Goal: Information Seeking & Learning: Learn about a topic

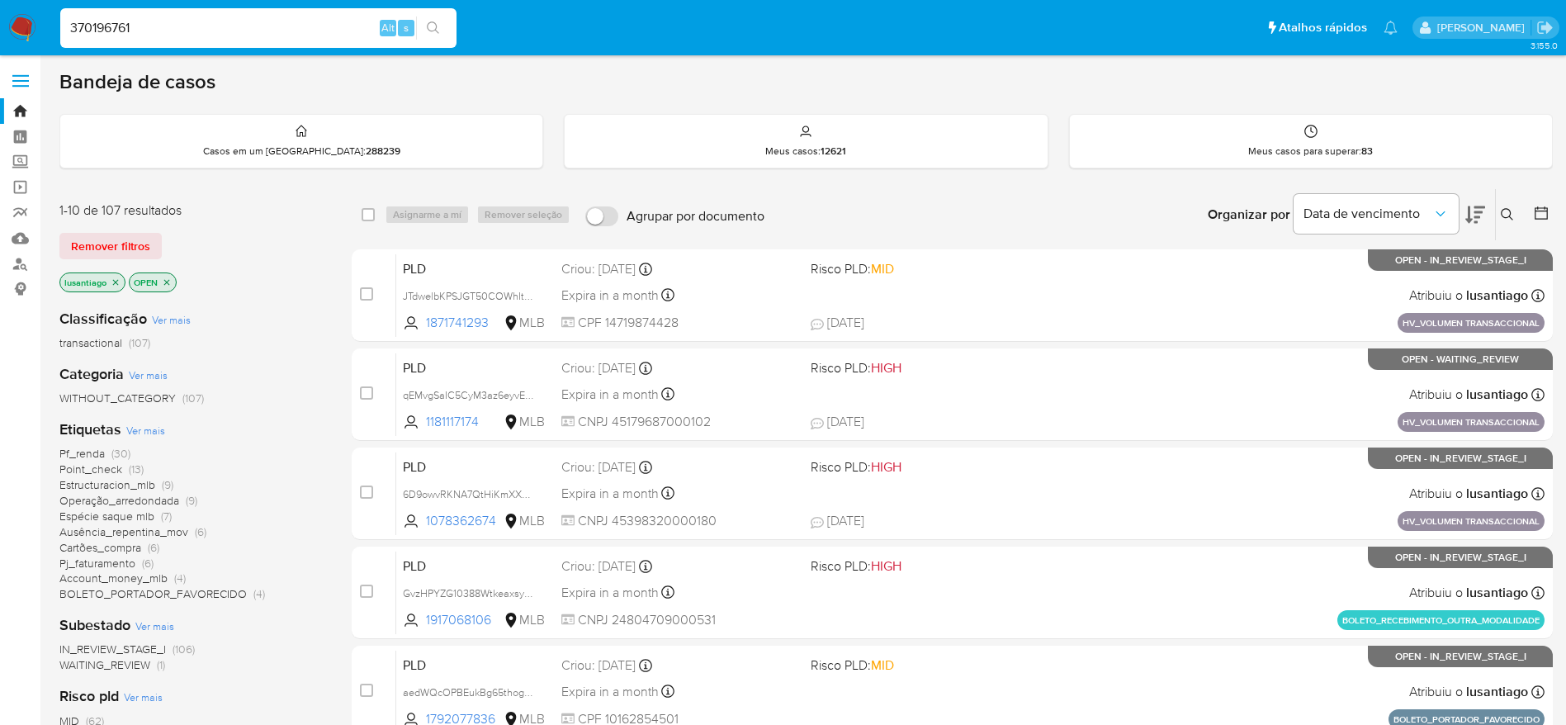
type input "370196761"
click at [433, 26] on icon "search-icon" at bounding box center [433, 27] width 13 height 13
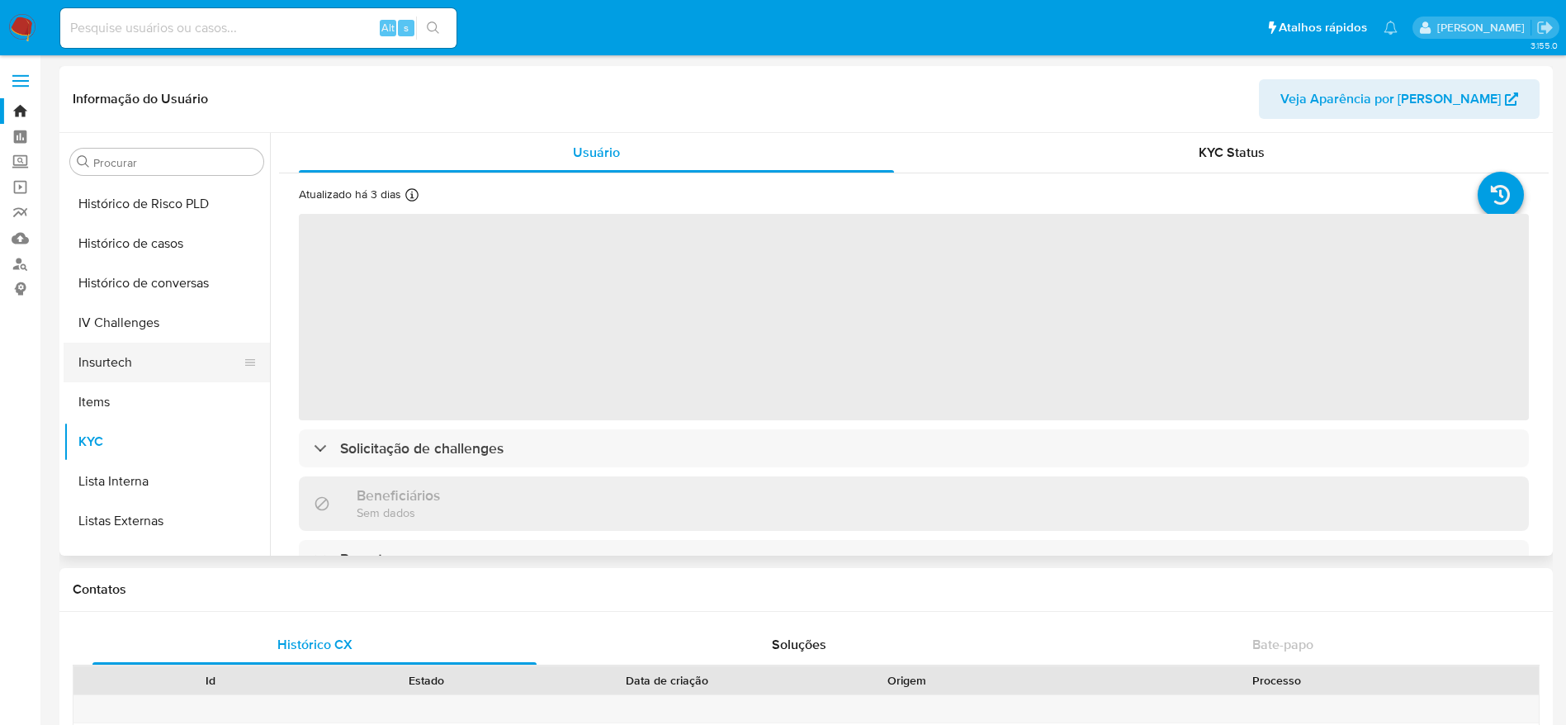
scroll to position [489, 0]
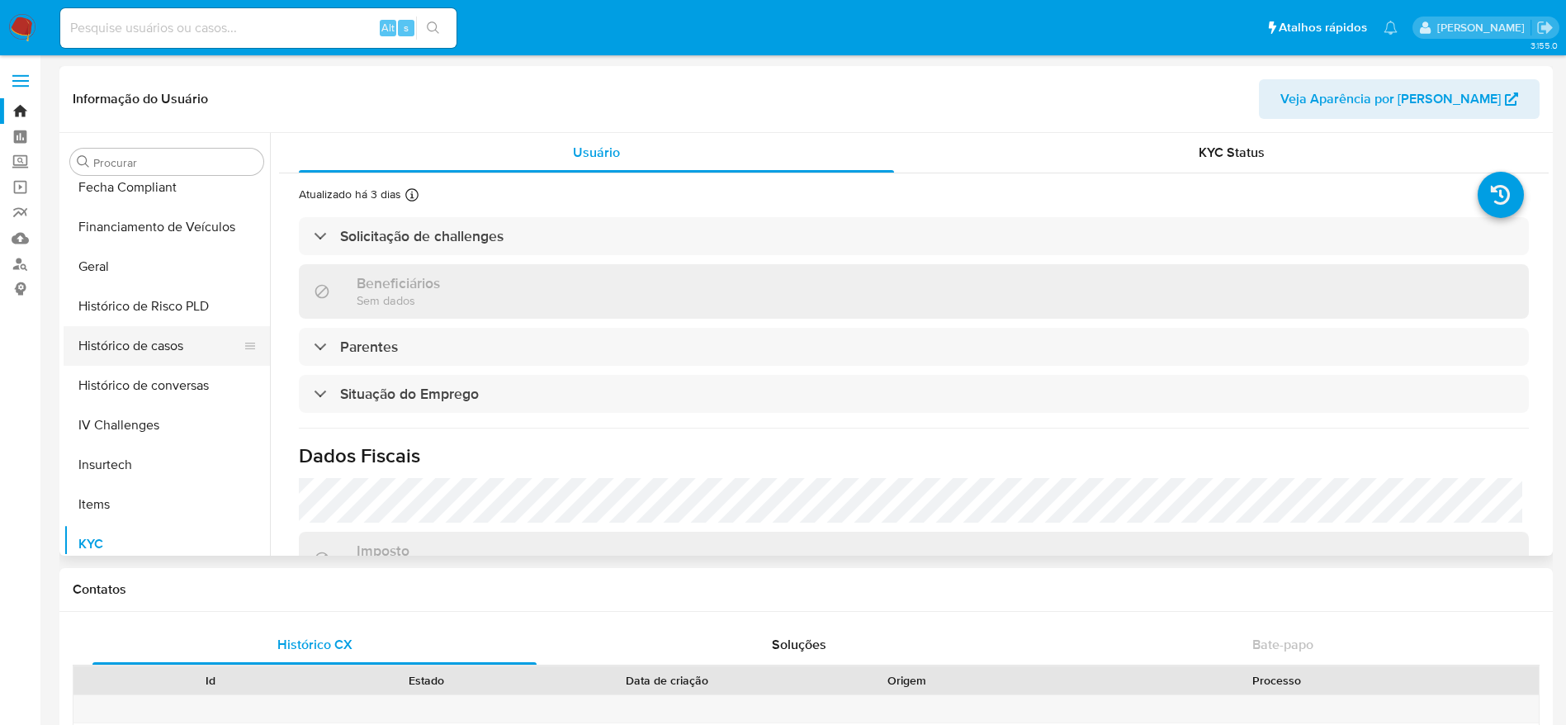
click at [161, 343] on button "Histórico de casos" at bounding box center [160, 346] width 193 height 40
select select "10"
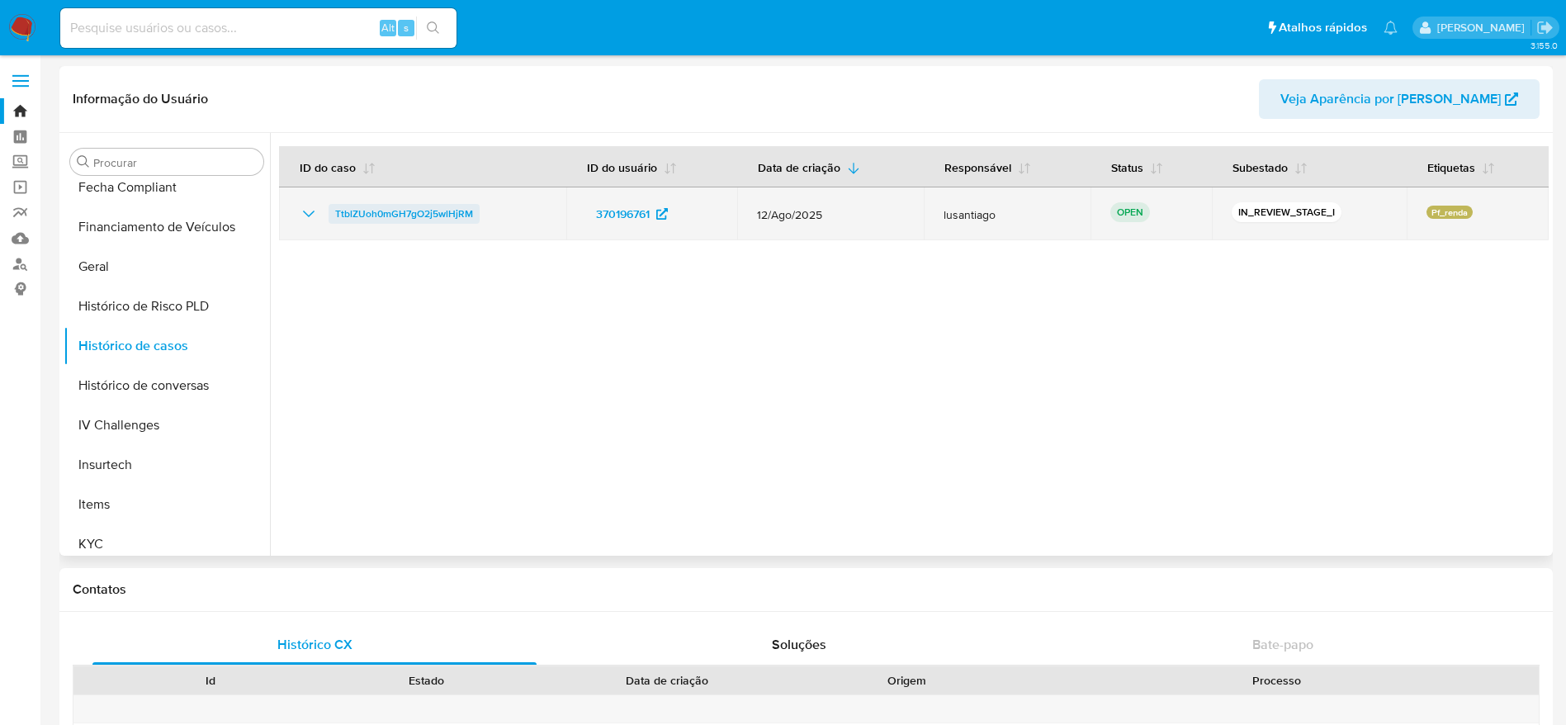
click at [431, 212] on span "TtblZUoh0mGH7gO2j5wlHjRM" at bounding box center [404, 214] width 138 height 20
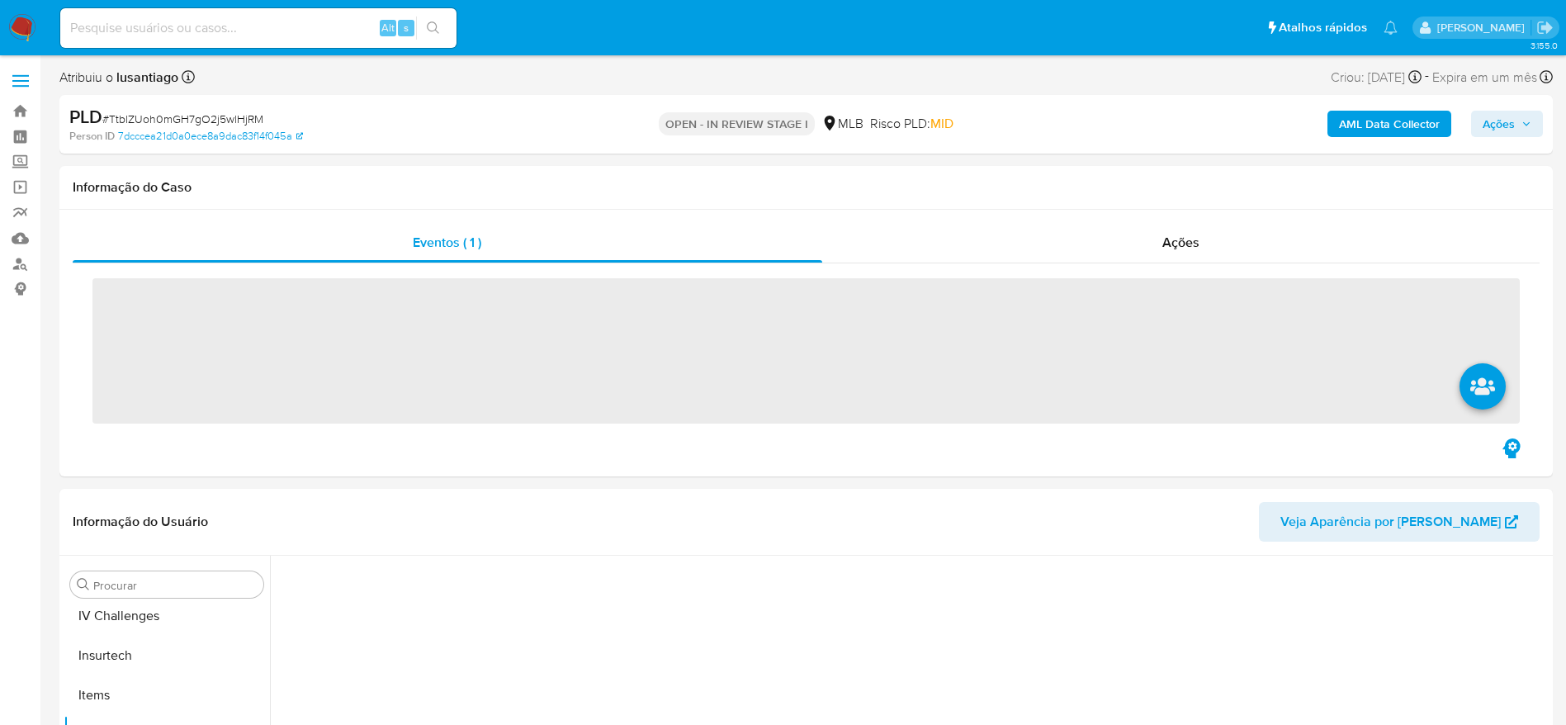
scroll to position [737, 0]
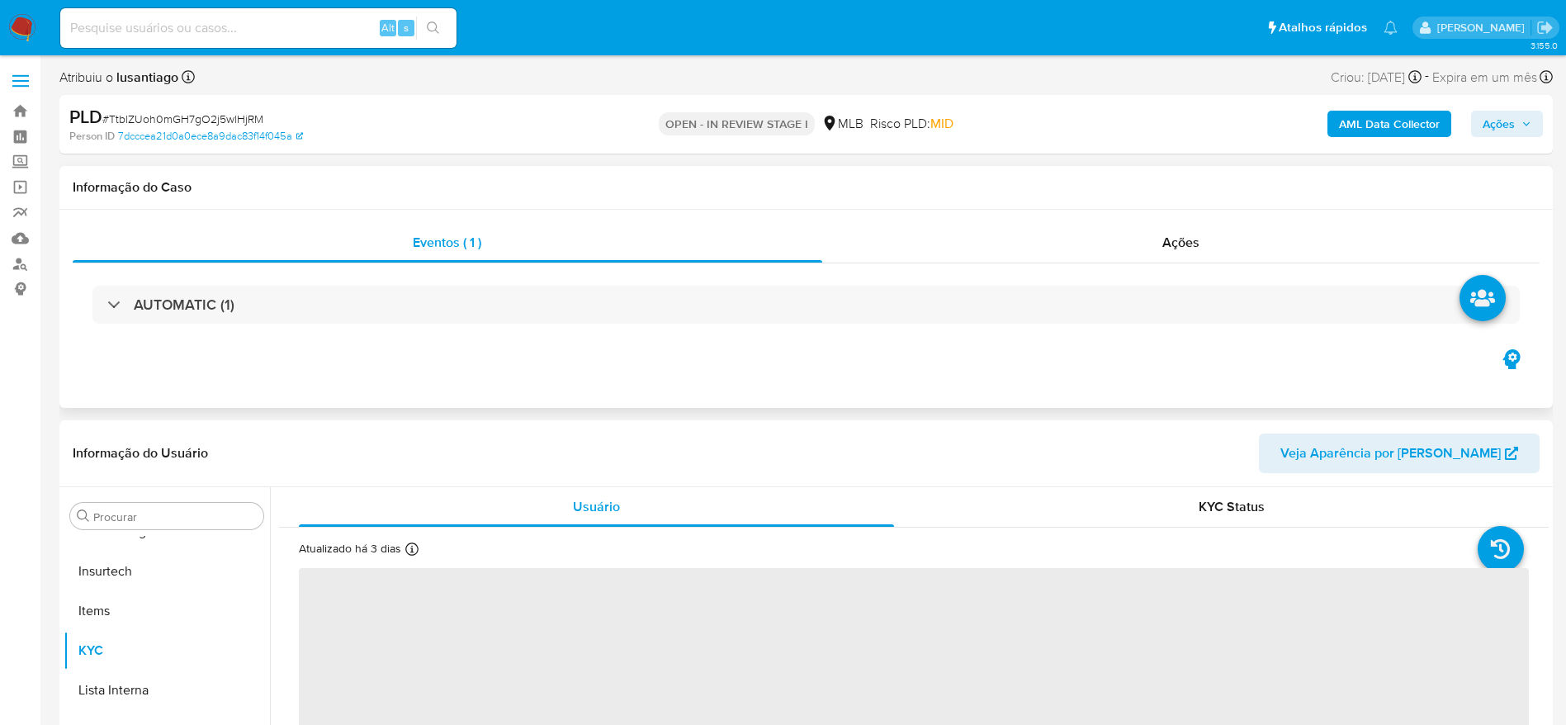
select select "10"
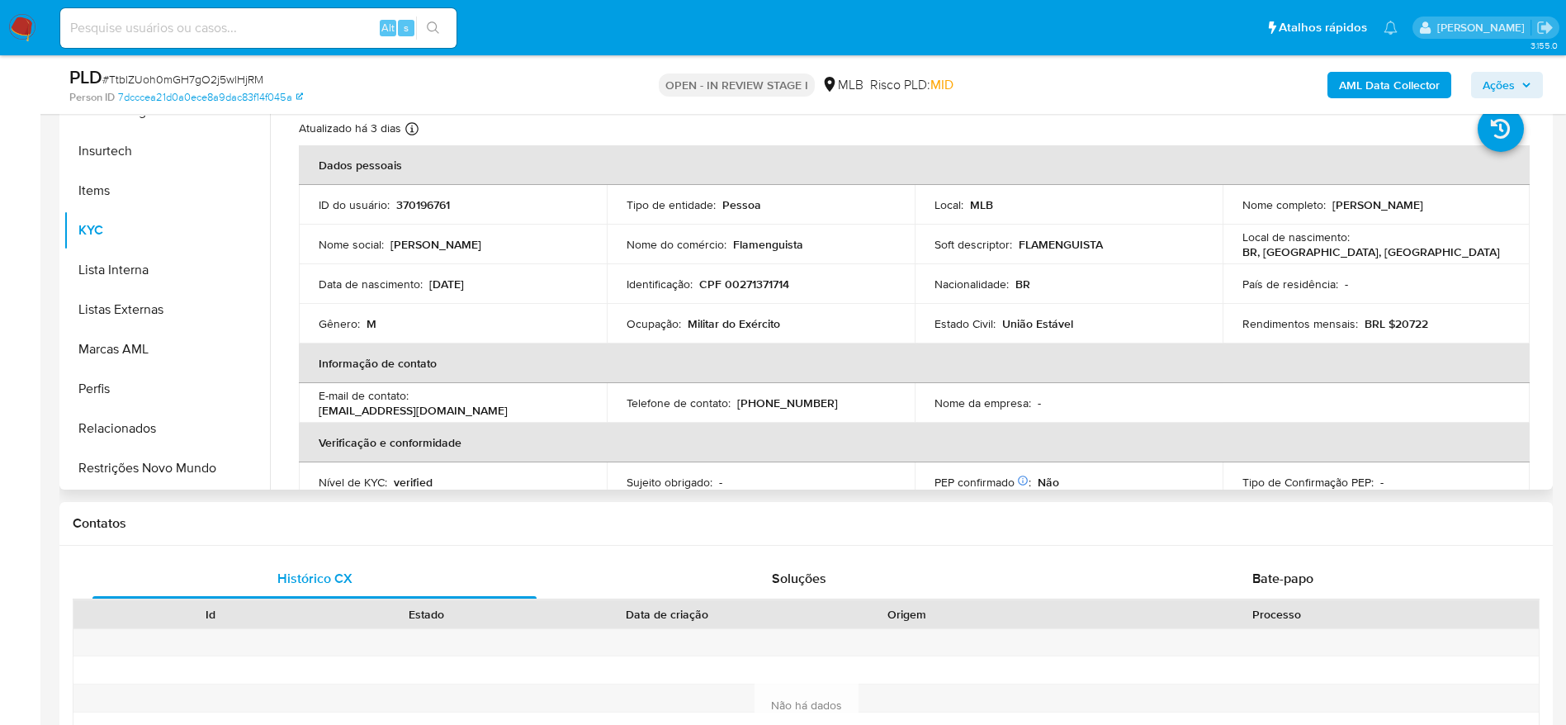
scroll to position [371, 0]
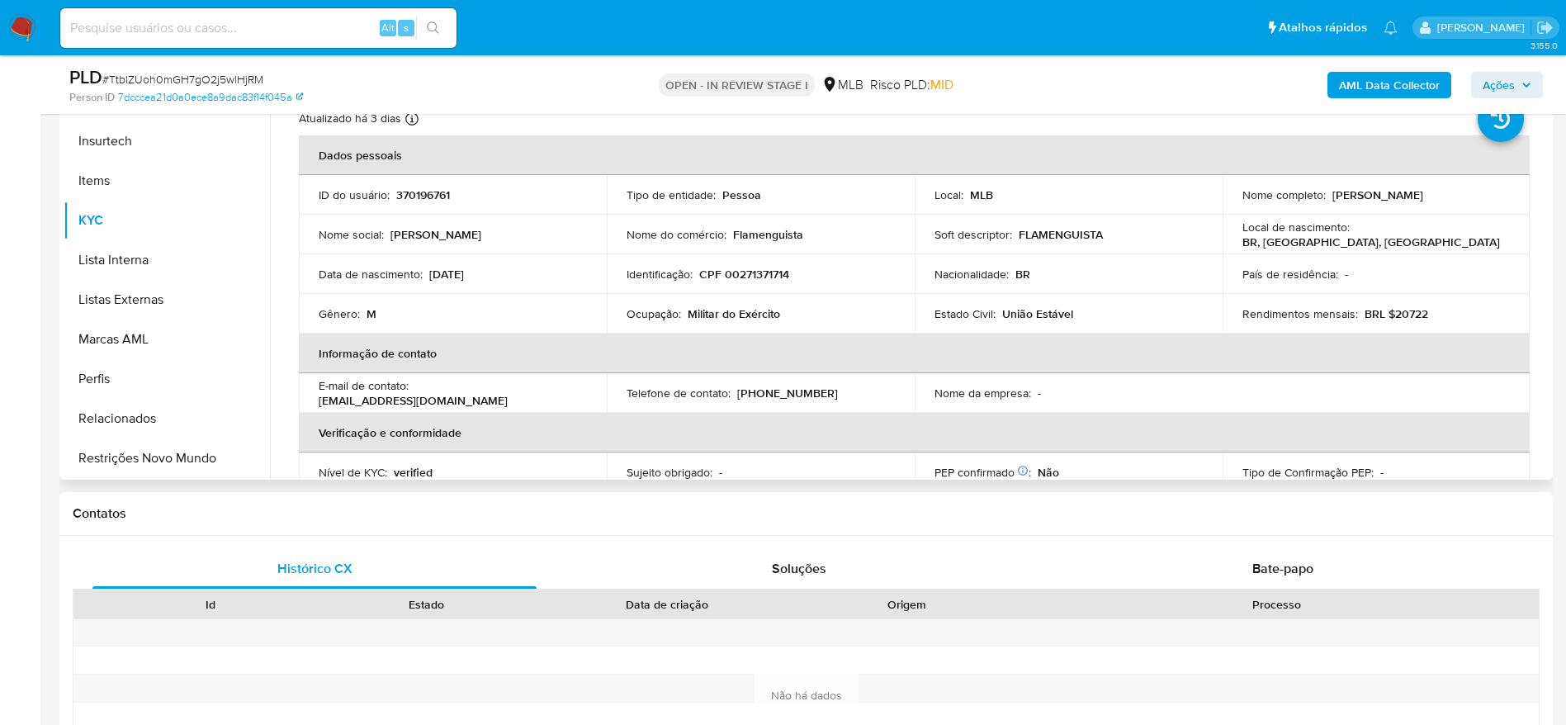
click at [762, 270] on p "CPF 00271371714" at bounding box center [744, 274] width 90 height 15
copy p "00271371714"
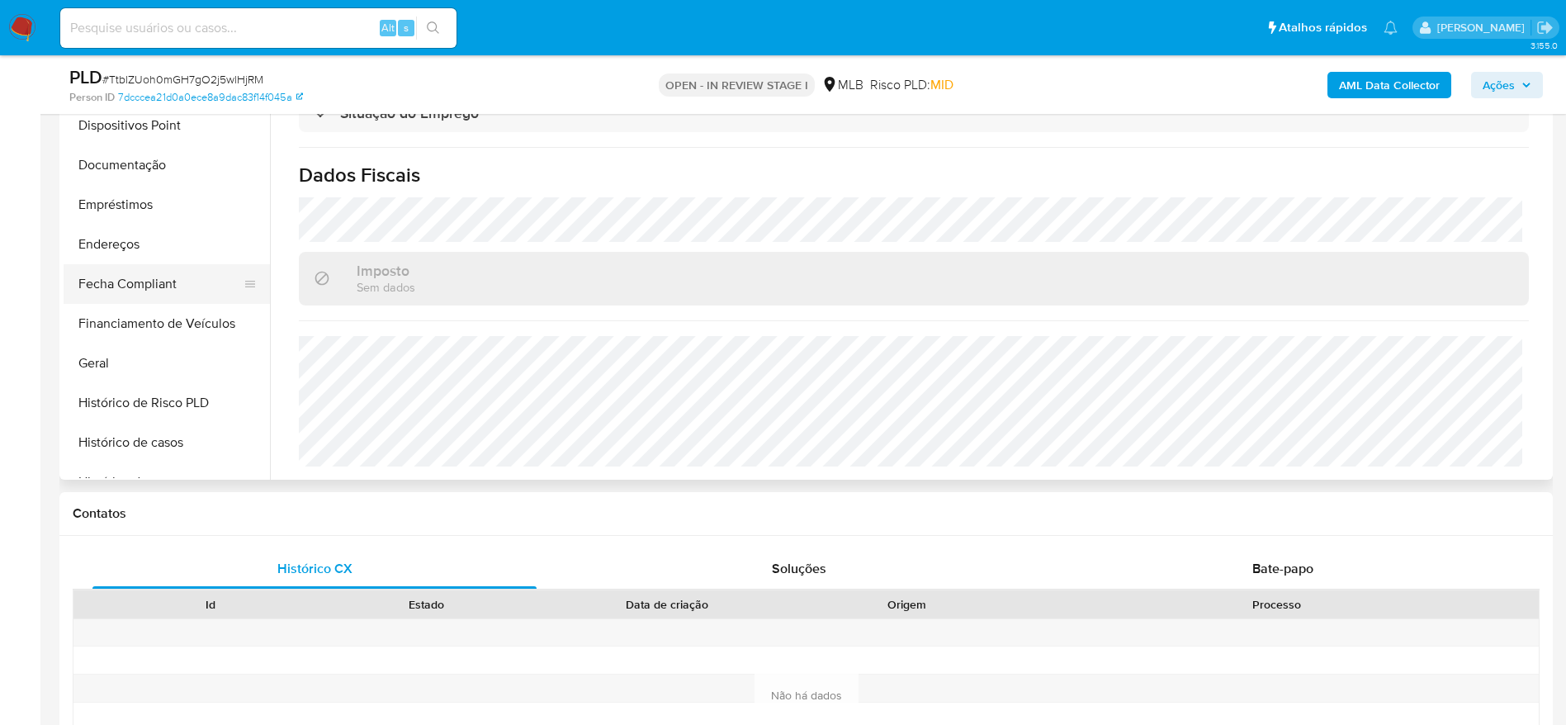
scroll to position [366, 0]
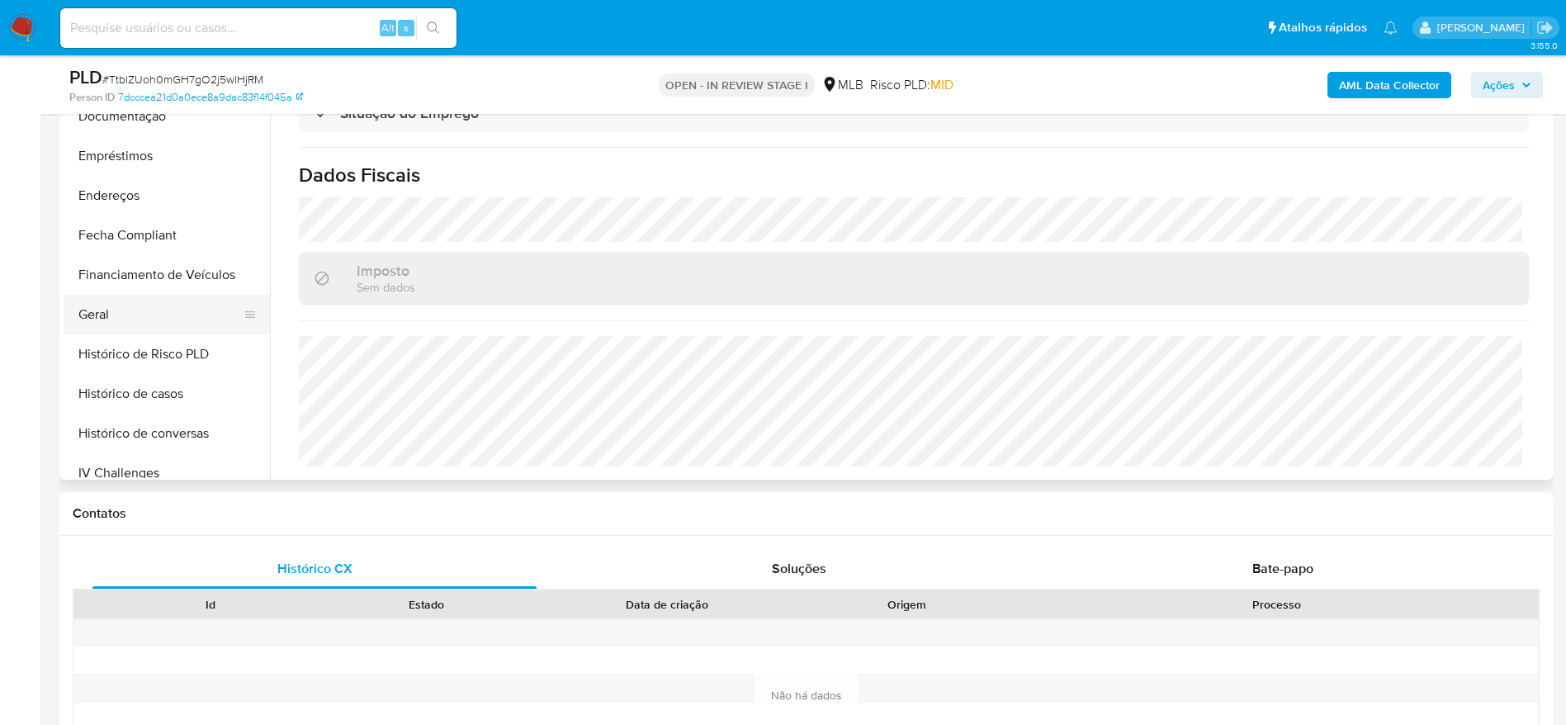
click at [104, 316] on button "Geral" at bounding box center [160, 315] width 193 height 40
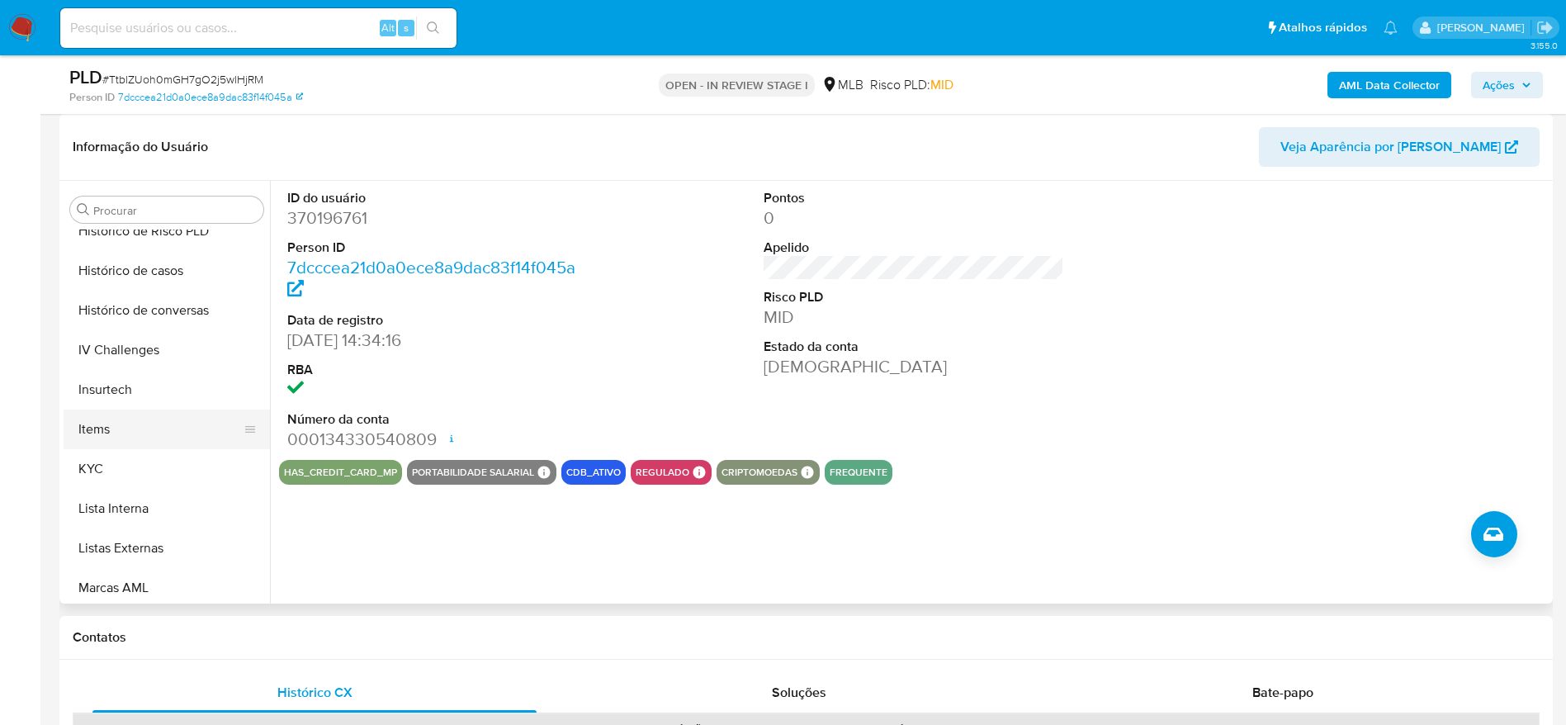
scroll to position [613, 0]
click at [101, 472] on button "KYC" at bounding box center [160, 468] width 193 height 40
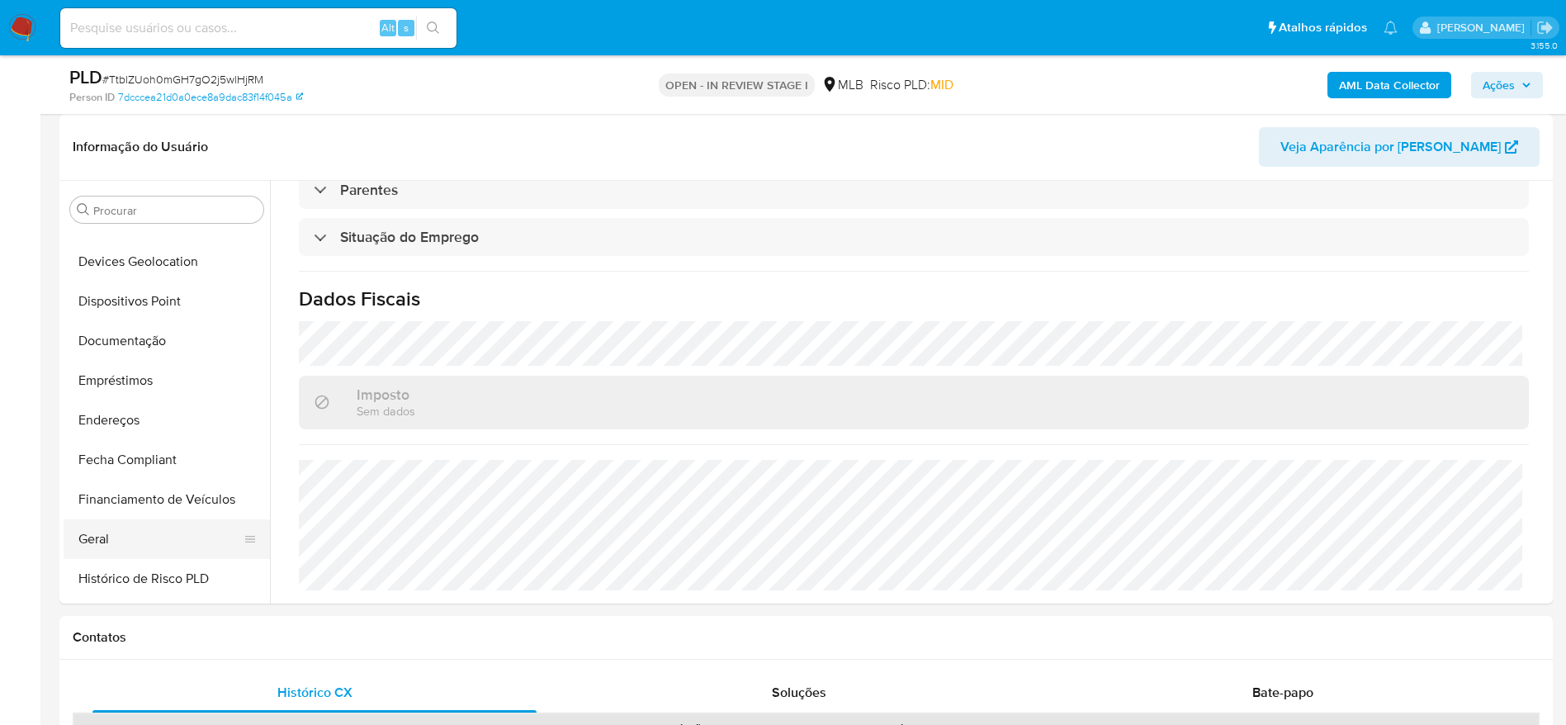
scroll to position [242, 0]
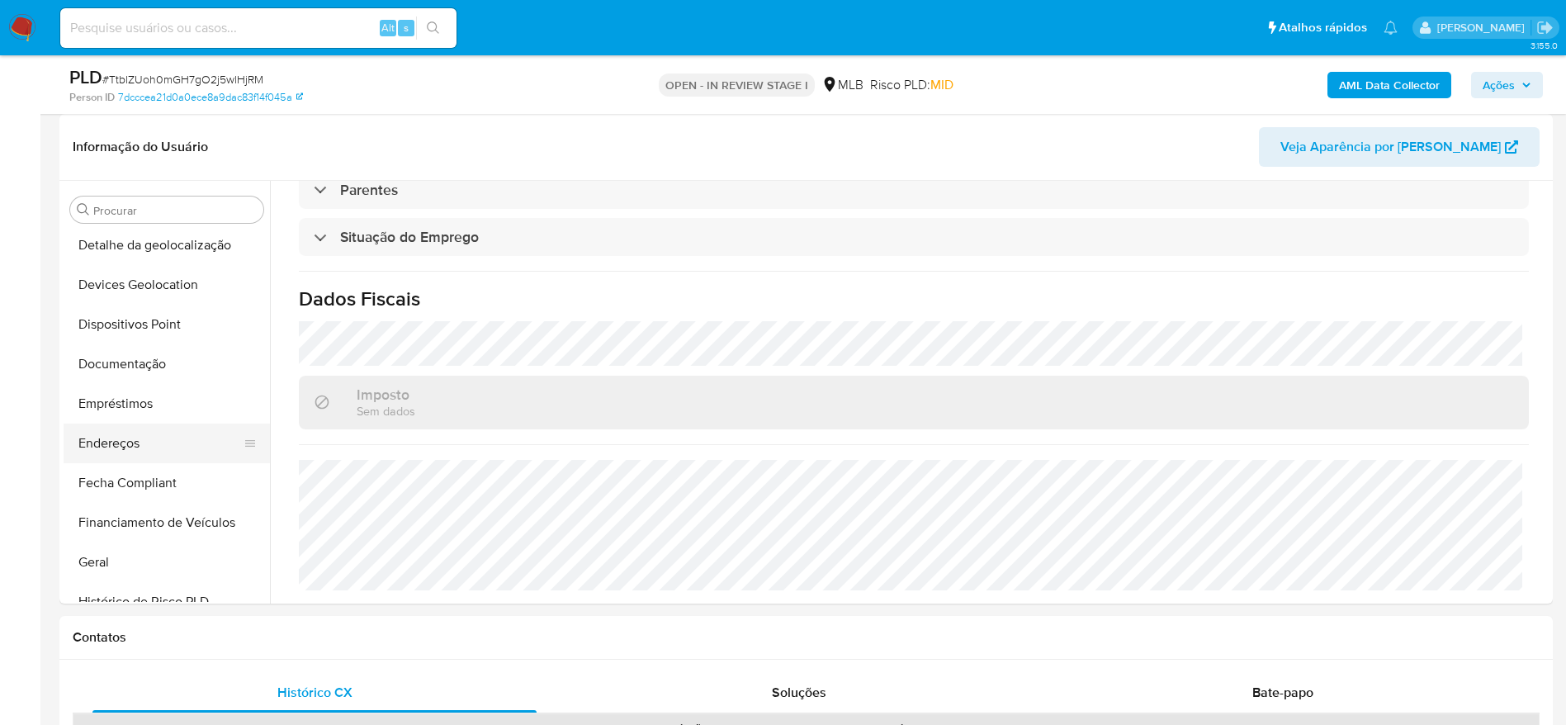
click at [163, 432] on button "Endereços" at bounding box center [160, 443] width 193 height 40
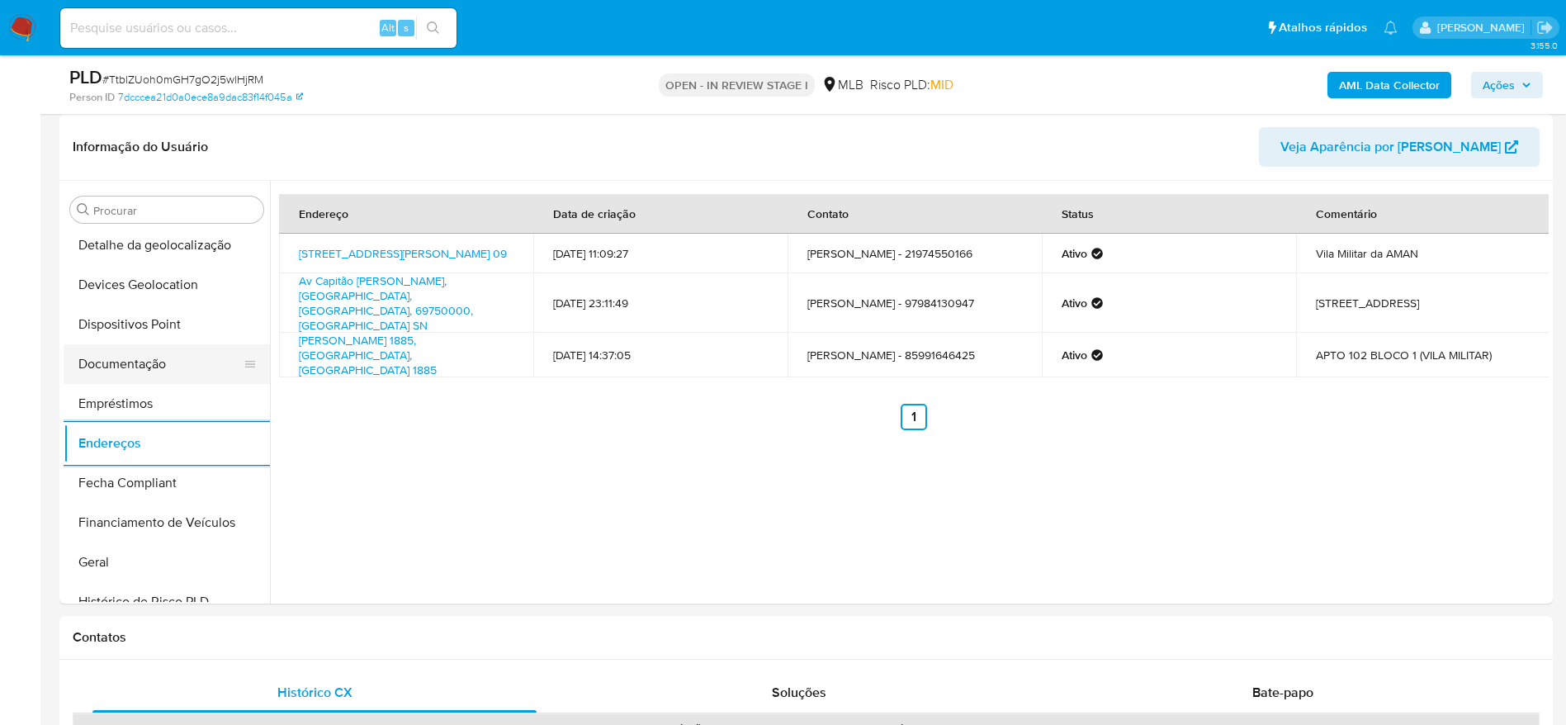
scroll to position [118, 0]
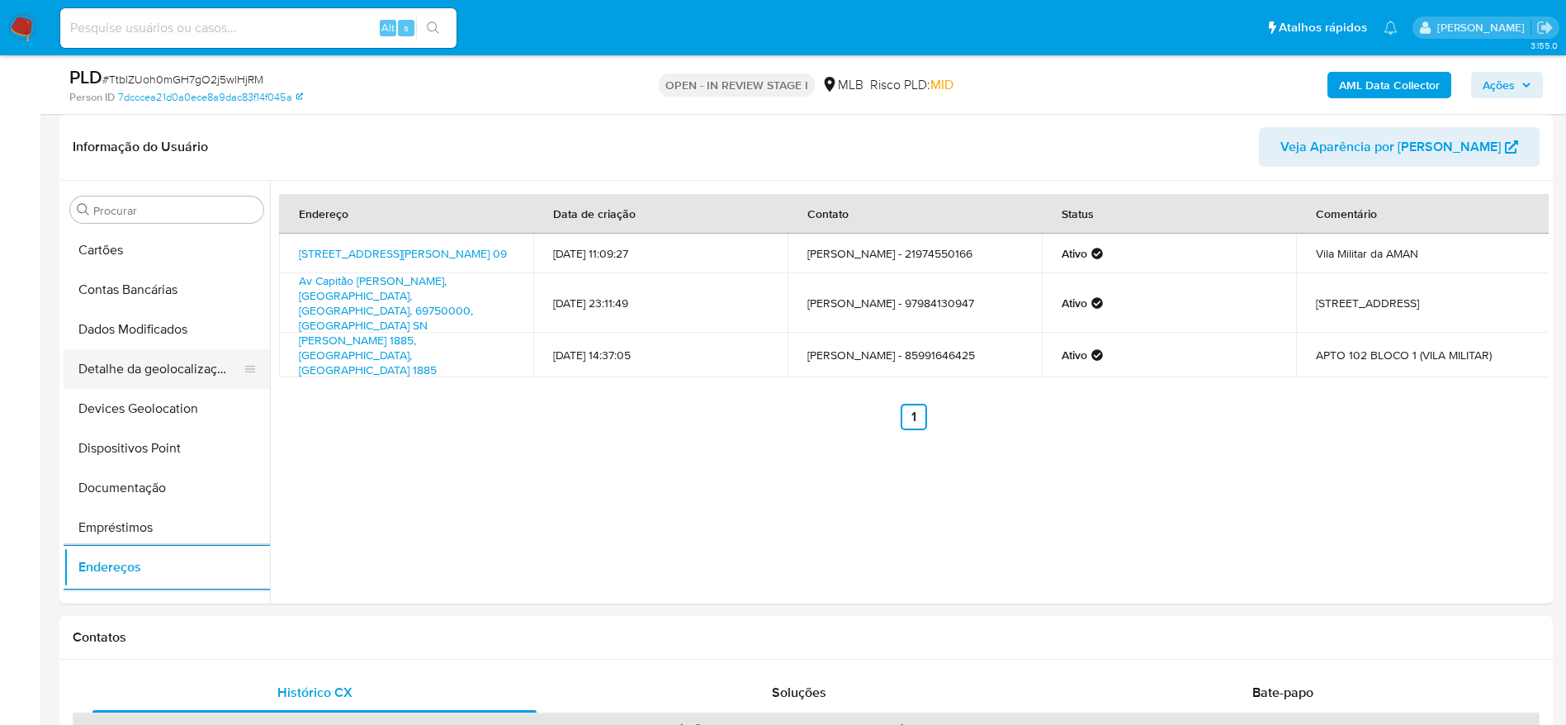
click at [159, 381] on button "Detalhe da geolocalização" at bounding box center [160, 369] width 193 height 40
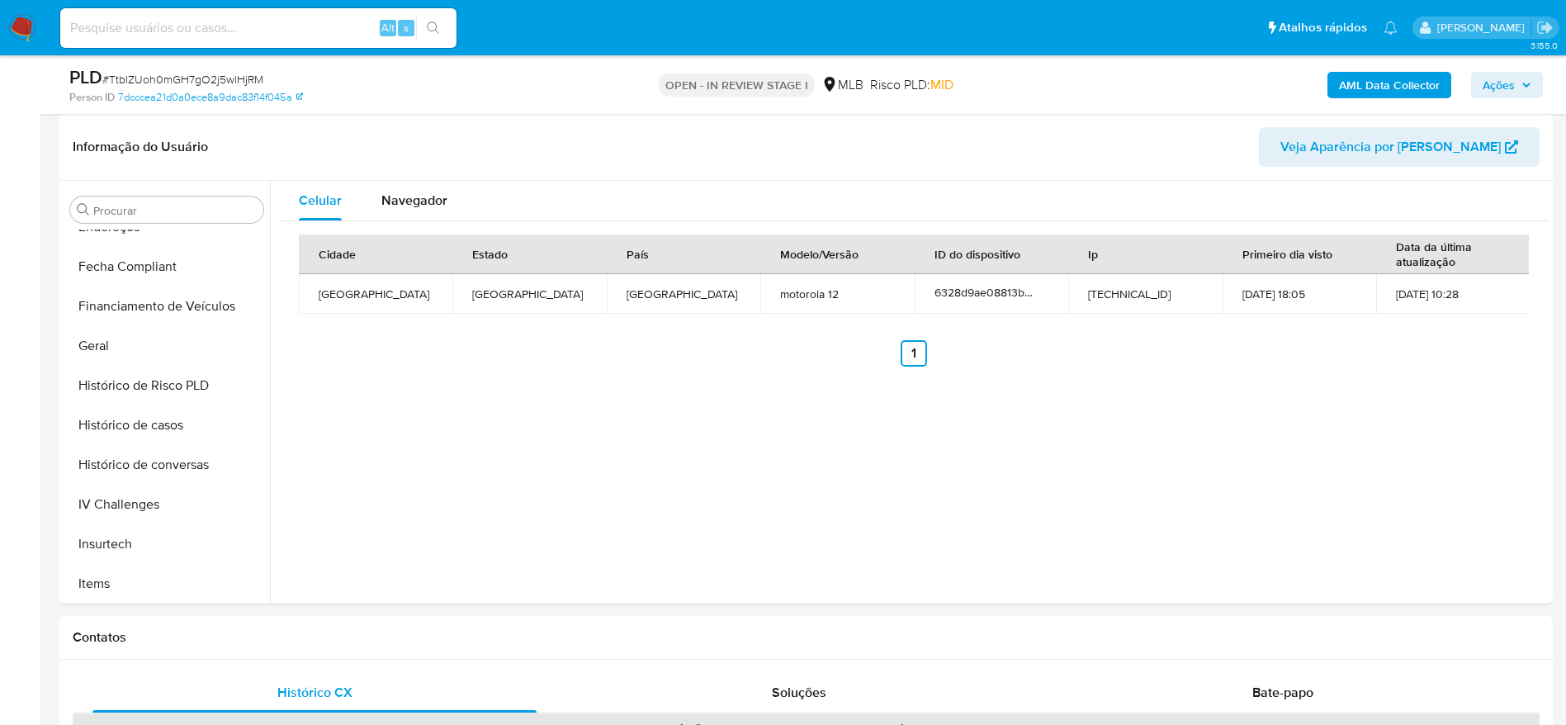
scroll to position [737, 0]
click at [138, 587] on button "Restrições Novo Mundo" at bounding box center [160, 582] width 193 height 40
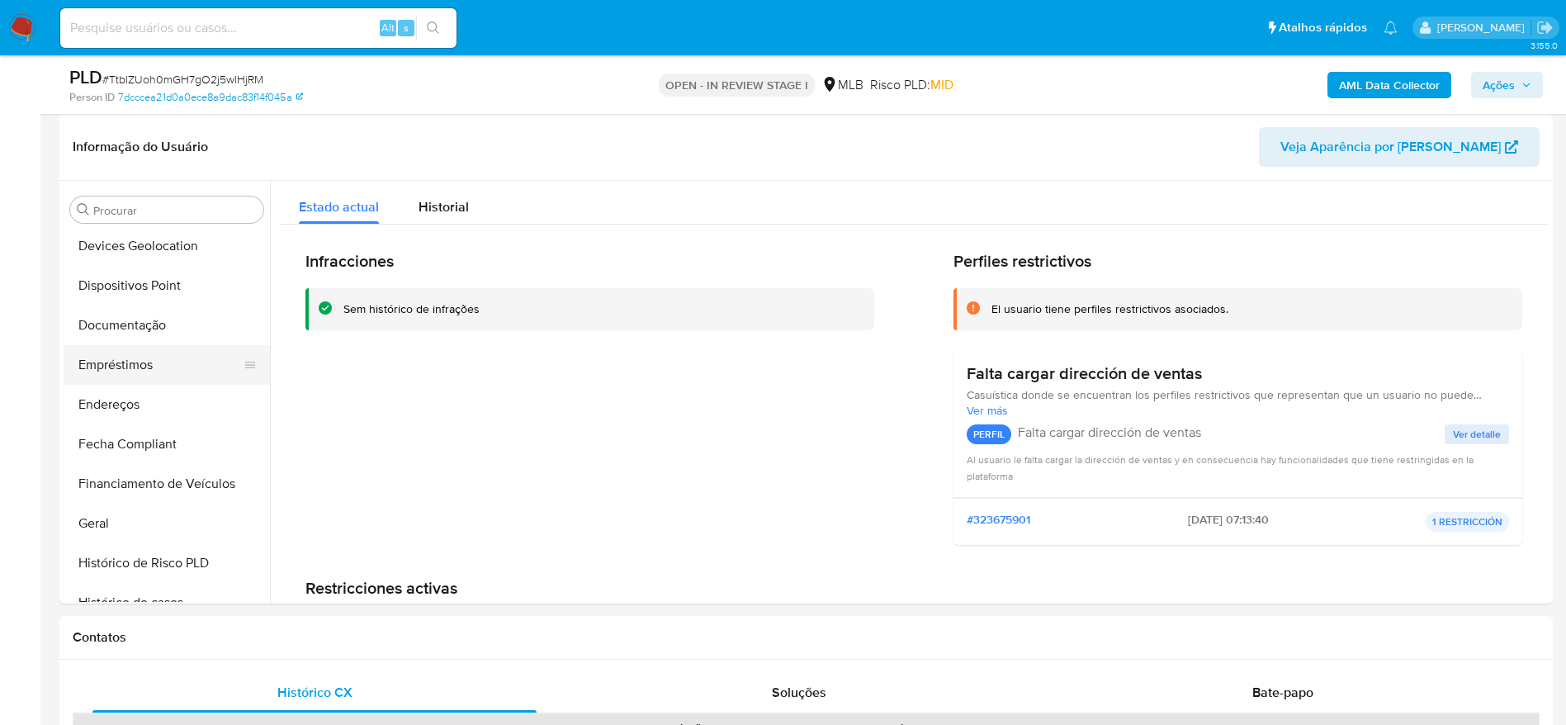
scroll to position [242, 0]
click at [139, 330] on button "Dispositivos Point" at bounding box center [160, 325] width 193 height 40
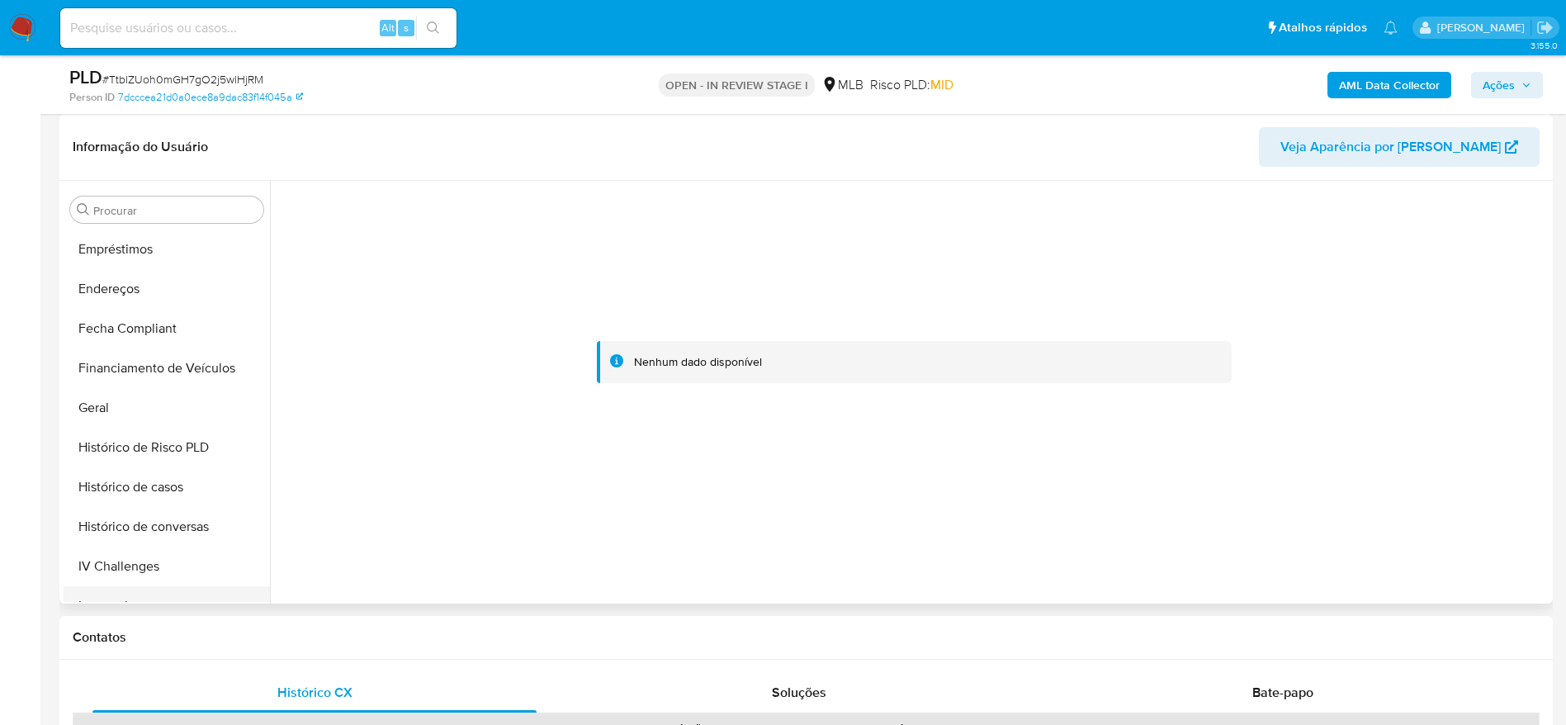
scroll to position [613, 0]
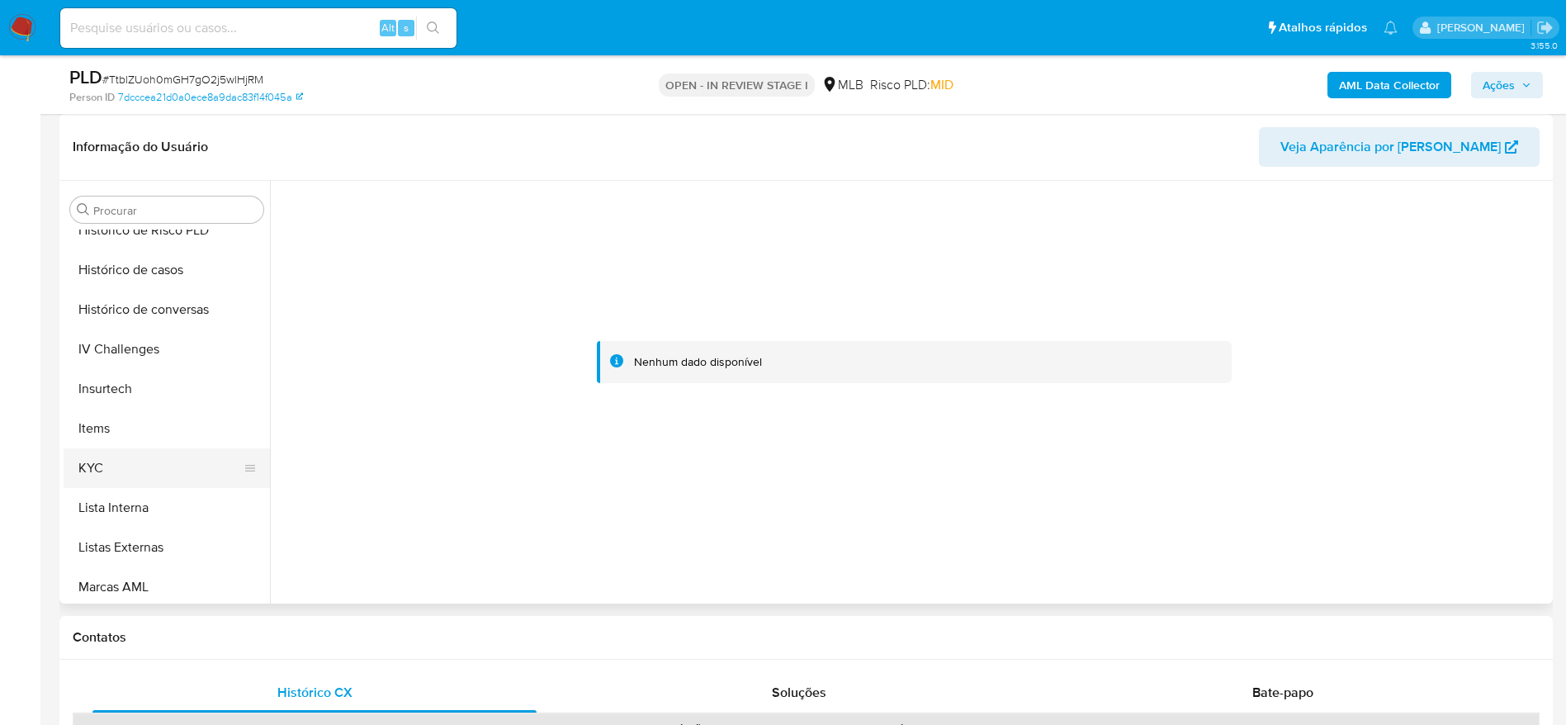
click at [95, 460] on button "KYC" at bounding box center [160, 468] width 193 height 40
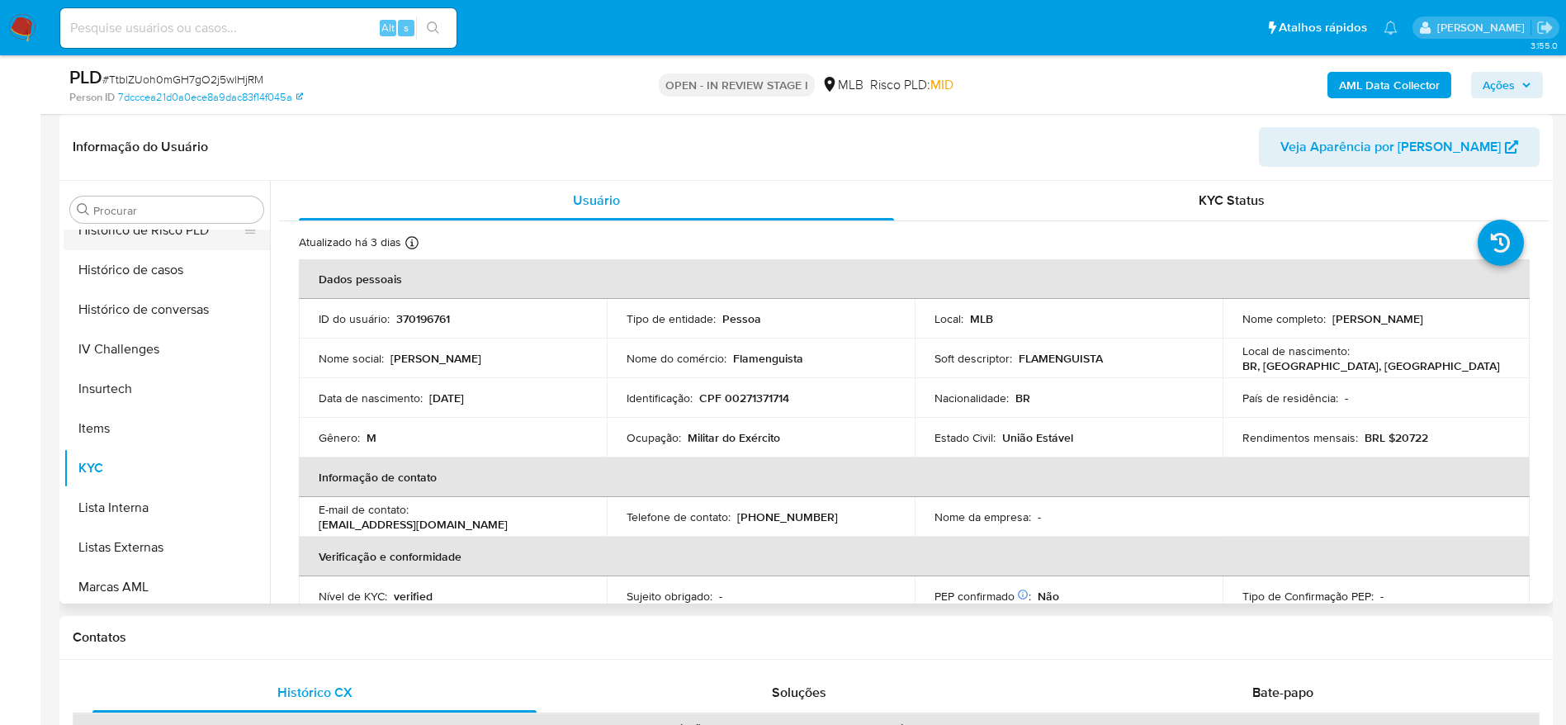
scroll to position [366, 0]
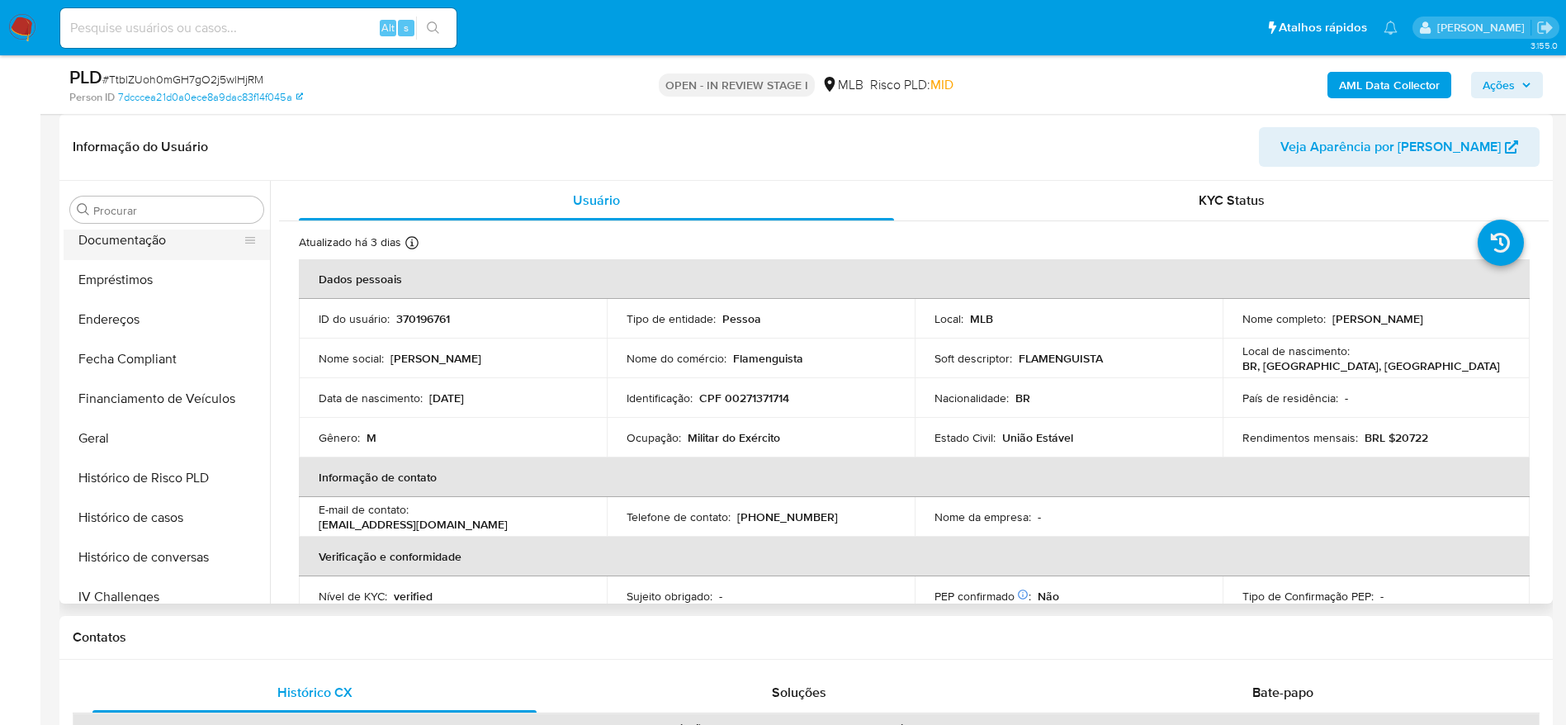
click at [117, 232] on button "Documentação" at bounding box center [160, 240] width 193 height 40
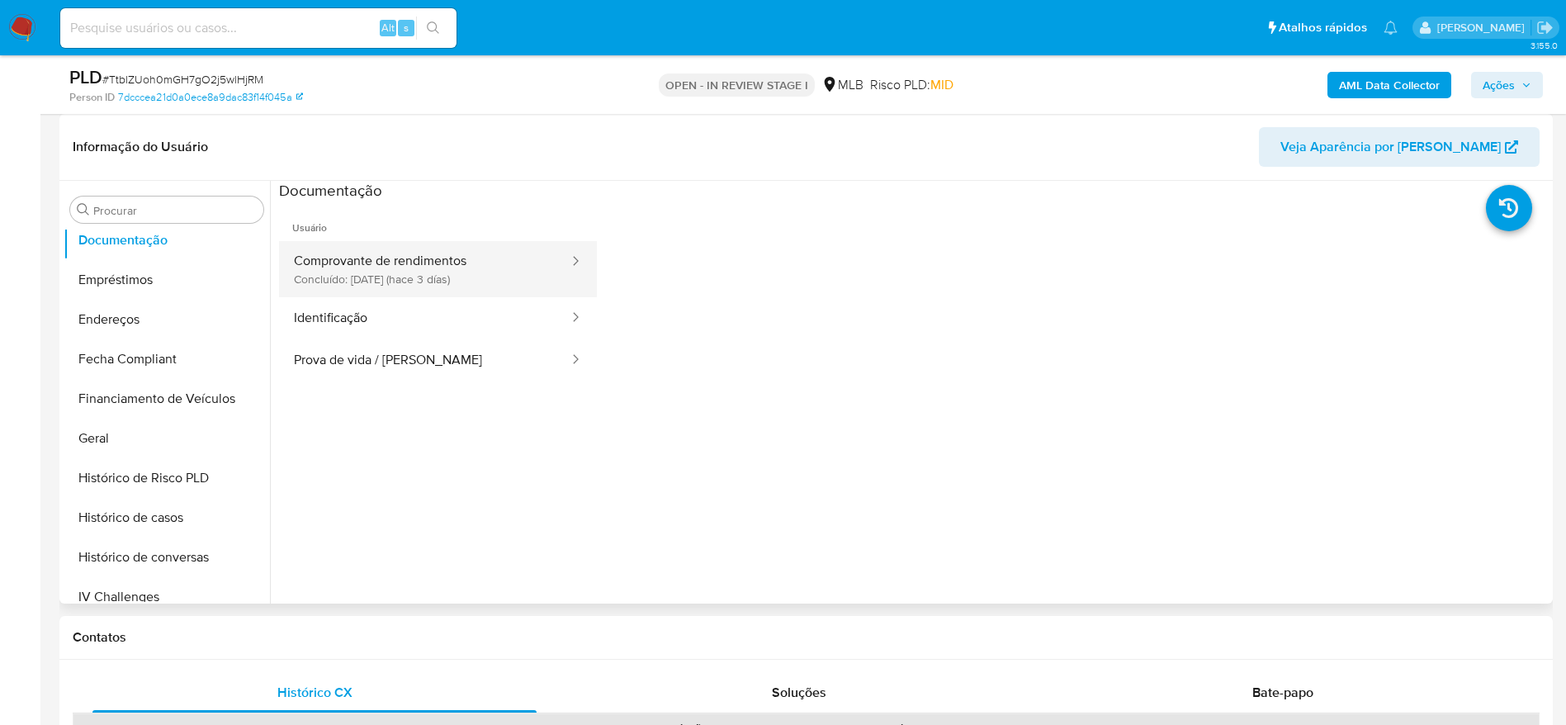
click at [423, 287] on button "Comprovante de rendimentos Concluído: 19/08/2025 (hace 3 días)" at bounding box center [424, 269] width 291 height 56
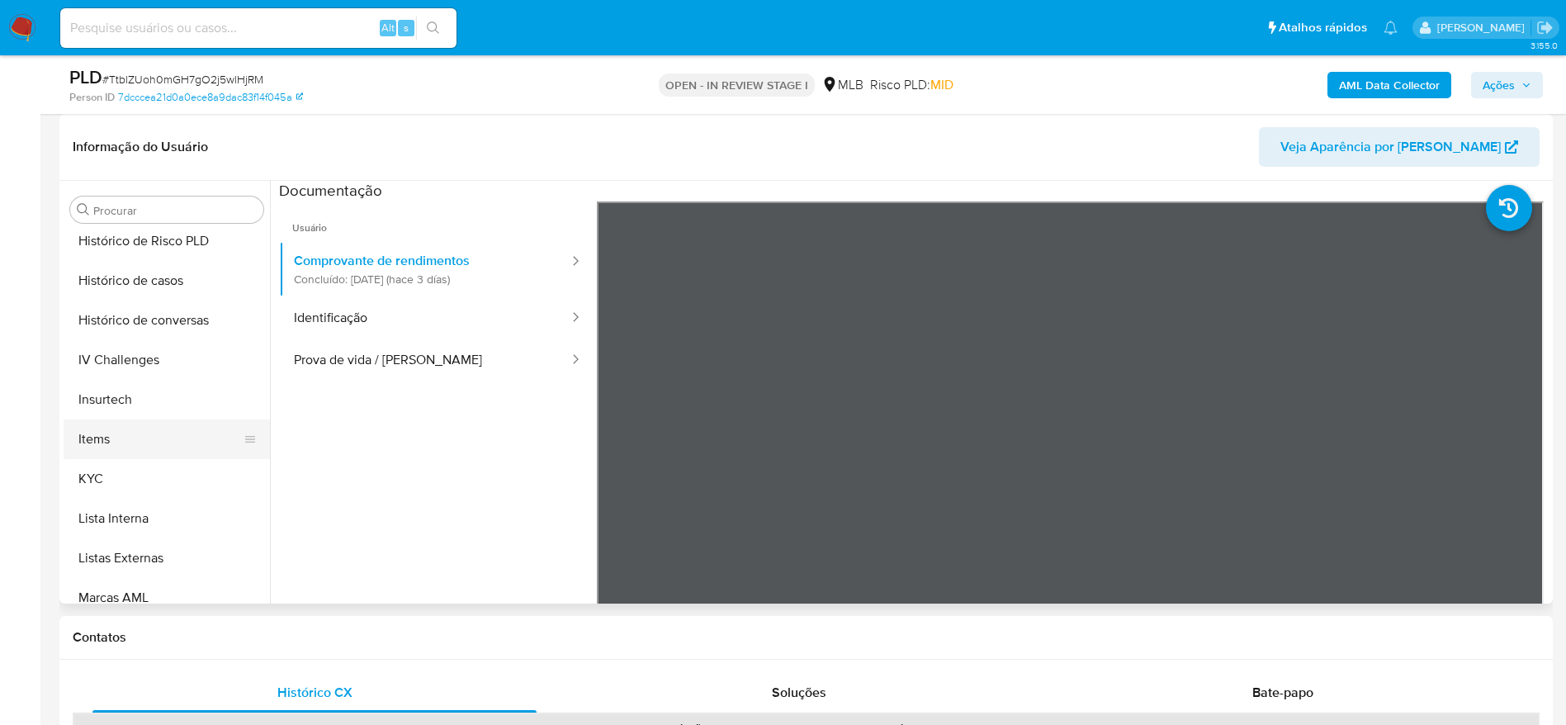
scroll to position [613, 0]
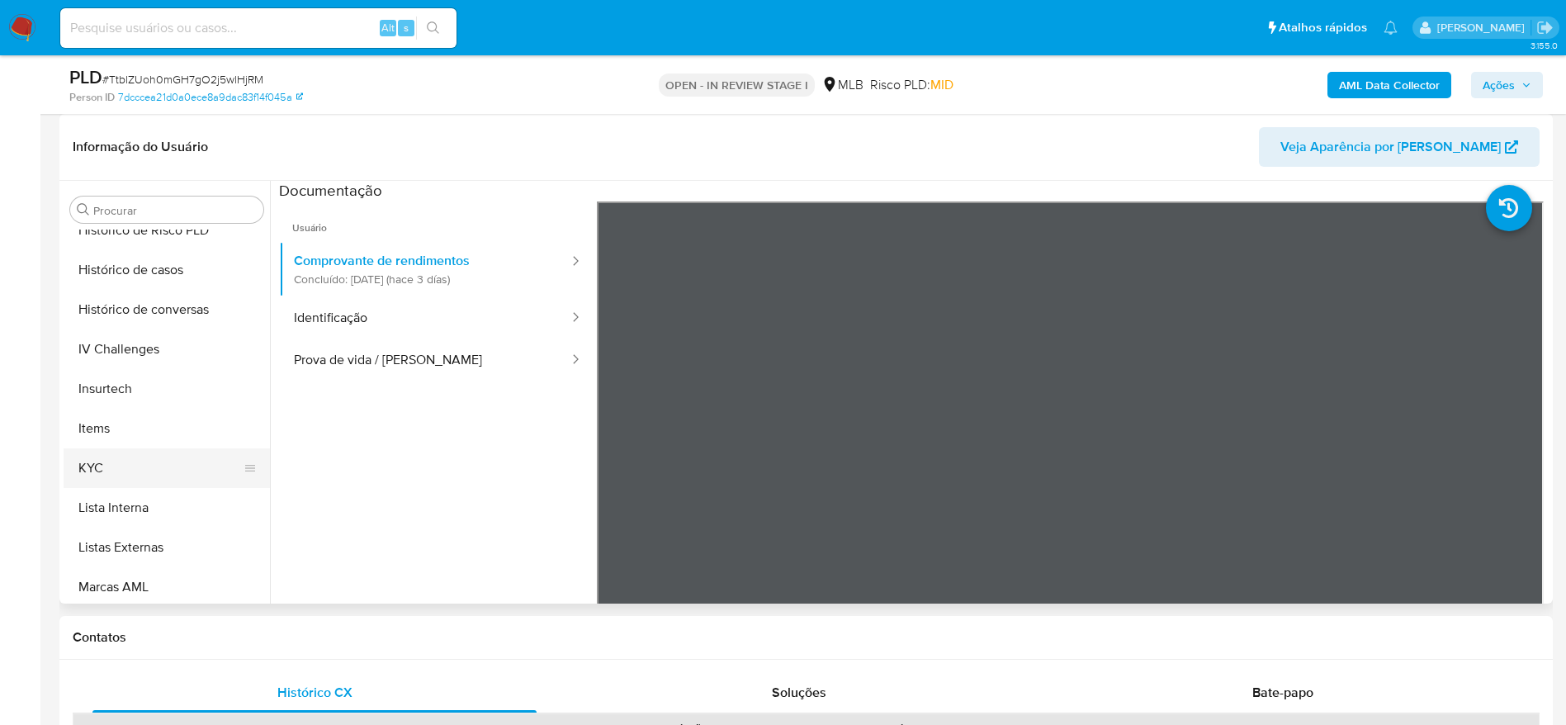
click at [115, 479] on button "KYC" at bounding box center [160, 468] width 193 height 40
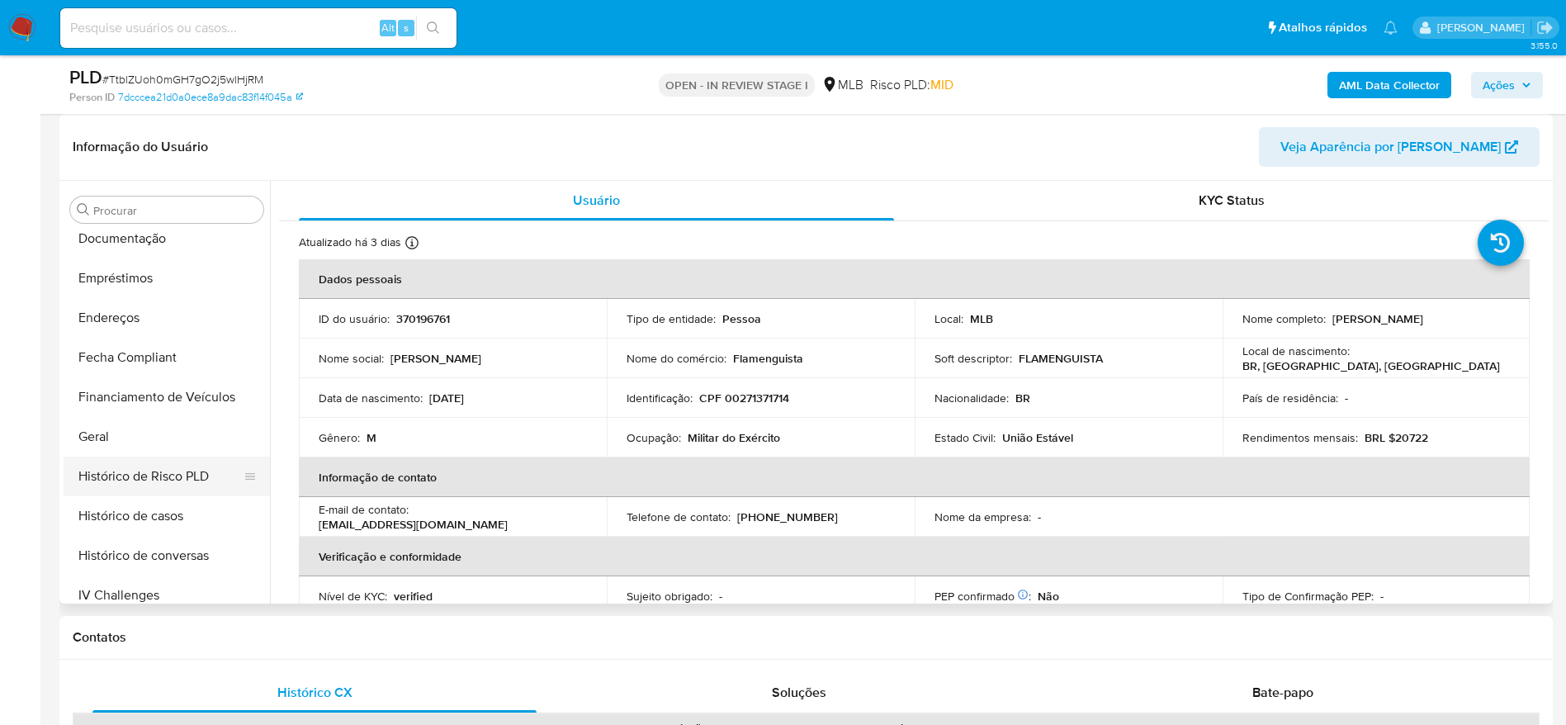
scroll to position [366, 0]
click at [111, 442] on button "Geral" at bounding box center [160, 438] width 193 height 40
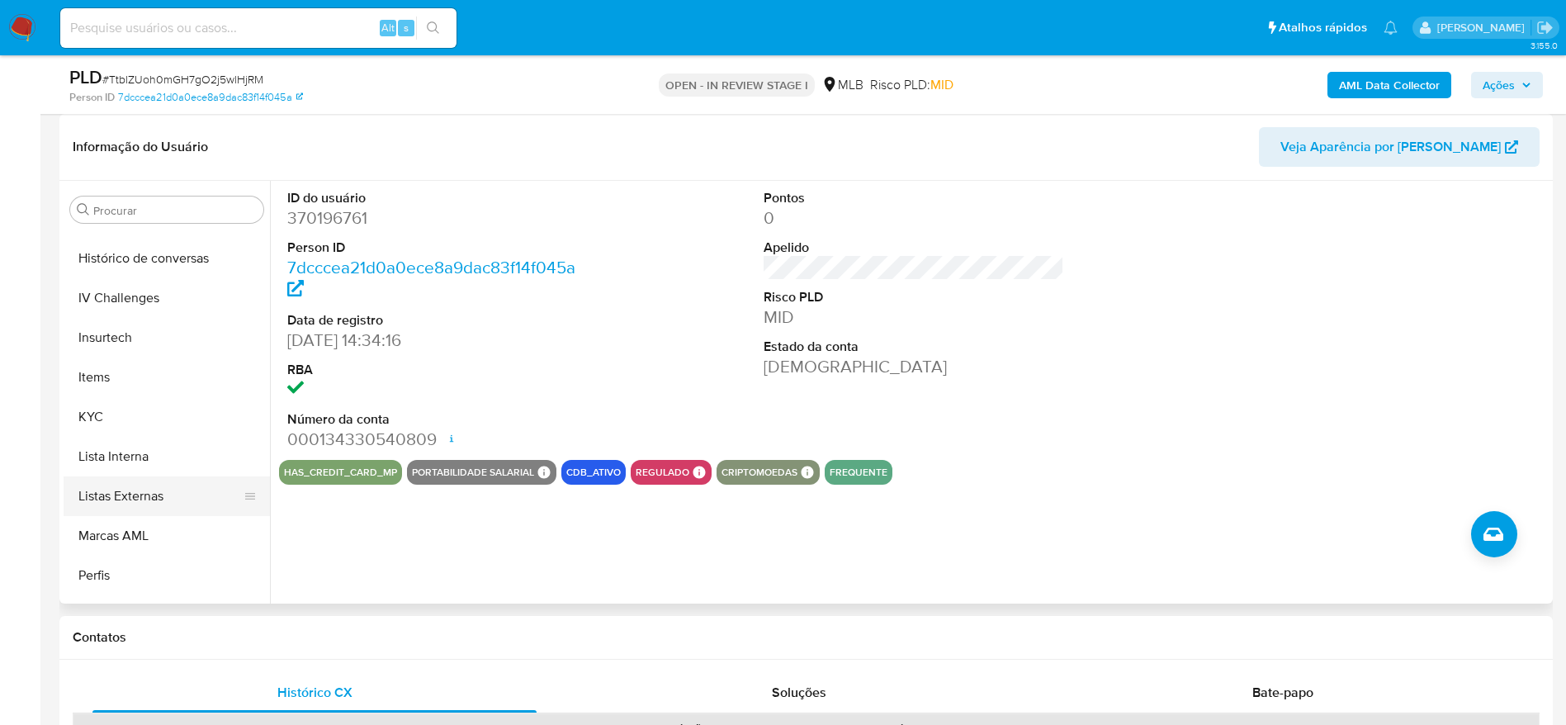
scroll to position [737, 0]
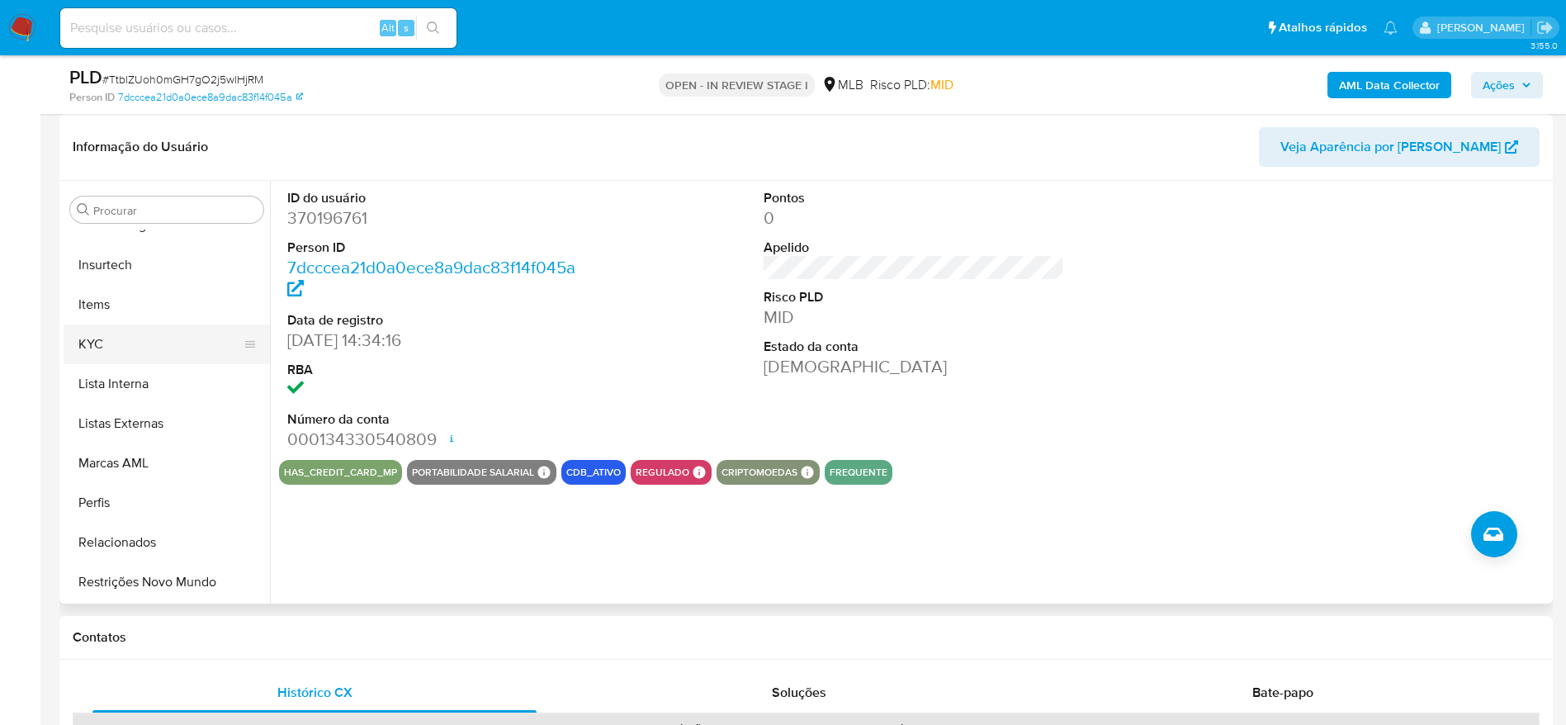
click at [124, 352] on button "KYC" at bounding box center [160, 344] width 193 height 40
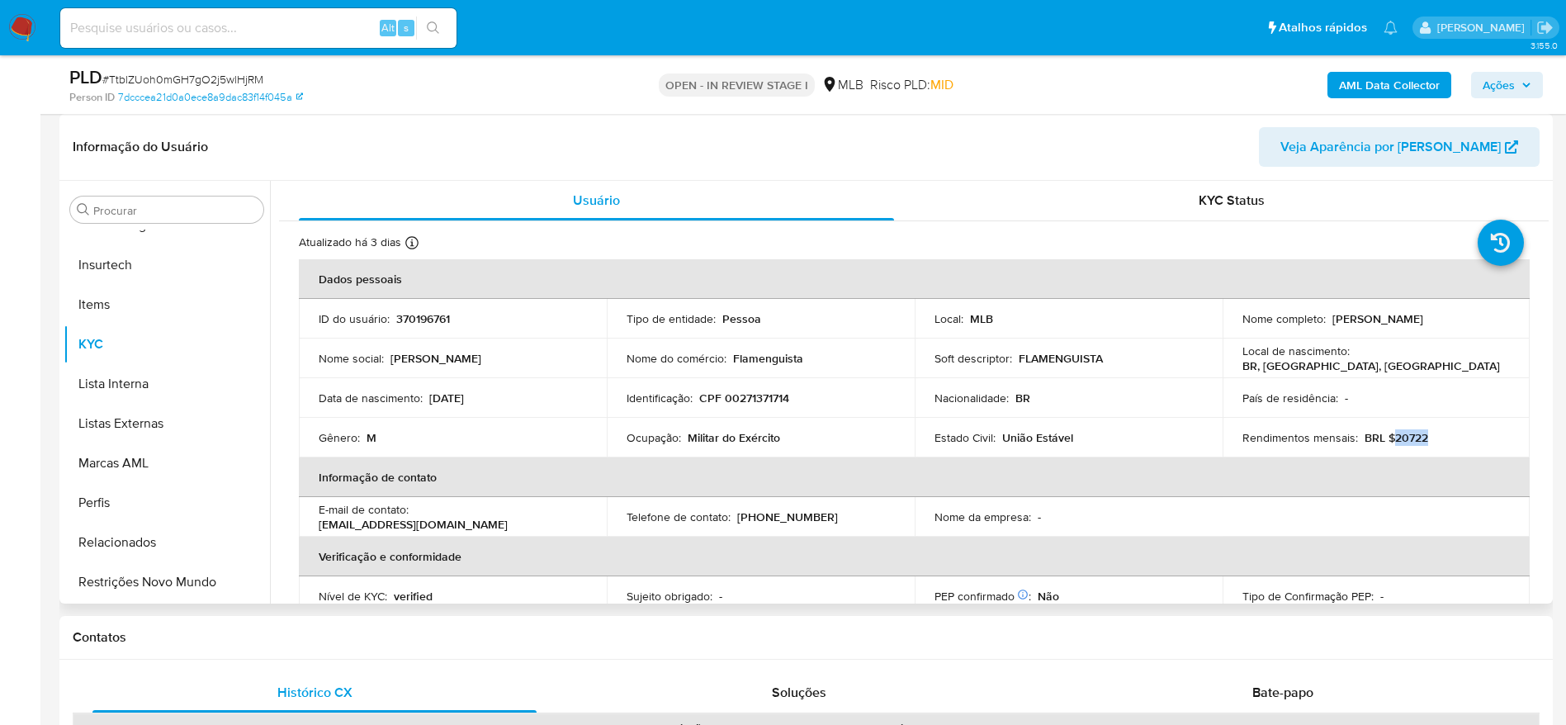
drag, startPoint x: 1429, startPoint y: 437, endPoint x: 1386, endPoint y: 444, distance: 43.4
click at [1386, 444] on div "Rendimentos mensais : BRL $20722" at bounding box center [1376, 437] width 268 height 15
copy p "20722"
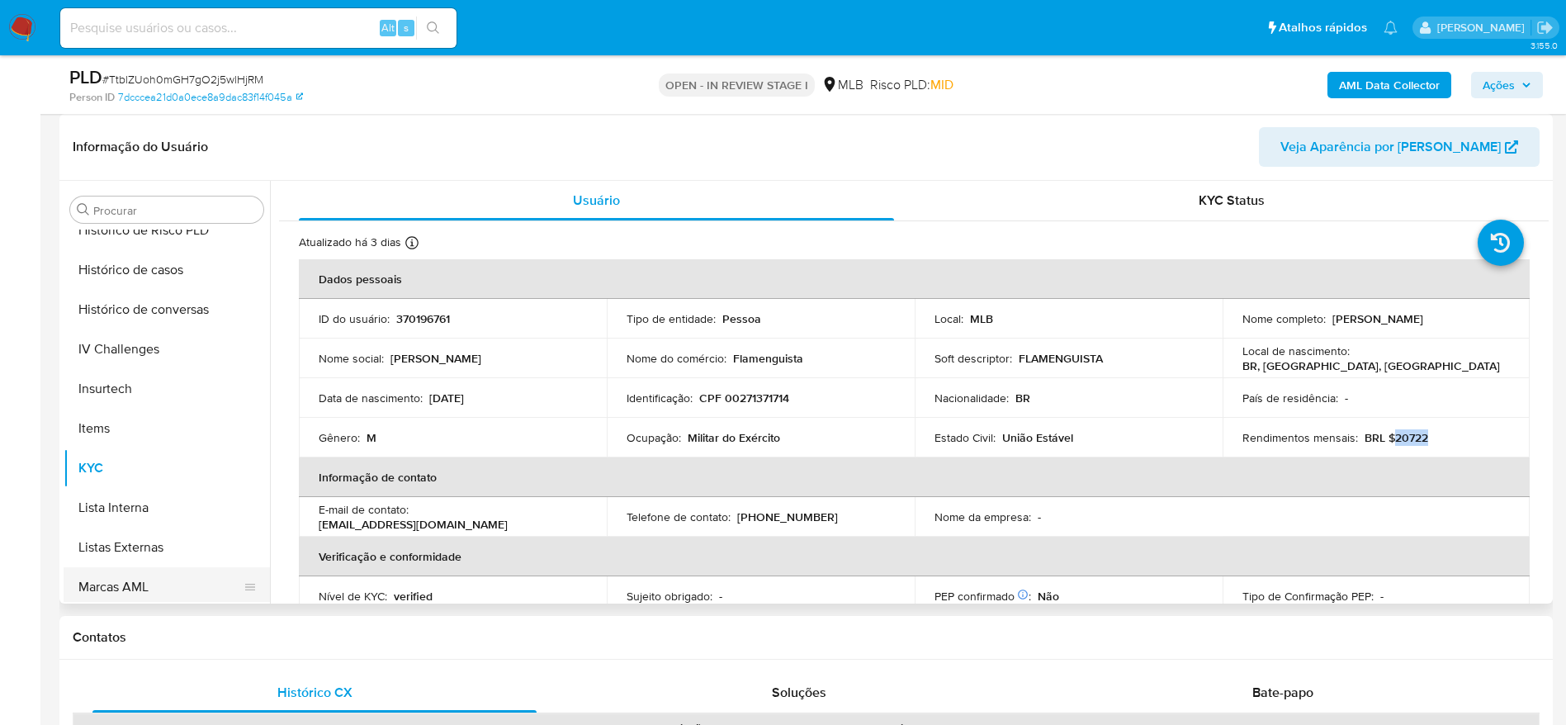
scroll to position [489, 0]
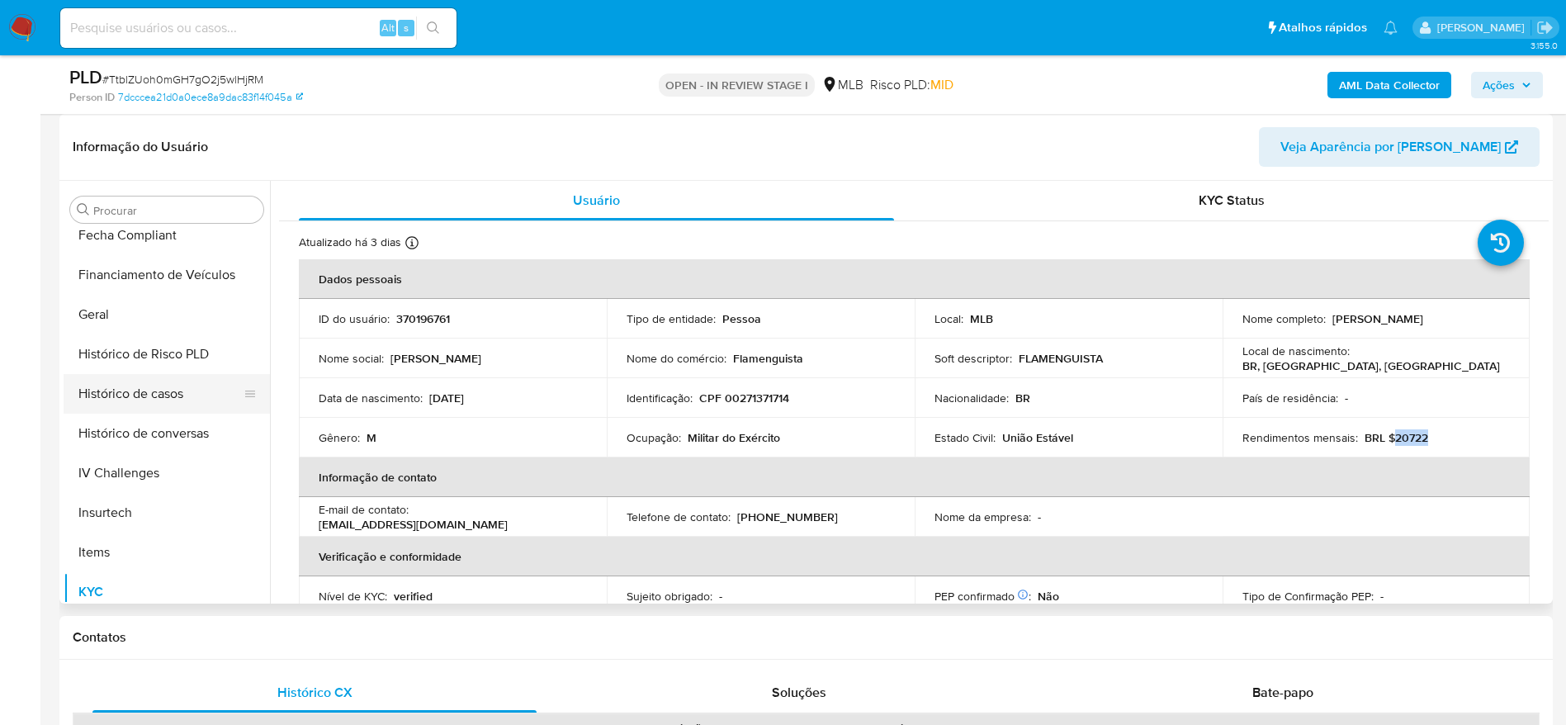
click at [182, 386] on button "Histórico de casos" at bounding box center [160, 394] width 193 height 40
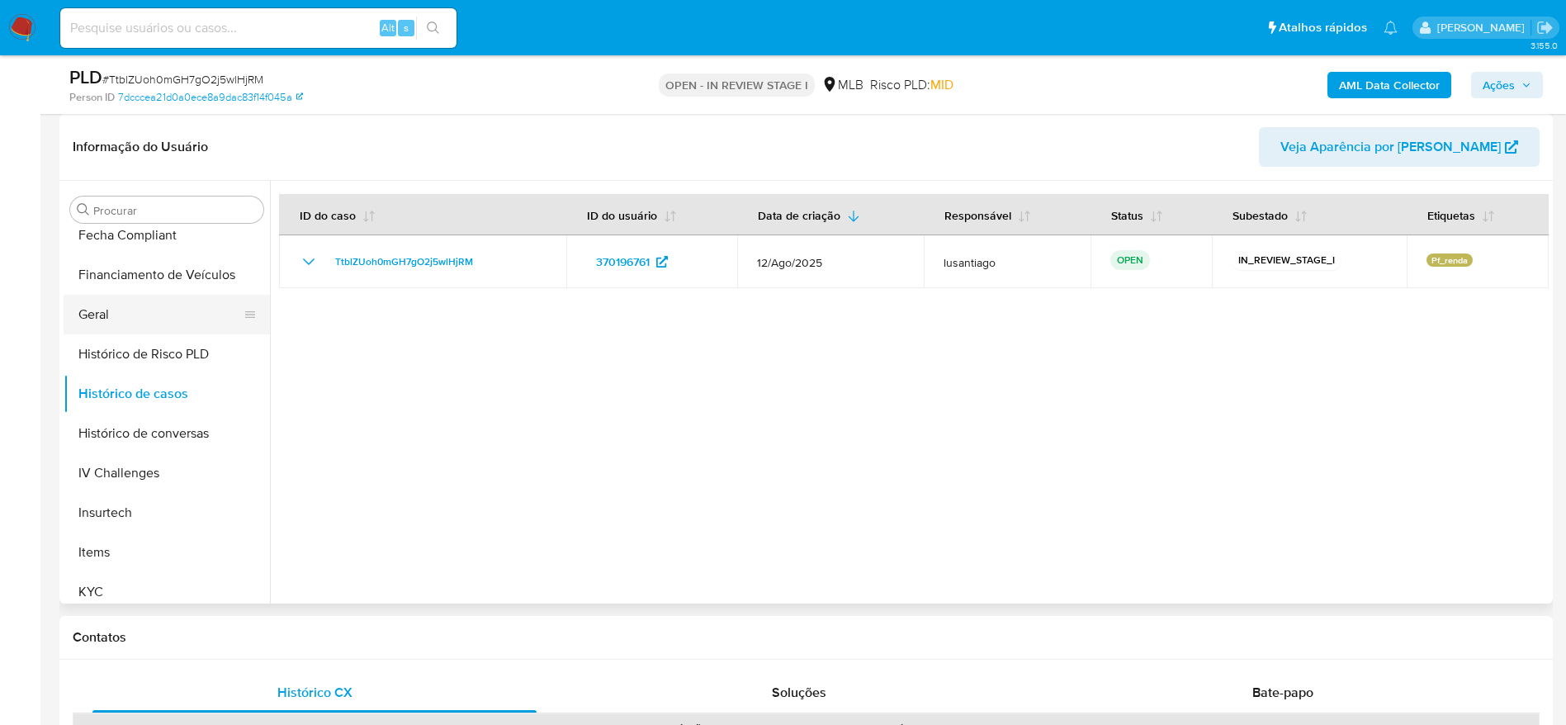
click at [132, 317] on button "Geral" at bounding box center [160, 315] width 193 height 40
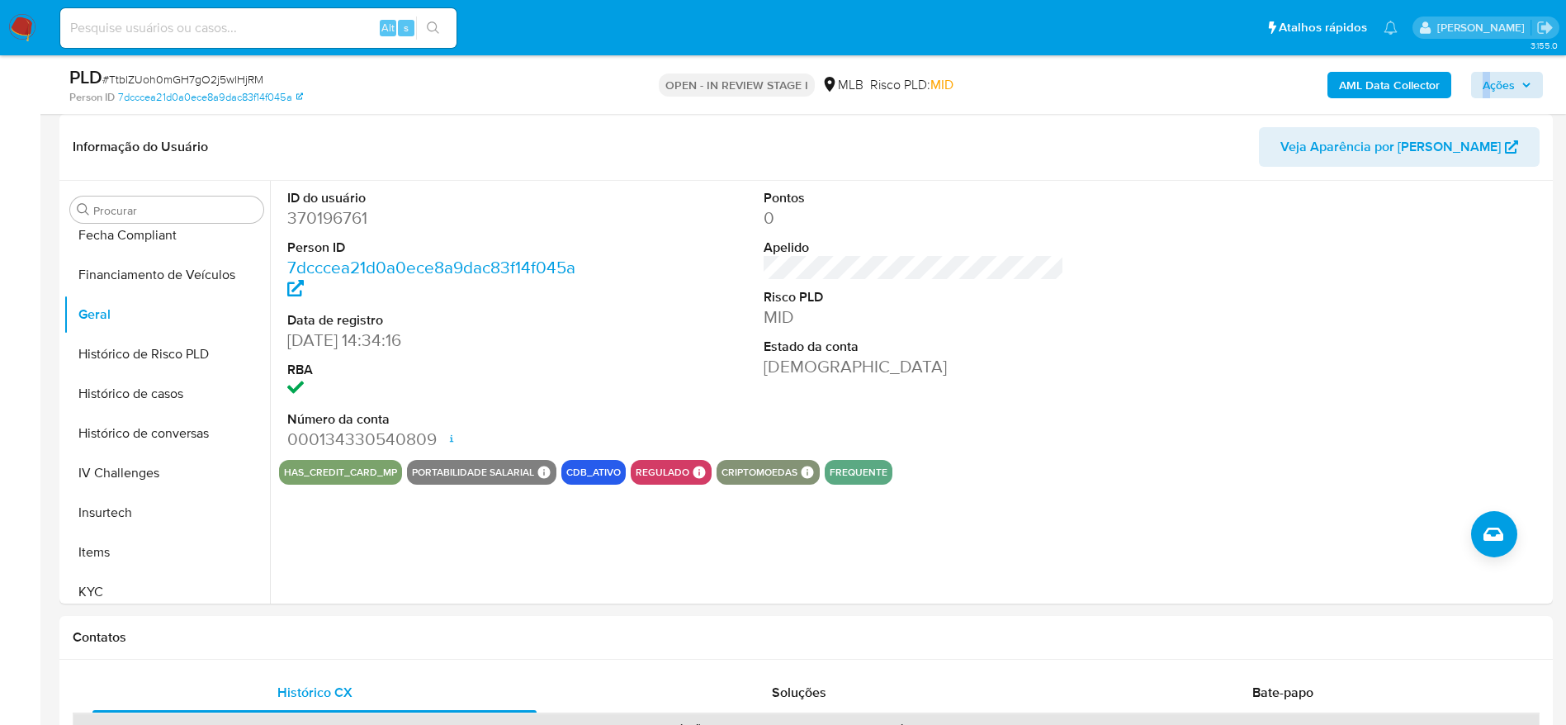
drag, startPoint x: 1492, startPoint y: 65, endPoint x: 1491, endPoint y: 78, distance: 12.5
click at [1492, 77] on div "AML Data Collector Ações" at bounding box center [1299, 84] width 487 height 39
click at [1491, 78] on span "Ações" at bounding box center [1498, 85] width 32 height 26
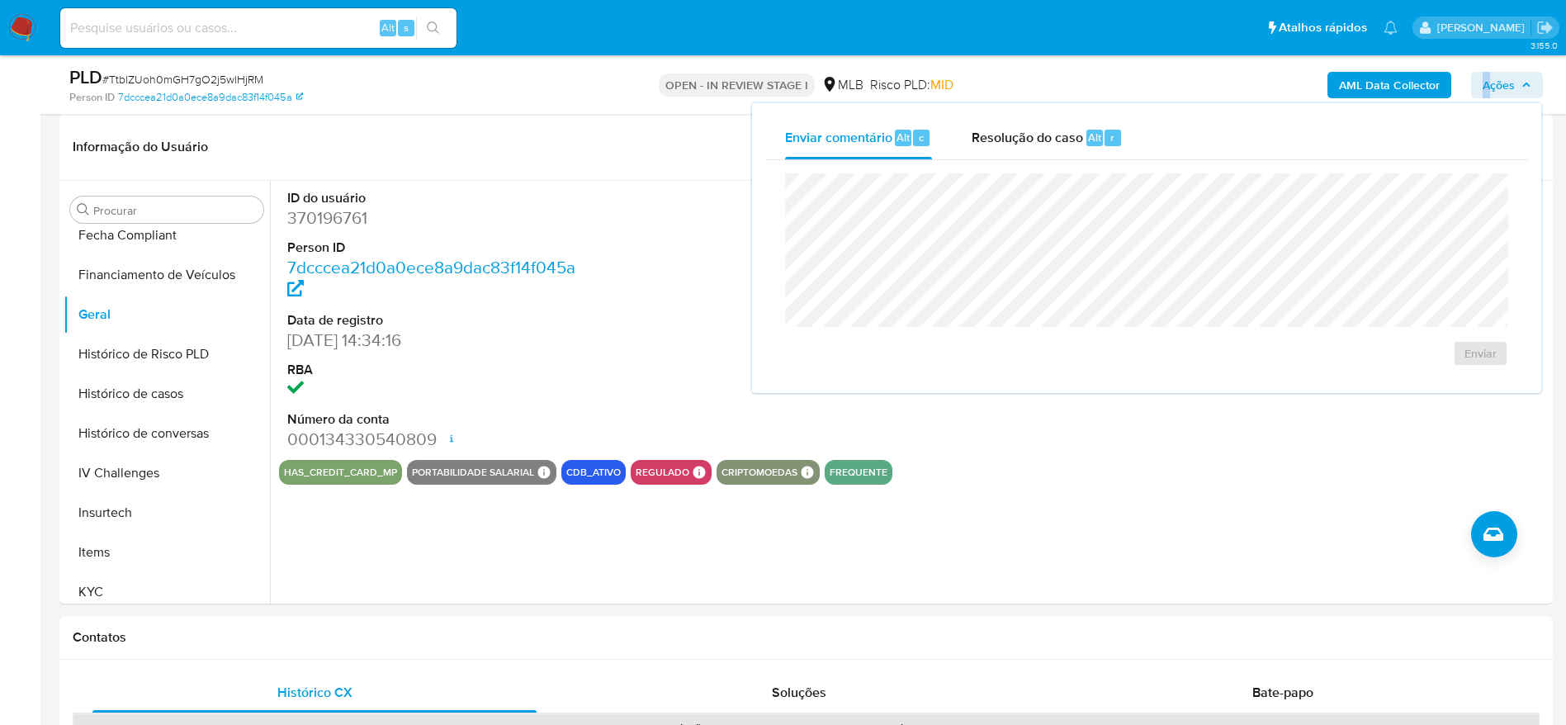
drag, startPoint x: 1035, startPoint y: 140, endPoint x: 1023, endPoint y: 171, distance: 33.0
click at [1037, 141] on span "Resolução do caso" at bounding box center [1027, 136] width 111 height 19
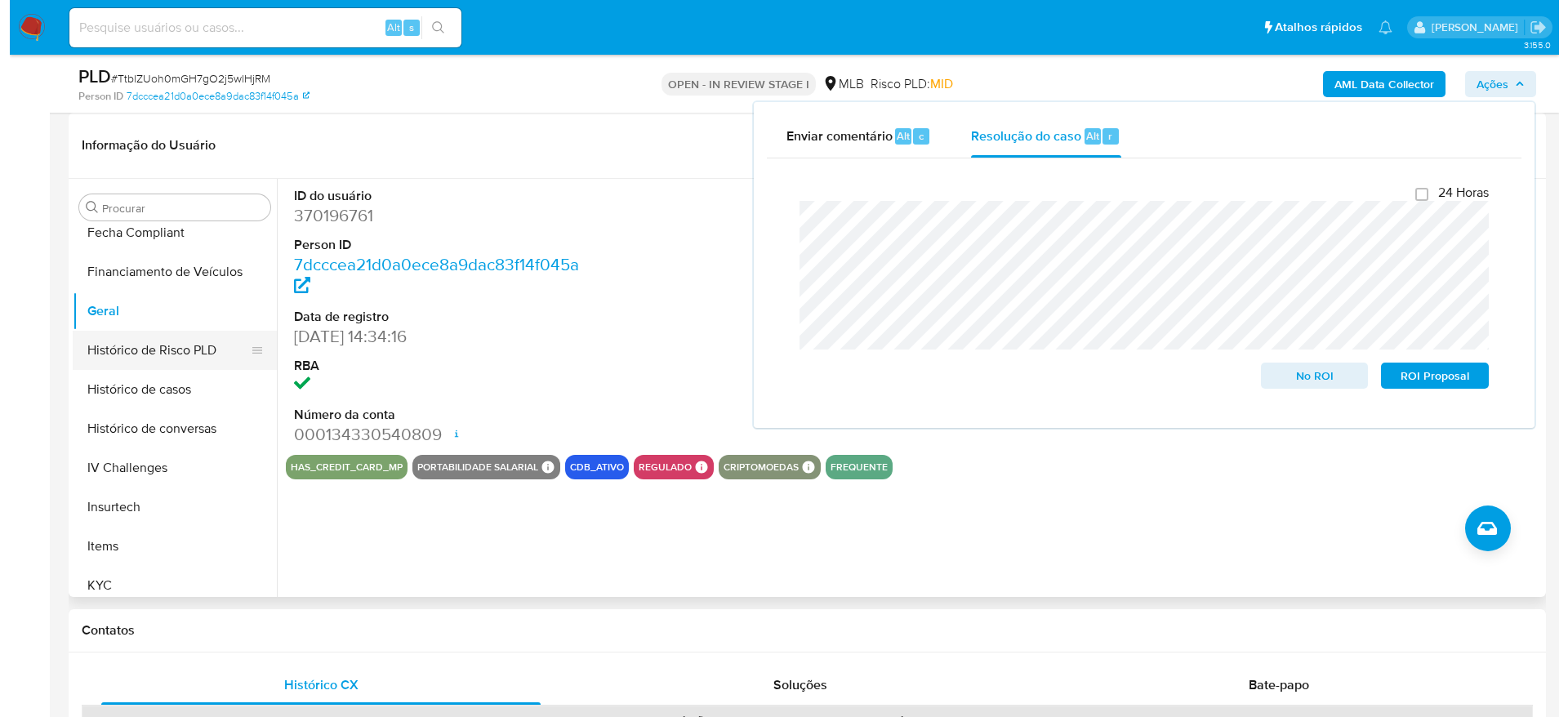
scroll to position [0, 0]
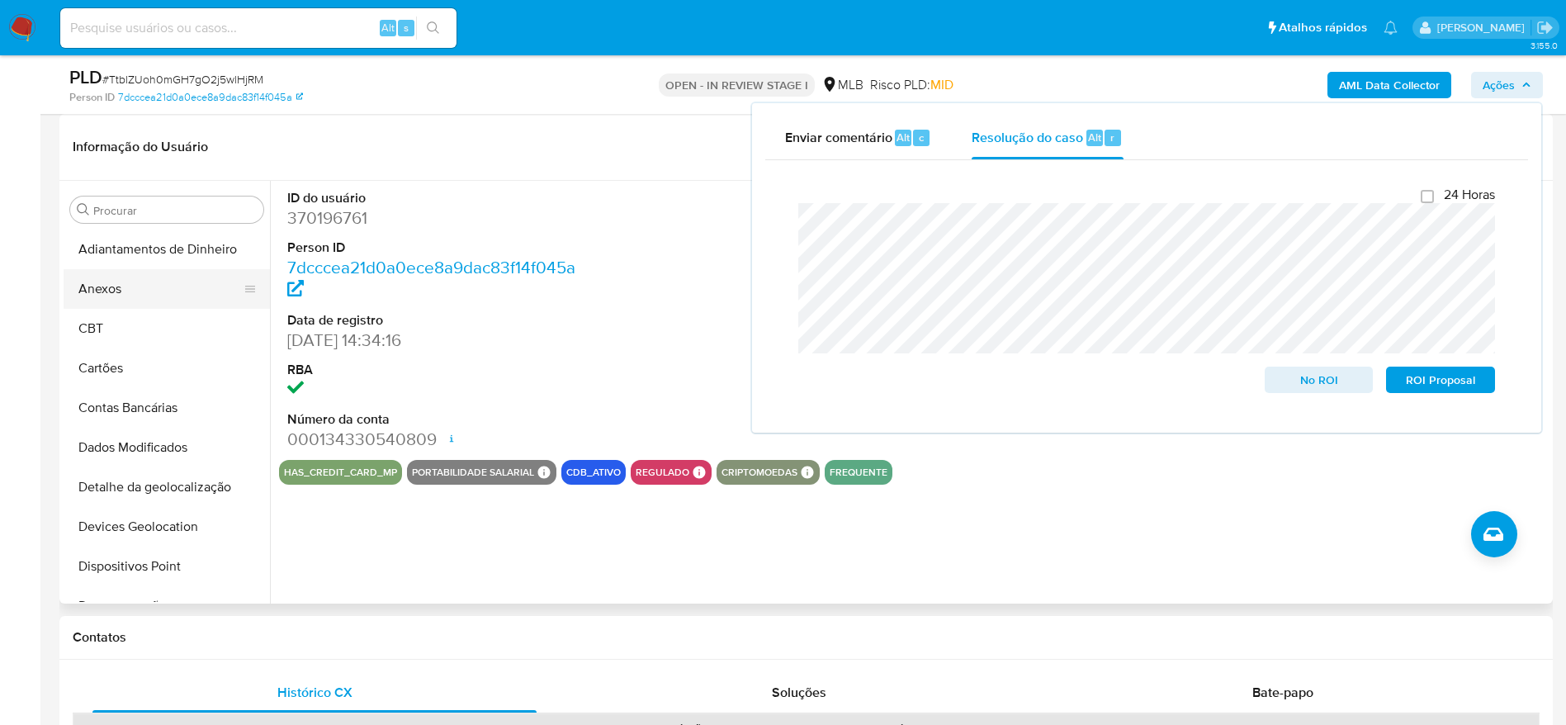
click at [130, 286] on button "Anexos" at bounding box center [160, 289] width 193 height 40
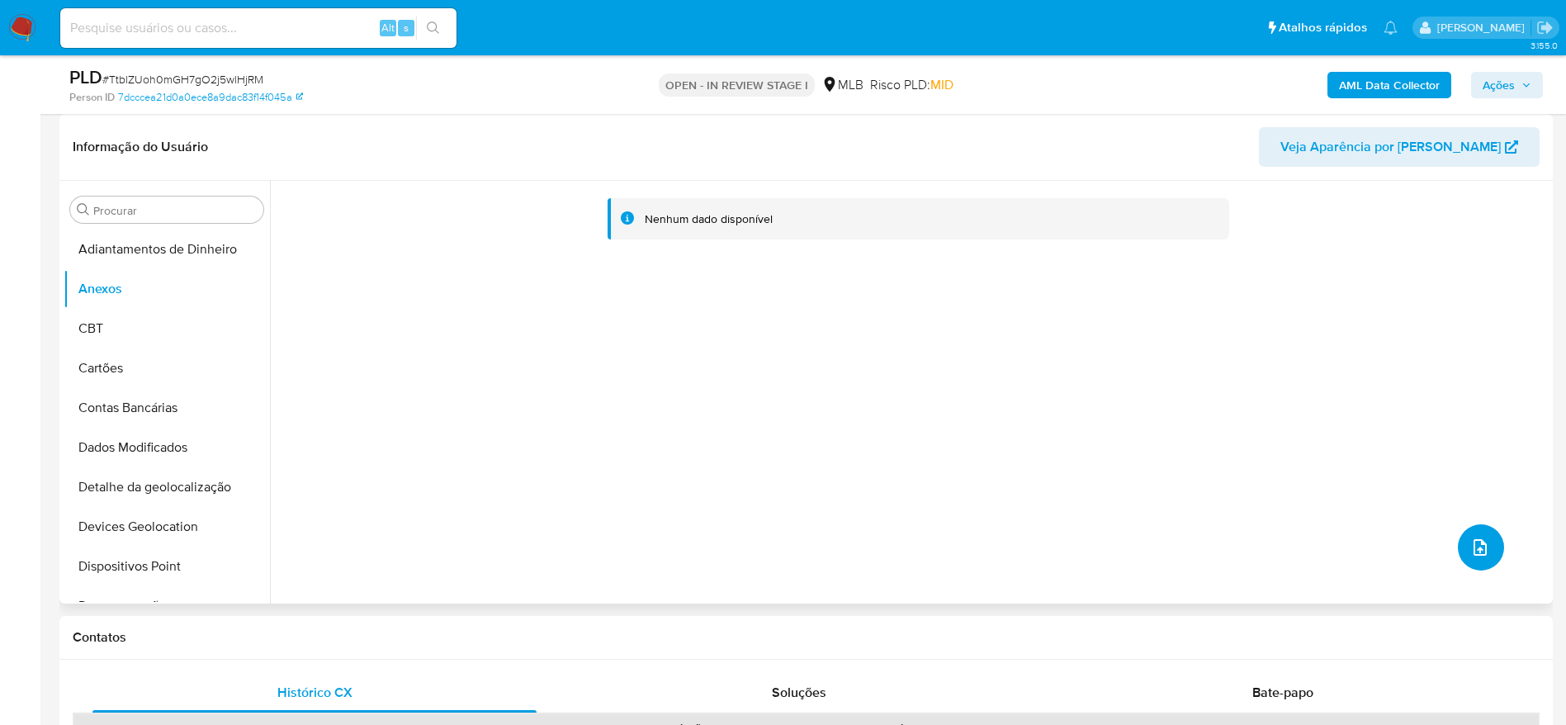
click at [1473, 545] on icon "upload-file" at bounding box center [1480, 547] width 20 height 20
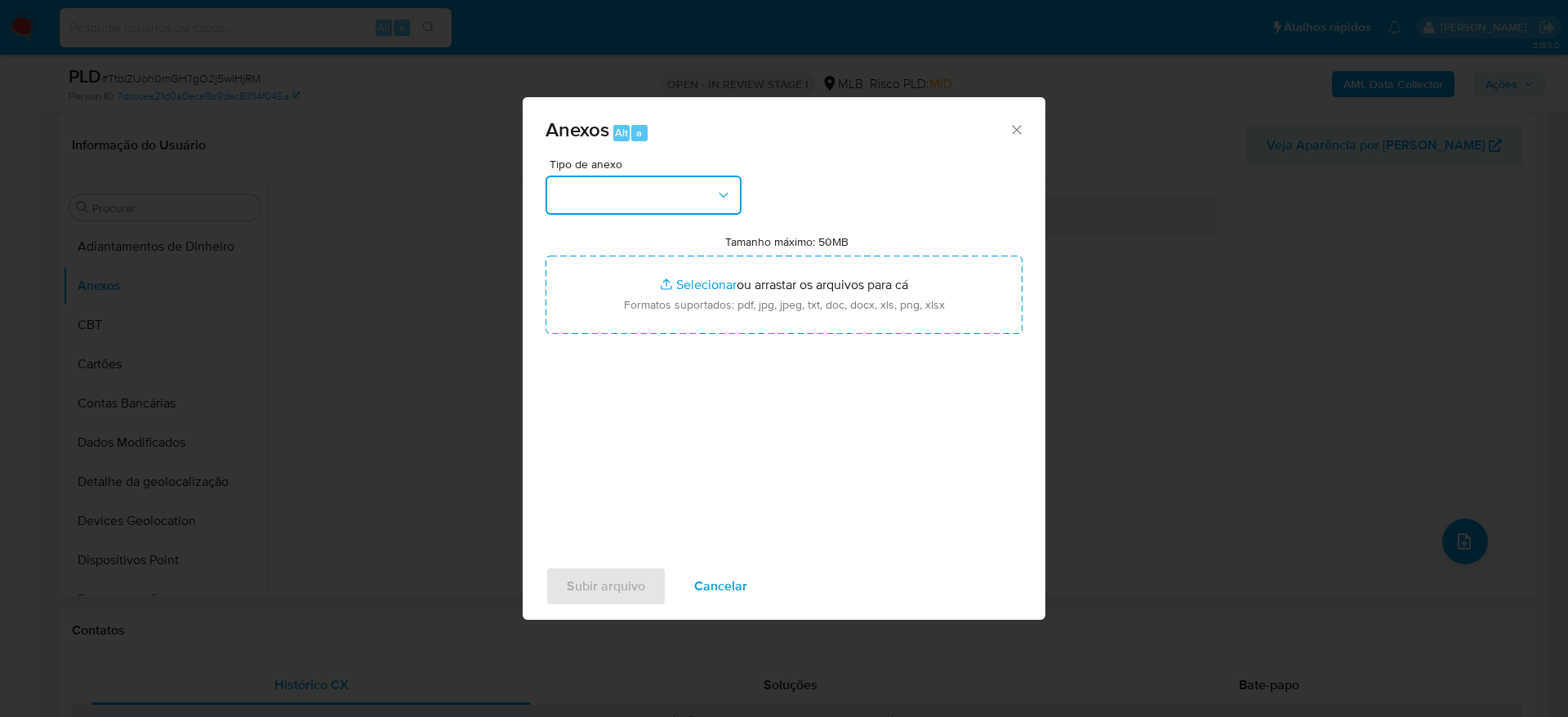
click at [617, 211] on button "button" at bounding box center [643, 195] width 196 height 40
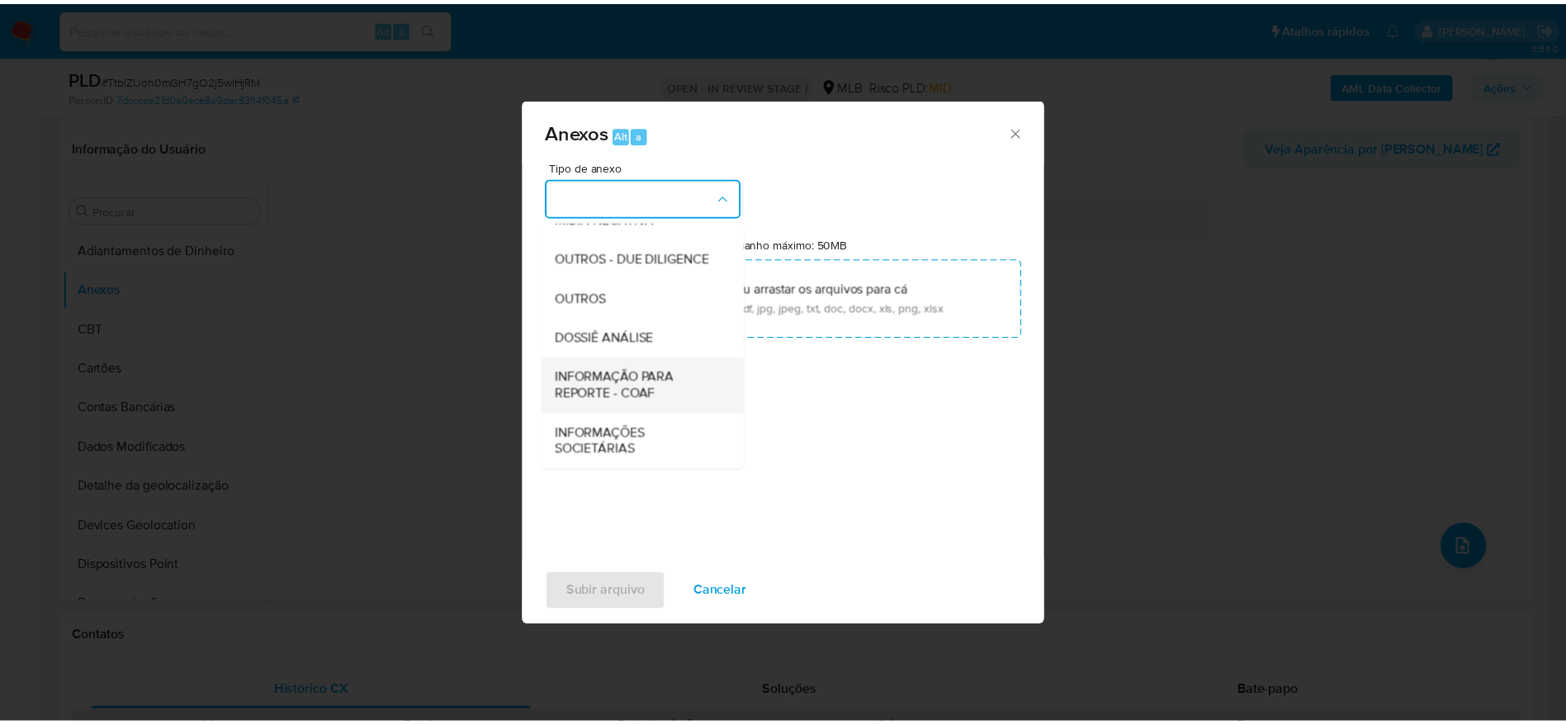
scroll to position [254, 0]
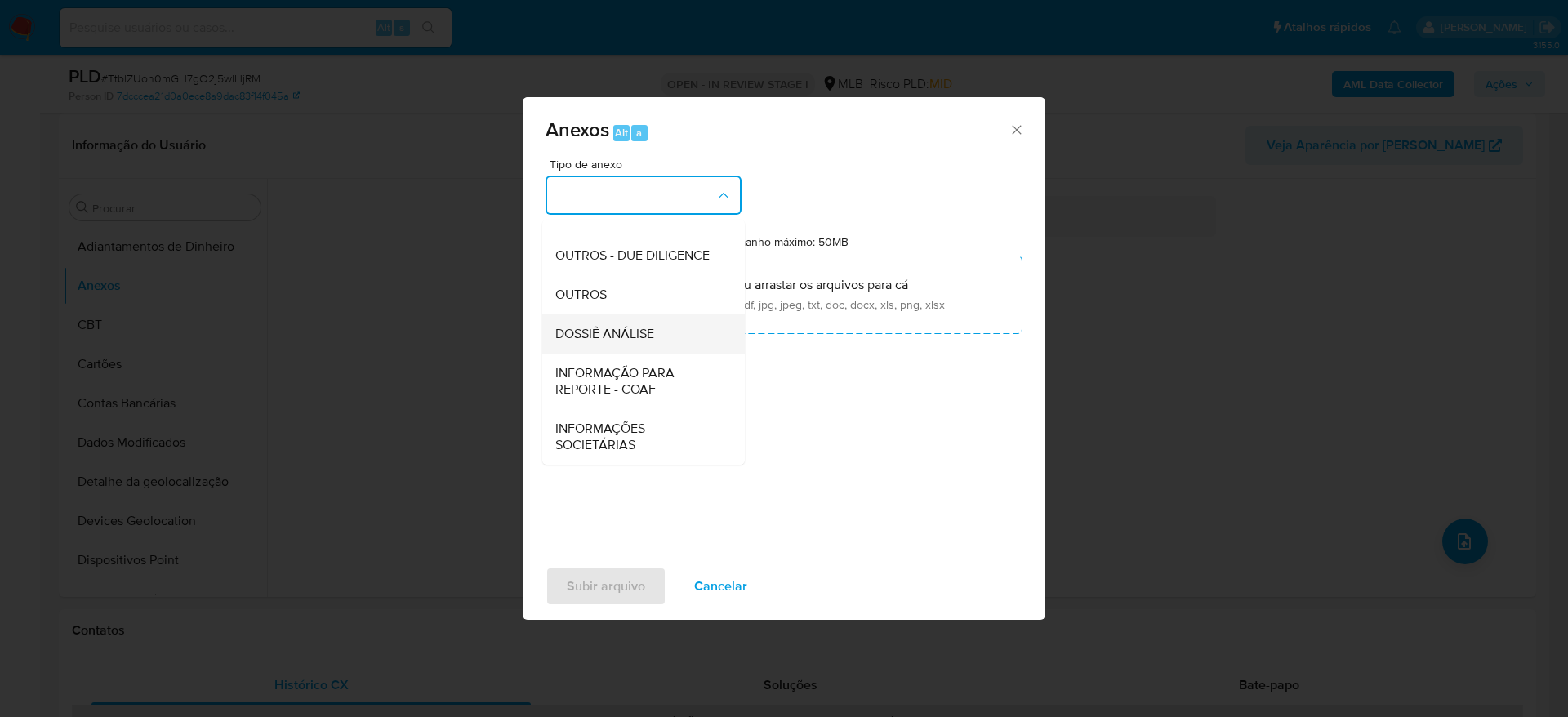
click at [622, 334] on span "DOSSIÊ ANÁLISE" at bounding box center [604, 333] width 99 height 17
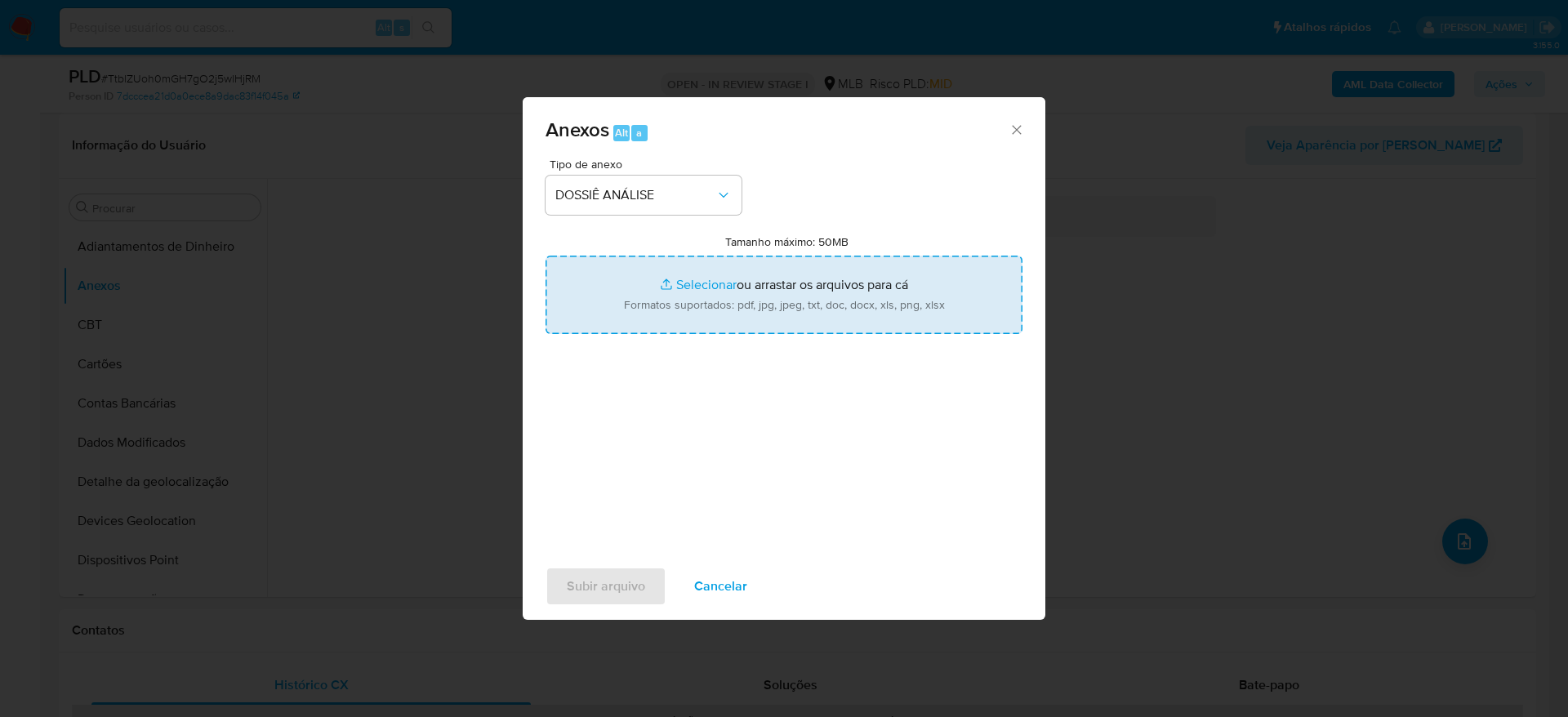
type input "C:\fakepath\Caselog TtblZUoh0mGH7gO2j5wlHjRM_2025_08_22_10_46_03 - CPF 00271371…"
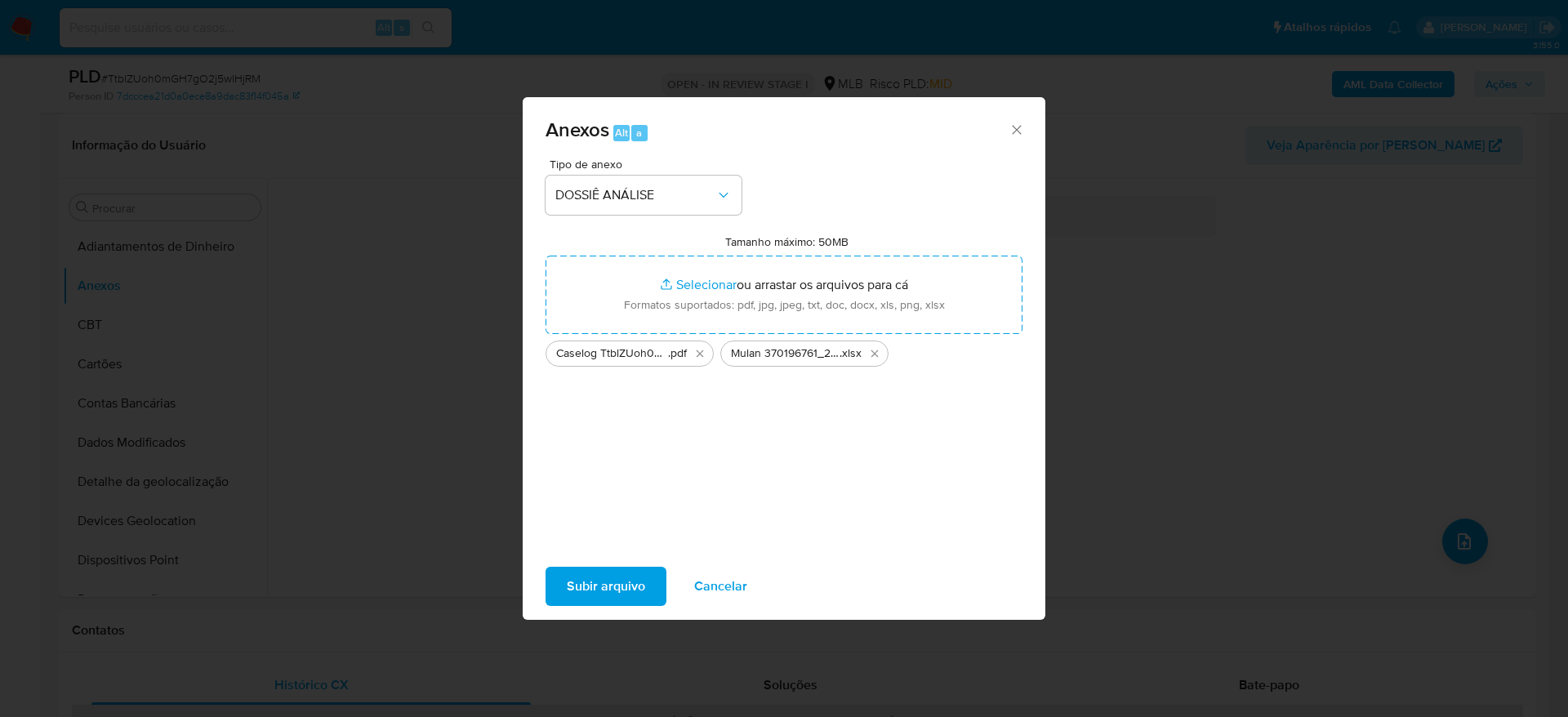
click at [600, 589] on span "Subir arquivo" at bounding box center [605, 585] width 78 height 36
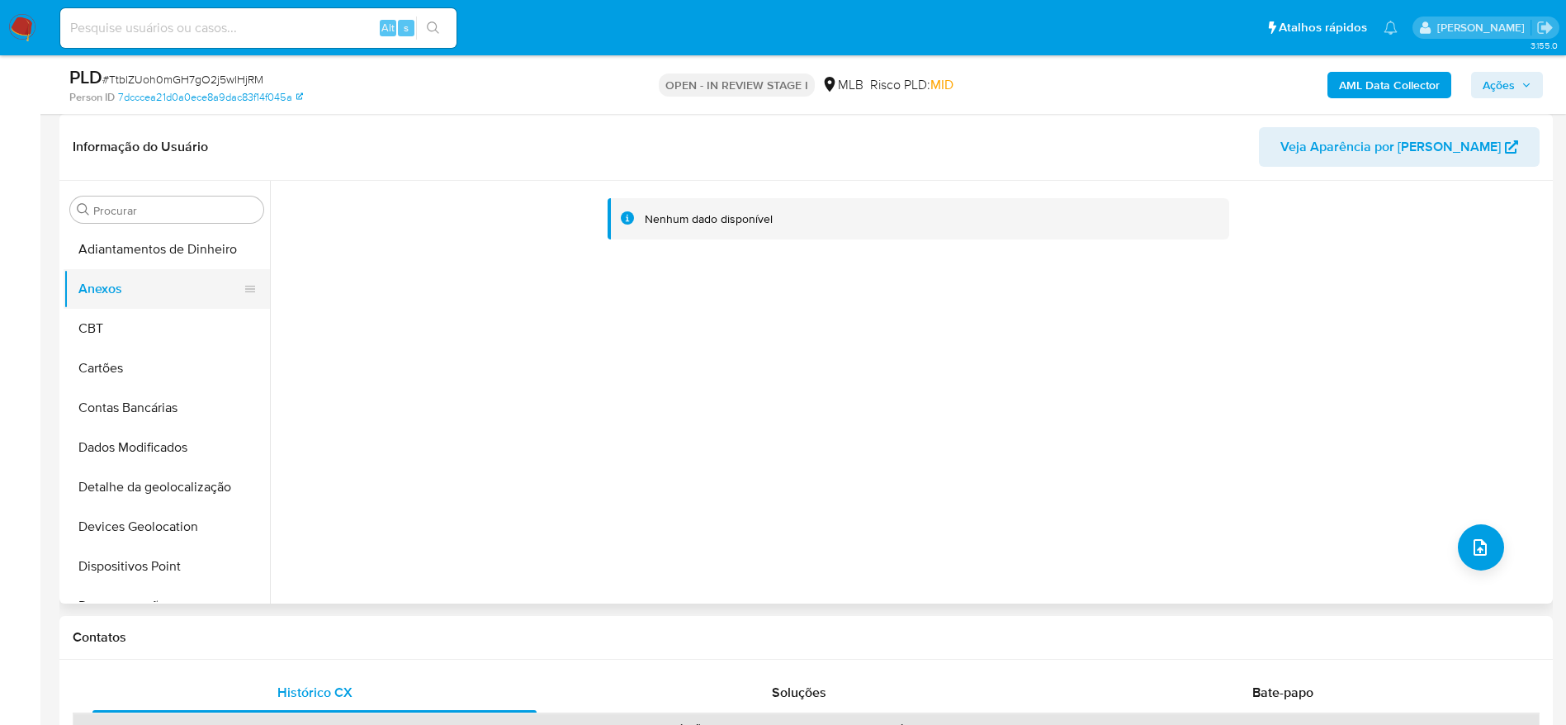
drag, startPoint x: 135, startPoint y: 333, endPoint x: 148, endPoint y: 300, distance: 36.3
click at [134, 336] on button "CBT" at bounding box center [167, 329] width 206 height 40
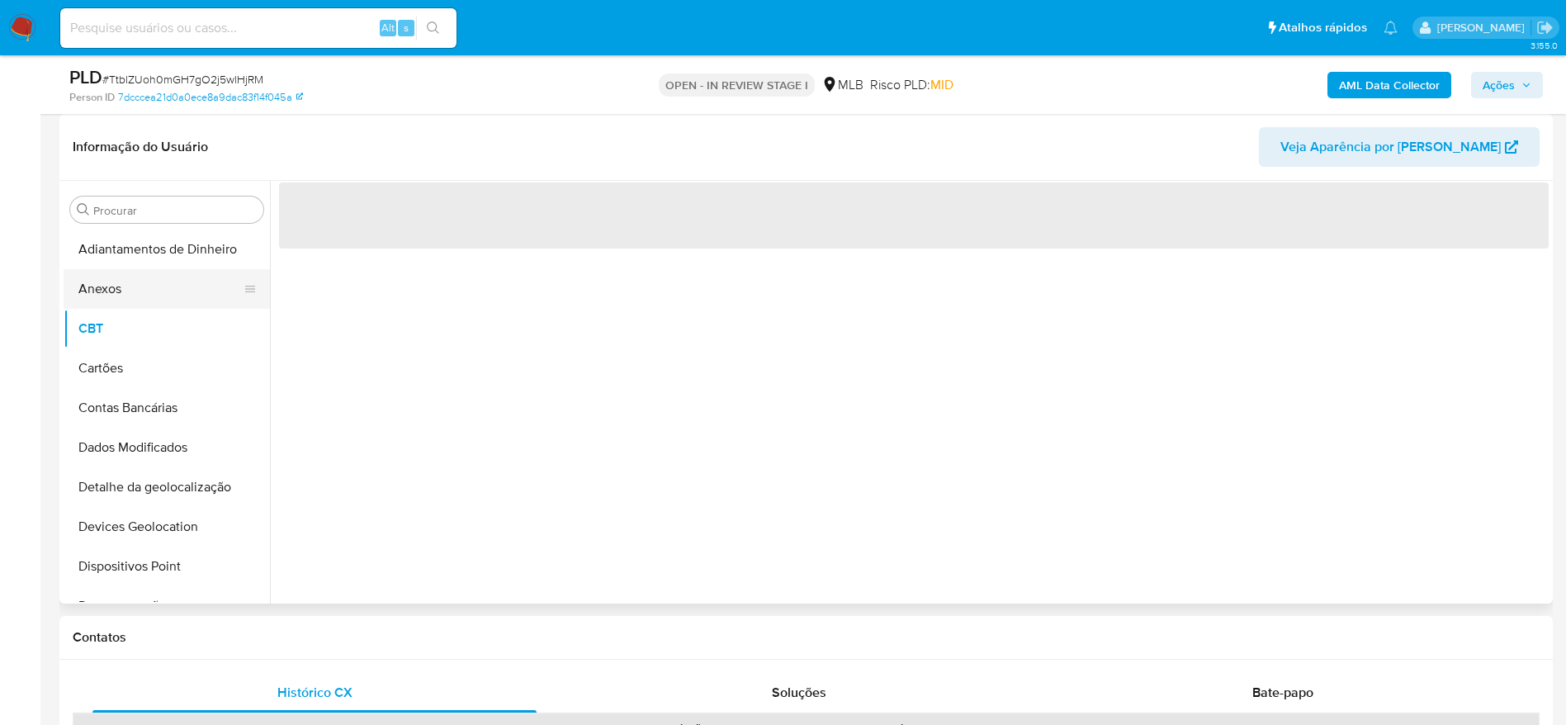
click at [149, 296] on button "Anexos" at bounding box center [160, 289] width 193 height 40
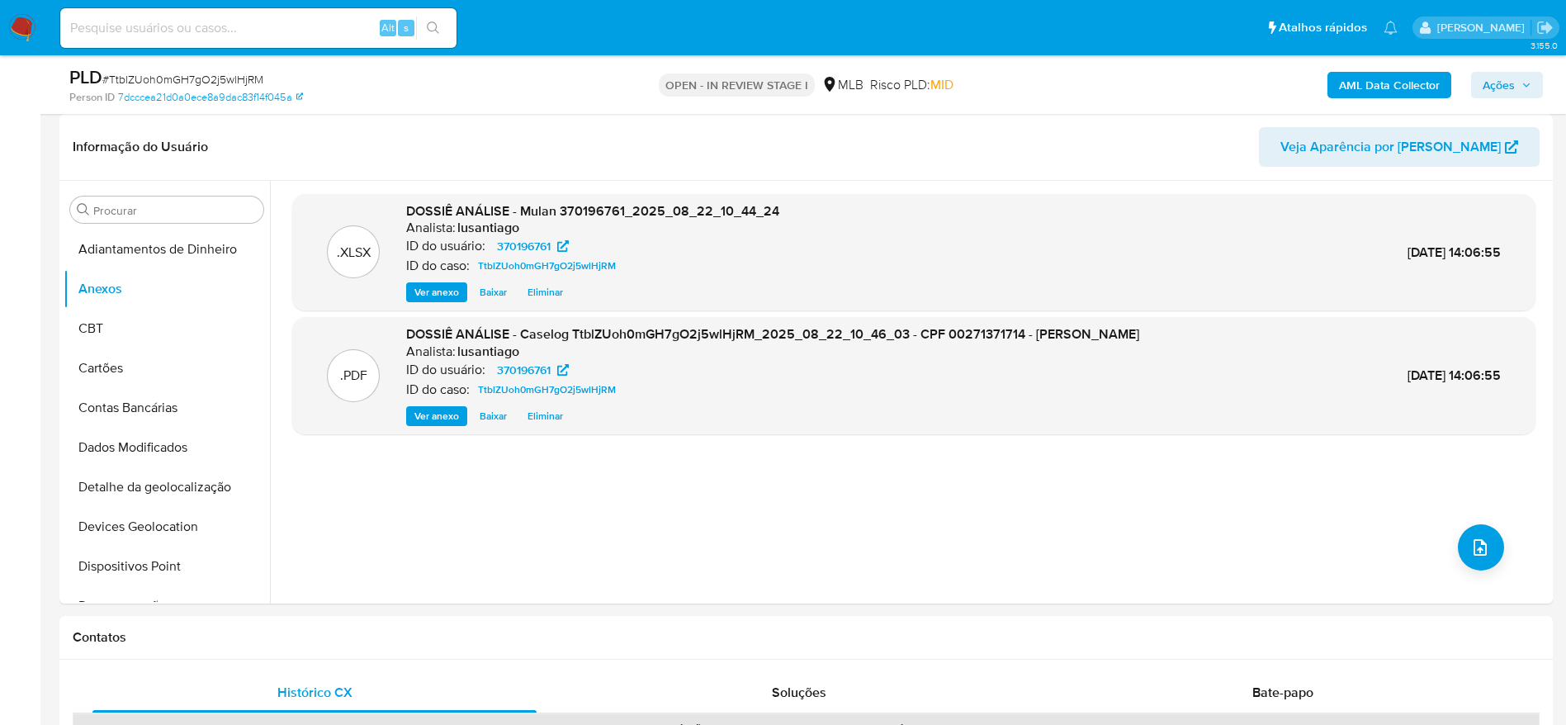
click at [1384, 81] on b "AML Data Collector" at bounding box center [1389, 85] width 101 height 26
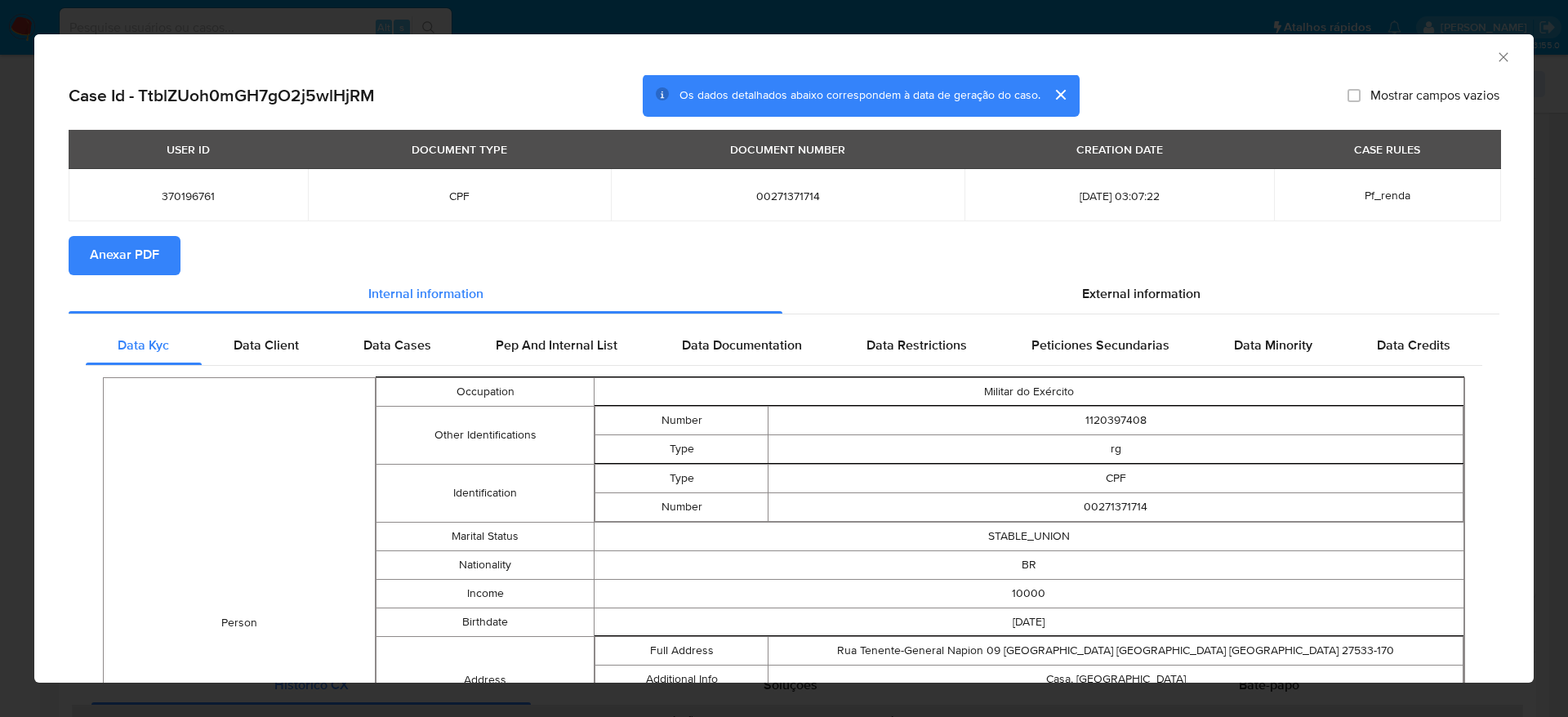
click at [114, 249] on span "Anexar PDF" at bounding box center [125, 255] width 69 height 36
click at [1499, 58] on icon "Fechar a janela" at bounding box center [1503, 56] width 9 height 9
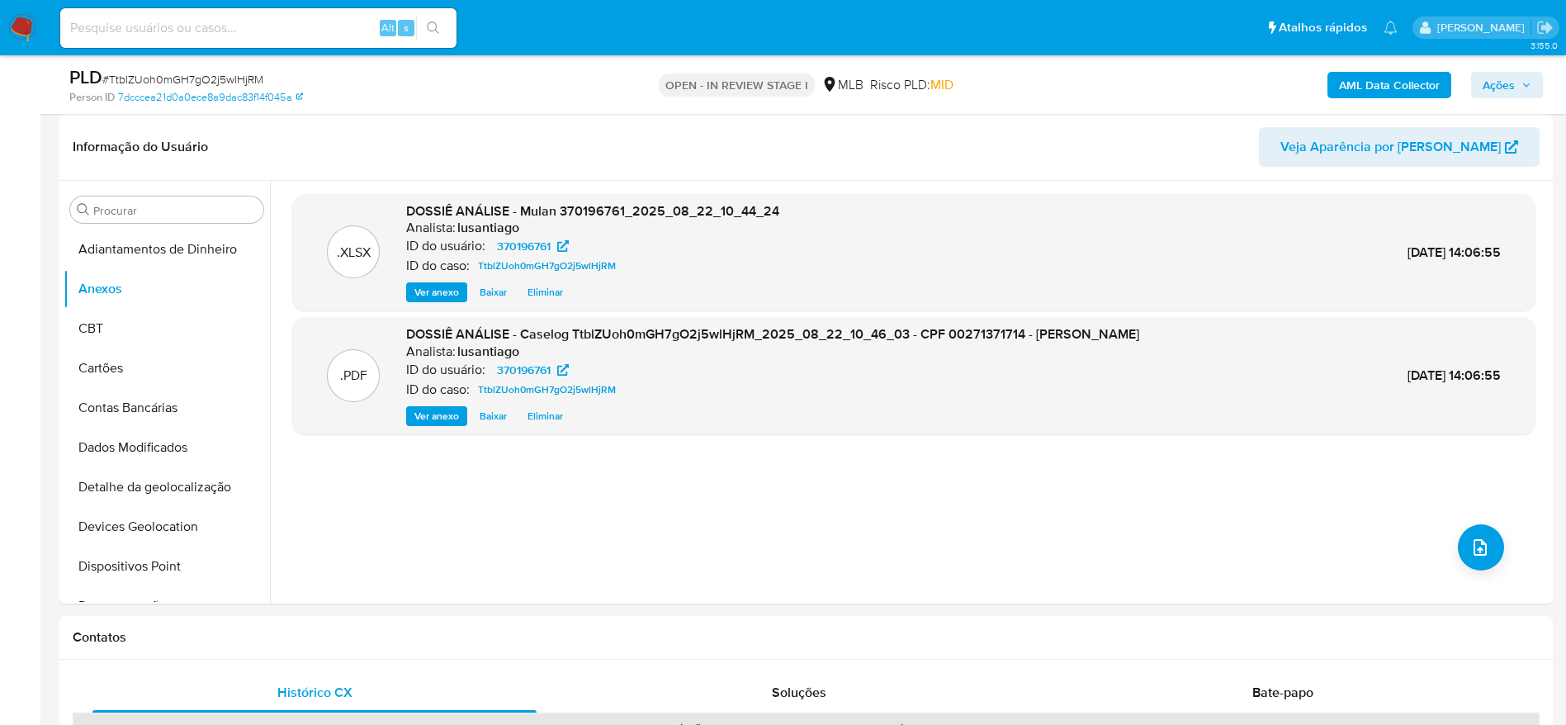
click at [1501, 83] on span "Ações" at bounding box center [1498, 85] width 32 height 26
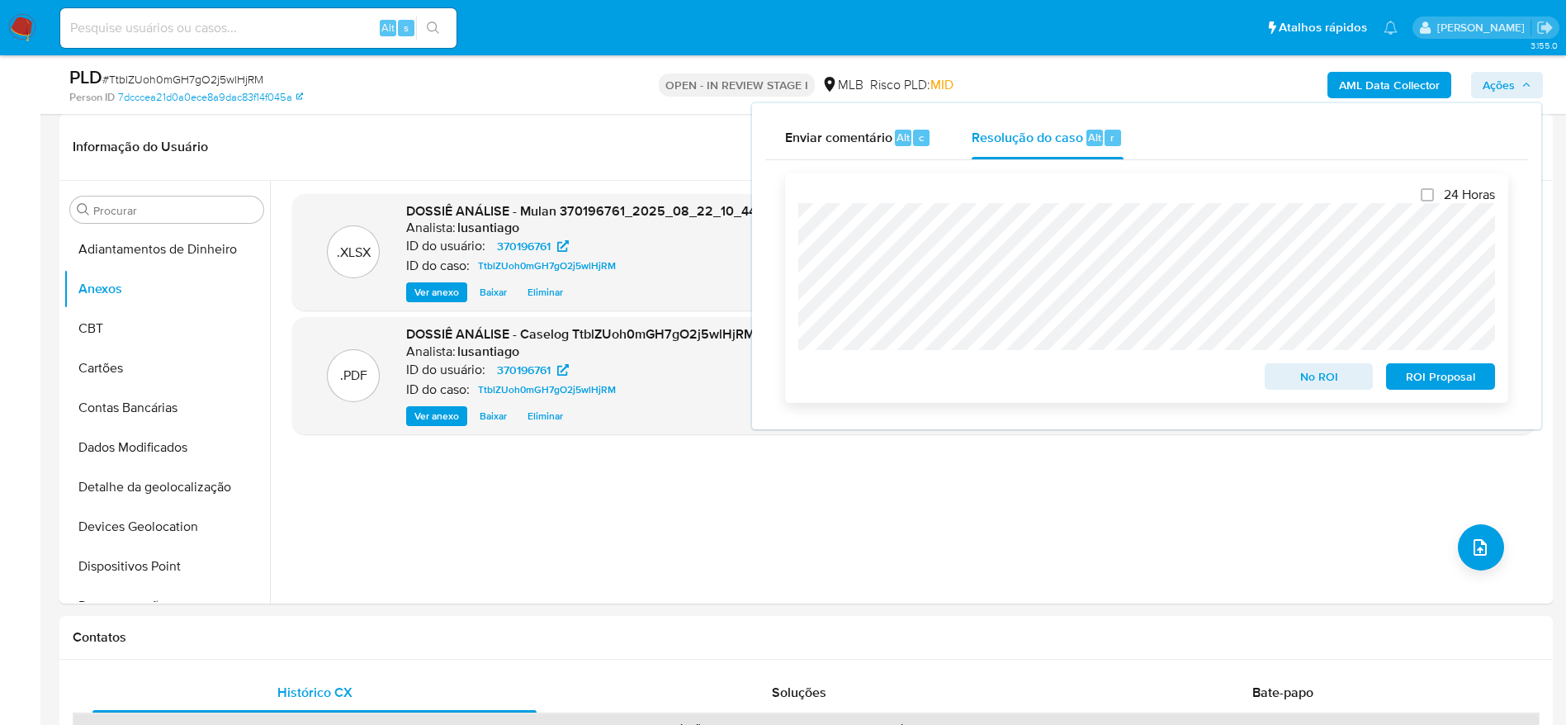
click at [1314, 374] on span "No ROI" at bounding box center [1319, 376] width 86 height 23
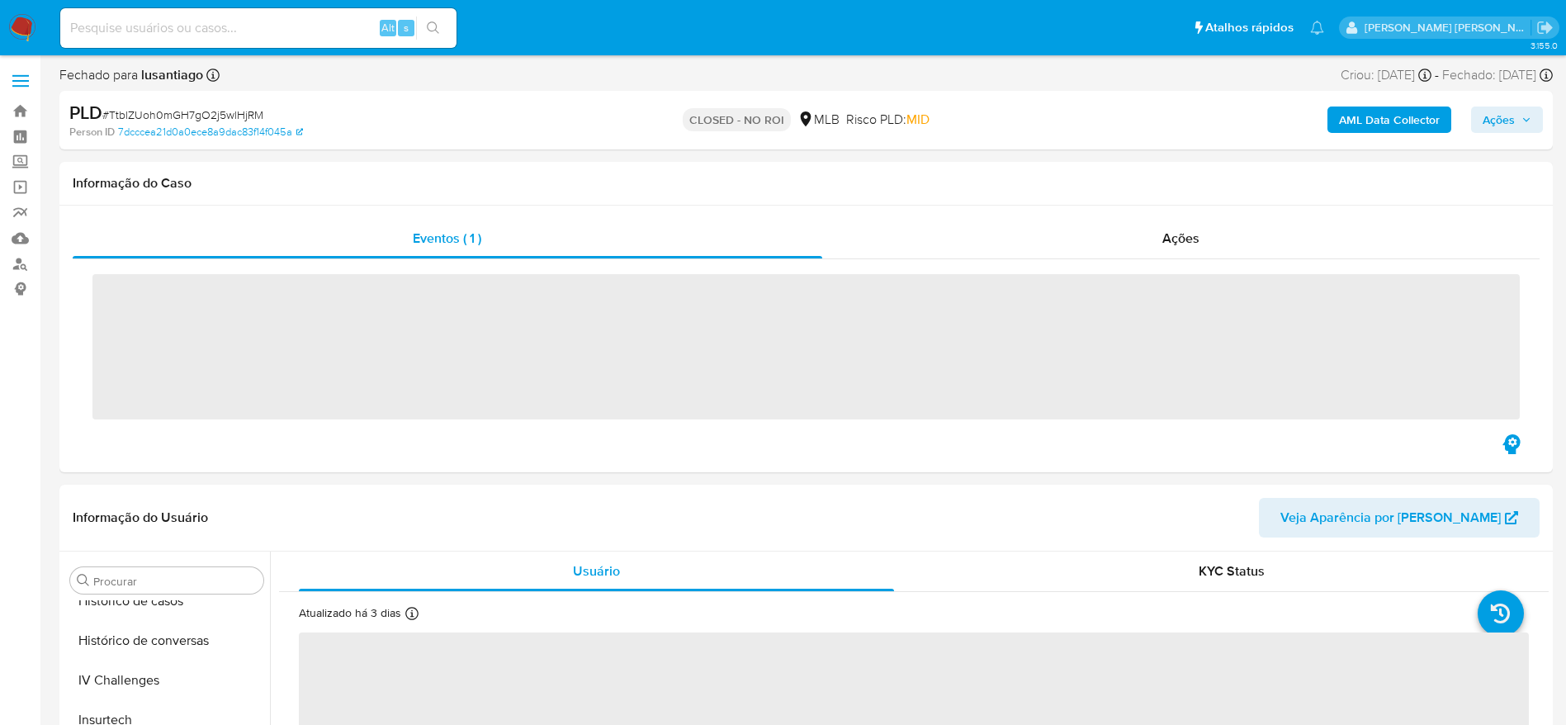
scroll to position [737, 0]
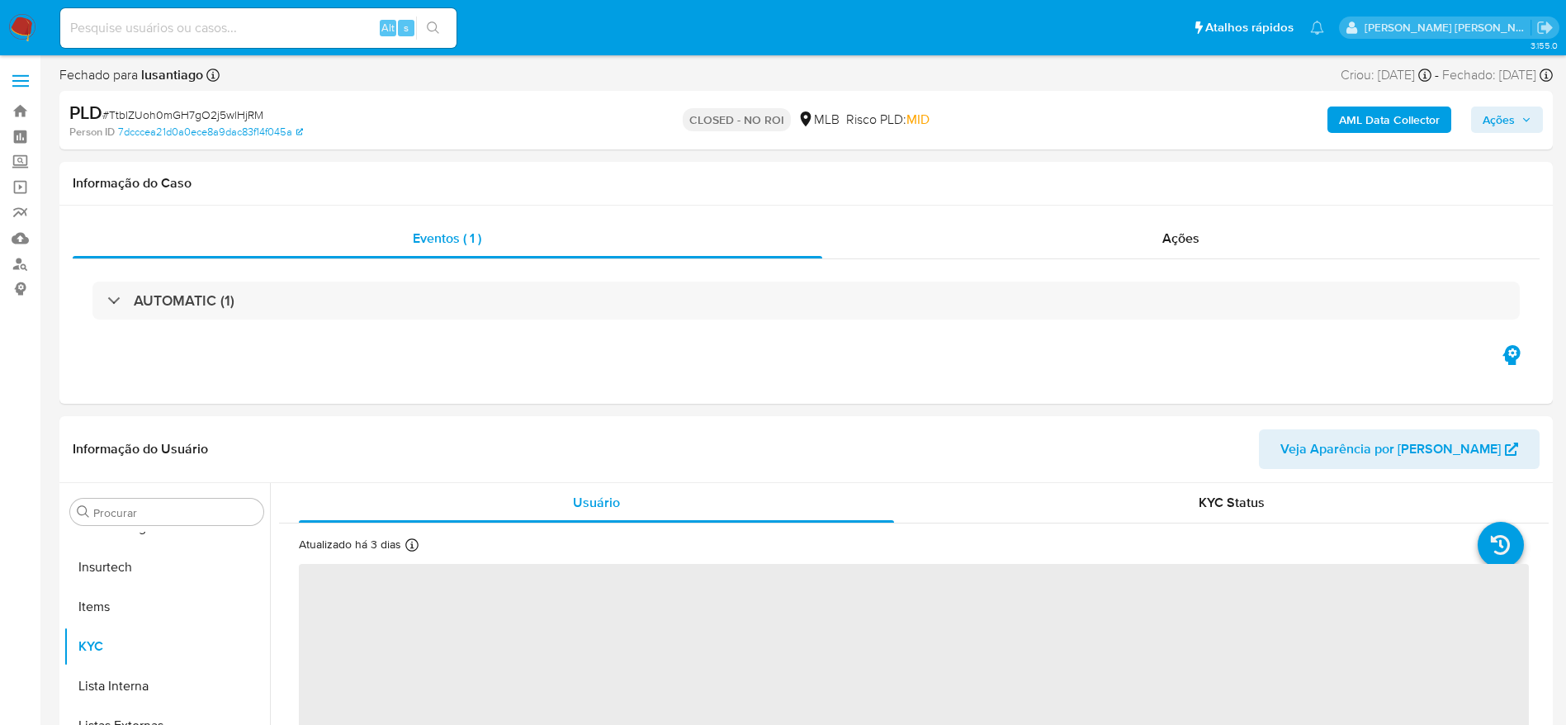
select select "10"
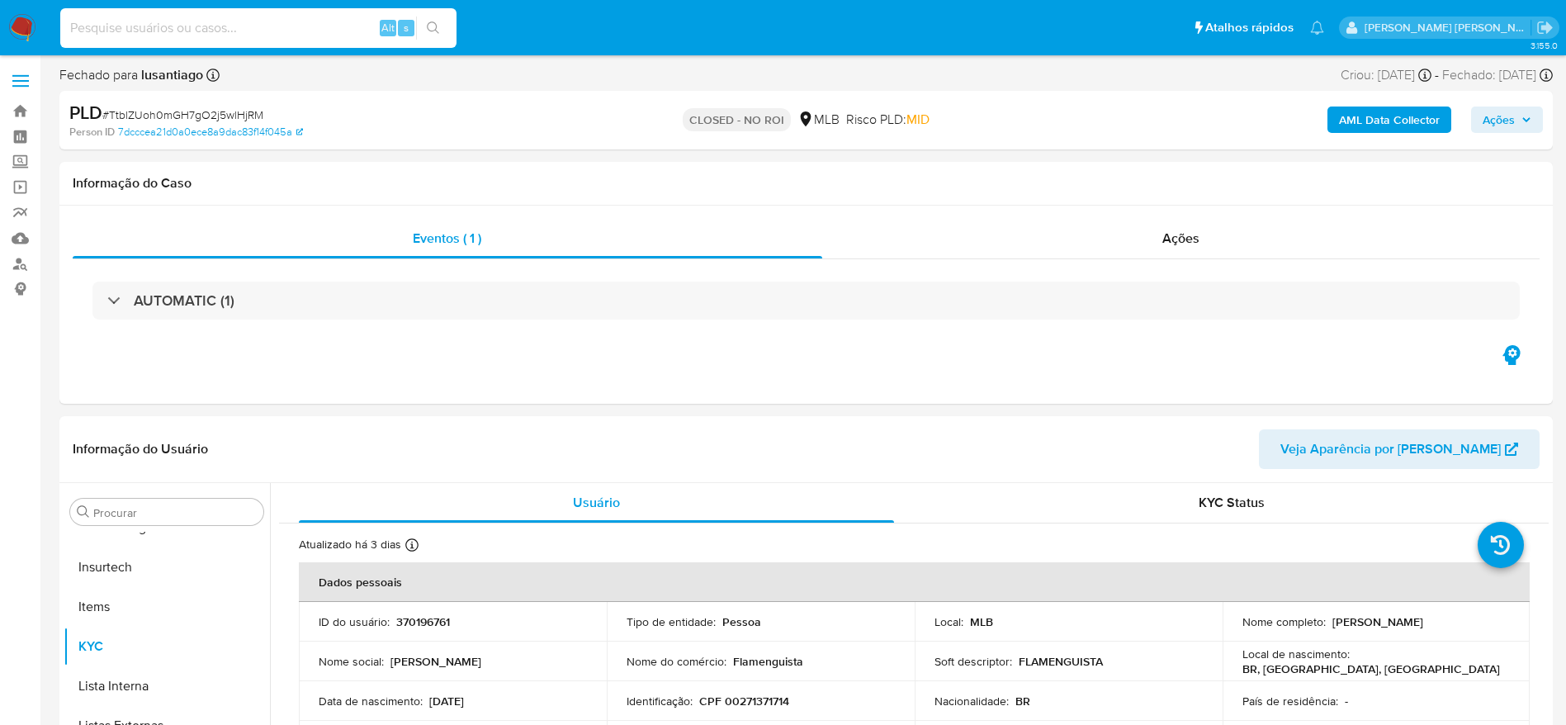
click at [270, 22] on input at bounding box center [258, 27] width 396 height 21
paste input "158529033"
type input "158529033"
click at [442, 26] on button "search-icon" at bounding box center [433, 28] width 34 height 23
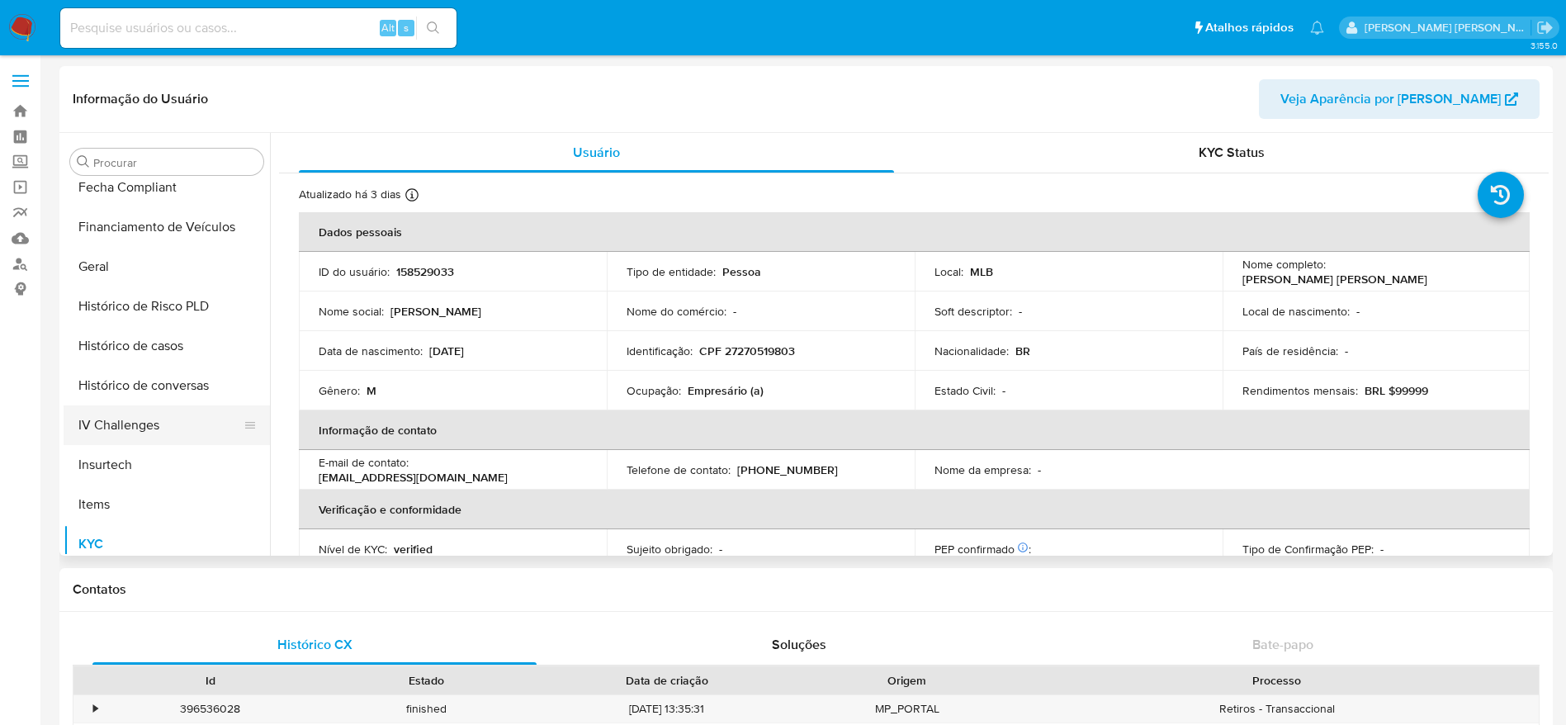
select select "10"
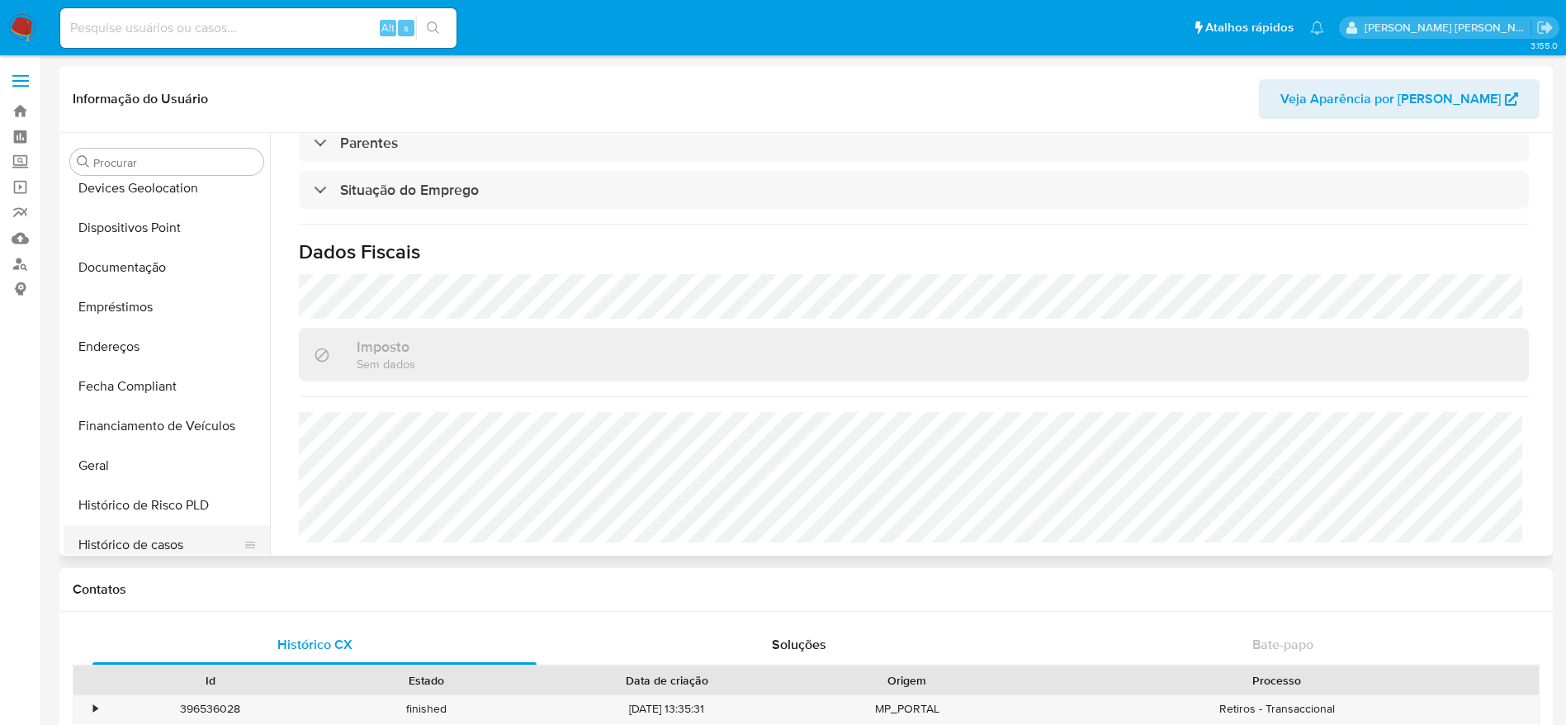
scroll to position [366, 0]
click at [159, 469] on button "Histórico de casos" at bounding box center [160, 470] width 193 height 40
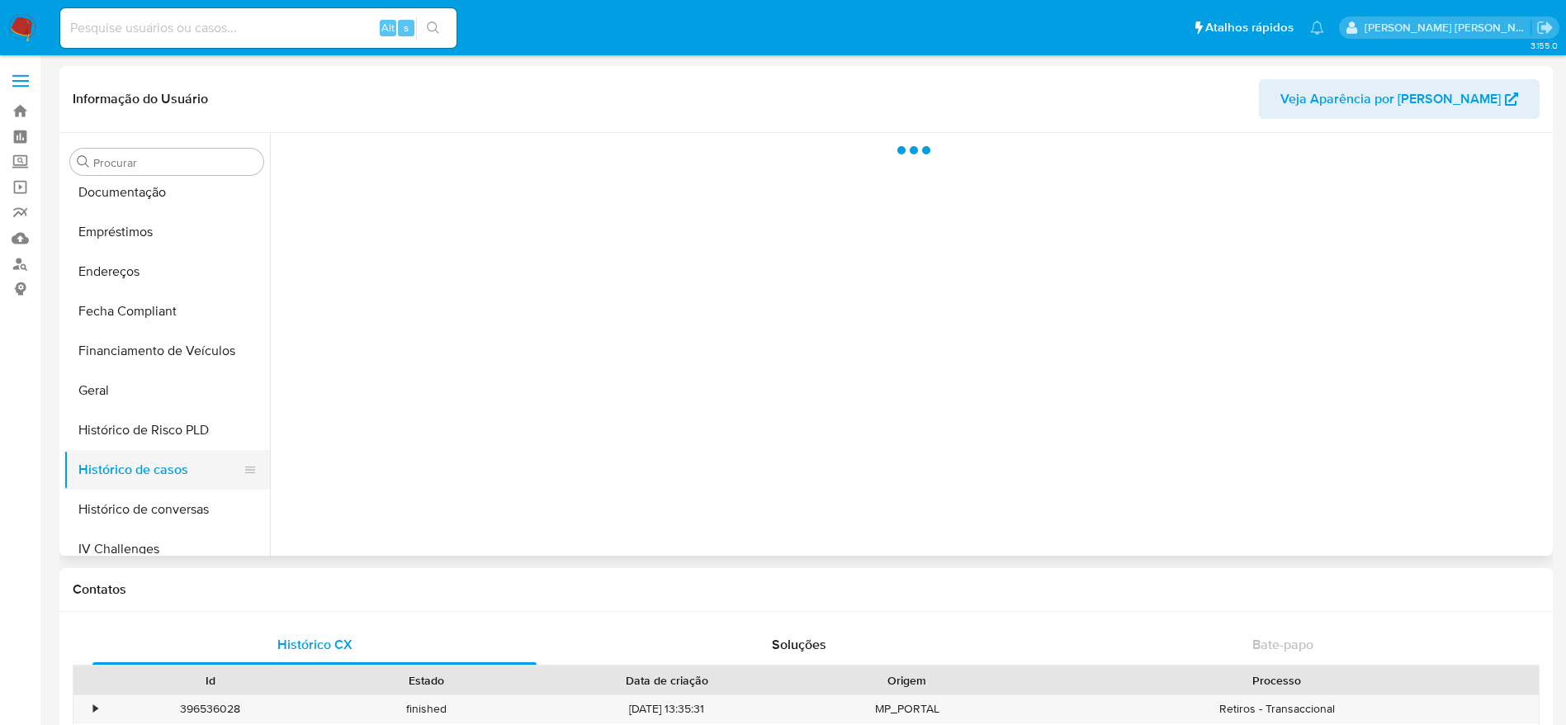
scroll to position [0, 0]
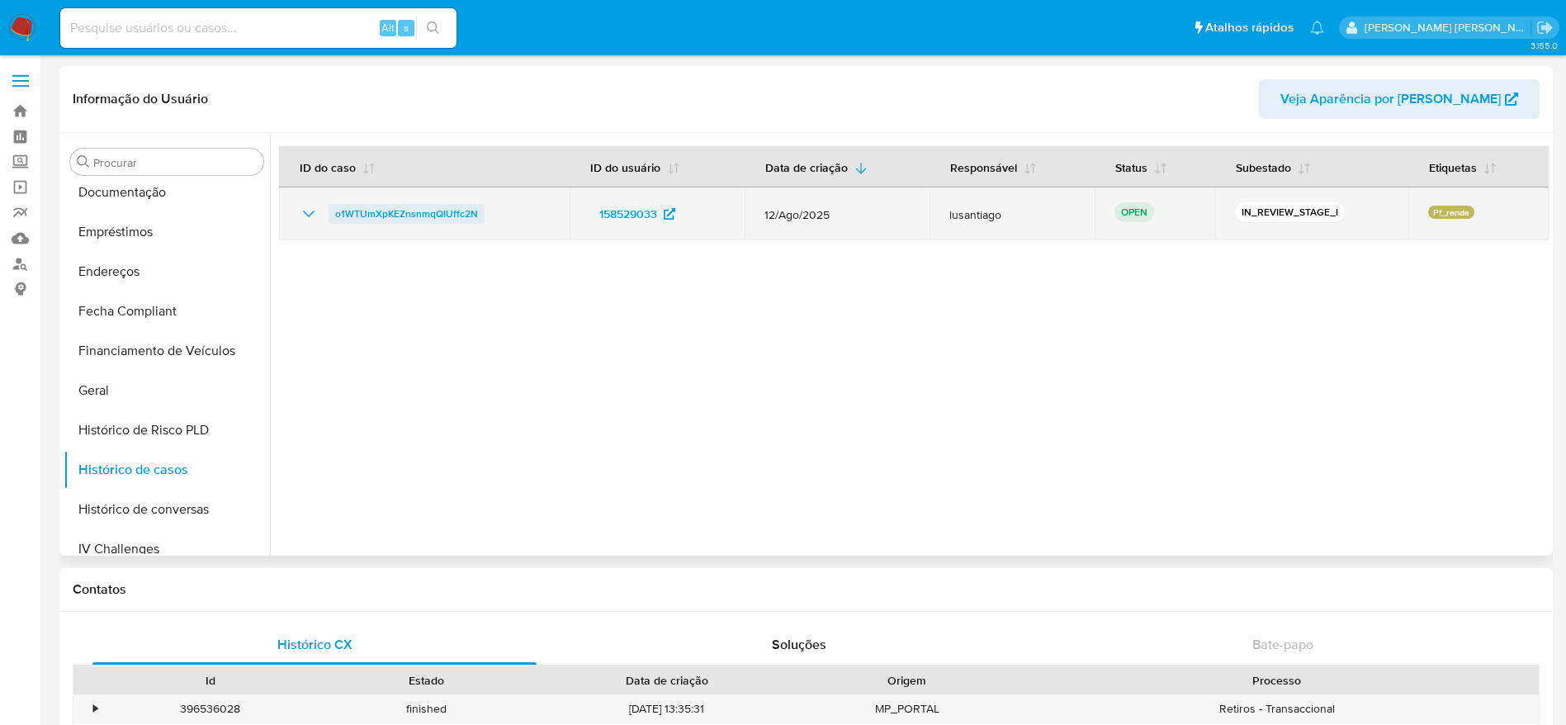
click at [408, 209] on span "o1WTUmXpKEZnsnmqQIUffc2N" at bounding box center [406, 214] width 143 height 20
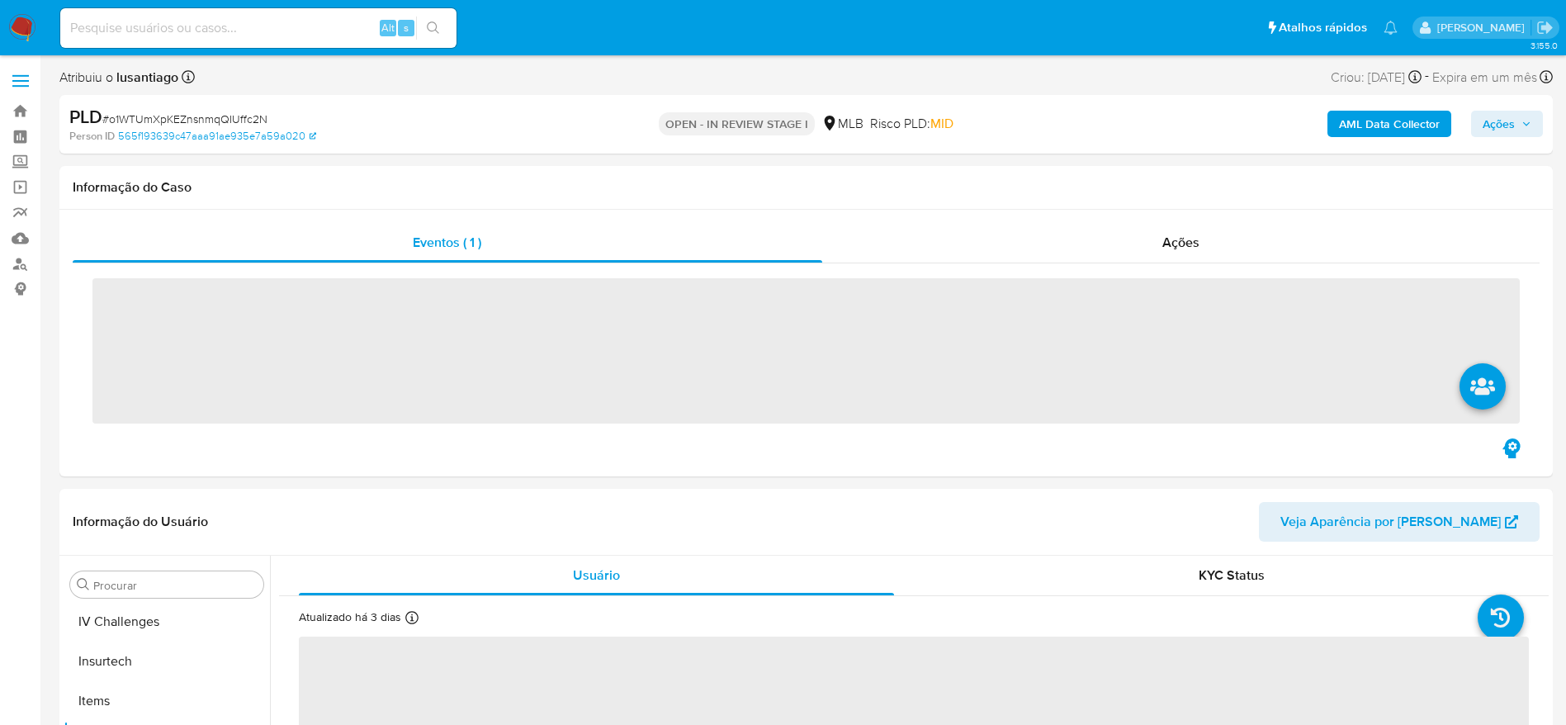
scroll to position [737, 0]
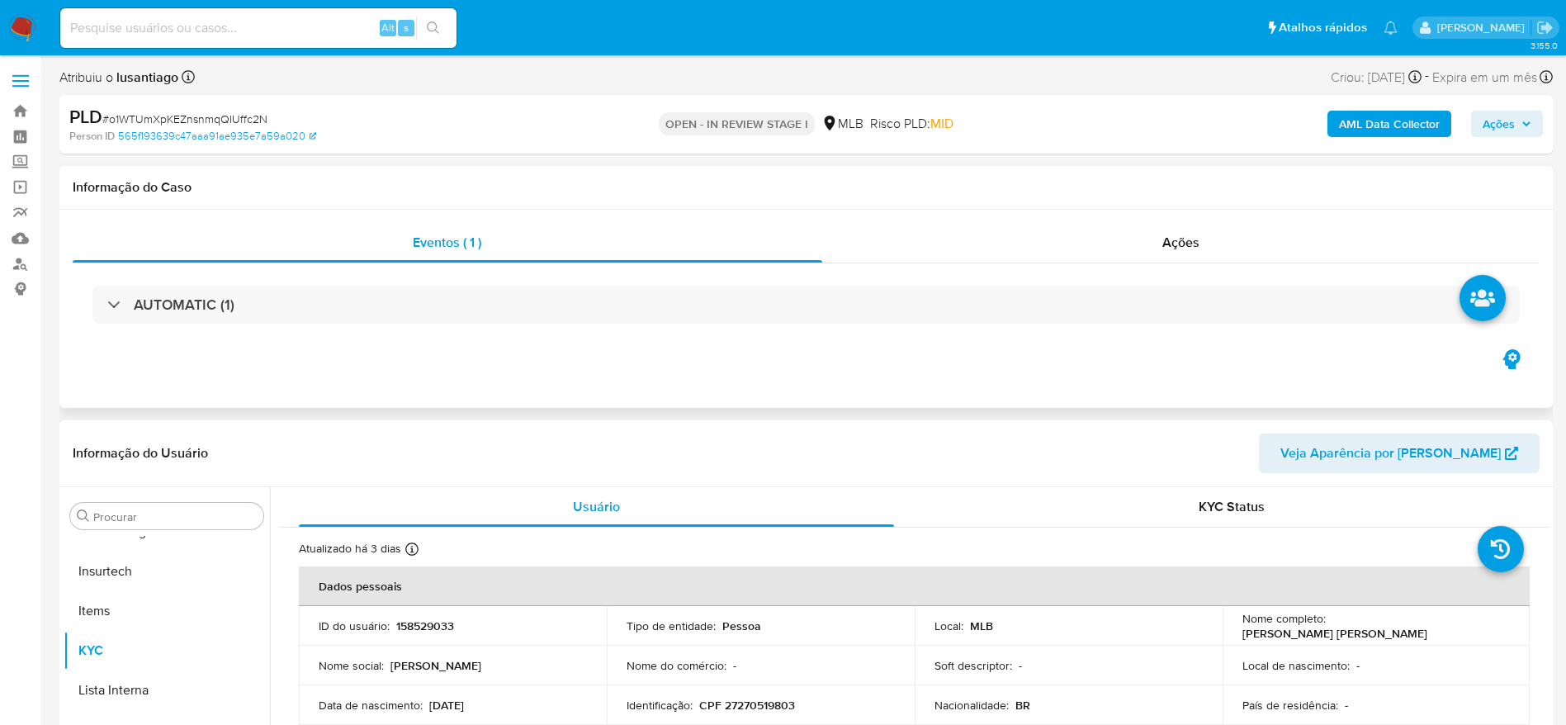
select select "10"
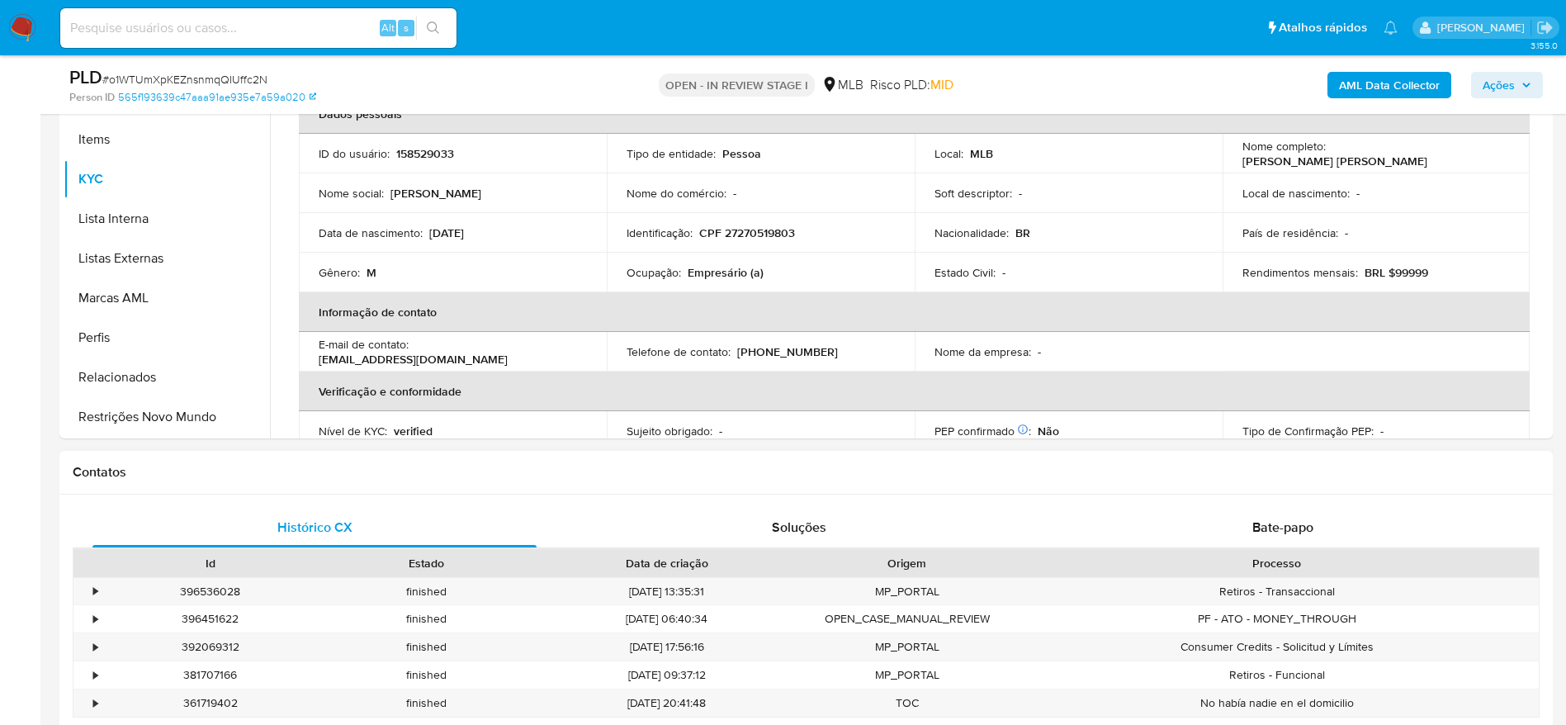
scroll to position [495, 0]
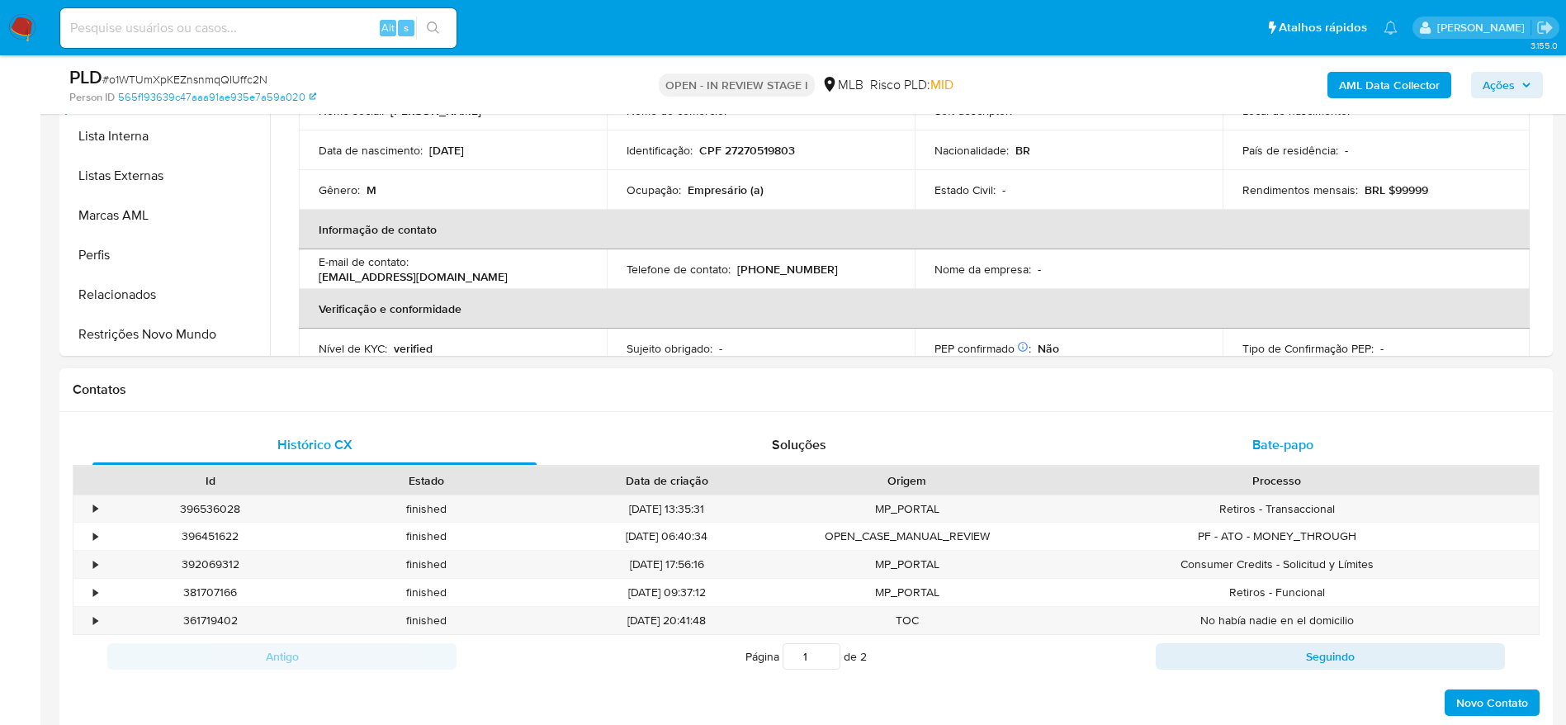
click at [1208, 449] on div "Bate-papo" at bounding box center [1283, 445] width 444 height 40
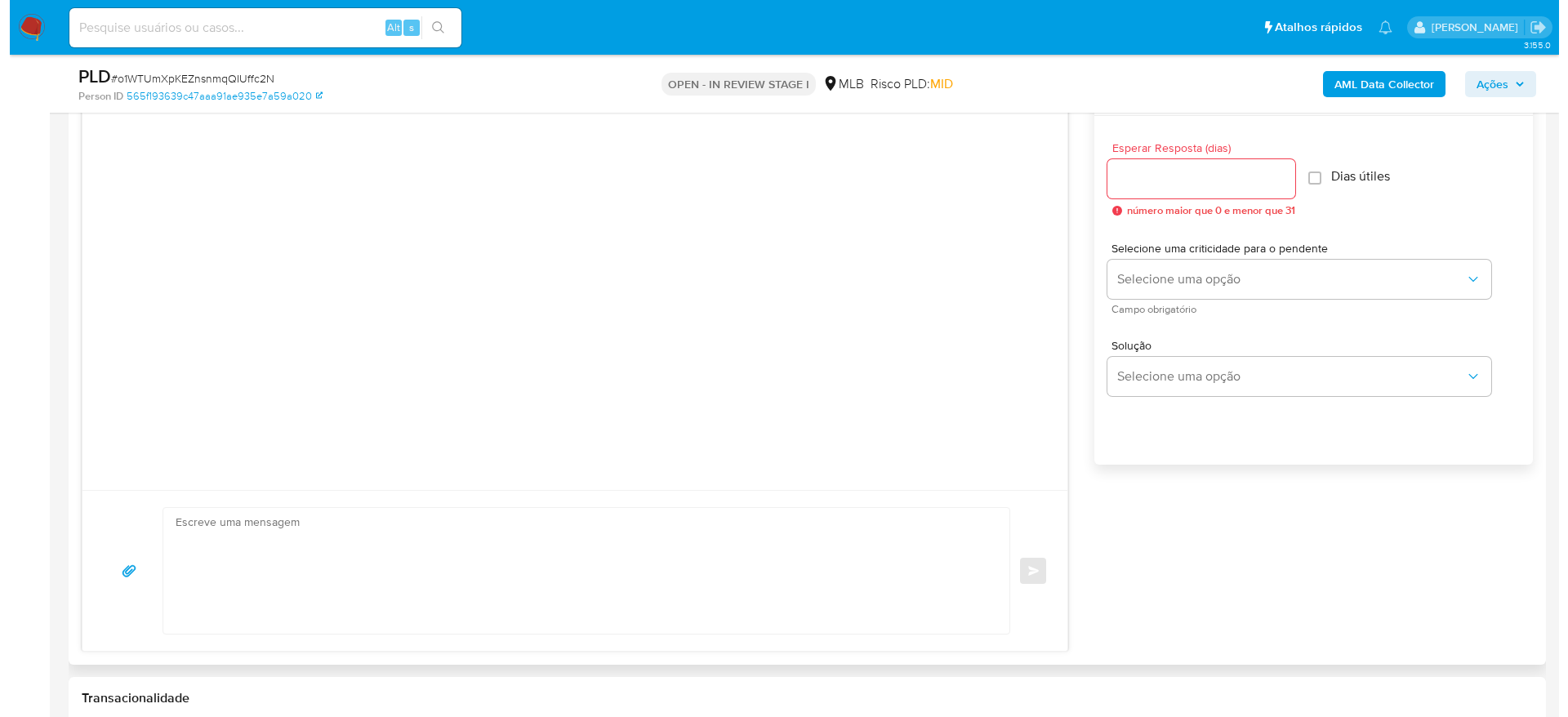
scroll to position [857, 0]
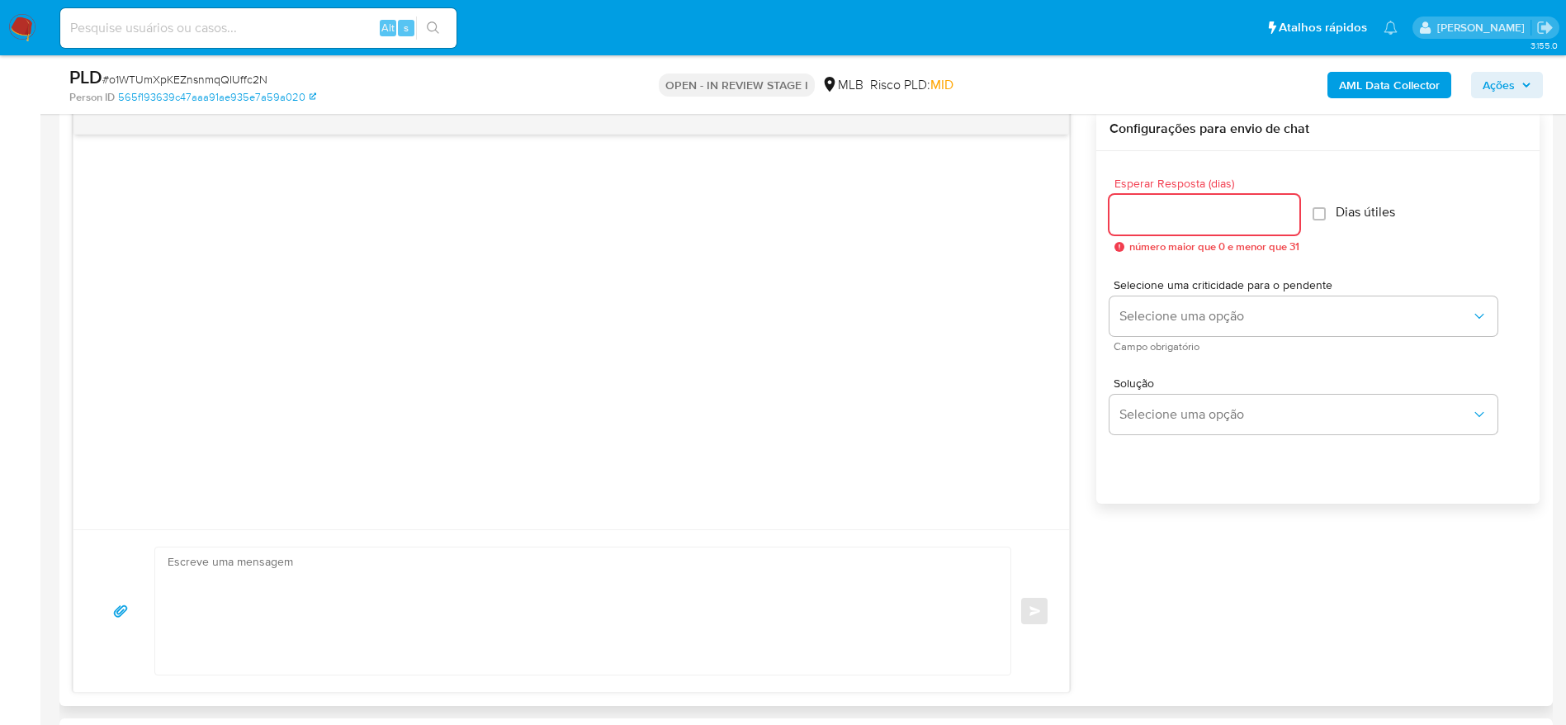
click at [1195, 211] on input "Esperar Resposta (dias)" at bounding box center [1204, 214] width 190 height 21
type input "3"
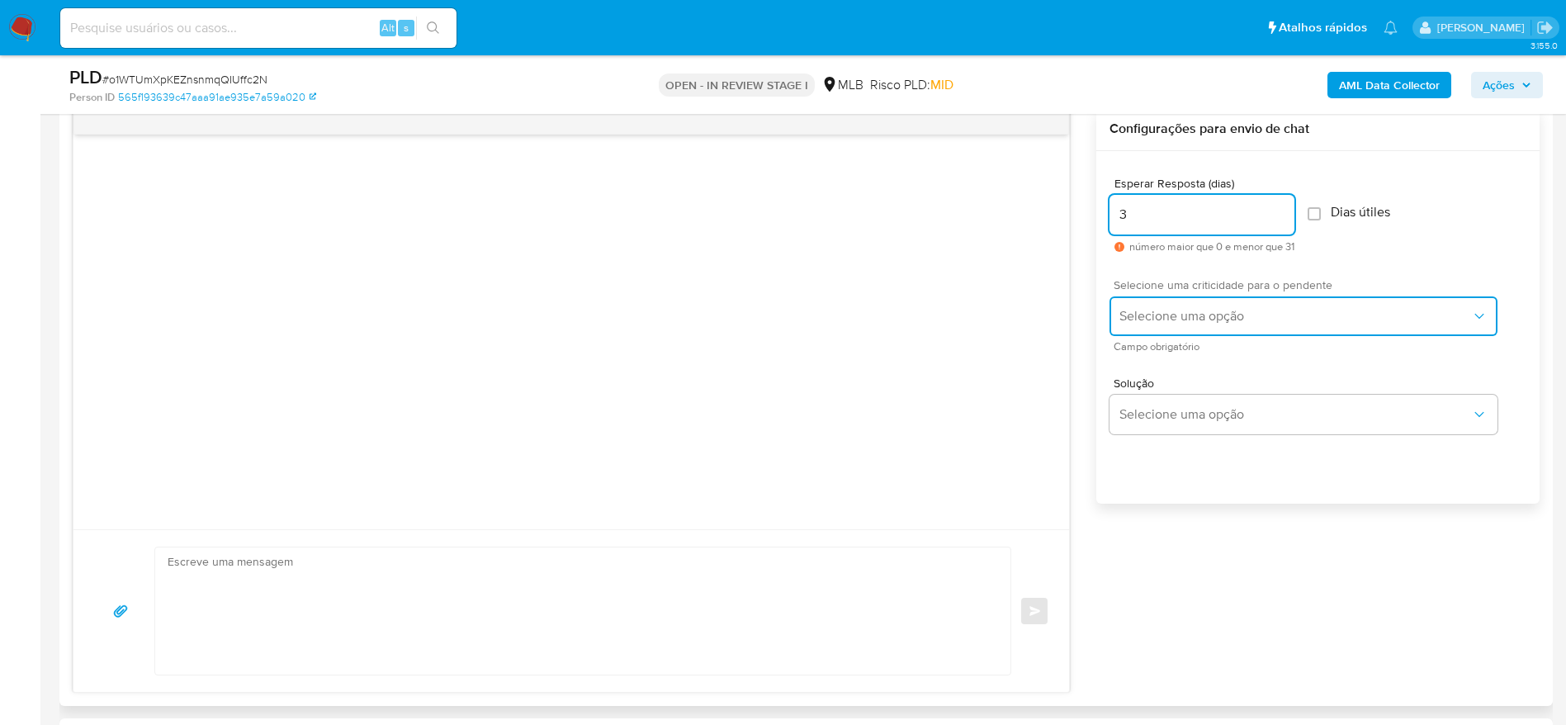
click at [1207, 320] on span "Selecione uma opção" at bounding box center [1295, 316] width 352 height 17
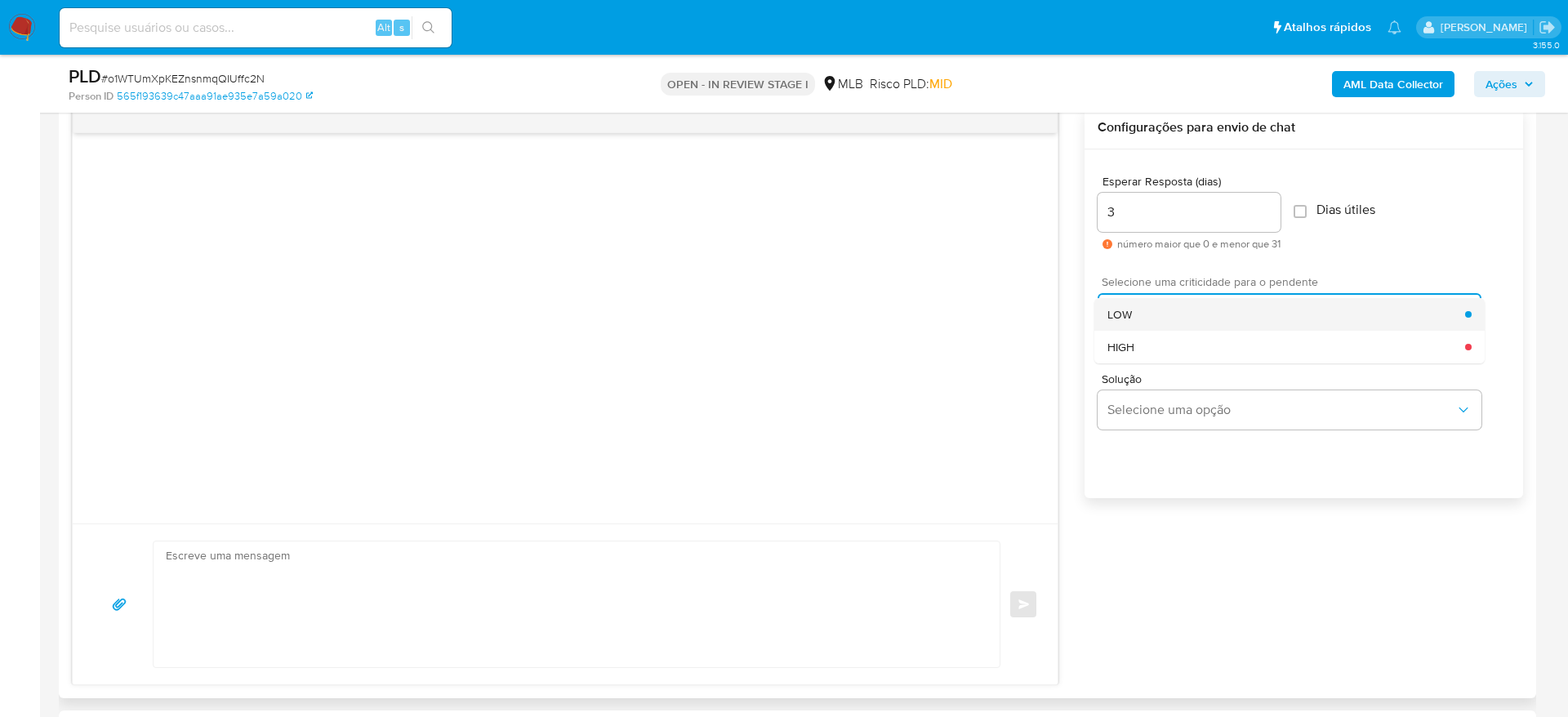
click at [1198, 317] on div "LOW" at bounding box center [1286, 314] width 358 height 33
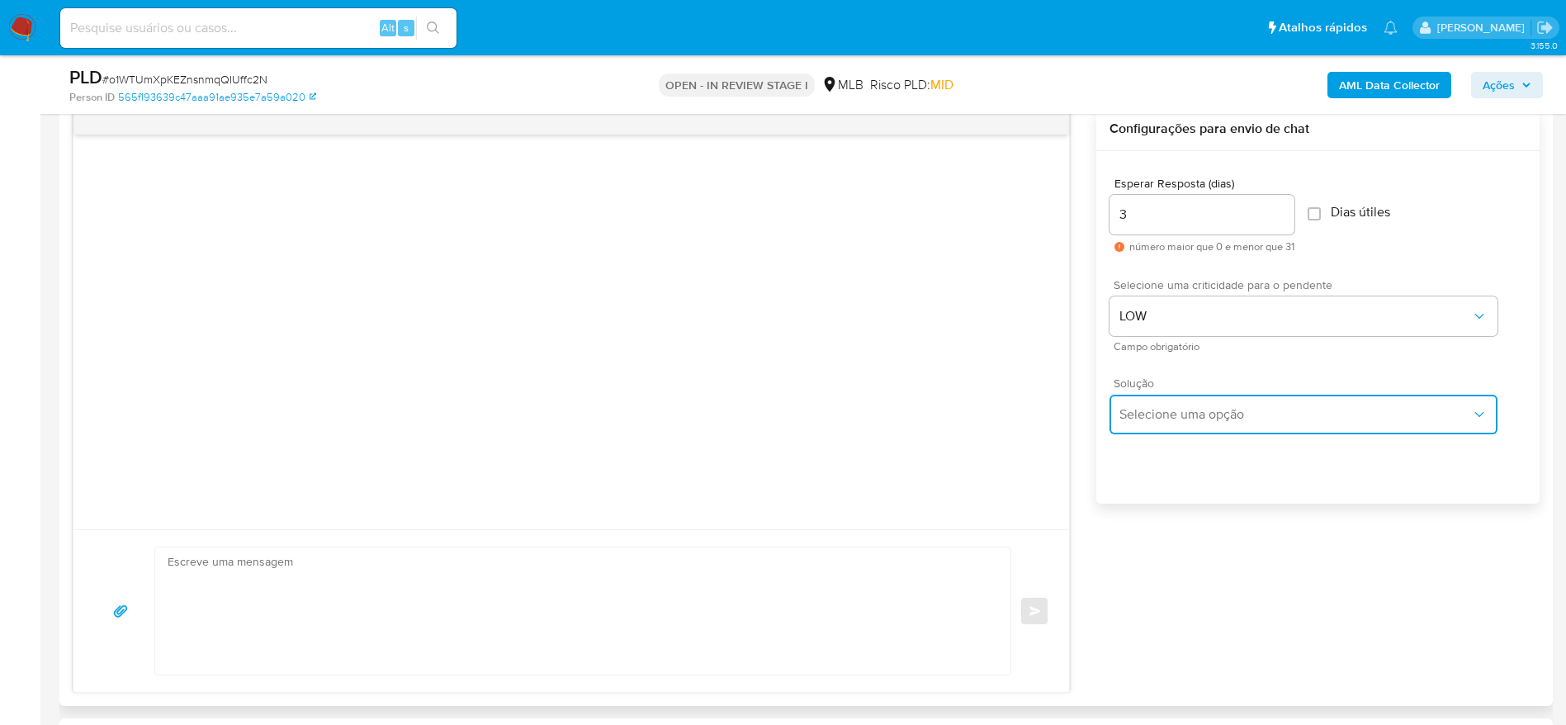
click at [1210, 413] on span "Selecione uma opção" at bounding box center [1295, 414] width 352 height 17
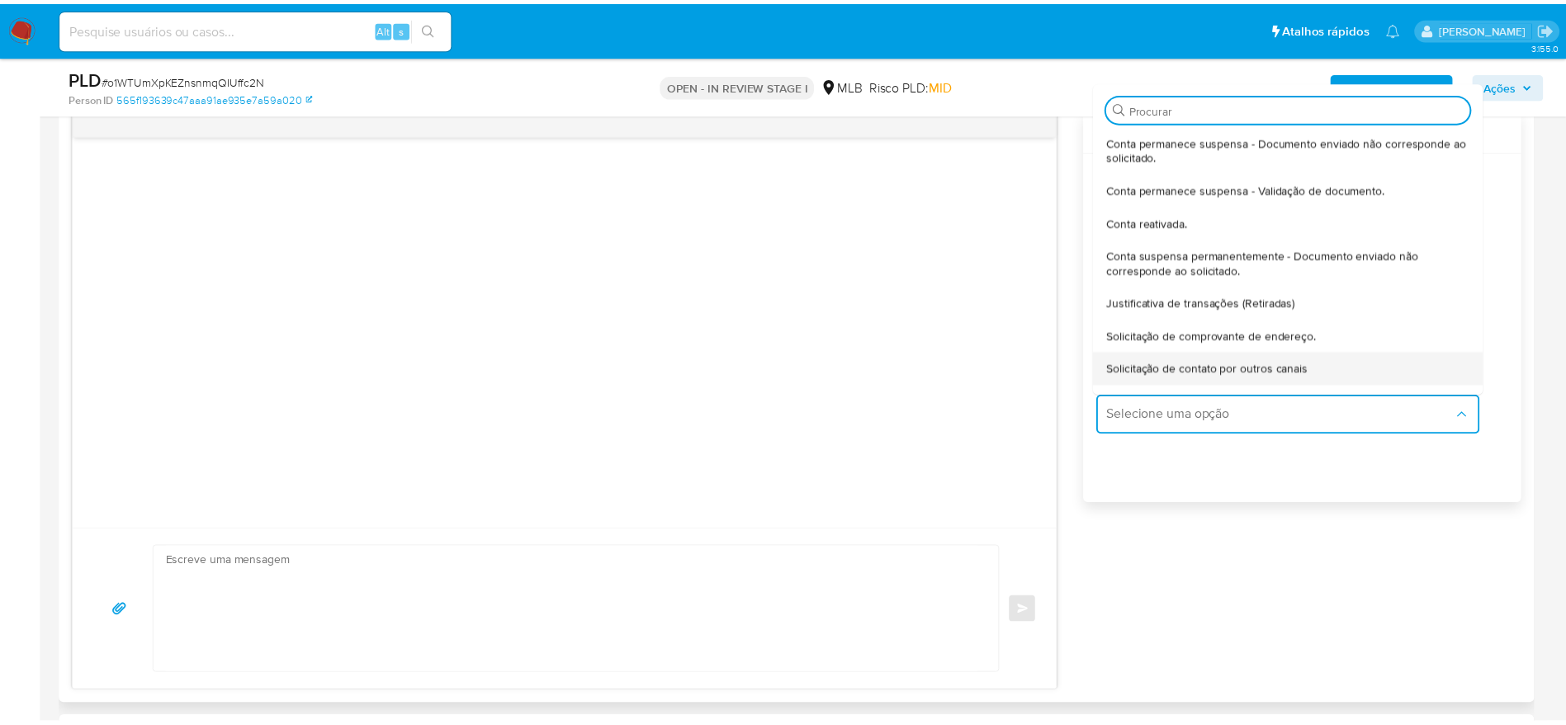
scroll to position [124, 0]
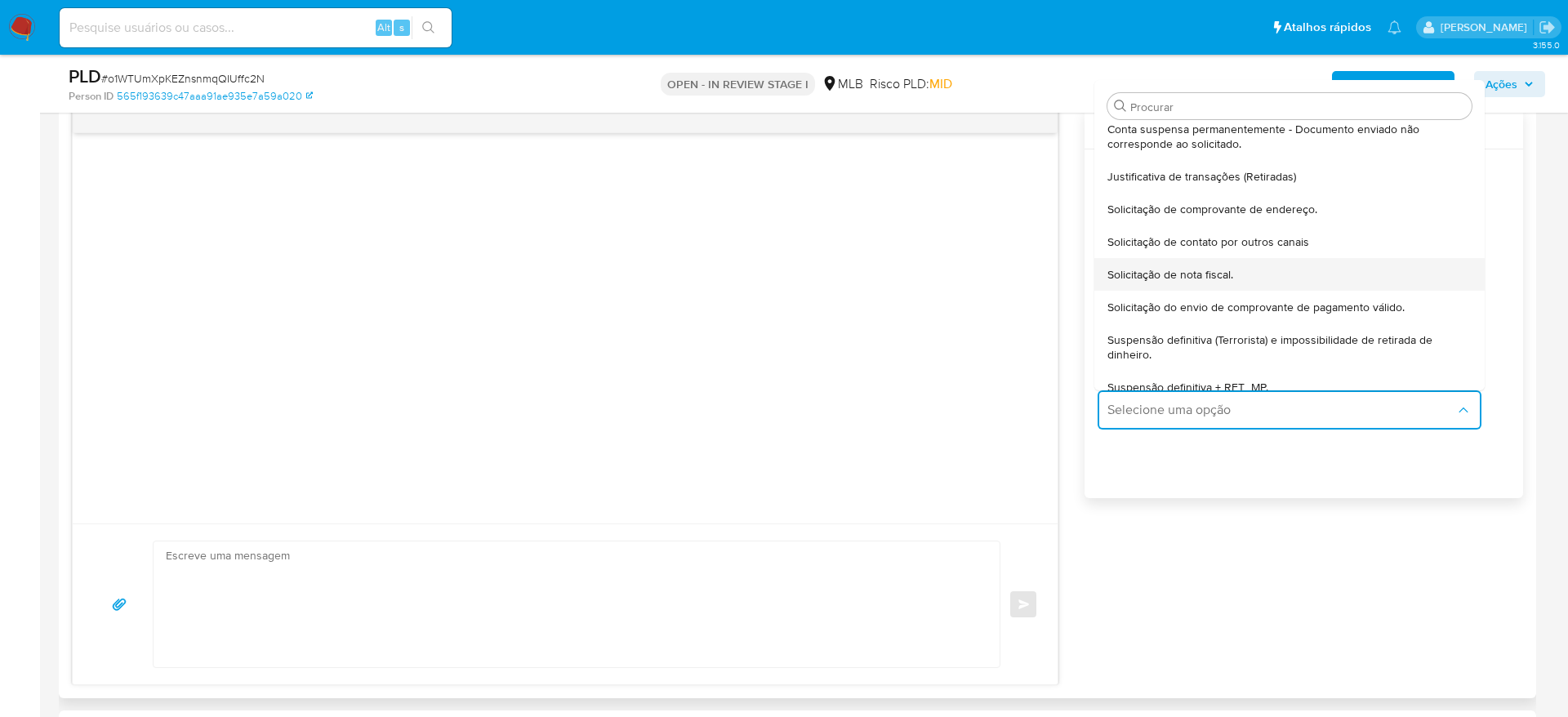
click at [1259, 274] on div "Solicitação de nota fiscal." at bounding box center [1289, 274] width 364 height 33
type textarea "Olá,Suspendemos a sua conta para uma verificação adicional de segurança.Por fav…"
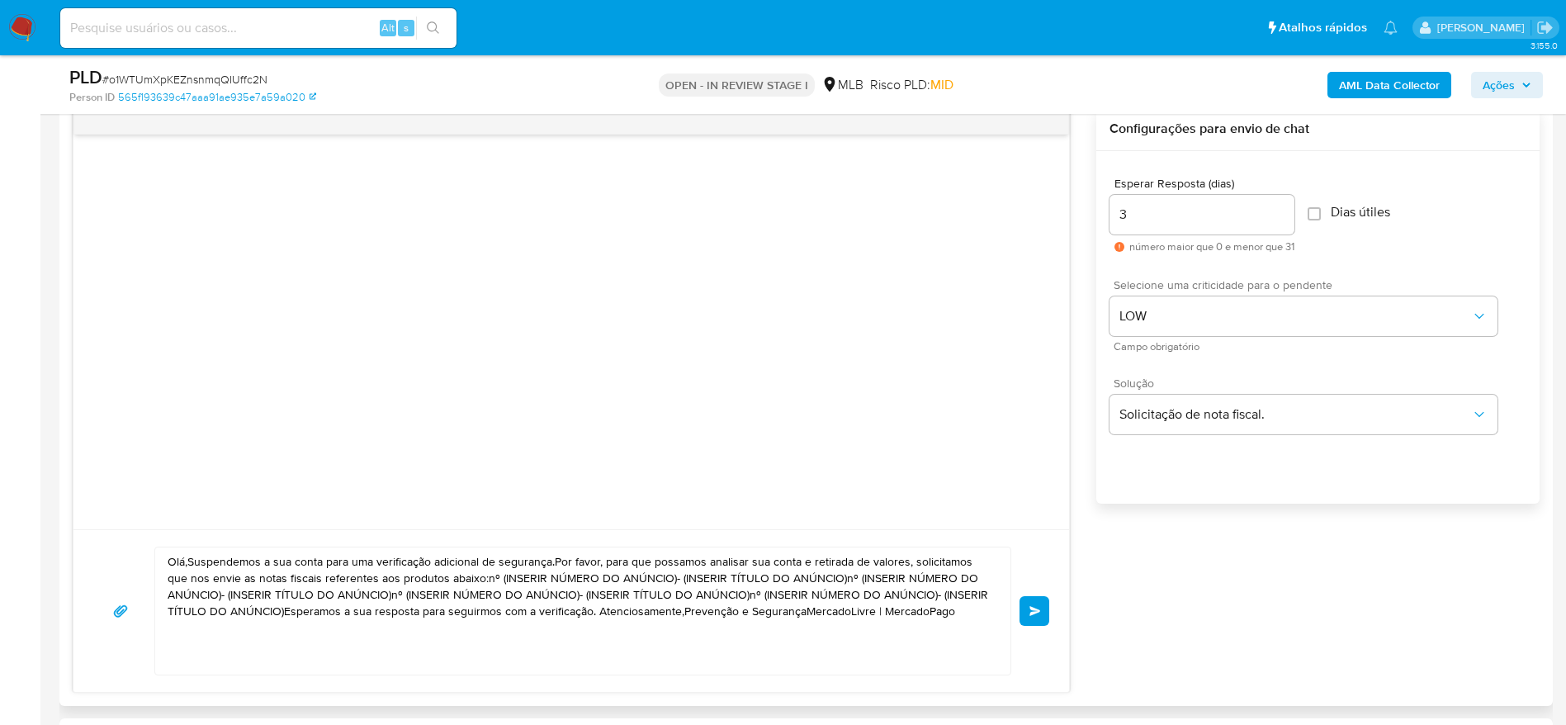
click at [893, 598] on textarea "Olá,Suspendemos a sua conta para uma verificação adicional de segurança.Por fav…" at bounding box center [579, 610] width 822 height 127
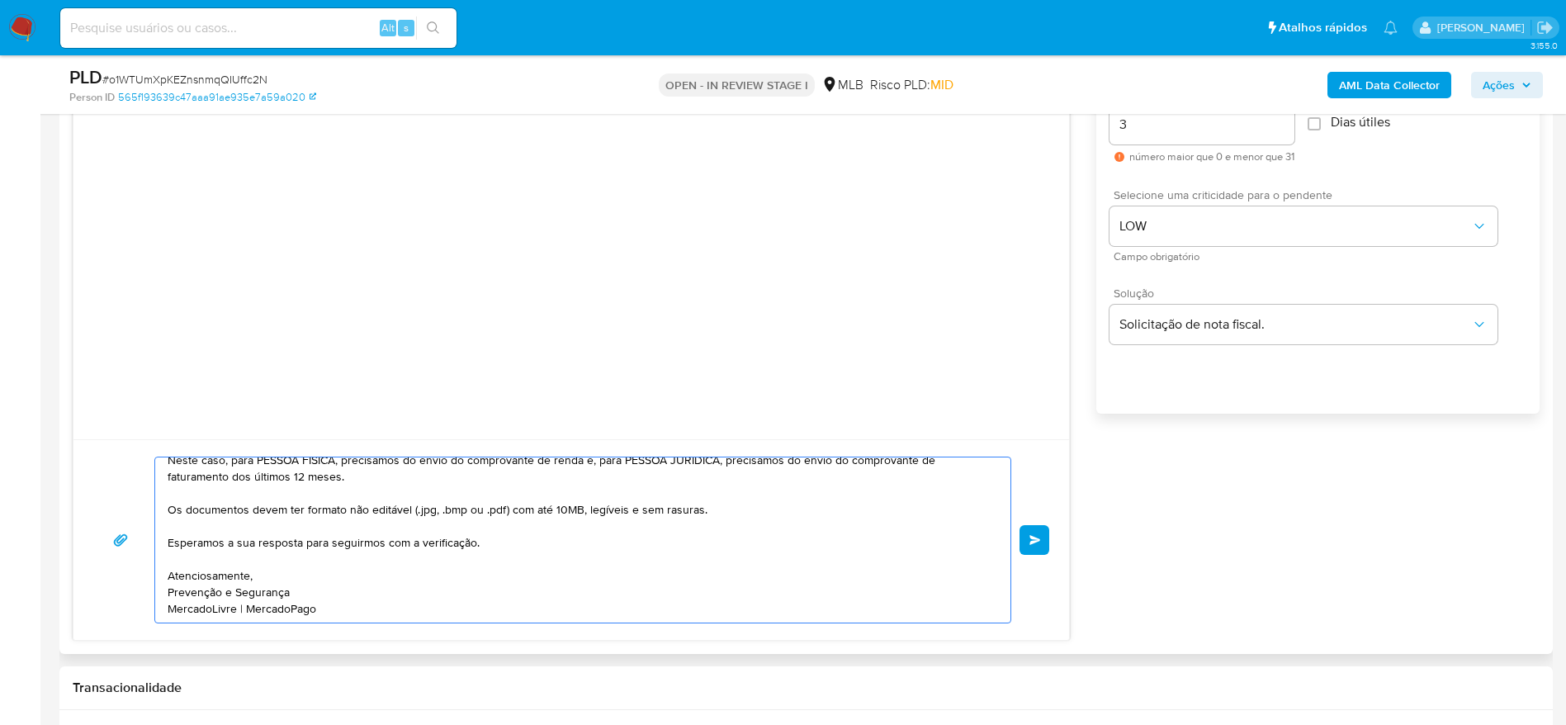
scroll to position [991, 0]
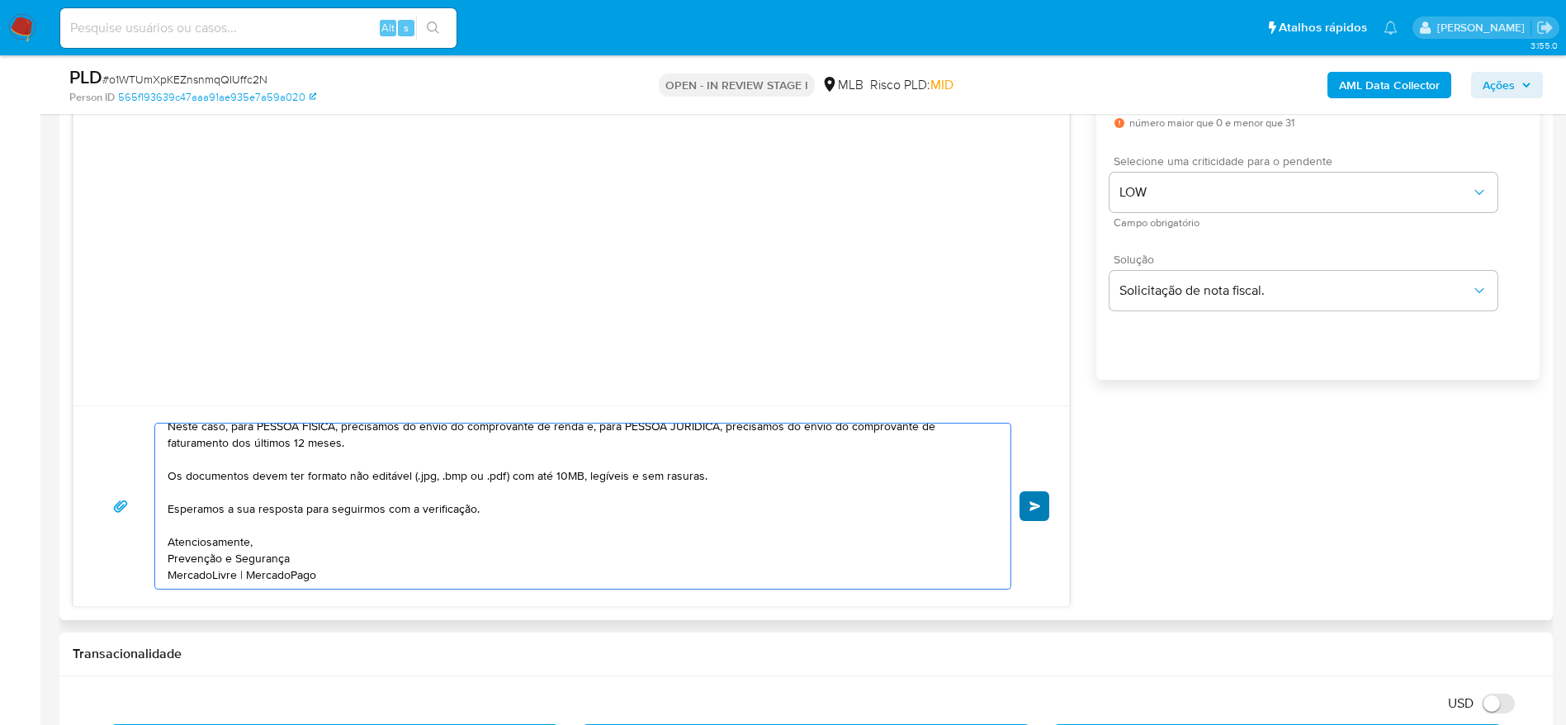
type textarea "Olá! Estamos realizando uma verificação adicional de segurança em contas de usu…"
click at [1037, 507] on span "common.send" at bounding box center [1035, 506] width 12 height 10
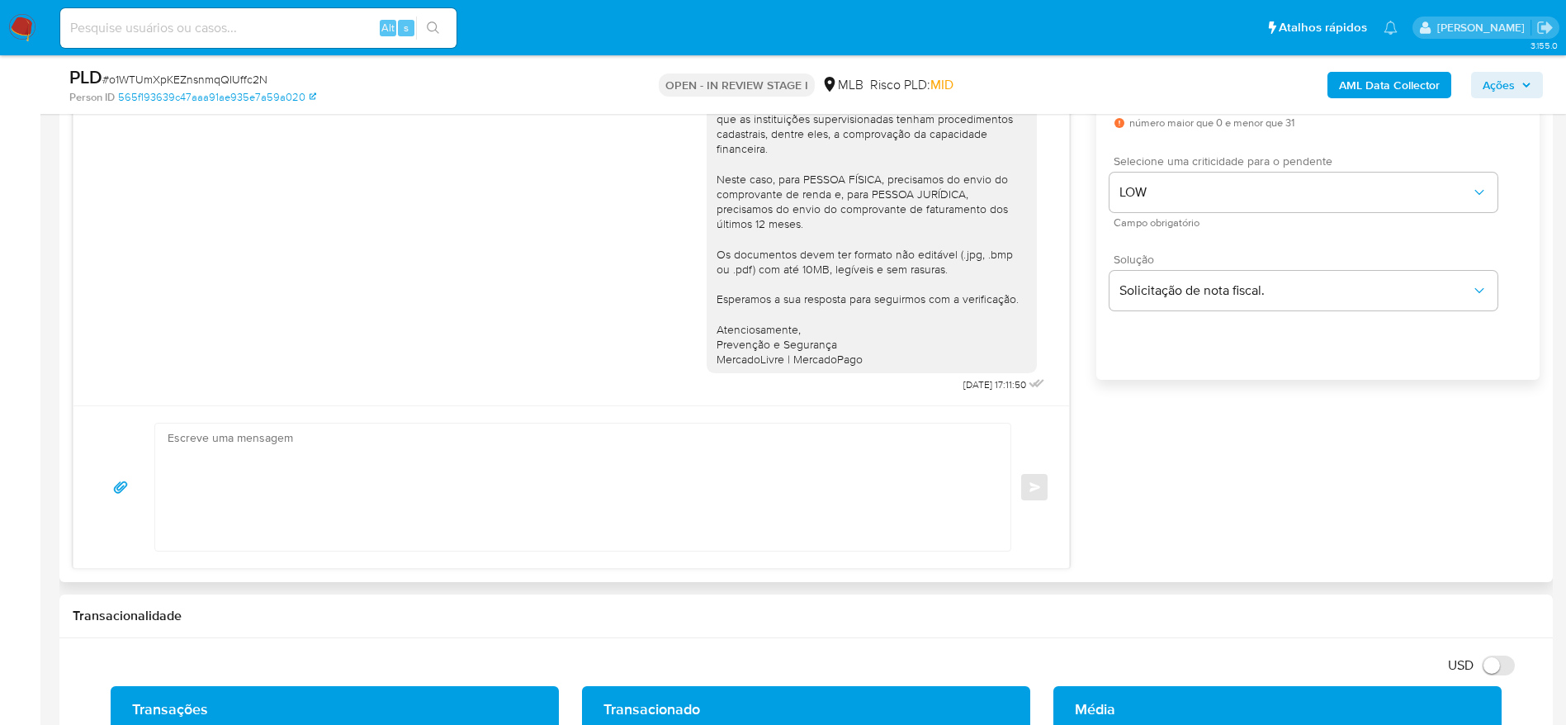
scroll to position [26, 0]
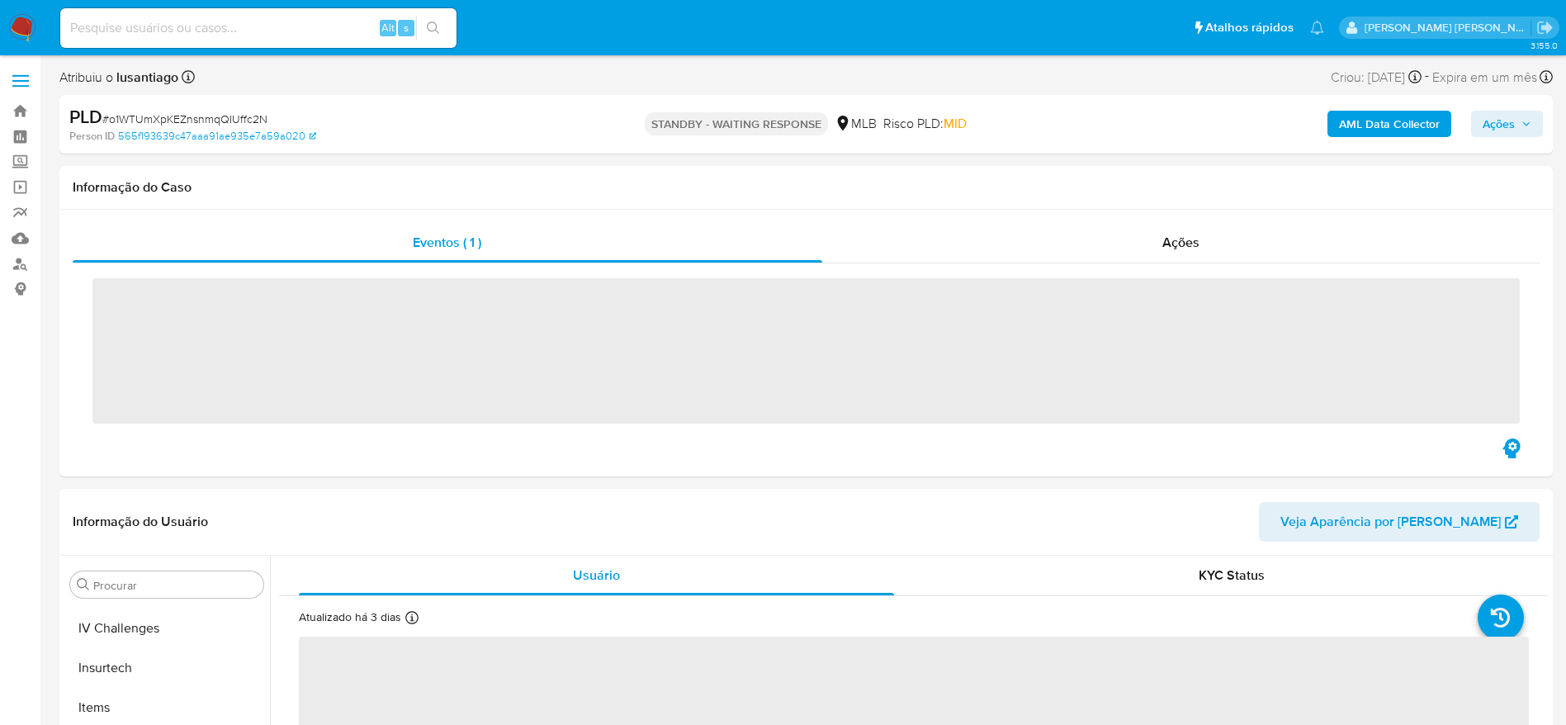
scroll to position [737, 0]
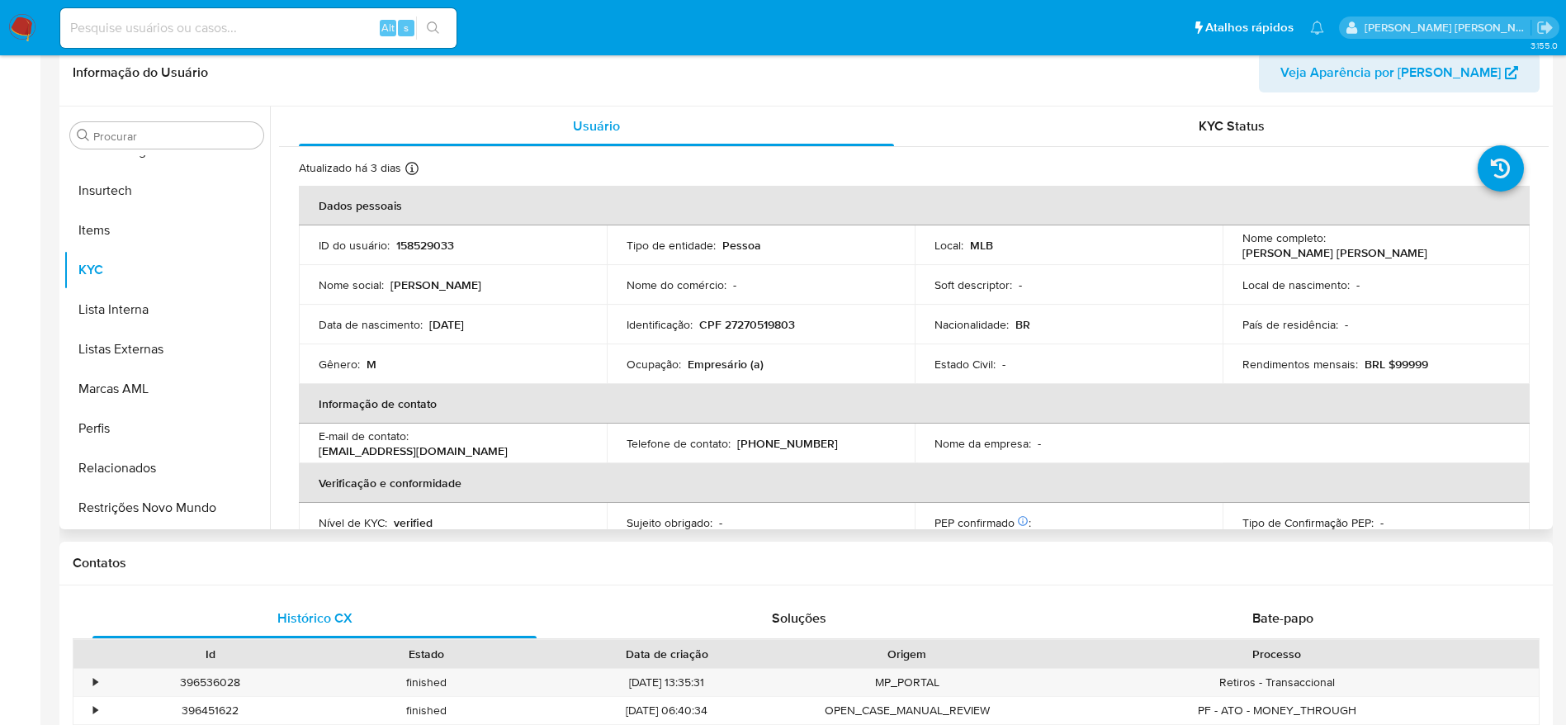
select select "10"
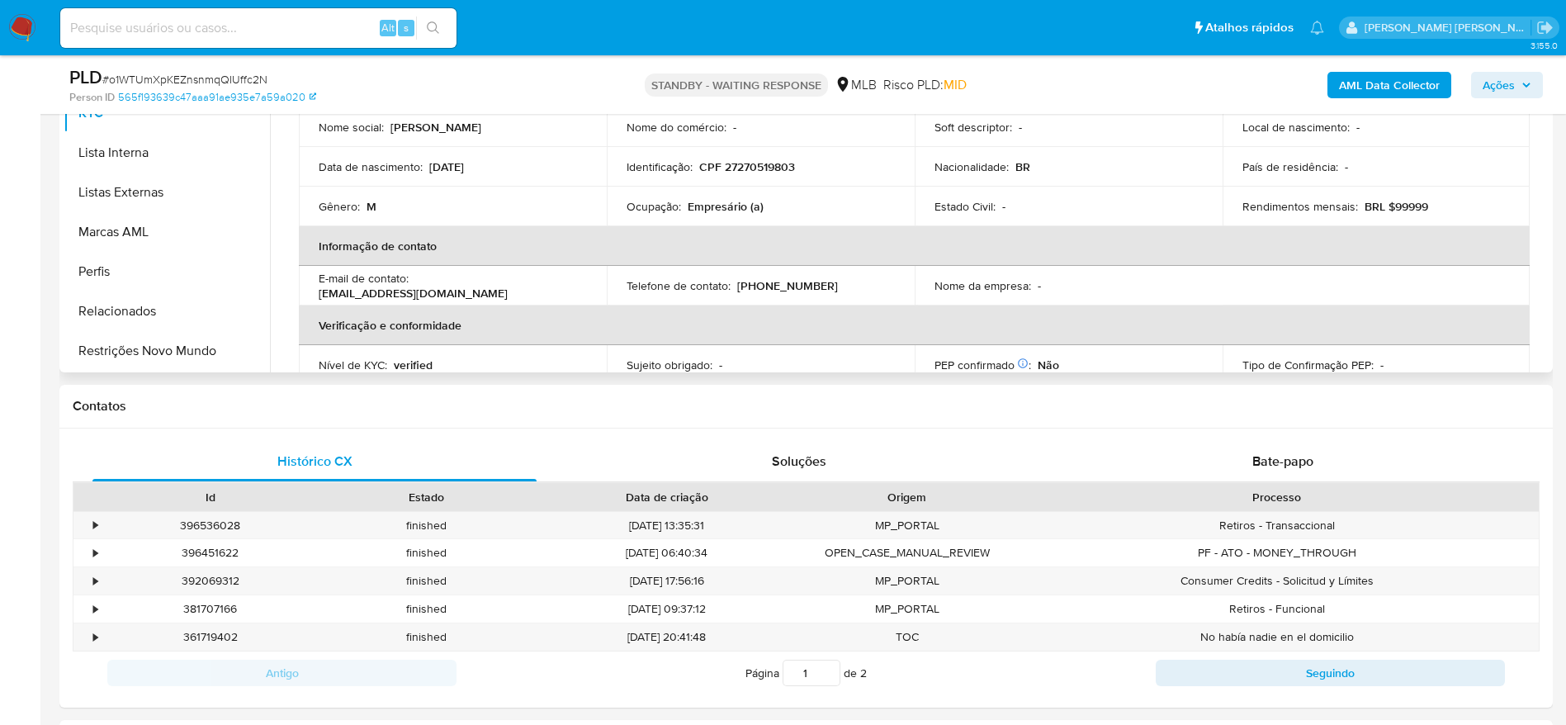
scroll to position [619, 0]
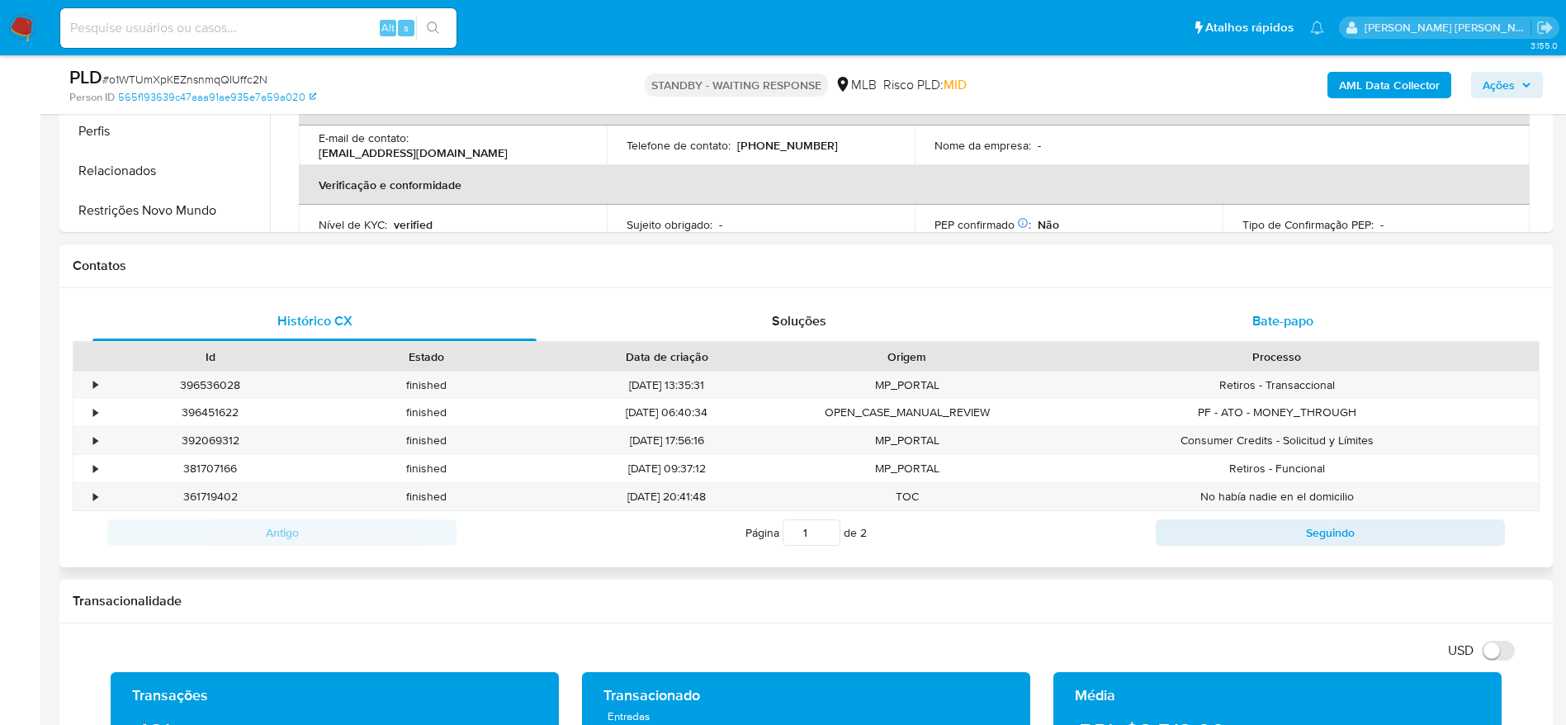
click at [1168, 320] on div "Bate-papo" at bounding box center [1283, 321] width 444 height 40
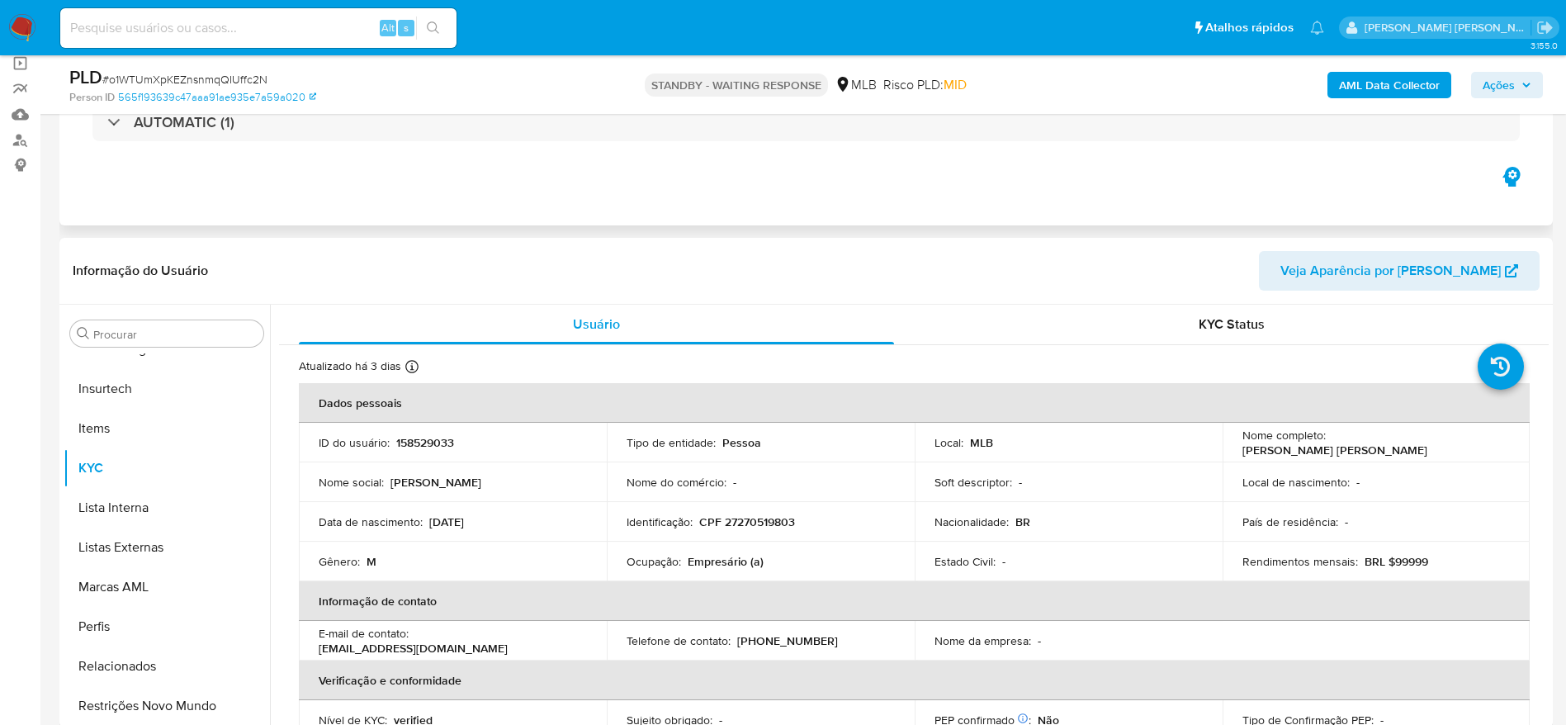
scroll to position [0, 0]
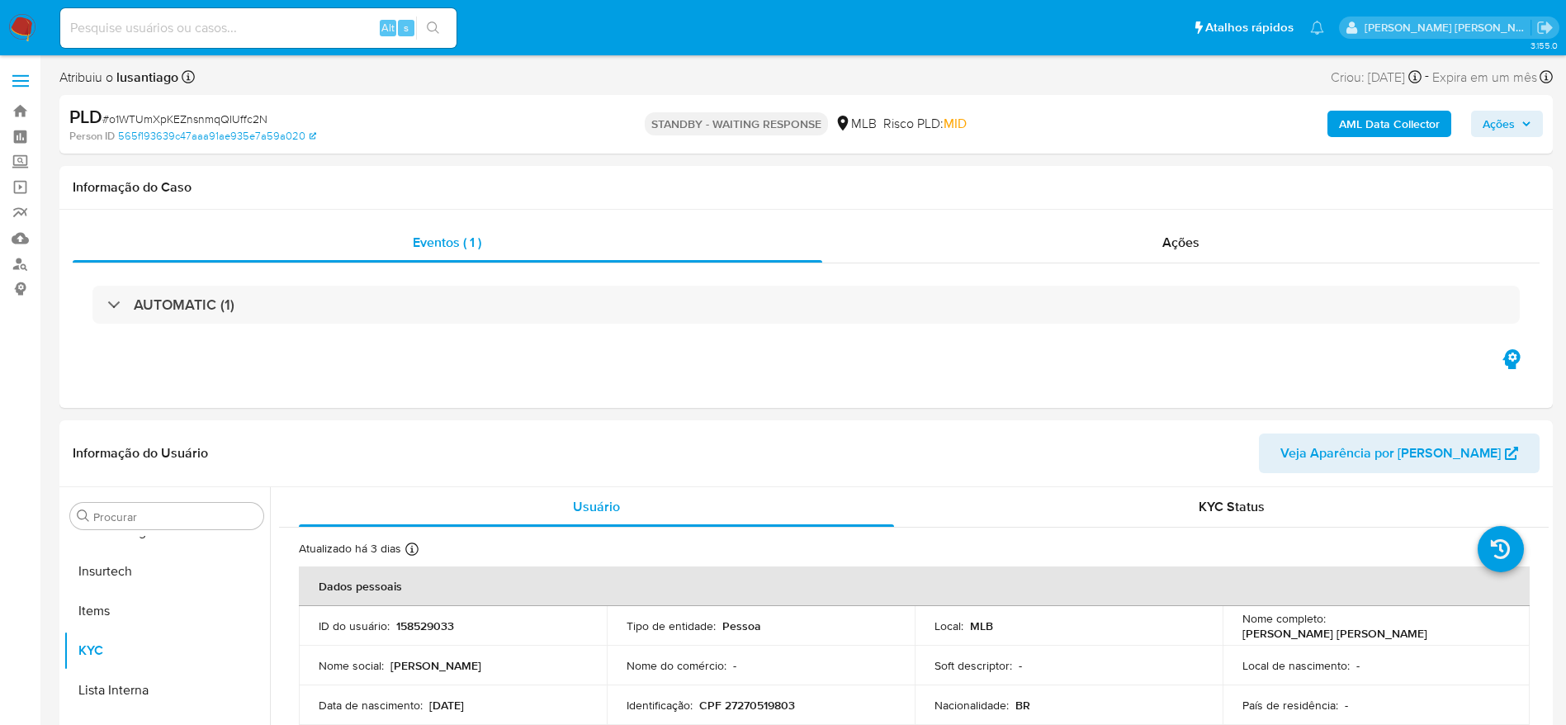
click at [177, 115] on span "# o1WTUmXpKEZnsnmqQIUffc2N" at bounding box center [184, 119] width 165 height 17
copy span "o1WTUmXpKEZnsnmqQIUffc2N"
click at [262, 32] on input at bounding box center [258, 27] width 396 height 21
paste input "1824950048"
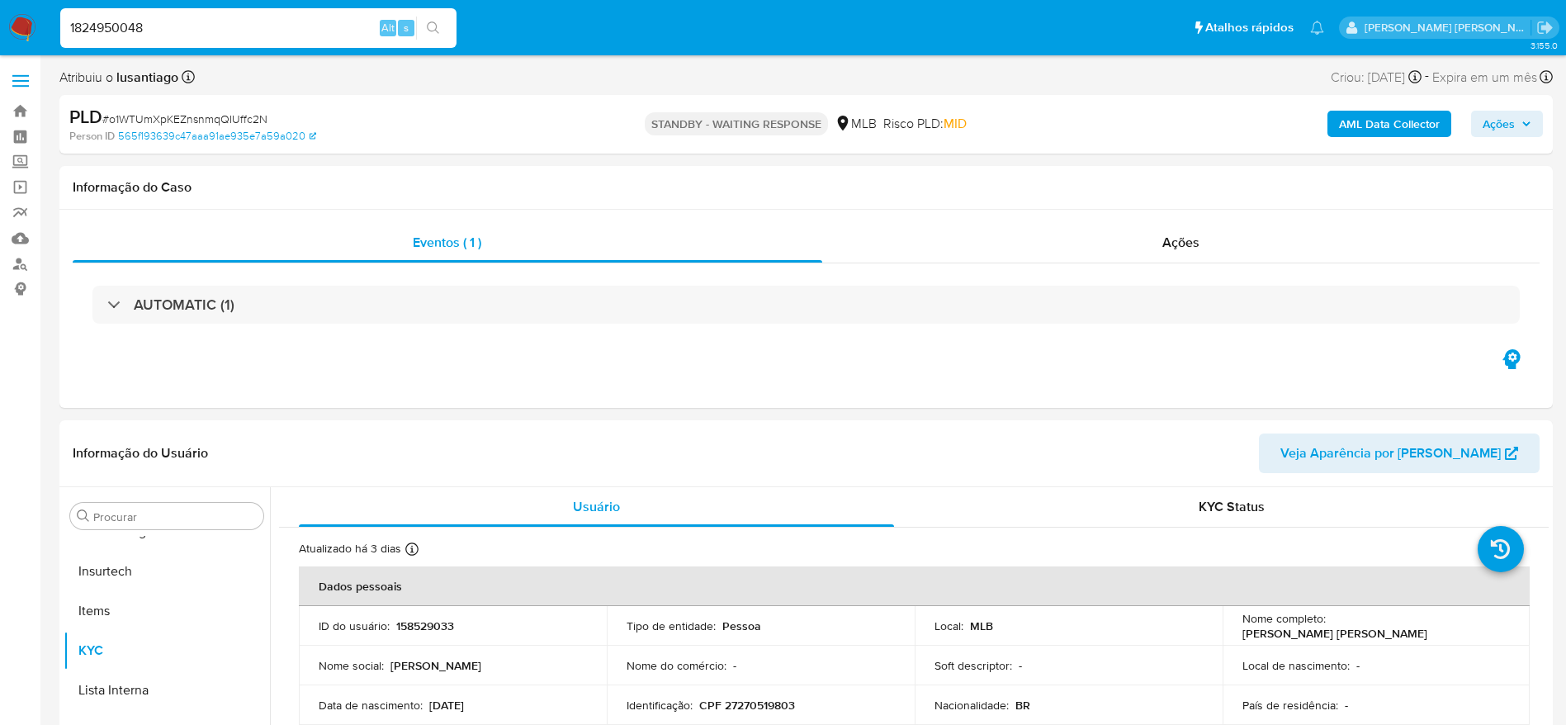
type input "1824950048"
click at [444, 22] on button "search-icon" at bounding box center [433, 28] width 34 height 23
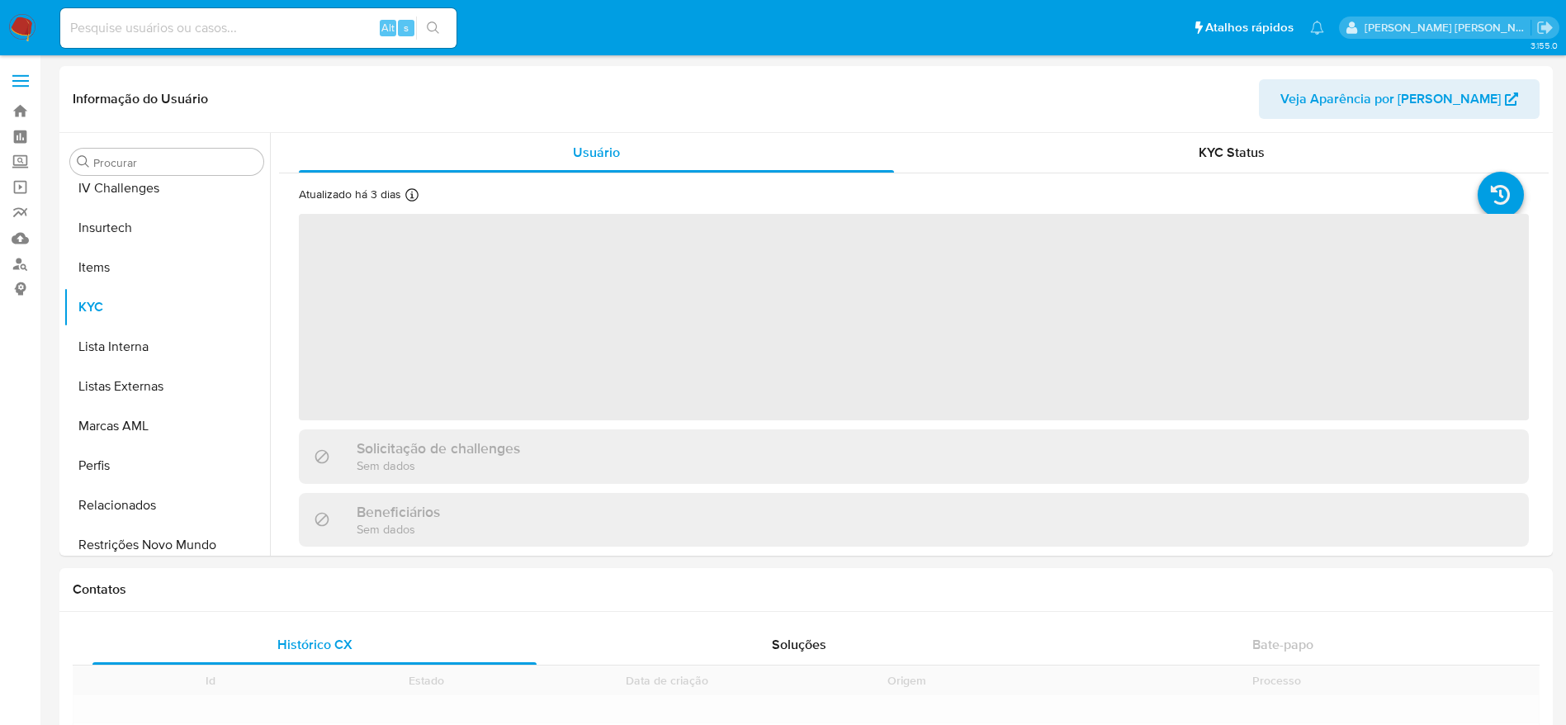
scroll to position [737, 0]
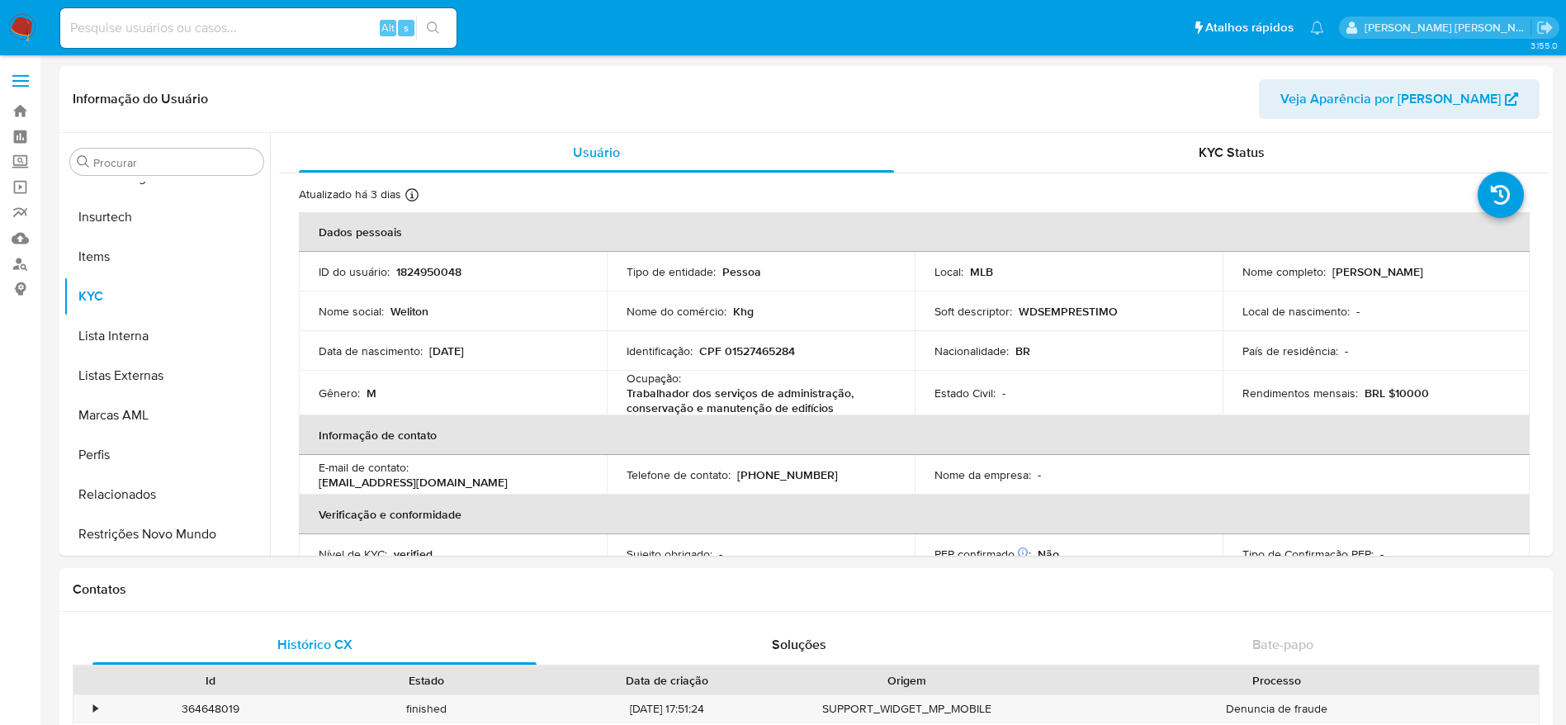
select select "10"
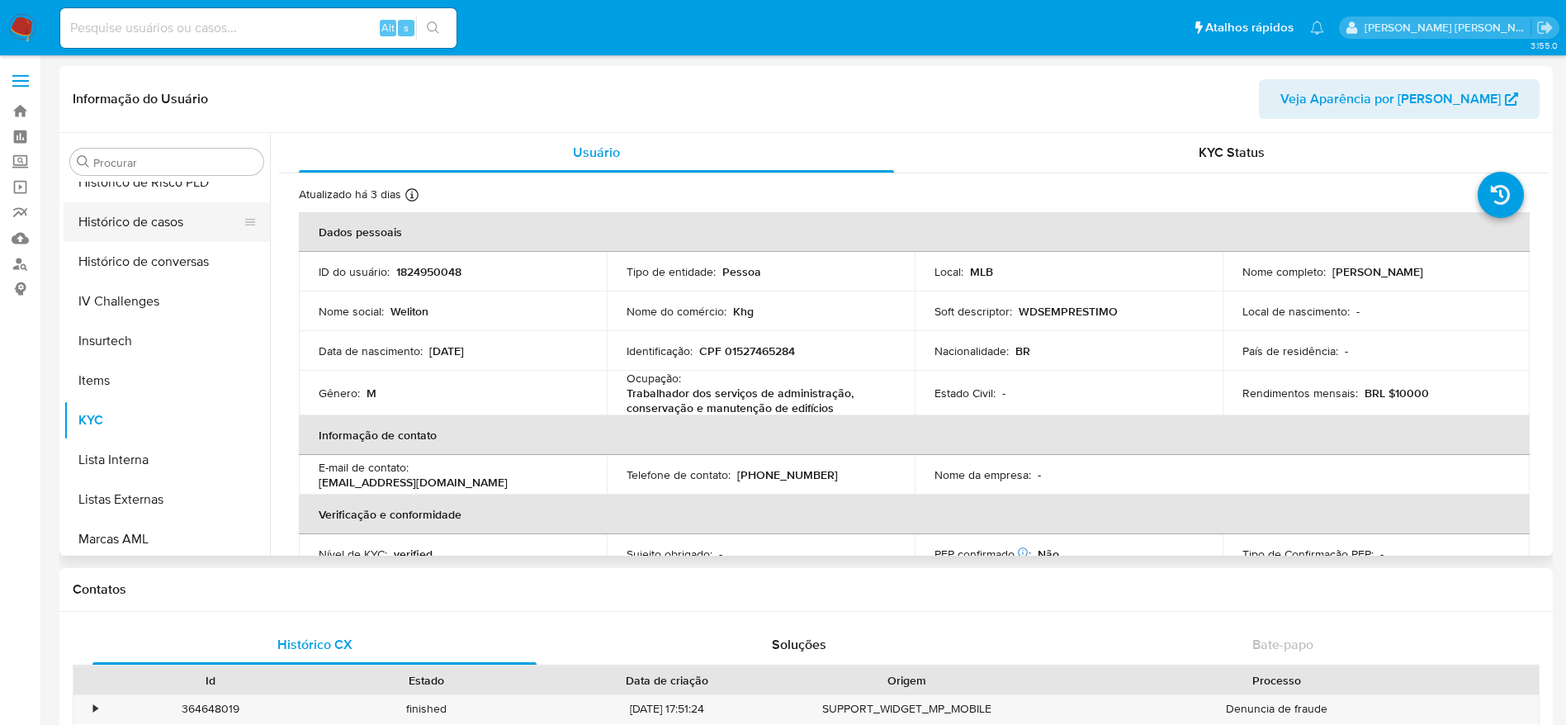
click at [139, 215] on button "Histórico de casos" at bounding box center [160, 222] width 193 height 40
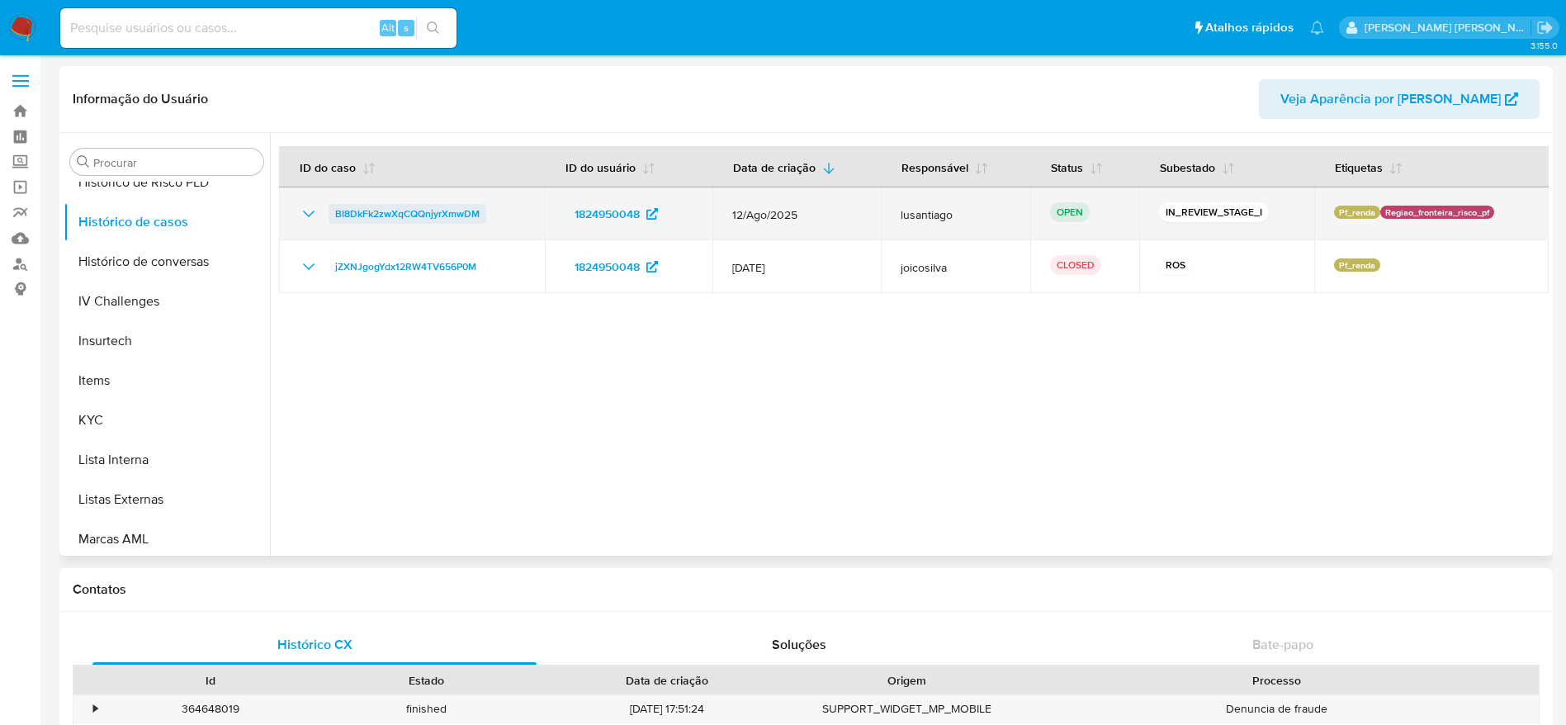
click at [368, 215] on span "BI8DkFk2zwXqCQQnjyrXmwDM" at bounding box center [407, 214] width 144 height 20
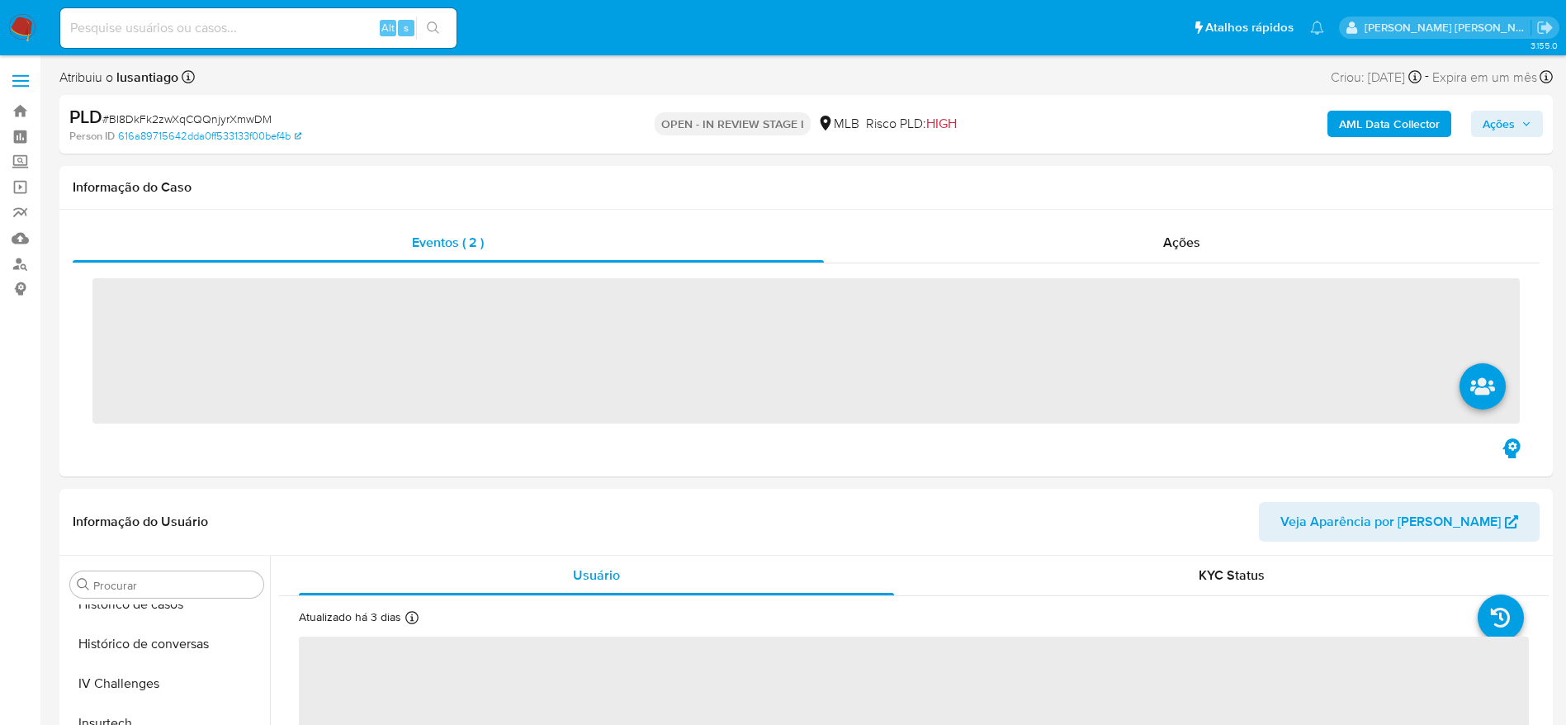
scroll to position [737, 0]
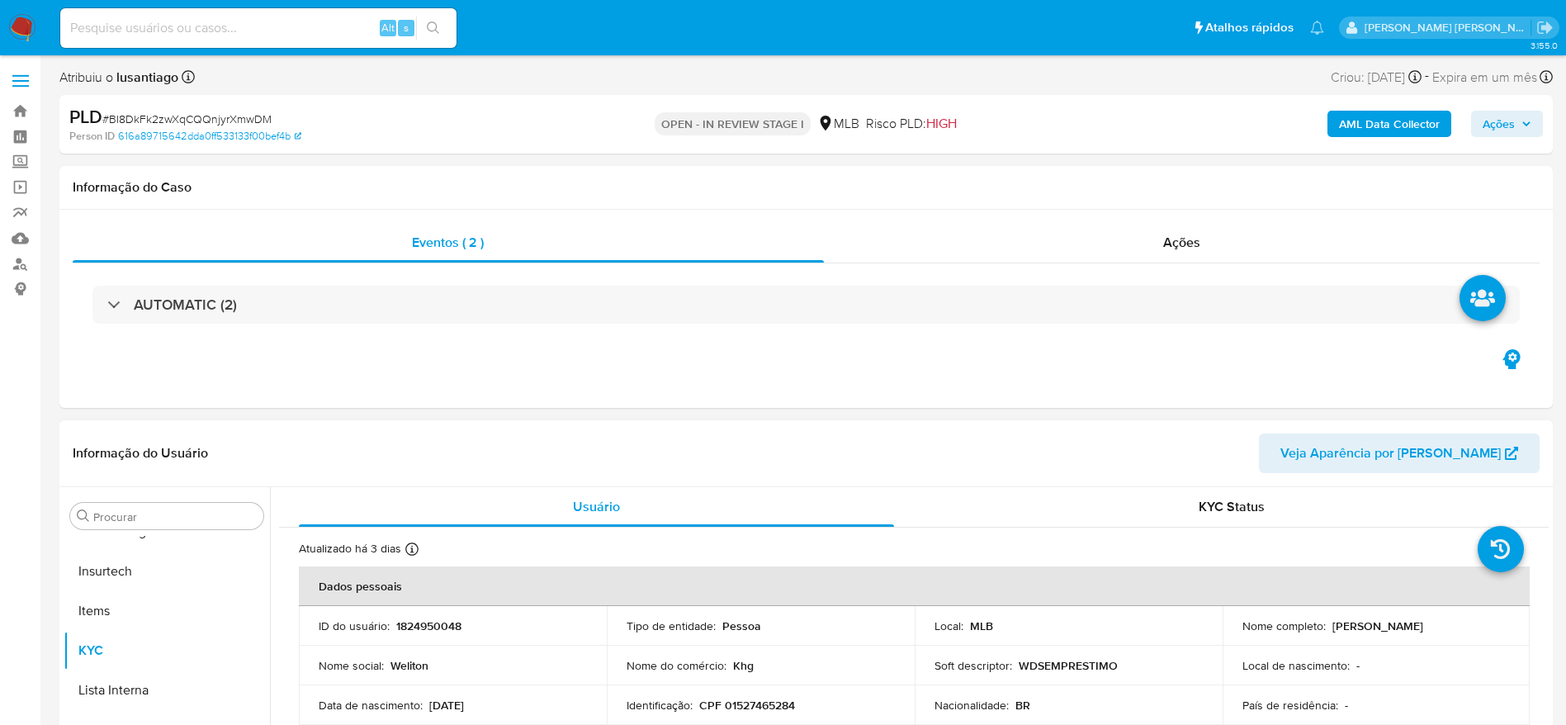
select select "10"
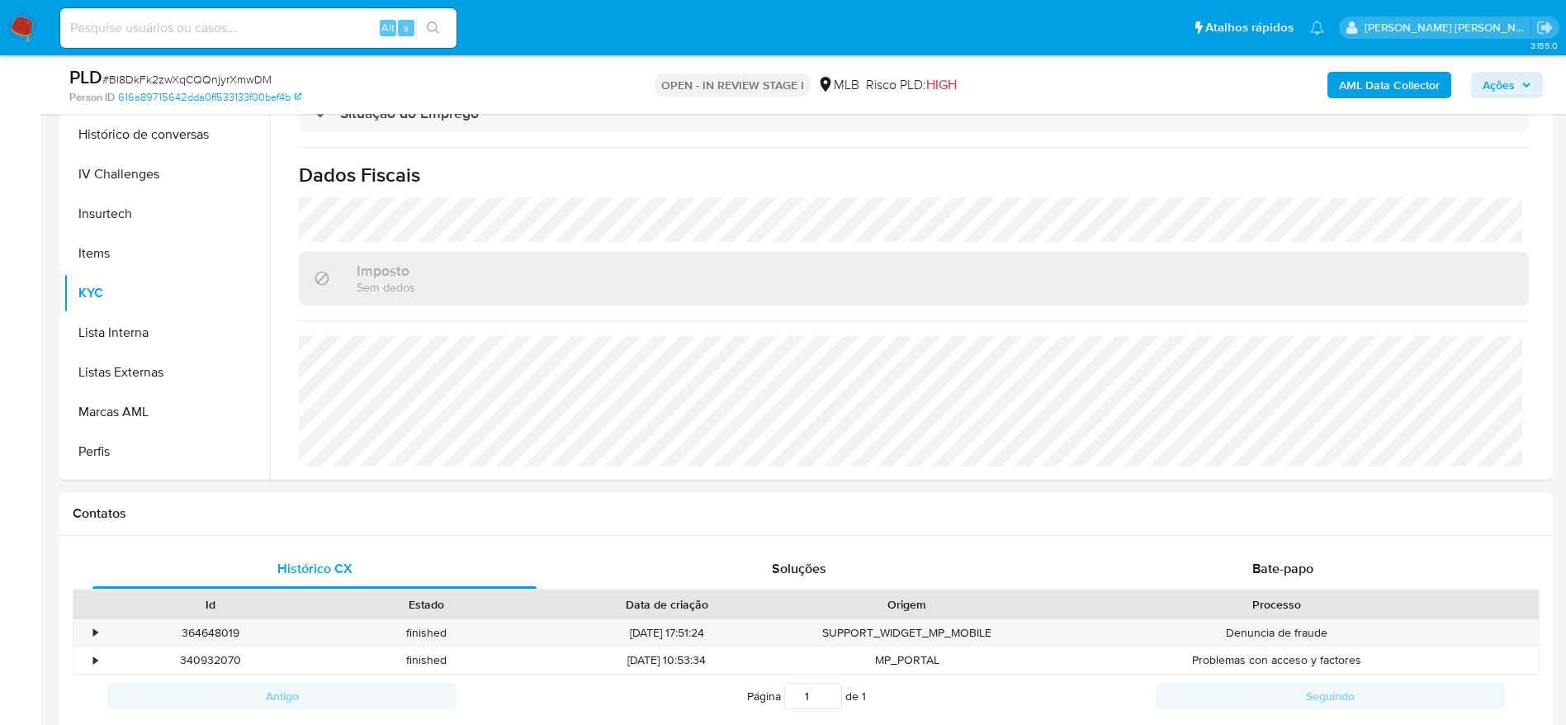
scroll to position [613, 0]
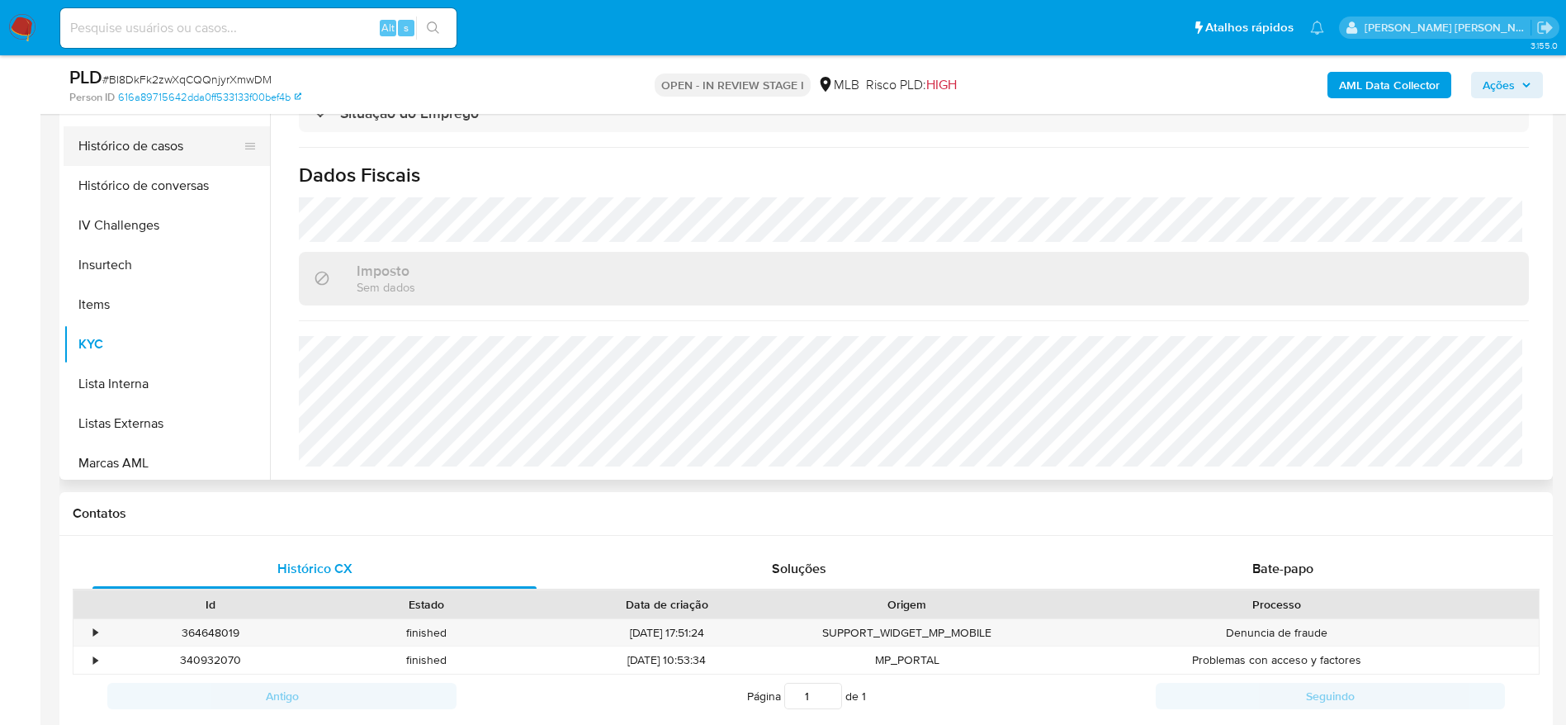
click at [158, 152] on button "Histórico de casos" at bounding box center [160, 146] width 193 height 40
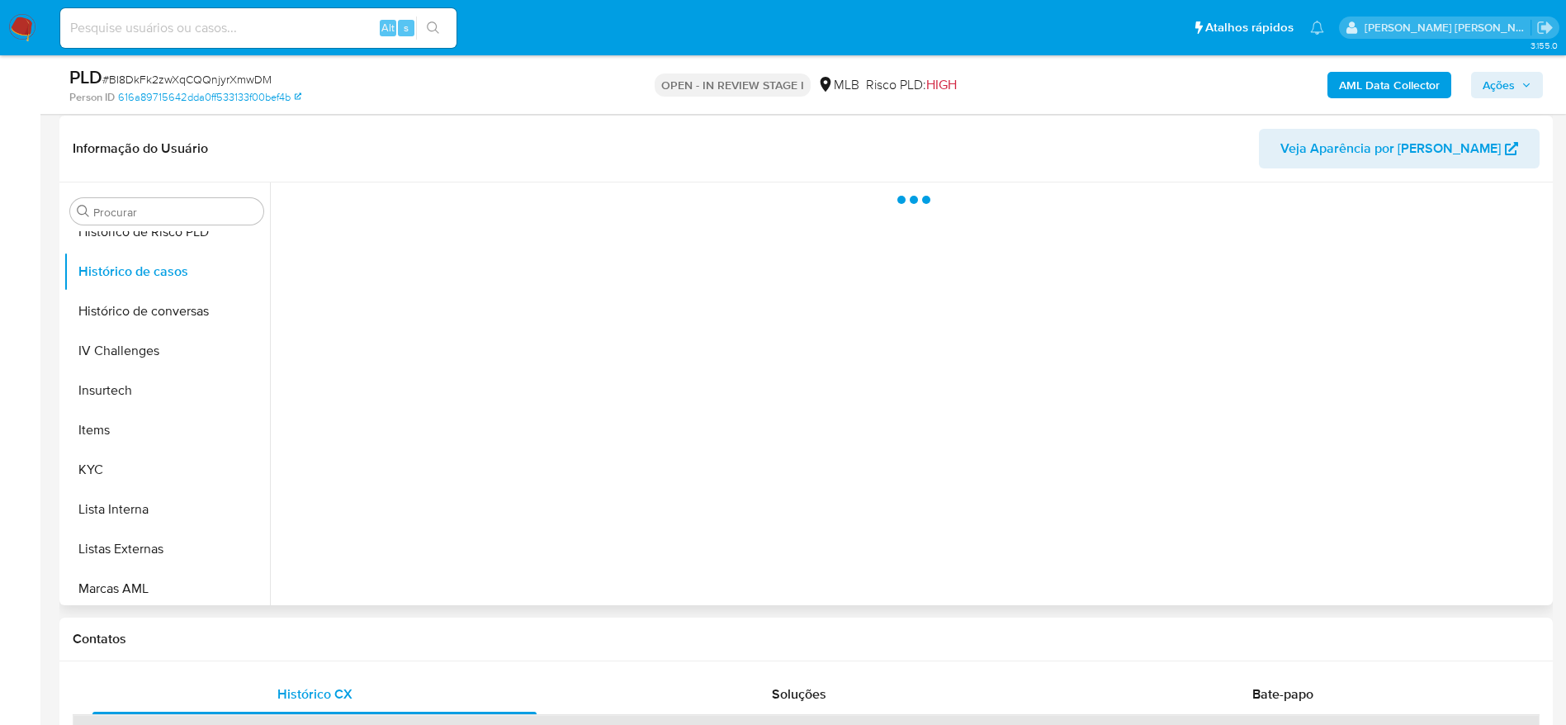
scroll to position [124, 0]
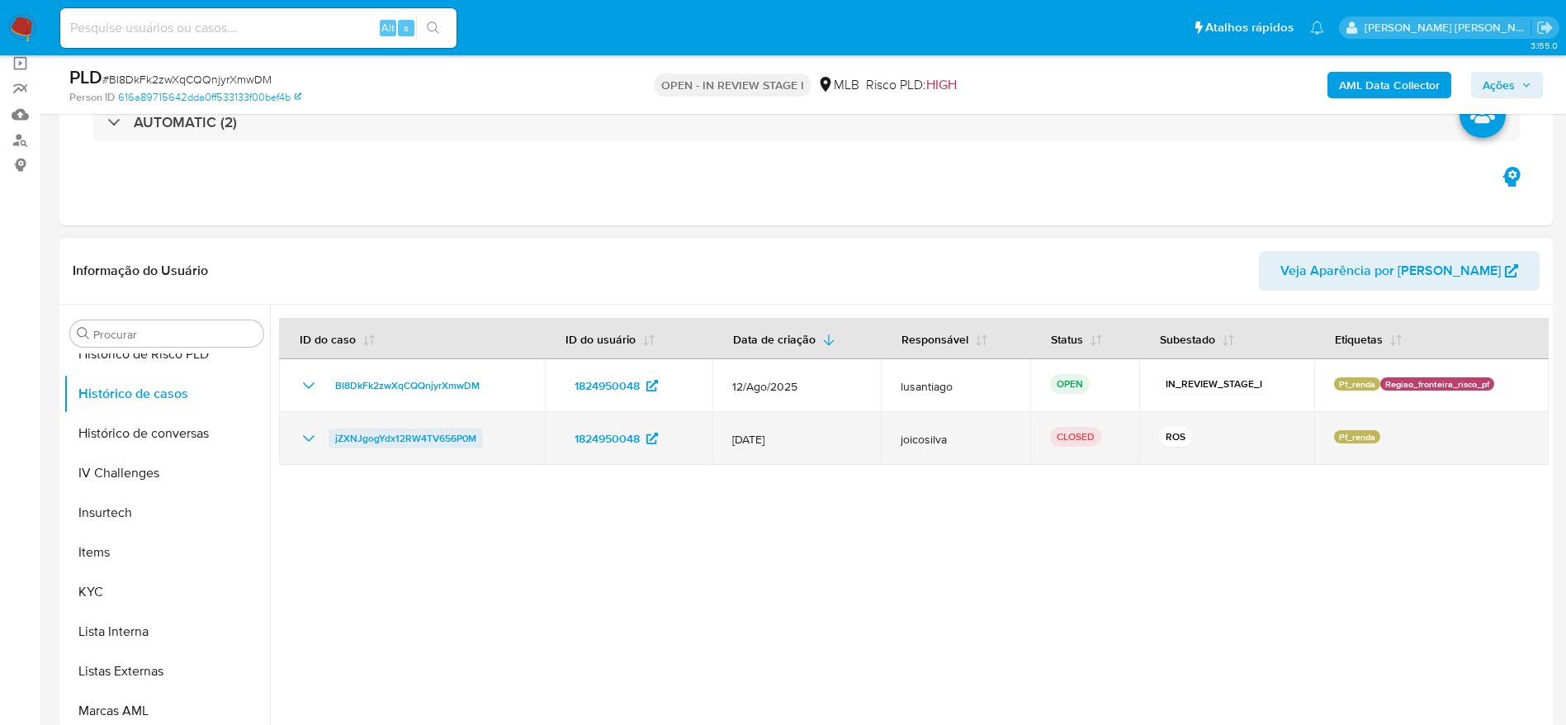
click at [404, 433] on span "jZXNJgogYdx12RW4TV656P0M" at bounding box center [405, 438] width 141 height 20
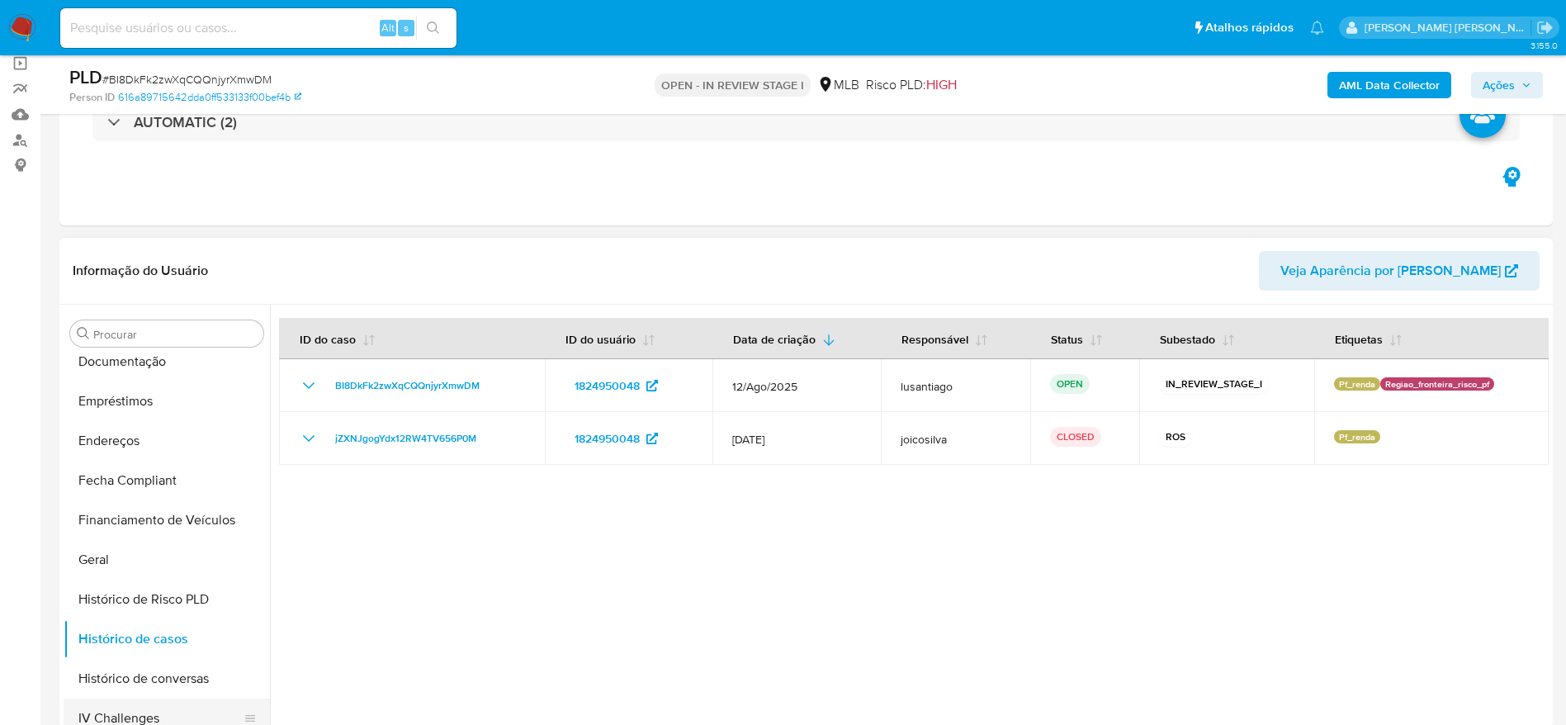
scroll to position [366, 0]
click at [132, 545] on button "Geral" at bounding box center [160, 562] width 193 height 40
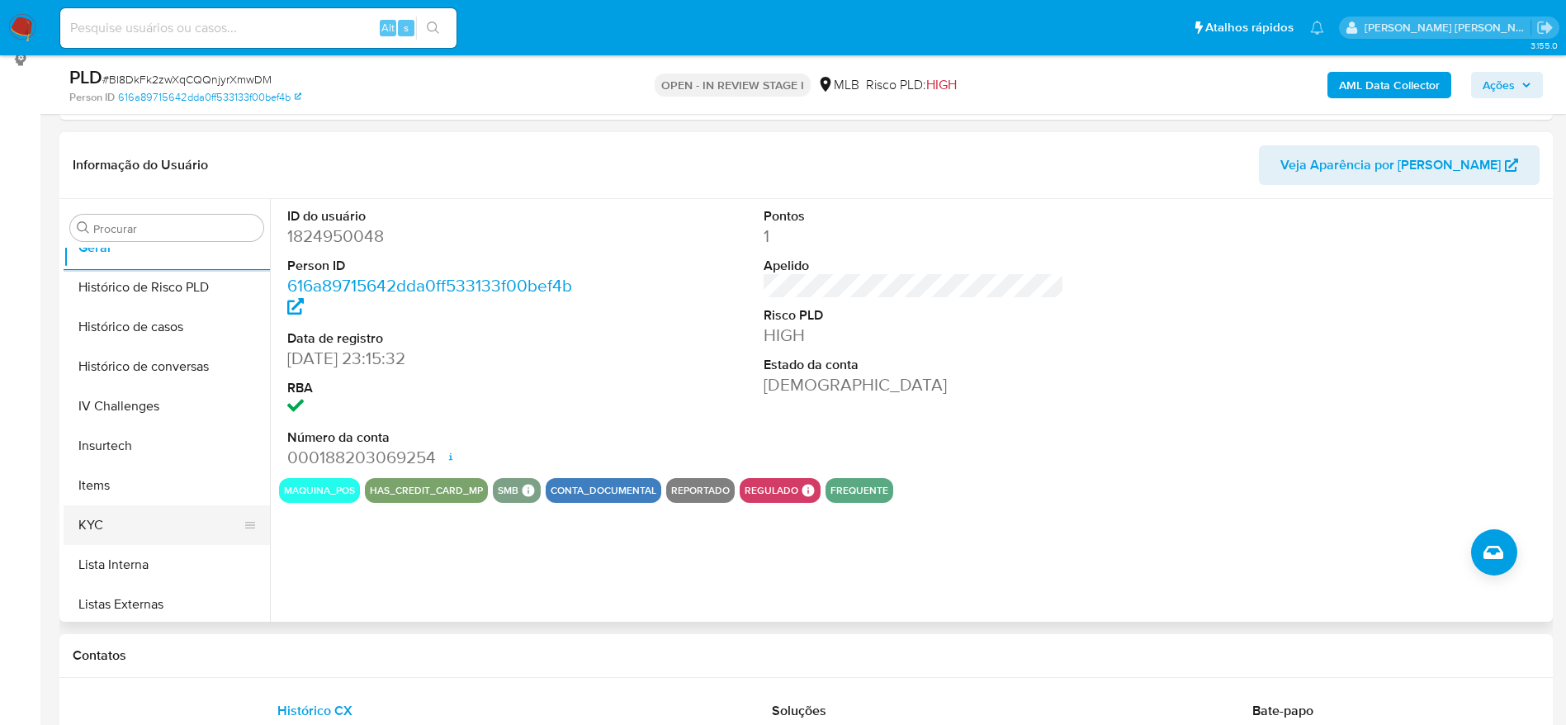
scroll to position [613, 0]
click at [156, 477] on button "KYC" at bounding box center [160, 486] width 193 height 40
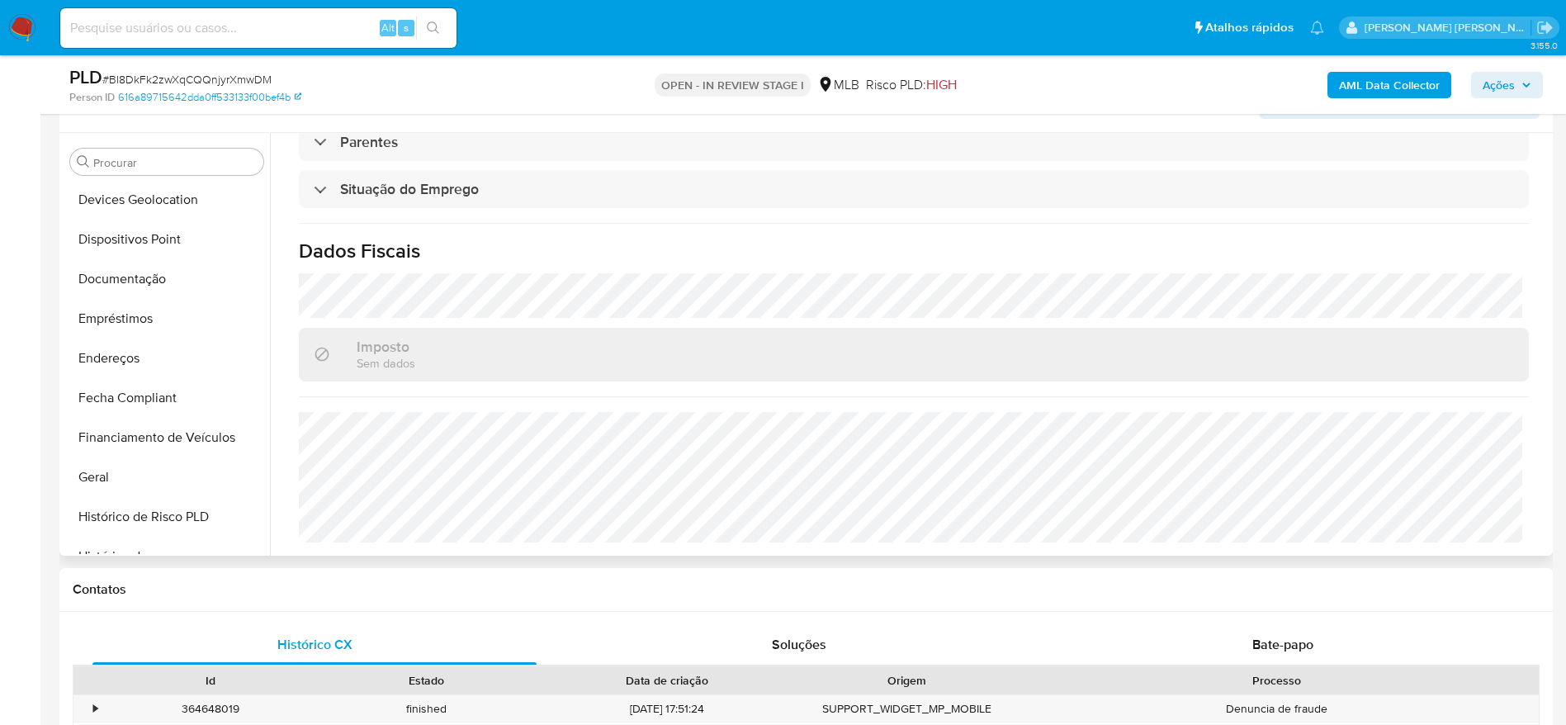
scroll to position [242, 0]
click at [108, 394] on button "Endereços" at bounding box center [160, 396] width 193 height 40
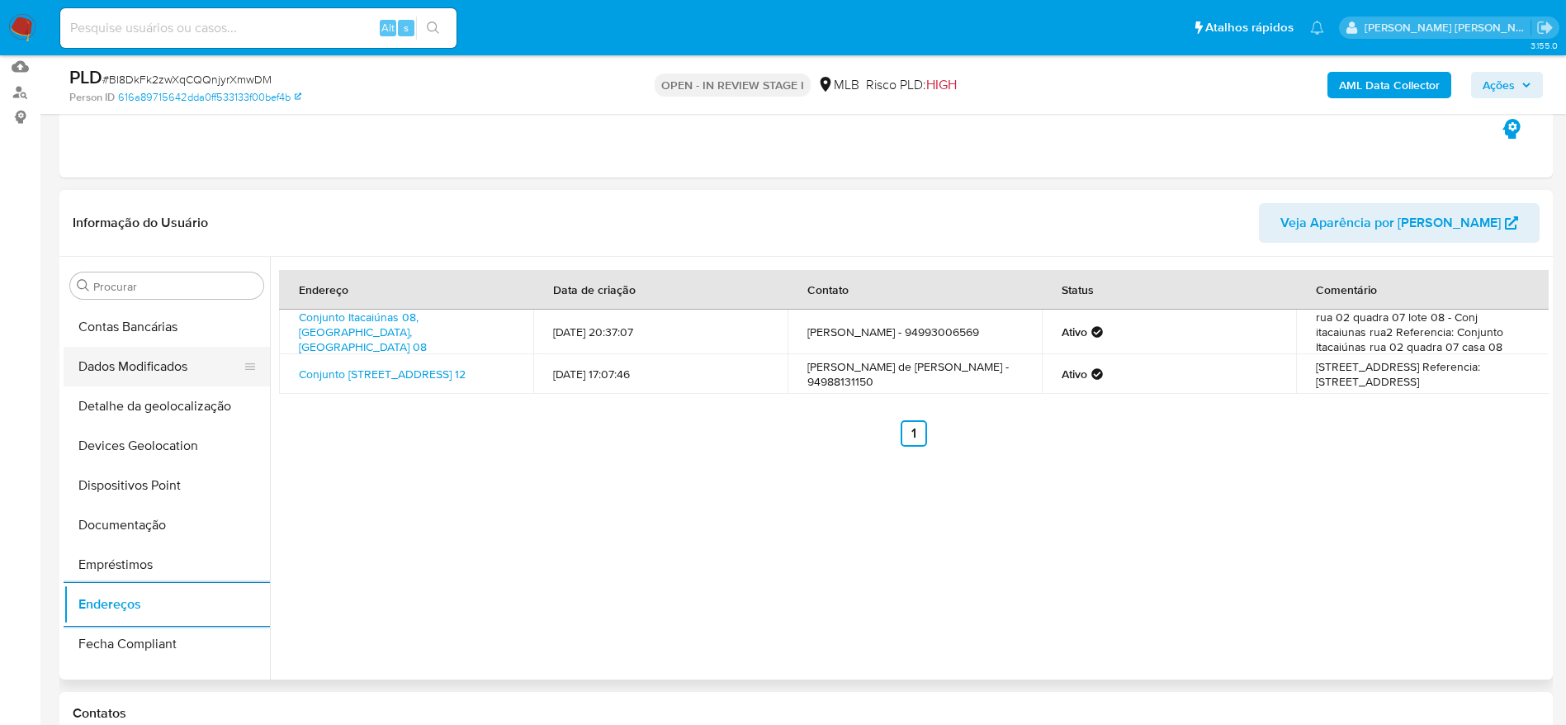
scroll to position [118, 0]
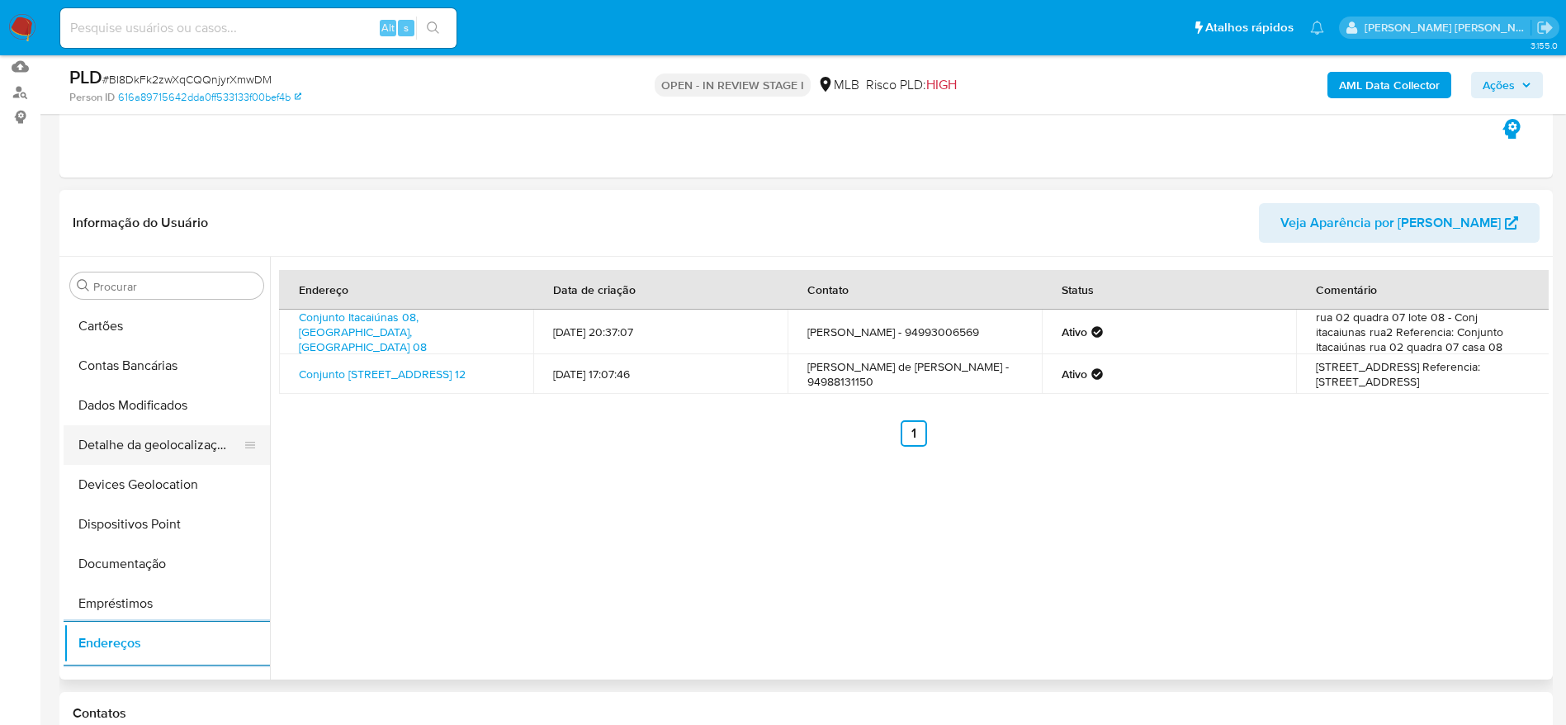
drag, startPoint x: 164, startPoint y: 441, endPoint x: 202, endPoint y: 451, distance: 39.2
click at [163, 441] on button "Detalhe da geolocalização" at bounding box center [160, 445] width 193 height 40
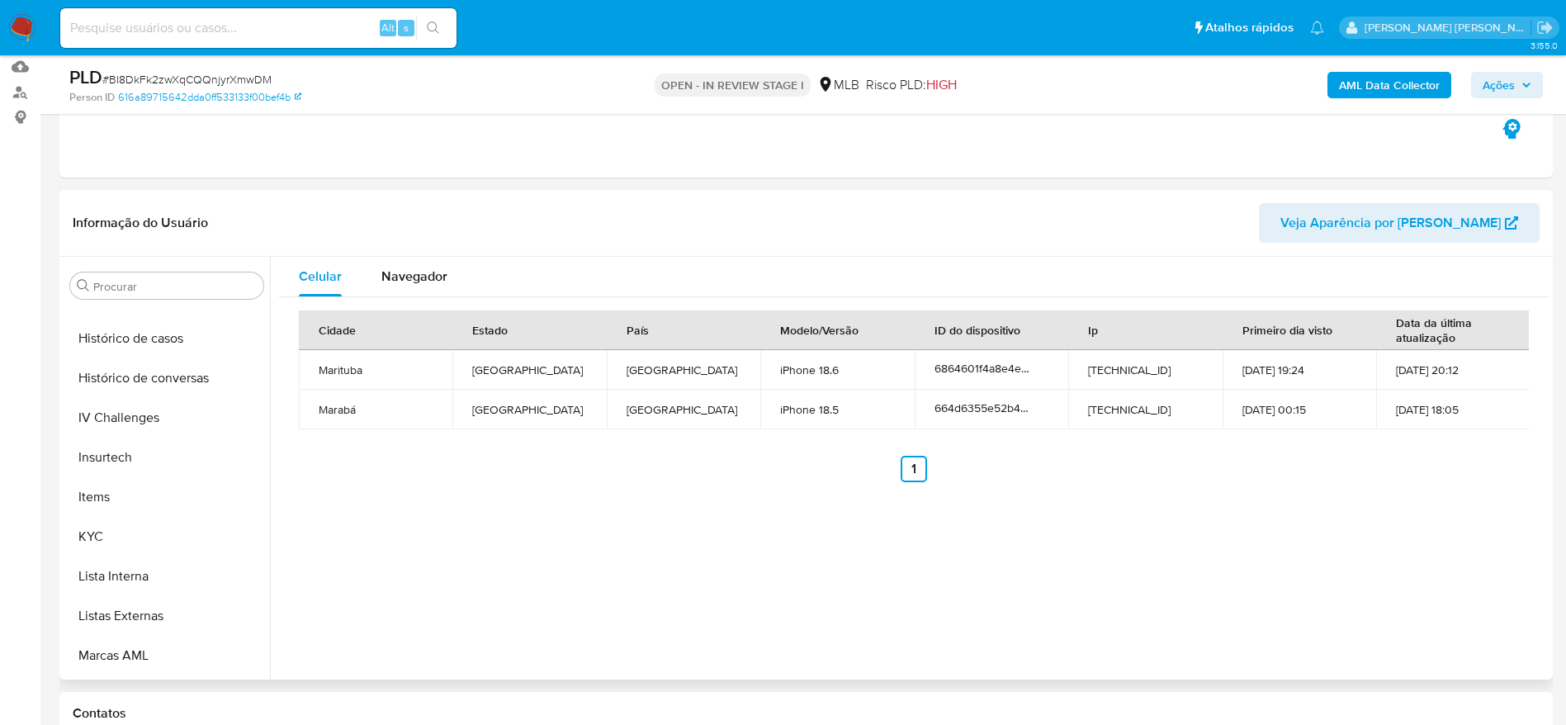
scroll to position [737, 0]
click at [177, 661] on button "Restrições Novo Mundo" at bounding box center [160, 658] width 193 height 40
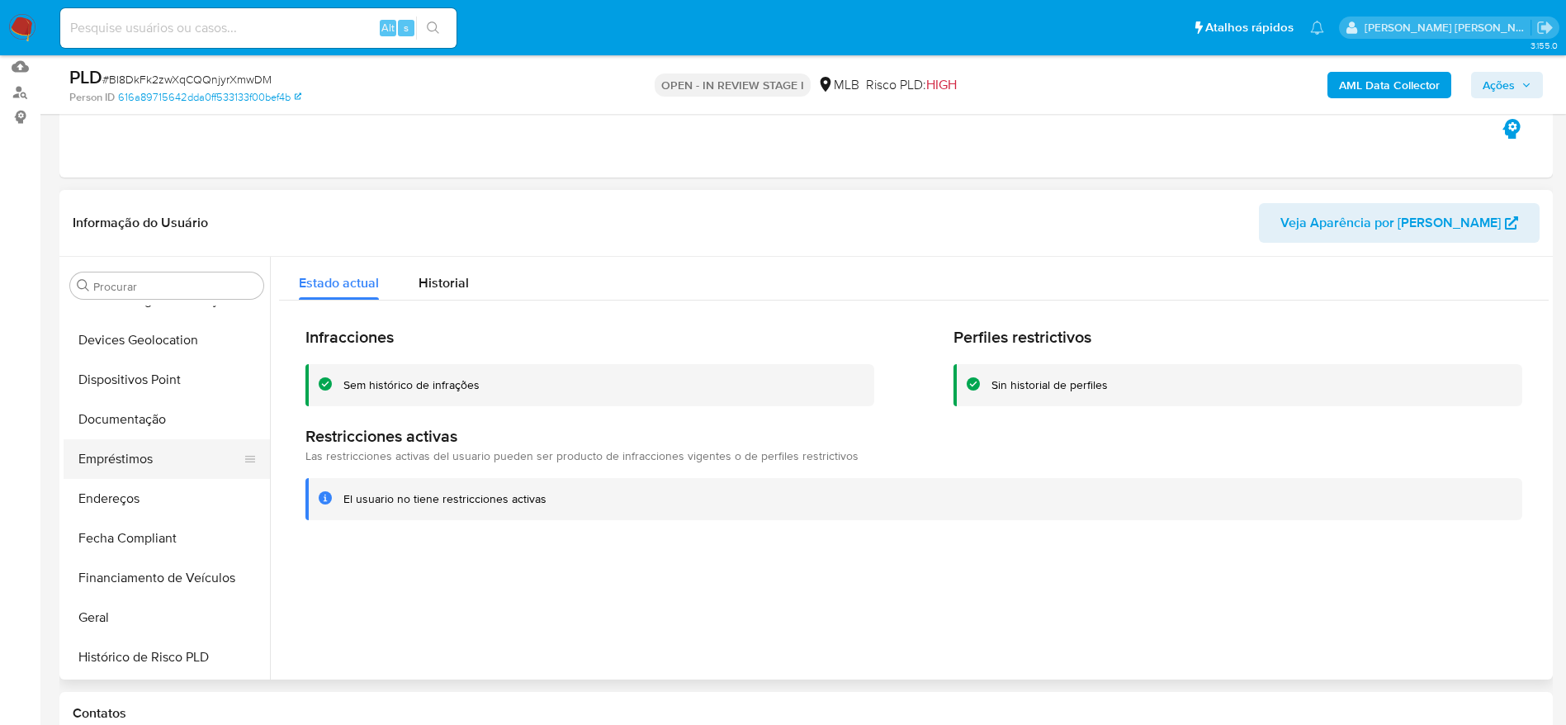
scroll to position [242, 0]
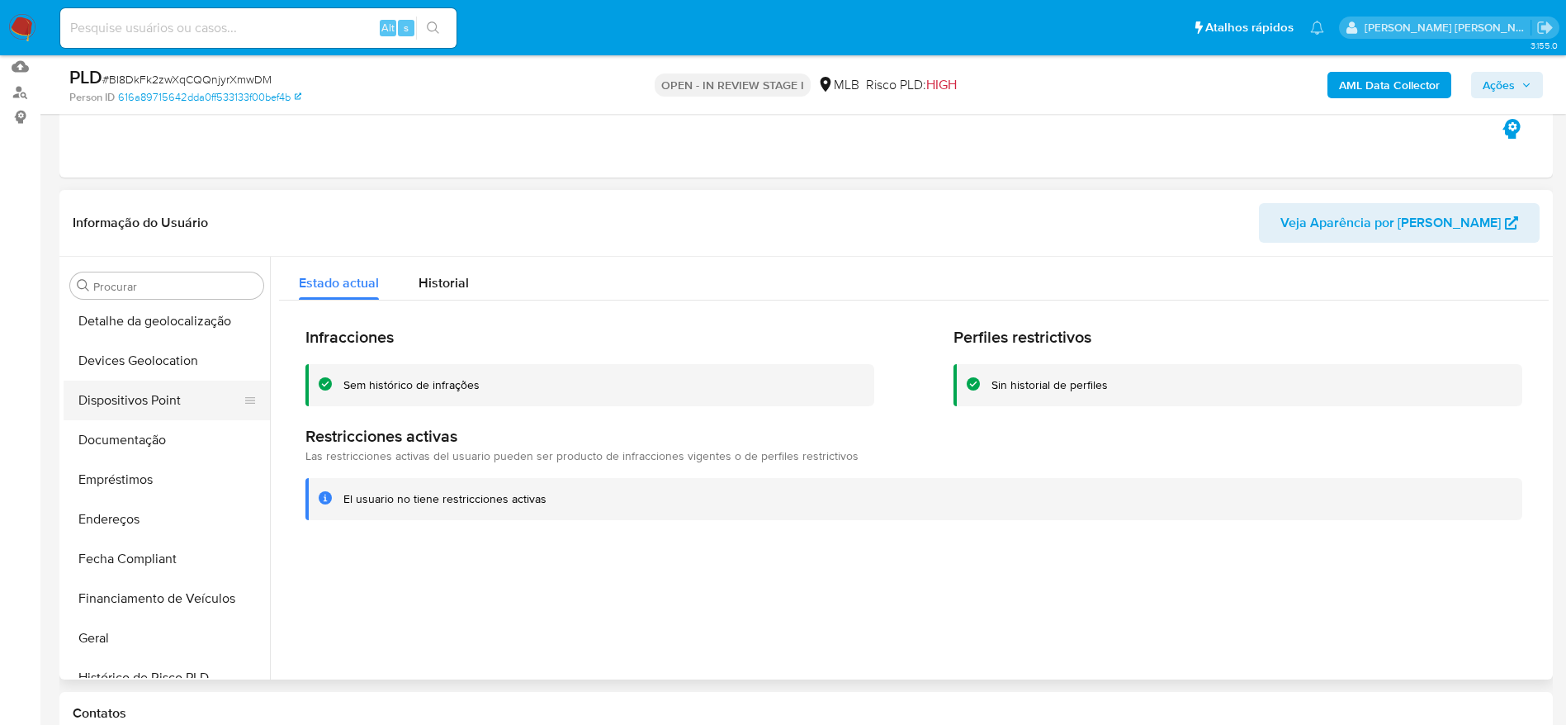
click at [131, 389] on button "Dispositivos Point" at bounding box center [160, 401] width 193 height 40
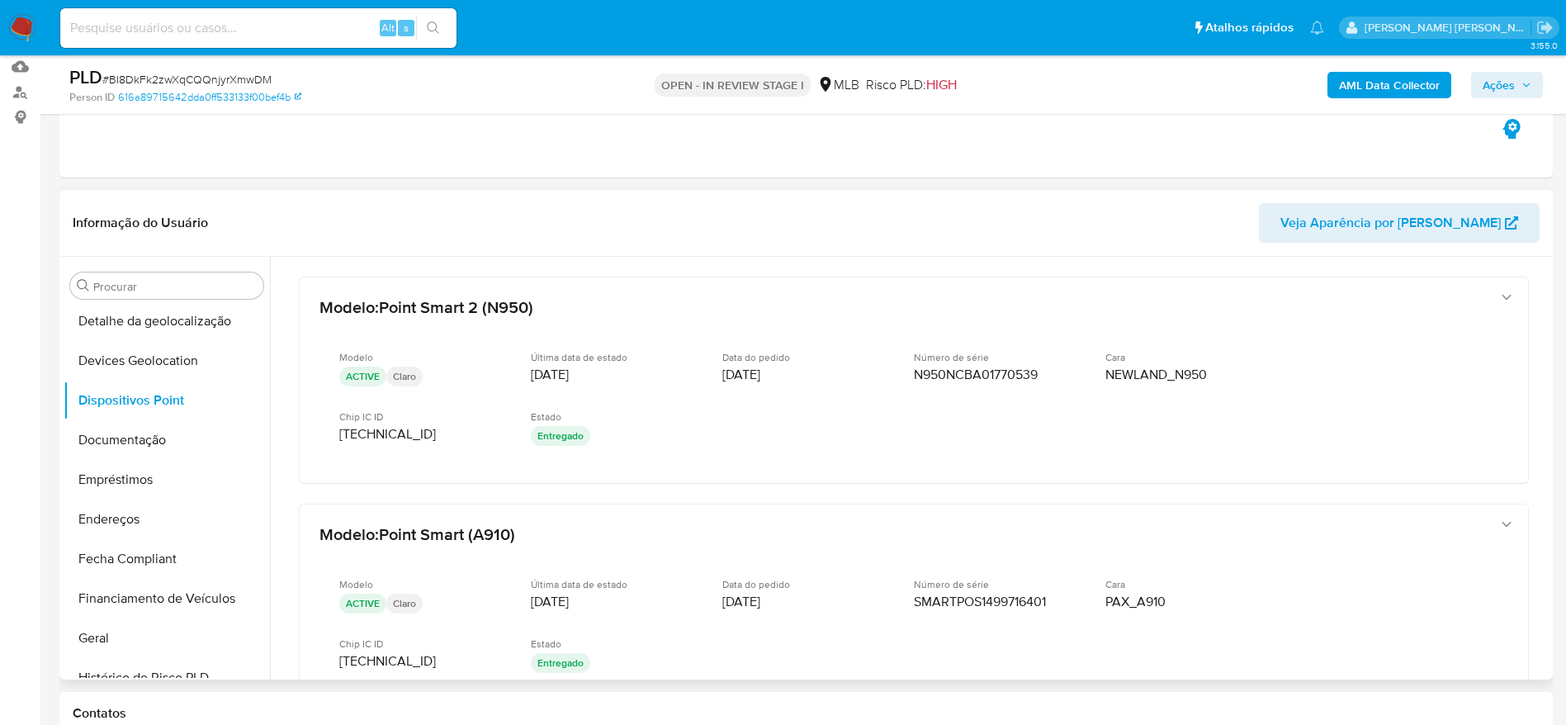
drag, startPoint x: 1549, startPoint y: 355, endPoint x: 1543, endPoint y: 454, distance: 99.3
click at [1543, 454] on div "Procurar Adiantamentos de Dinheiro Anexos CBT Cartões Contas Bancárias Dados Mo…" at bounding box center [805, 468] width 1493 height 423
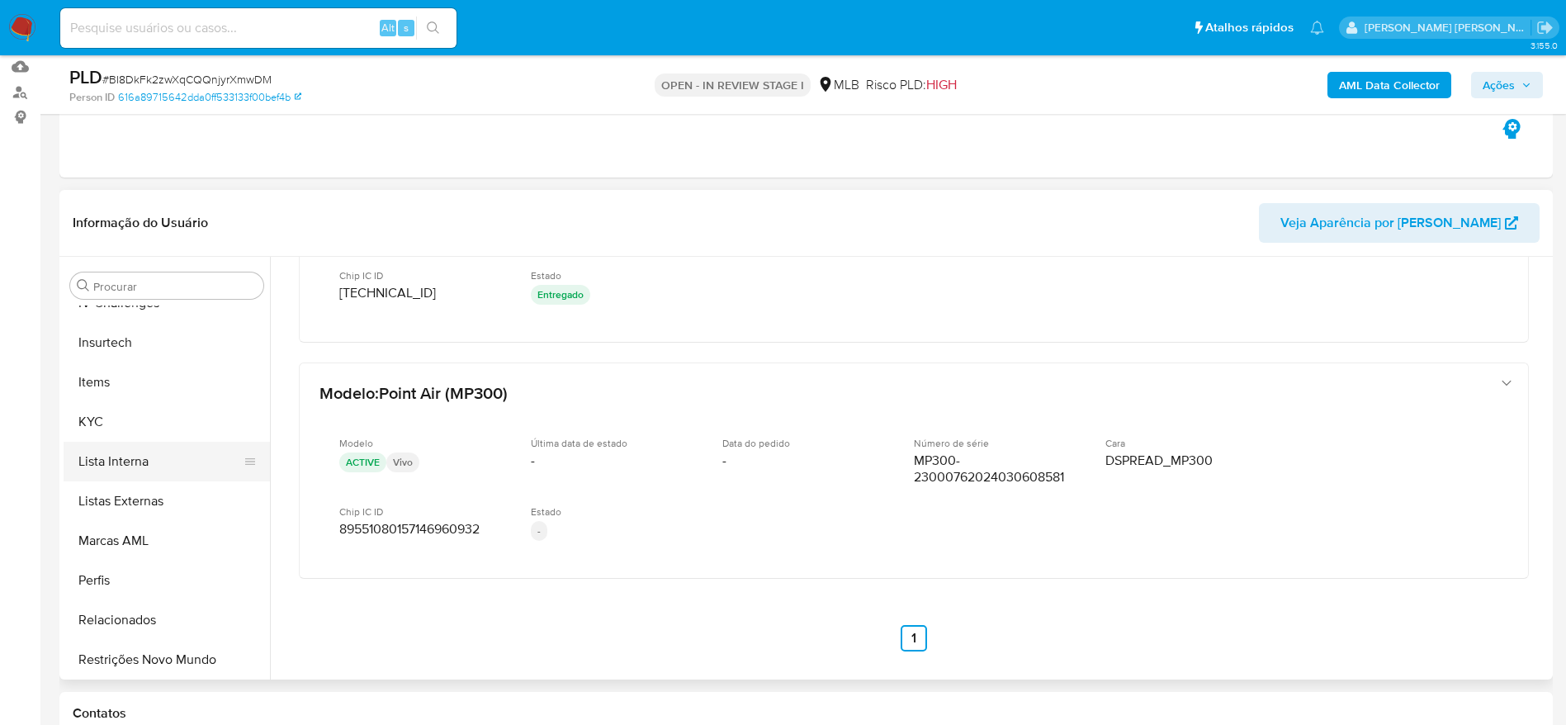
scroll to position [737, 0]
click at [119, 428] on button "KYC" at bounding box center [160, 420] width 193 height 40
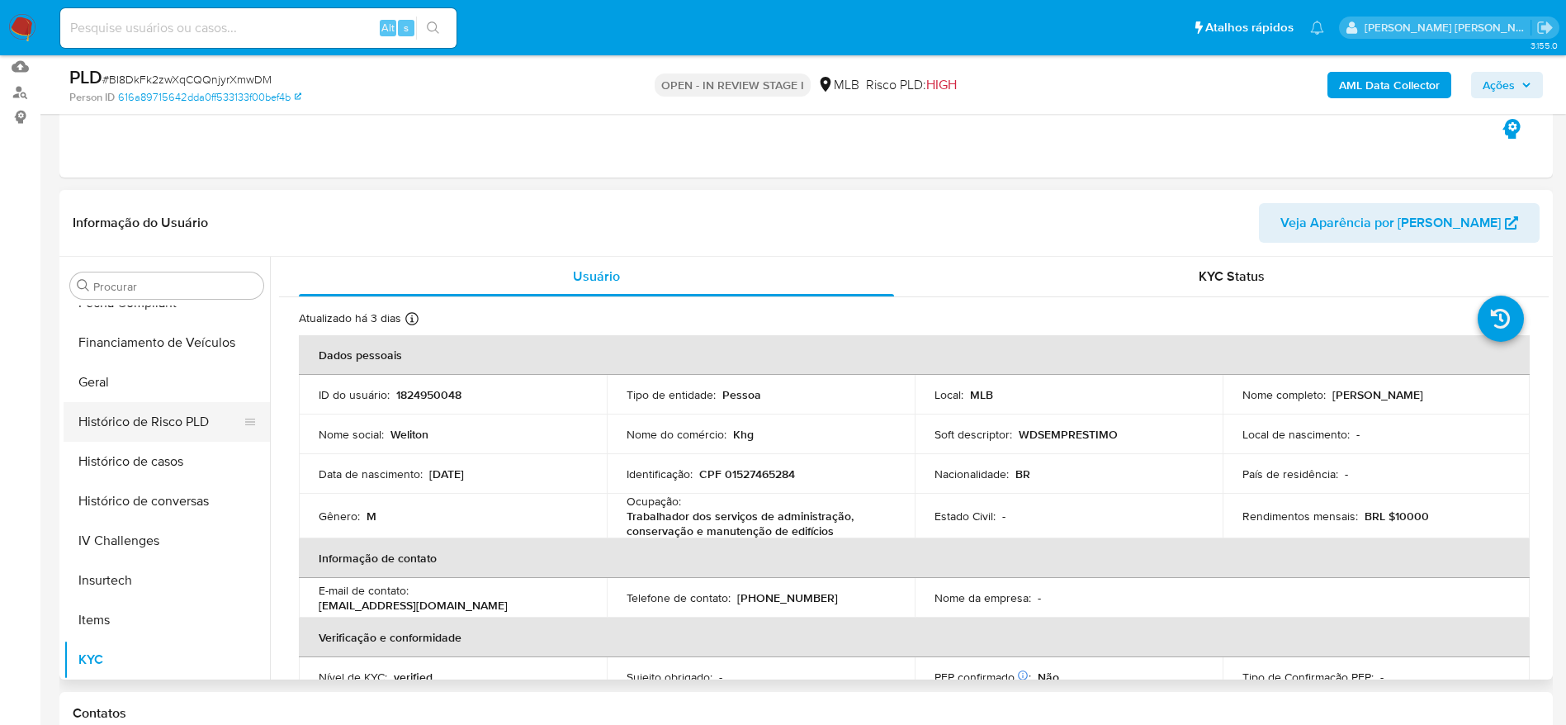
scroll to position [489, 0]
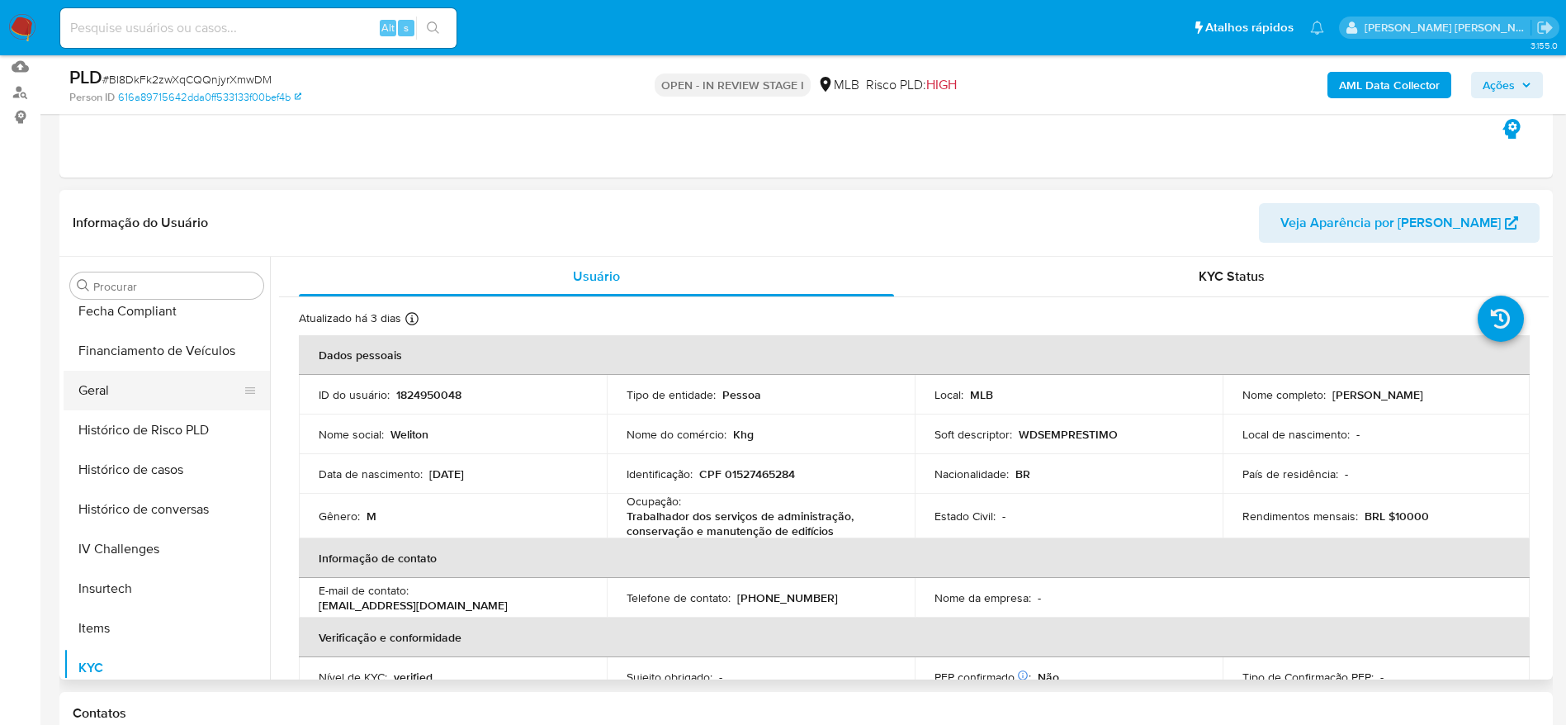
click at [106, 399] on button "Geral" at bounding box center [160, 391] width 193 height 40
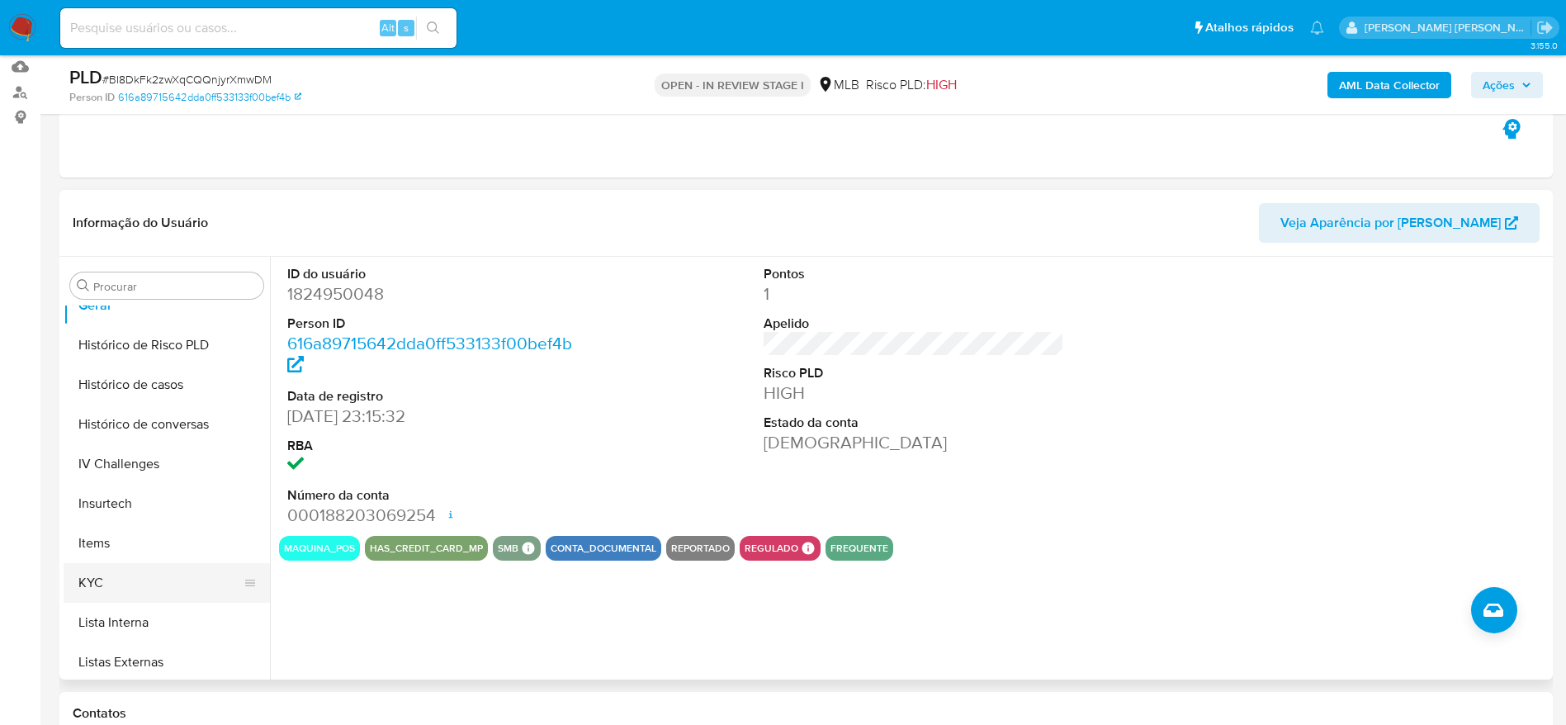
scroll to position [613, 0]
click at [145, 546] on button "KYC" at bounding box center [160, 544] width 193 height 40
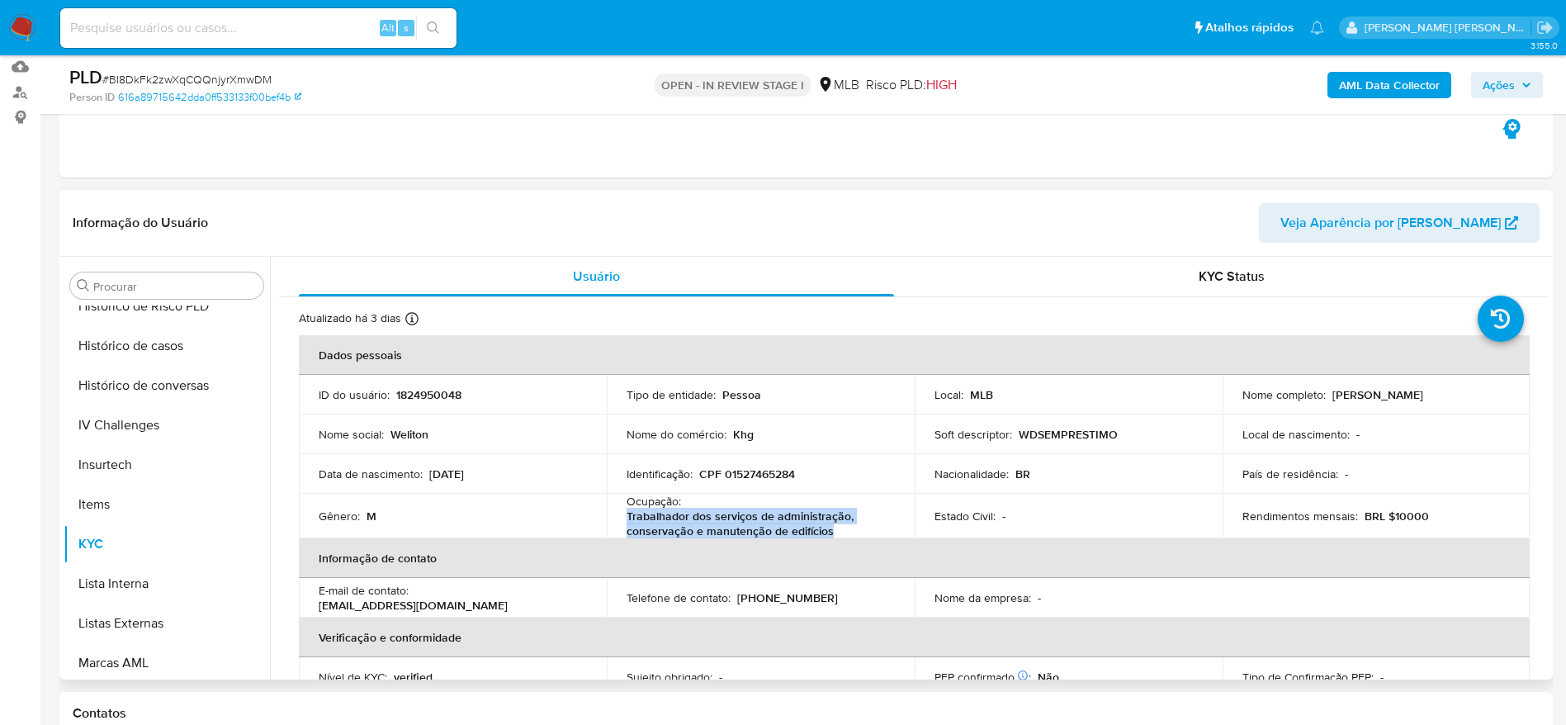
drag, startPoint x: 844, startPoint y: 529, endPoint x: 624, endPoint y: 512, distance: 221.1
click at [626, 512] on p "Trabalhador dos serviços de administração, conservação e manutenção de edifícios" at bounding box center [757, 523] width 262 height 30
copy p "Trabalhador dos serviços de administração, conservação e manutenção de edifícios"
click at [1507, 83] on span "Ações" at bounding box center [1498, 85] width 32 height 26
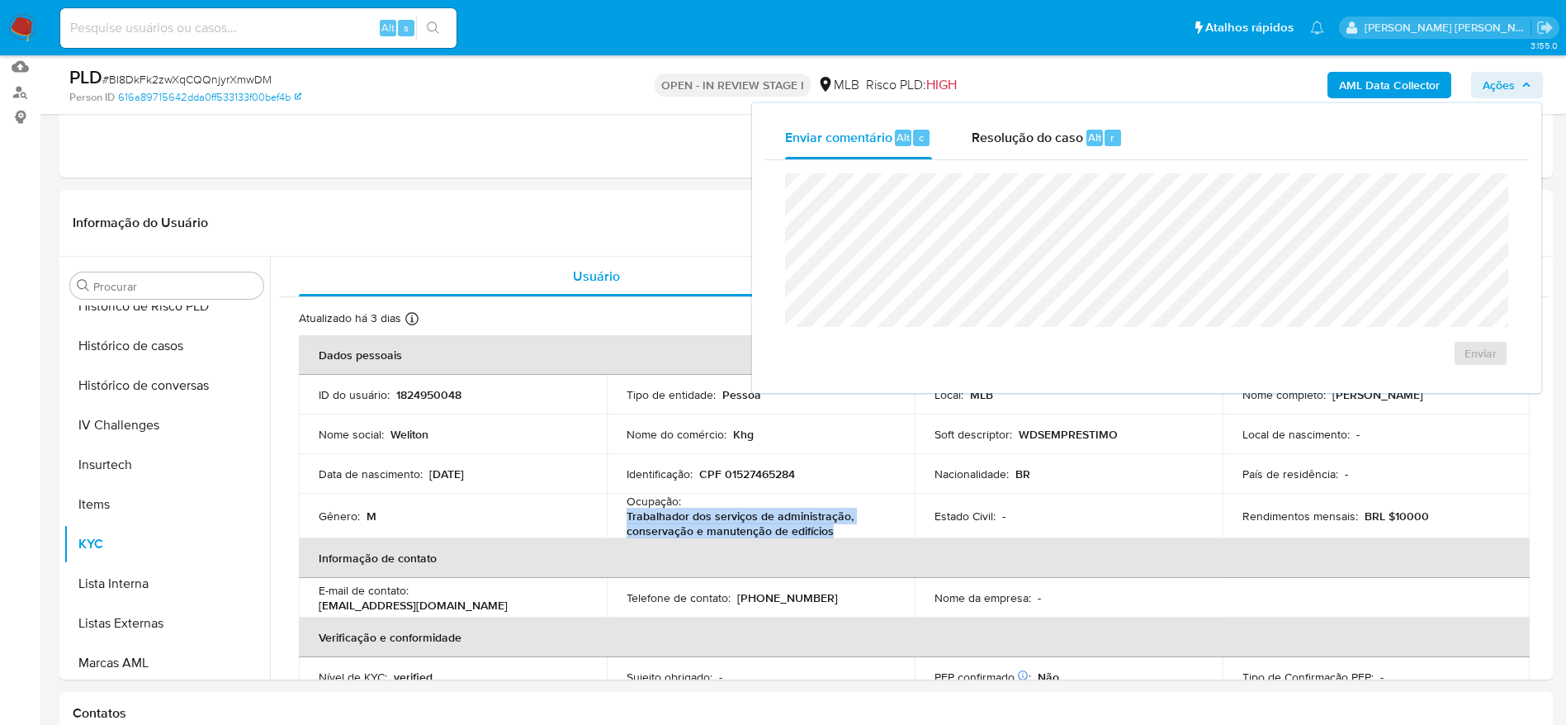
click at [992, 147] on div "Resolução do caso Alt r" at bounding box center [1047, 137] width 151 height 43
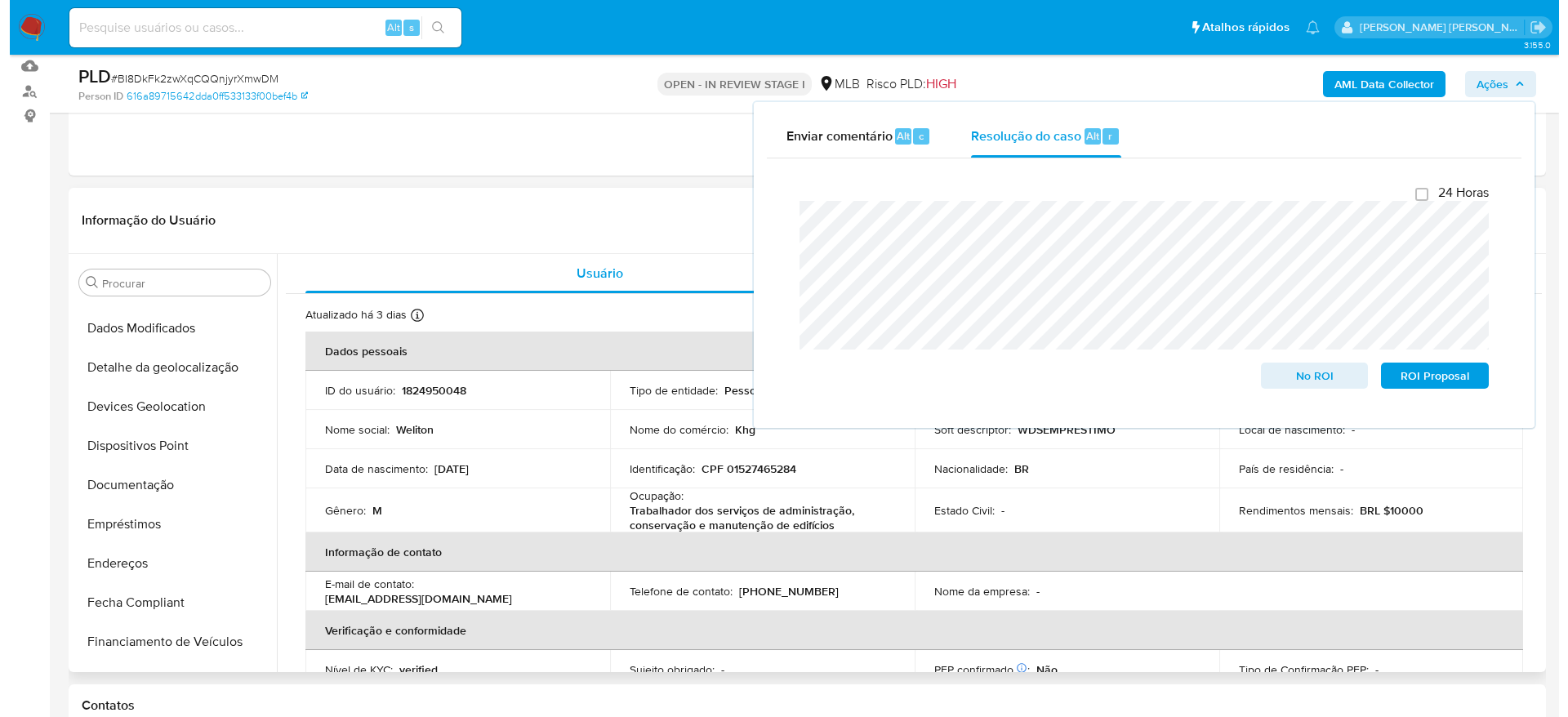
scroll to position [0, 0]
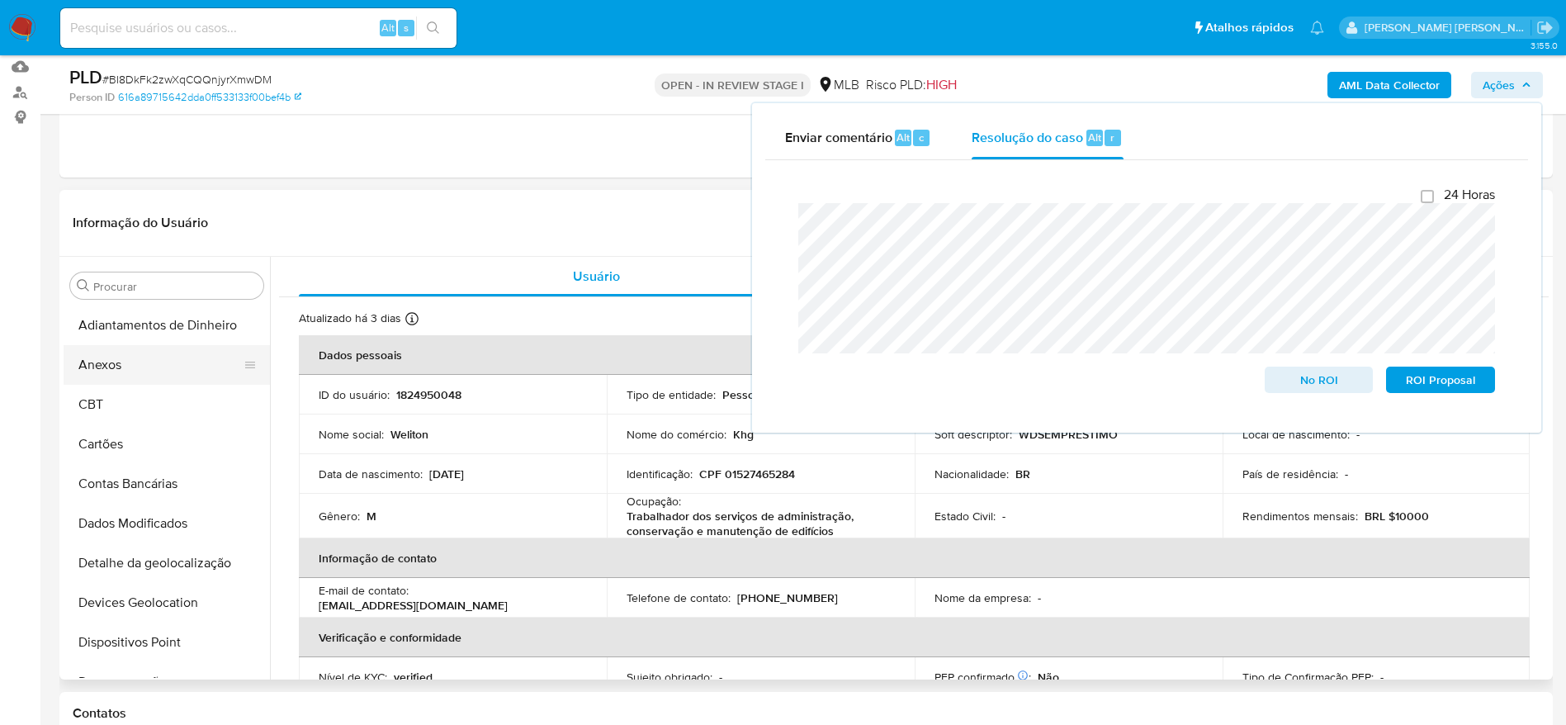
click at [132, 375] on button "Anexos" at bounding box center [160, 365] width 193 height 40
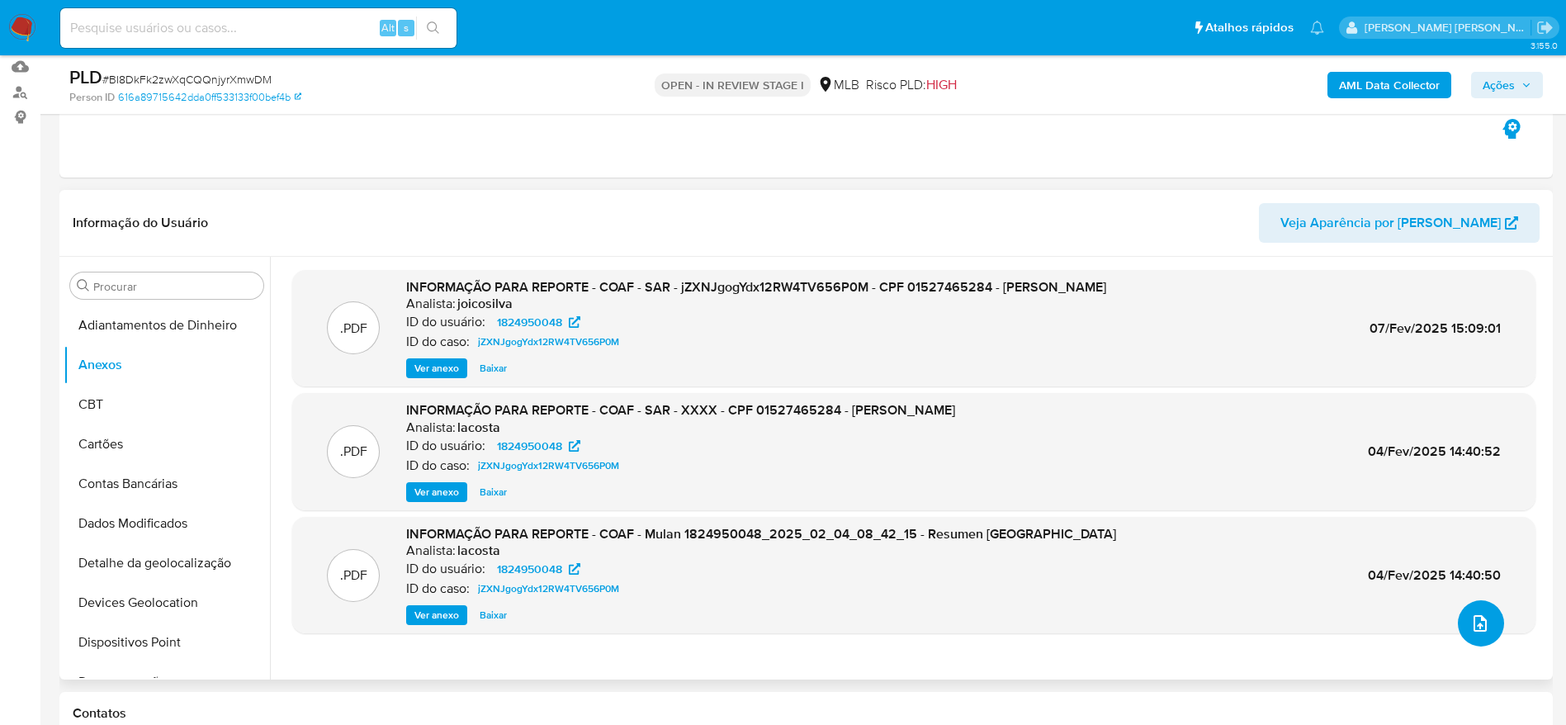
click at [1479, 611] on button "upload-file" at bounding box center [1481, 623] width 46 height 46
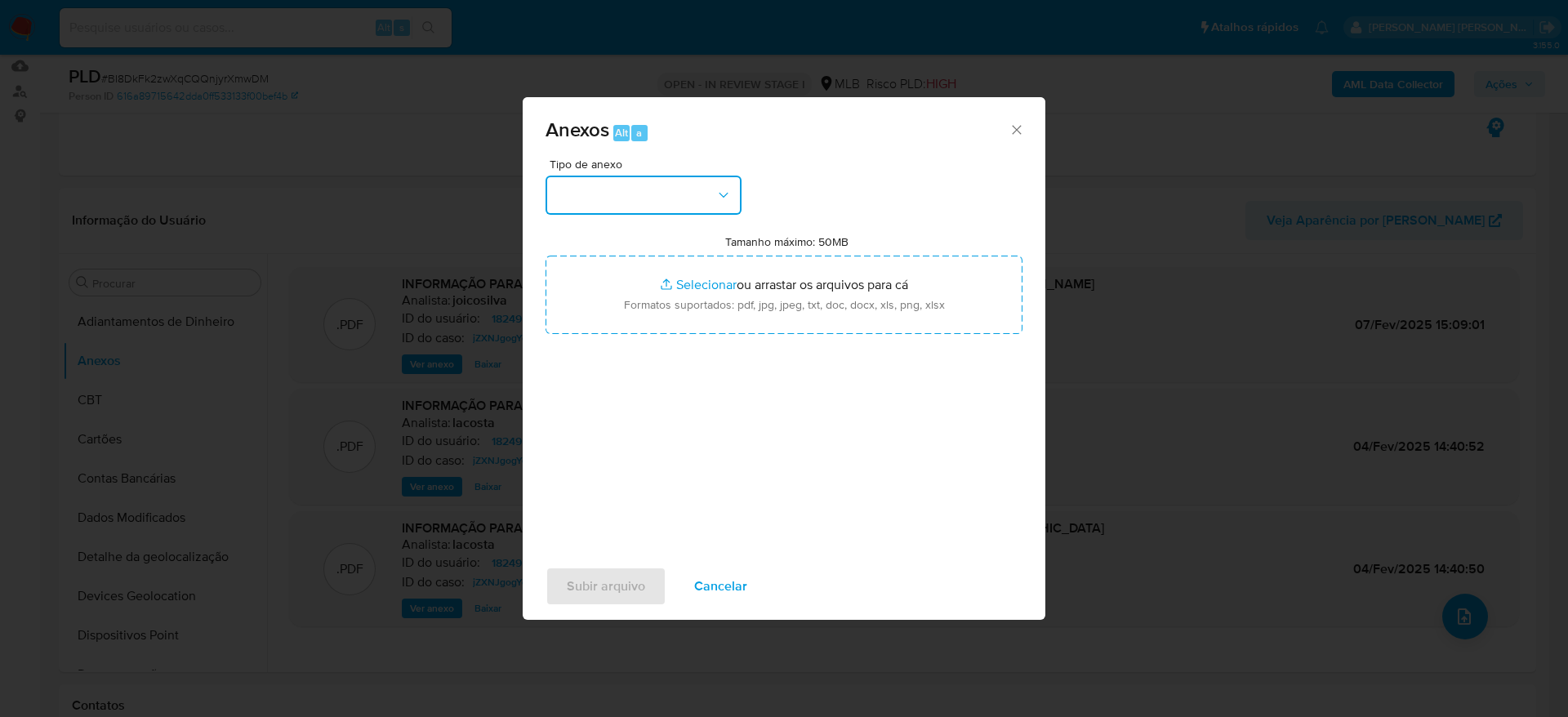
click at [648, 192] on button "button" at bounding box center [643, 195] width 196 height 40
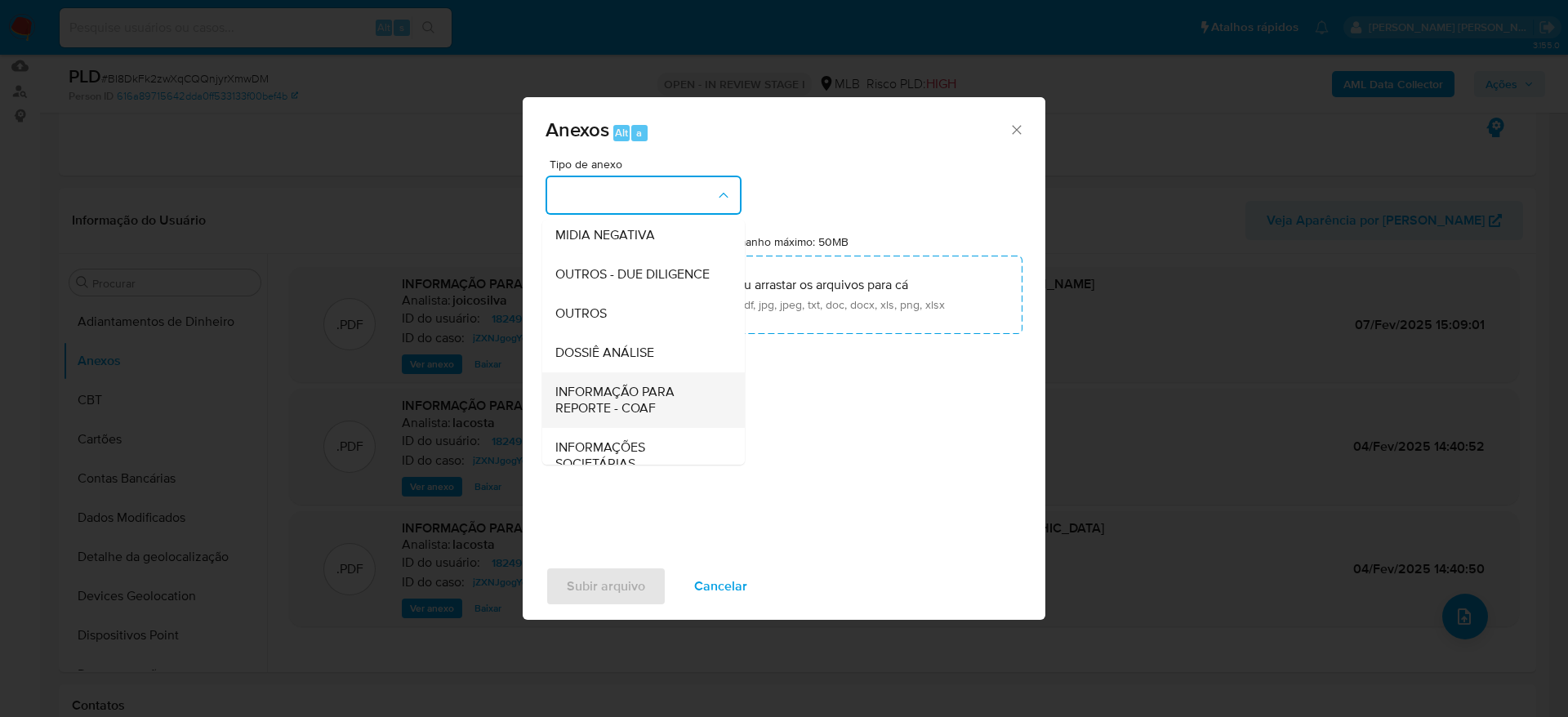
scroll to position [251, 0]
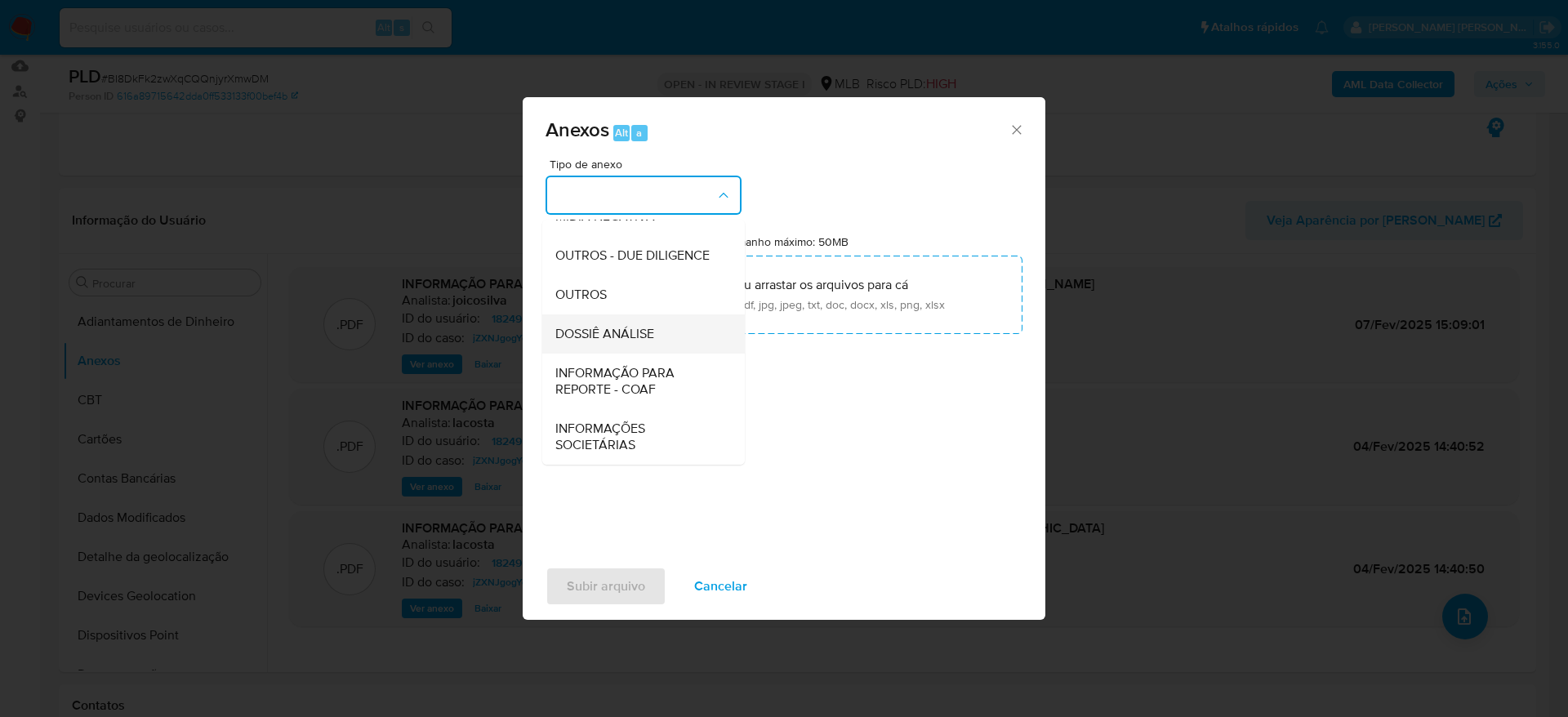
click at [634, 325] on span "DOSSIÊ ANÁLISE" at bounding box center [604, 333] width 99 height 17
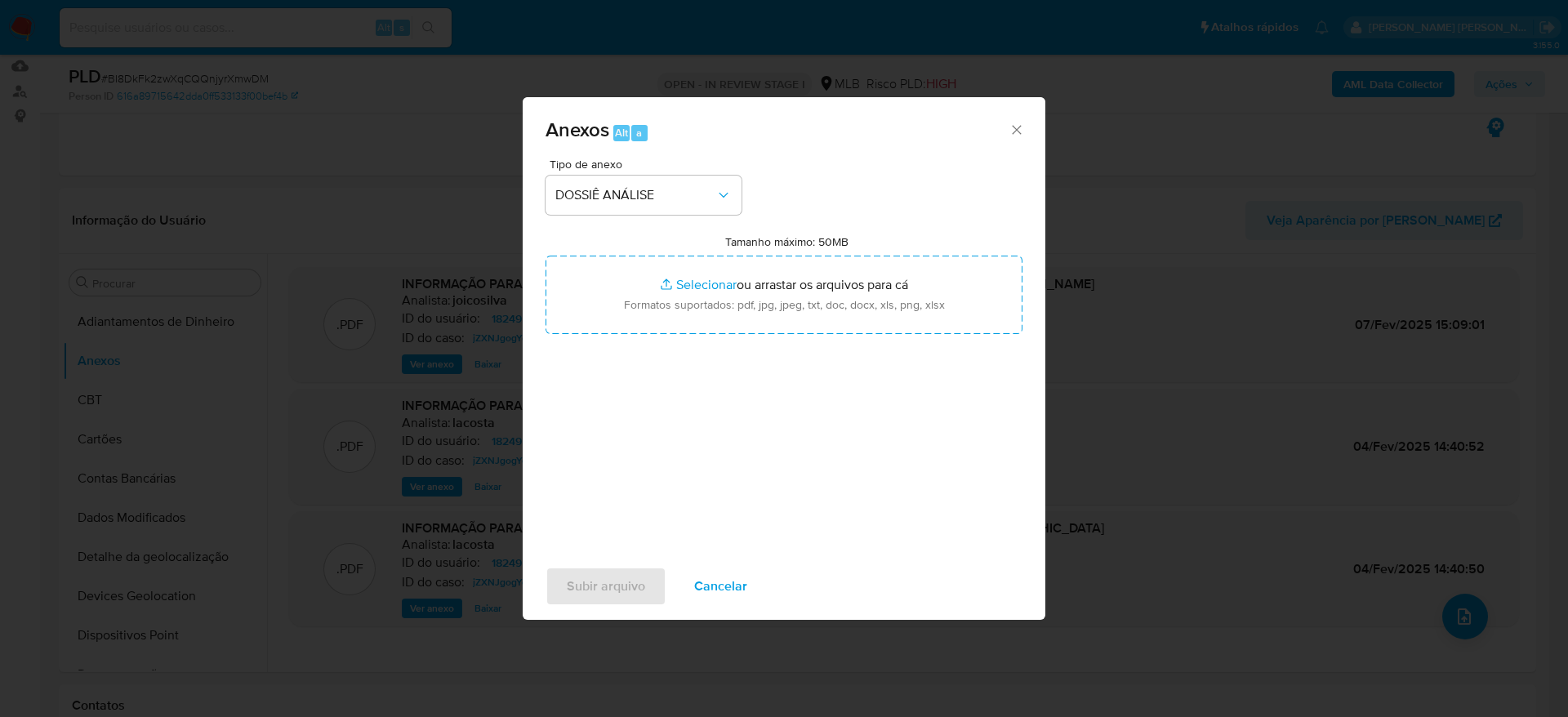
click at [788, 412] on div "Tipo de anexo DOSSIÊ ANÁLISE Tamanho máximo: 50MB Selecionar arquivos Seleciona…" at bounding box center [784, 351] width 477 height 386
click at [1012, 129] on icon "Fechar" at bounding box center [1016, 130] width 17 height 17
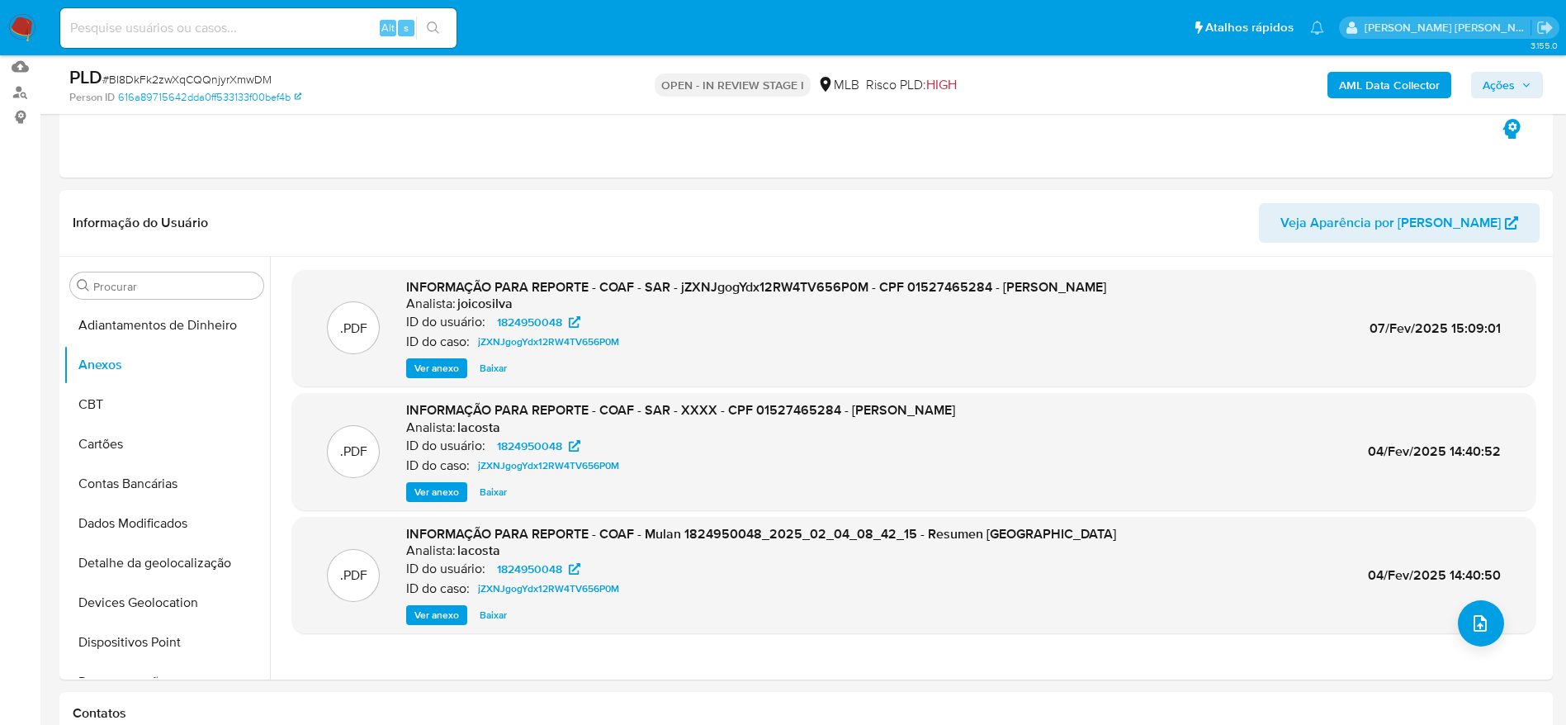
click at [1420, 74] on b "AML Data Collector" at bounding box center [1389, 85] width 101 height 26
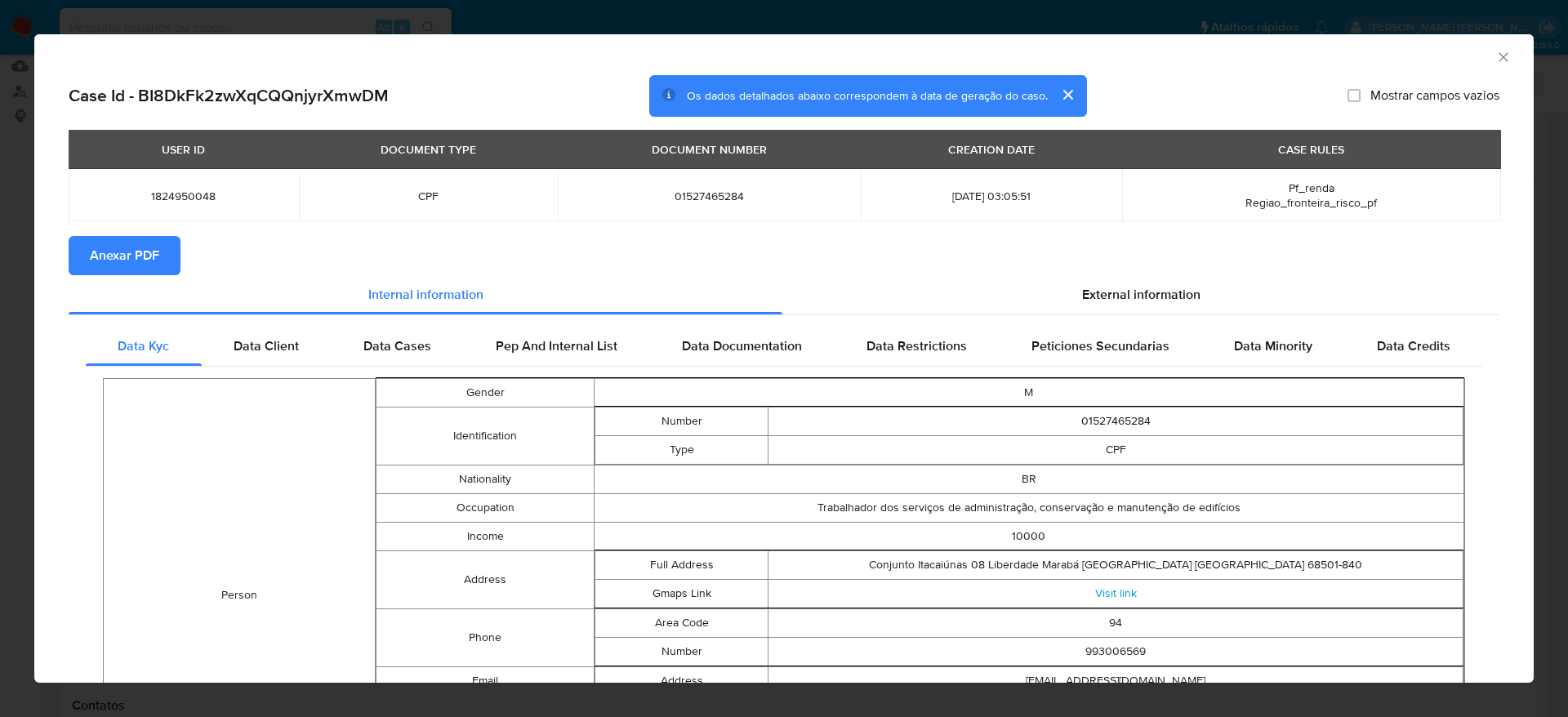
click at [106, 250] on span "Anexar PDF" at bounding box center [125, 255] width 69 height 36
click at [1495, 62] on icon "Fechar a janela" at bounding box center [1503, 57] width 17 height 17
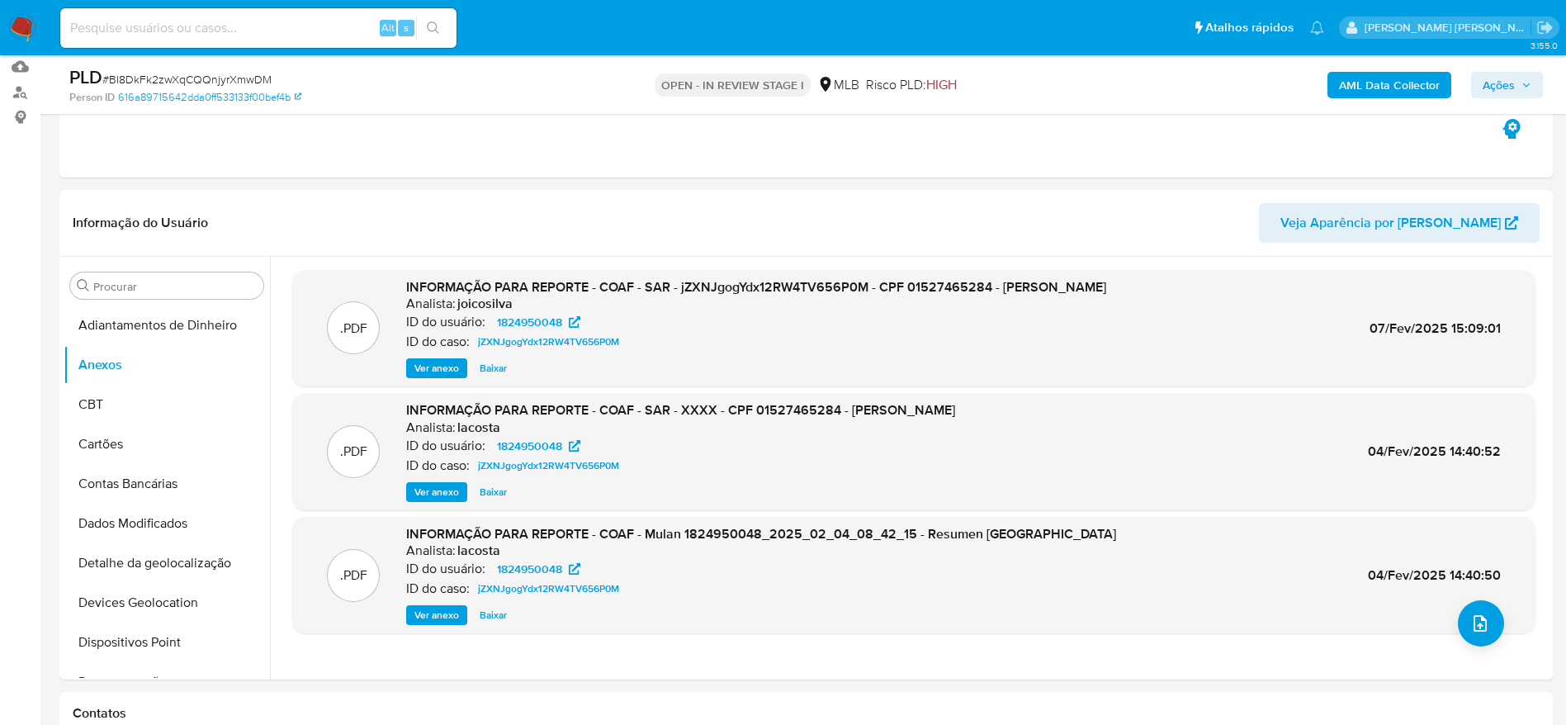
click at [1512, 82] on span "Ações" at bounding box center [1498, 85] width 32 height 26
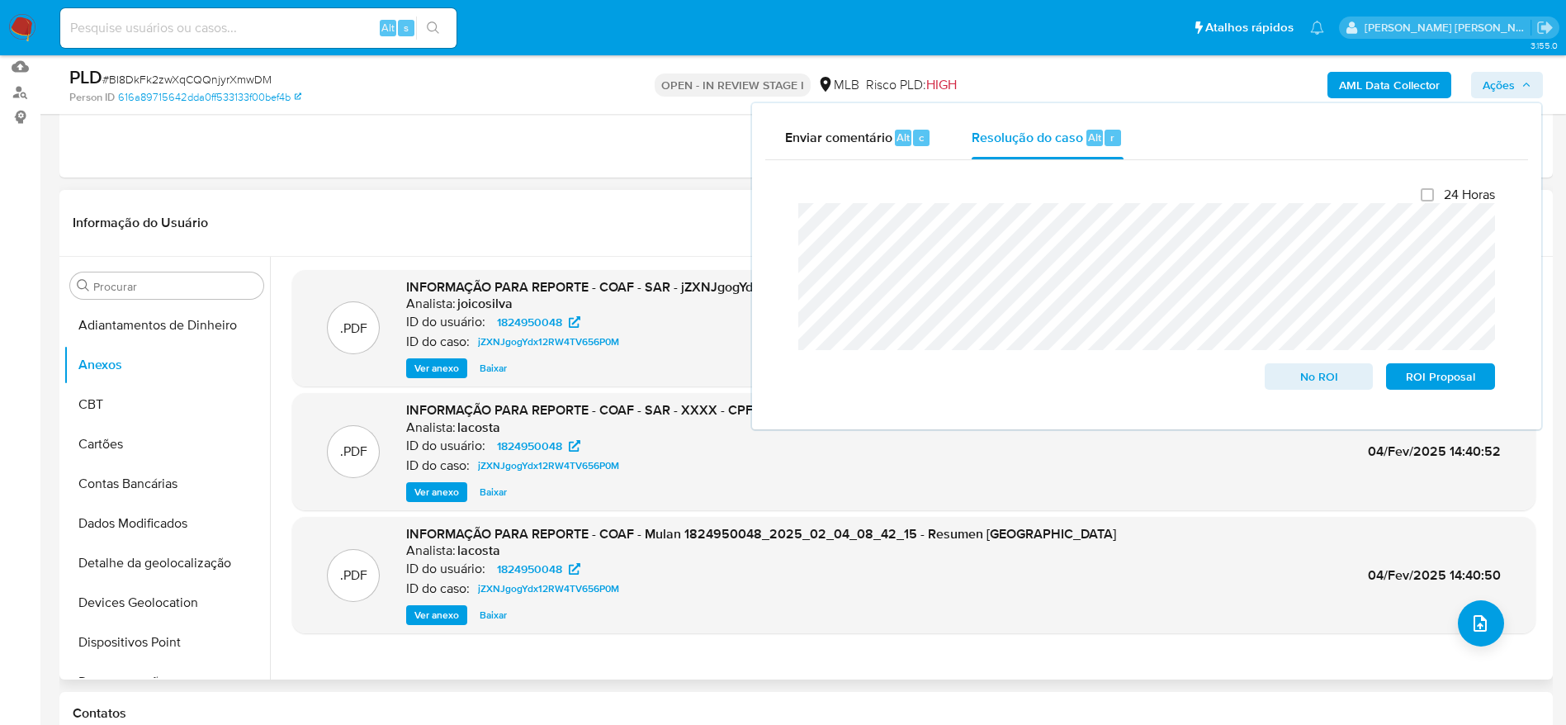
click at [609, 192] on div "Informação do Usuário Veja Aparência por [PERSON_NAME]" at bounding box center [805, 223] width 1493 height 67
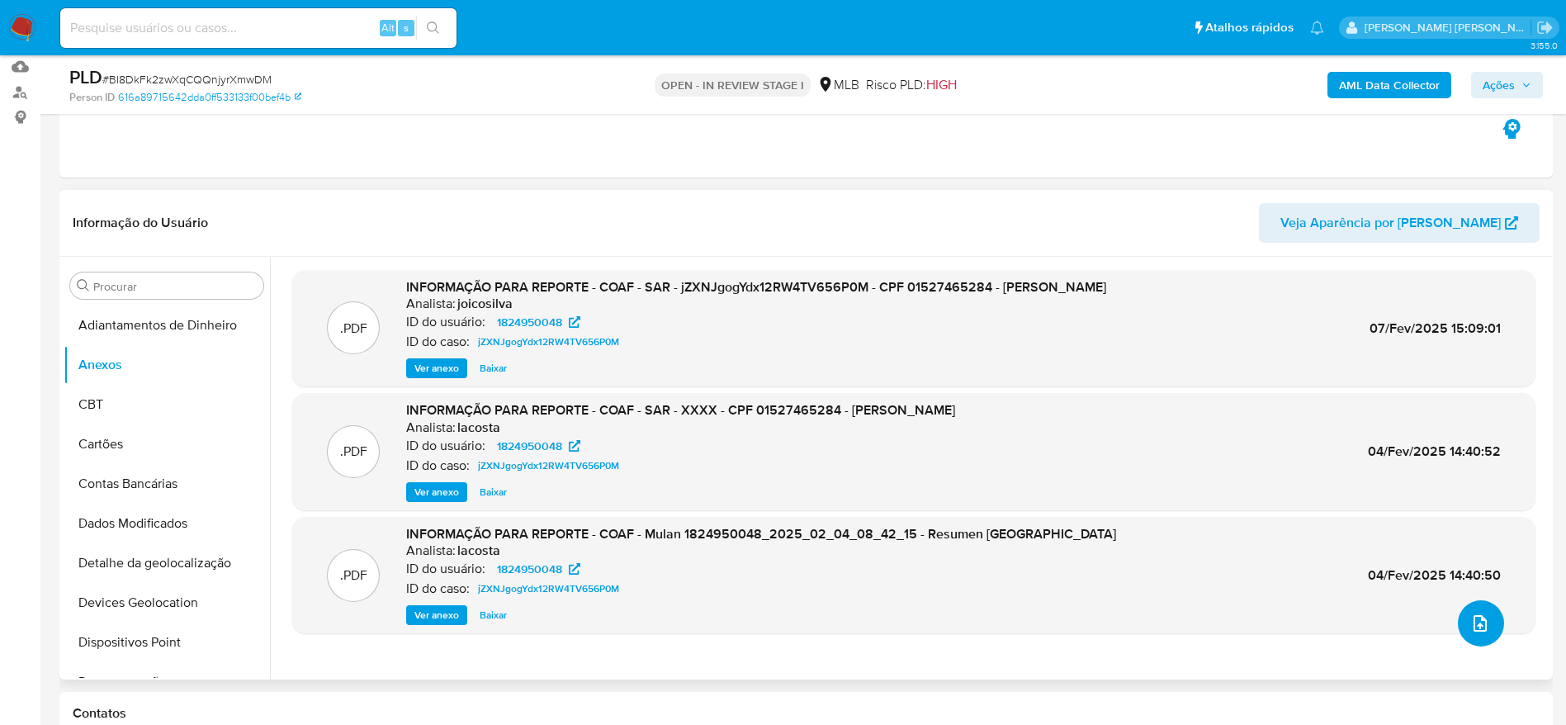
click at [1470, 619] on icon "upload-file" at bounding box center [1480, 623] width 20 height 20
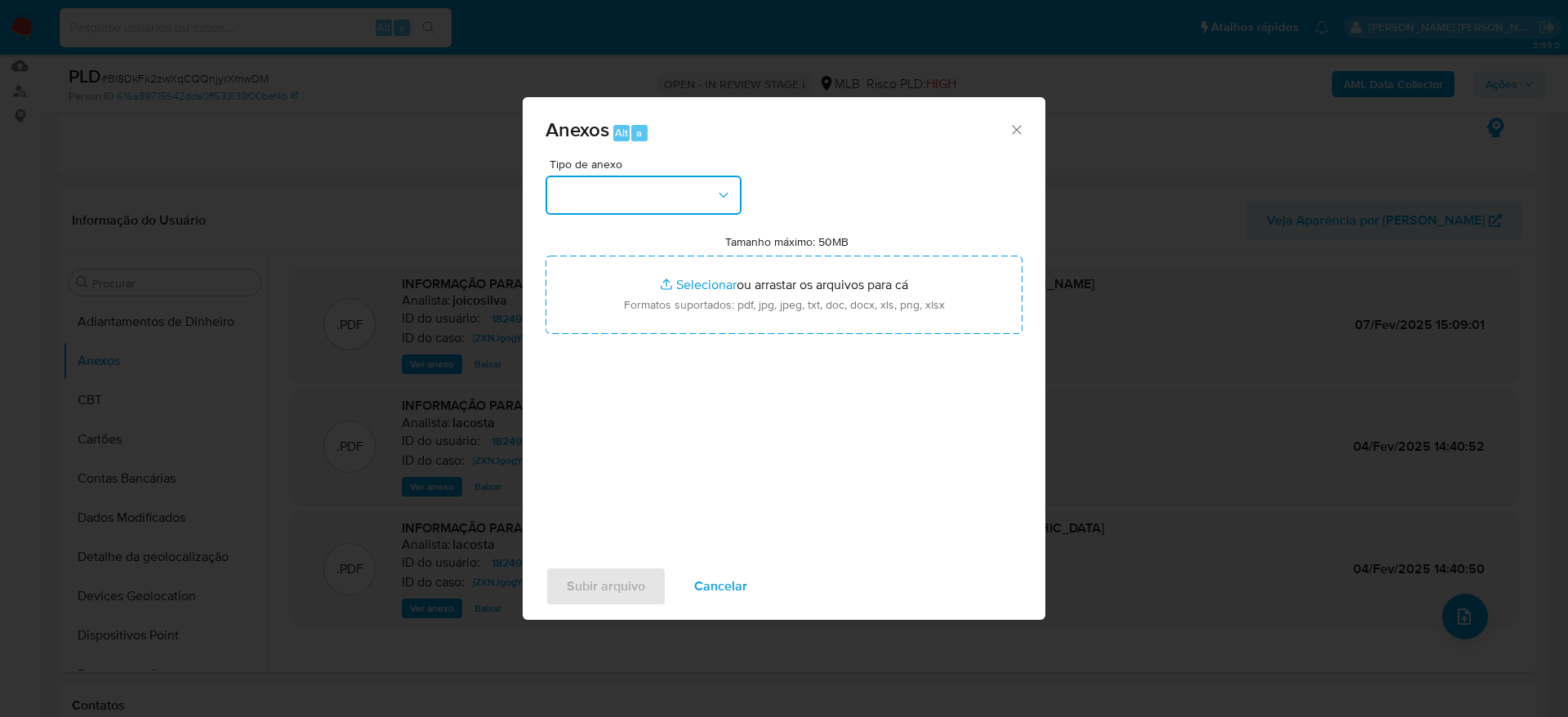
click at [671, 204] on button "button" at bounding box center [643, 195] width 196 height 40
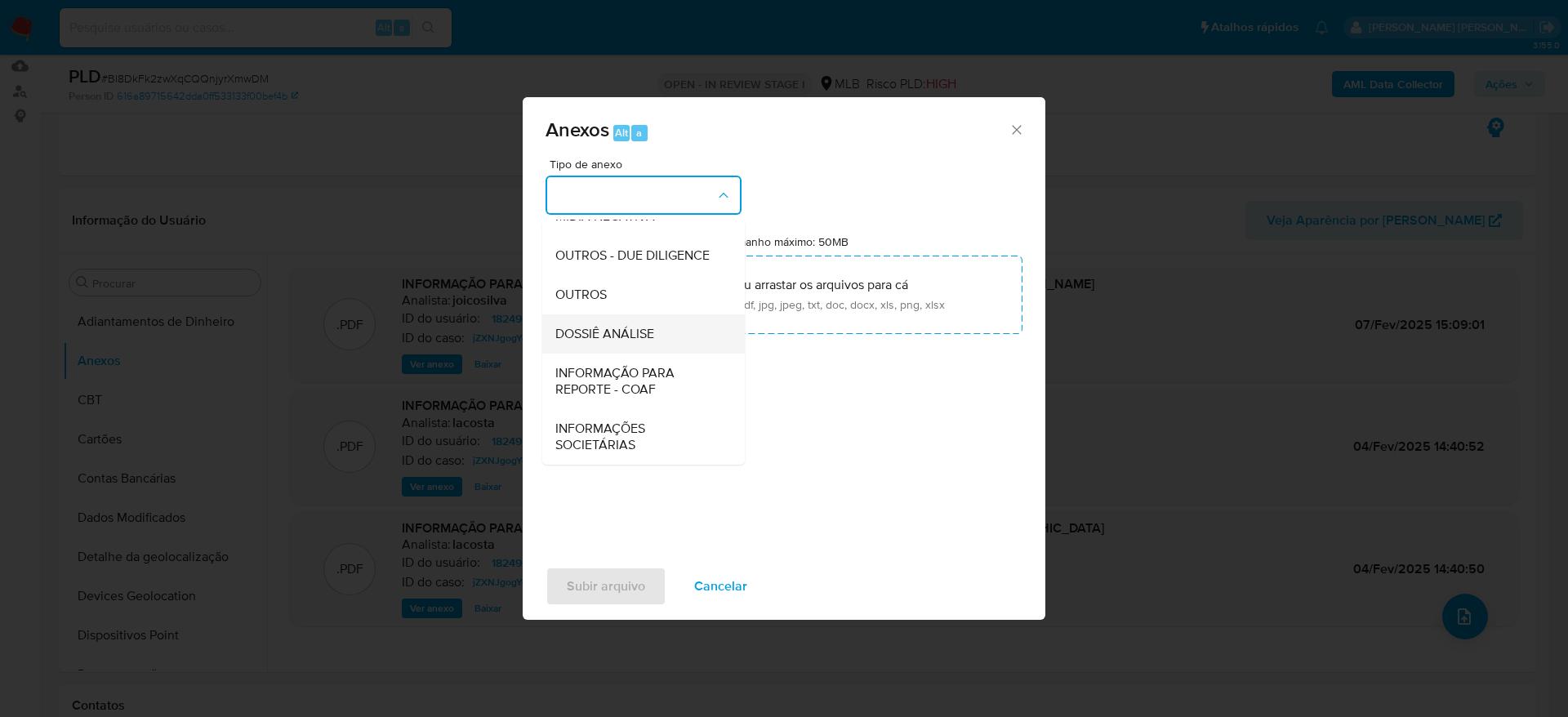
click at [648, 337] on span "DOSSIÊ ANÁLISE" at bounding box center [604, 333] width 99 height 17
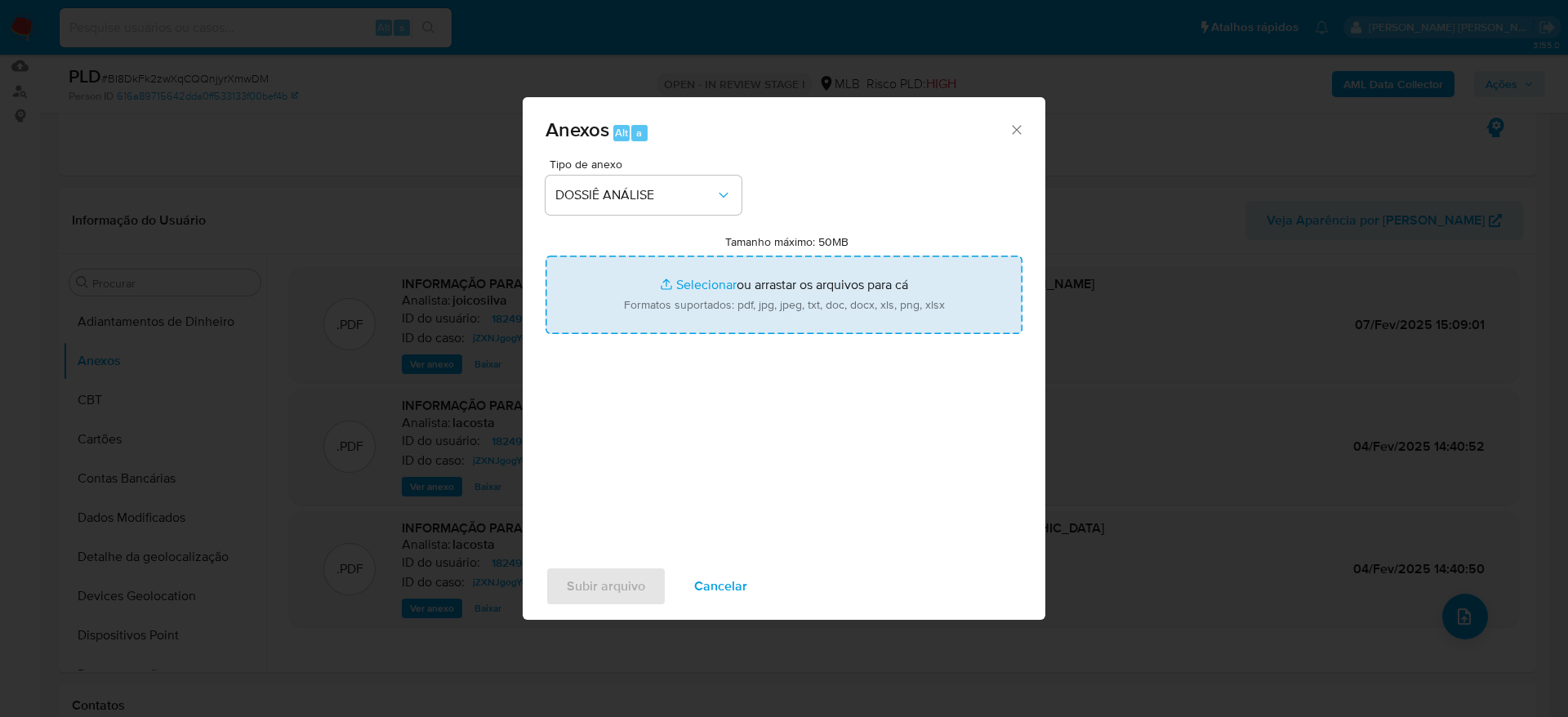
type input "C:\fakepath\Mulan 1824950048_2025_08_22_10_43_28.xlsx"
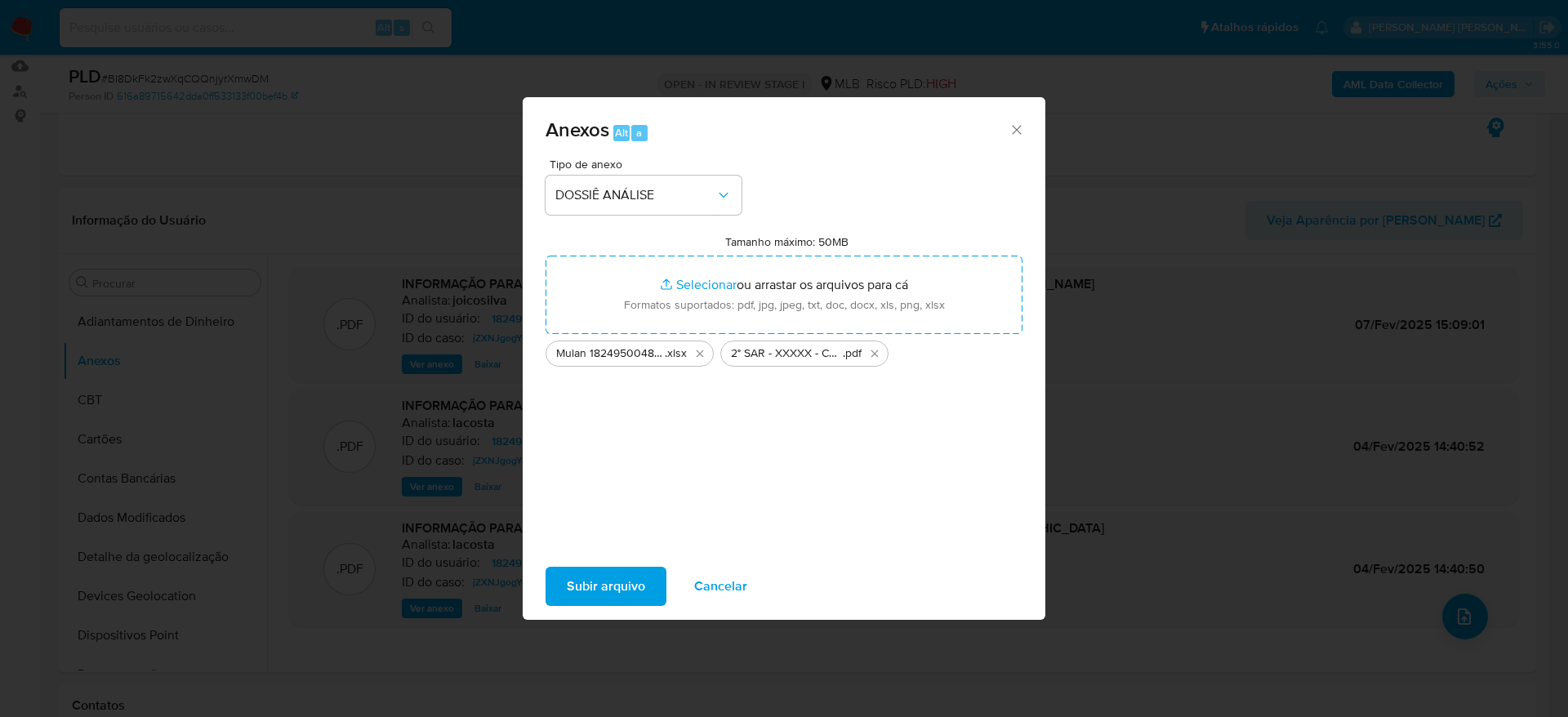
click at [615, 583] on span "Subir arquivo" at bounding box center [605, 585] width 78 height 36
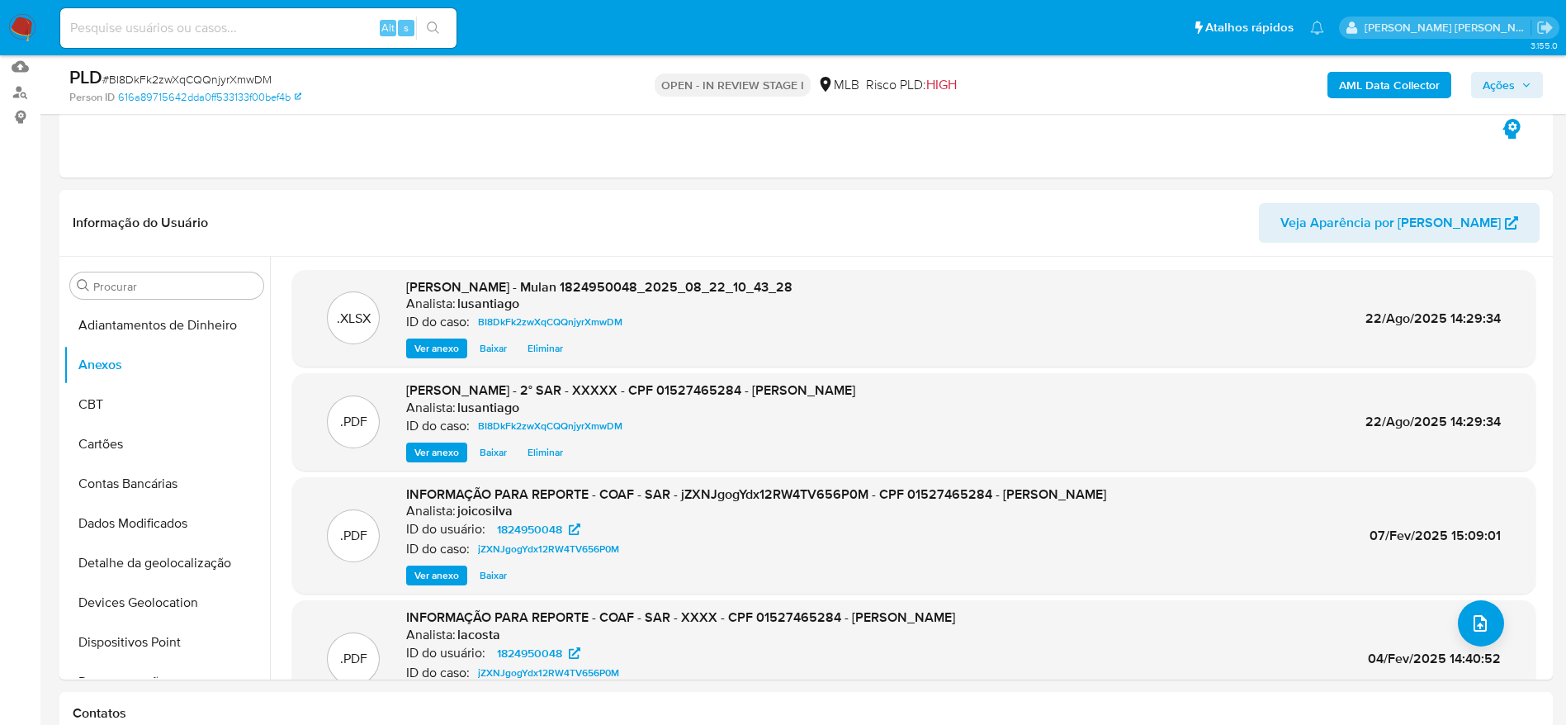
click at [1525, 82] on icon "button" at bounding box center [1526, 85] width 10 height 10
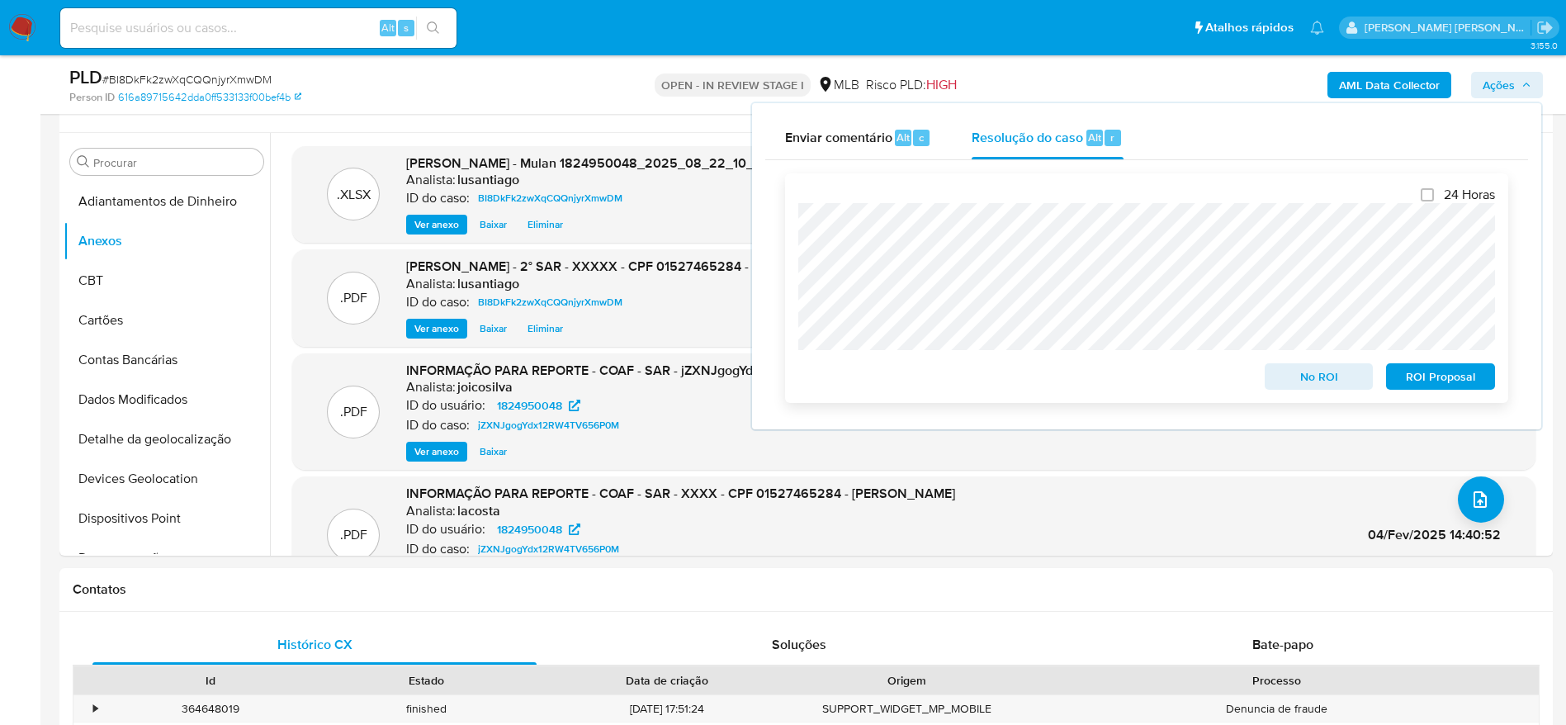
scroll to position [172, 0]
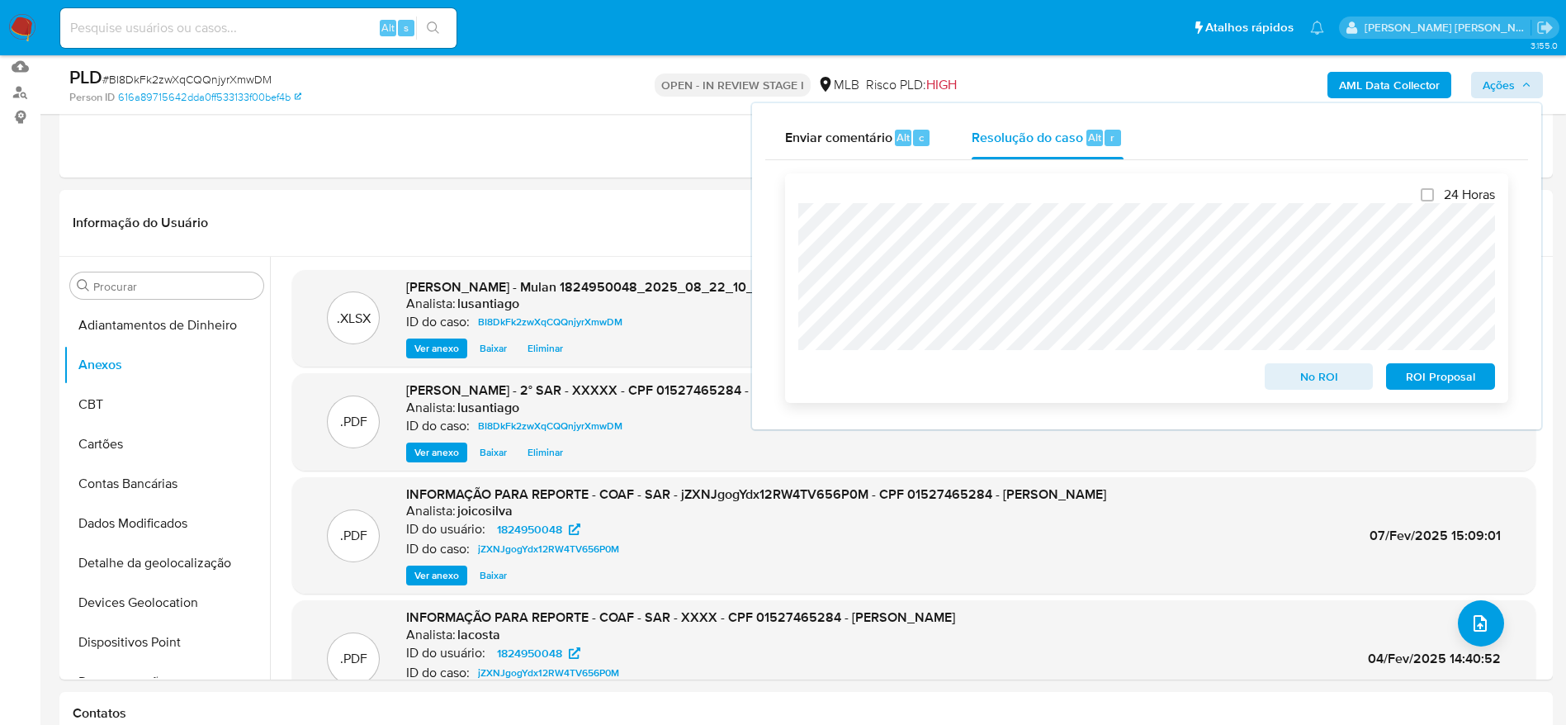
click at [1431, 373] on span "ROI Proposal" at bounding box center [1440, 376] width 86 height 23
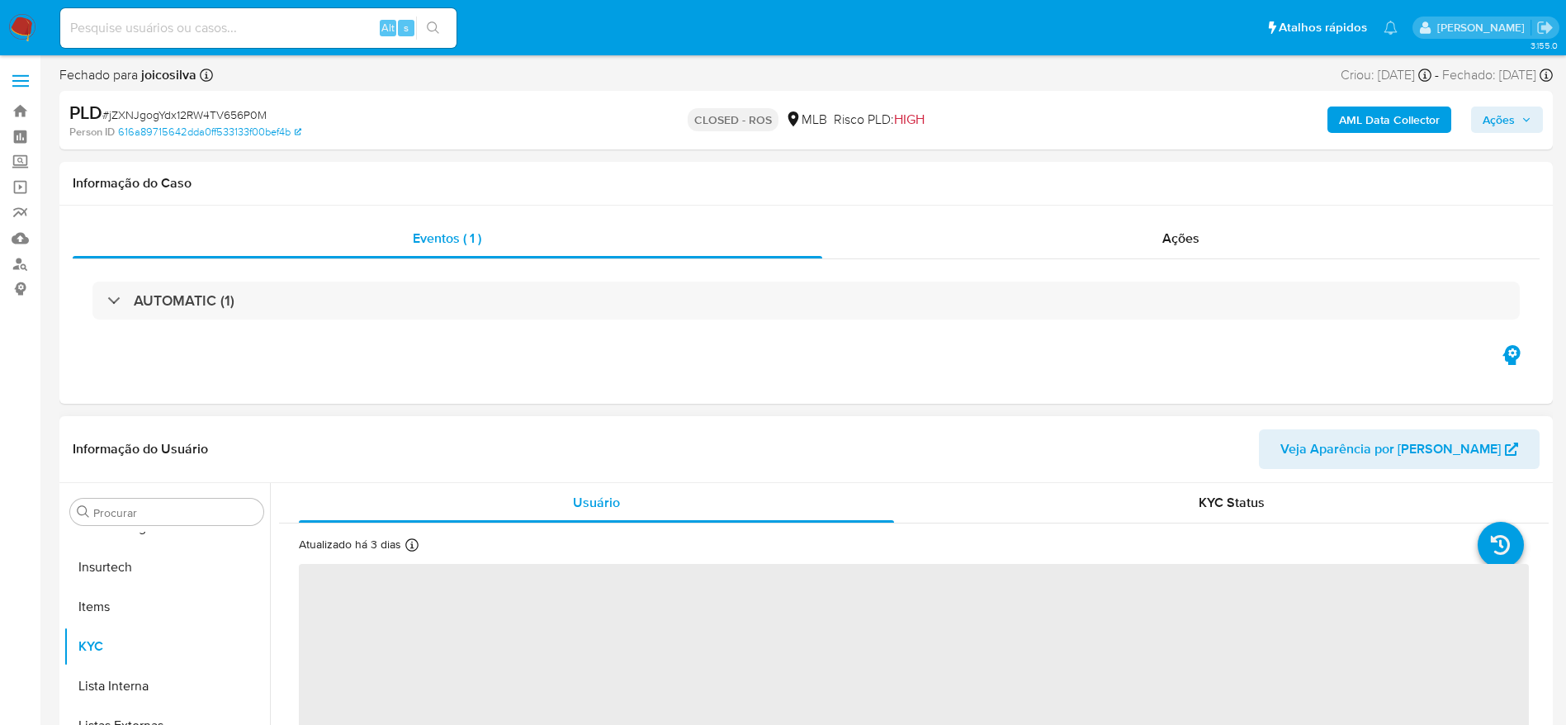
scroll to position [124, 0]
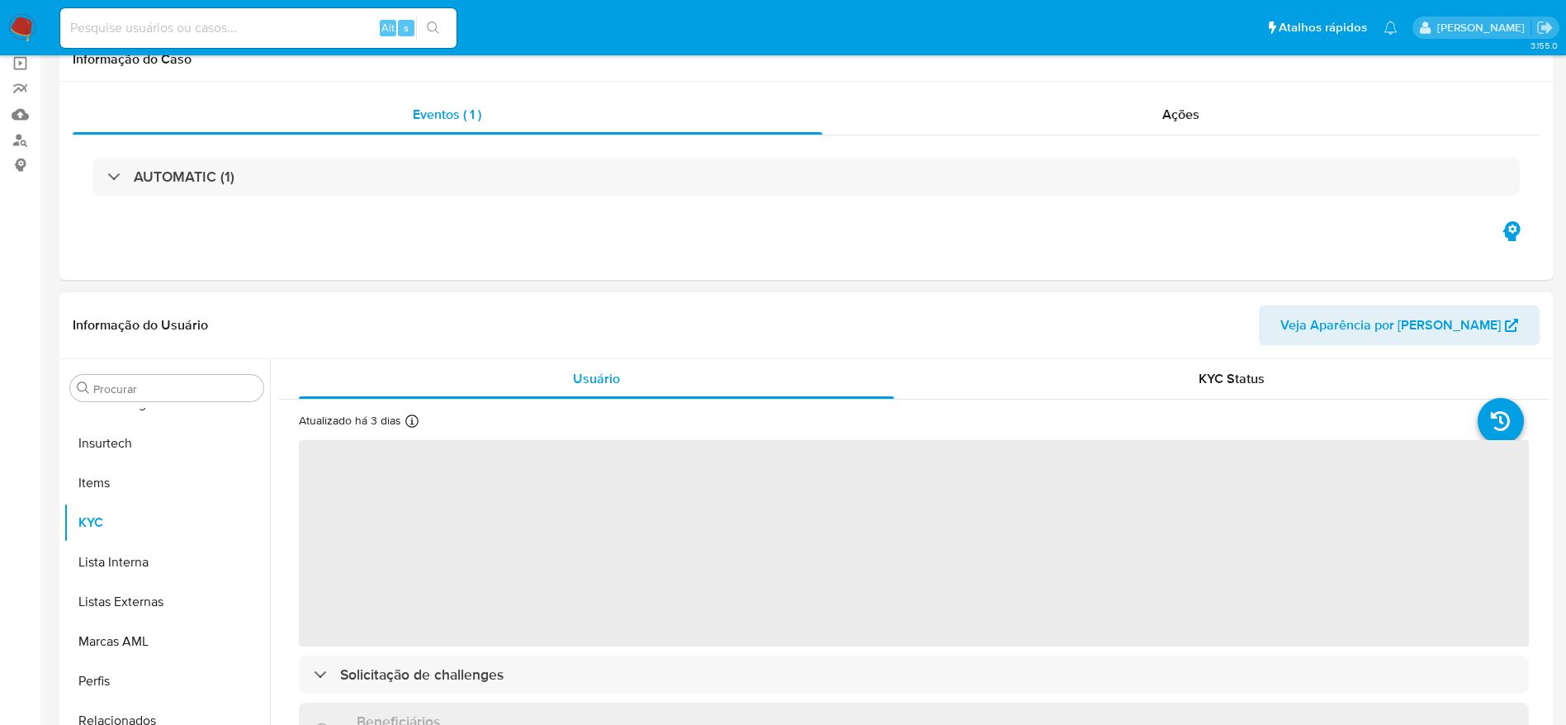
select select "10"
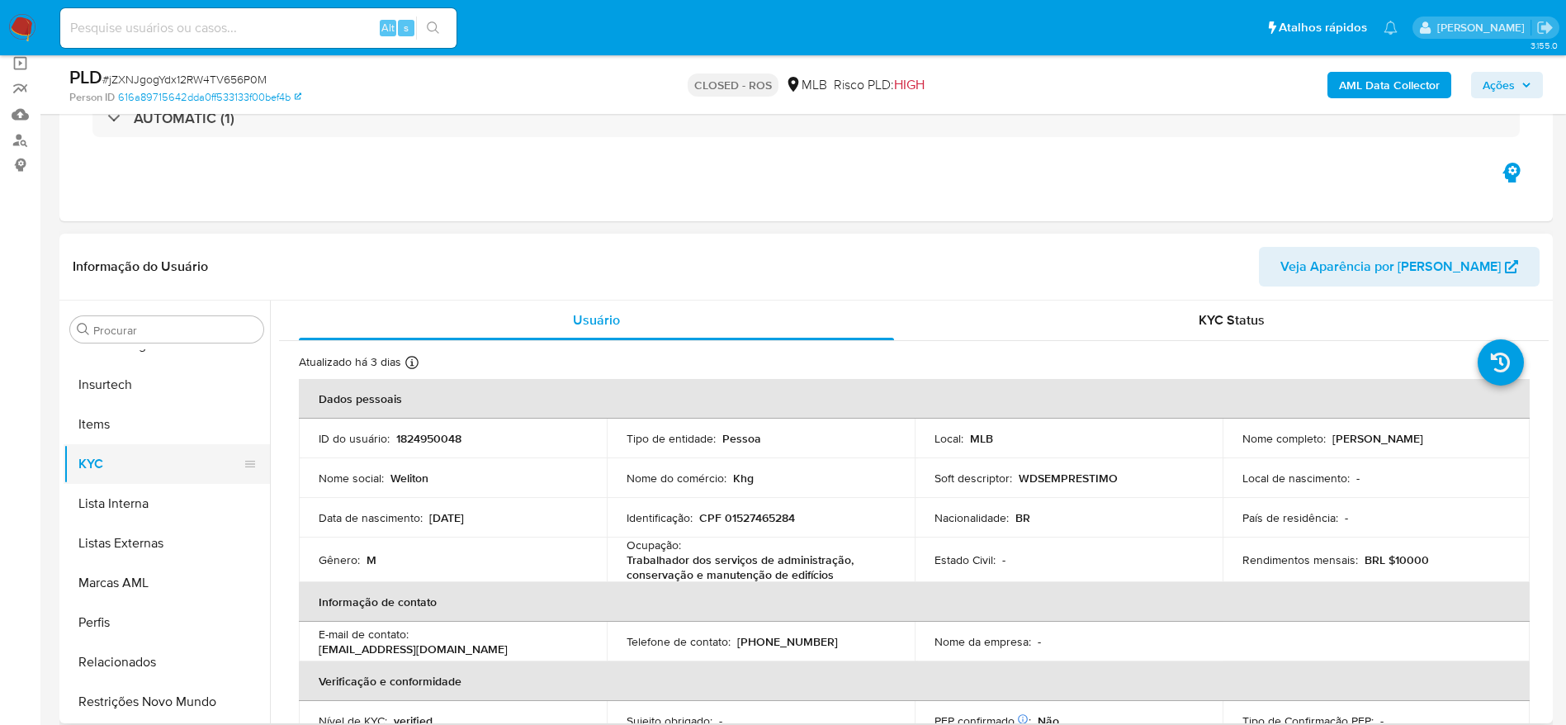
scroll to position [0, 0]
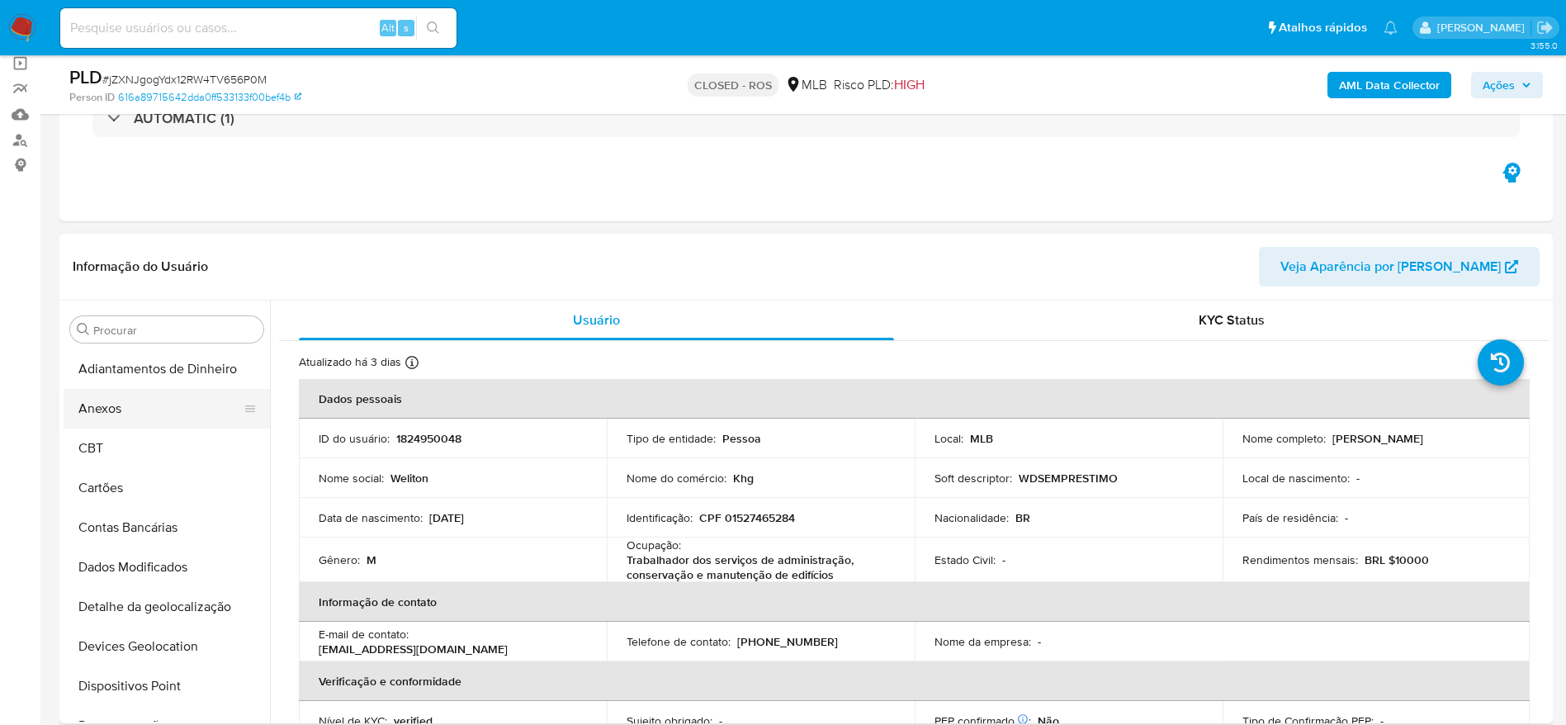
click at [141, 409] on button "Anexos" at bounding box center [160, 409] width 193 height 40
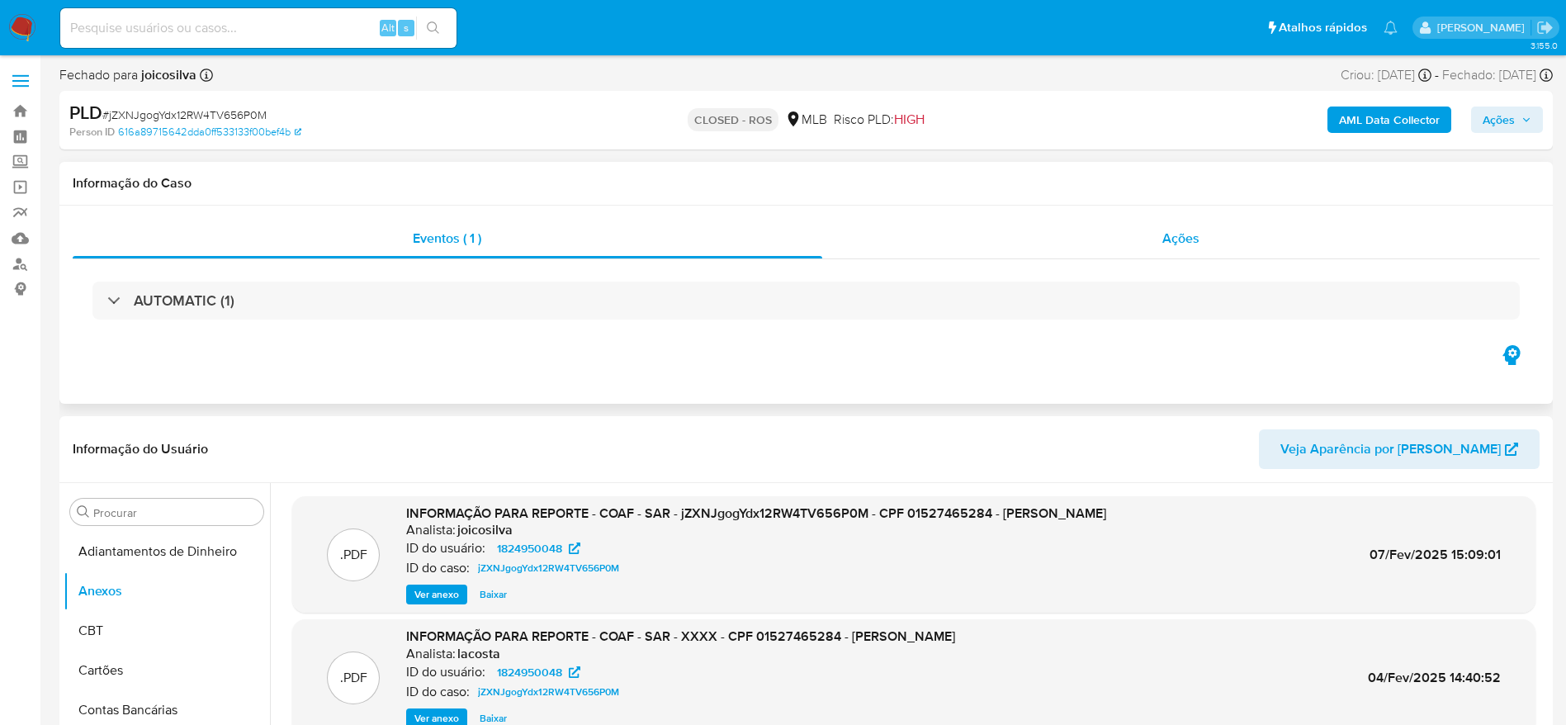
click at [991, 240] on div "Ações" at bounding box center [1181, 239] width 718 height 40
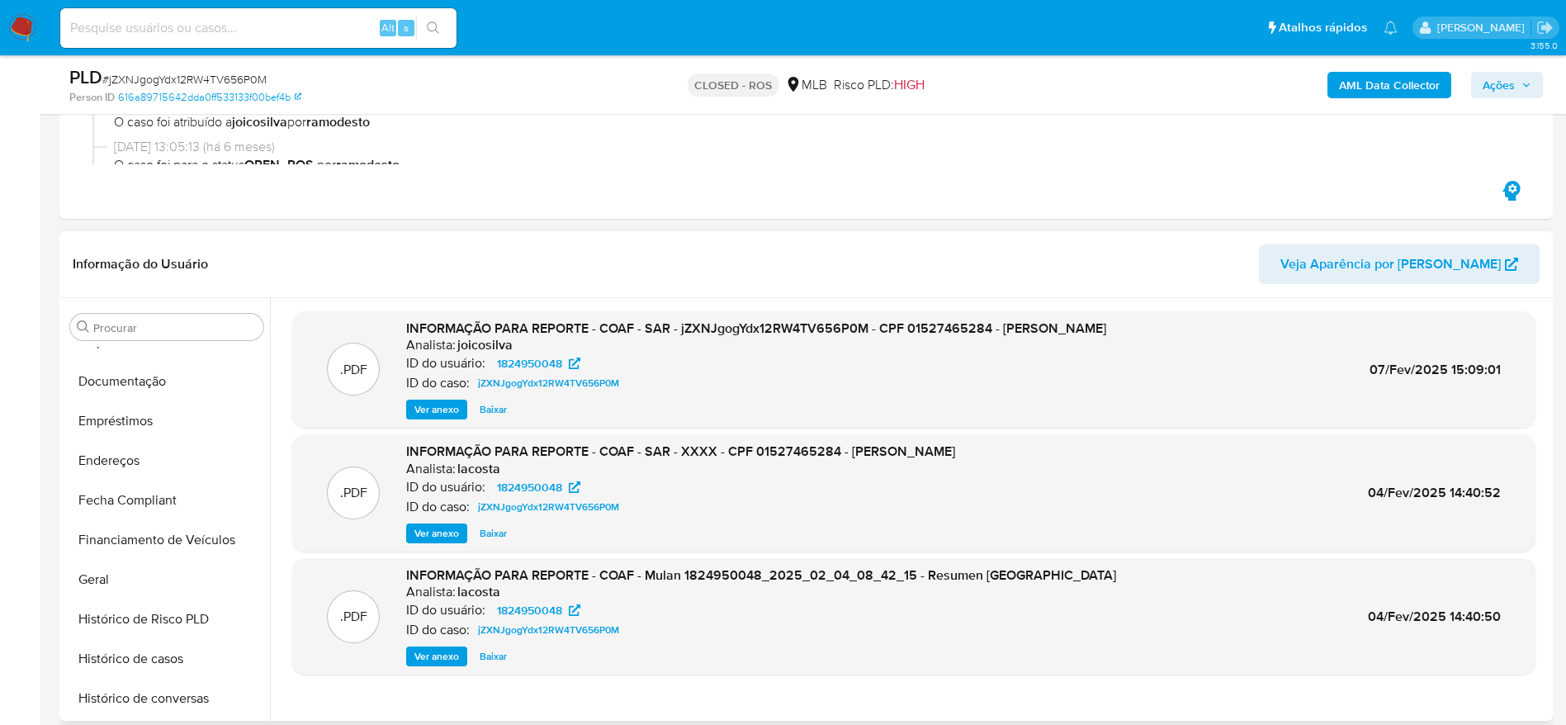
scroll to position [495, 0]
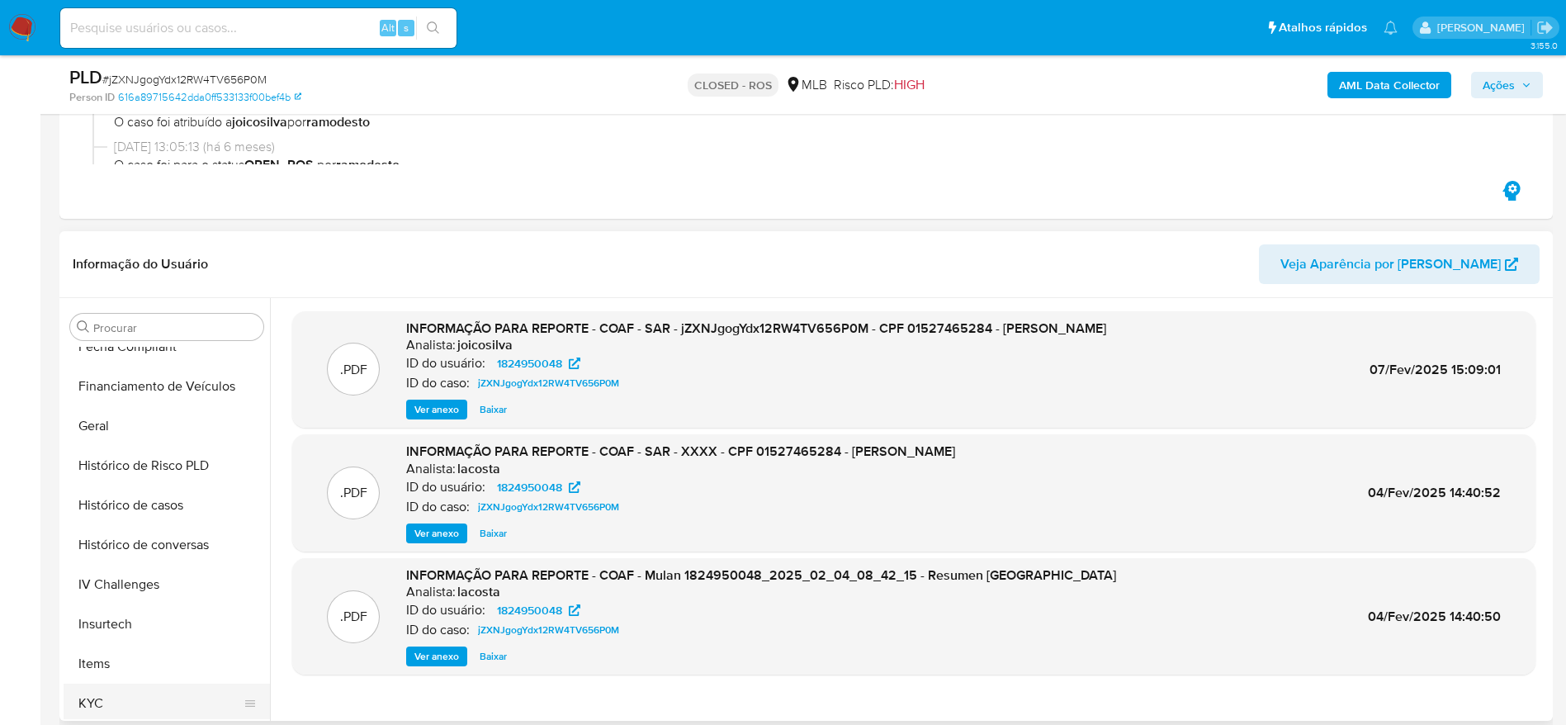
click at [124, 696] on button "KYC" at bounding box center [160, 703] width 193 height 40
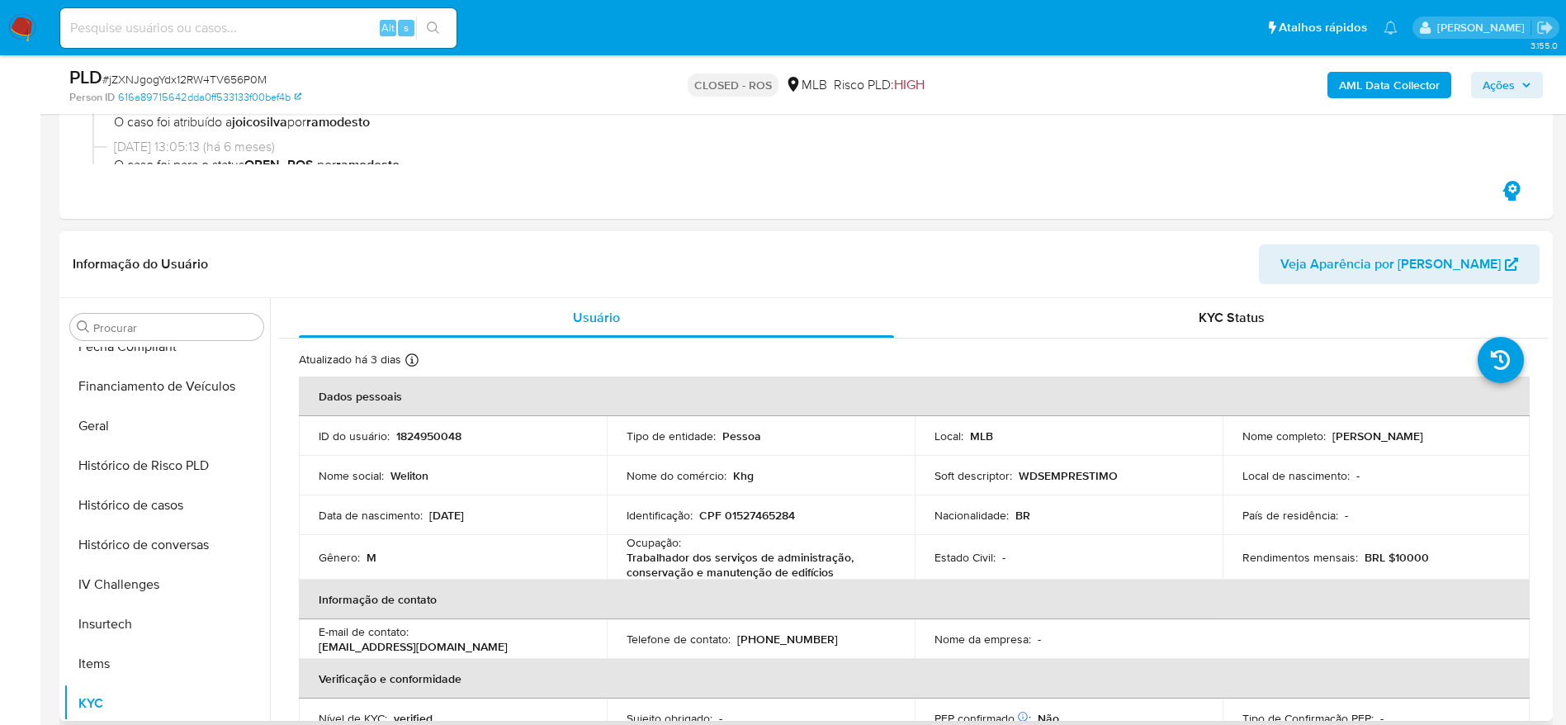
click at [785, 512] on p "CPF 01527465284" at bounding box center [747, 515] width 96 height 15
copy p "01527465284"
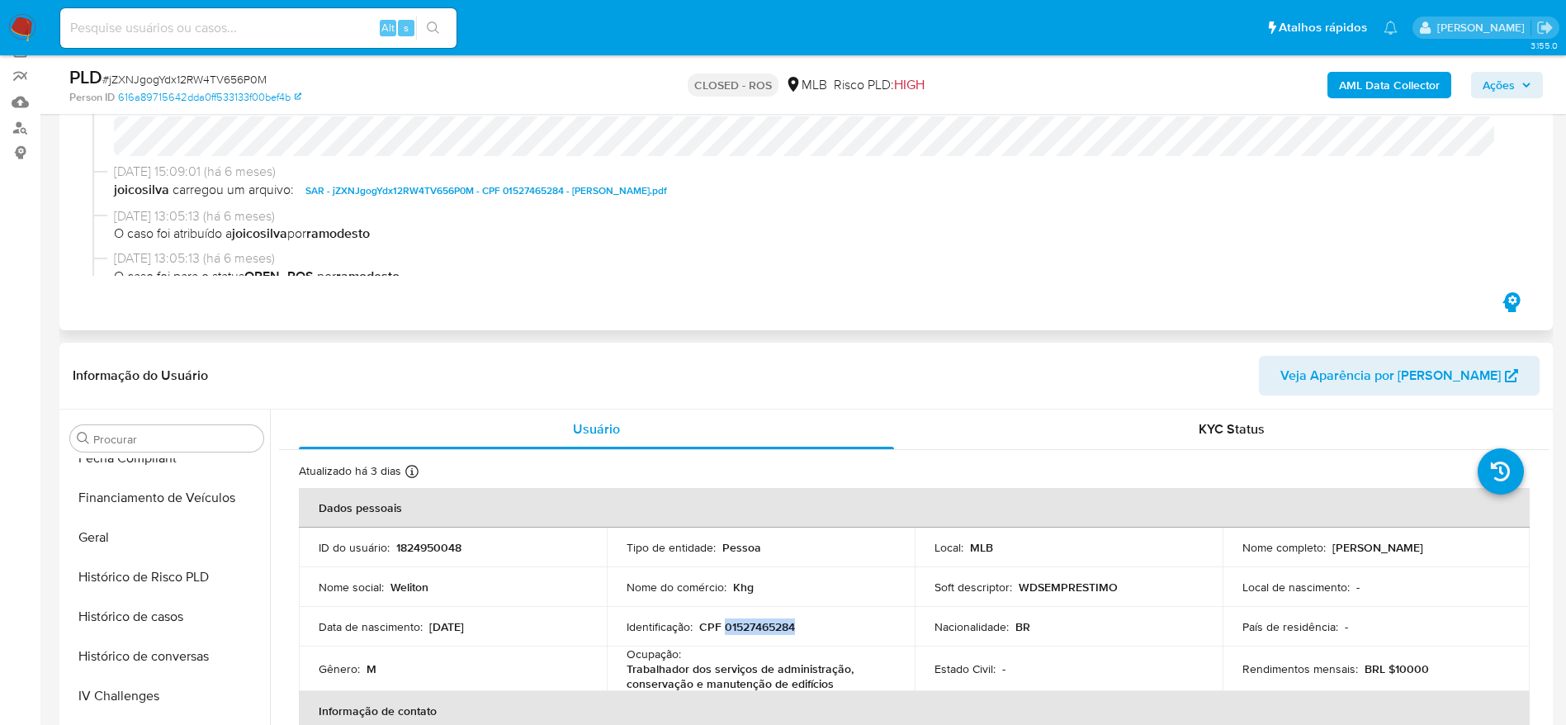
scroll to position [0, 0]
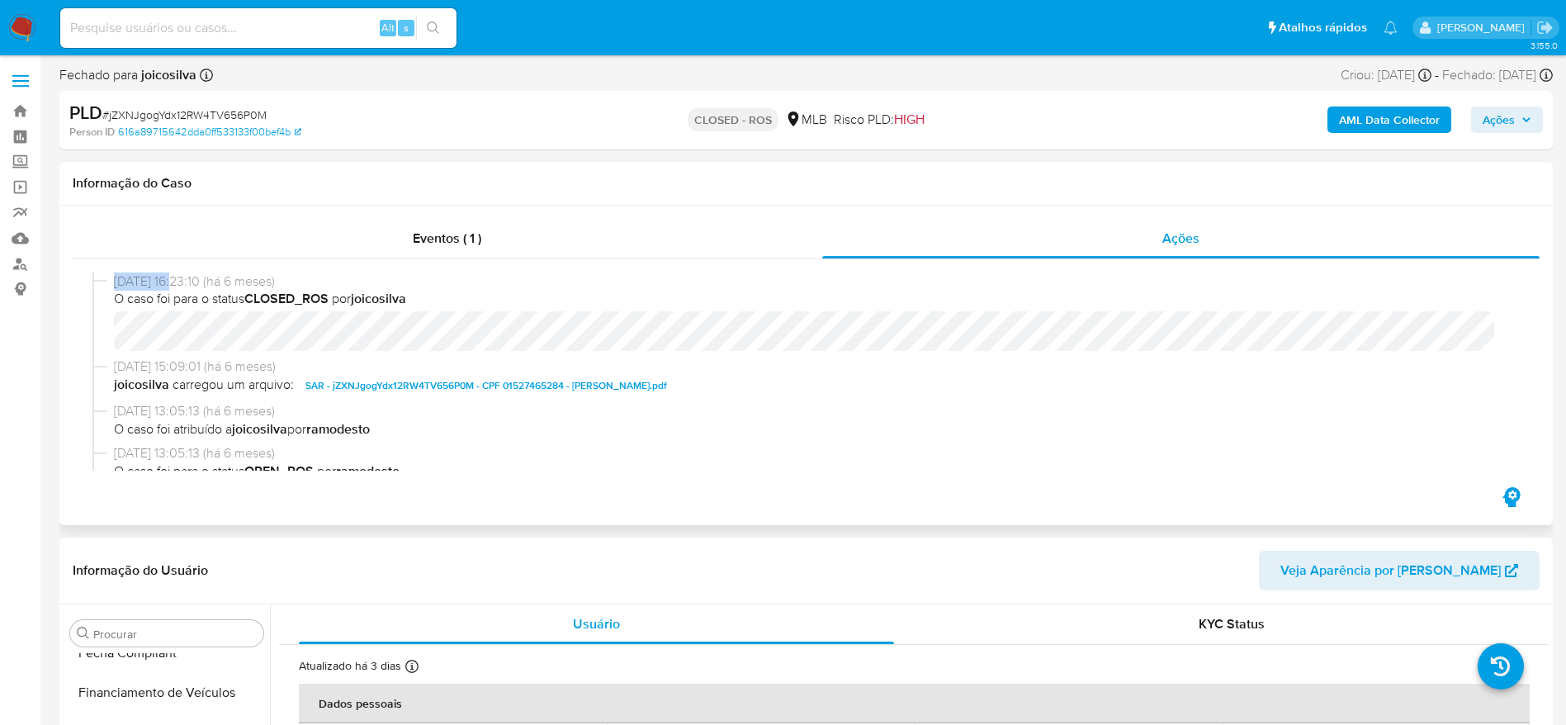
drag, startPoint x: 112, startPoint y: 282, endPoint x: 182, endPoint y: 278, distance: 70.3
click at [182, 278] on div "[DATE] 16:23:10 (há 6 meses) O caso foi para o status CLOSED_ROS por joicosilva" at bounding box center [805, 315] width 1427 height 86
copy span "[DATE]"
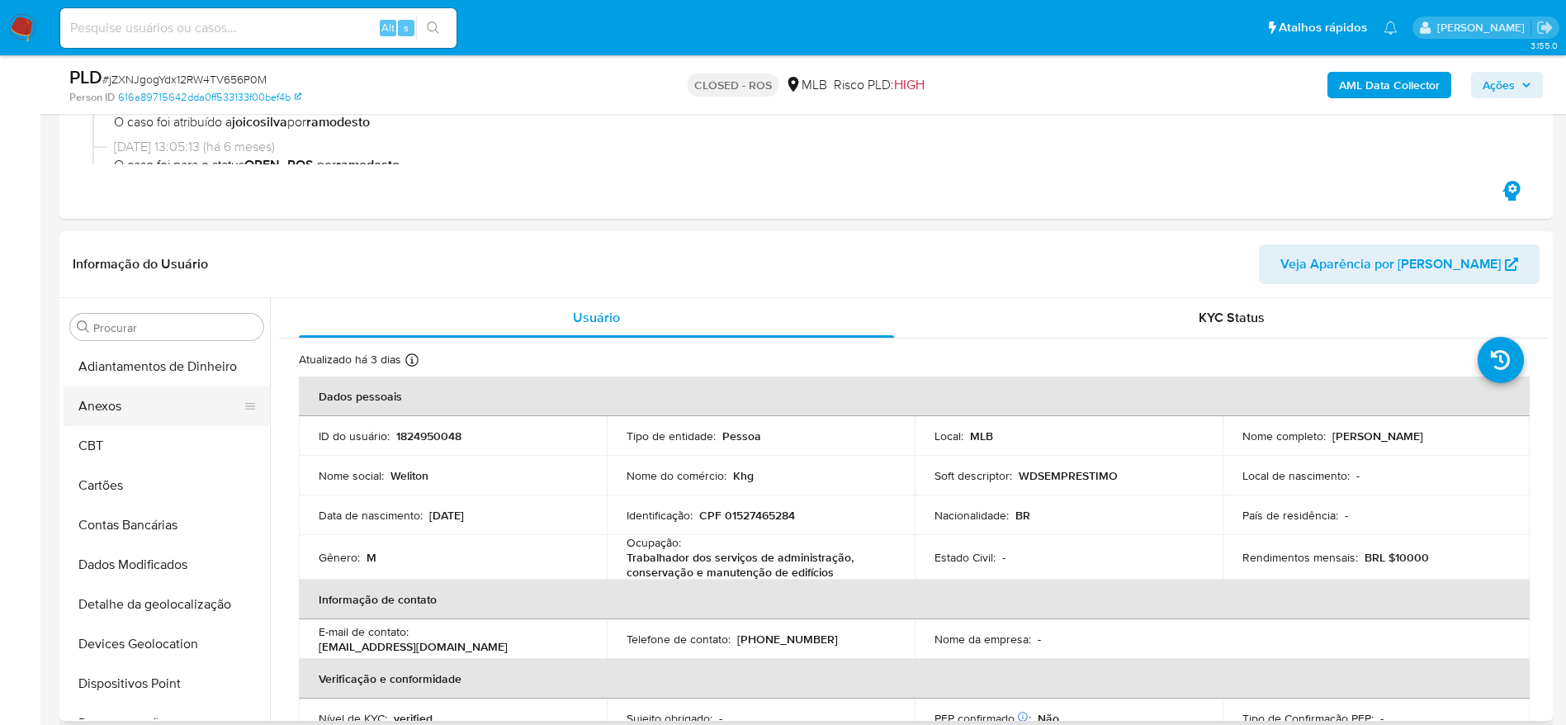
click at [134, 395] on button "Anexos" at bounding box center [160, 406] width 193 height 40
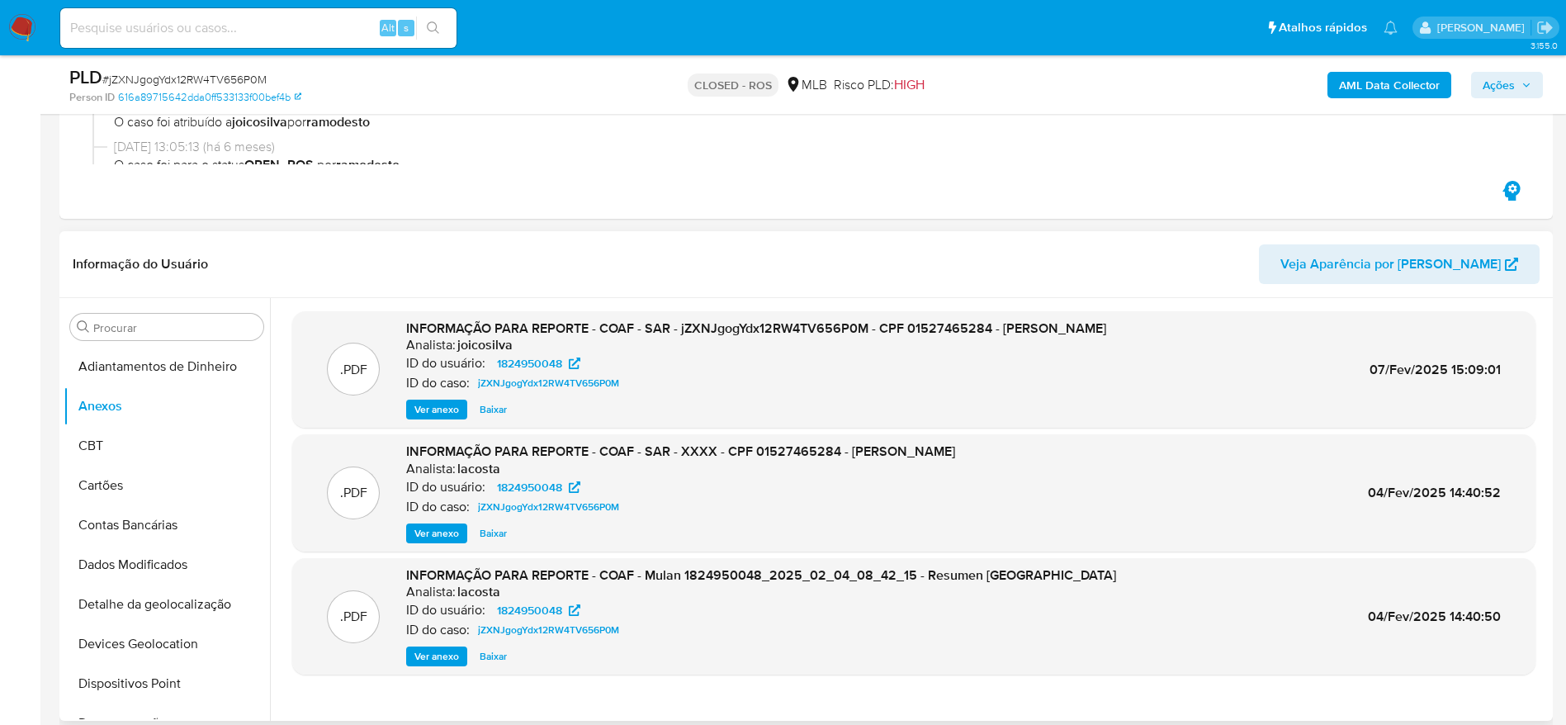
click at [440, 397] on div "INFORMAÇÃO PARA REPORTE - COAF - SAR - jZXNJgogYdx12RW4TV656P0M - CPF 015274652…" at bounding box center [756, 369] width 700 height 101
click at [447, 403] on span "Ver anexo" at bounding box center [436, 409] width 45 height 17
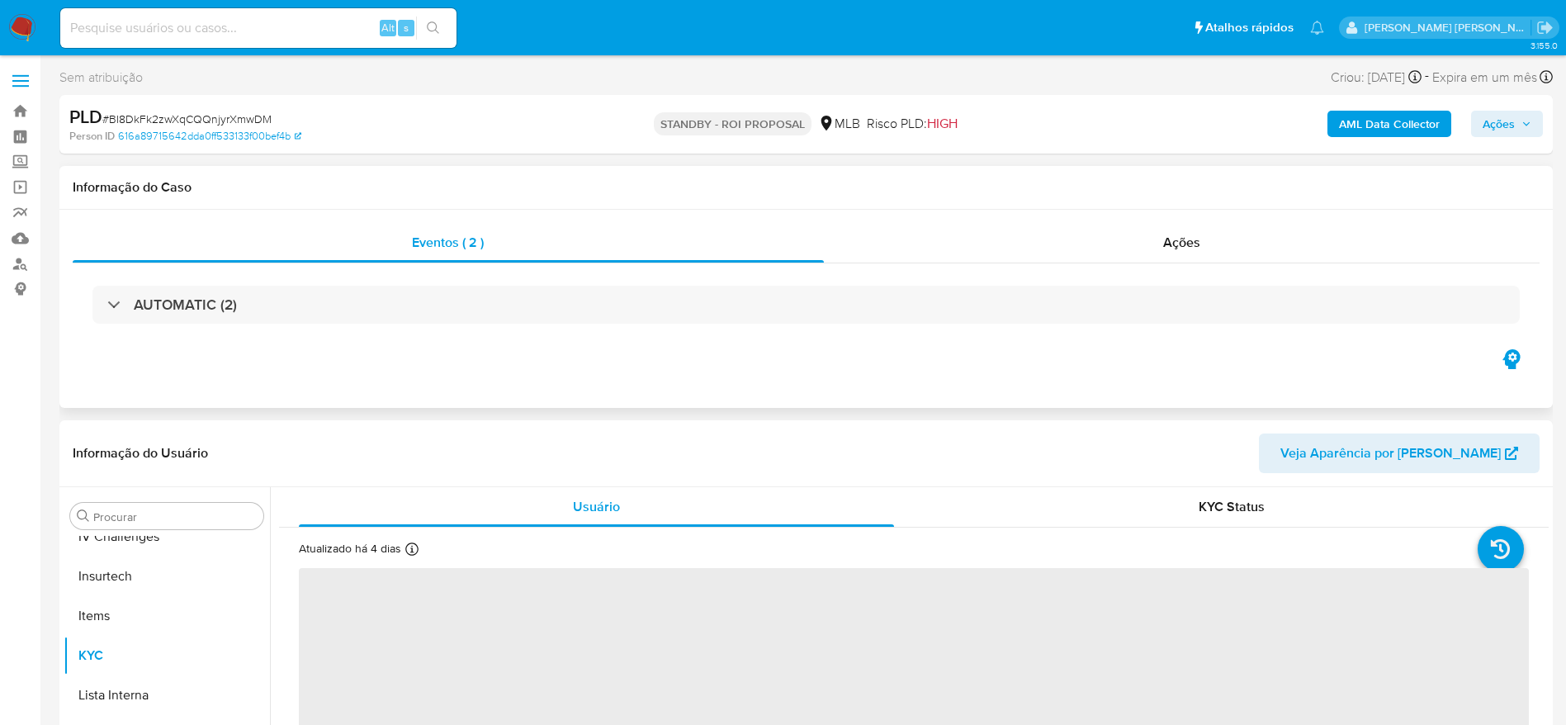
scroll to position [737, 0]
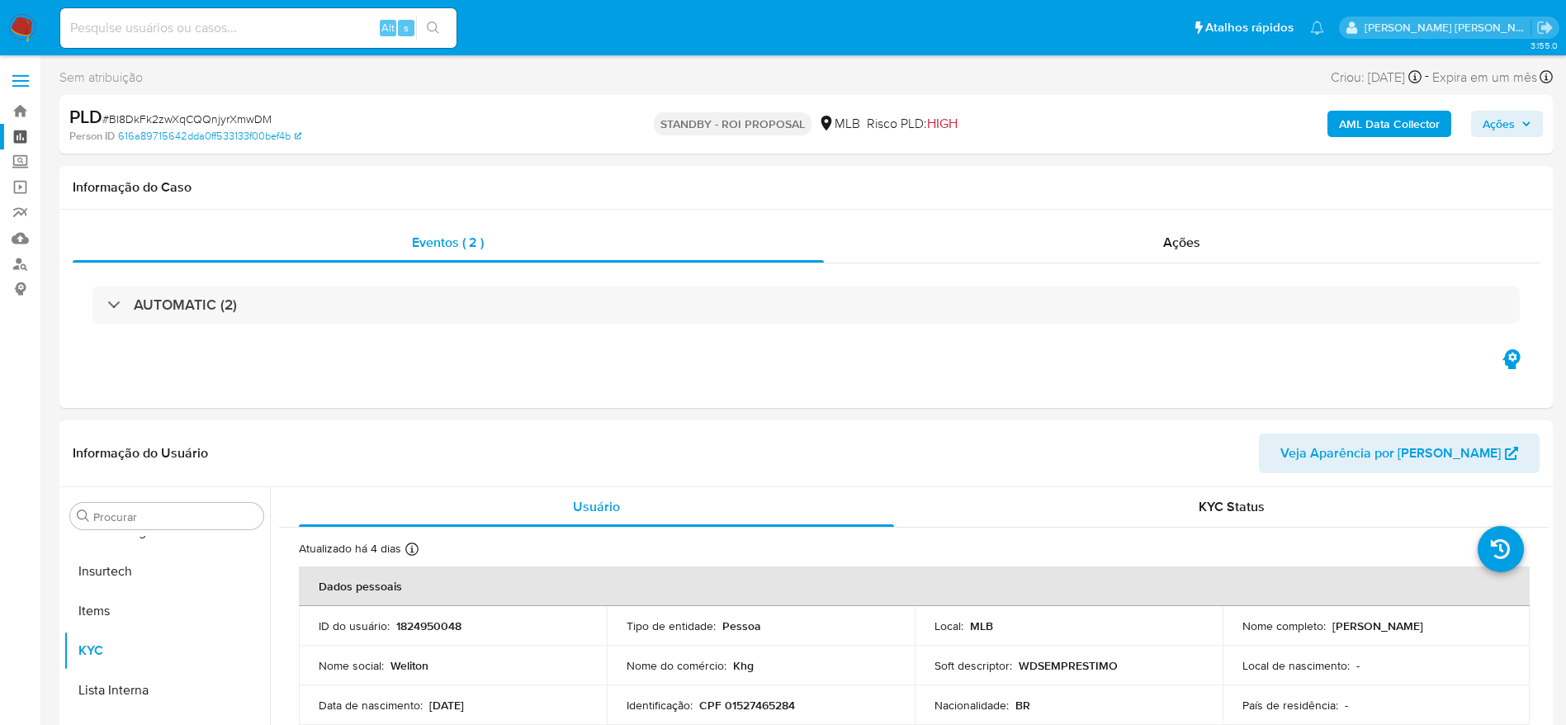
click at [28, 131] on link "Painel" at bounding box center [98, 137] width 196 height 26
select select "10"
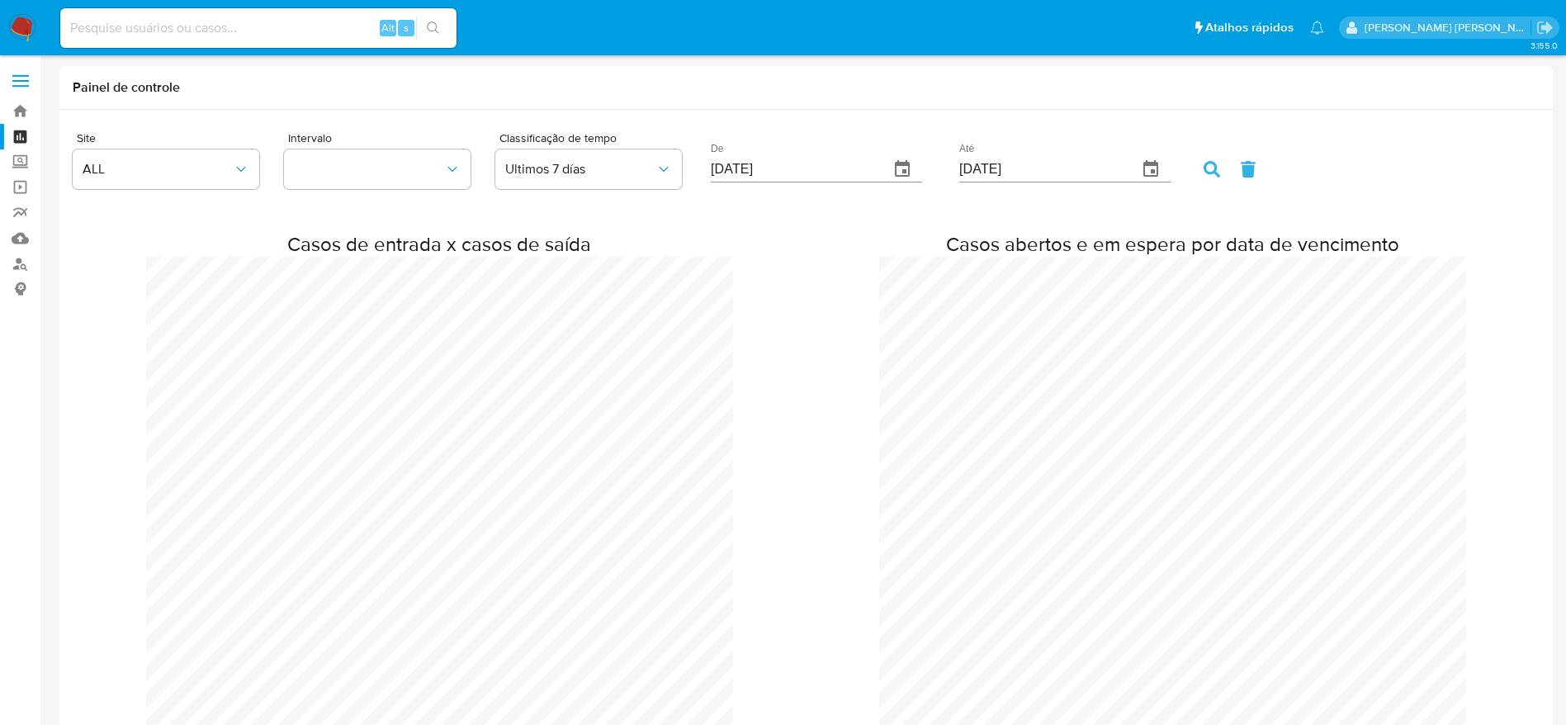
scroll to position [3132, 1566]
click at [236, 37] on input at bounding box center [258, 27] width 396 height 21
paste input "351754436"
type input "351754436"
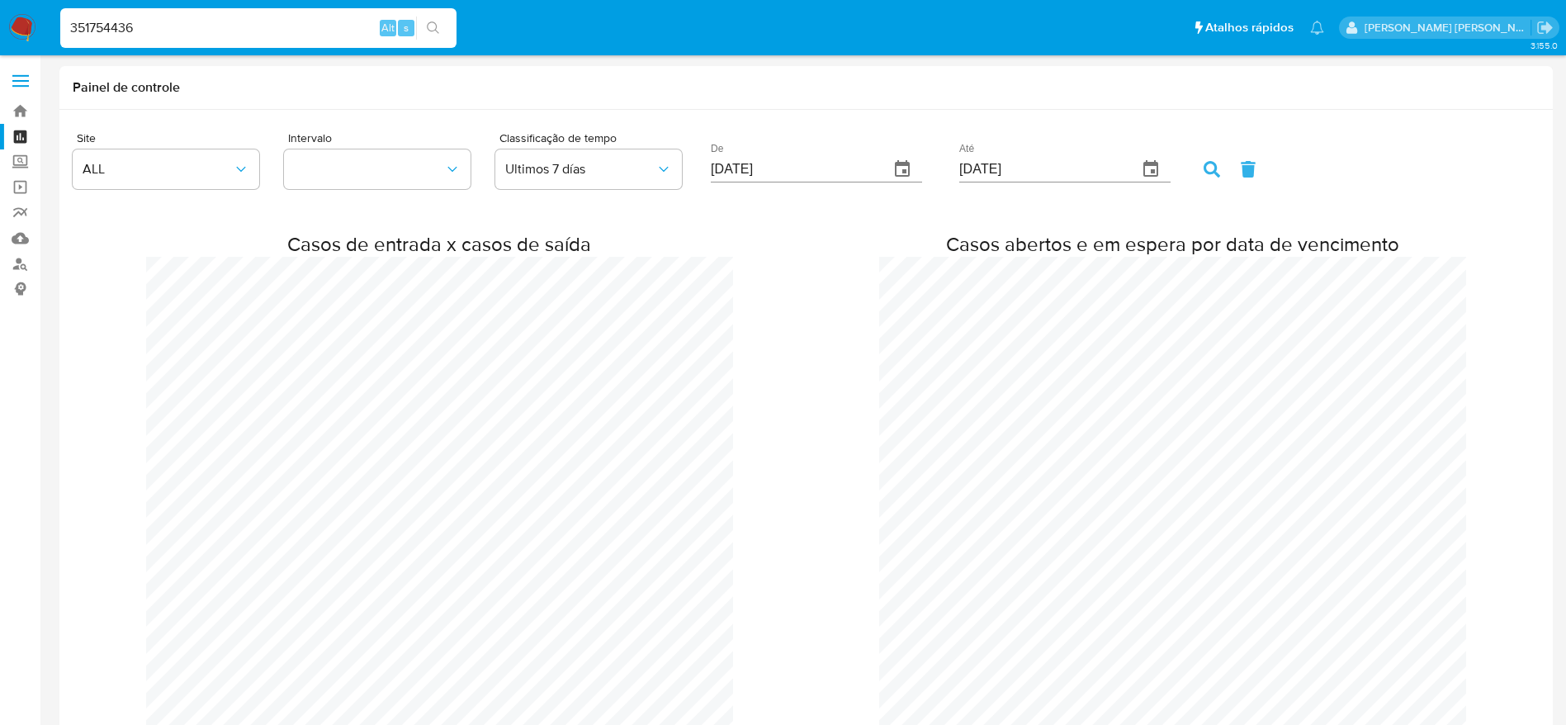
click at [430, 25] on icon "search-icon" at bounding box center [433, 27] width 13 height 13
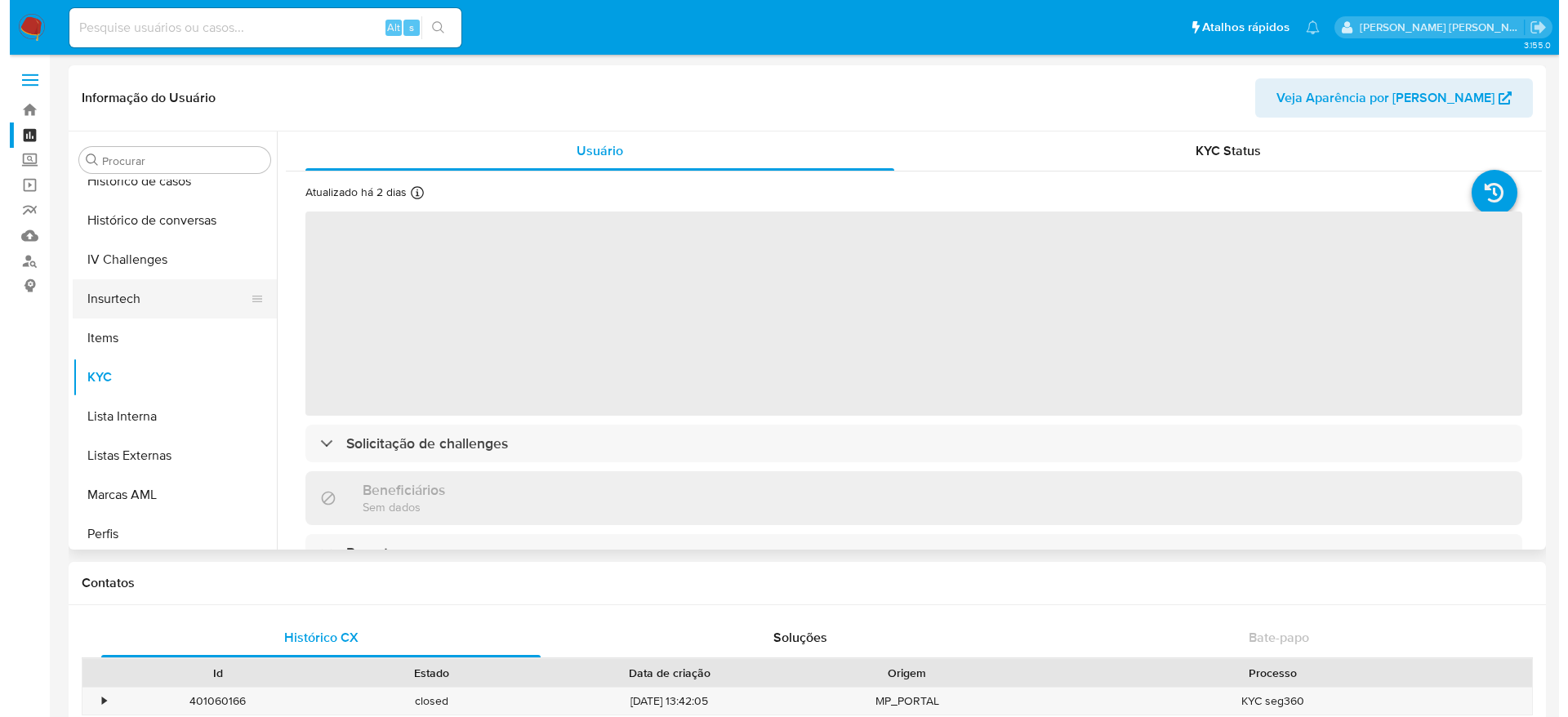
scroll to position [484, 0]
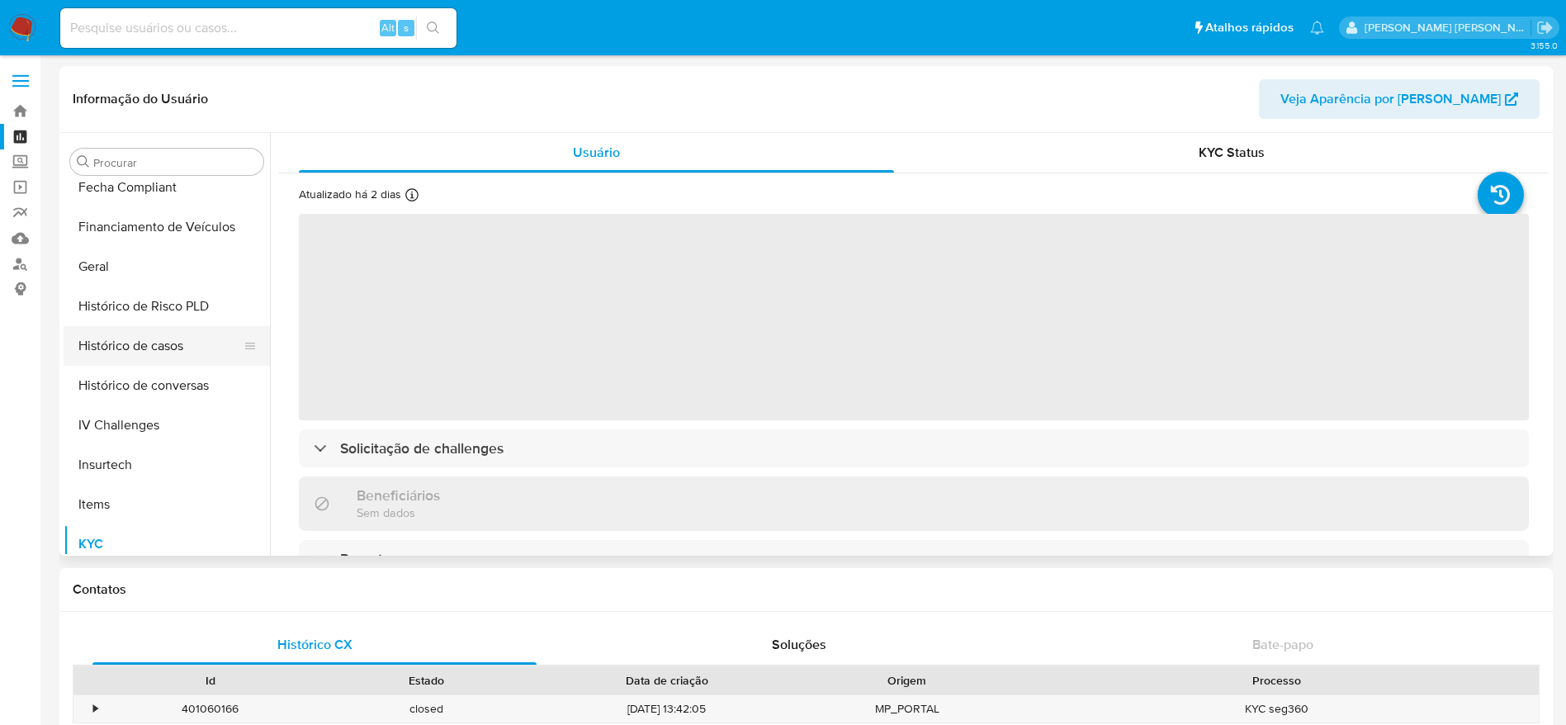
click at [144, 339] on button "Histórico de casos" at bounding box center [160, 346] width 193 height 40
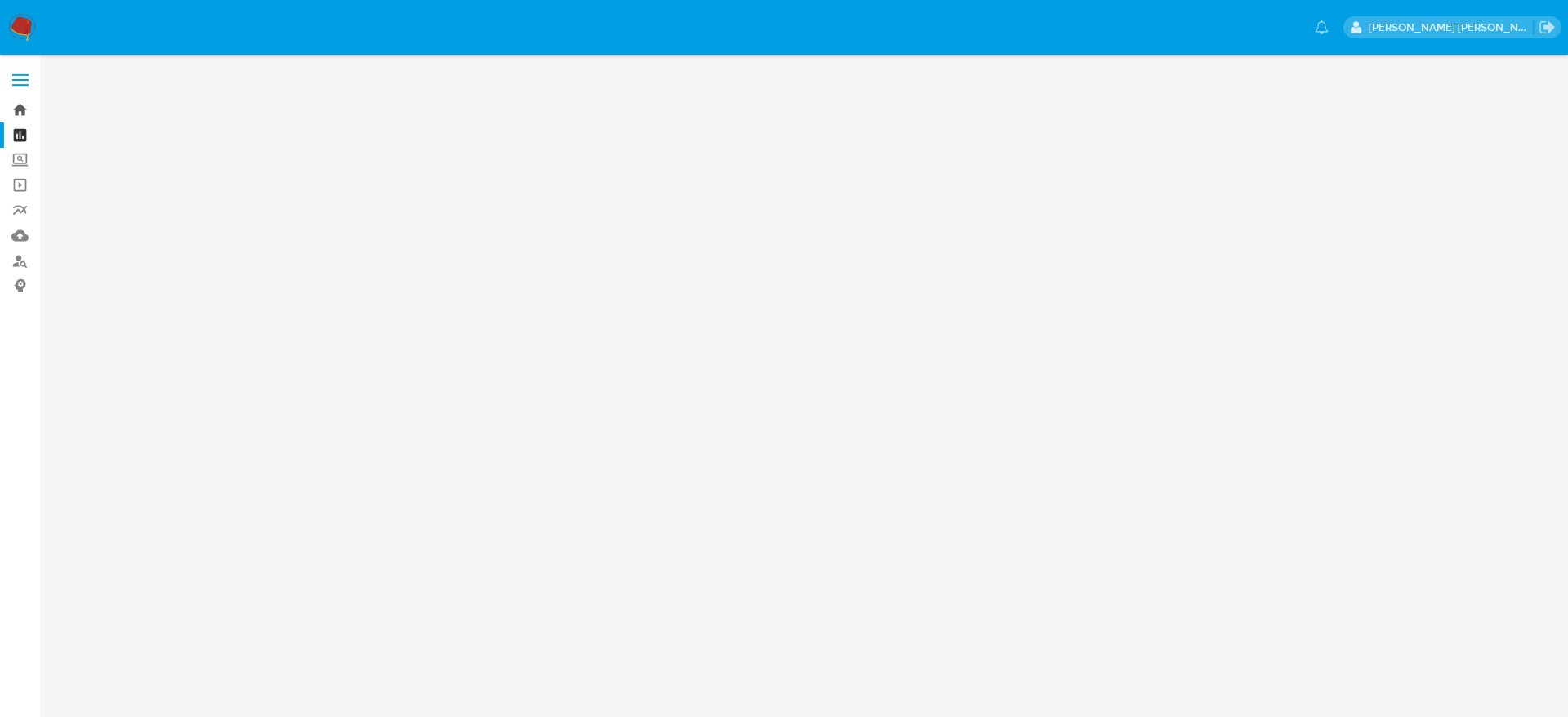
click at [19, 110] on link "Bandeja" at bounding box center [97, 110] width 194 height 26
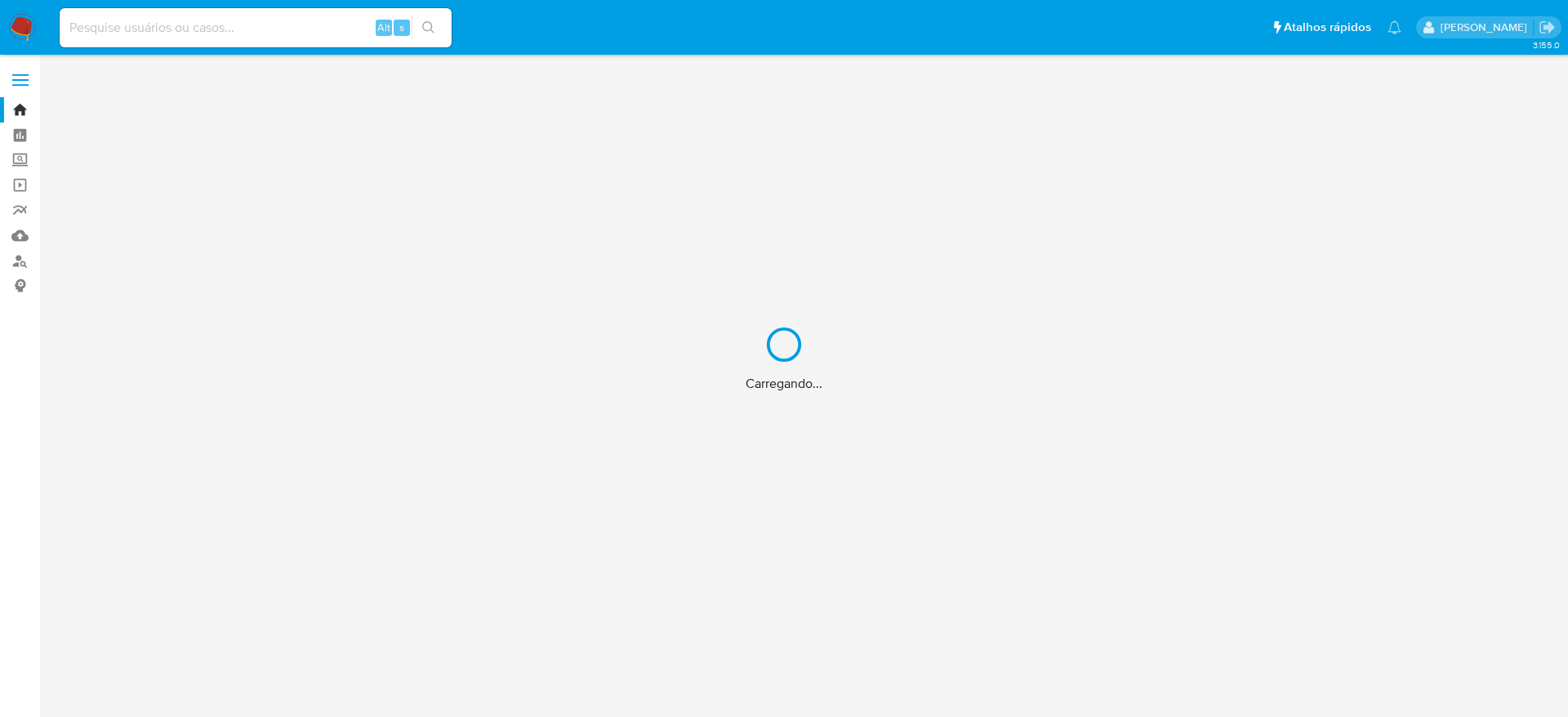
click at [264, 24] on div "Carregando..." at bounding box center [784, 358] width 1568 height 717
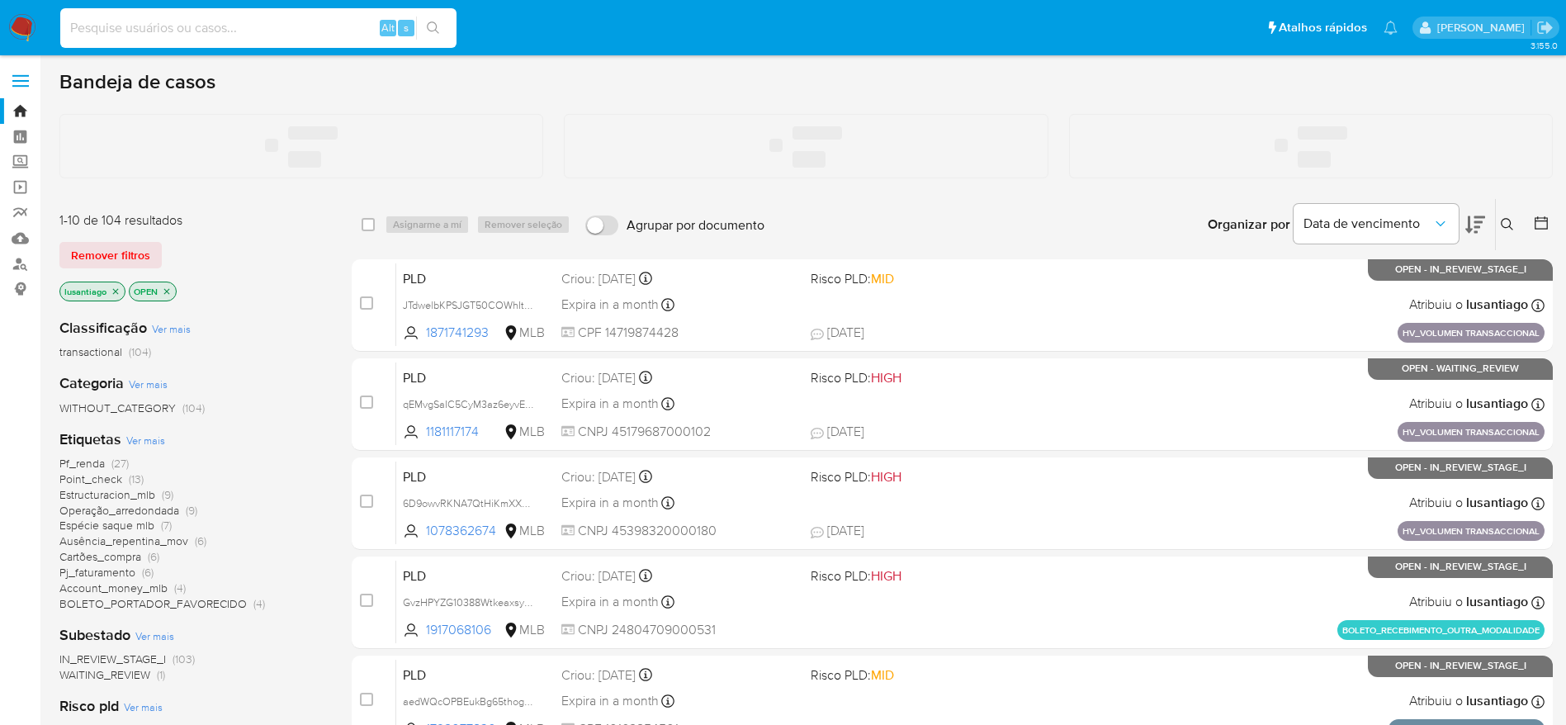
click at [162, 26] on input at bounding box center [258, 27] width 396 height 21
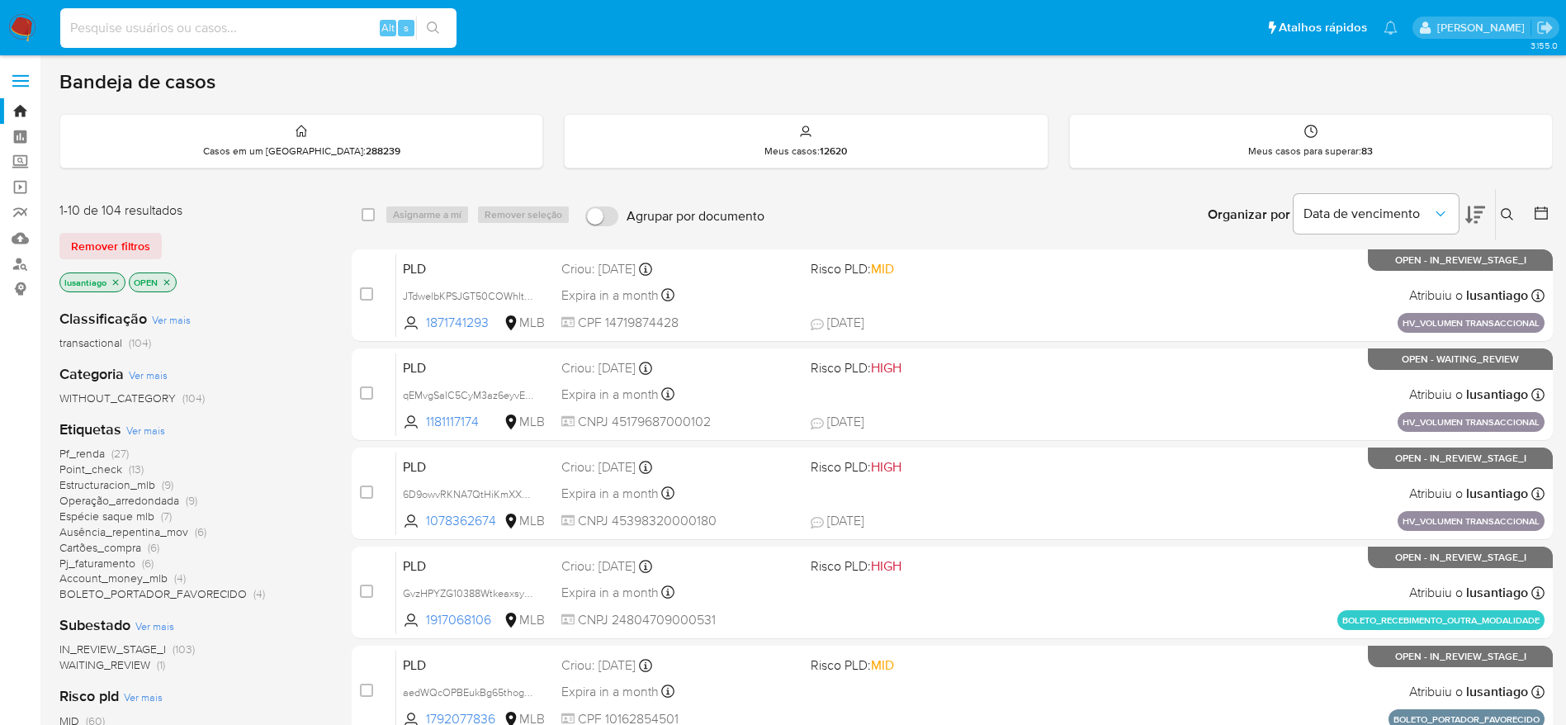
paste input "351754436"
type input "351754436"
click at [433, 23] on icon "search-icon" at bounding box center [433, 27] width 13 height 13
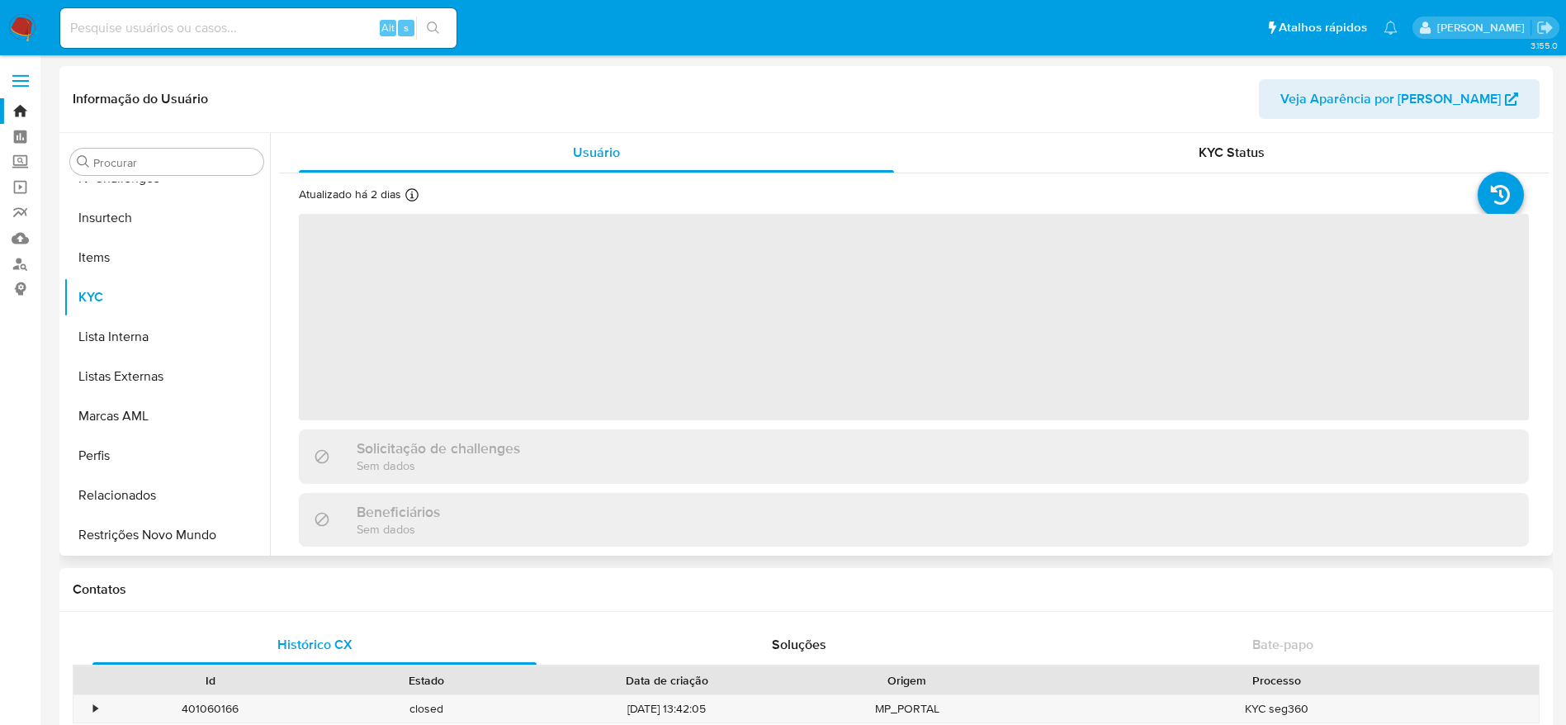
scroll to position [737, 0]
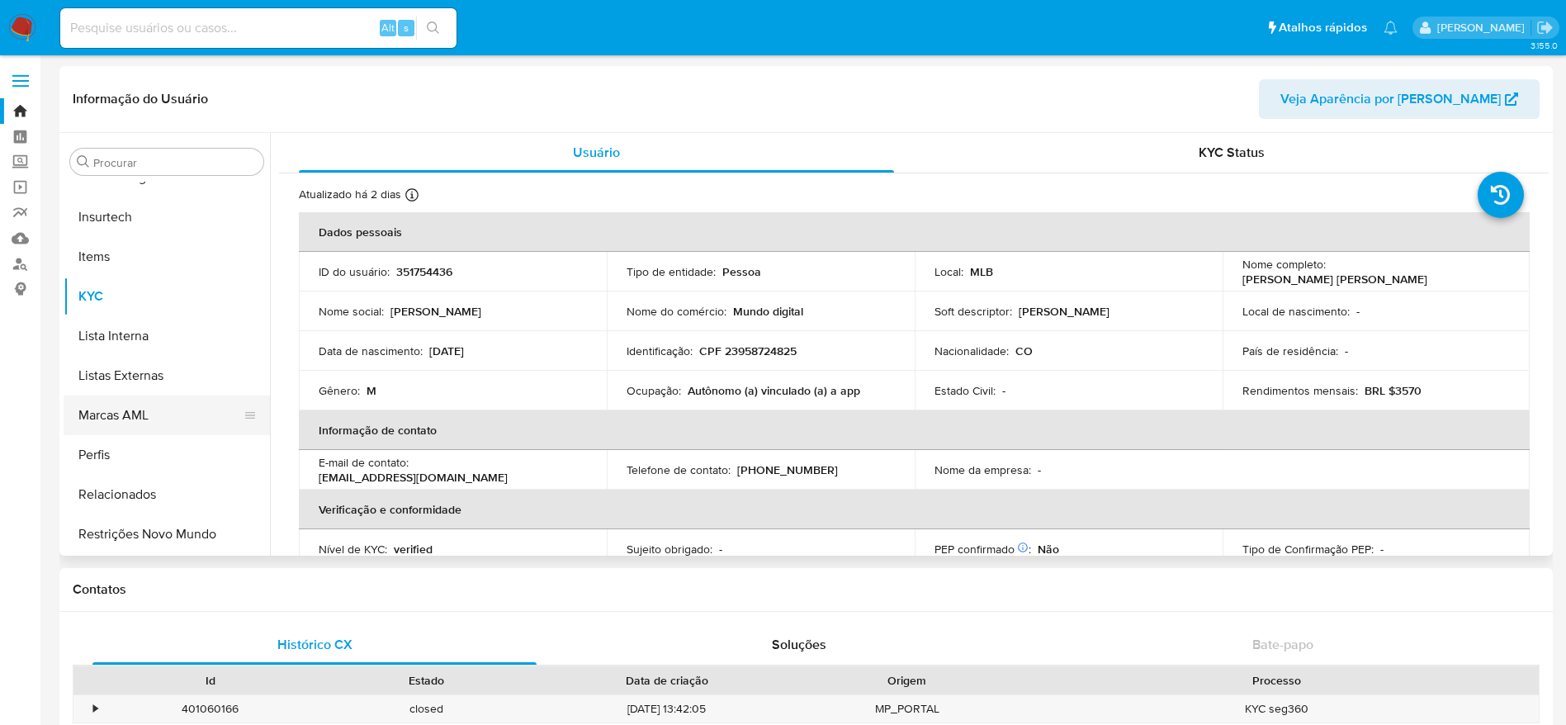
select select "10"
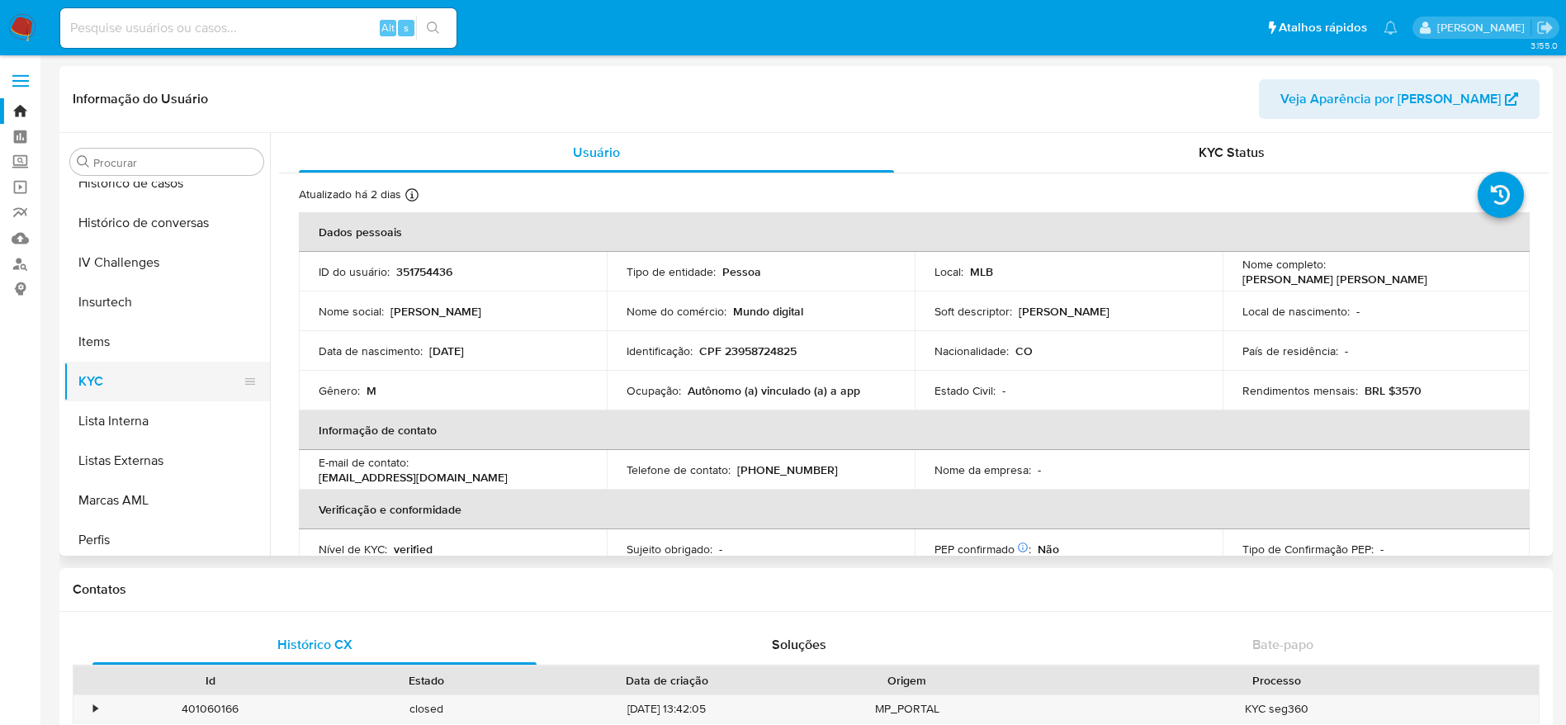
scroll to position [613, 0]
click at [139, 215] on button "Histórico de casos" at bounding box center [160, 222] width 193 height 40
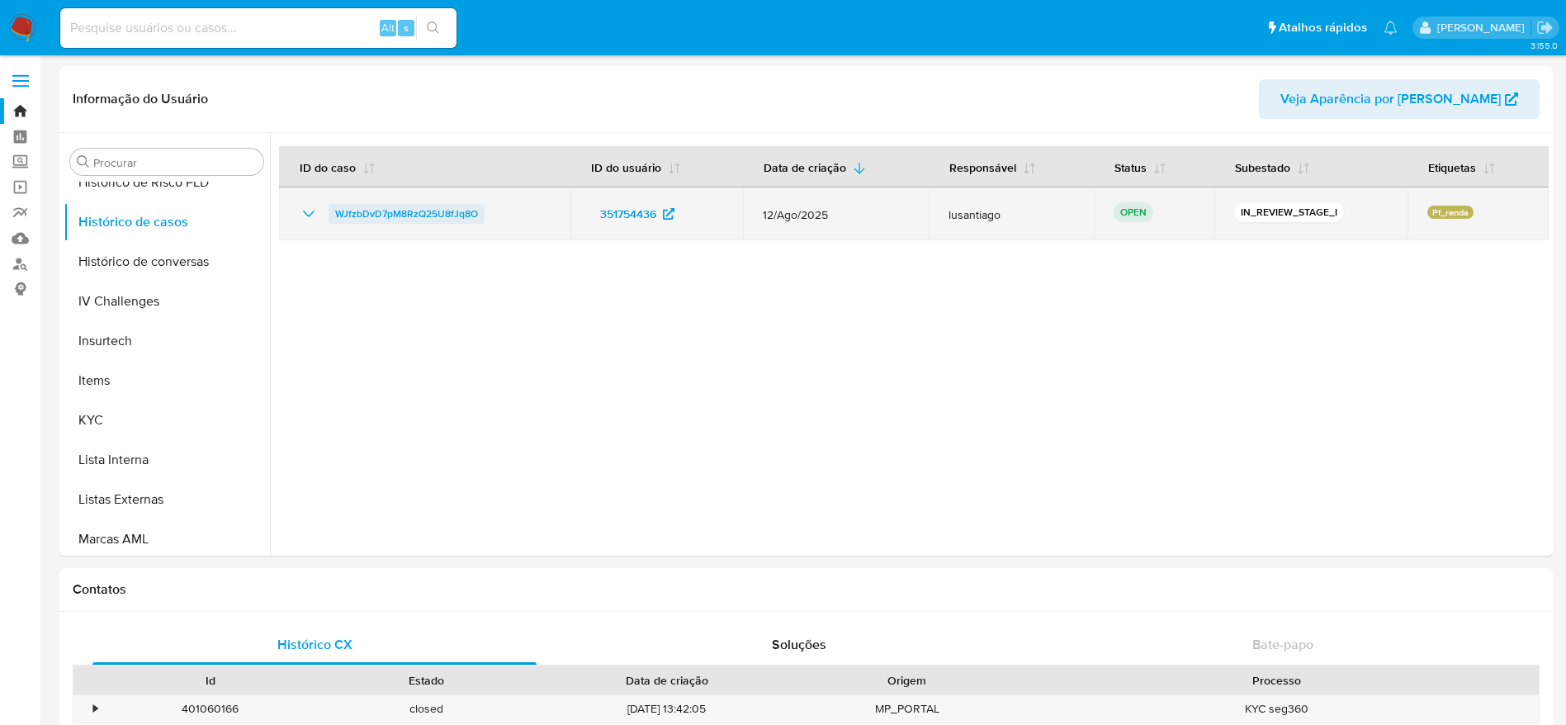
click at [372, 211] on span "WJfzbDvD7pM8RzQ25U8fJq8O" at bounding box center [406, 214] width 143 height 20
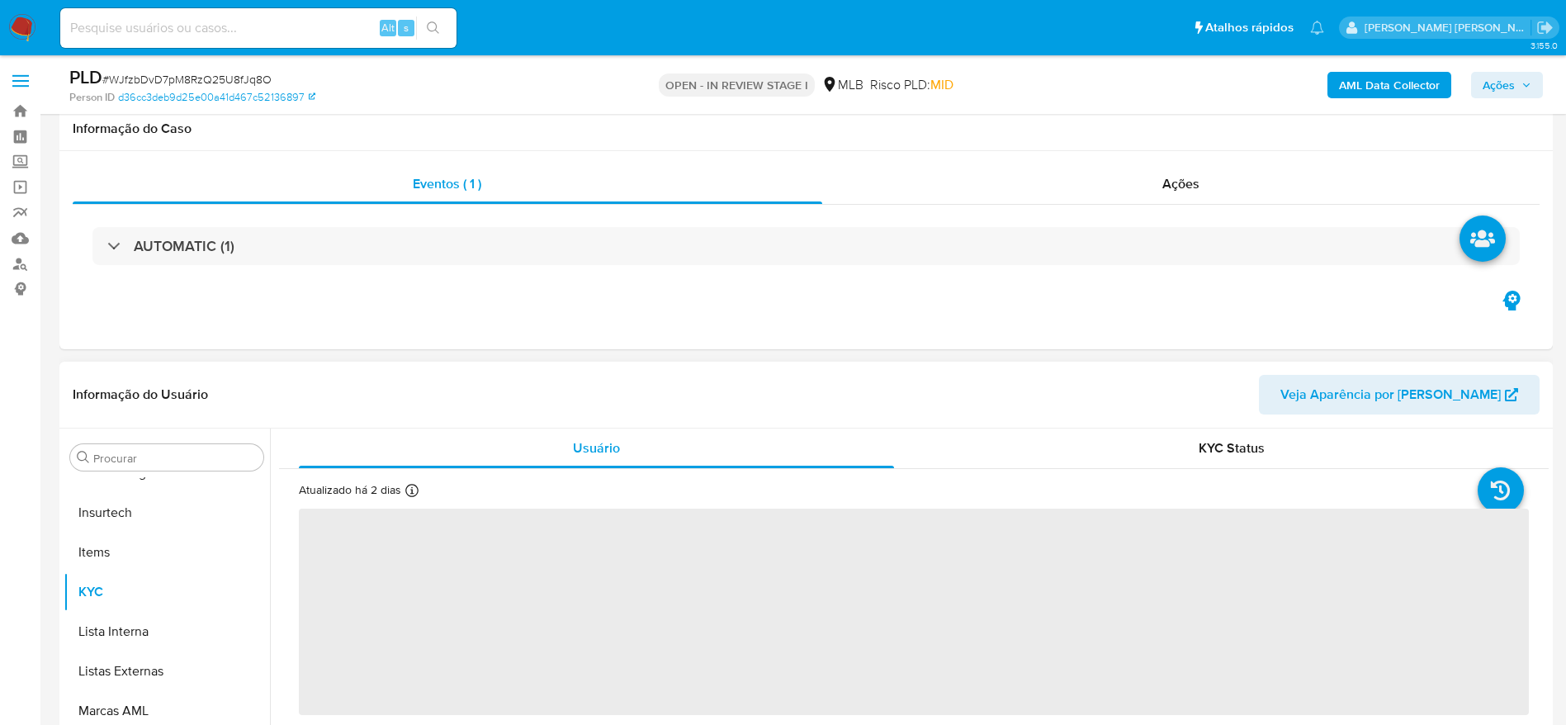
scroll to position [124, 0]
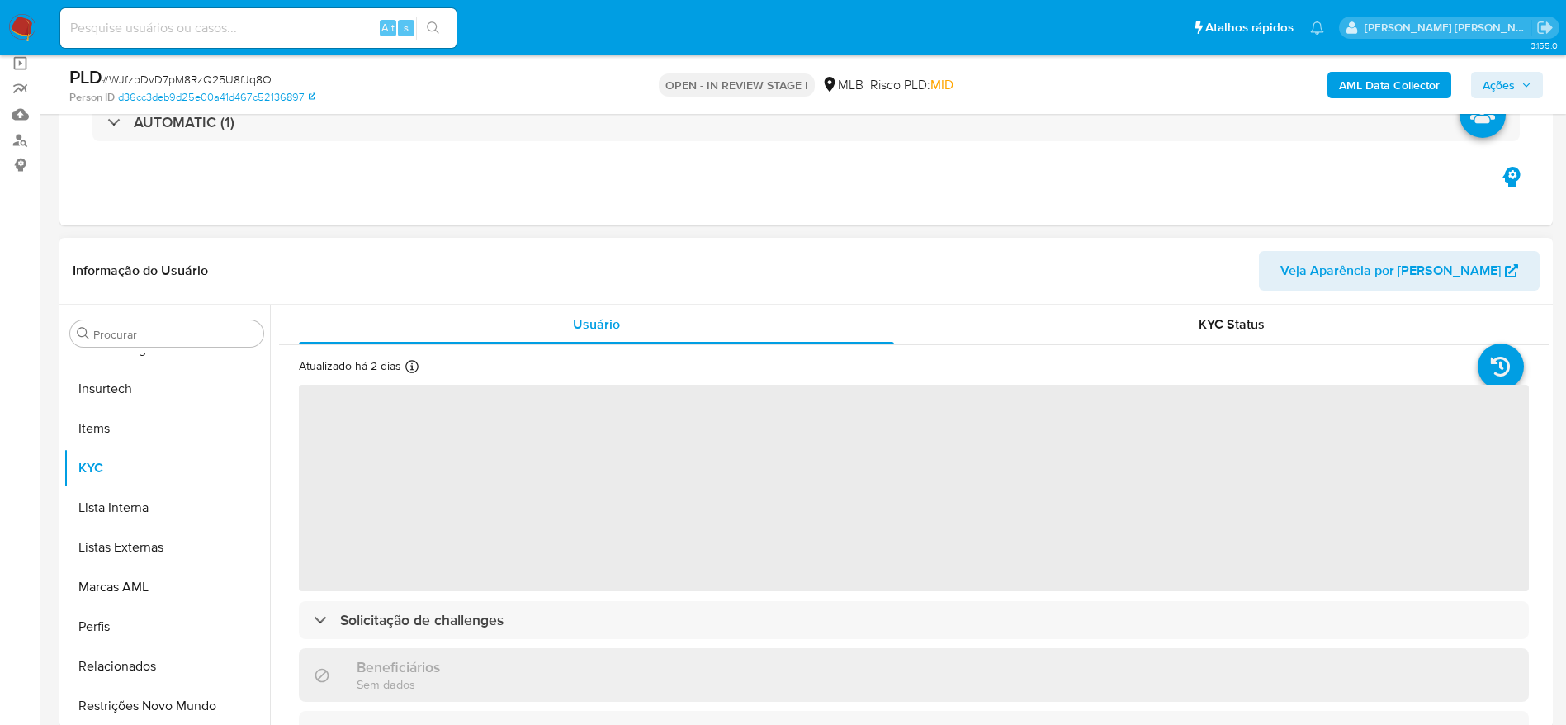
select select "10"
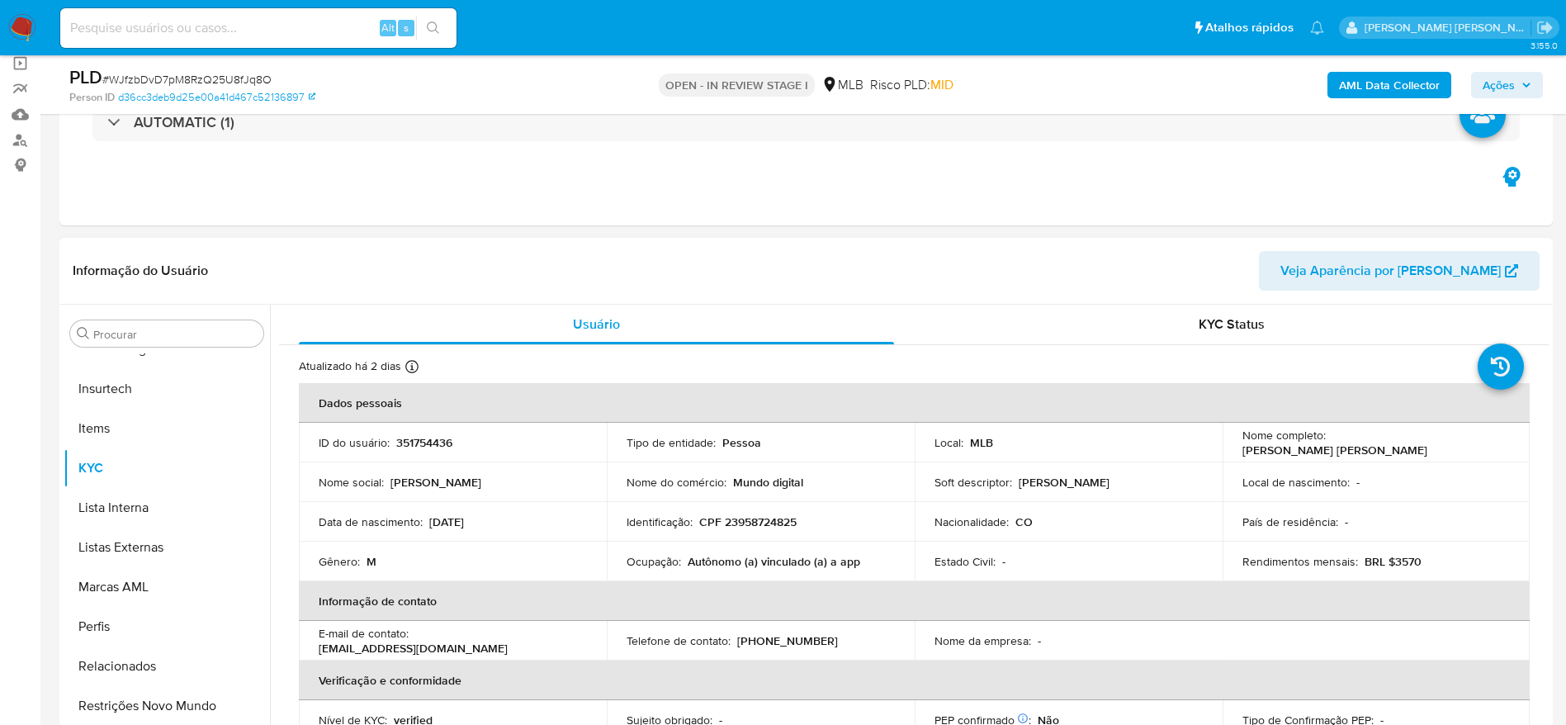
click at [728, 527] on p "CPF 23958724825" at bounding box center [747, 521] width 97 height 15
click at [724, 527] on p "CPF 23958724825" at bounding box center [747, 521] width 97 height 15
click at [745, 518] on p "CPF 23958724825" at bounding box center [747, 521] width 97 height 15
copy p "23958724825"
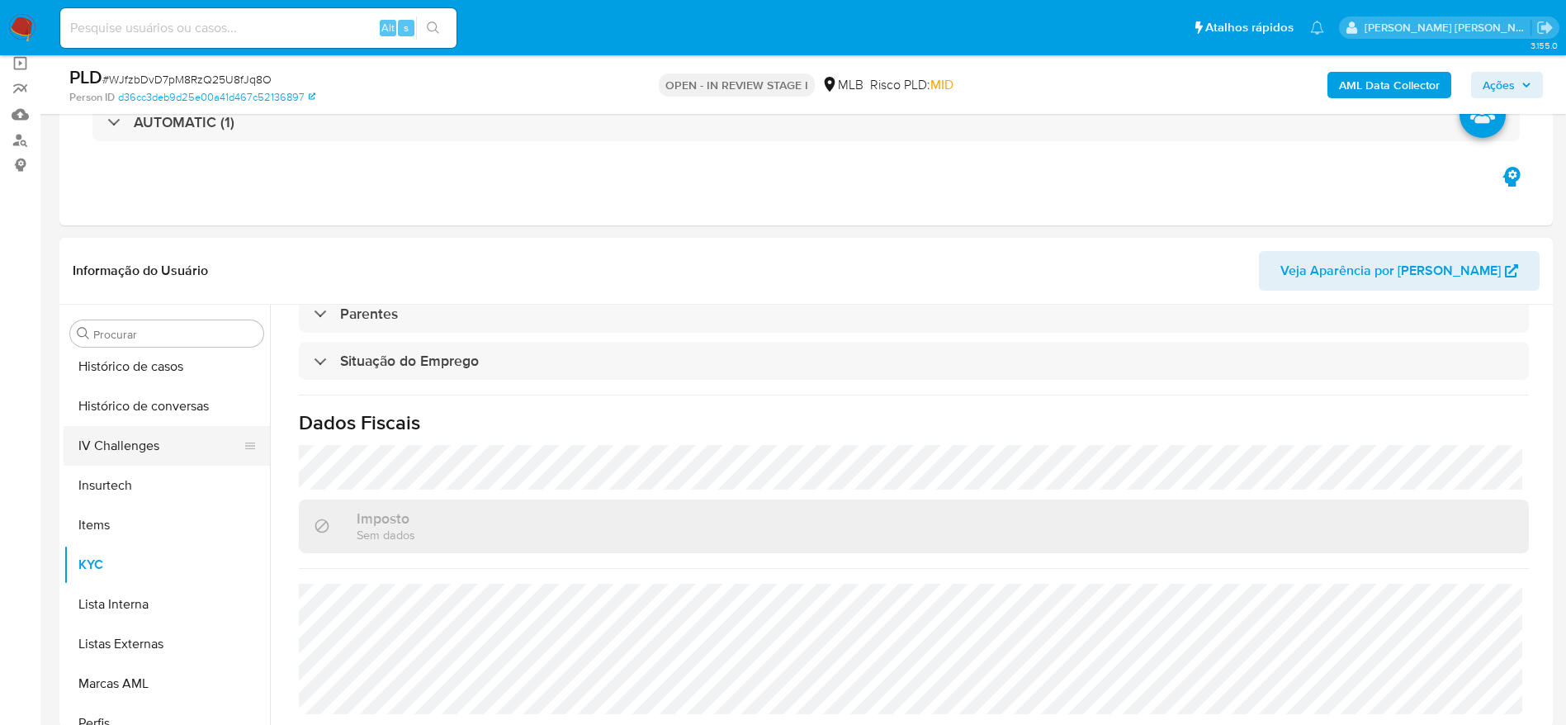
scroll to position [489, 0]
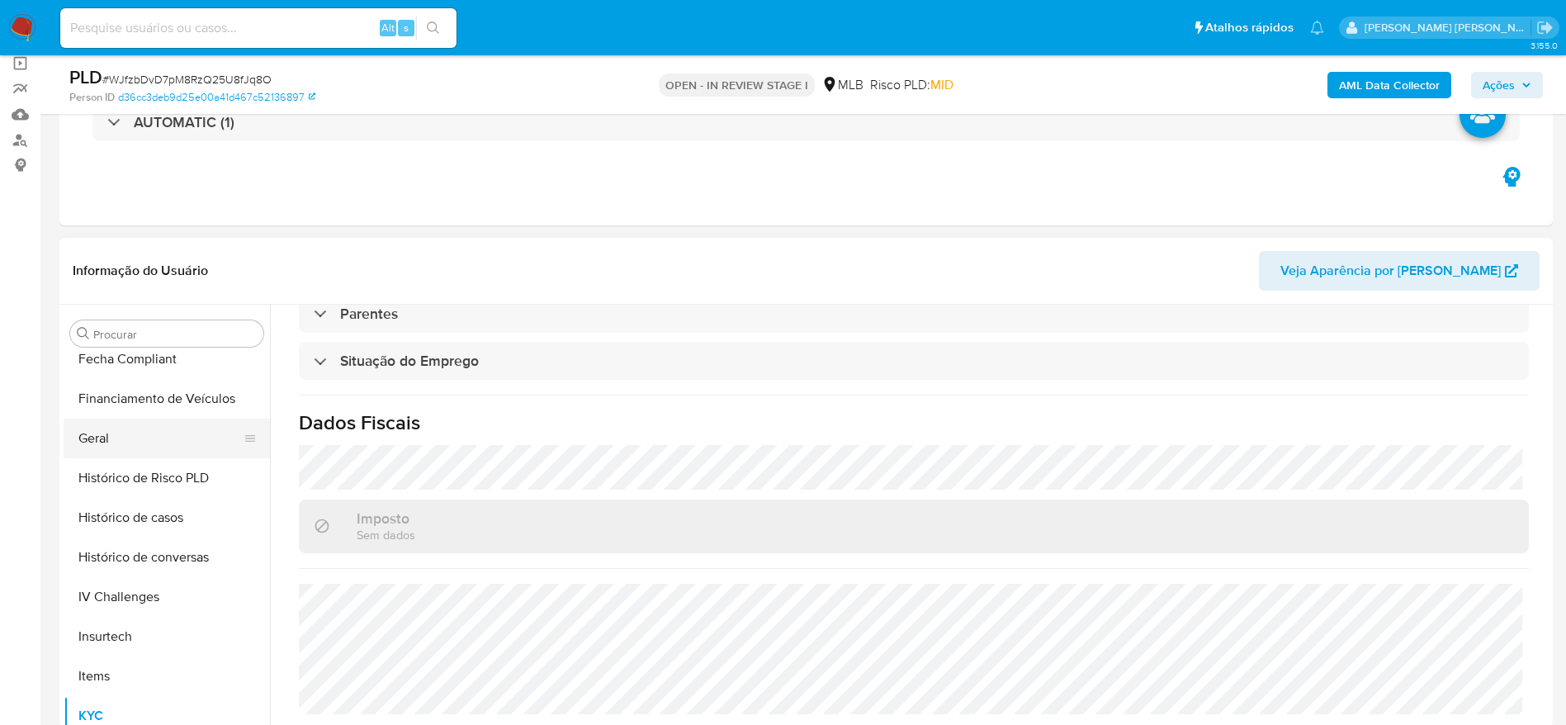
click at [111, 429] on button "Geral" at bounding box center [160, 438] width 193 height 40
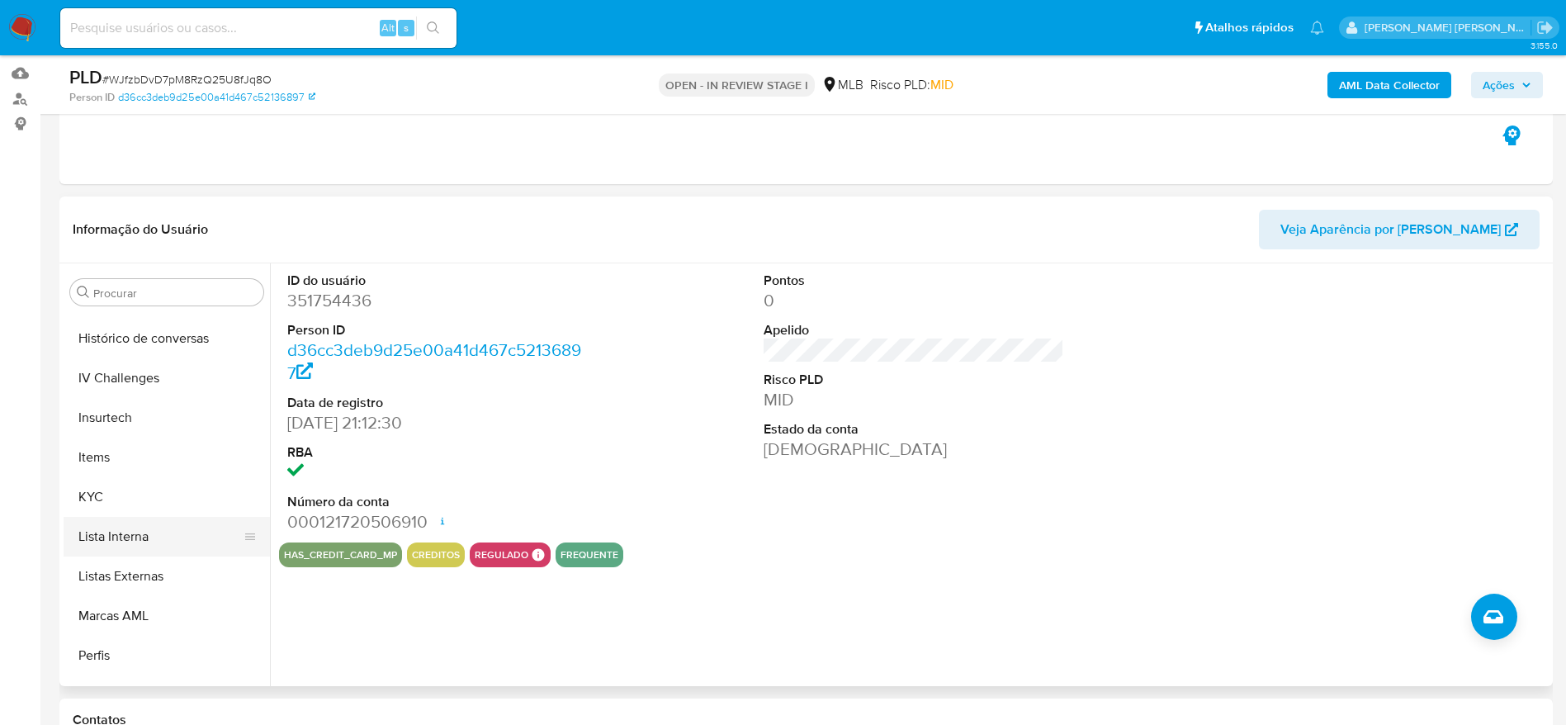
scroll to position [737, 0]
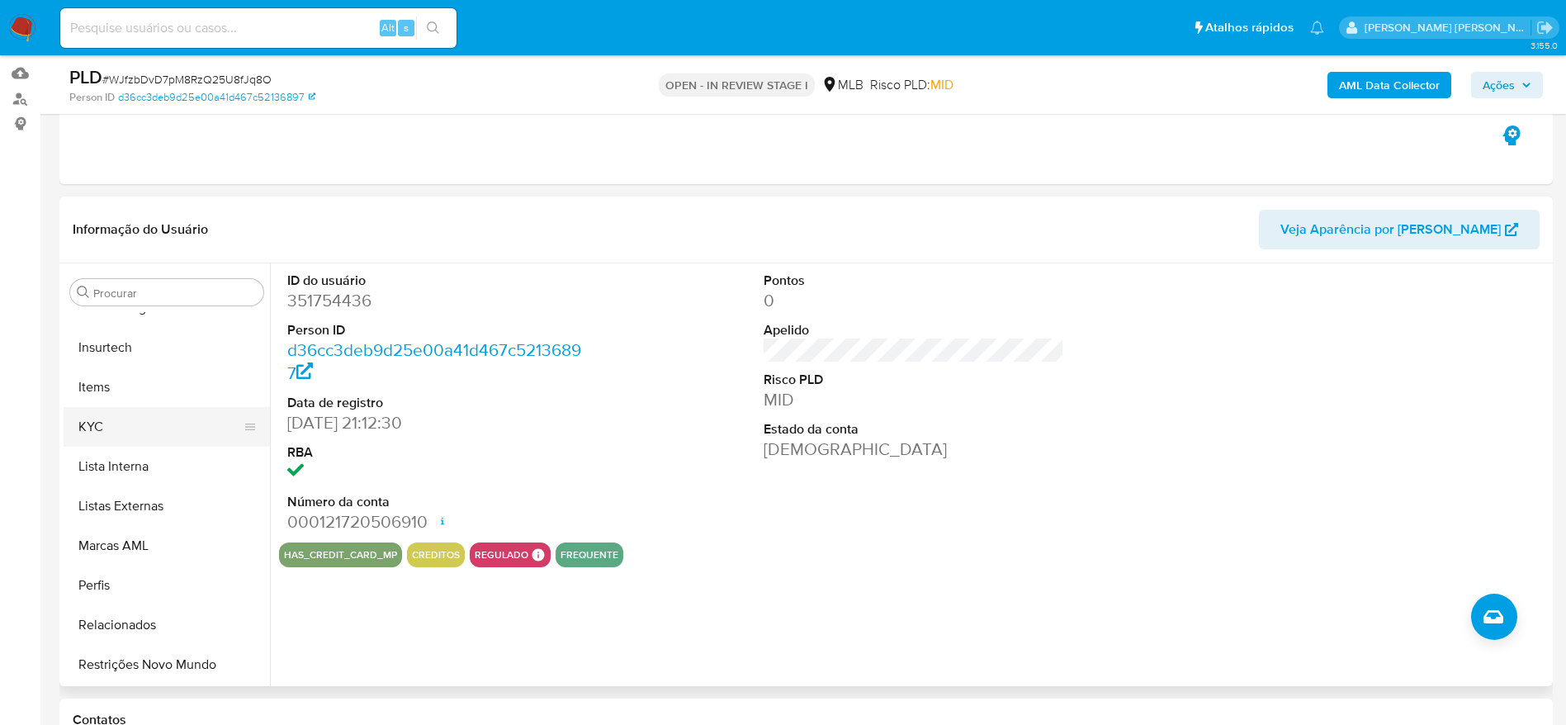
click at [107, 424] on button "KYC" at bounding box center [160, 427] width 193 height 40
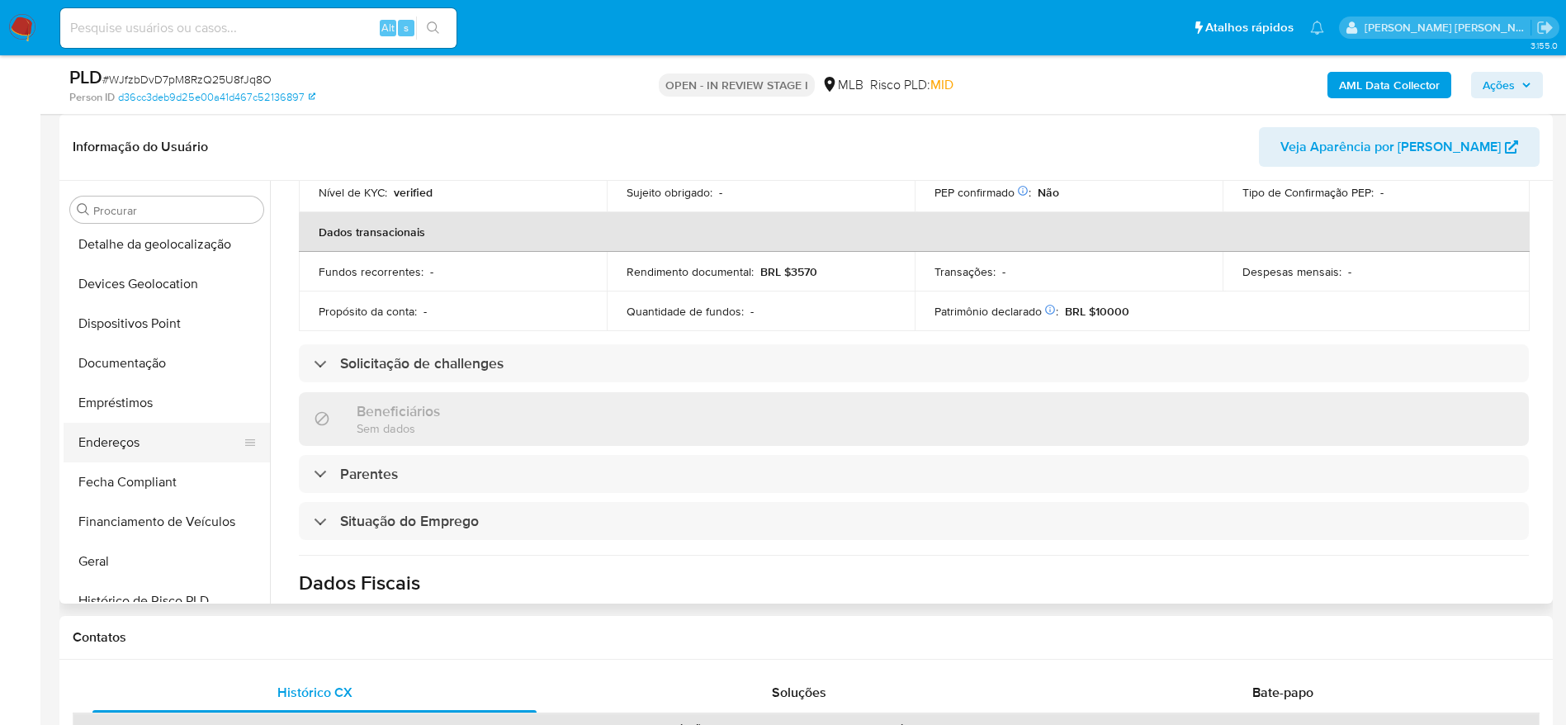
scroll to position [248, 0]
click at [158, 437] on button "Endereços" at bounding box center [160, 438] width 193 height 40
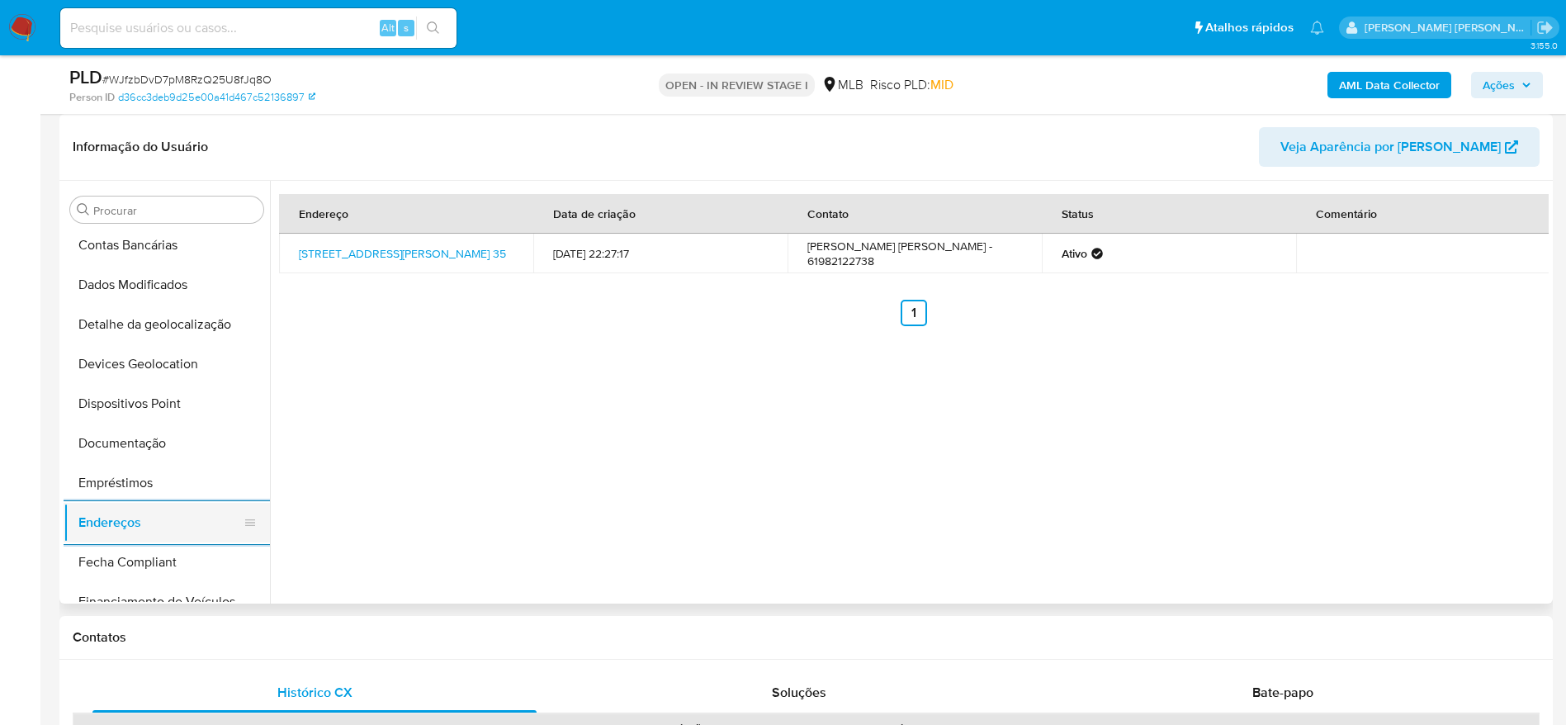
scroll to position [124, 0]
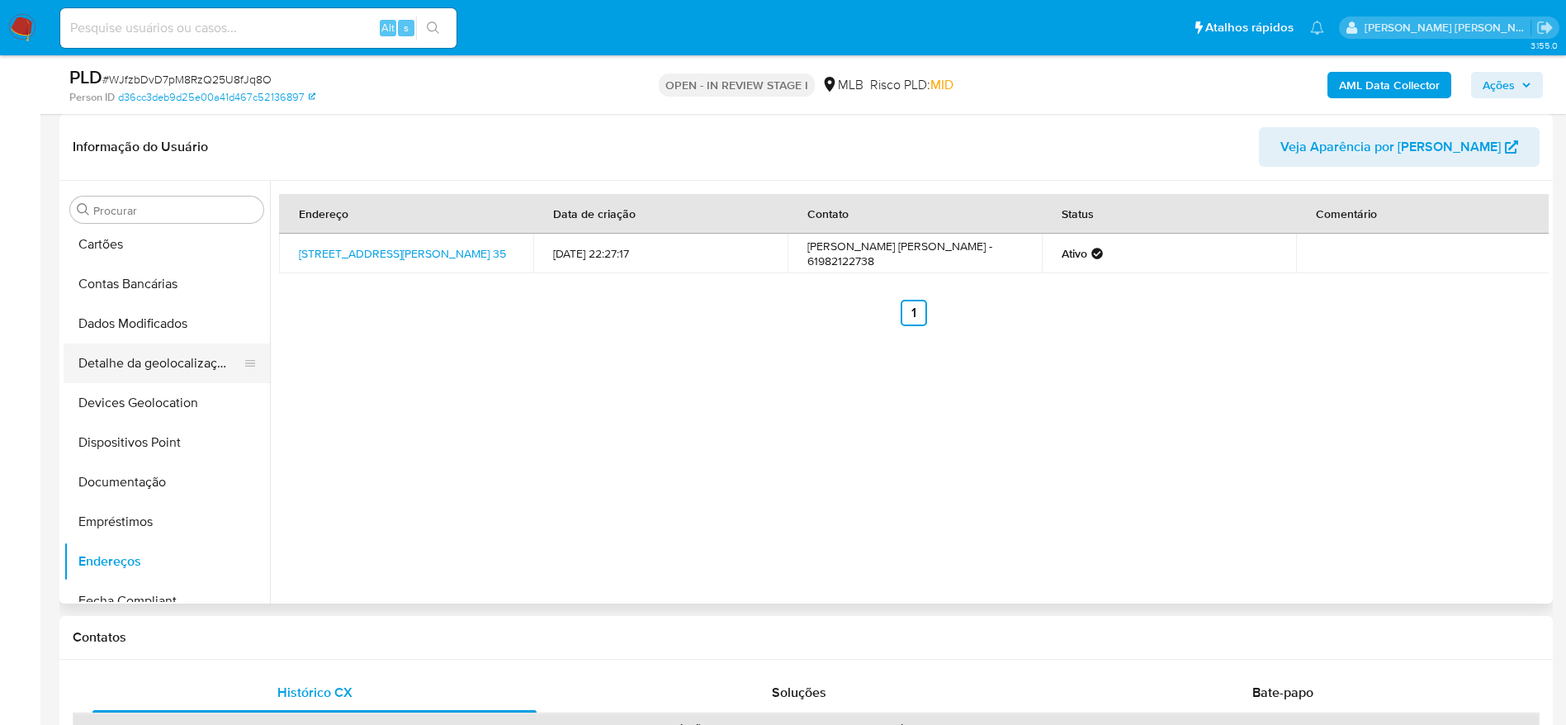
click at [173, 359] on button "Detalhe da geolocalização" at bounding box center [160, 363] width 193 height 40
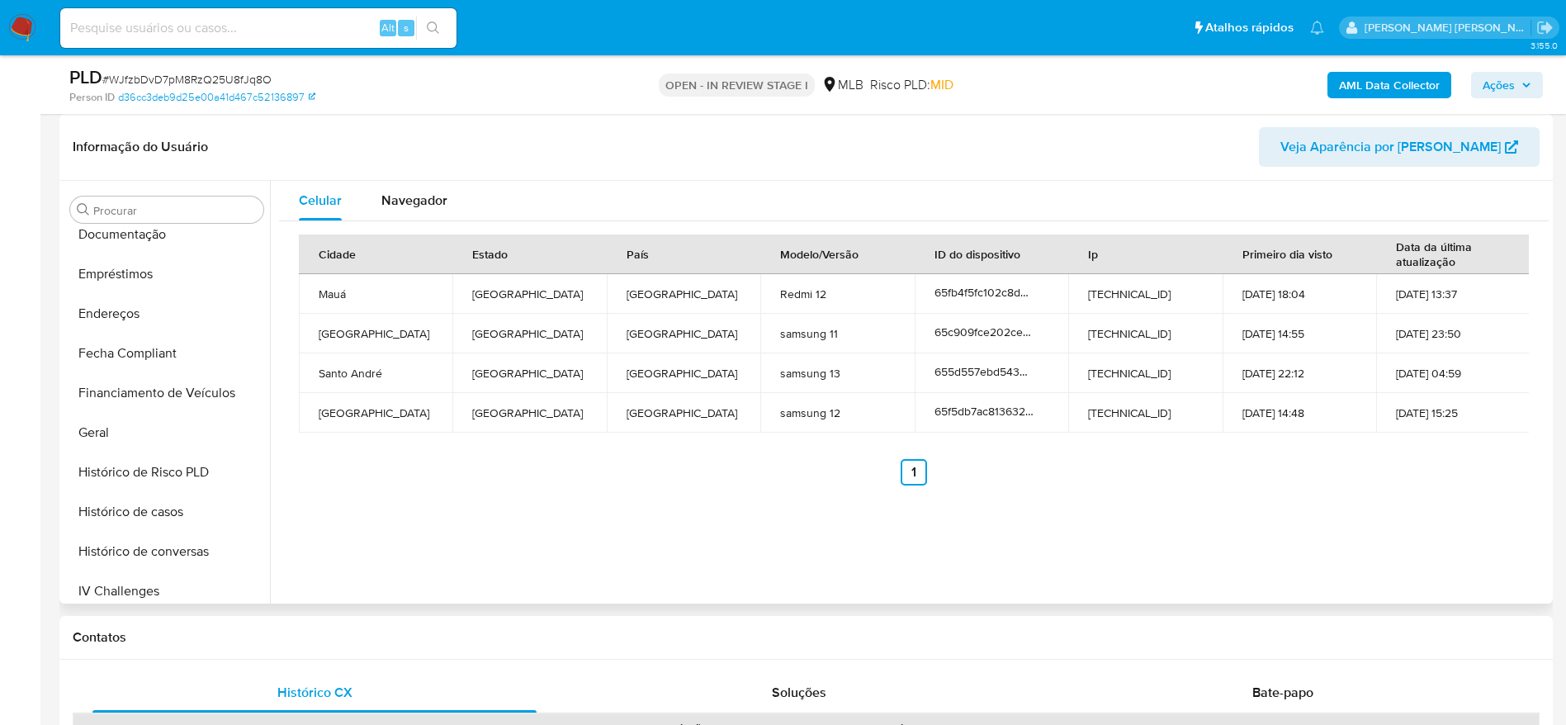
scroll to position [737, 0]
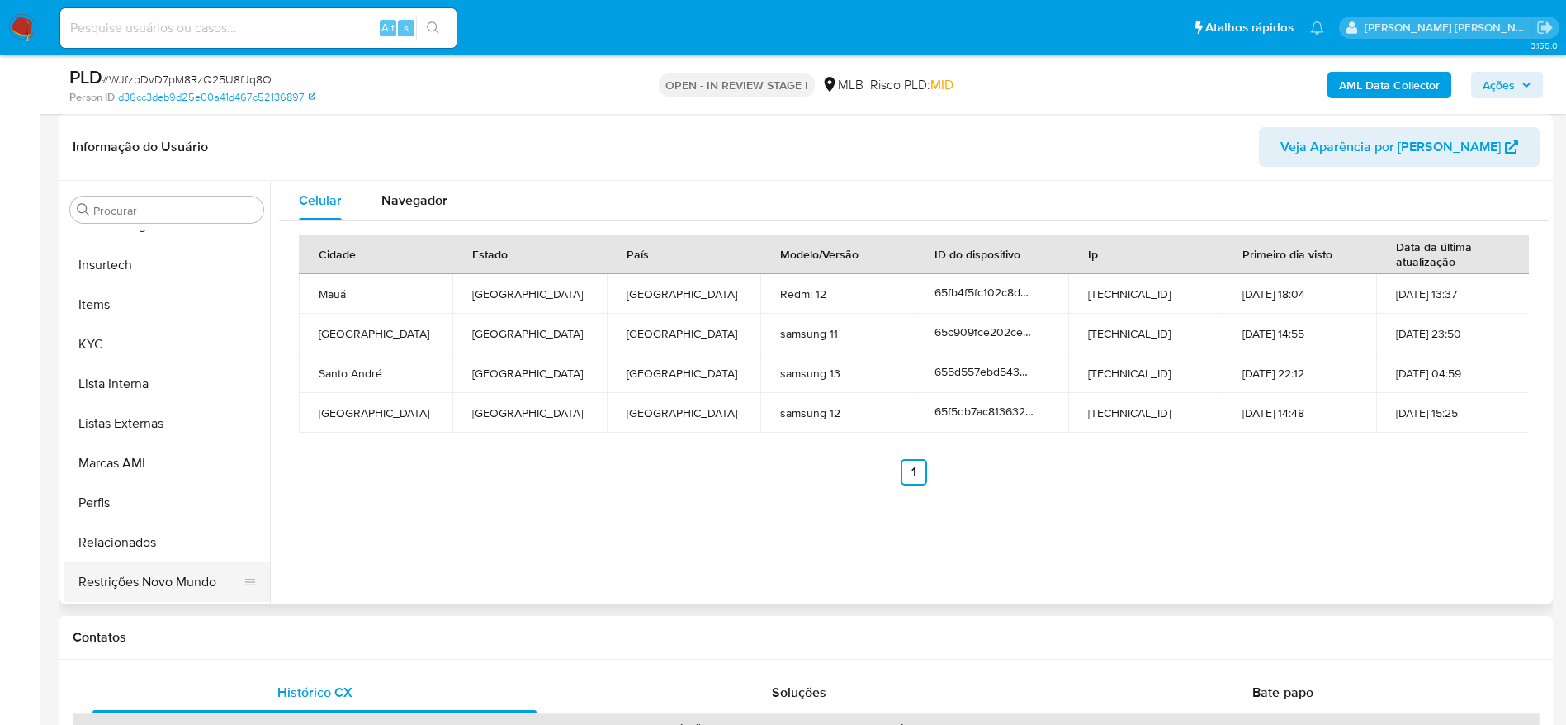
click at [145, 579] on button "Restrições Novo Mundo" at bounding box center [160, 582] width 193 height 40
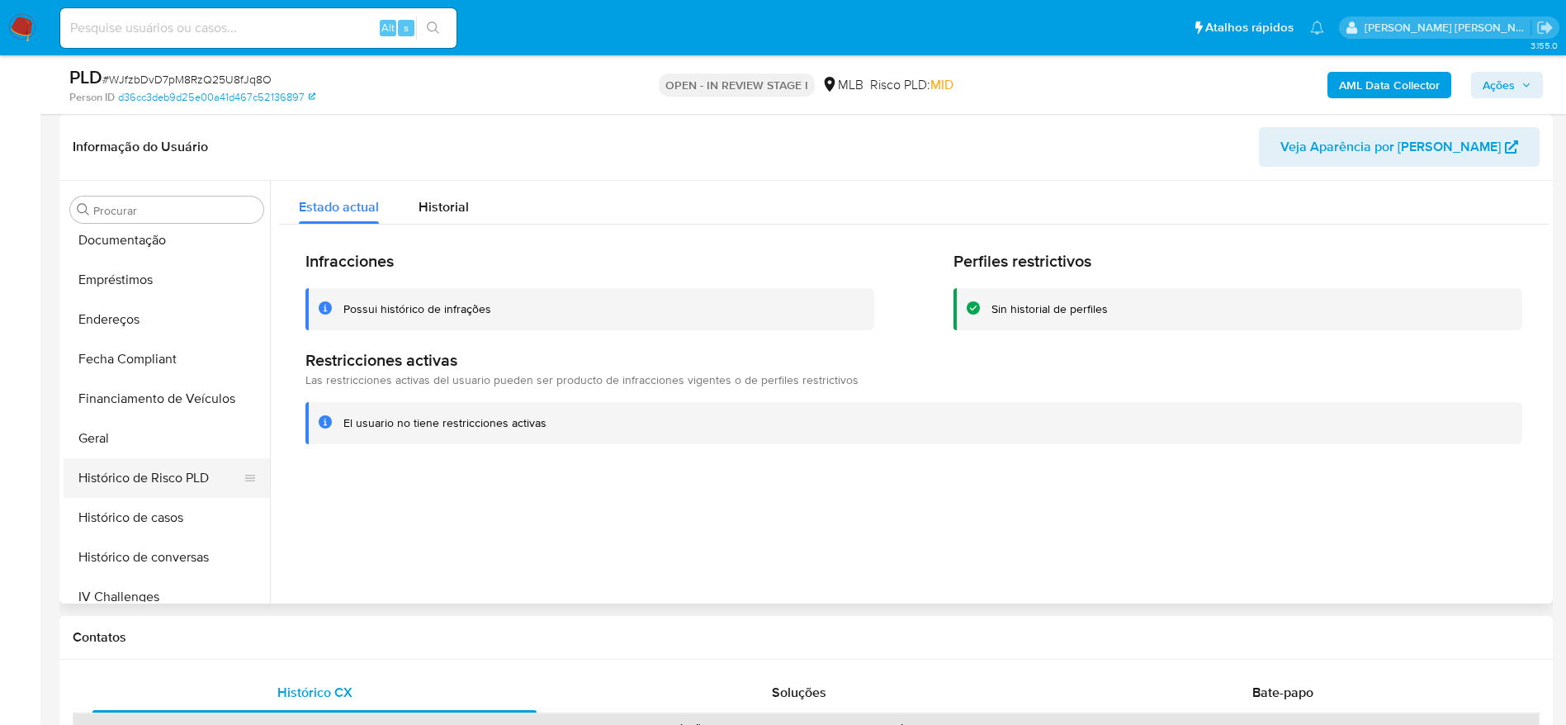
scroll to position [242, 0]
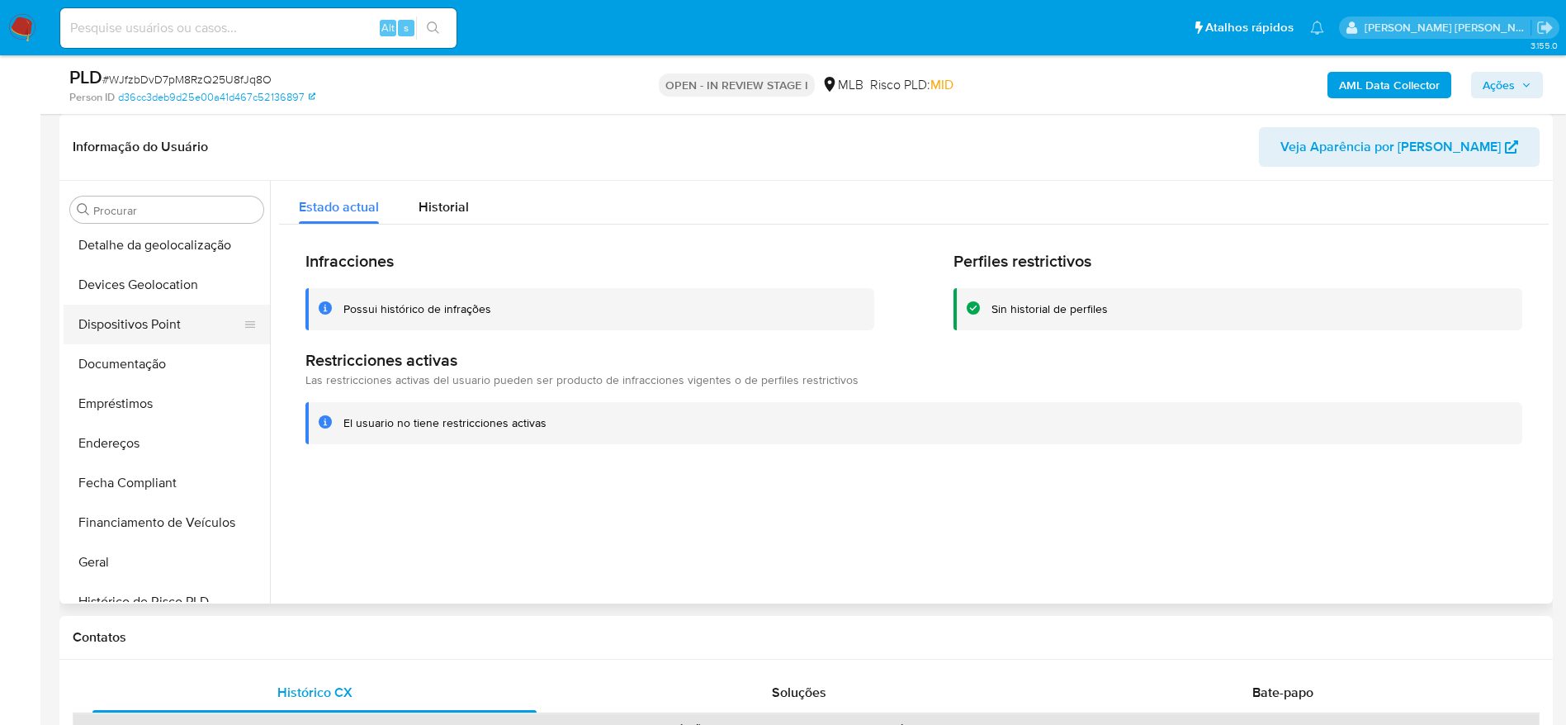
click at [144, 318] on button "Dispositivos Point" at bounding box center [160, 325] width 193 height 40
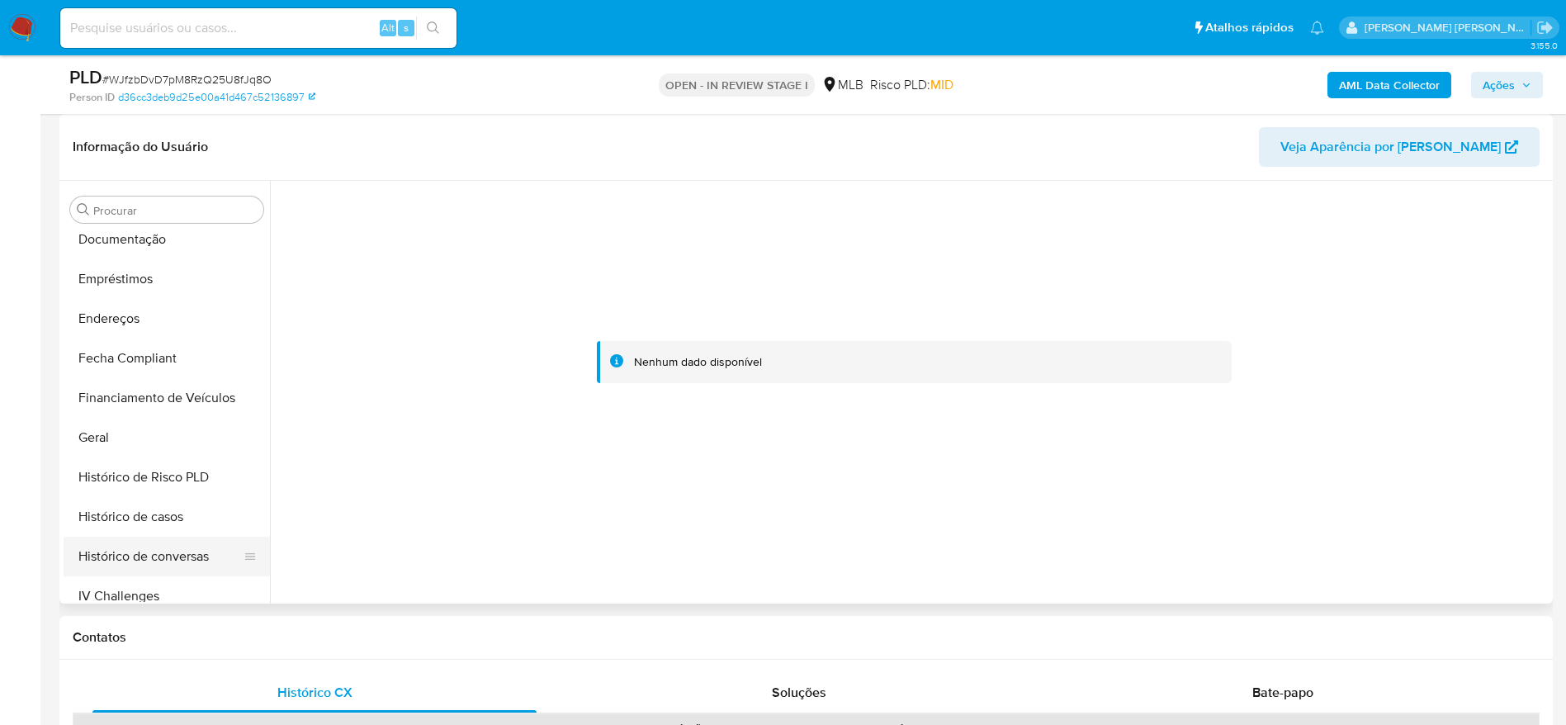
scroll to position [489, 0]
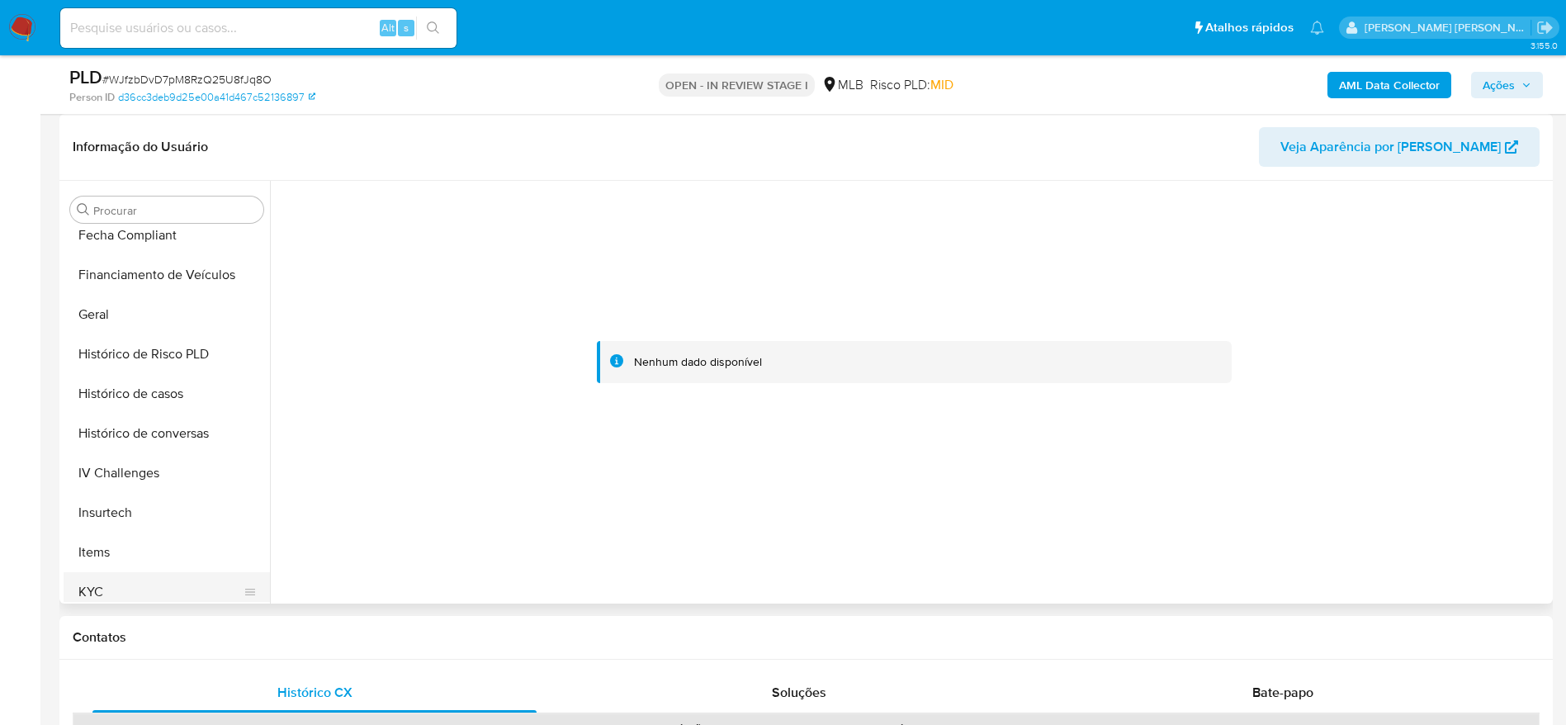
click at [121, 589] on button "KYC" at bounding box center [160, 592] width 193 height 40
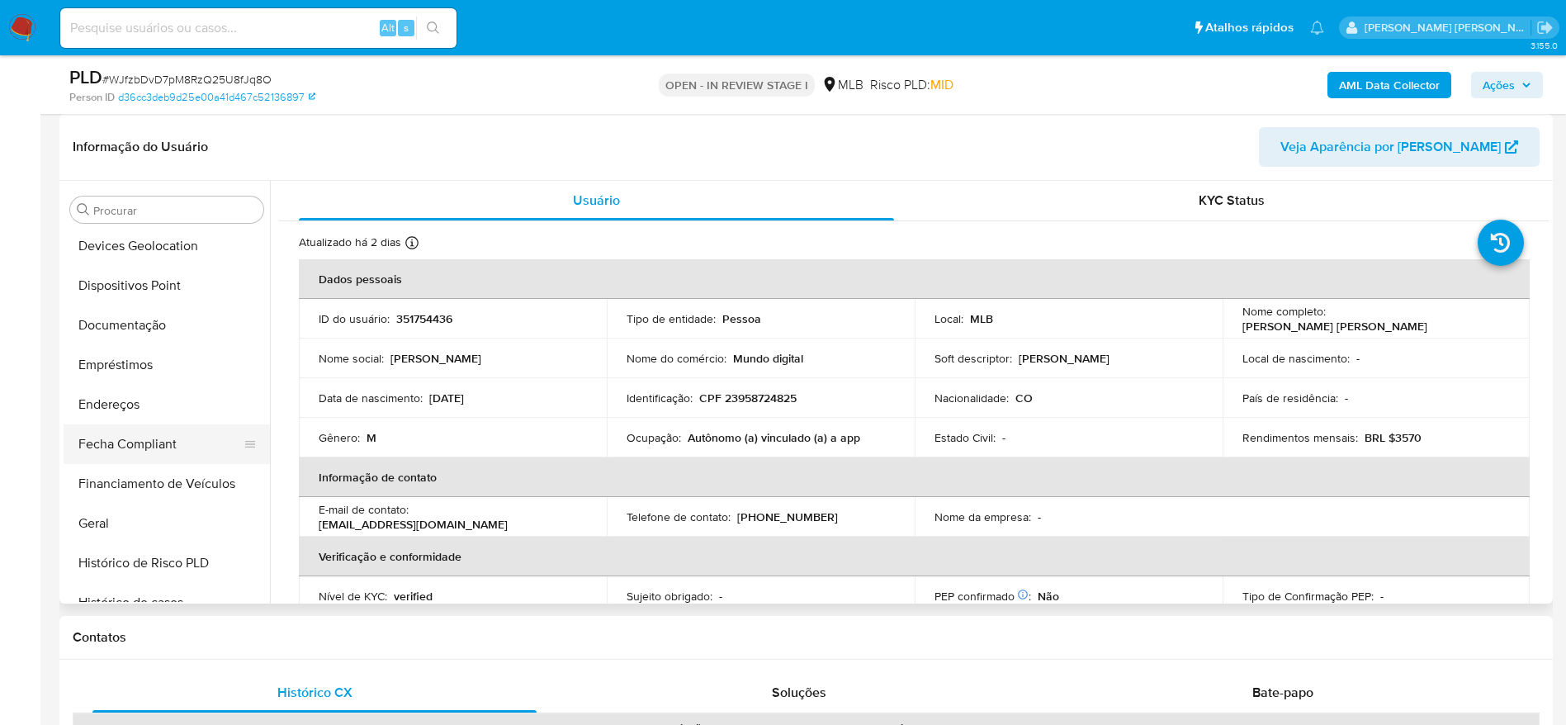
scroll to position [242, 0]
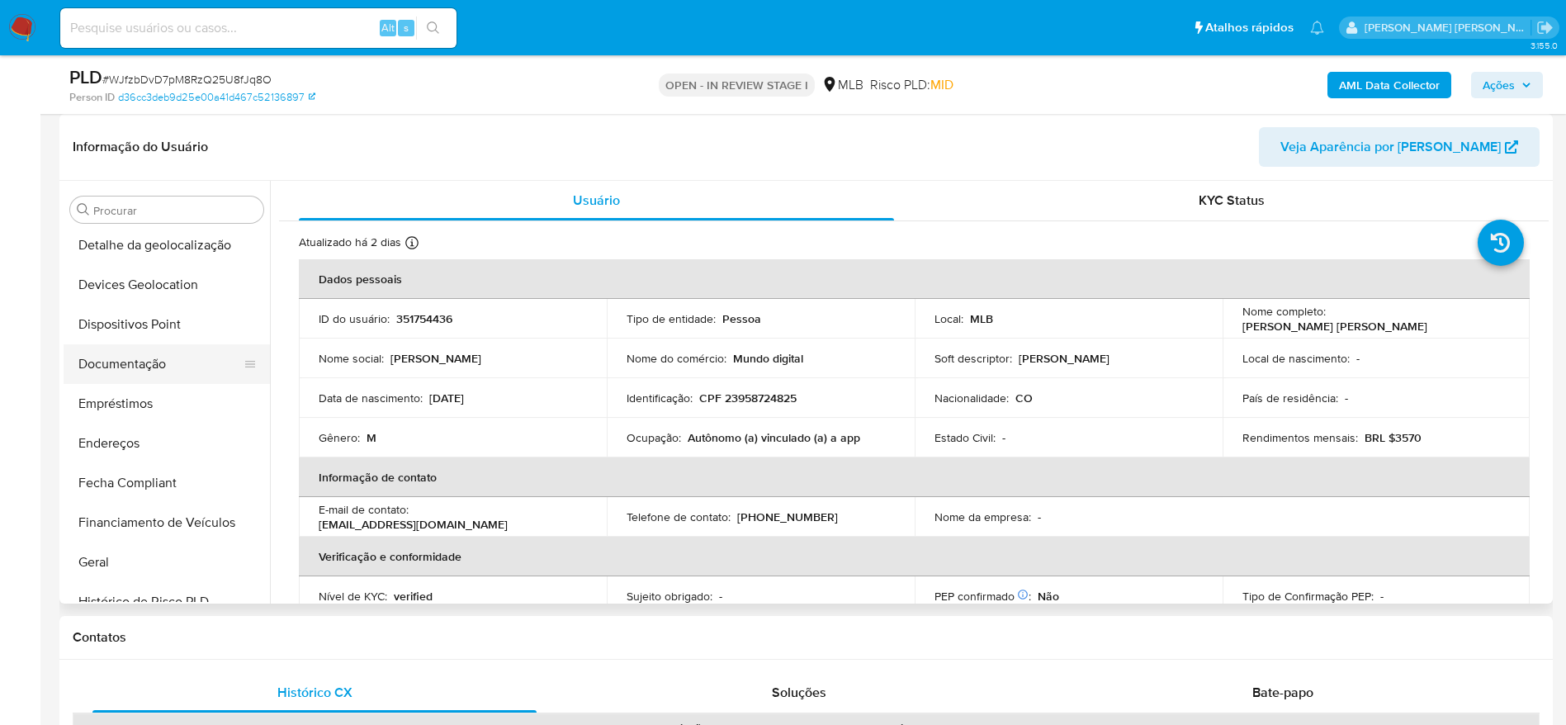
click at [137, 370] on button "Documentação" at bounding box center [160, 364] width 193 height 40
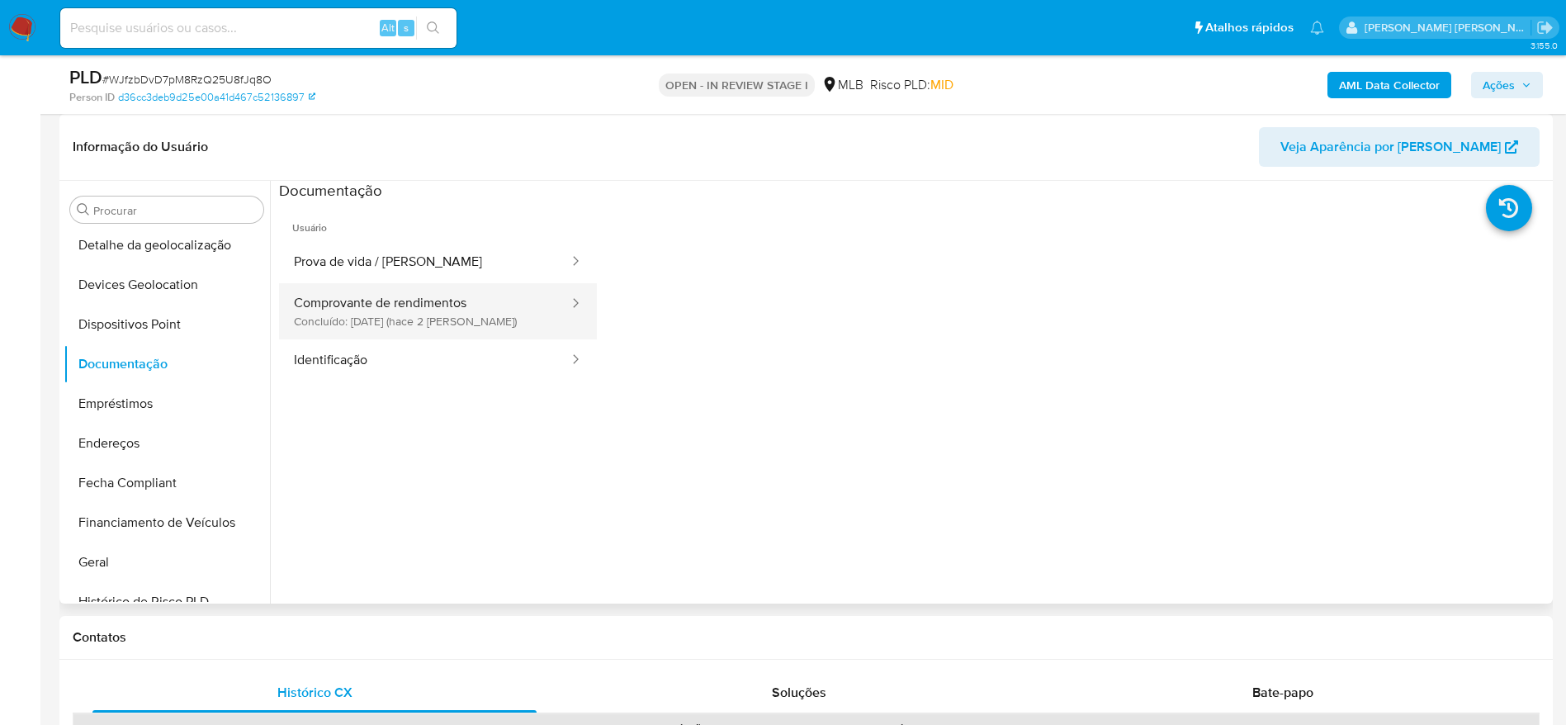
click at [412, 289] on button "Comprovante de rendimentos Concluído: 20/08/2025 (hace 2 días)" at bounding box center [424, 311] width 291 height 56
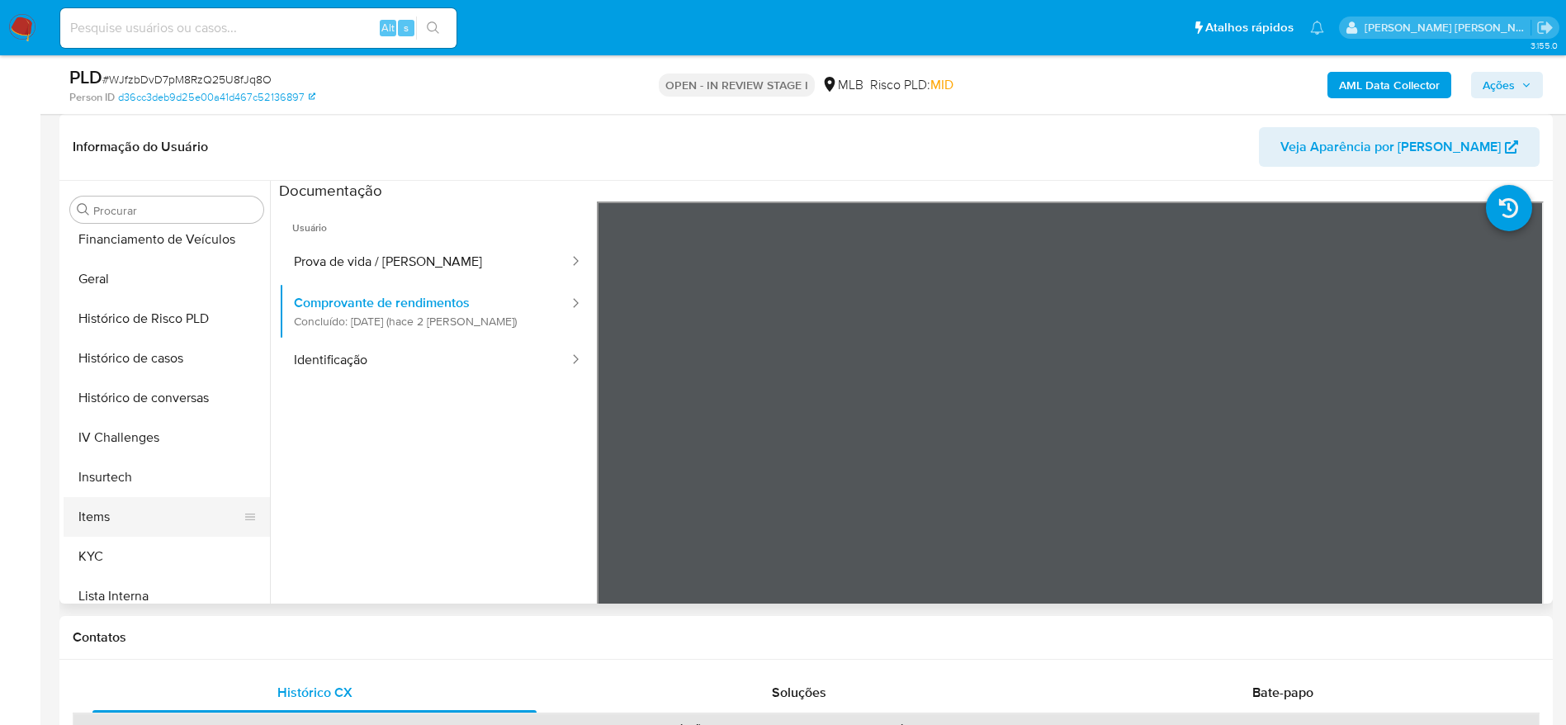
scroll to position [613, 0]
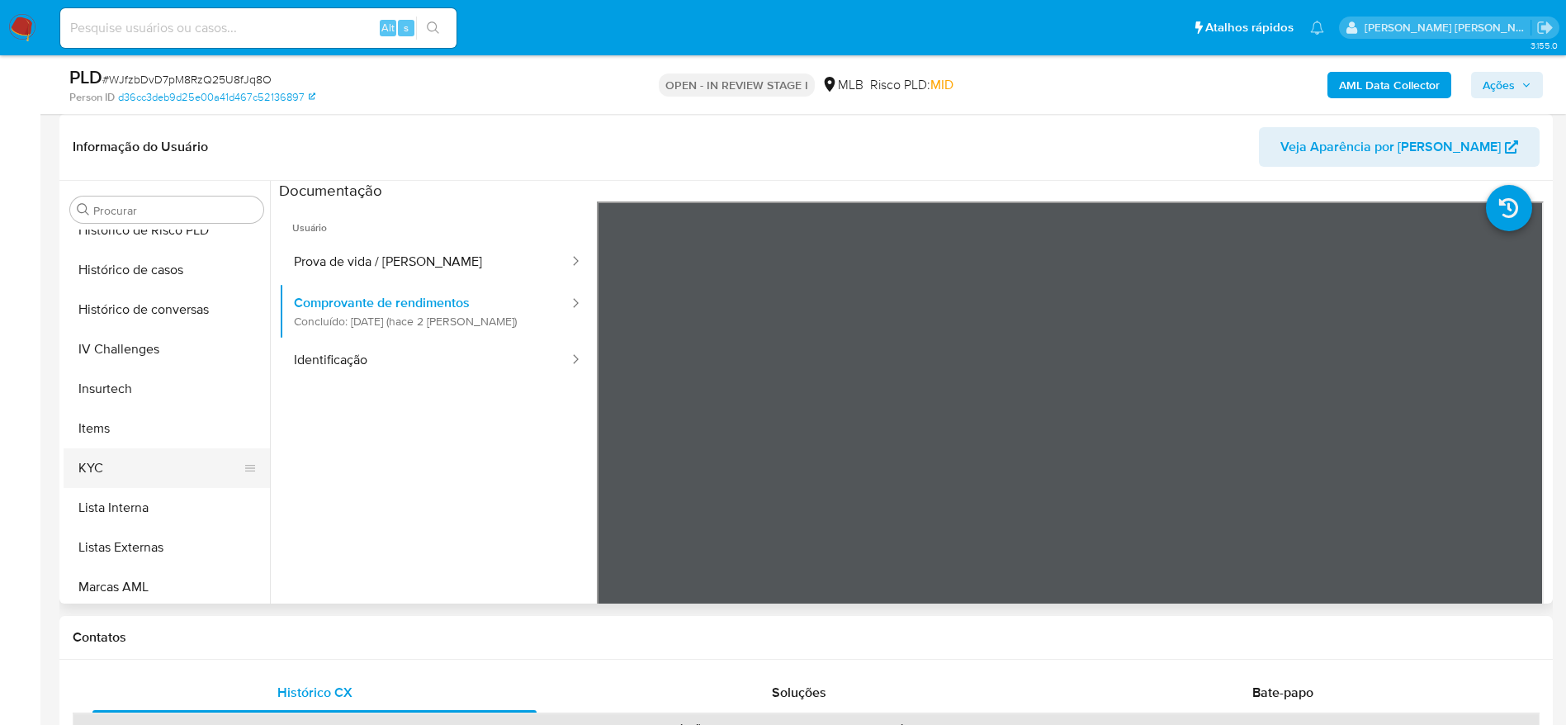
click at [130, 475] on button "KYC" at bounding box center [160, 468] width 193 height 40
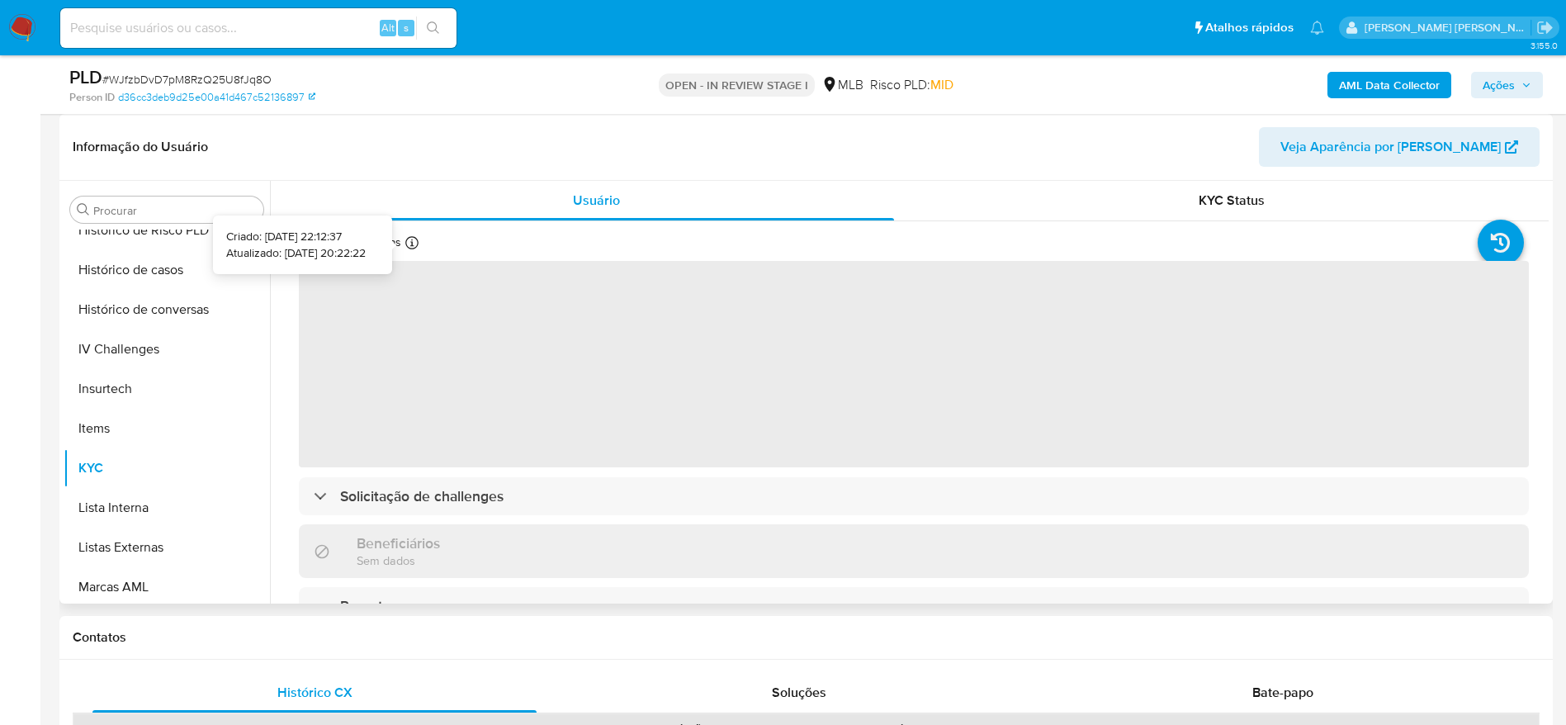
click at [416, 241] on icon at bounding box center [411, 242] width 13 height 13
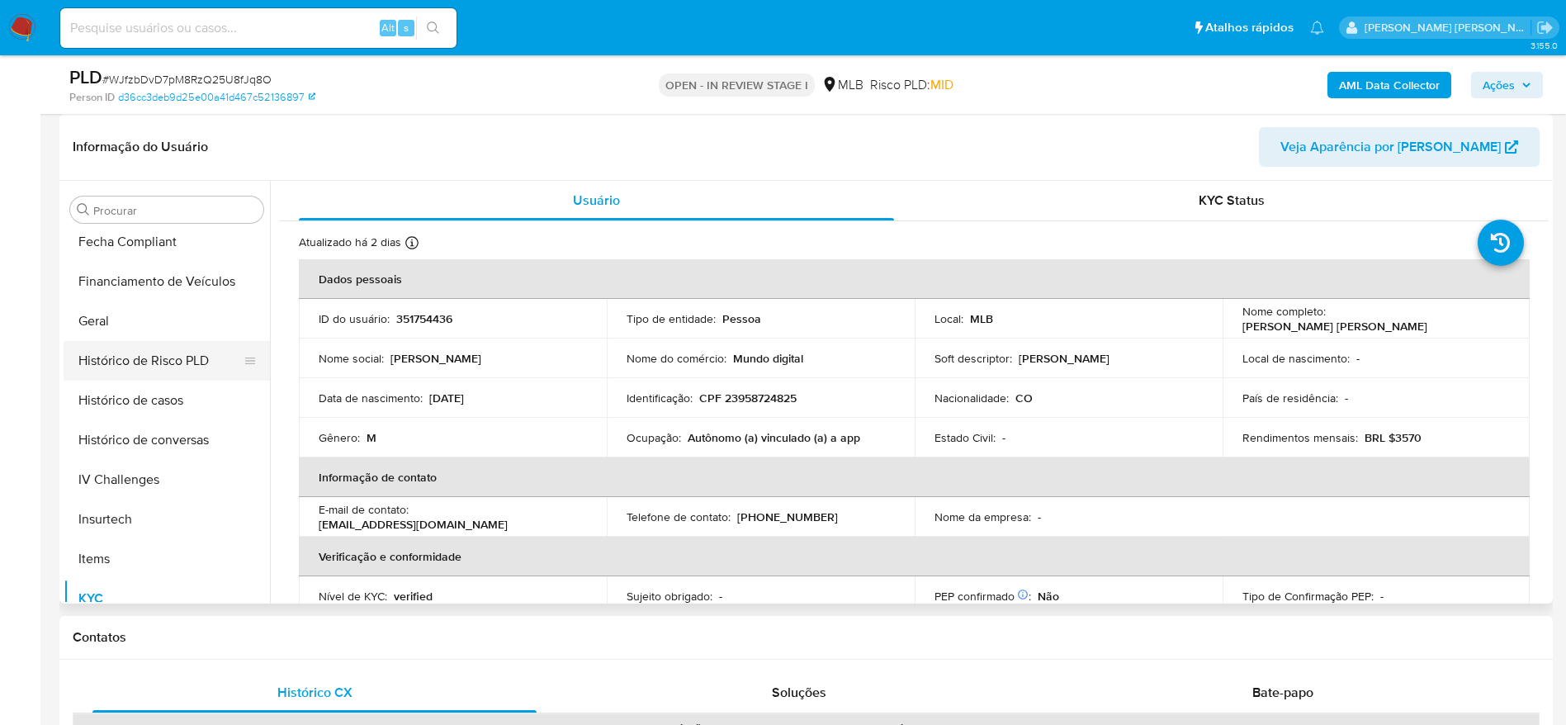
scroll to position [366, 0]
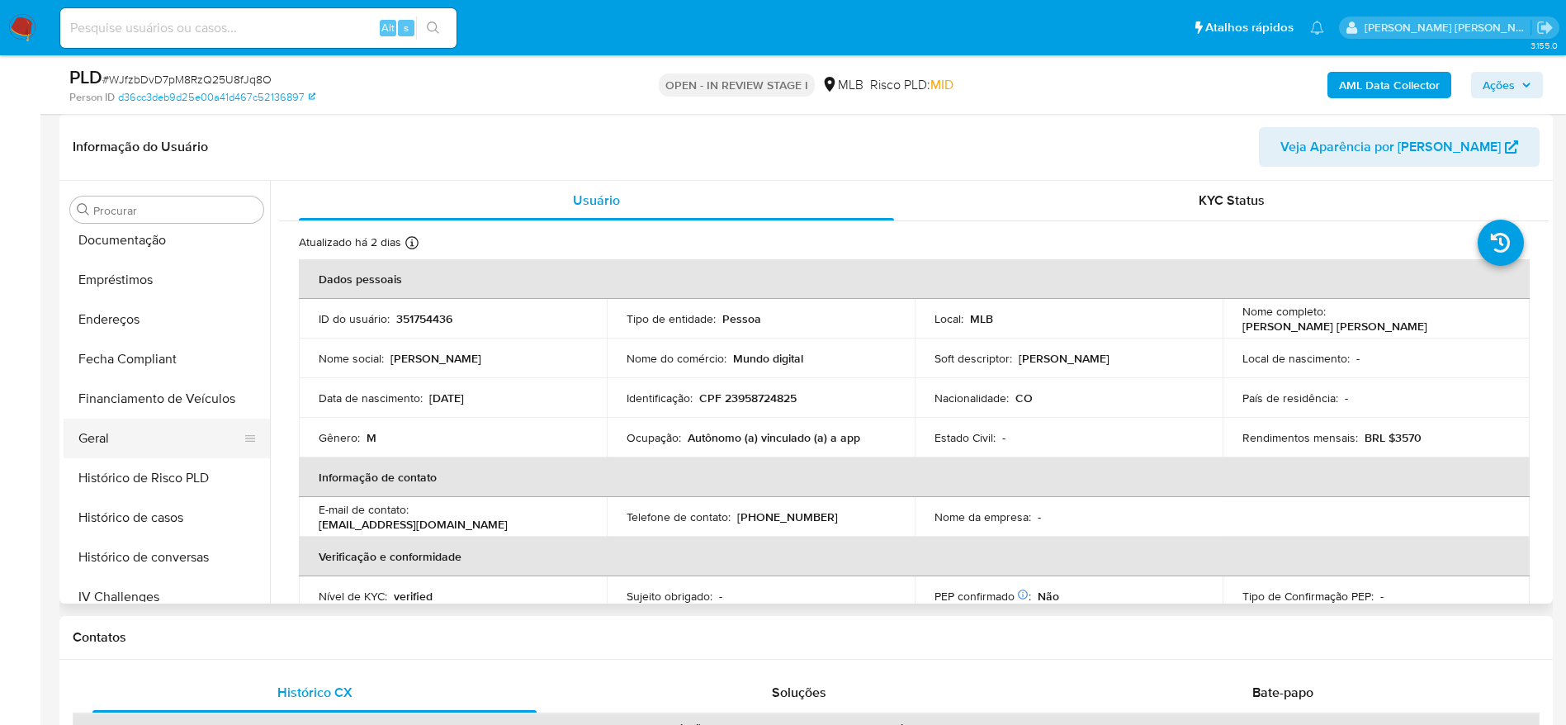
click at [112, 451] on button "Geral" at bounding box center [160, 438] width 193 height 40
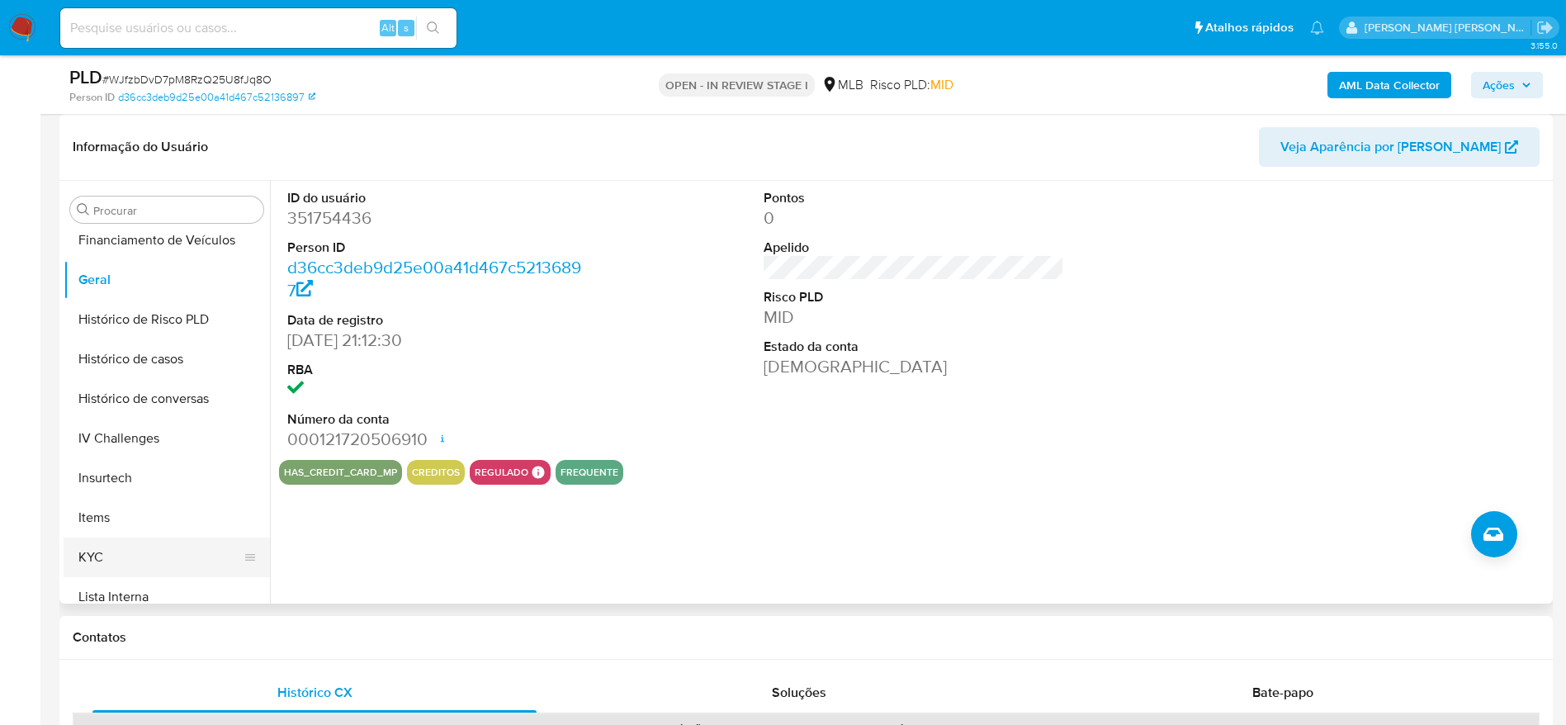
scroll to position [613, 0]
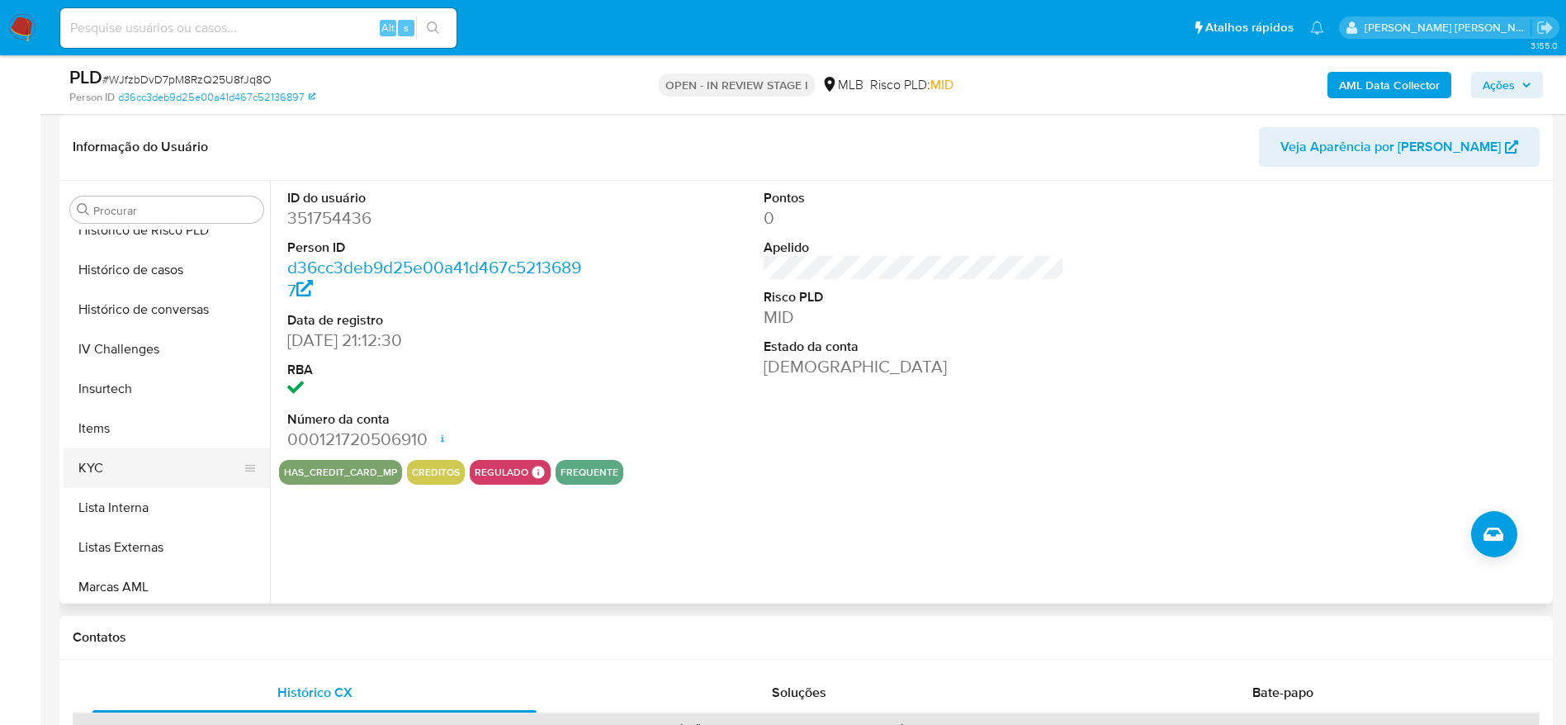
click at [148, 465] on button "KYC" at bounding box center [160, 468] width 193 height 40
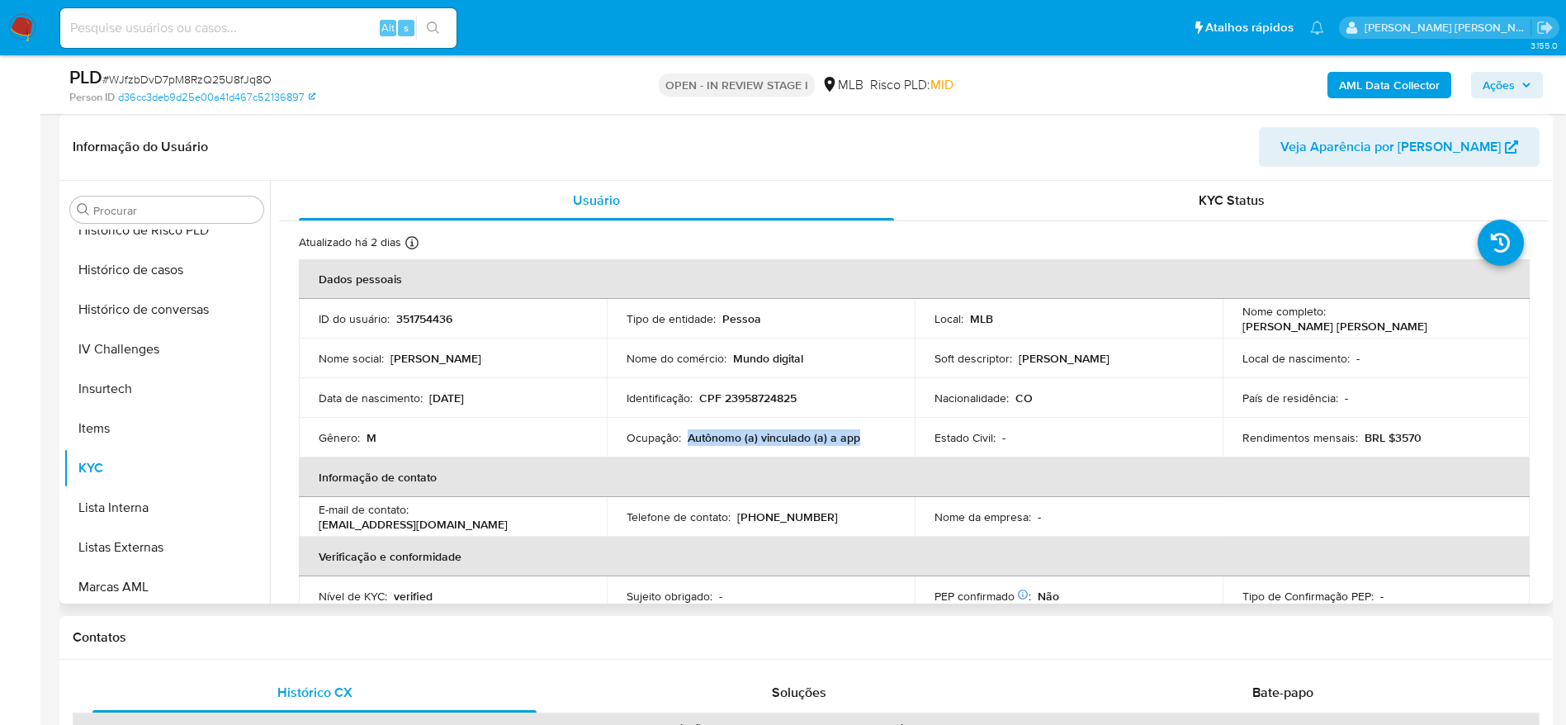
drag, startPoint x: 839, startPoint y: 437, endPoint x: 688, endPoint y: 436, distance: 150.2
click at [688, 436] on div "Ocupação : Autônomo (a) vinculado (a) a app" at bounding box center [760, 437] width 268 height 15
copy p "Autônomo (a) vinculado (a) a app"
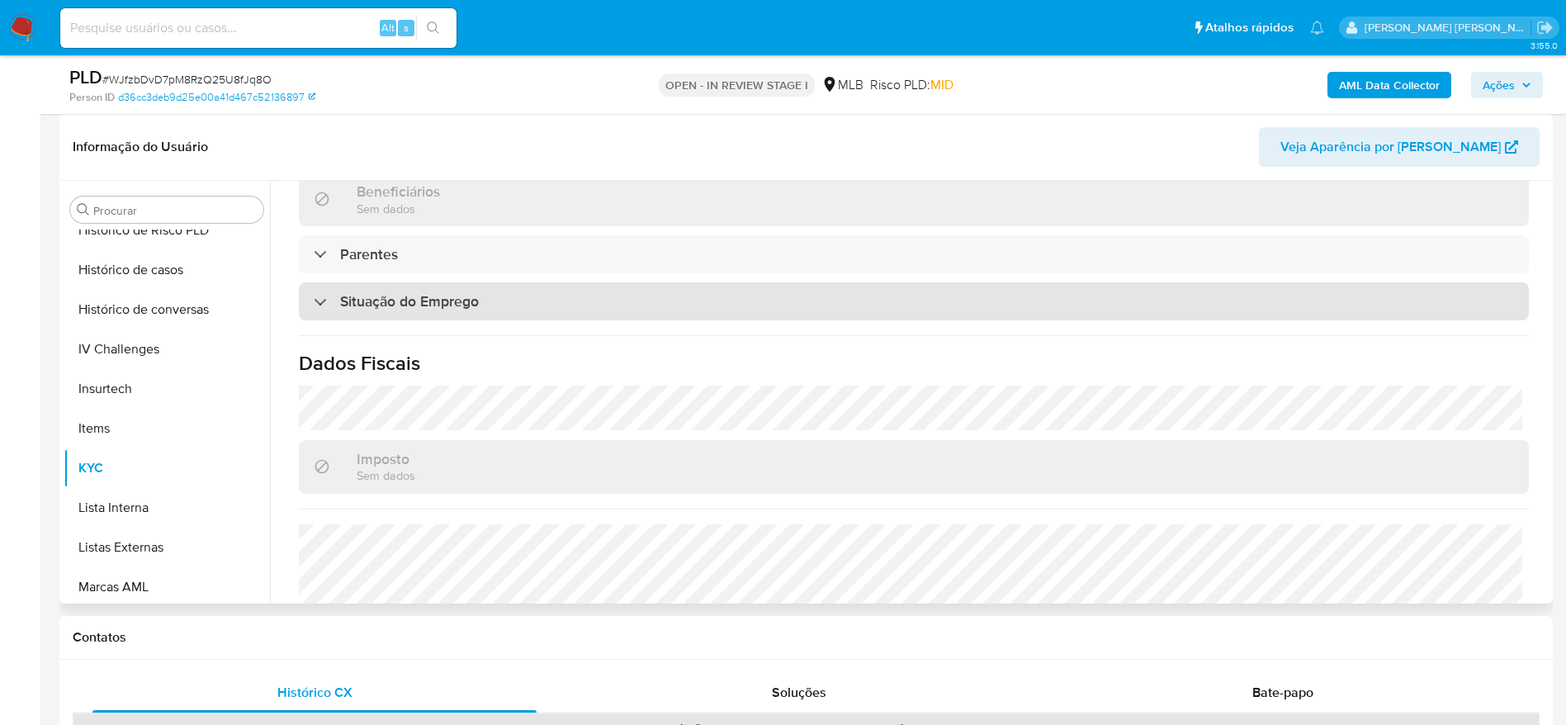
scroll to position [688, 0]
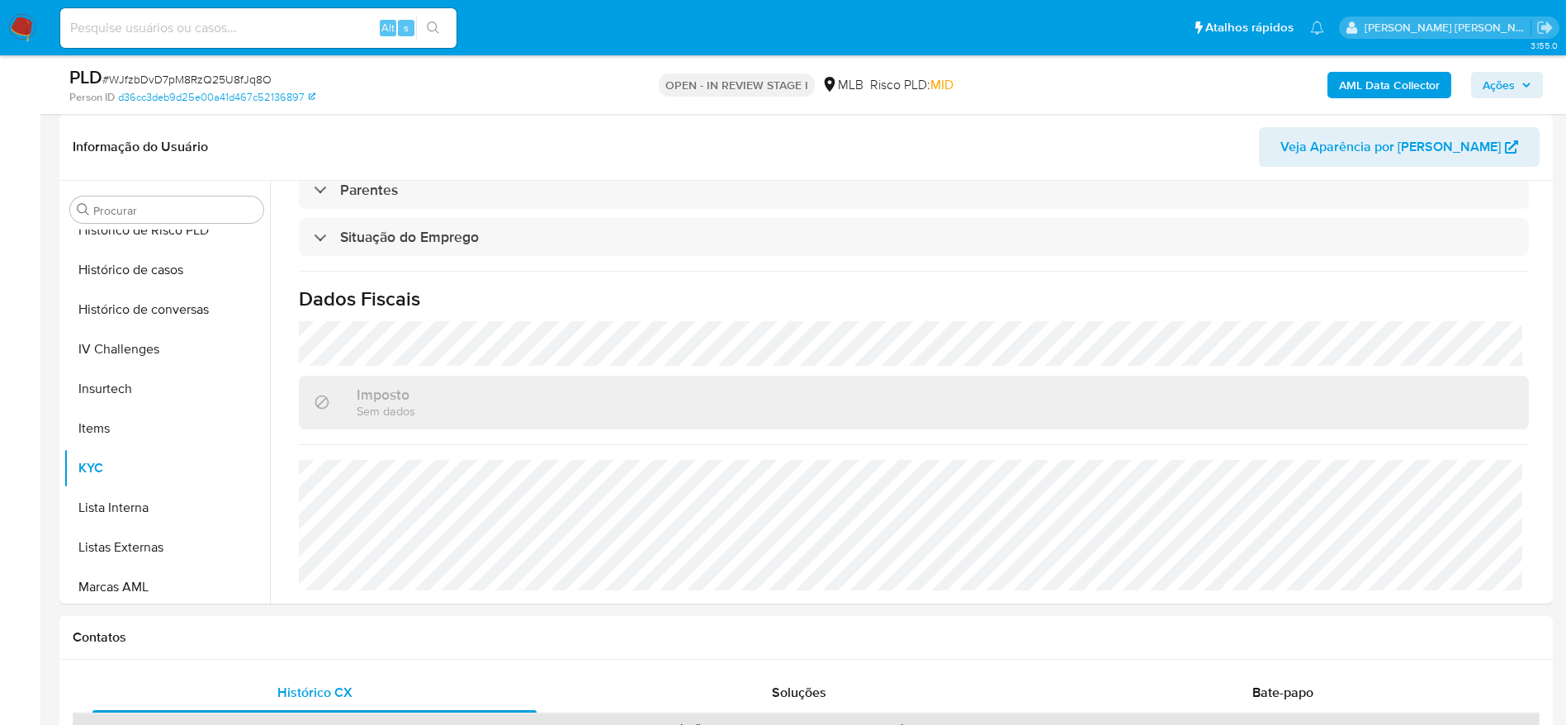
click at [1514, 82] on span "Ações" at bounding box center [1498, 85] width 32 height 26
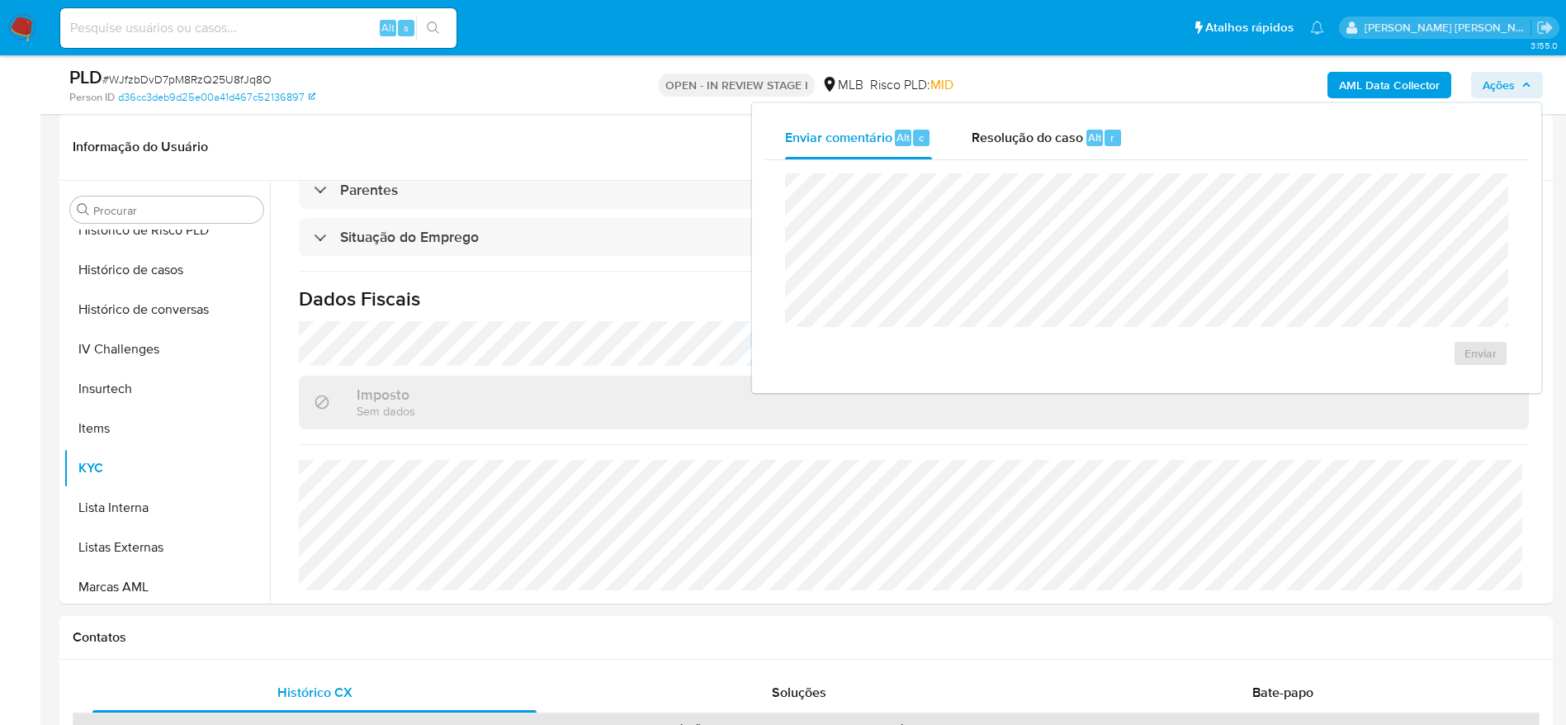
drag, startPoint x: 1036, startPoint y: 133, endPoint x: 1023, endPoint y: 171, distance: 40.2
click at [1036, 139] on span "Resolução do caso" at bounding box center [1027, 136] width 111 height 19
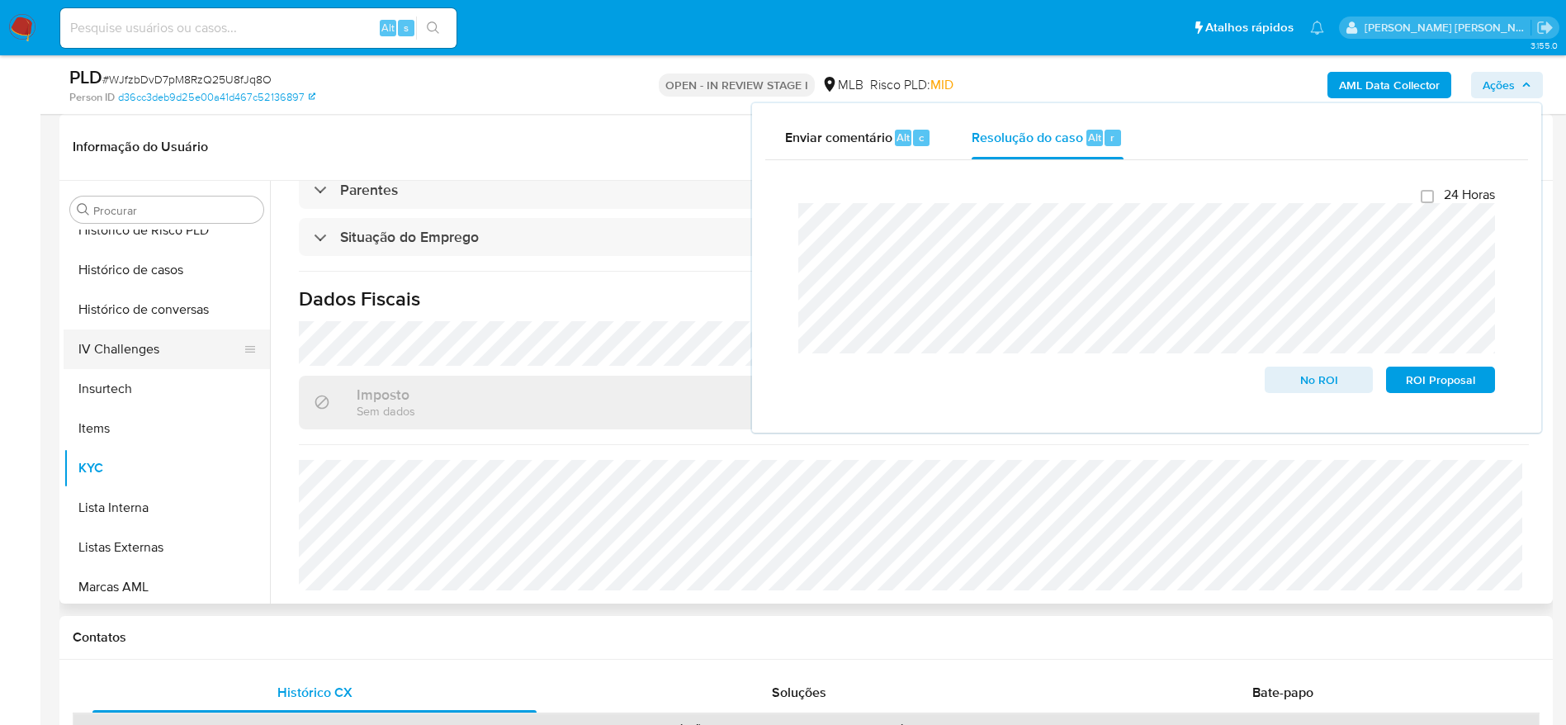
scroll to position [0, 0]
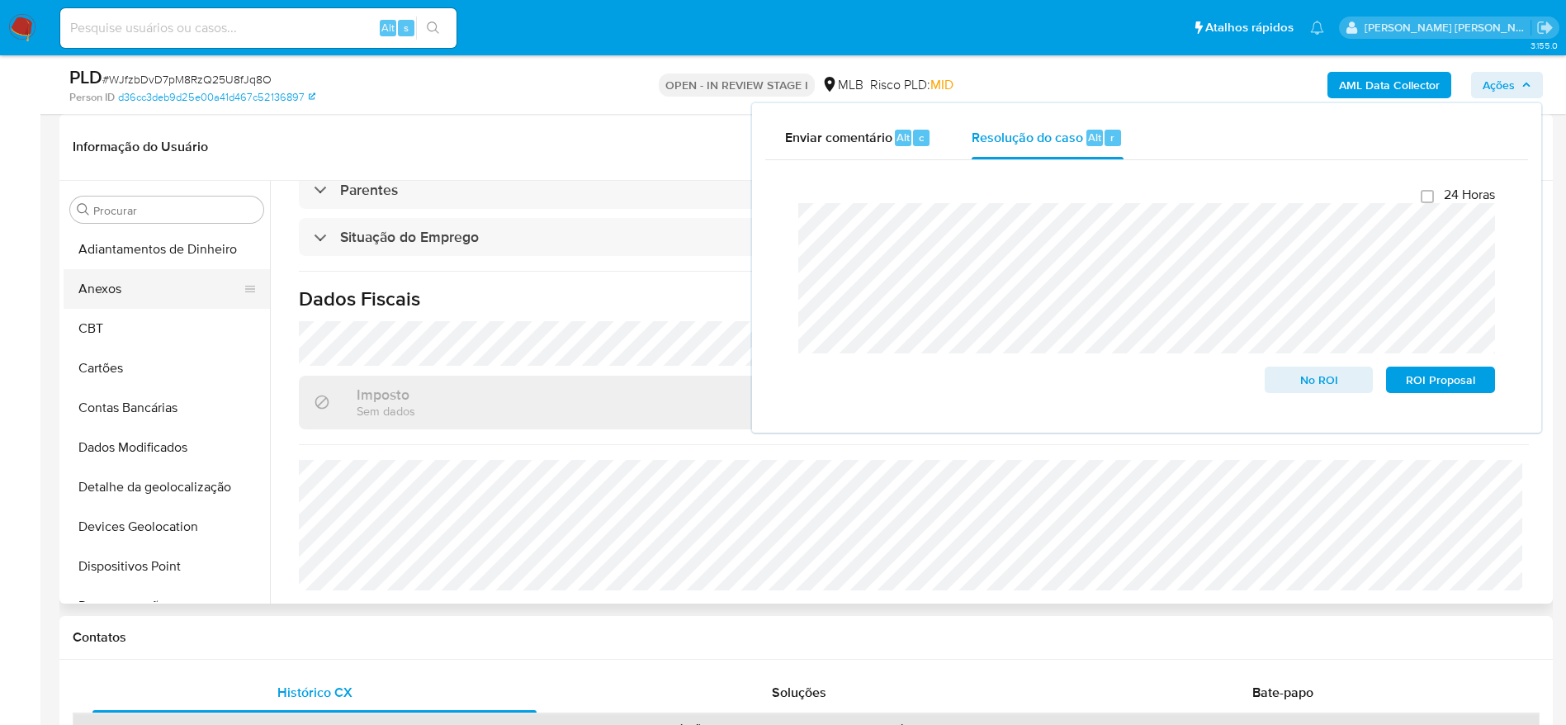
click at [92, 291] on button "Anexos" at bounding box center [160, 289] width 193 height 40
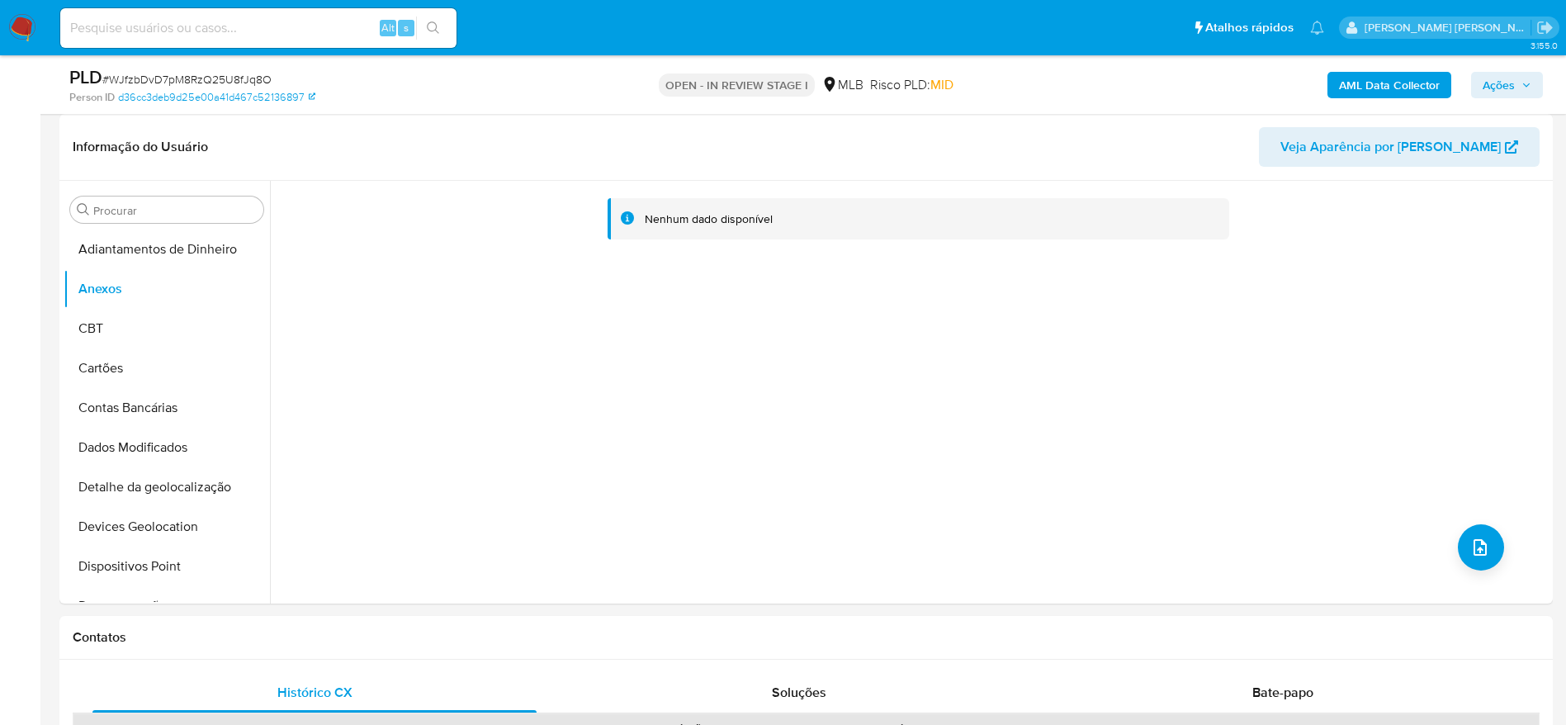
click at [1514, 78] on span "Ações" at bounding box center [1506, 84] width 49 height 23
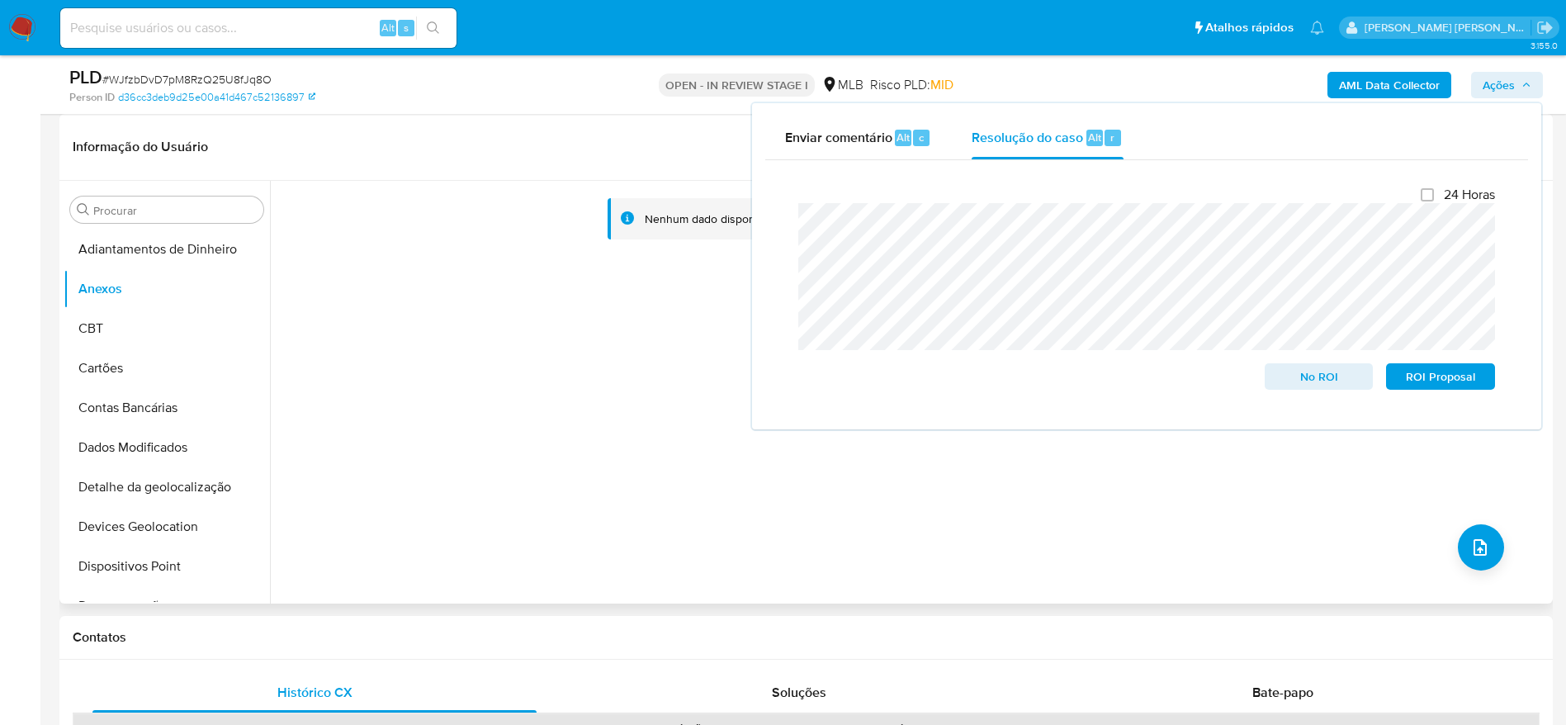
click at [520, 281] on div "Nenhum dado disponível" at bounding box center [909, 392] width 1279 height 423
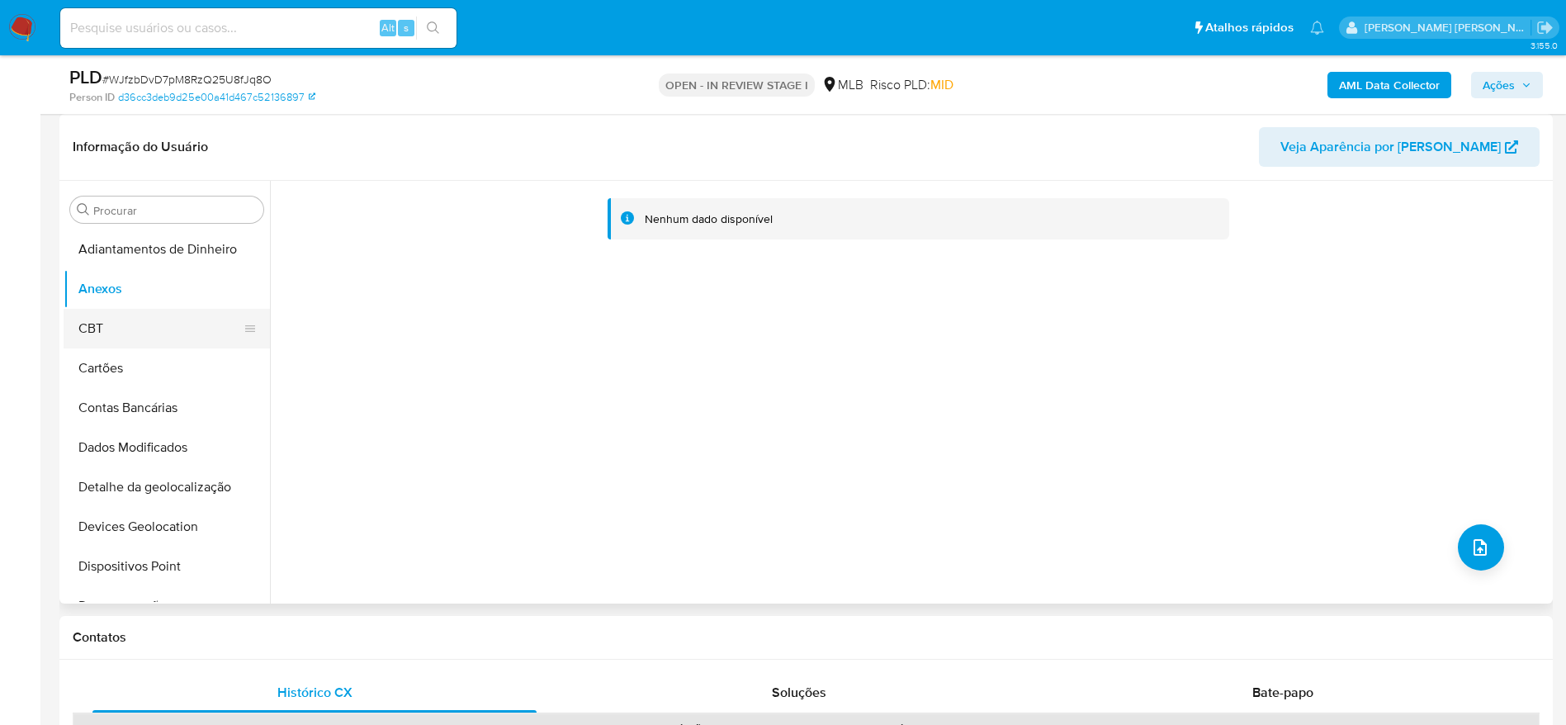
click at [129, 326] on button "CBT" at bounding box center [160, 329] width 193 height 40
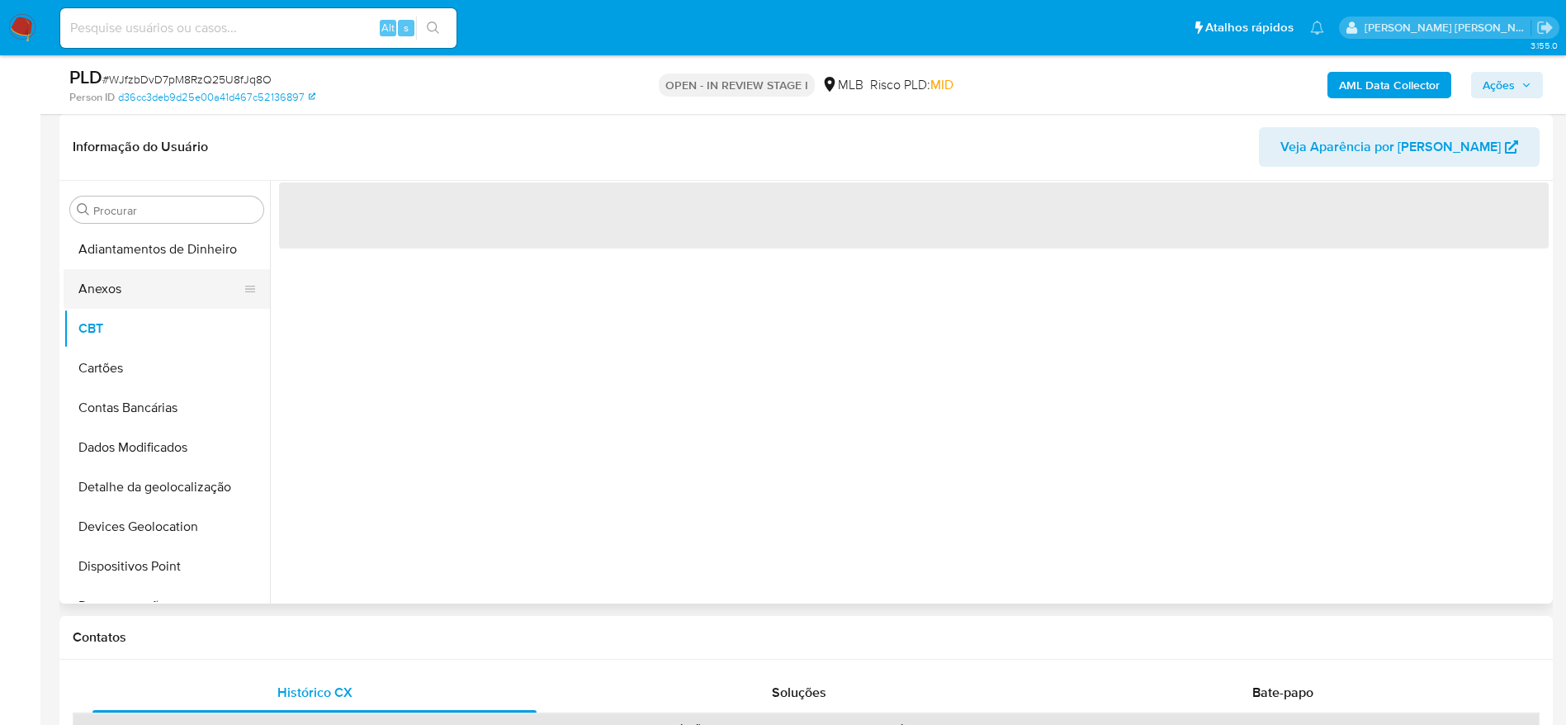
click at [131, 301] on button "Anexos" at bounding box center [160, 289] width 193 height 40
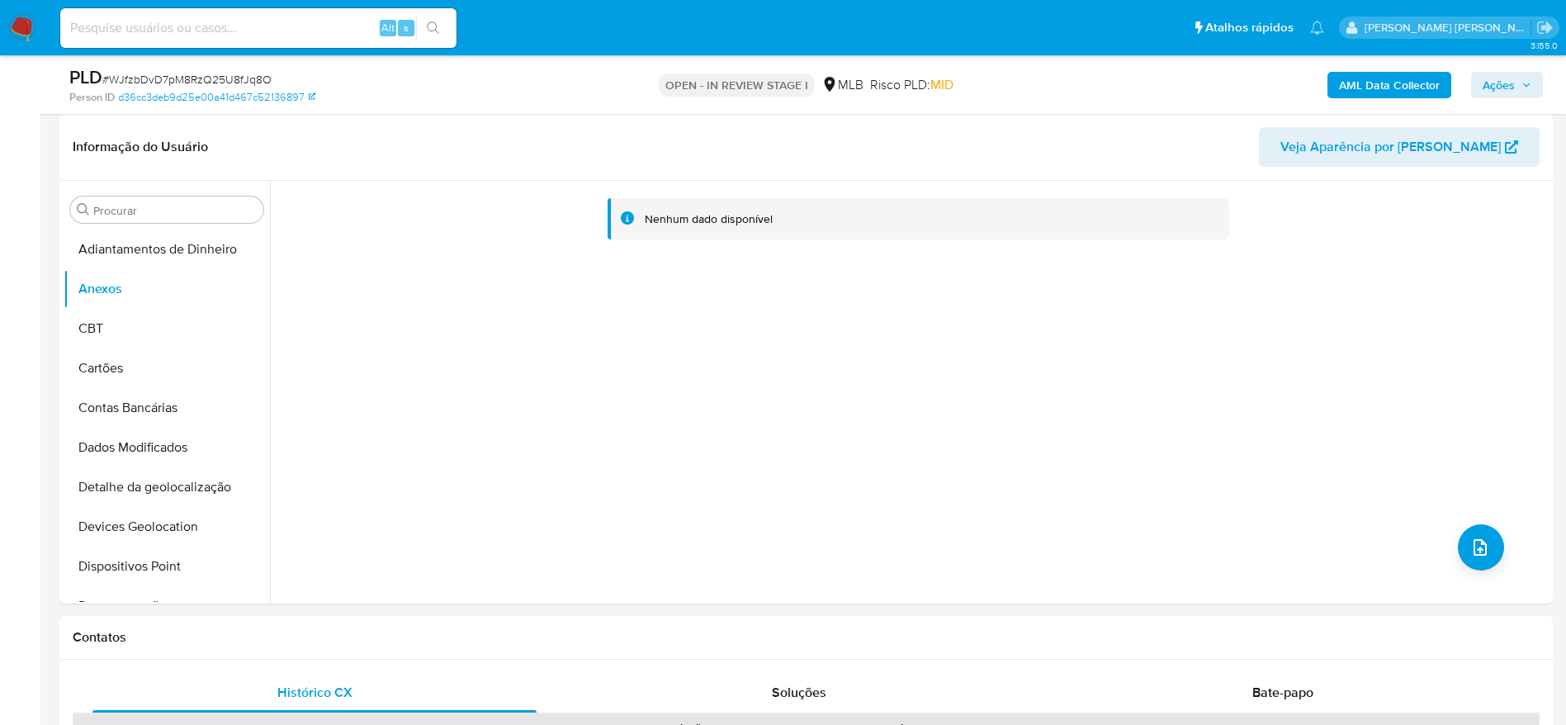
click at [1511, 82] on span "Ações" at bounding box center [1498, 85] width 32 height 26
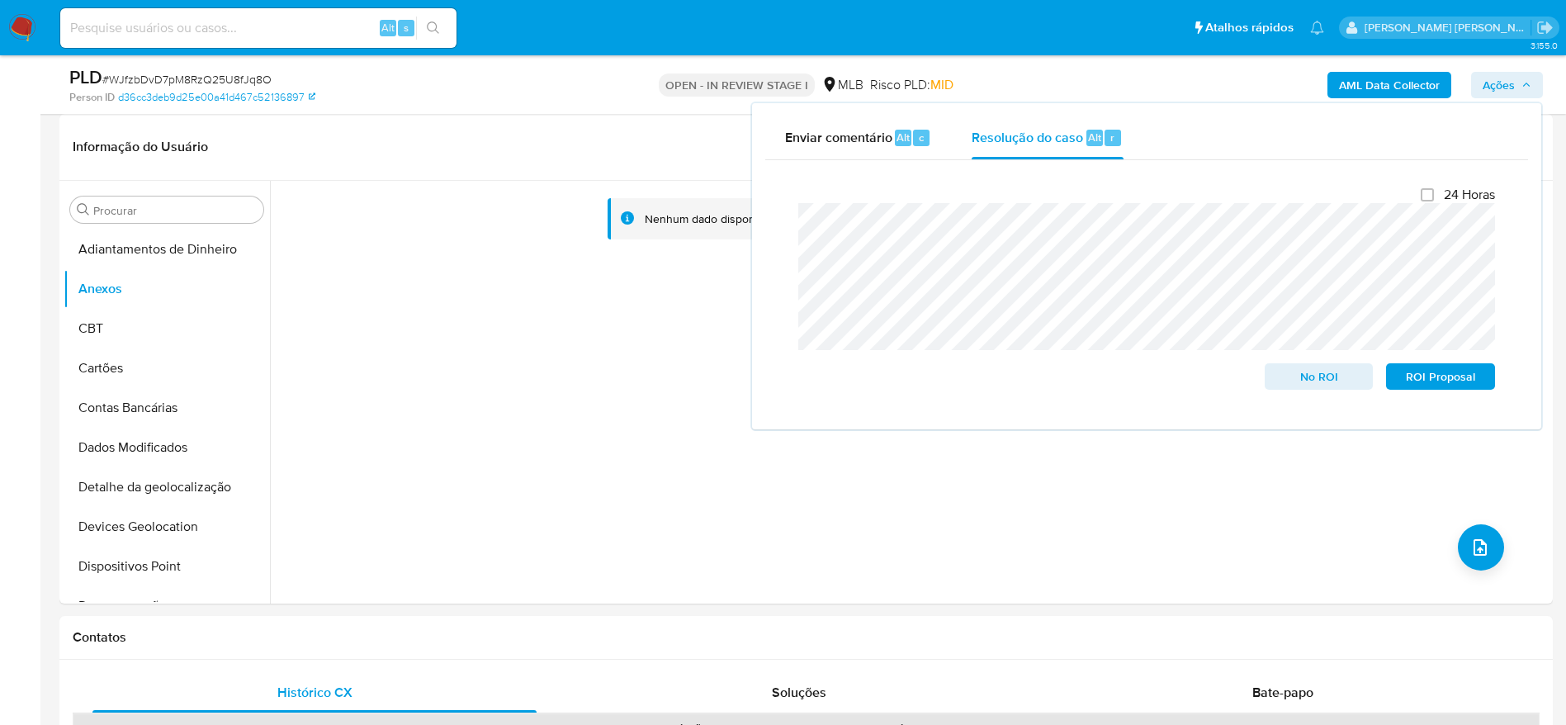
click at [1511, 82] on span "Ações" at bounding box center [1498, 85] width 32 height 26
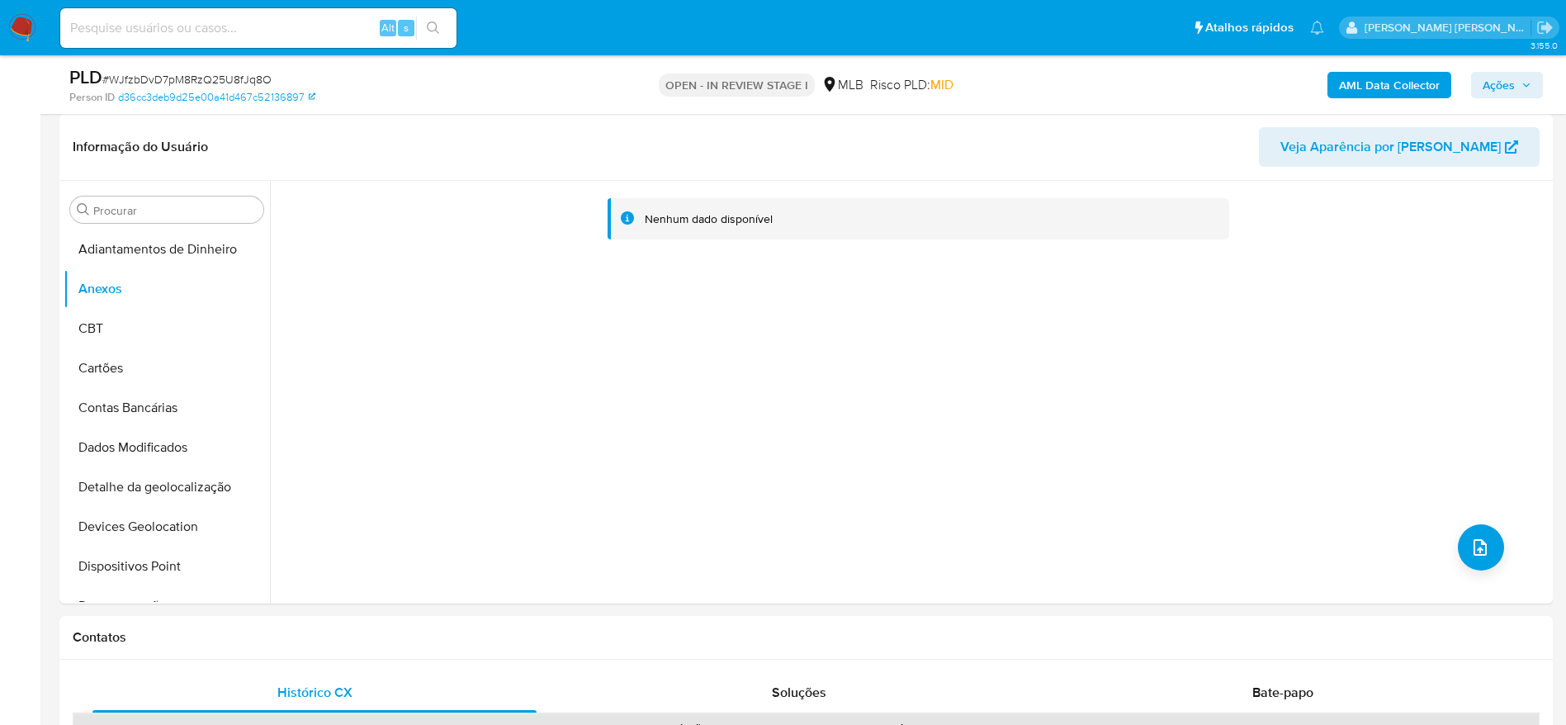
click at [1386, 87] on b "AML Data Collector" at bounding box center [1389, 85] width 101 height 26
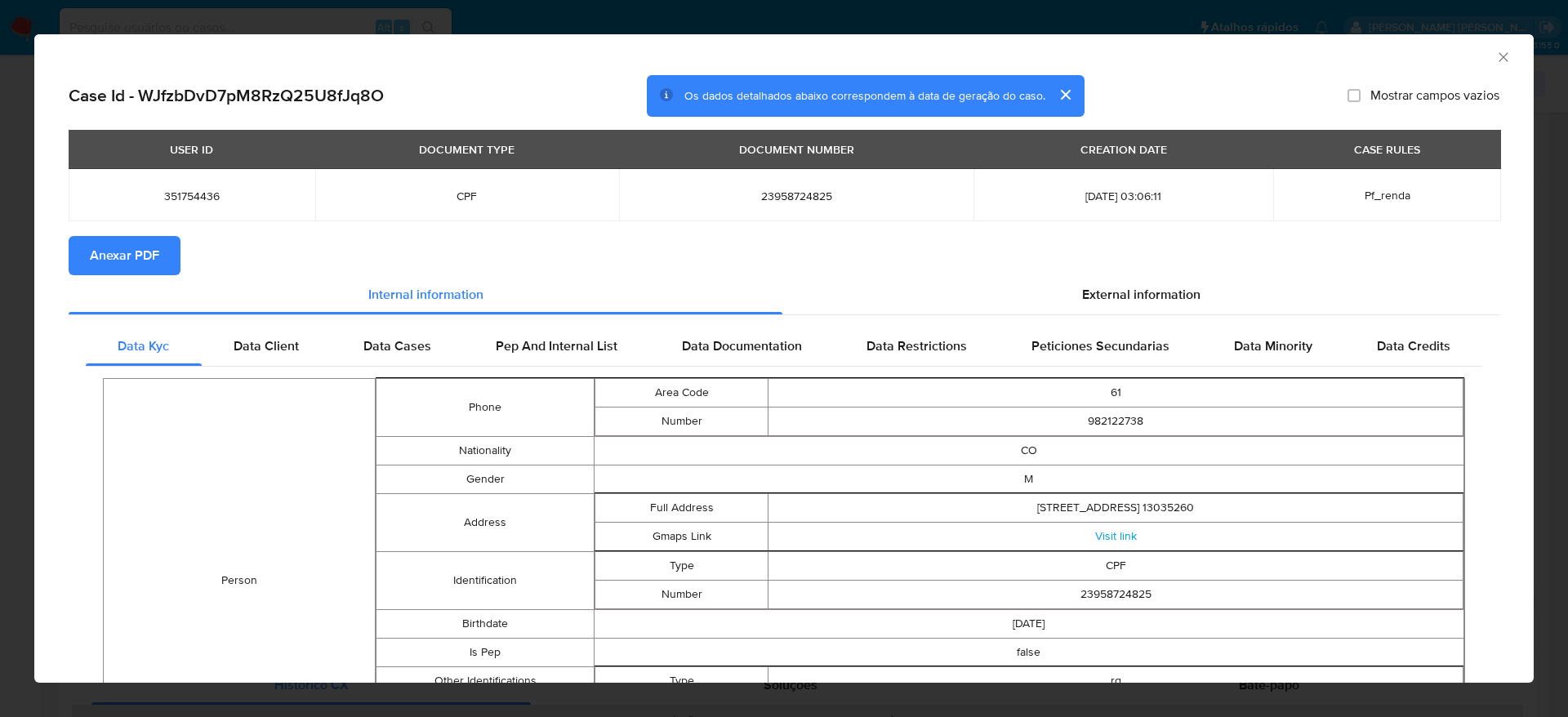
click at [138, 241] on span "Anexar PDF" at bounding box center [125, 255] width 69 height 36
click at [1495, 58] on icon "Fechar a janela" at bounding box center [1503, 57] width 17 height 17
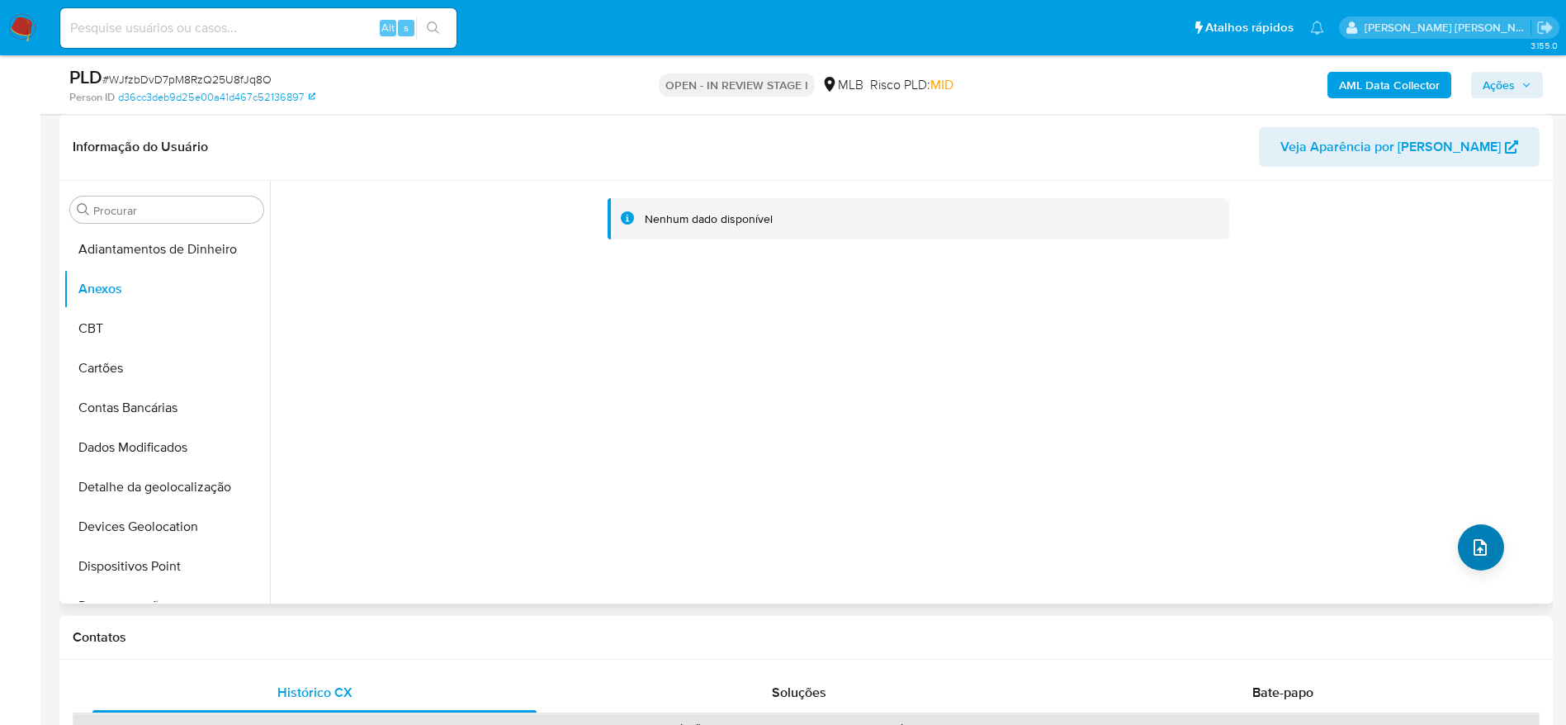
click at [1463, 534] on div "Nenhum dado disponível" at bounding box center [909, 392] width 1279 height 423
click at [1471, 546] on icon "upload-file" at bounding box center [1480, 547] width 20 height 20
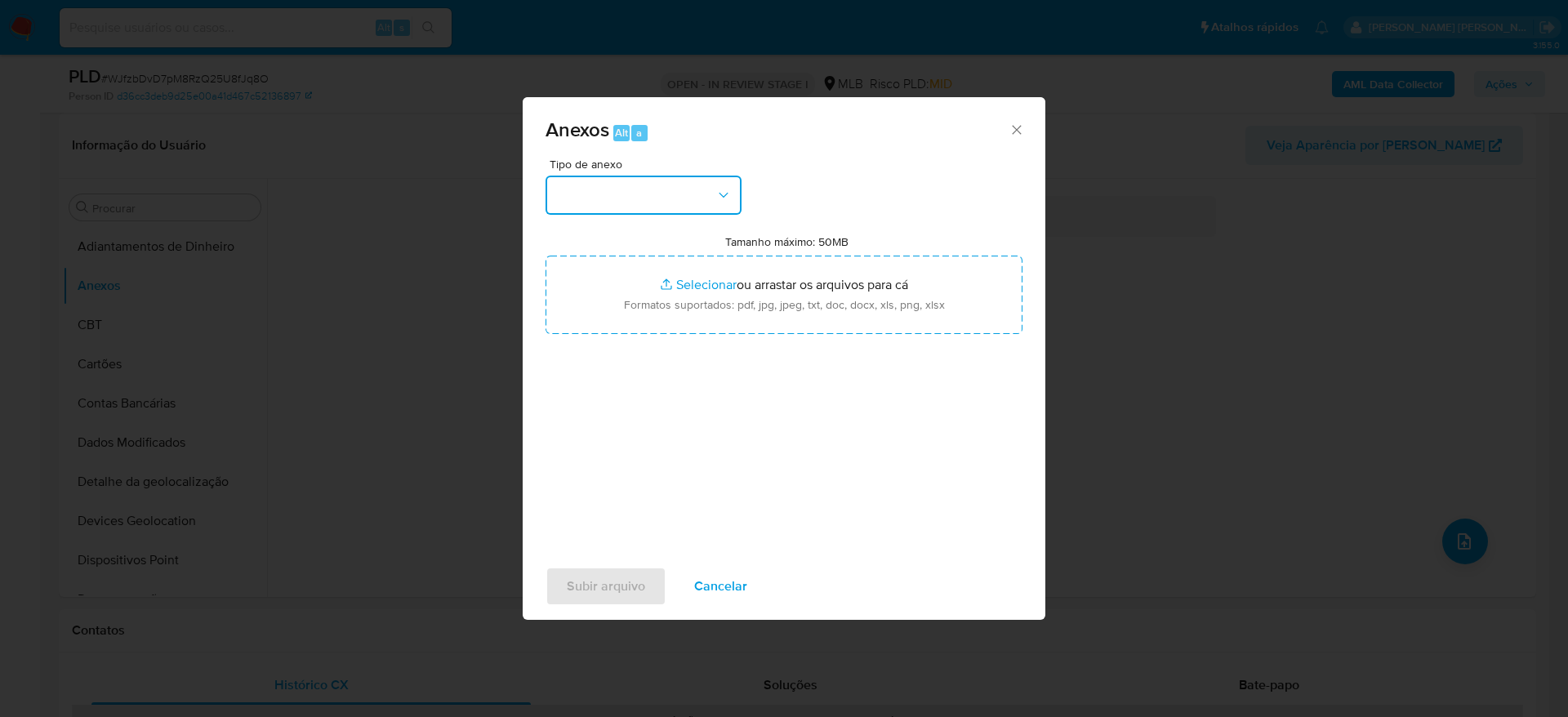
click at [647, 189] on button "button" at bounding box center [643, 195] width 196 height 40
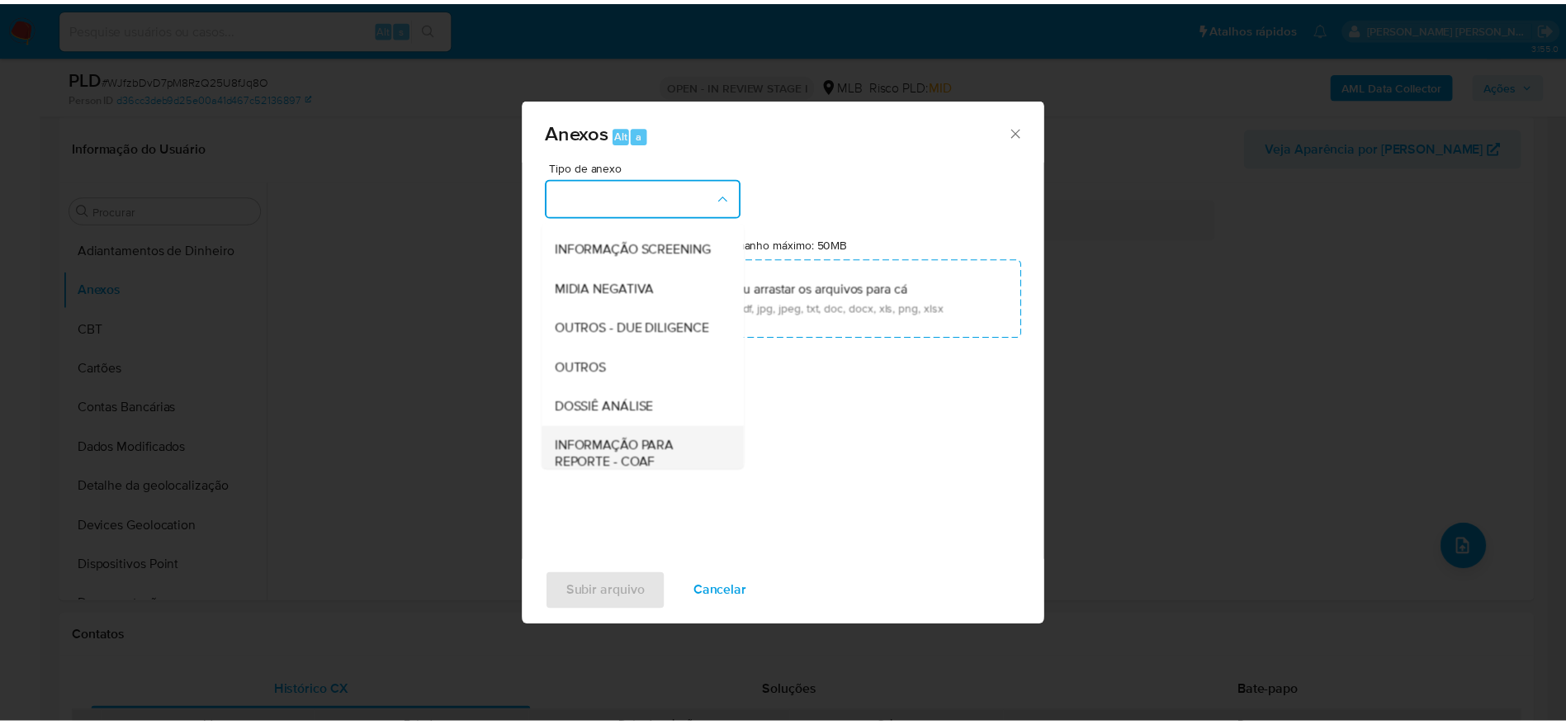
scroll to position [254, 0]
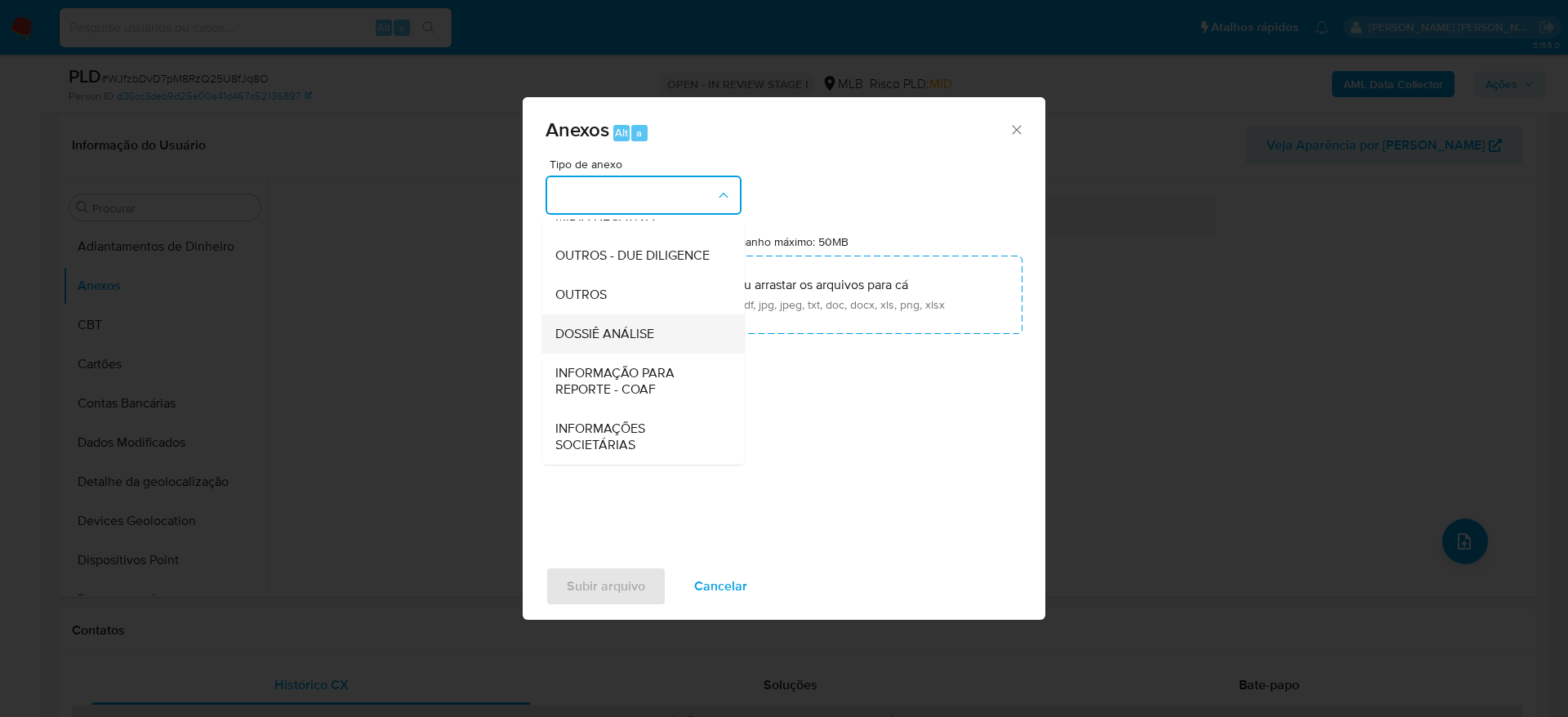
click at [608, 335] on span "DOSSIÊ ANÁLISE" at bounding box center [604, 333] width 99 height 17
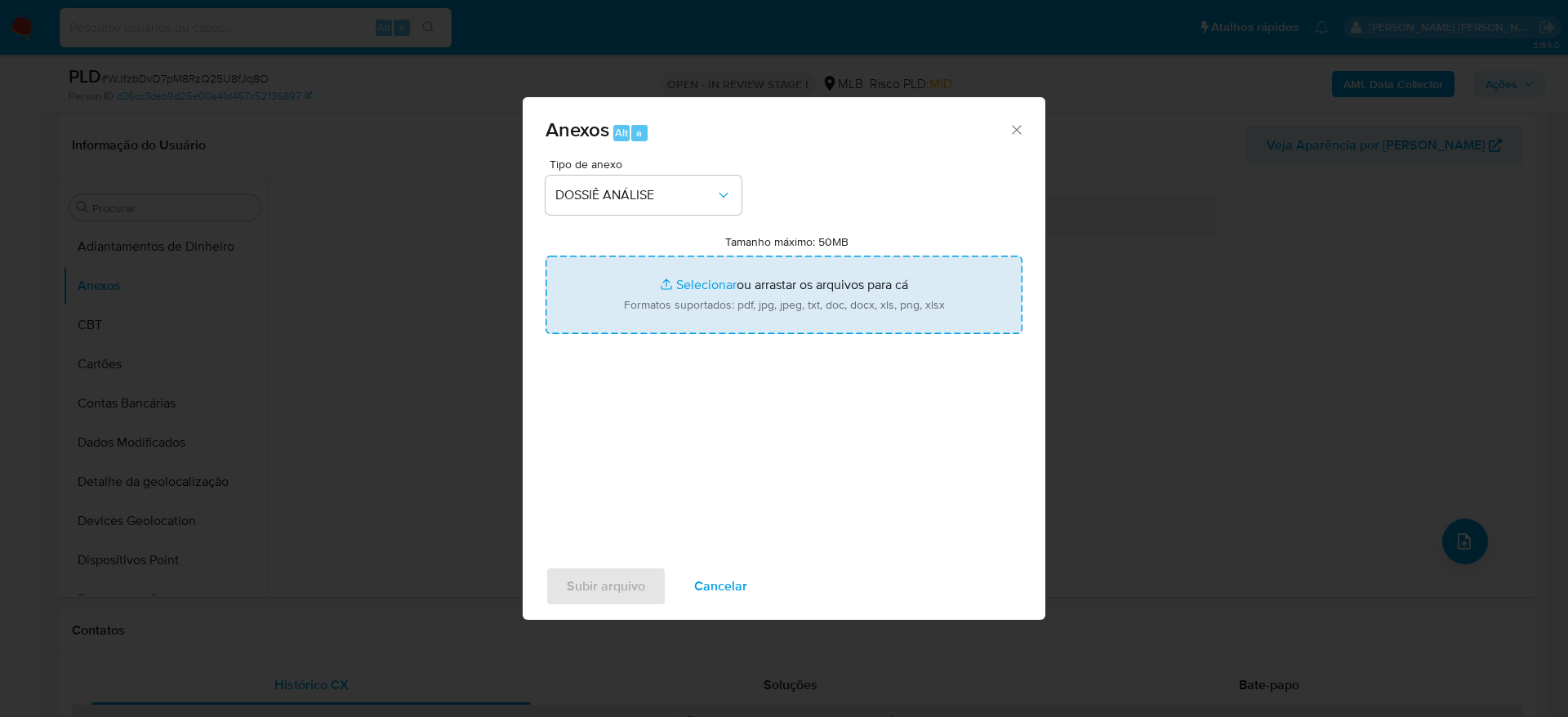
type input "C:\fakepath\SAR - XXXXXX - CPF 23958724825 - JULIAN EDISON RICARDO CARDONA.pdf"
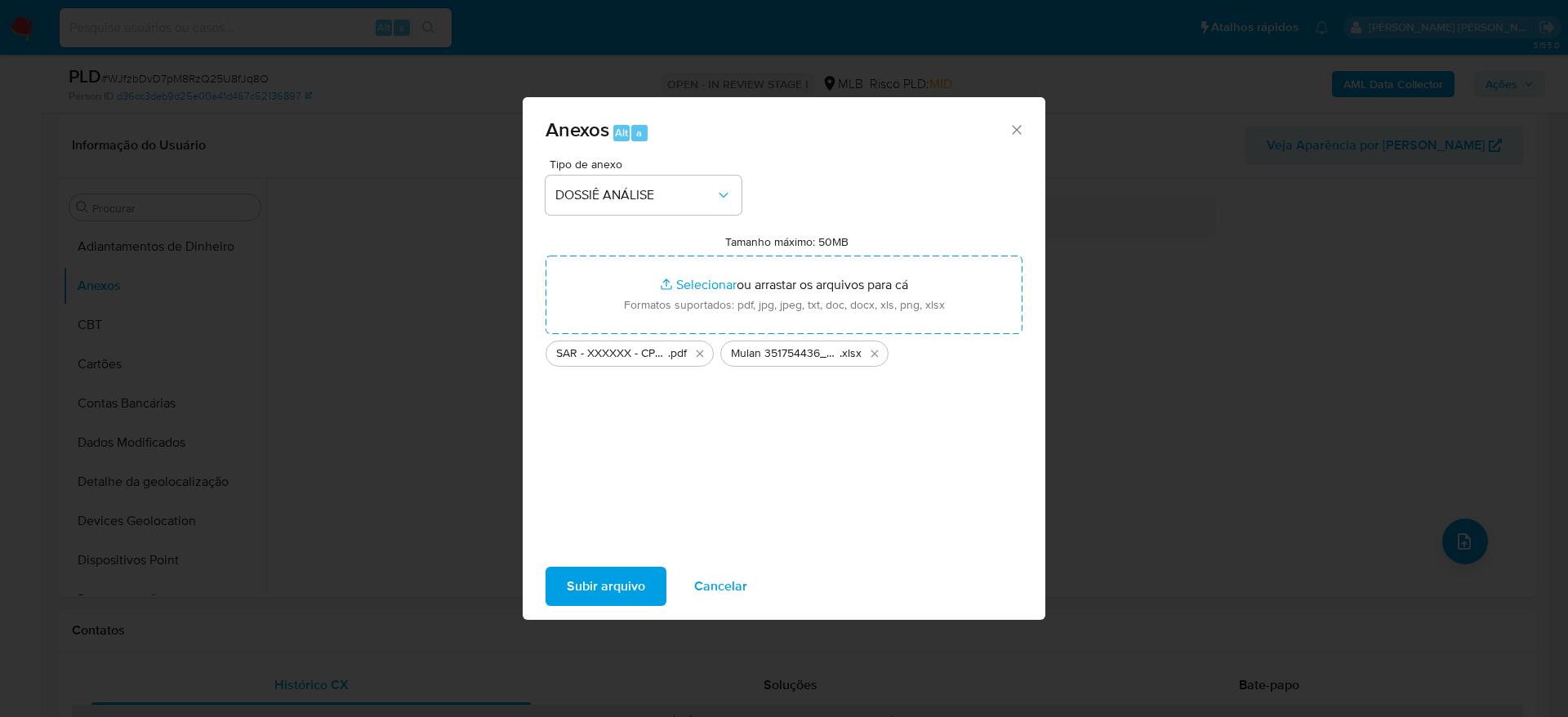
click at [638, 590] on span "Subir arquivo" at bounding box center [605, 585] width 78 height 36
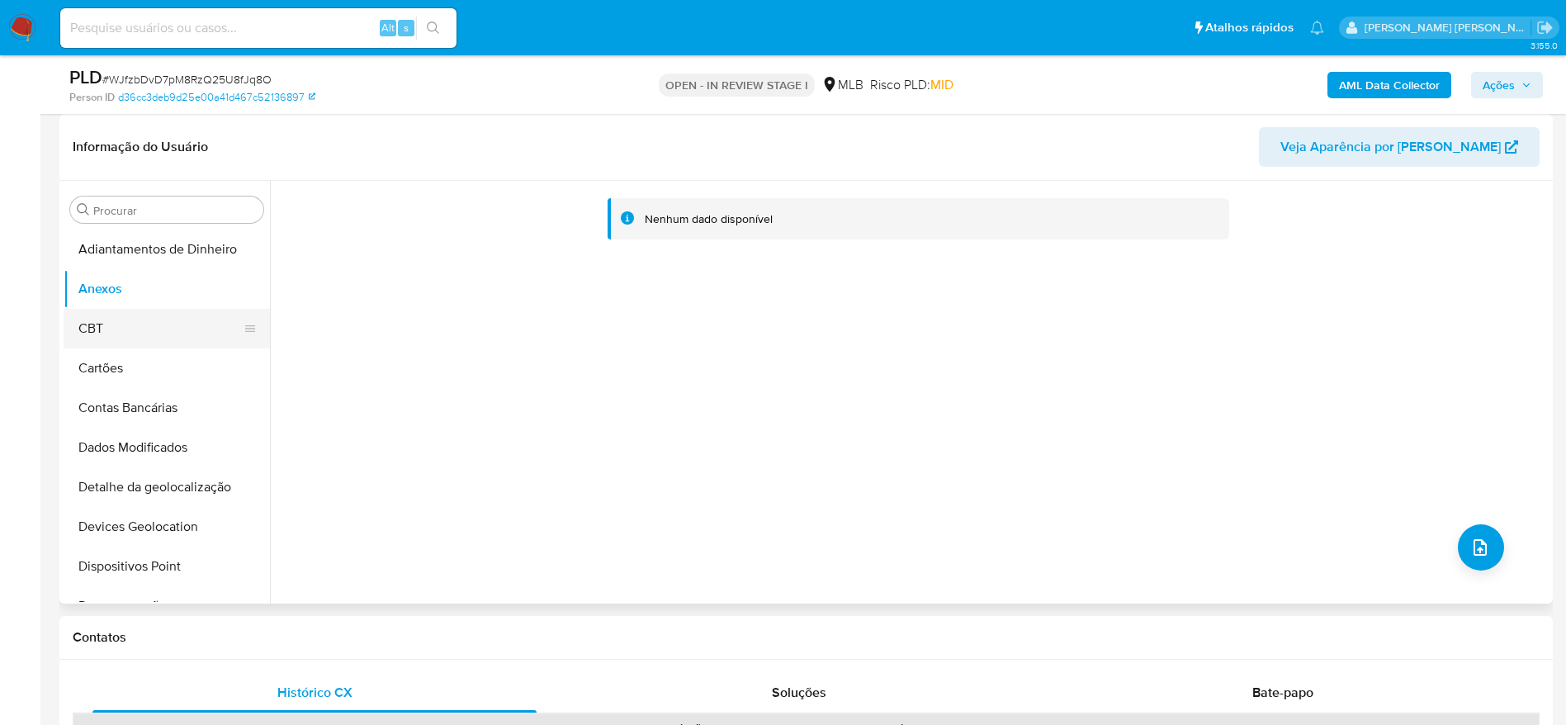
click at [129, 348] on button "Cartões" at bounding box center [167, 368] width 206 height 40
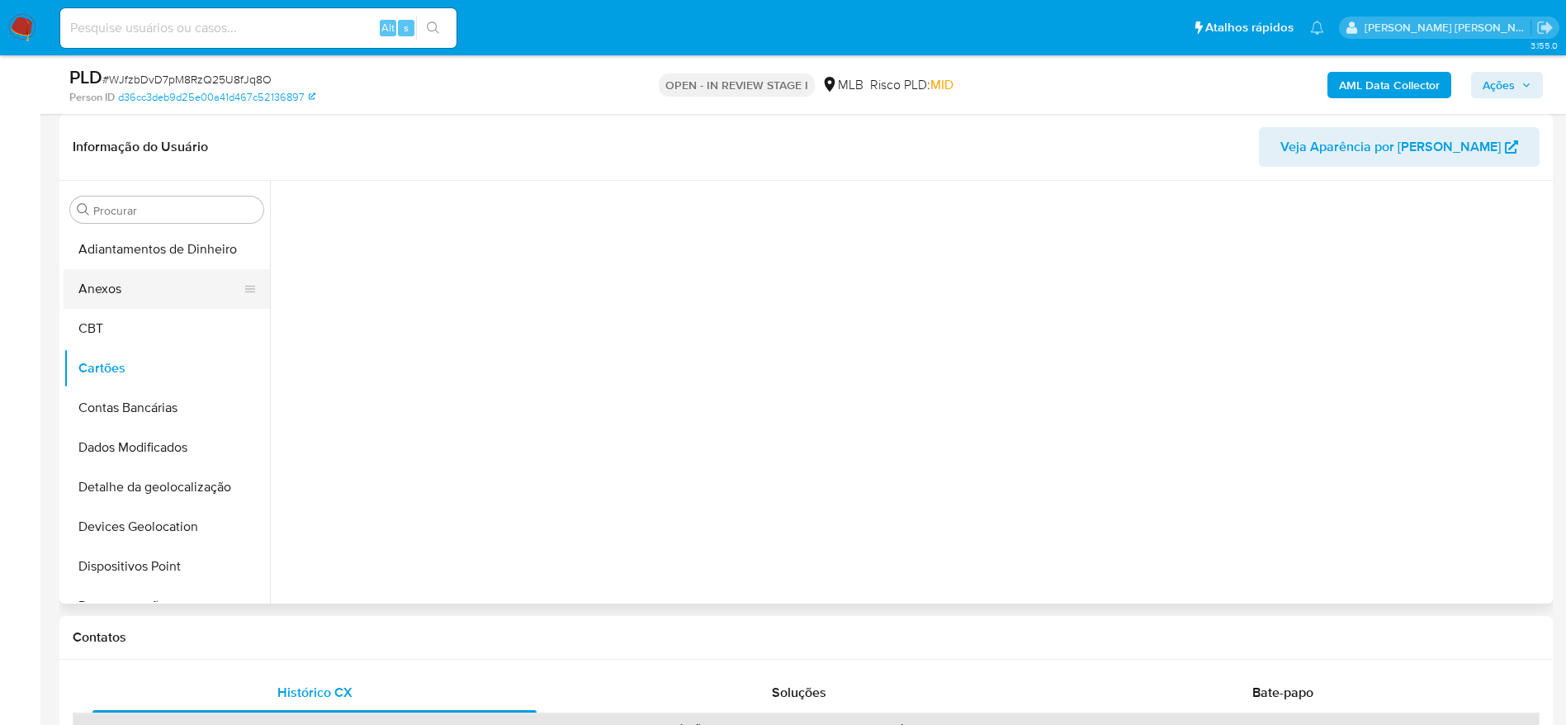
click at [145, 291] on button "Anexos" at bounding box center [160, 289] width 193 height 40
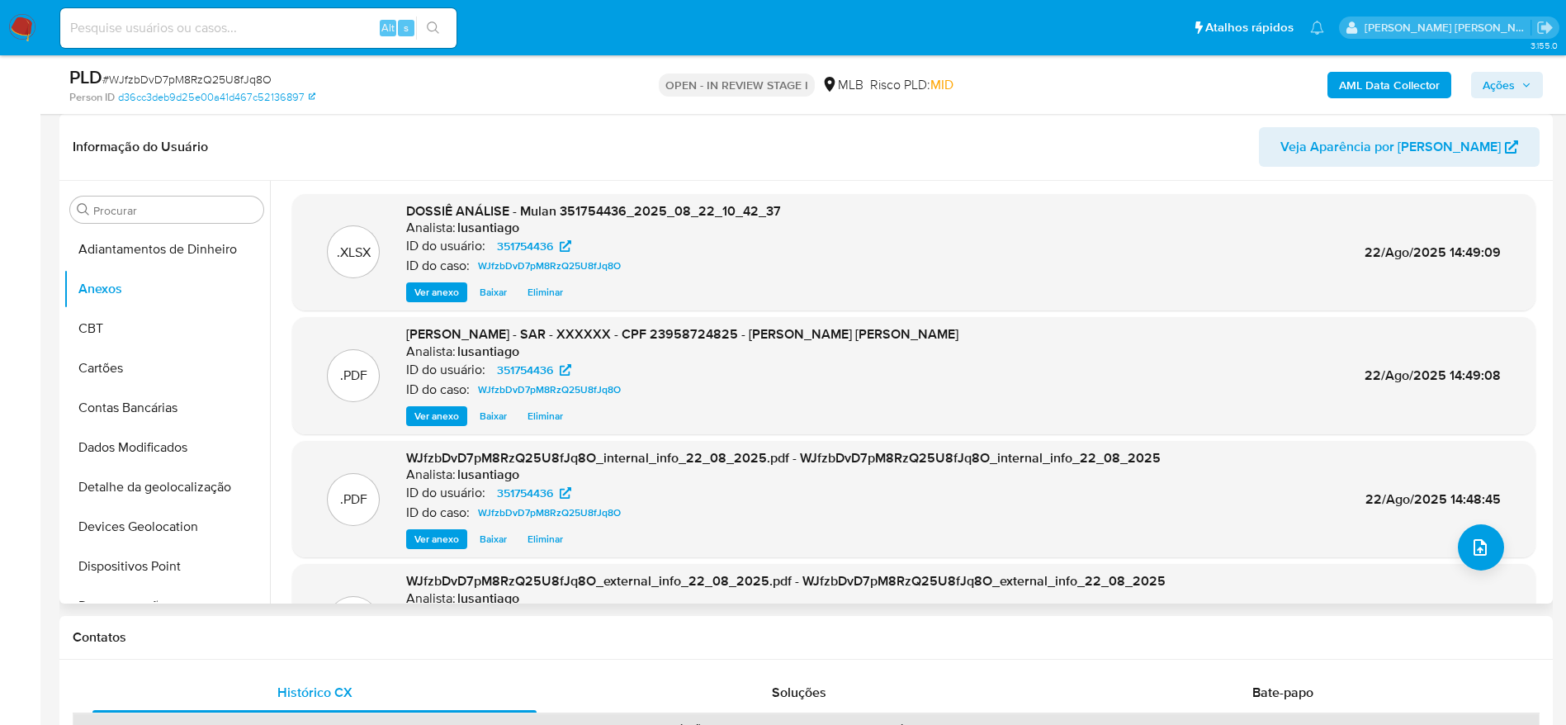
click at [585, 171] on div "Informação do Usuário Veja Aparência por Pessoa" at bounding box center [805, 147] width 1493 height 67
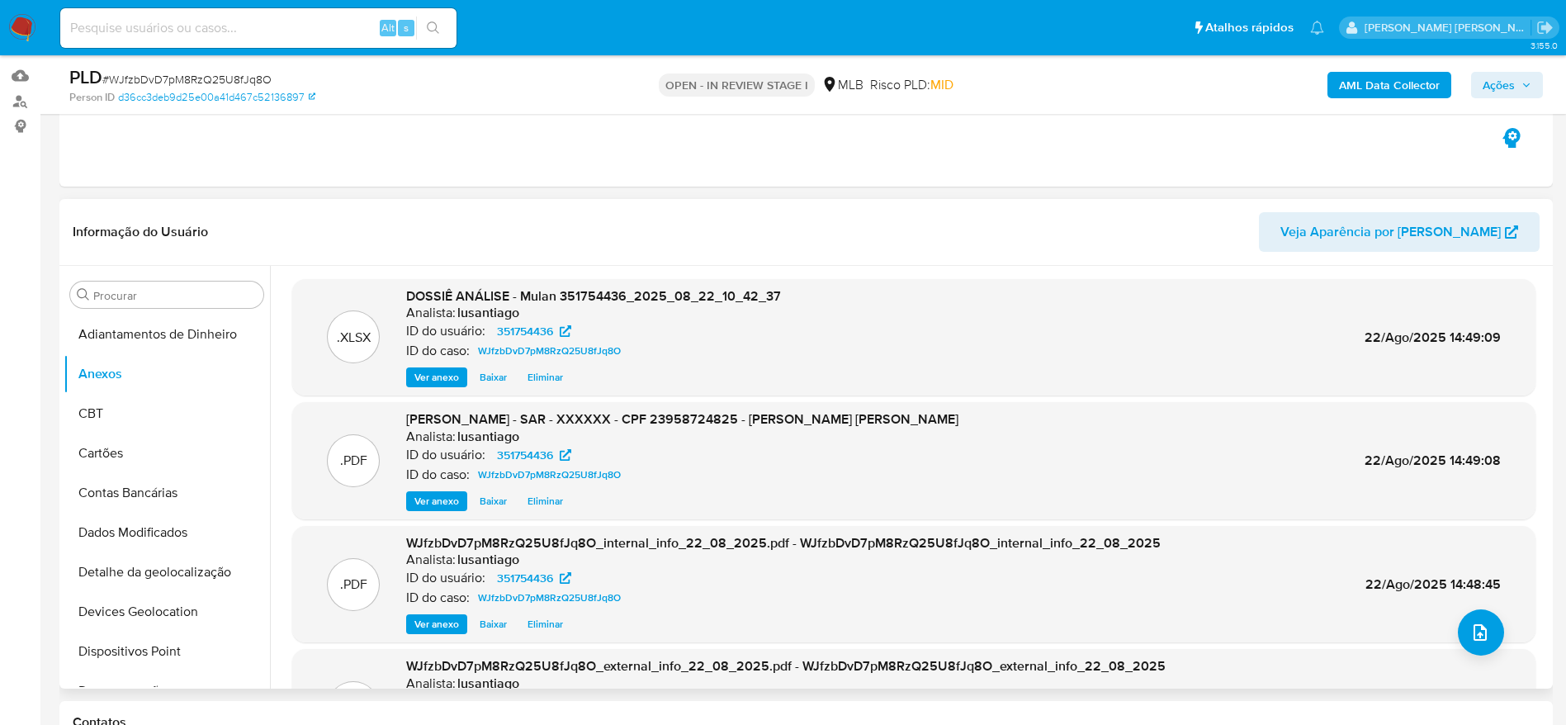
scroll to position [124, 0]
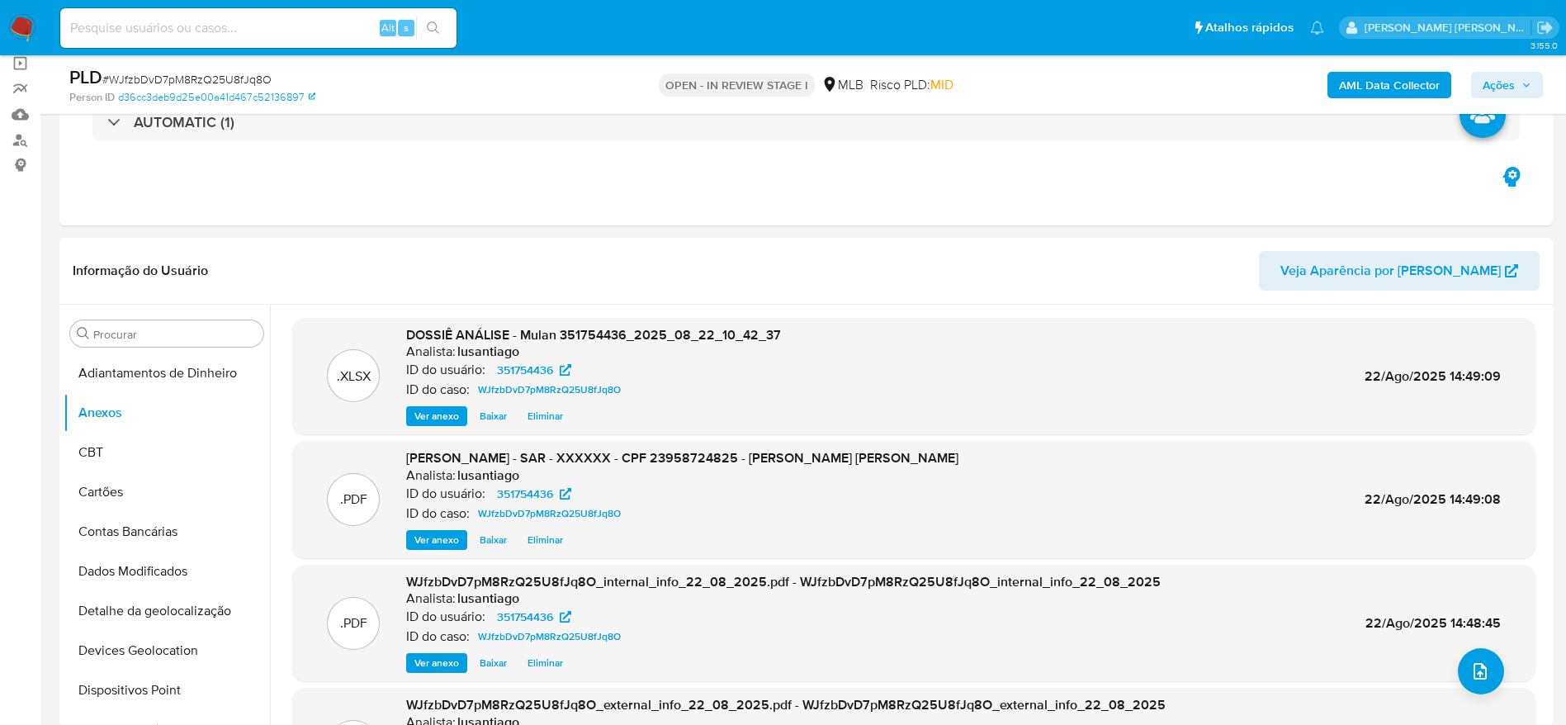
click at [1511, 84] on span "Ações" at bounding box center [1498, 85] width 32 height 26
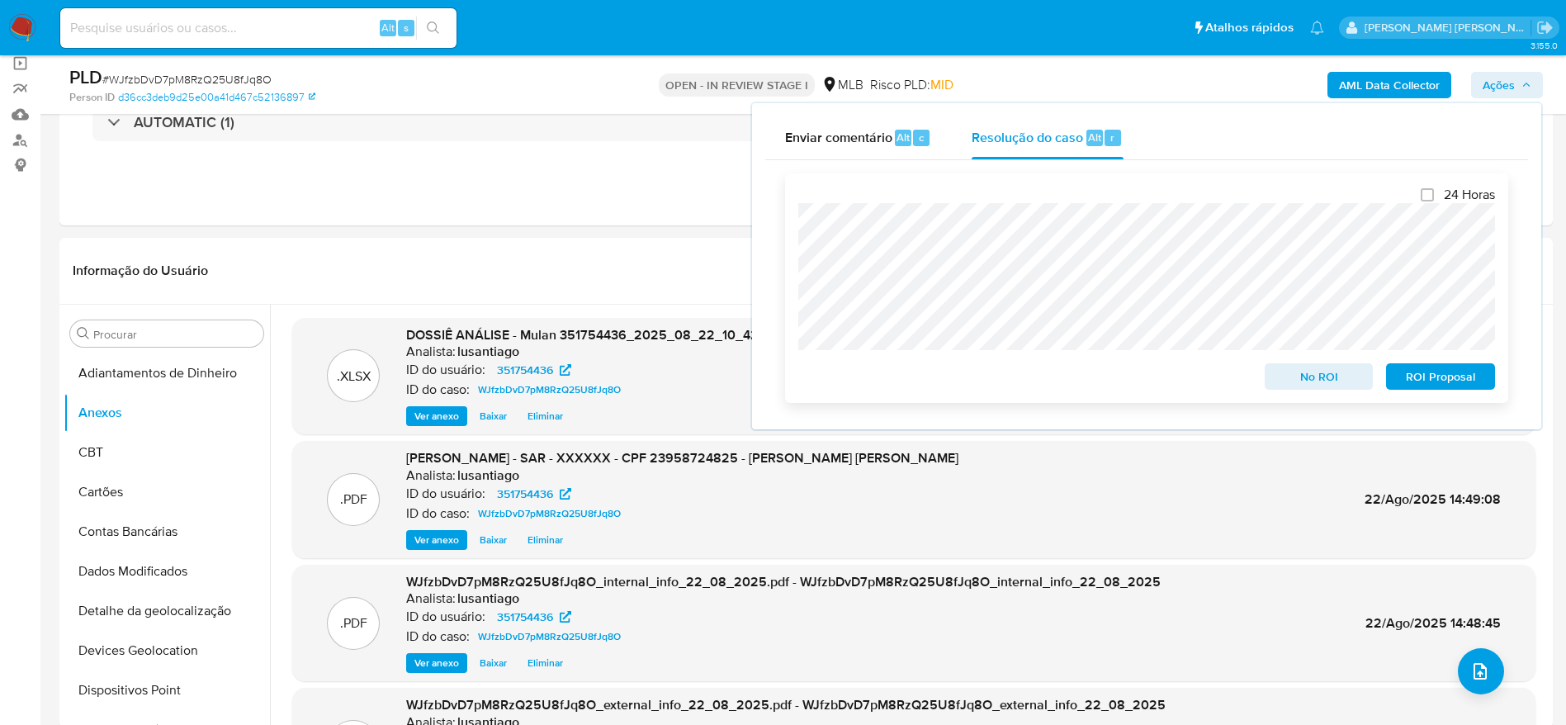
click at [1436, 383] on span "ROI Proposal" at bounding box center [1440, 376] width 86 height 23
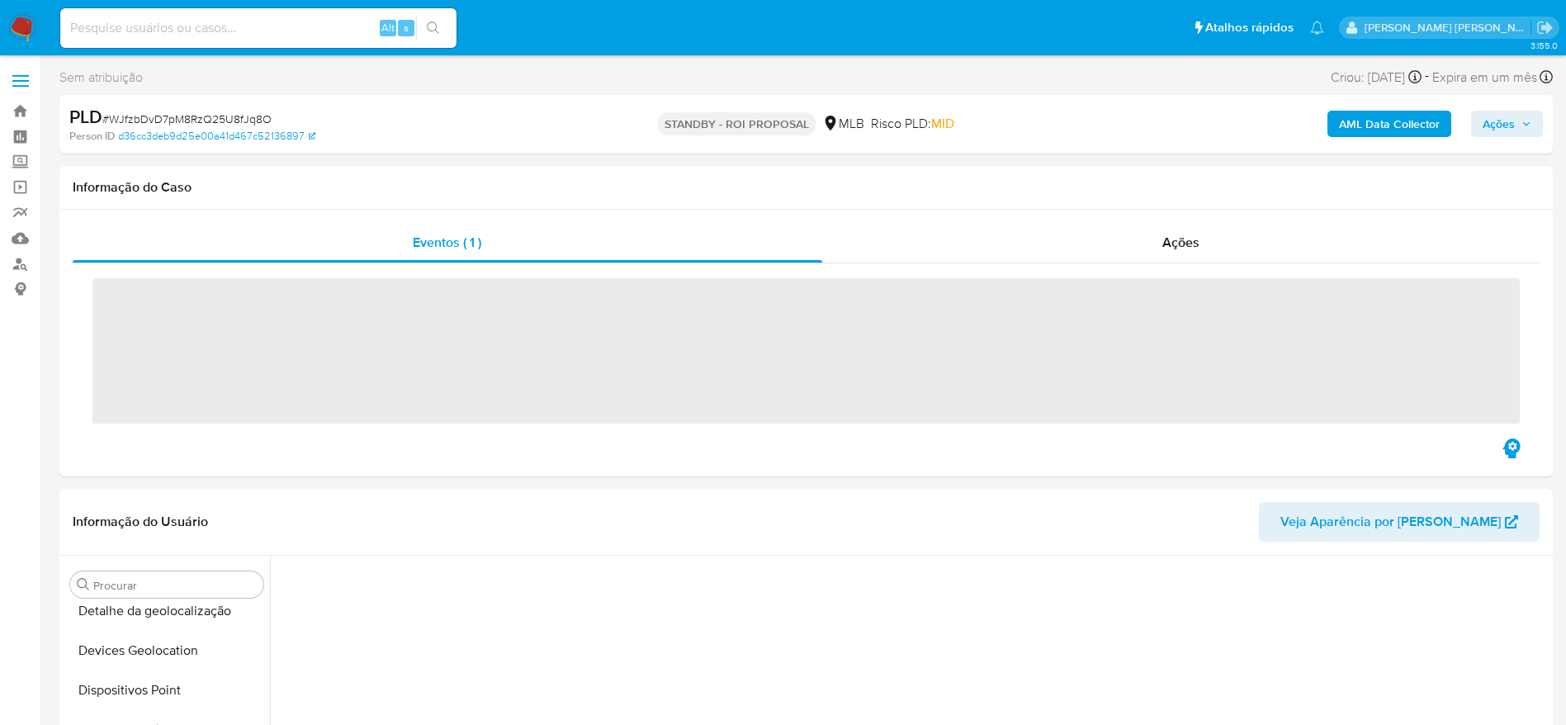
scroll to position [591, 0]
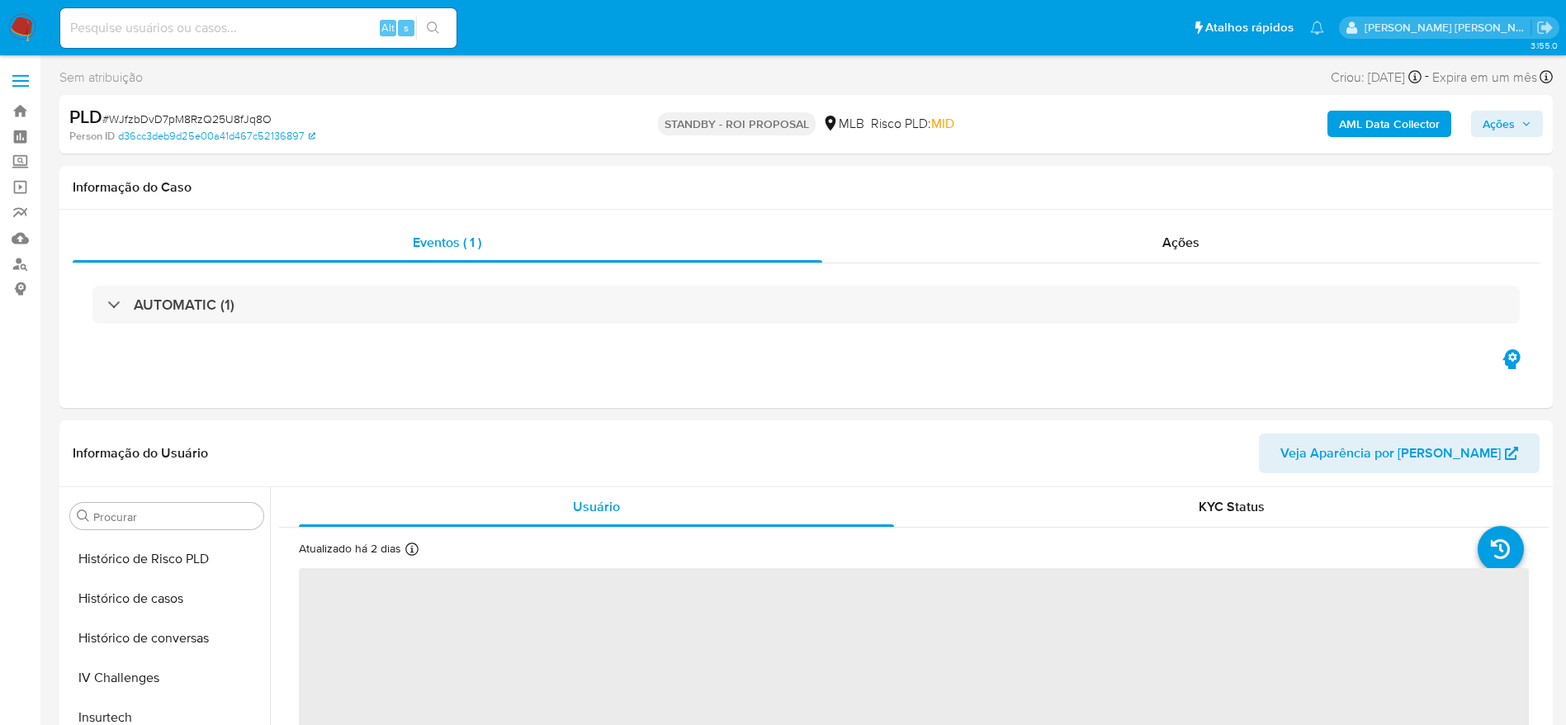
select select "10"
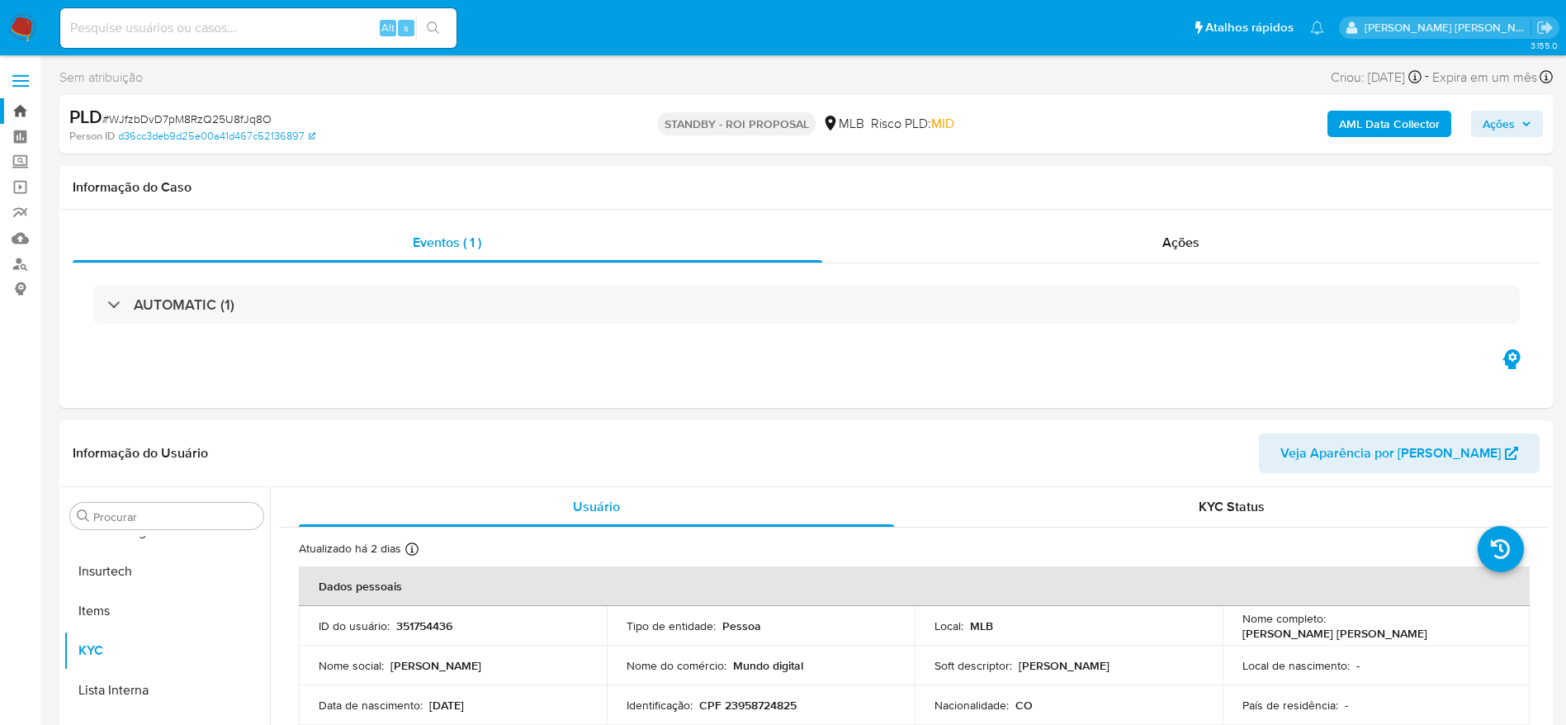
click at [13, 110] on link "Bandeja" at bounding box center [98, 111] width 196 height 26
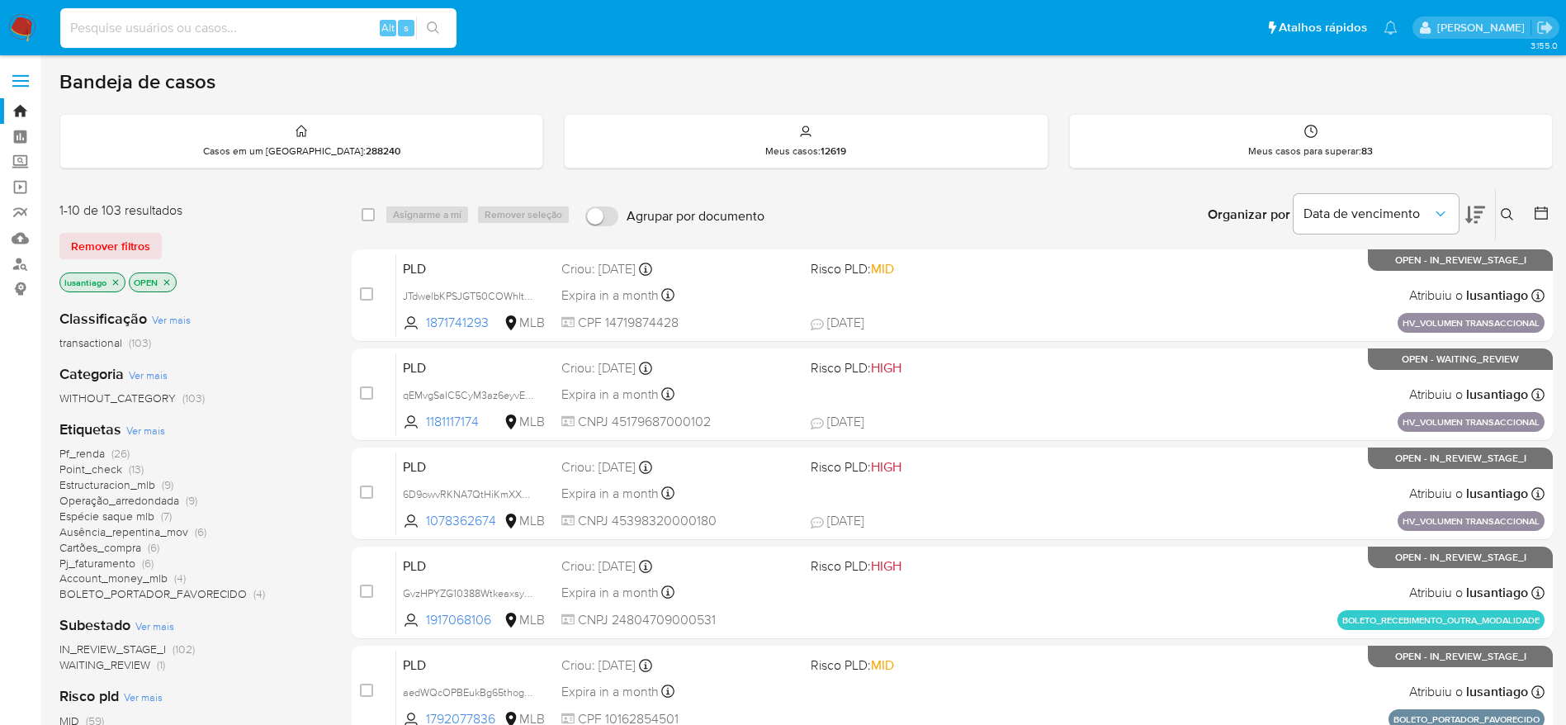
click at [259, 25] on input at bounding box center [258, 27] width 396 height 21
paste input "137757832"
type input "137757832"
click at [441, 22] on button "search-icon" at bounding box center [433, 28] width 34 height 23
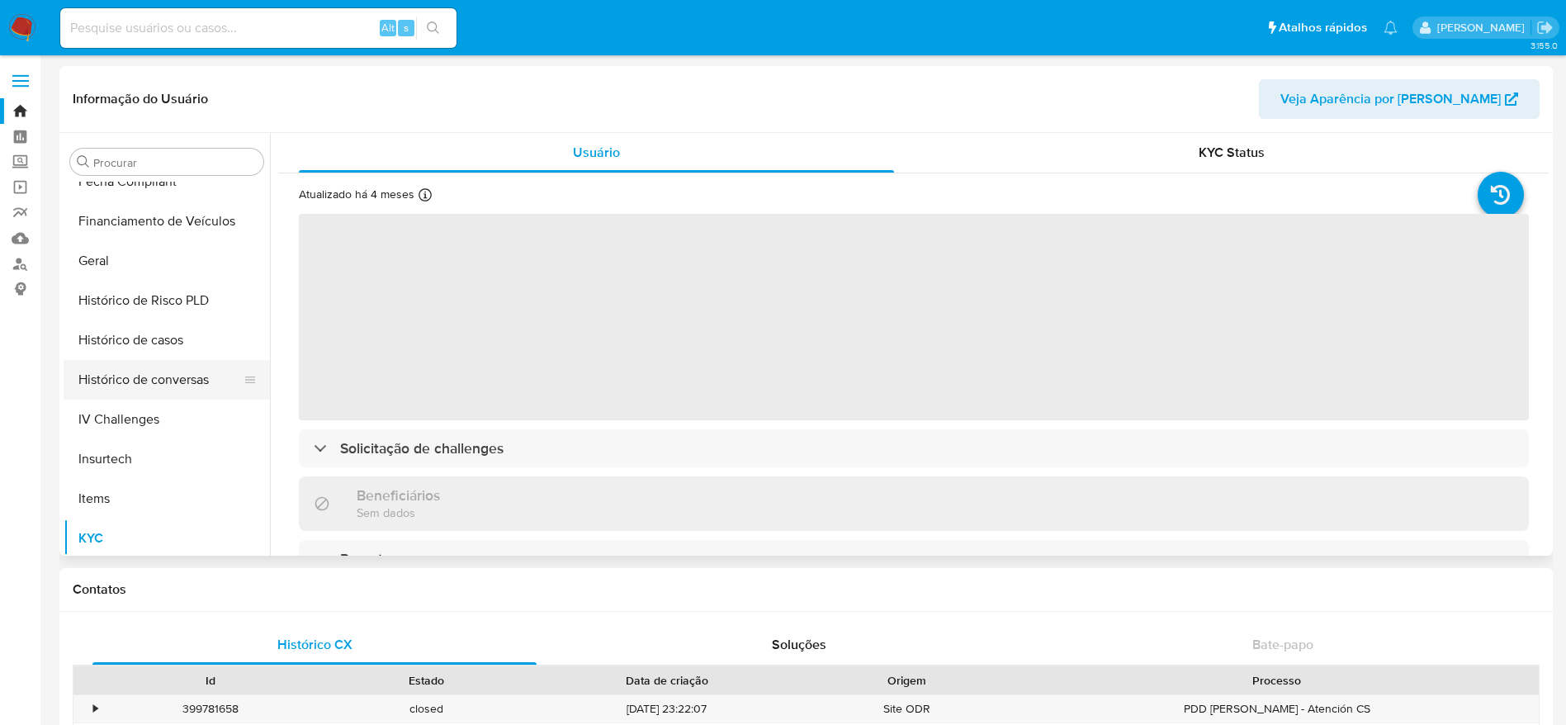
scroll to position [489, 0]
click at [152, 340] on button "Histórico de casos" at bounding box center [160, 346] width 193 height 40
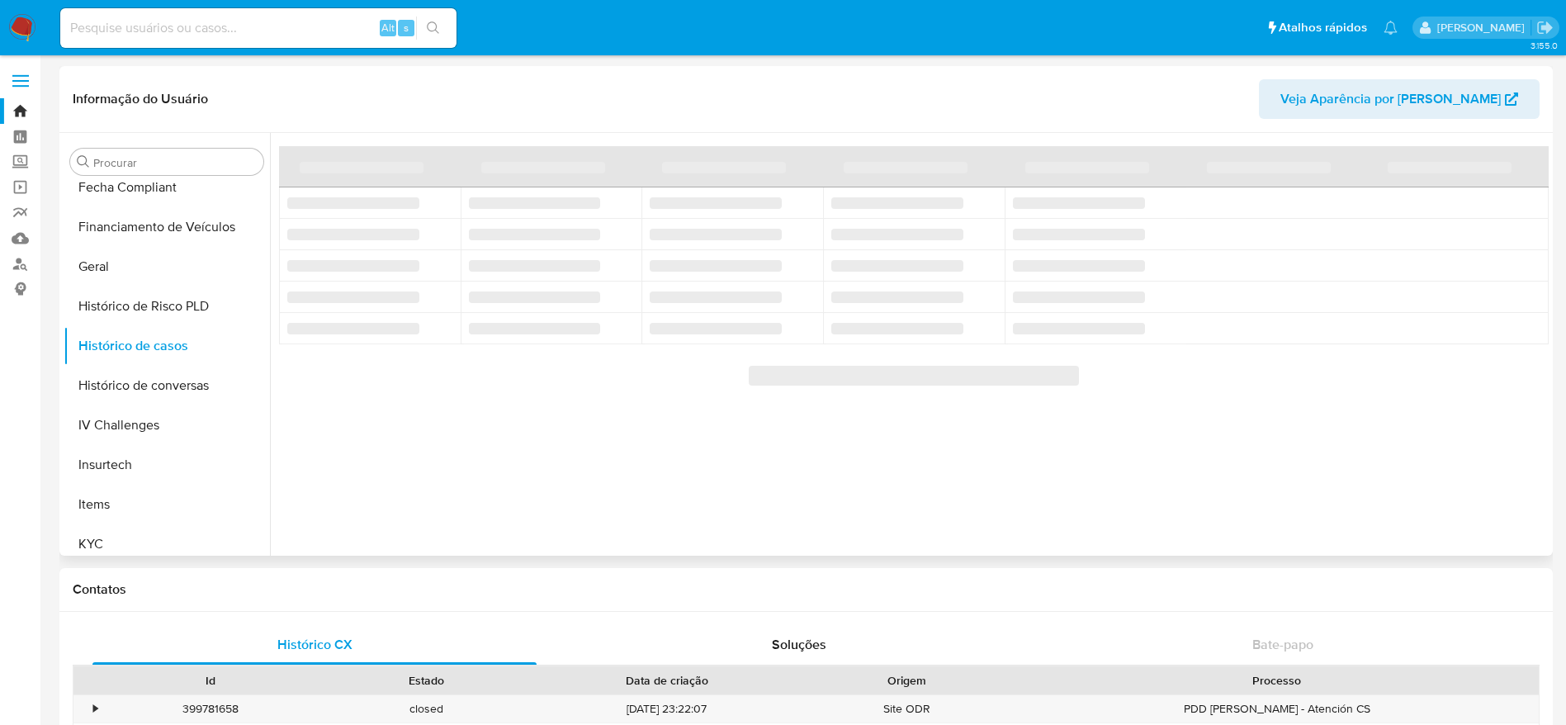
select select "10"
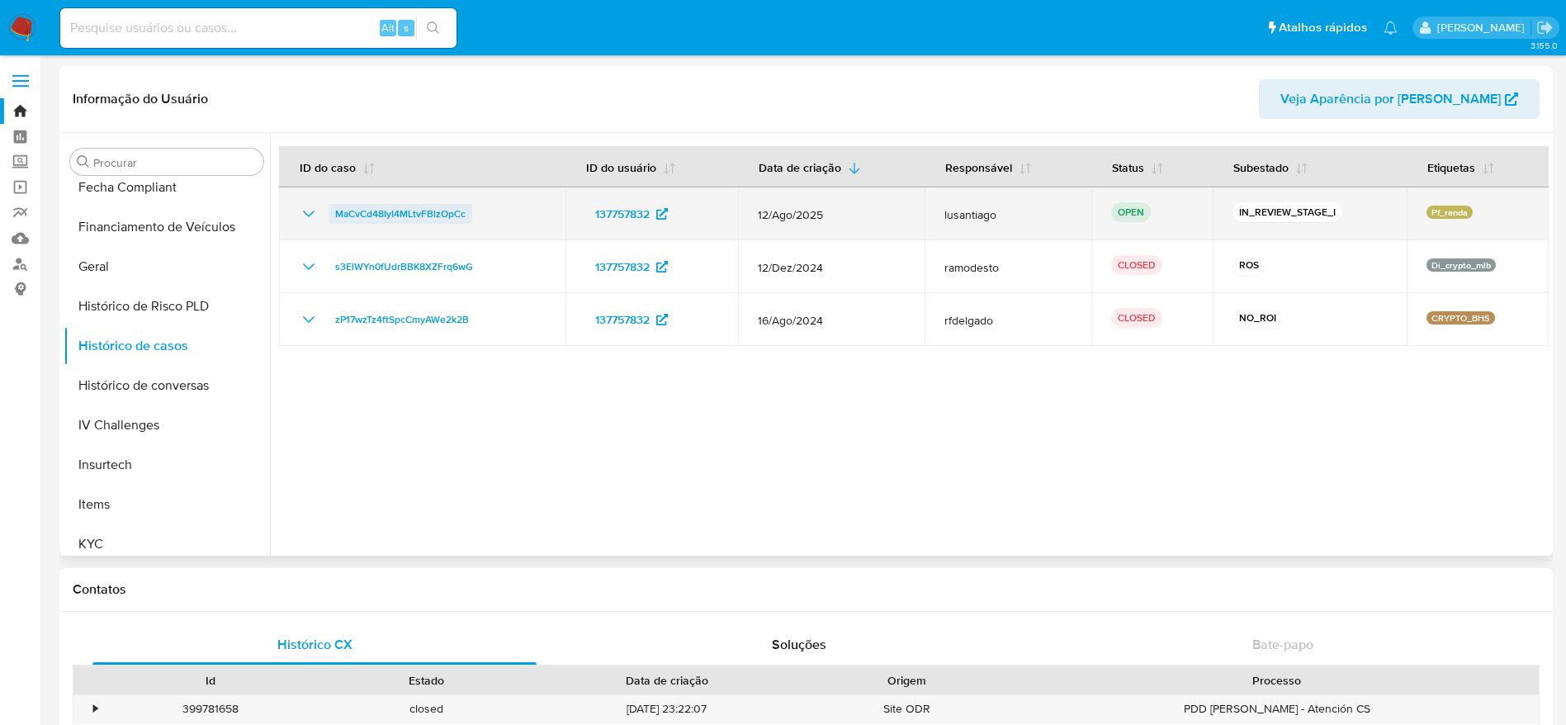
click at [427, 212] on span "MaCvCd48IyI4MLtvFBlzOpCc" at bounding box center [400, 214] width 130 height 20
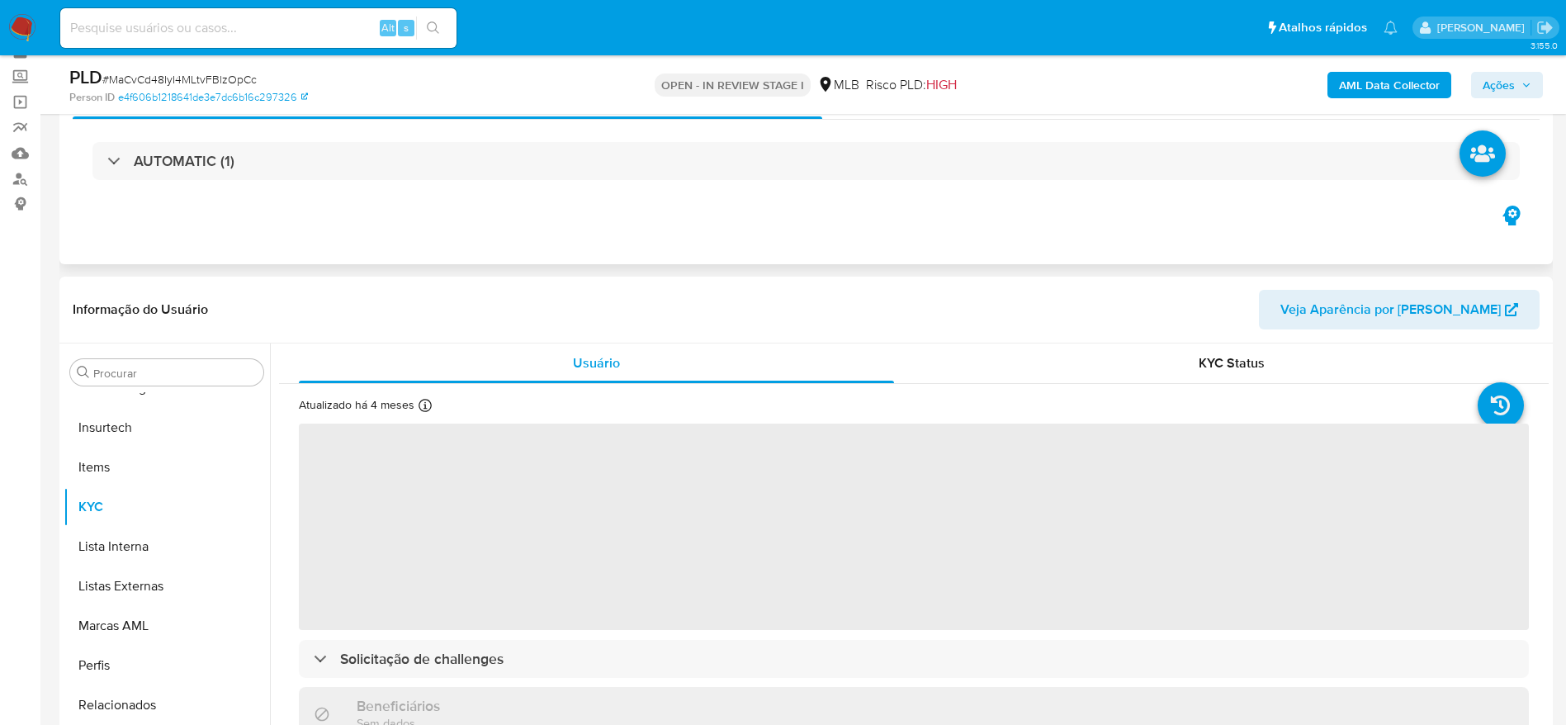
scroll to position [248, 0]
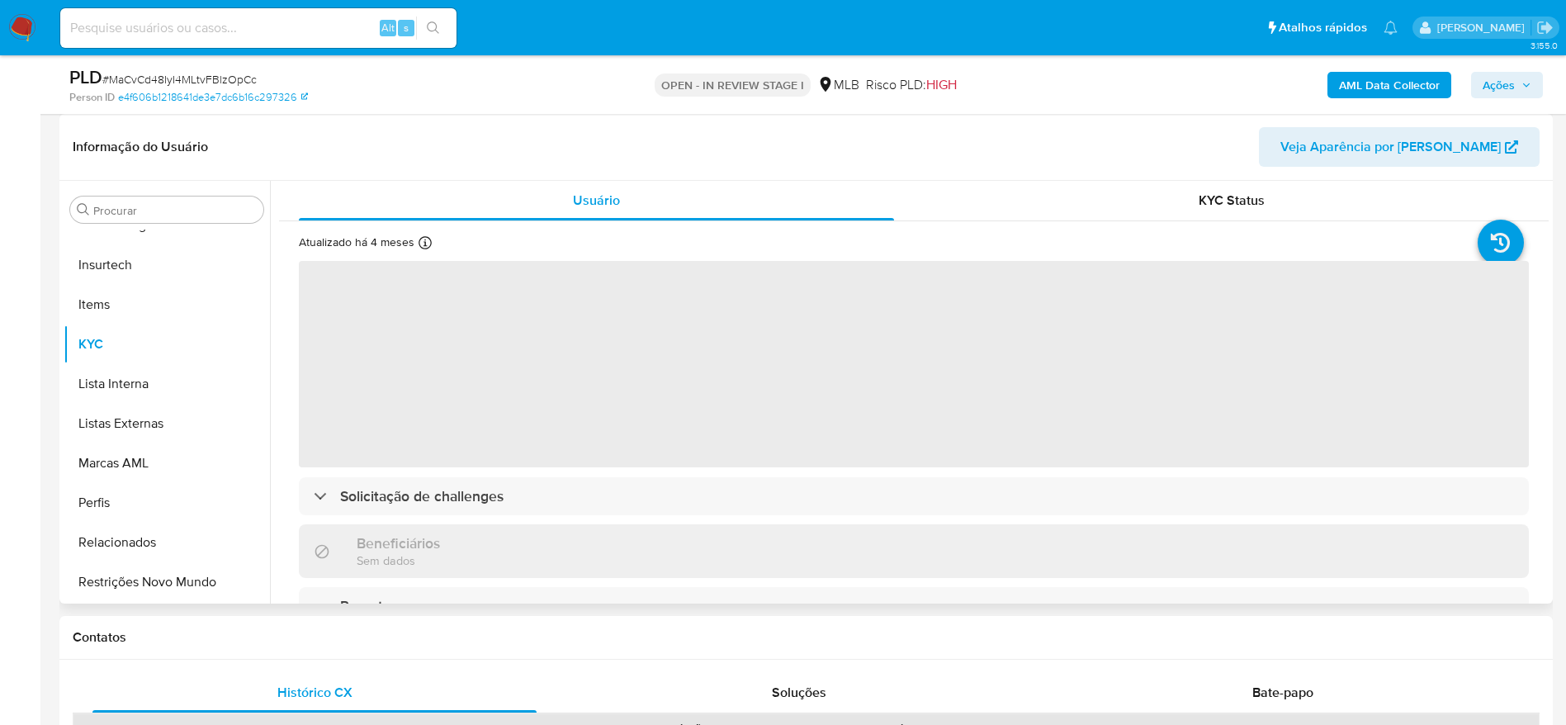
select select "10"
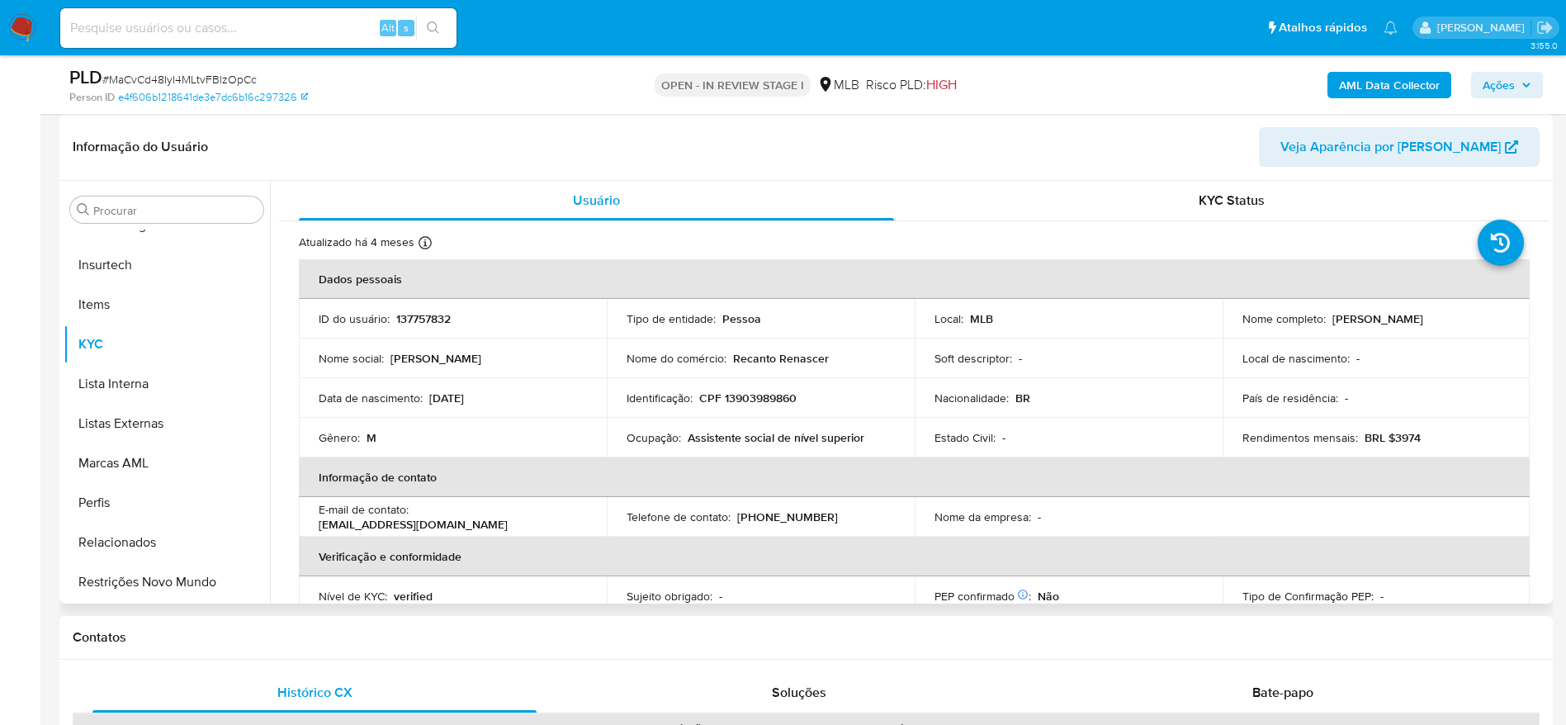
click at [744, 401] on p "CPF 13903989860" at bounding box center [747, 397] width 97 height 15
copy p "13903989860"
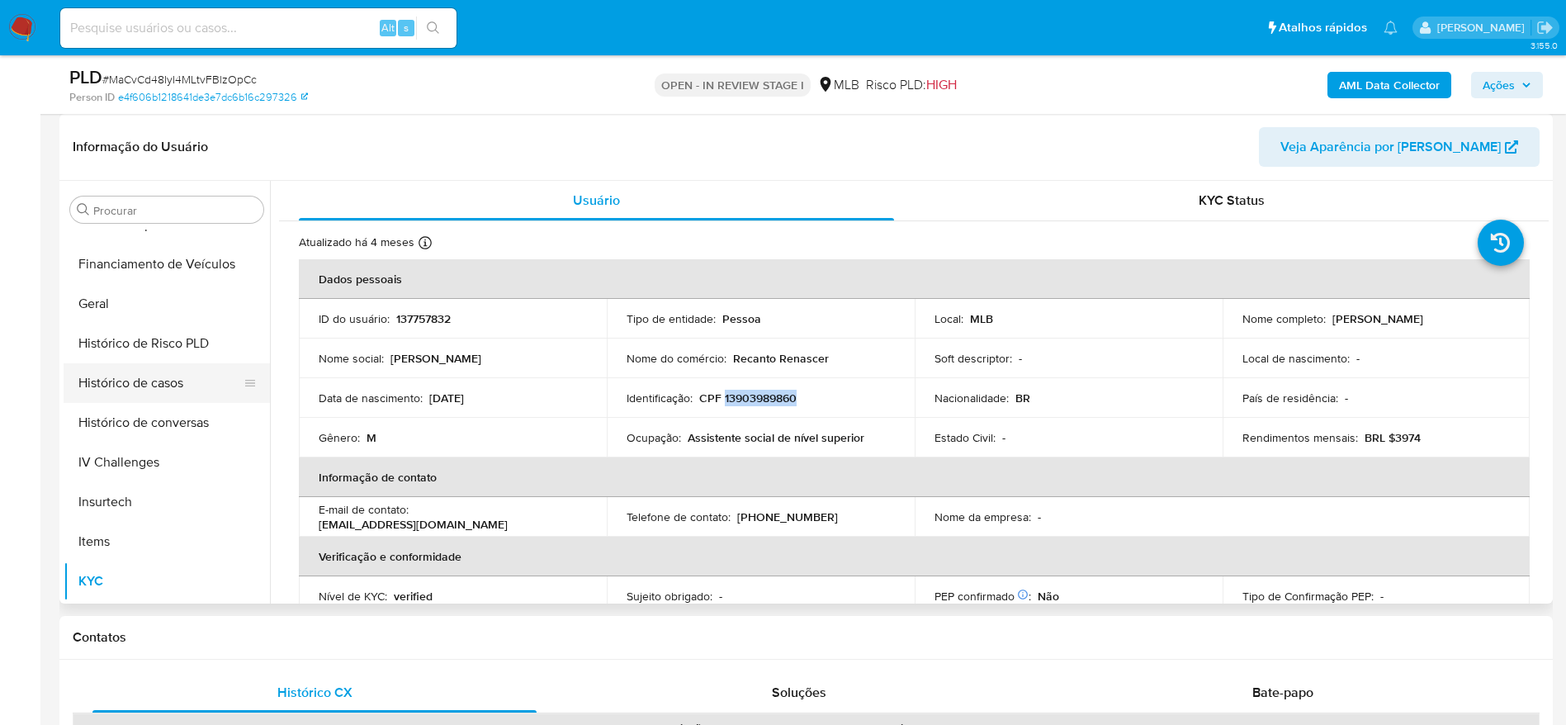
scroll to position [489, 0]
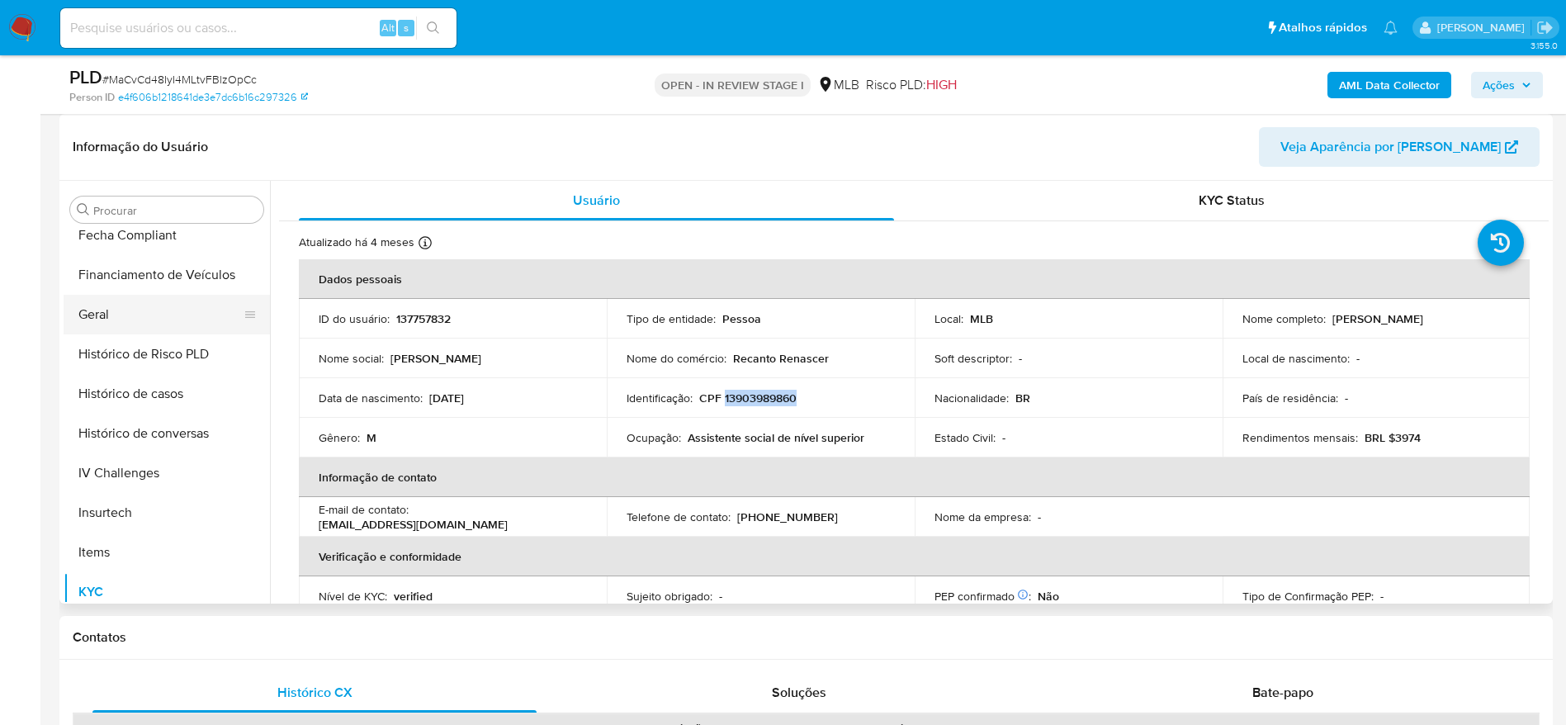
click at [121, 325] on button "Geral" at bounding box center [160, 315] width 193 height 40
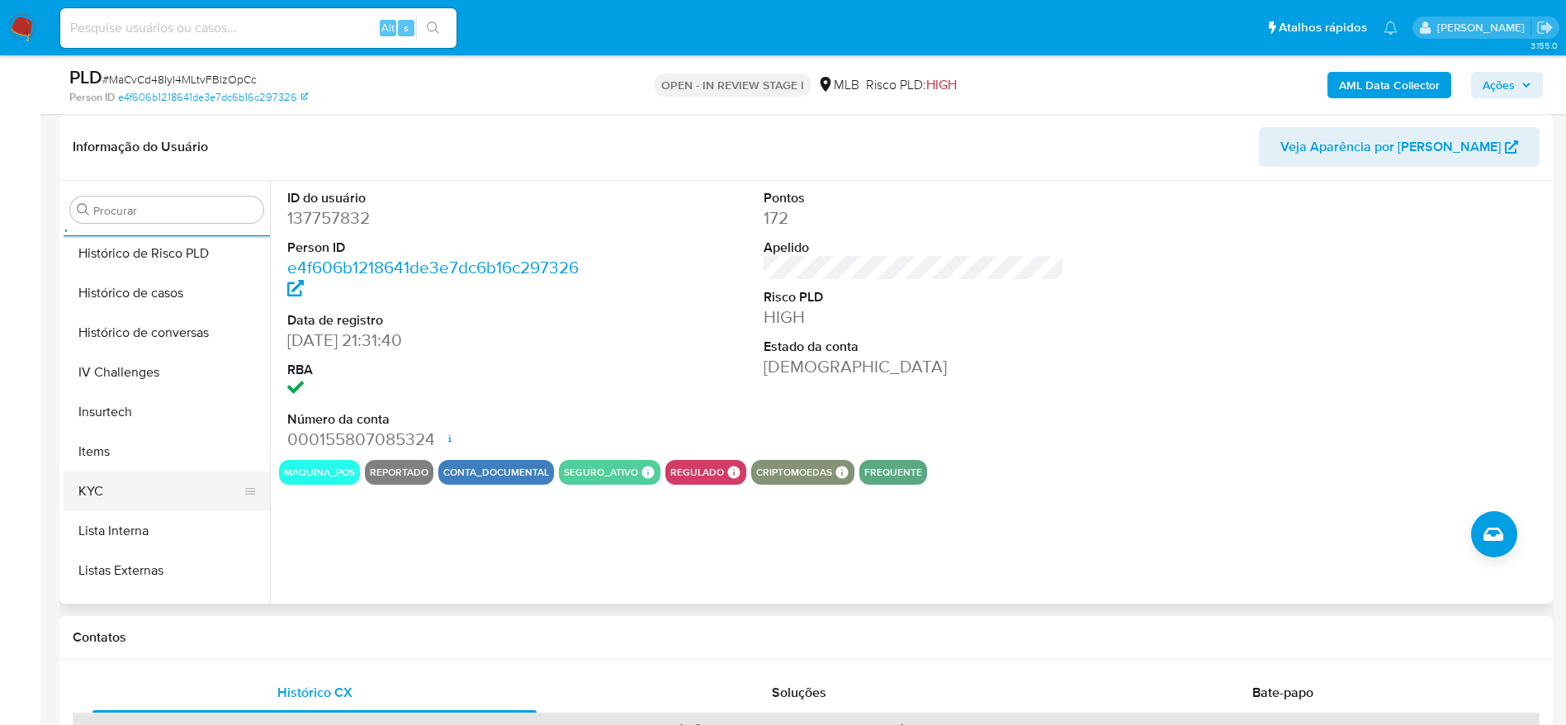
scroll to position [613, 0]
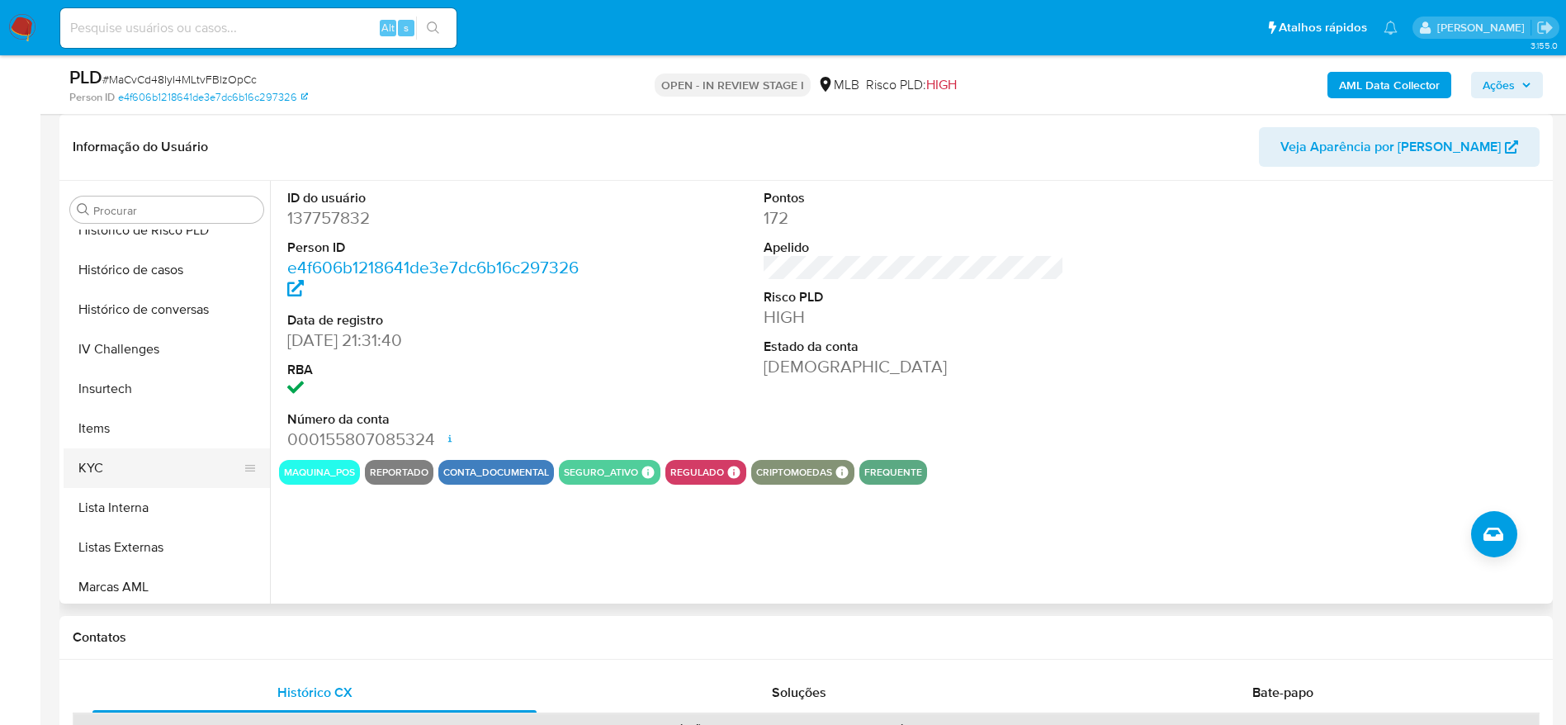
click at [123, 469] on button "KYC" at bounding box center [160, 468] width 193 height 40
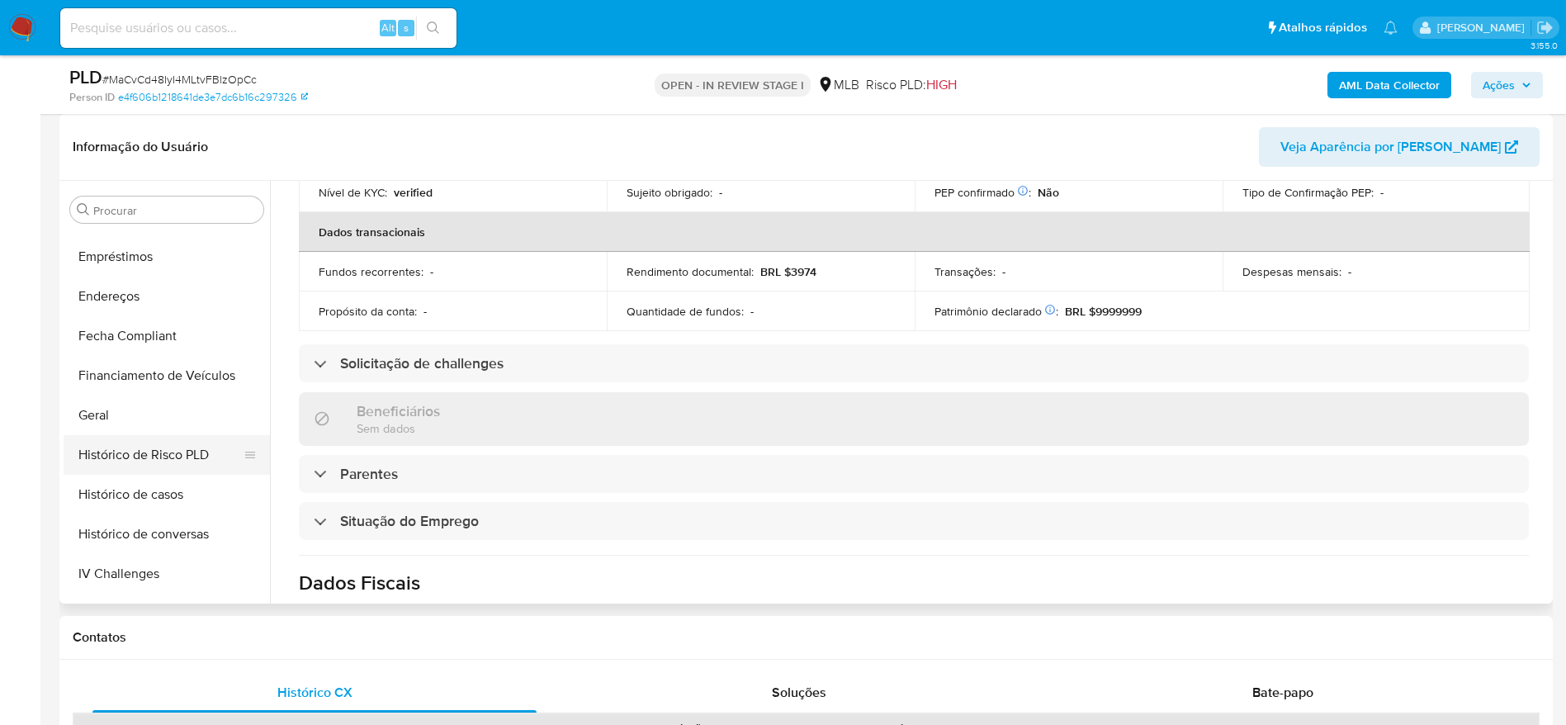
scroll to position [366, 0]
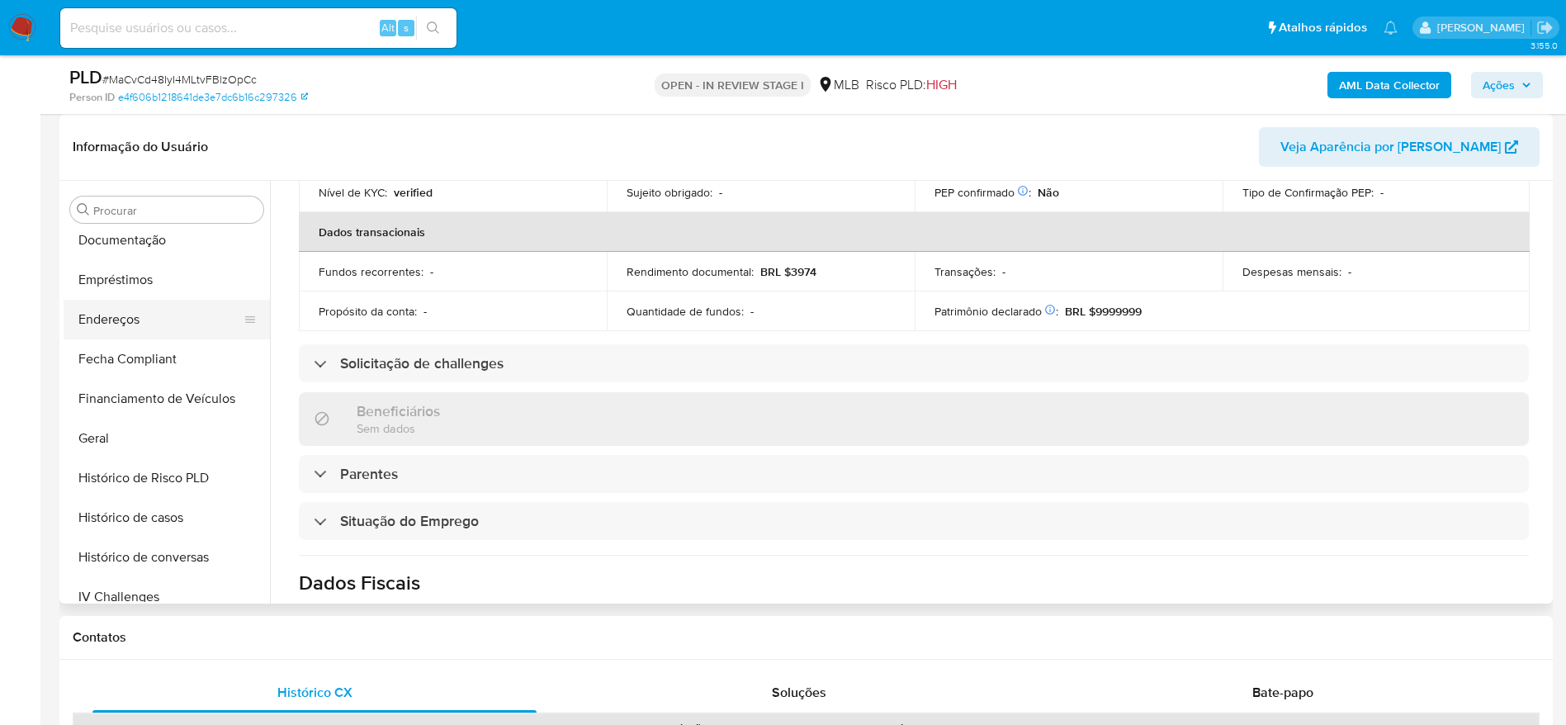
click at [138, 336] on button "Endereços" at bounding box center [160, 320] width 193 height 40
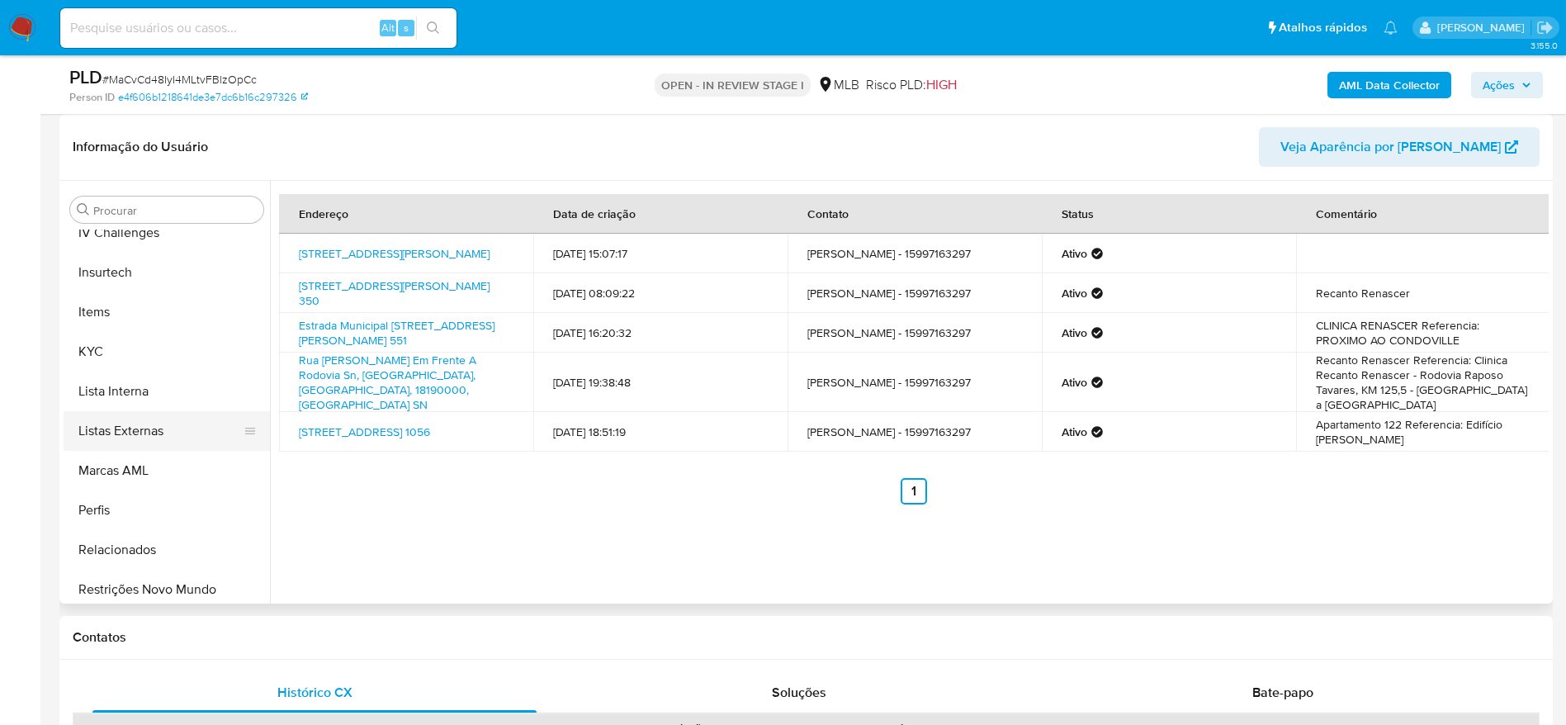
scroll to position [737, 0]
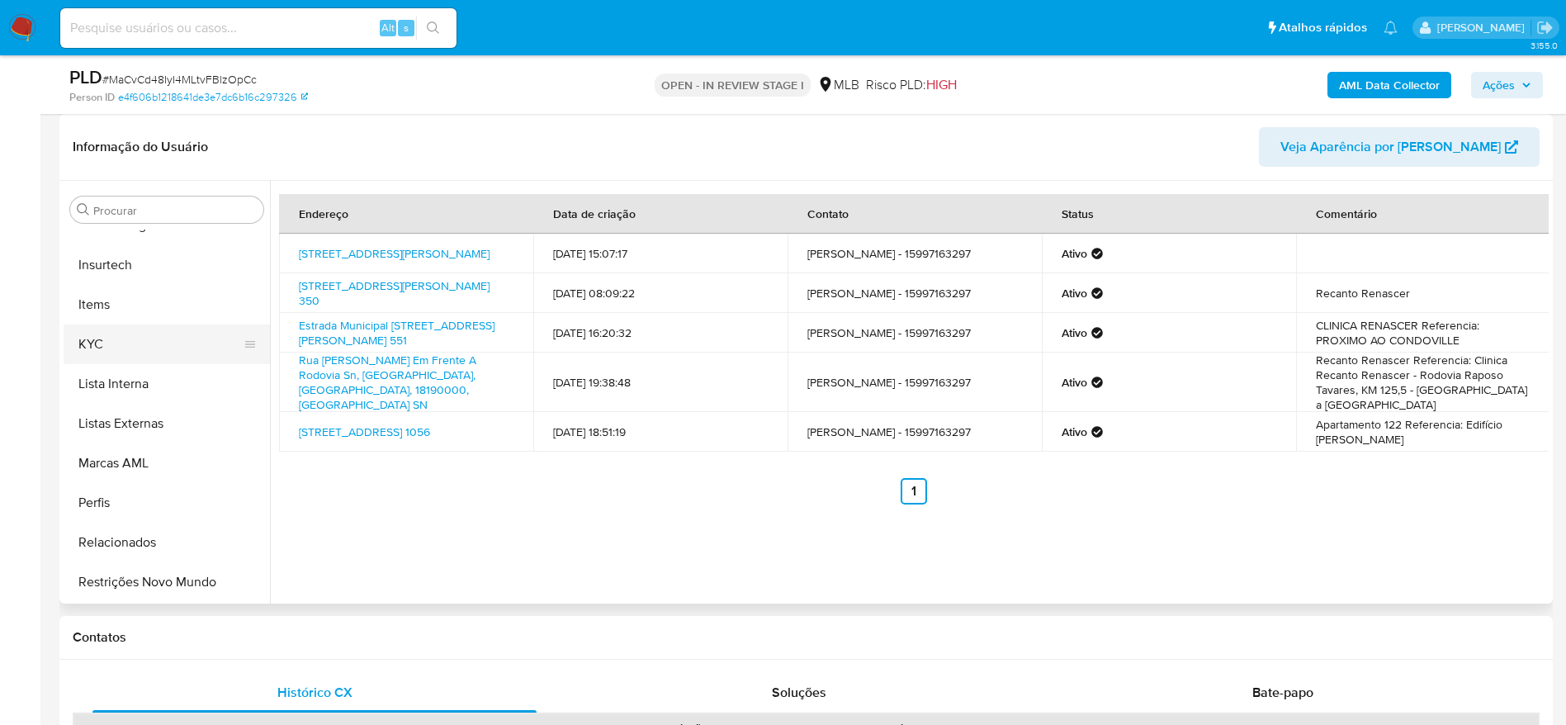
click at [115, 340] on button "KYC" at bounding box center [160, 344] width 193 height 40
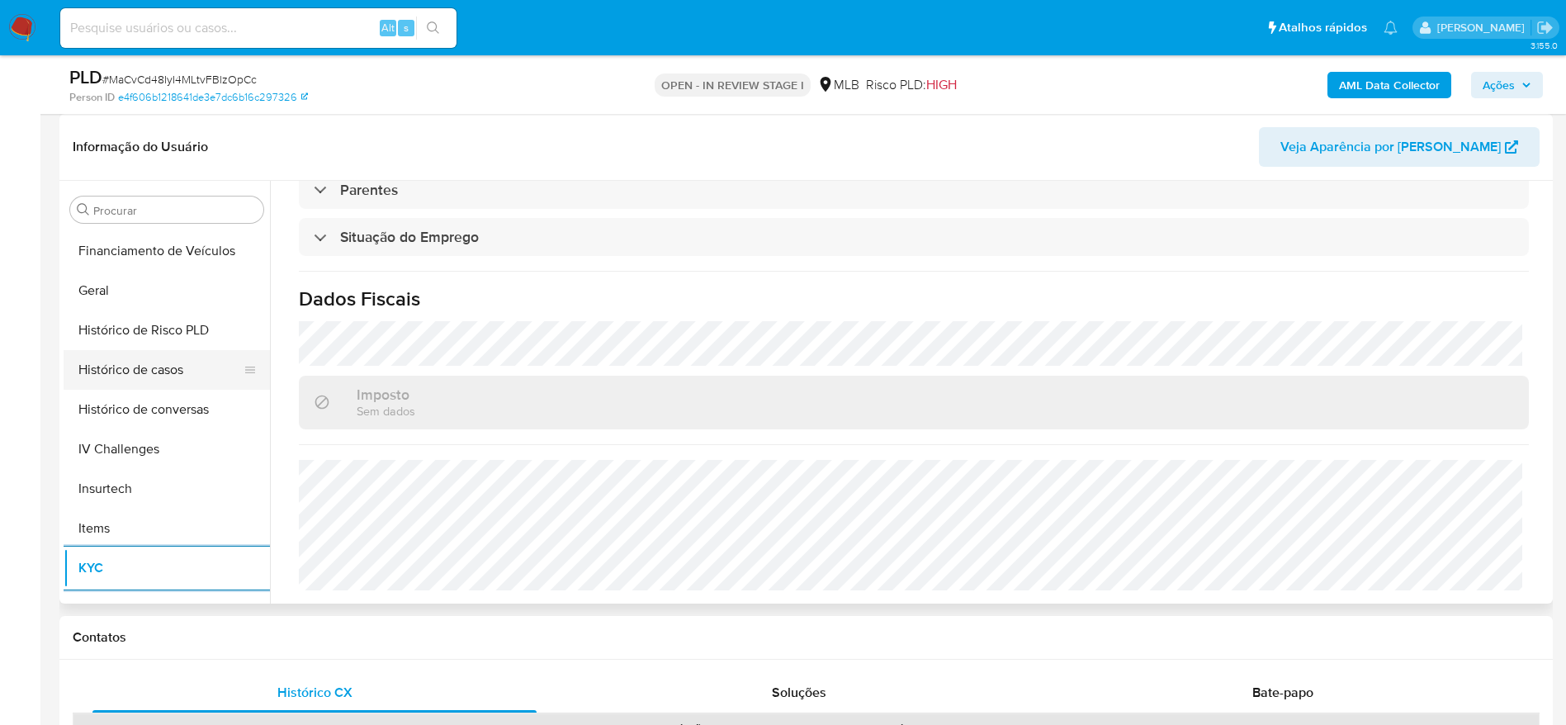
scroll to position [489, 0]
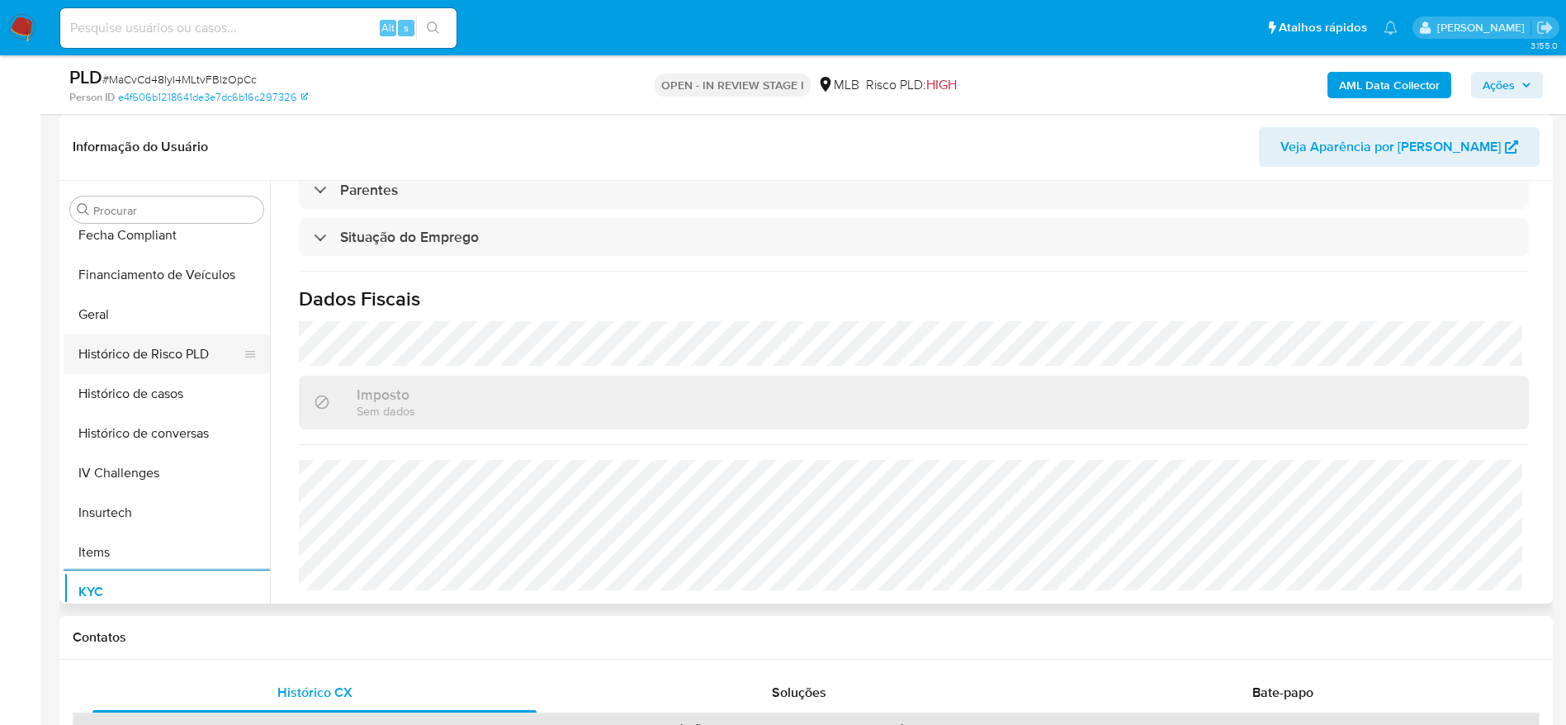
click at [160, 346] on button "Histórico de Risco PLD" at bounding box center [160, 354] width 193 height 40
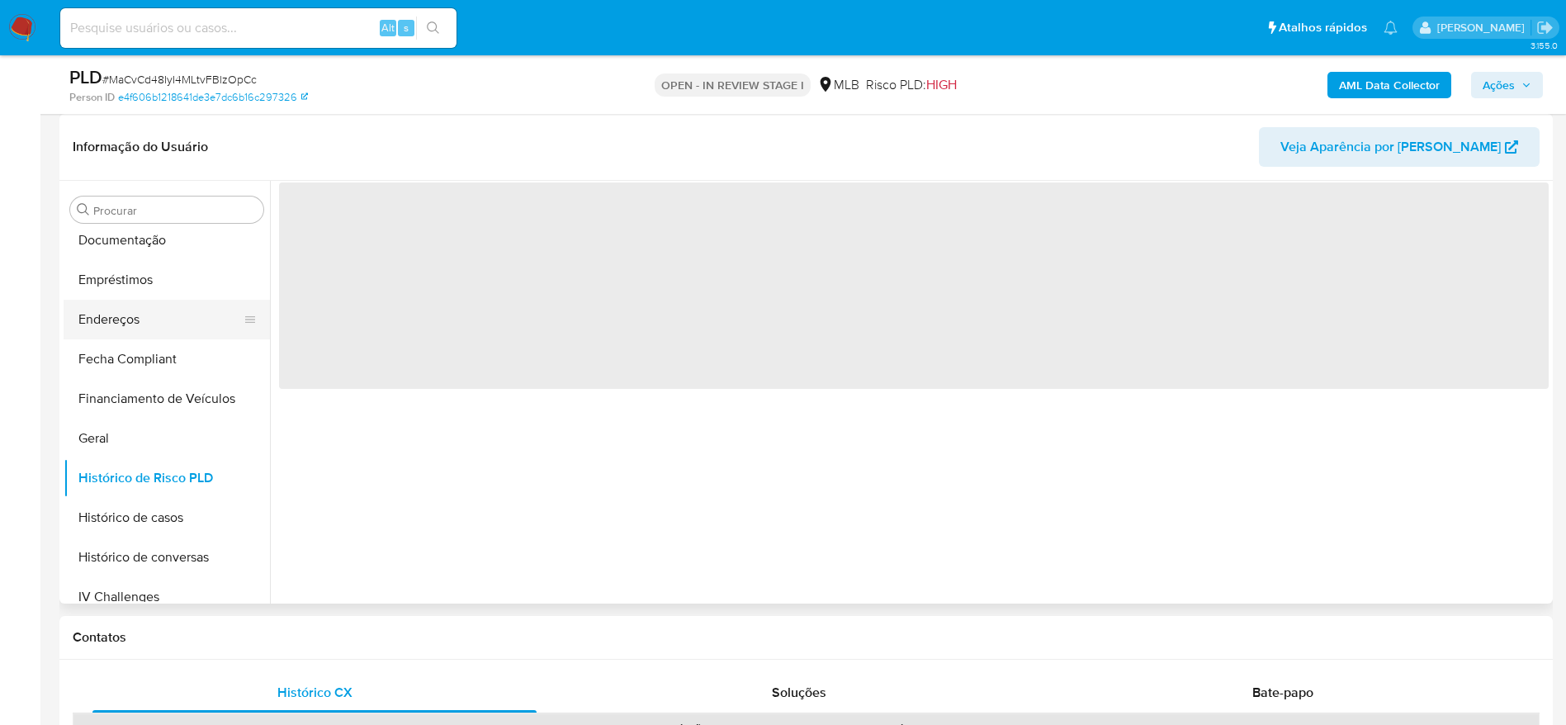
scroll to position [242, 0]
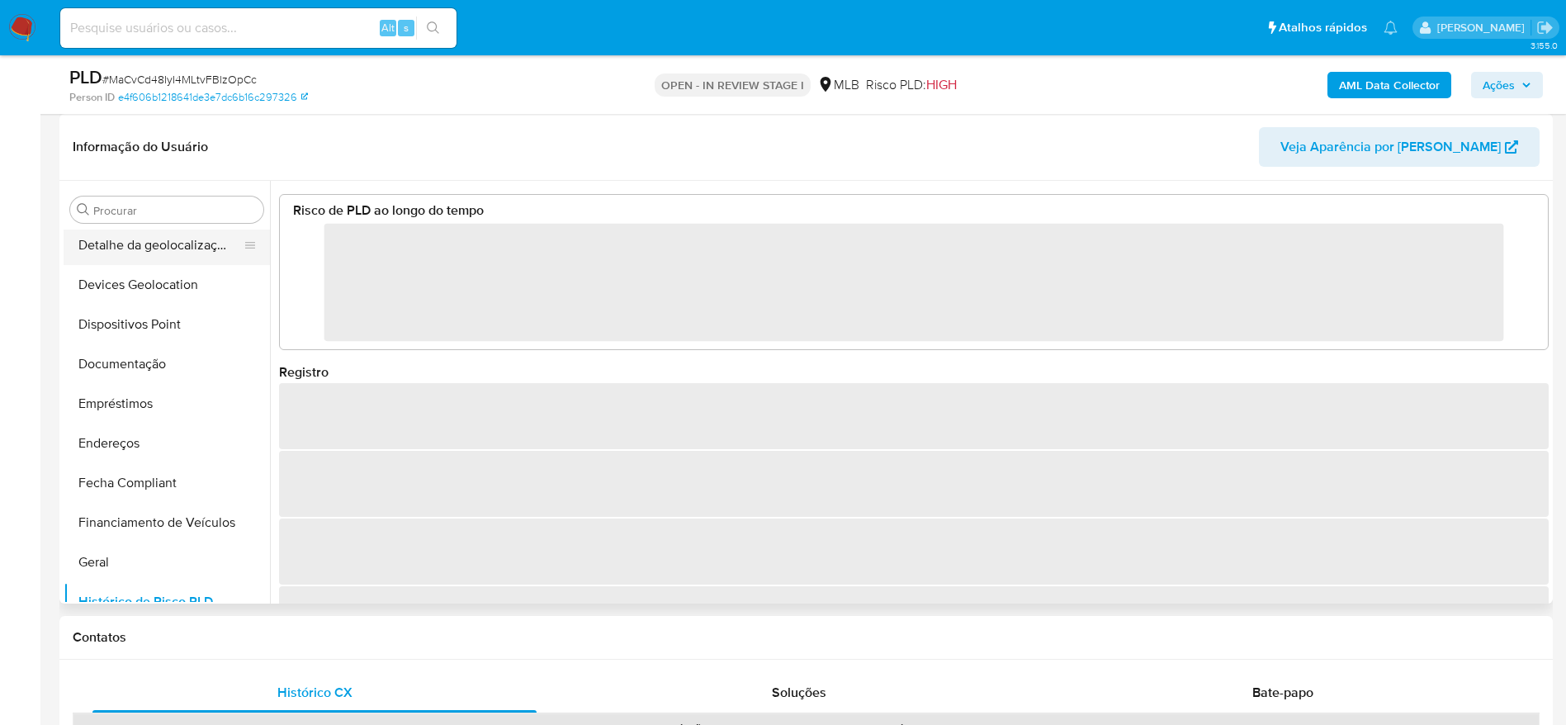
click at [169, 247] on button "Detalhe da geolocalização" at bounding box center [160, 245] width 193 height 40
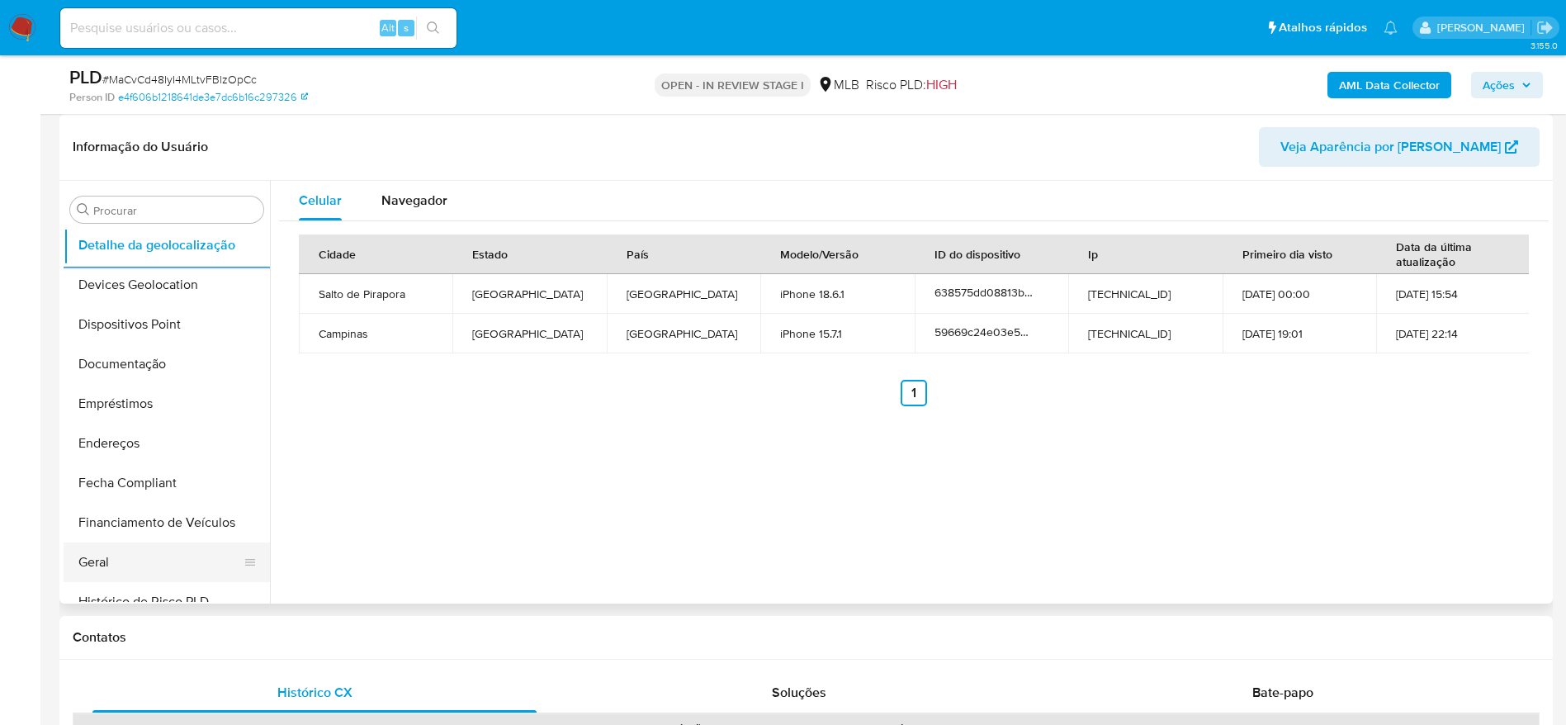
scroll to position [737, 0]
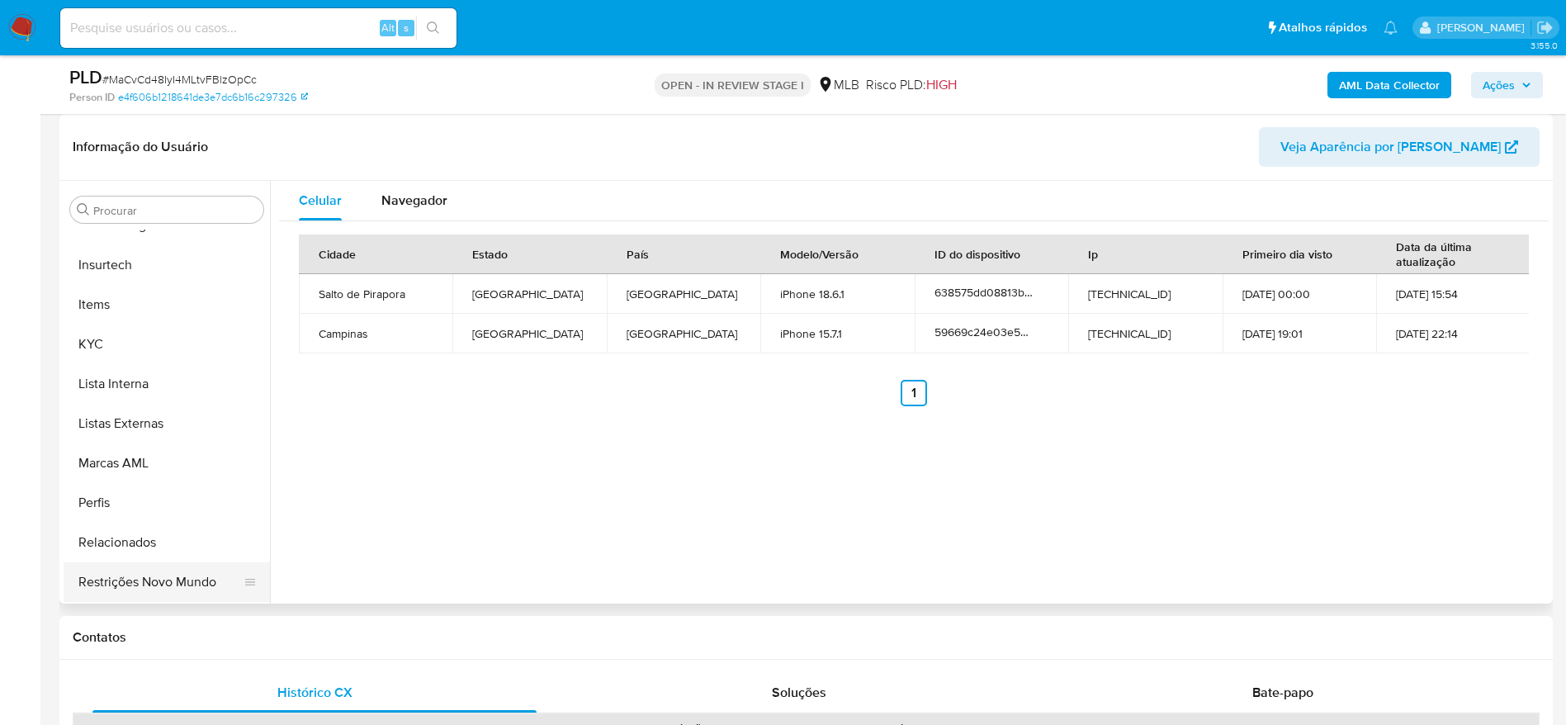
click at [156, 572] on button "Restrições Novo Mundo" at bounding box center [160, 582] width 193 height 40
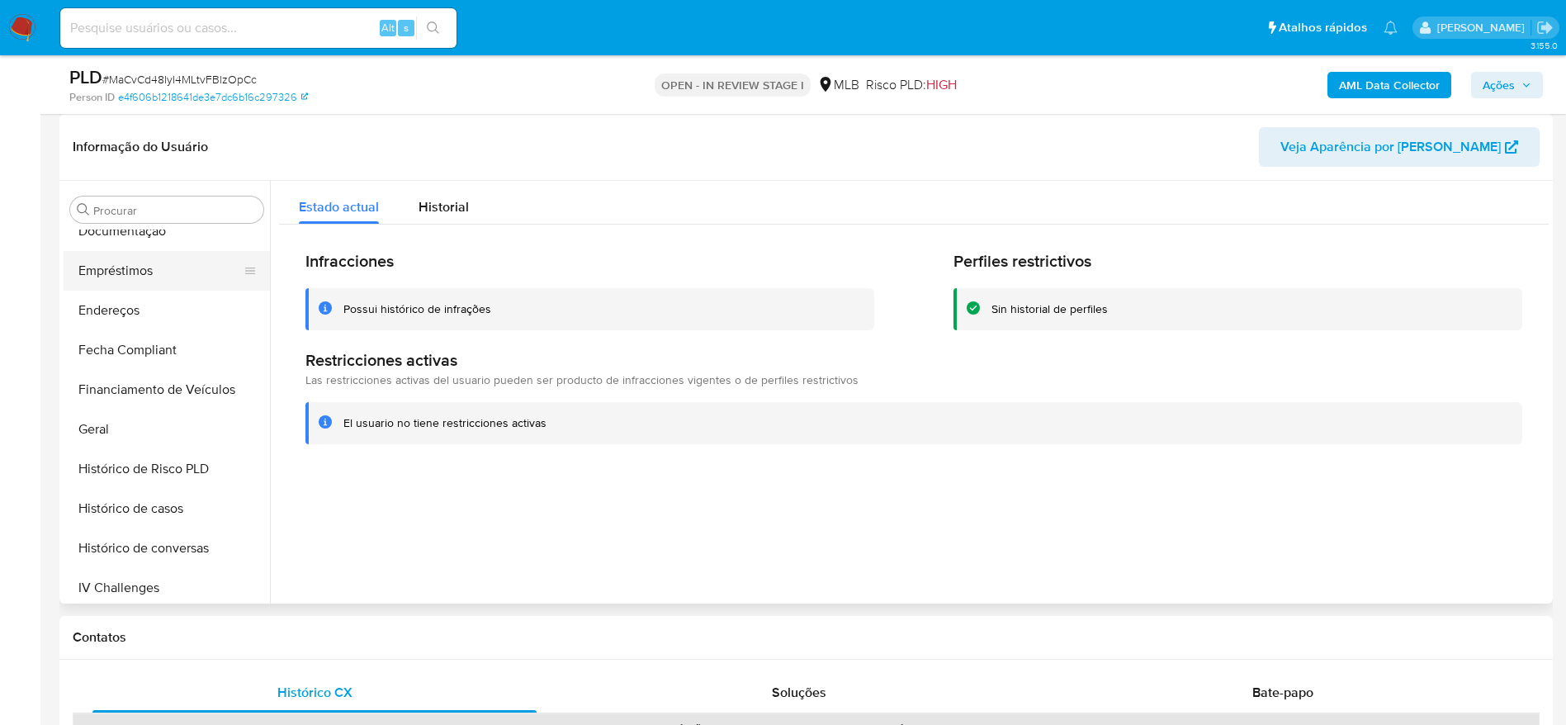
scroll to position [118, 0]
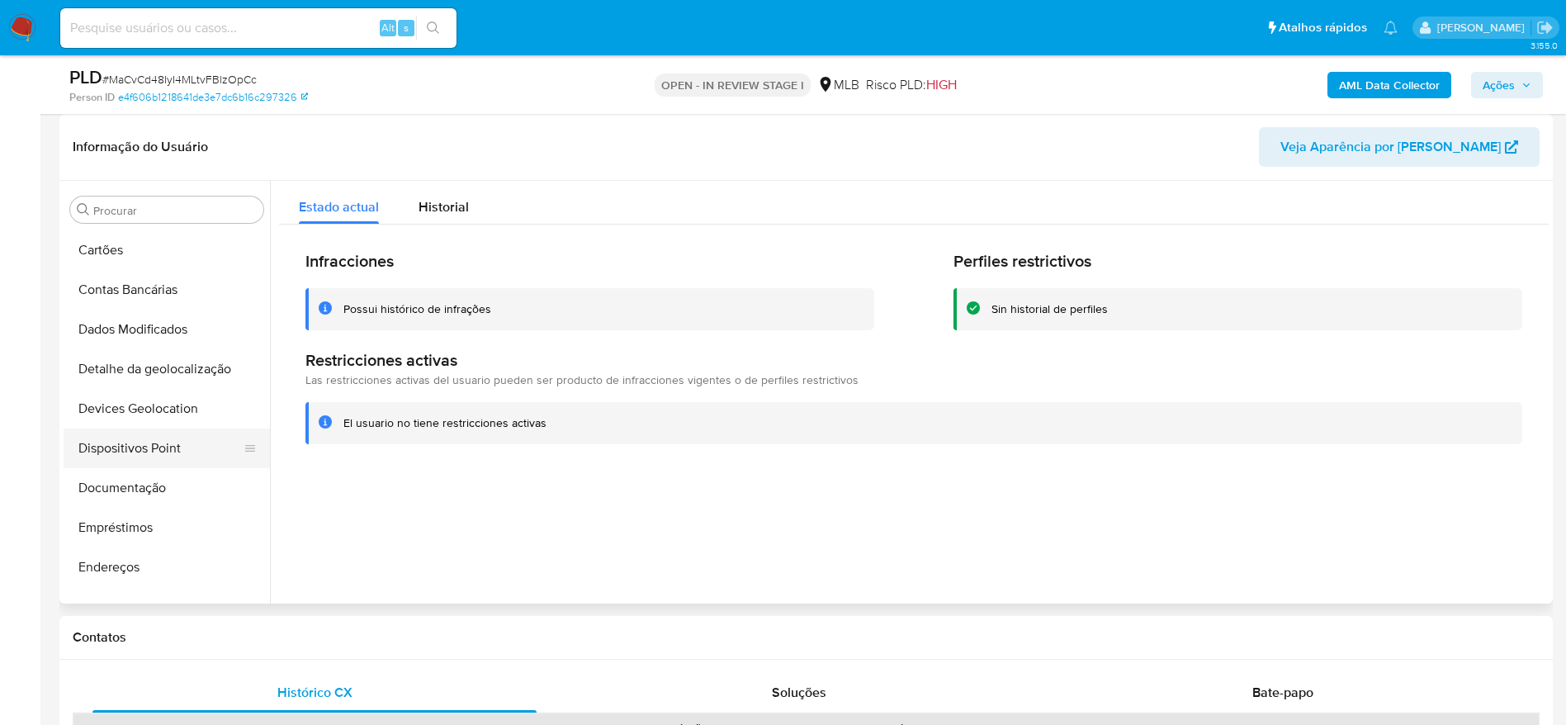
click at [147, 442] on button "Dispositivos Point" at bounding box center [160, 448] width 193 height 40
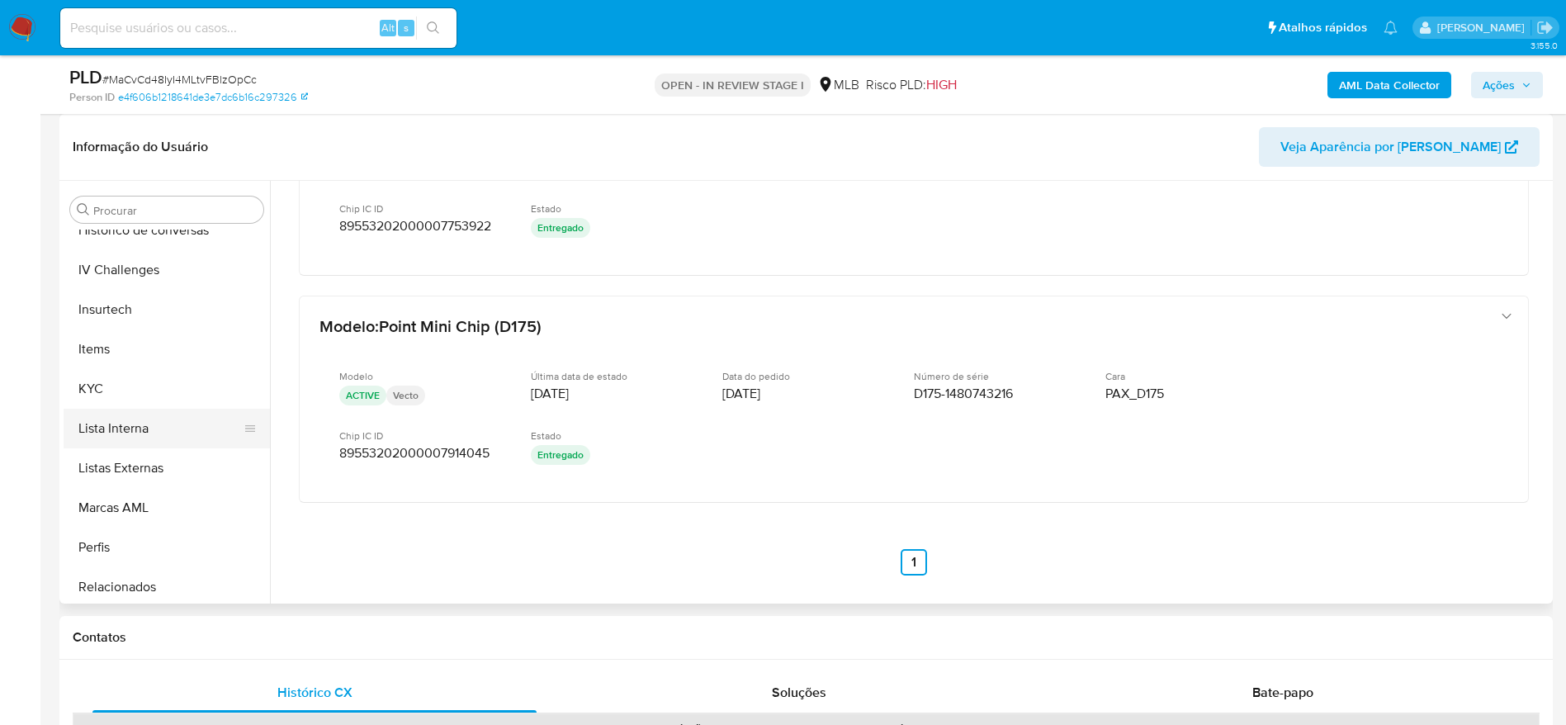
scroll to position [737, 0]
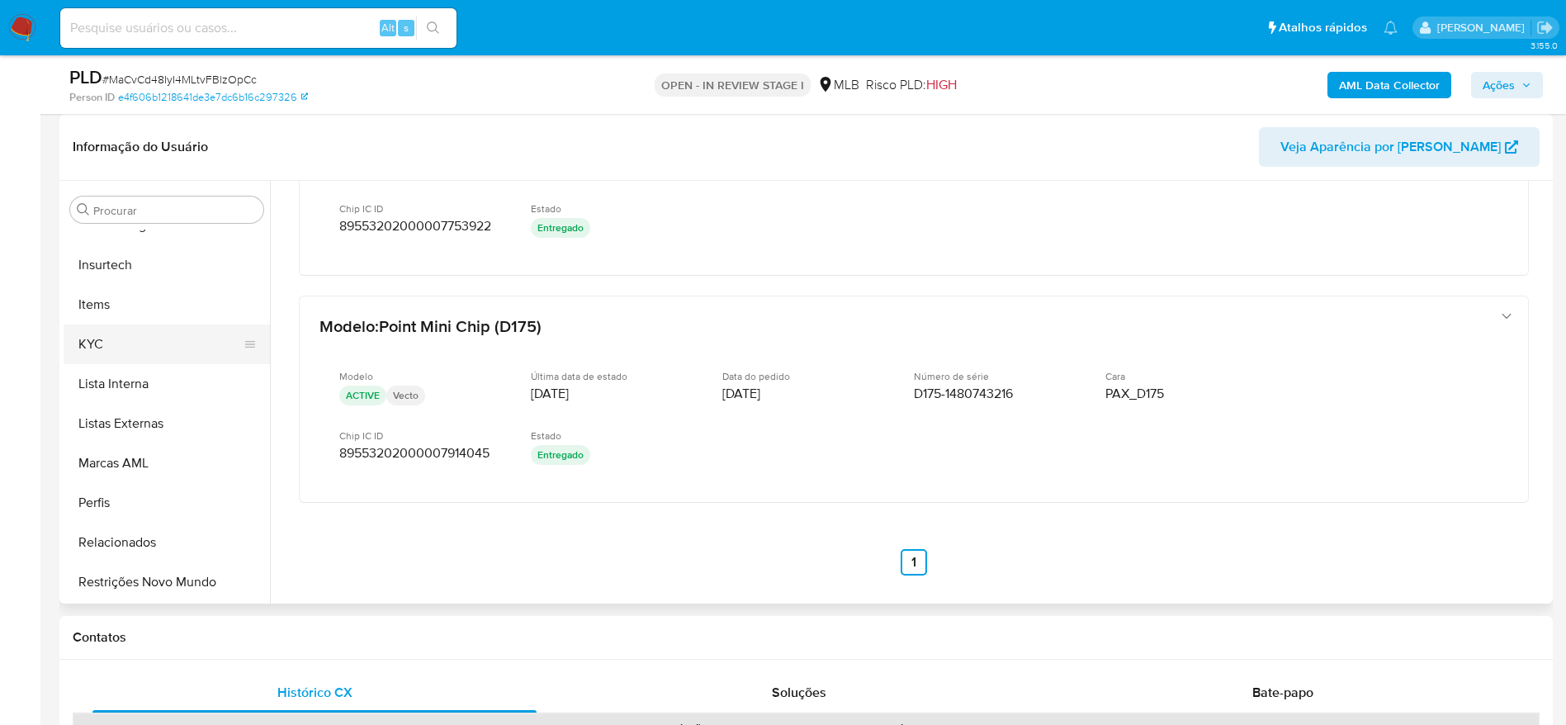
click at [124, 352] on button "KYC" at bounding box center [160, 344] width 193 height 40
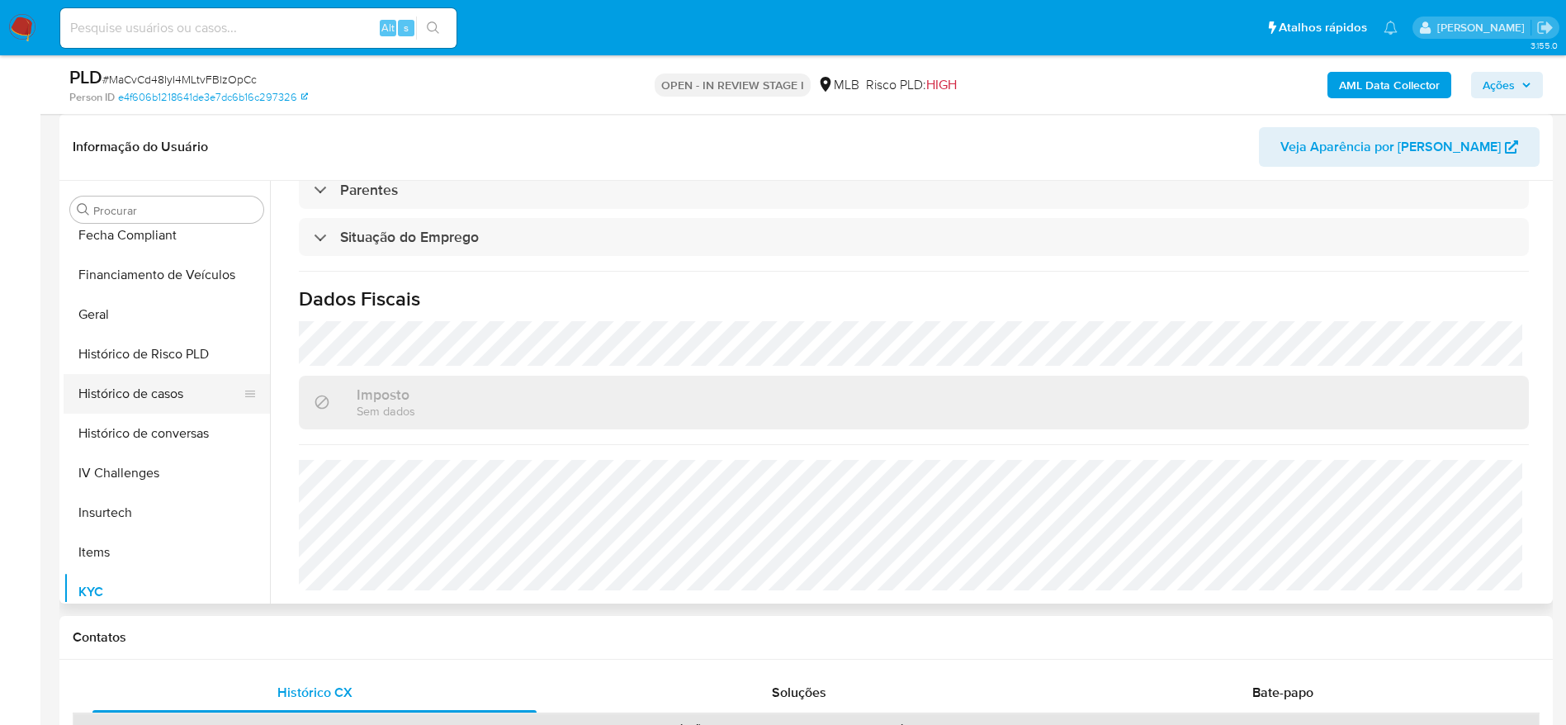
scroll to position [366, 0]
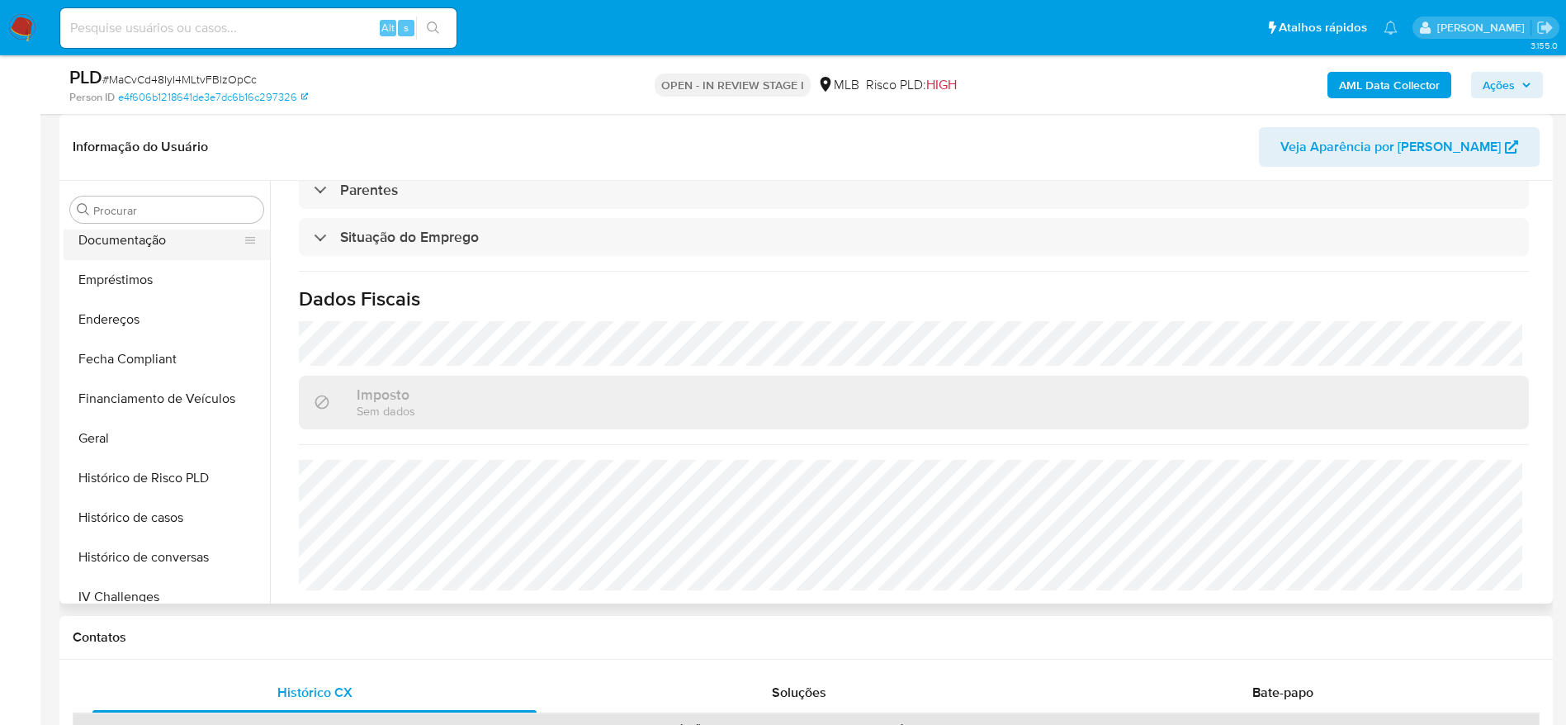
click at [135, 250] on button "Documentação" at bounding box center [160, 240] width 193 height 40
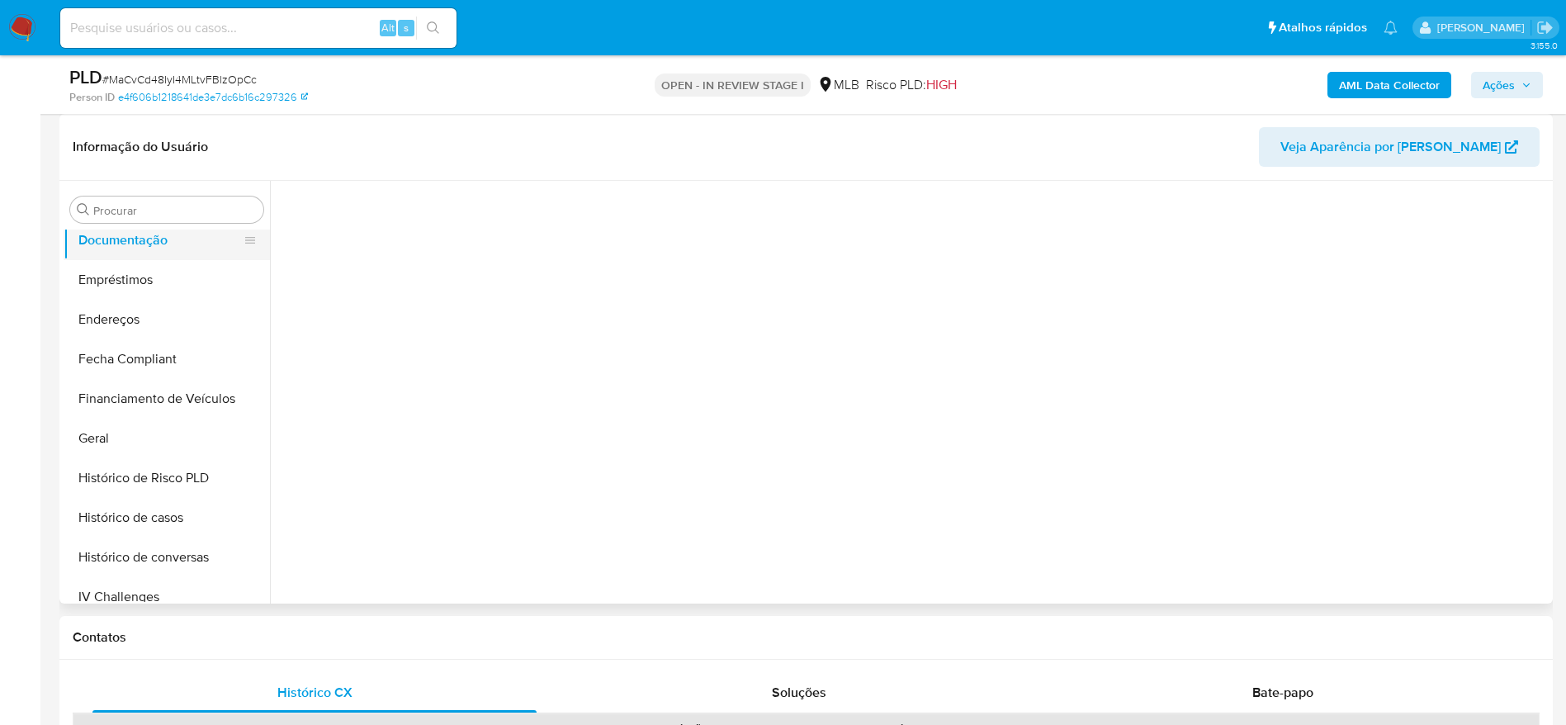
scroll to position [0, 0]
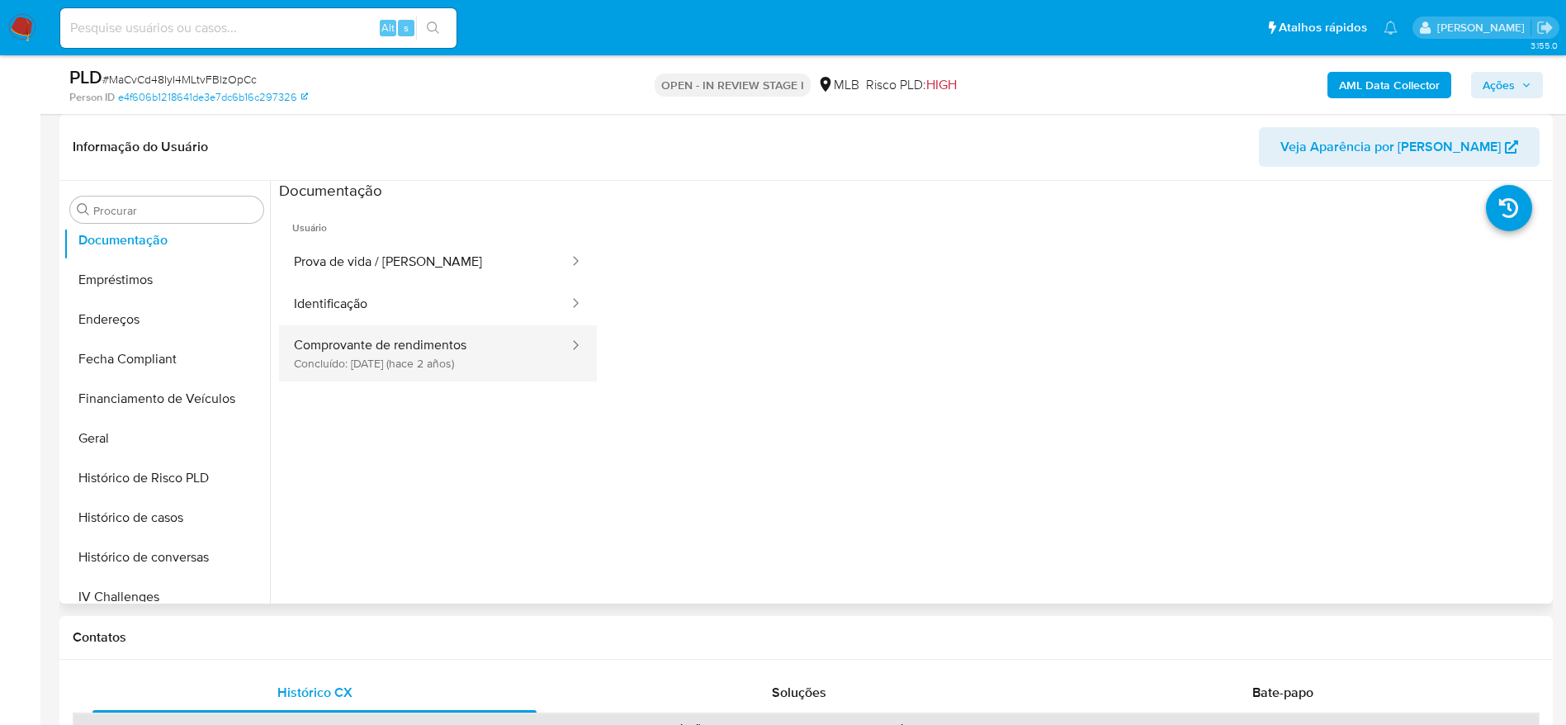
click at [362, 350] on button "Comprovante de rendimentos Concluído: 19/01/2024 (hace 2 años)" at bounding box center [424, 353] width 291 height 56
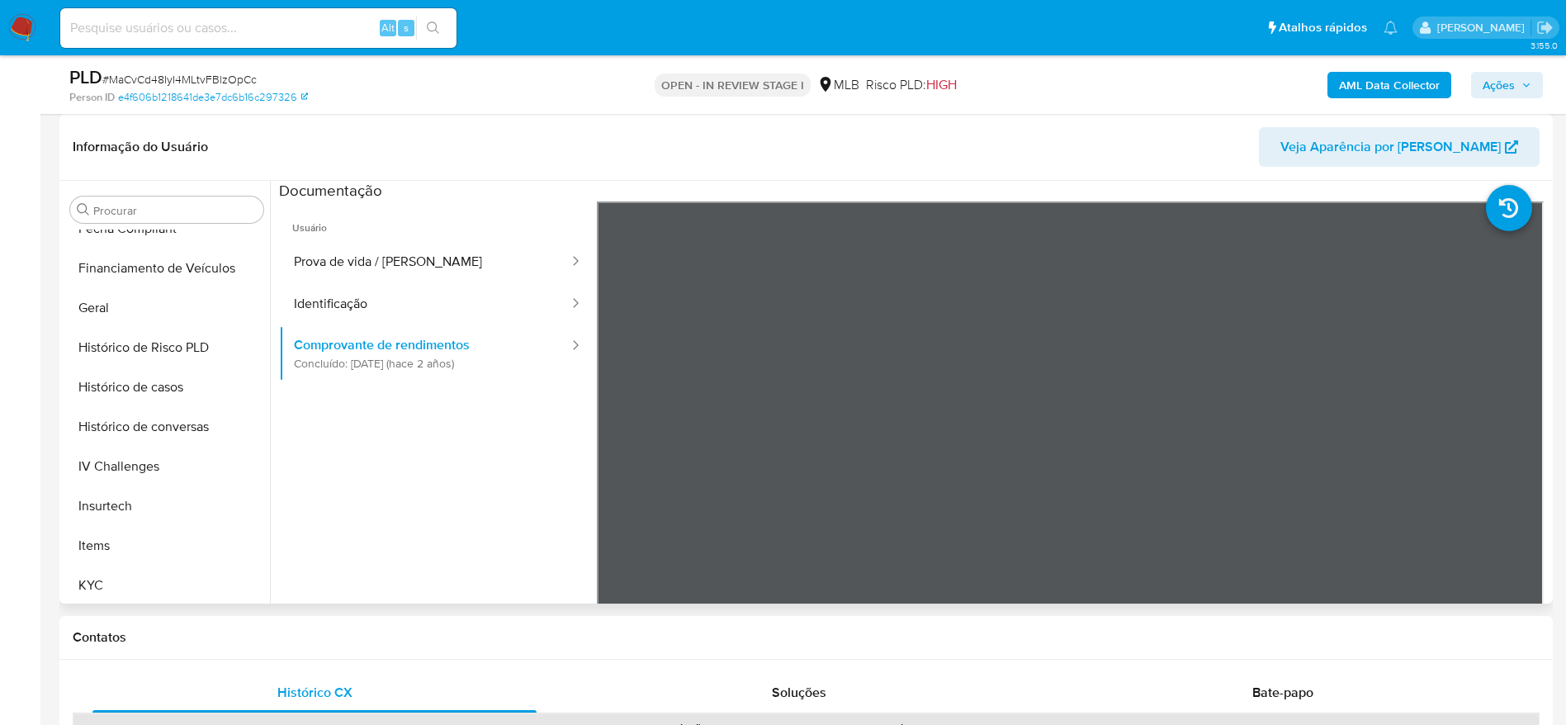
scroll to position [737, 0]
click at [128, 337] on button "KYC" at bounding box center [160, 344] width 193 height 40
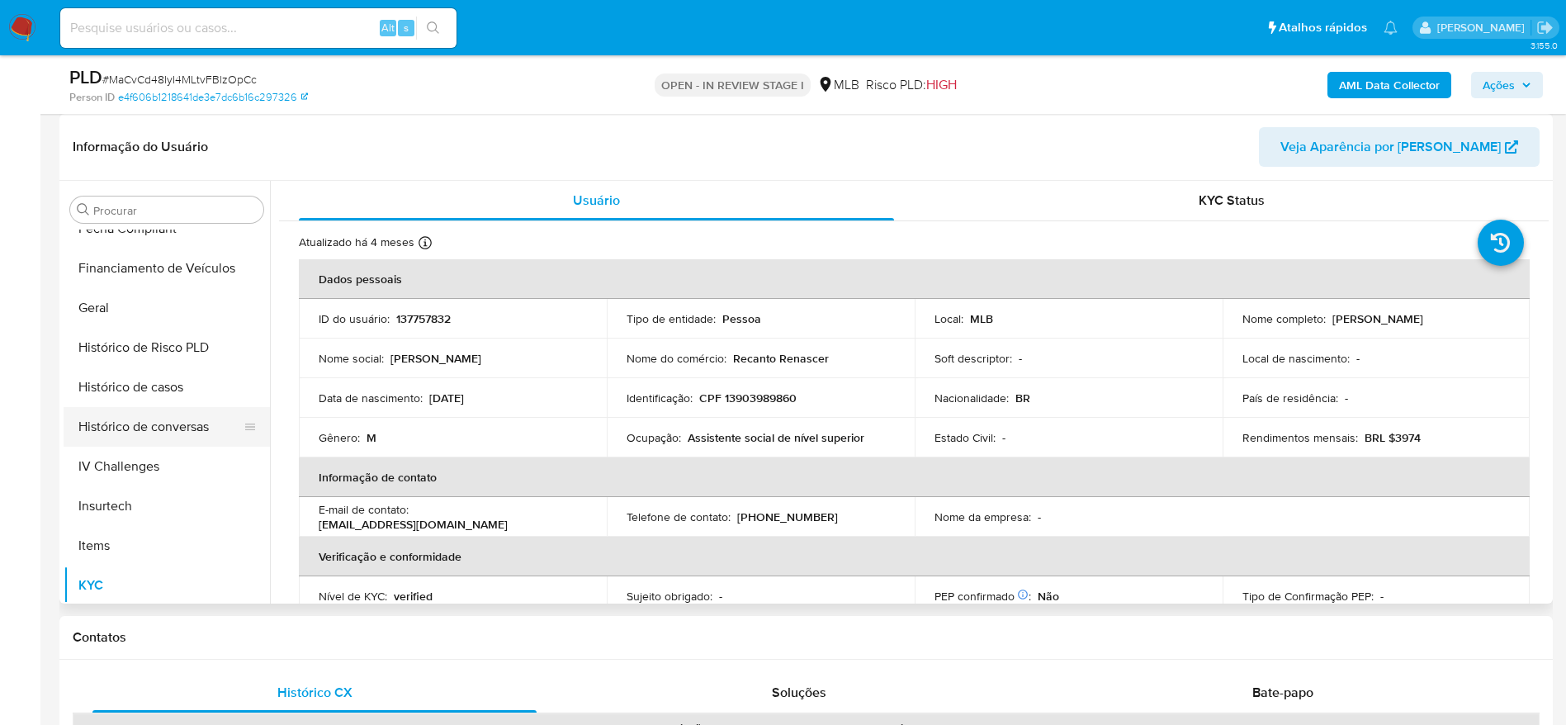
scroll to position [489, 0]
click at [130, 321] on button "Geral" at bounding box center [160, 315] width 193 height 40
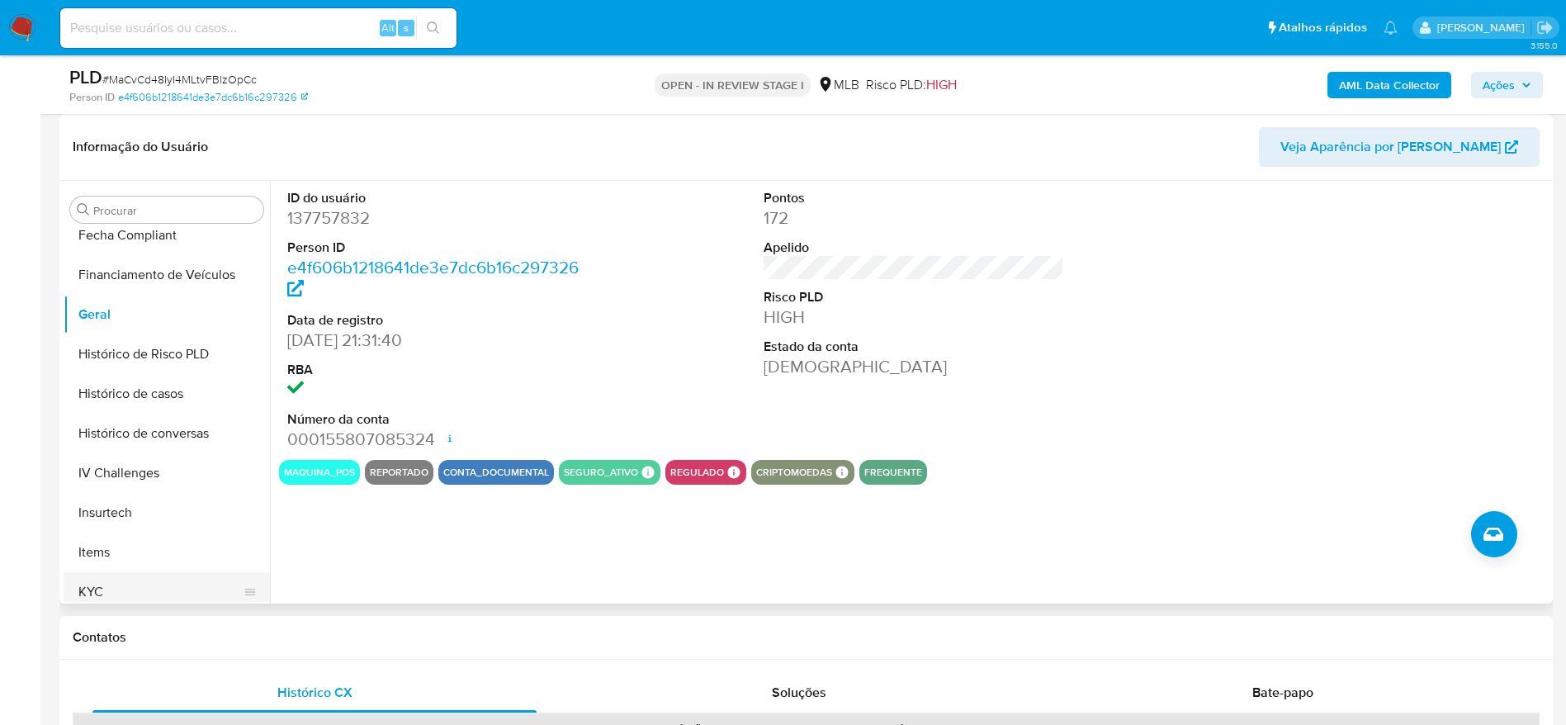
click at [90, 582] on button "KYC" at bounding box center [160, 592] width 193 height 40
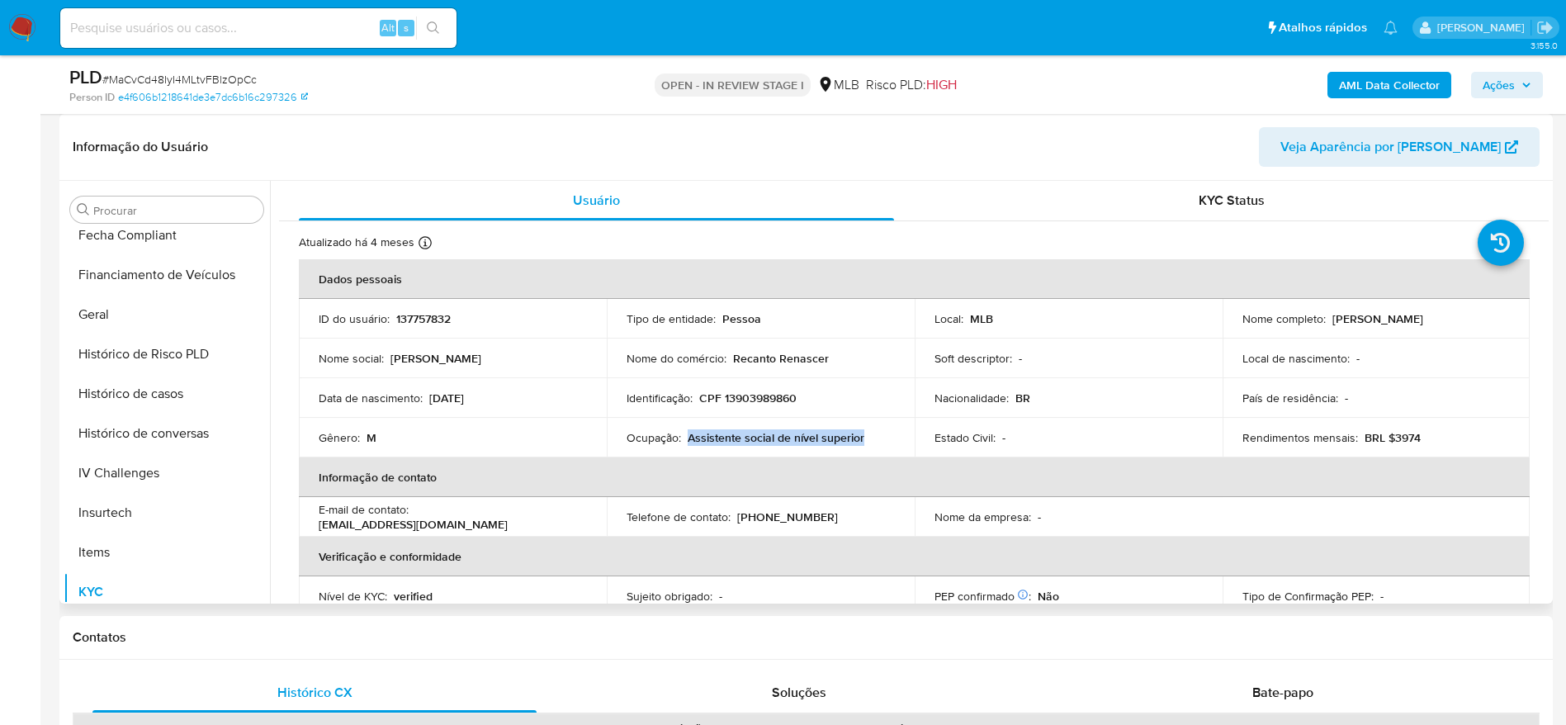
drag, startPoint x: 864, startPoint y: 441, endPoint x: 685, endPoint y: 444, distance: 179.1
click at [685, 444] on div "Ocupação : Assistente social de nível superior" at bounding box center [760, 437] width 268 height 15
copy p "Assistente social de nível superior"
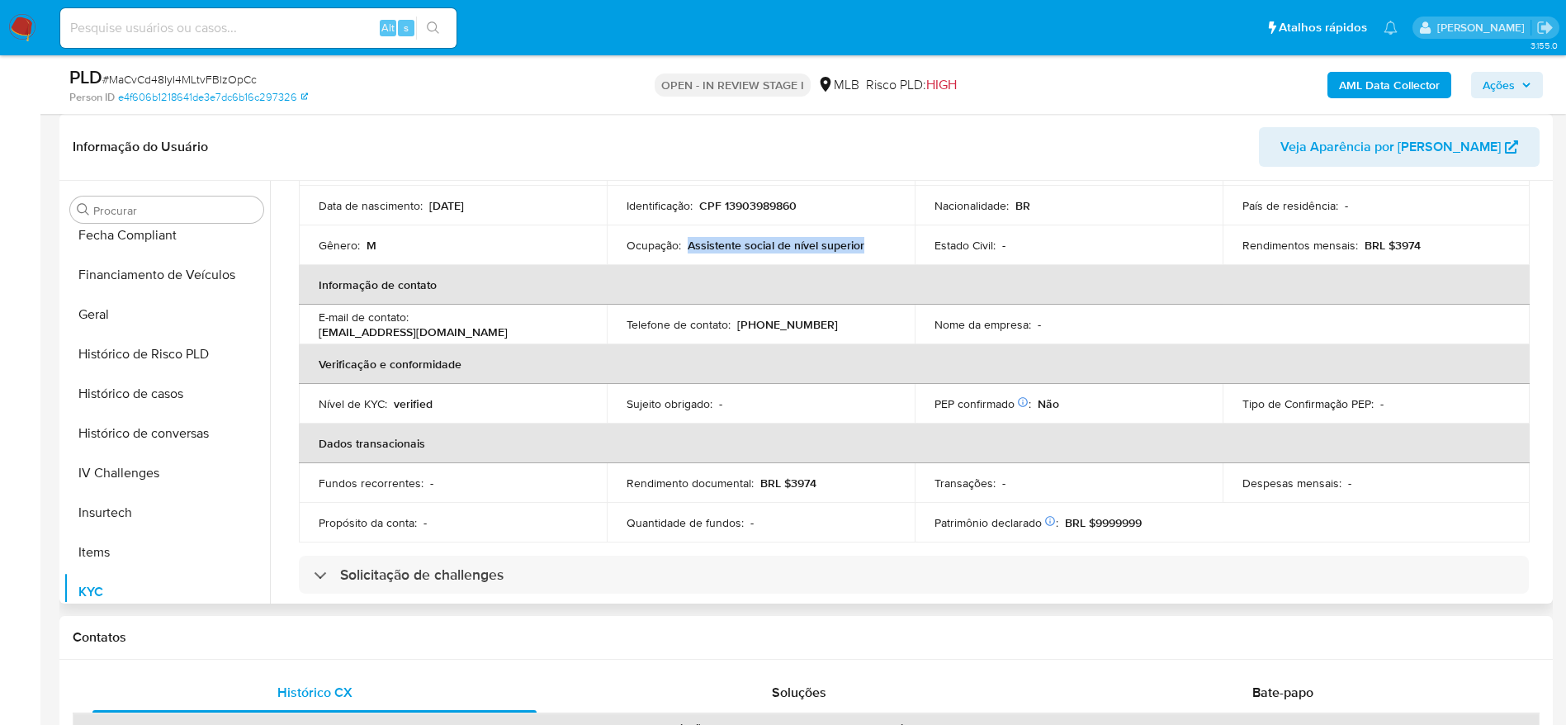
scroll to position [69, 0]
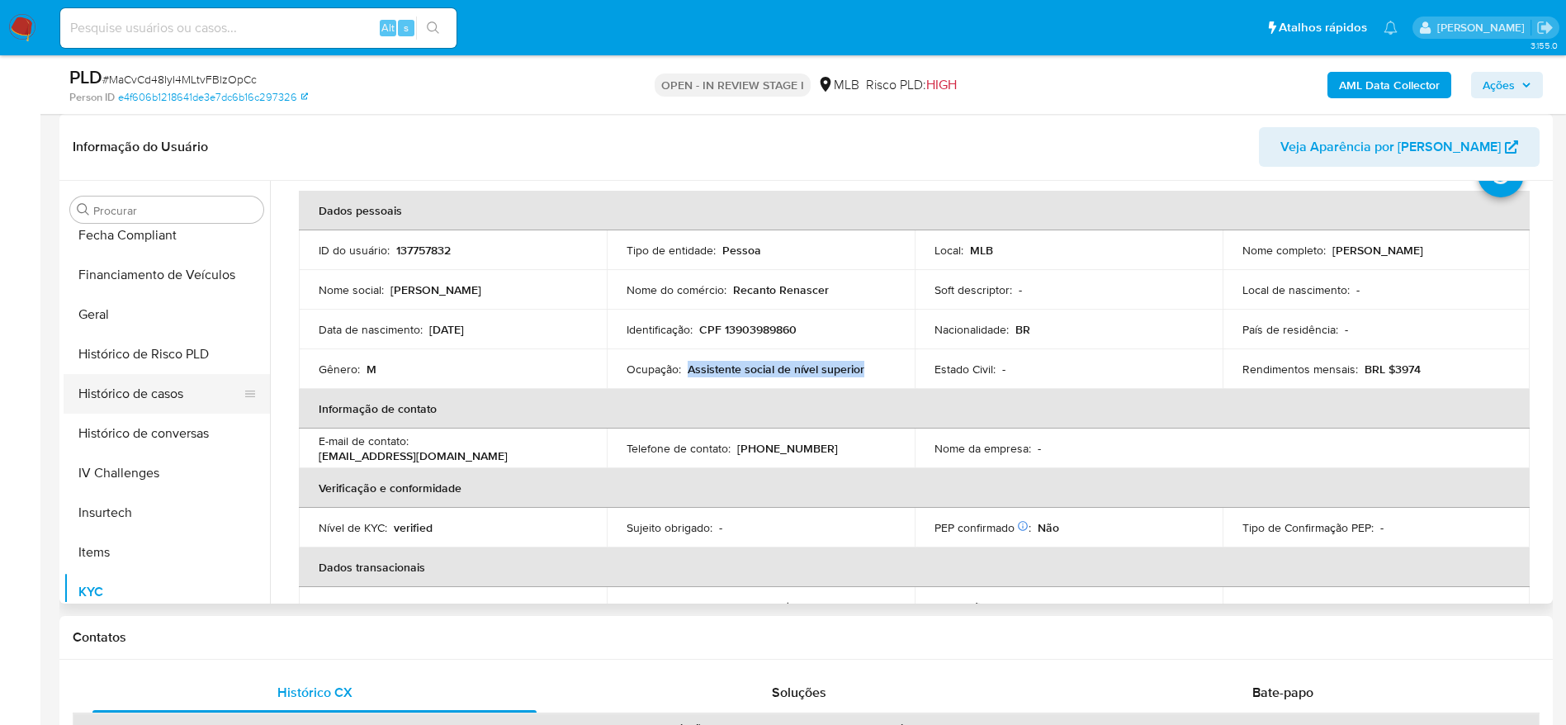
click at [150, 394] on button "Histórico de casos" at bounding box center [160, 394] width 193 height 40
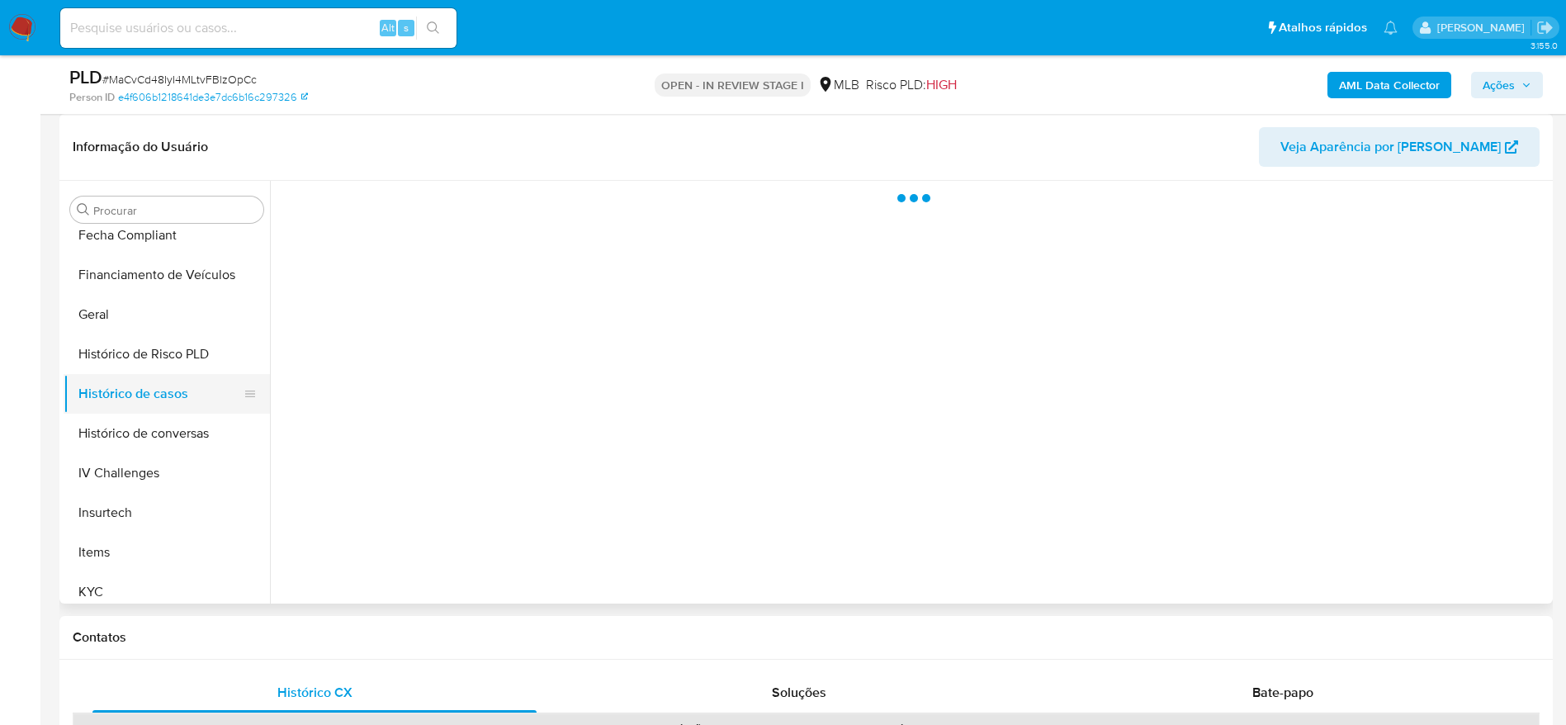
scroll to position [0, 0]
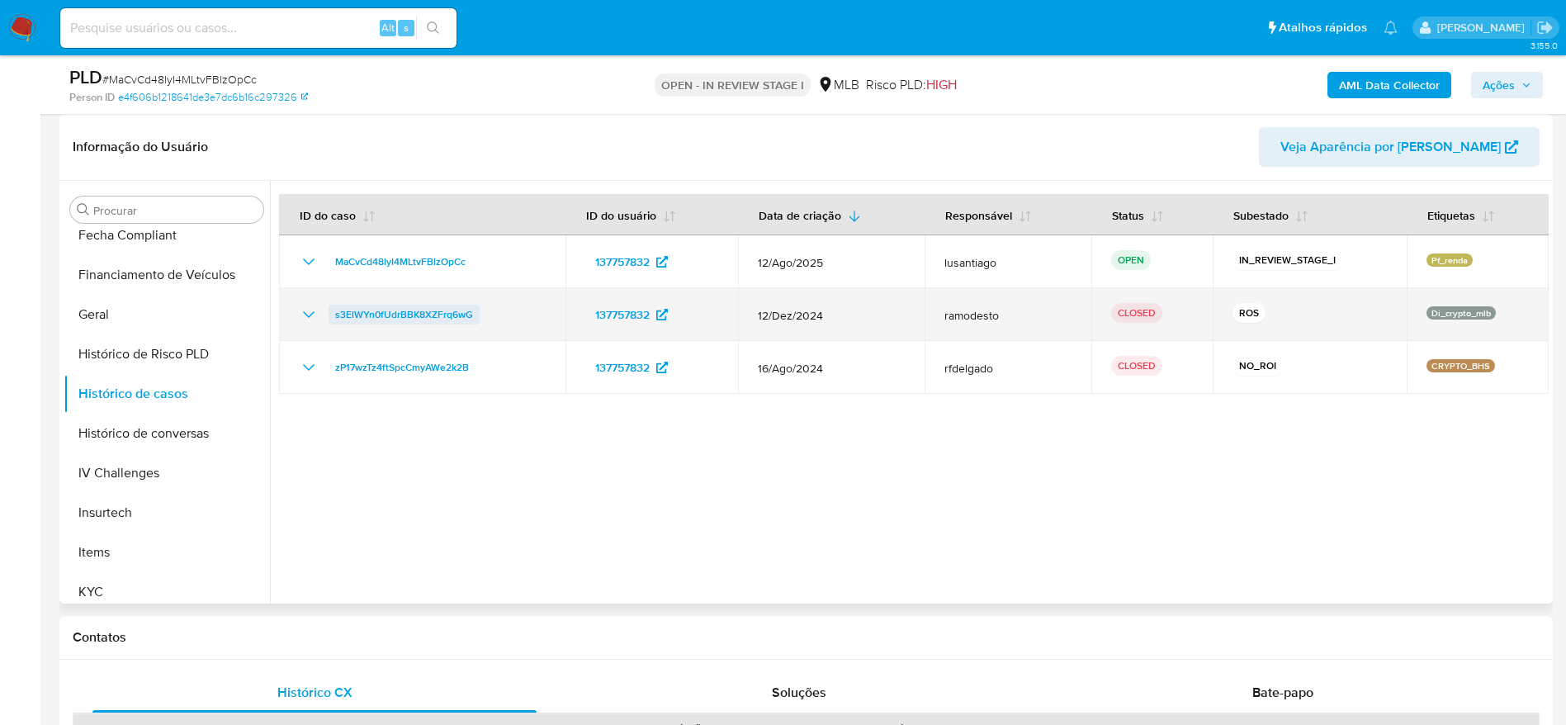
click at [409, 314] on span "s3ElWYn0fUdrBBK8XZFrq6wG" at bounding box center [404, 315] width 138 height 20
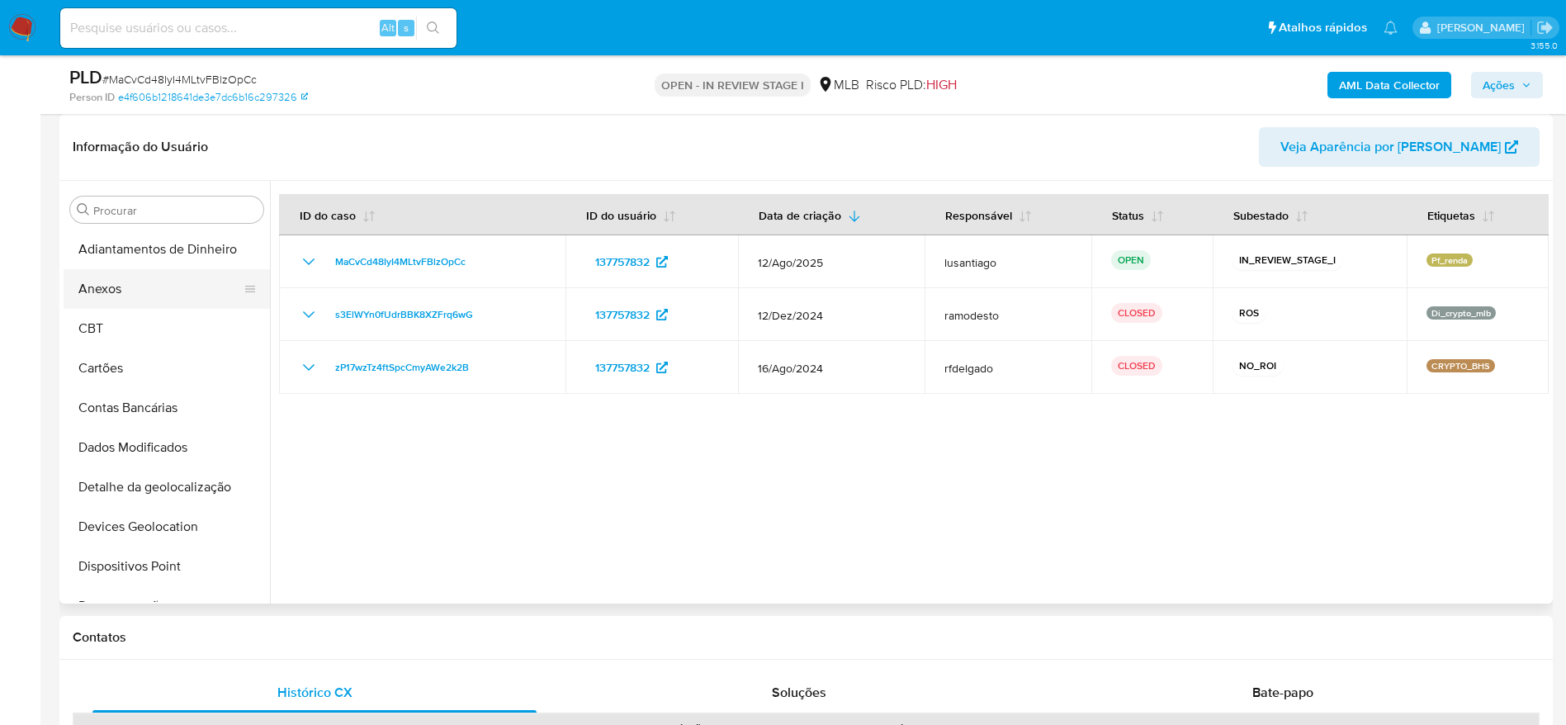
click at [164, 291] on button "Anexos" at bounding box center [160, 289] width 193 height 40
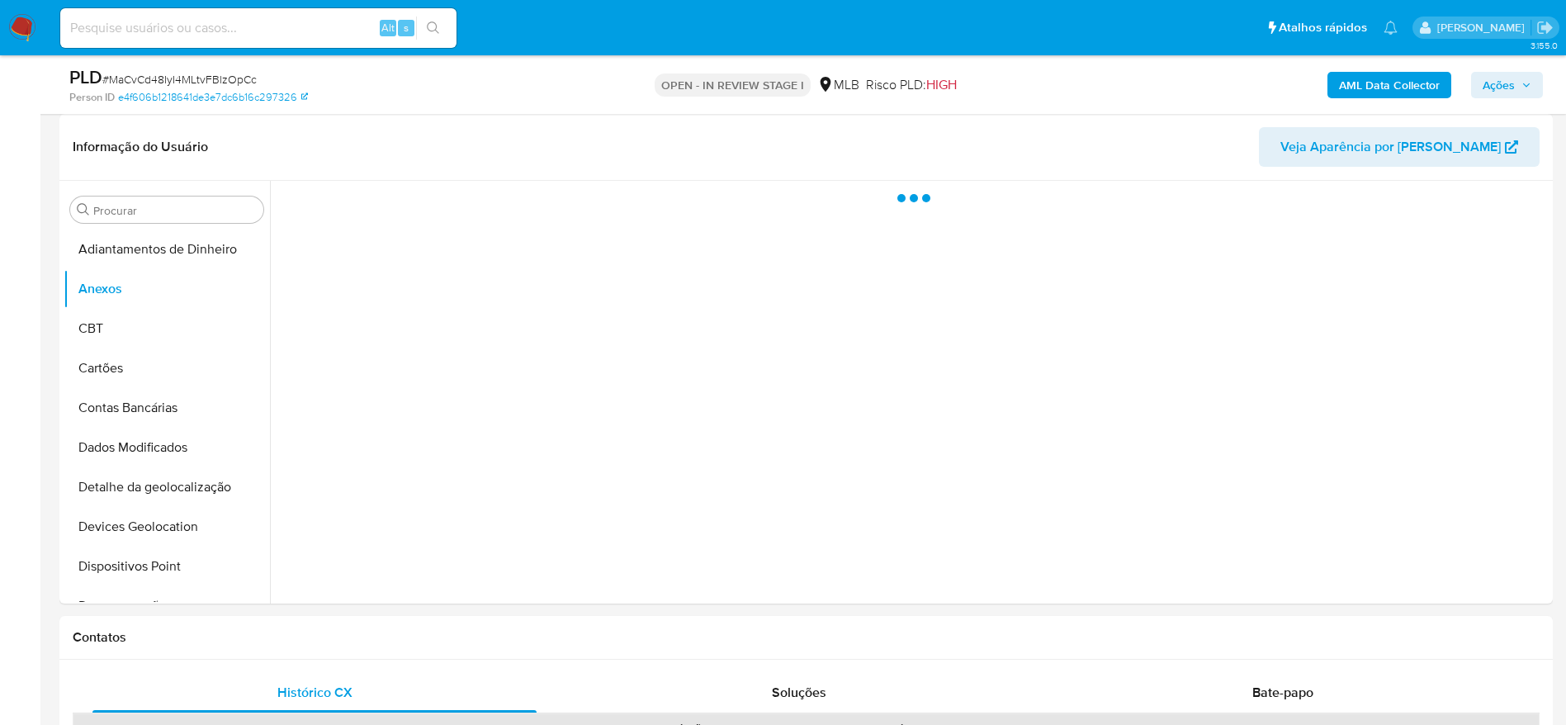
click at [1490, 85] on span "Ações" at bounding box center [1498, 85] width 32 height 26
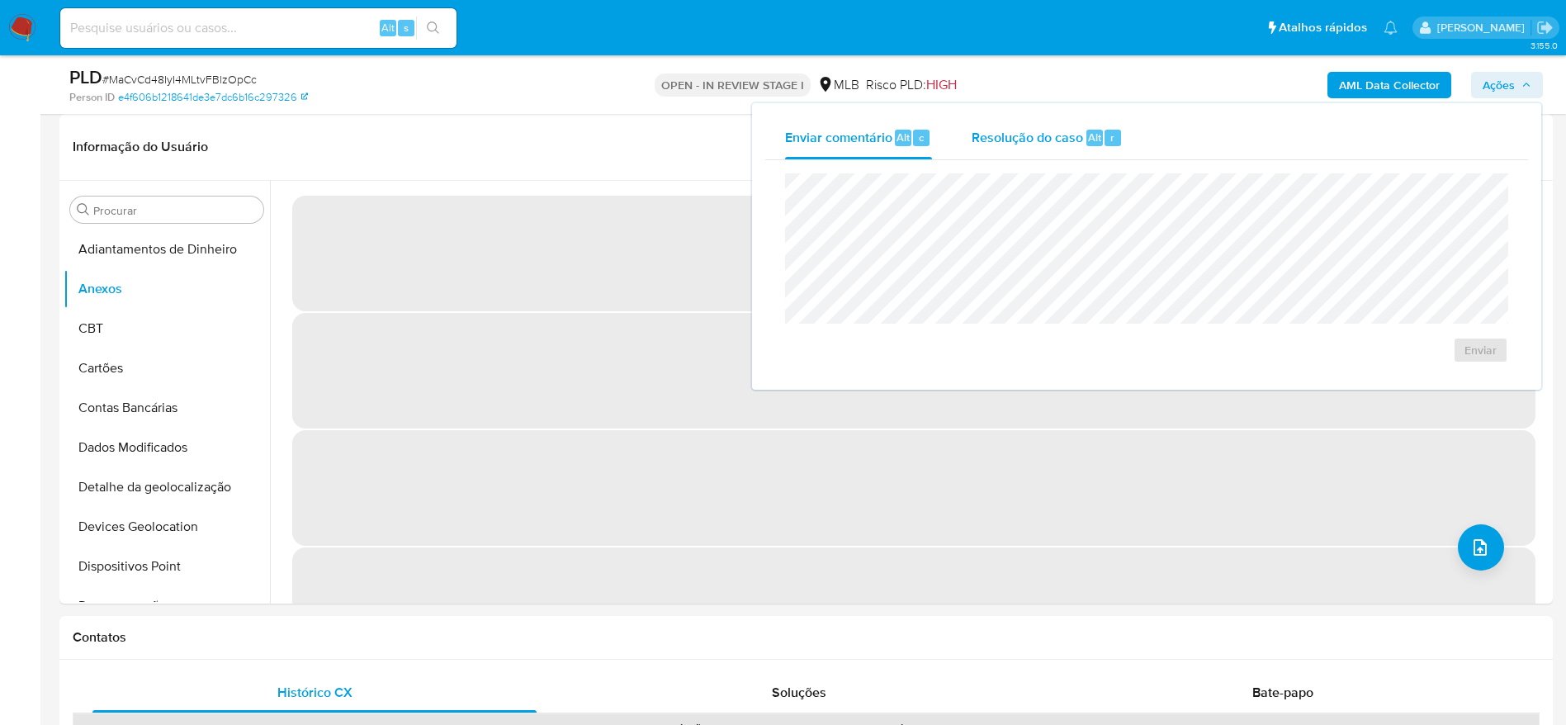
click at [1011, 127] on span "Resolução do caso" at bounding box center [1027, 136] width 111 height 19
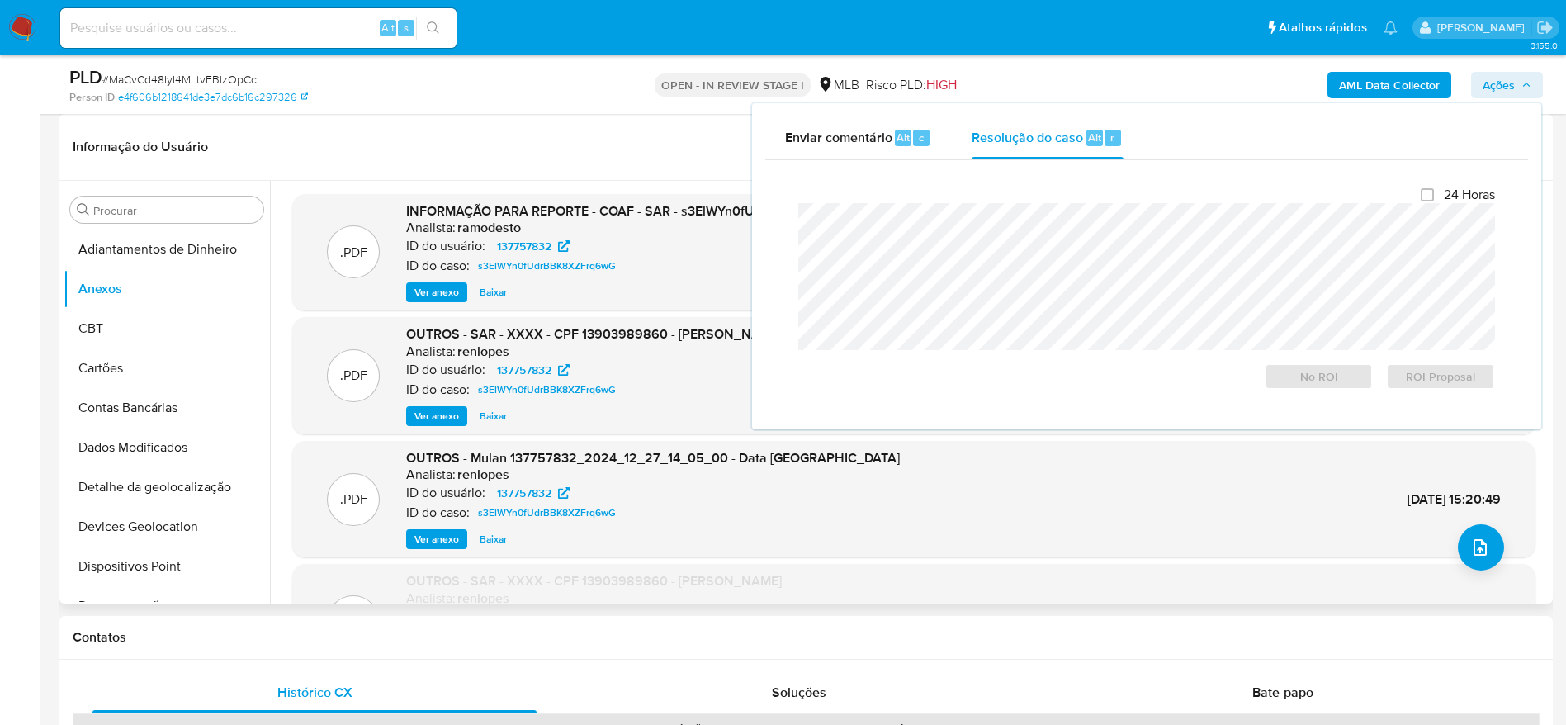
click at [539, 150] on header "Informação do Usuário Veja Aparência por Pessoa" at bounding box center [806, 147] width 1467 height 40
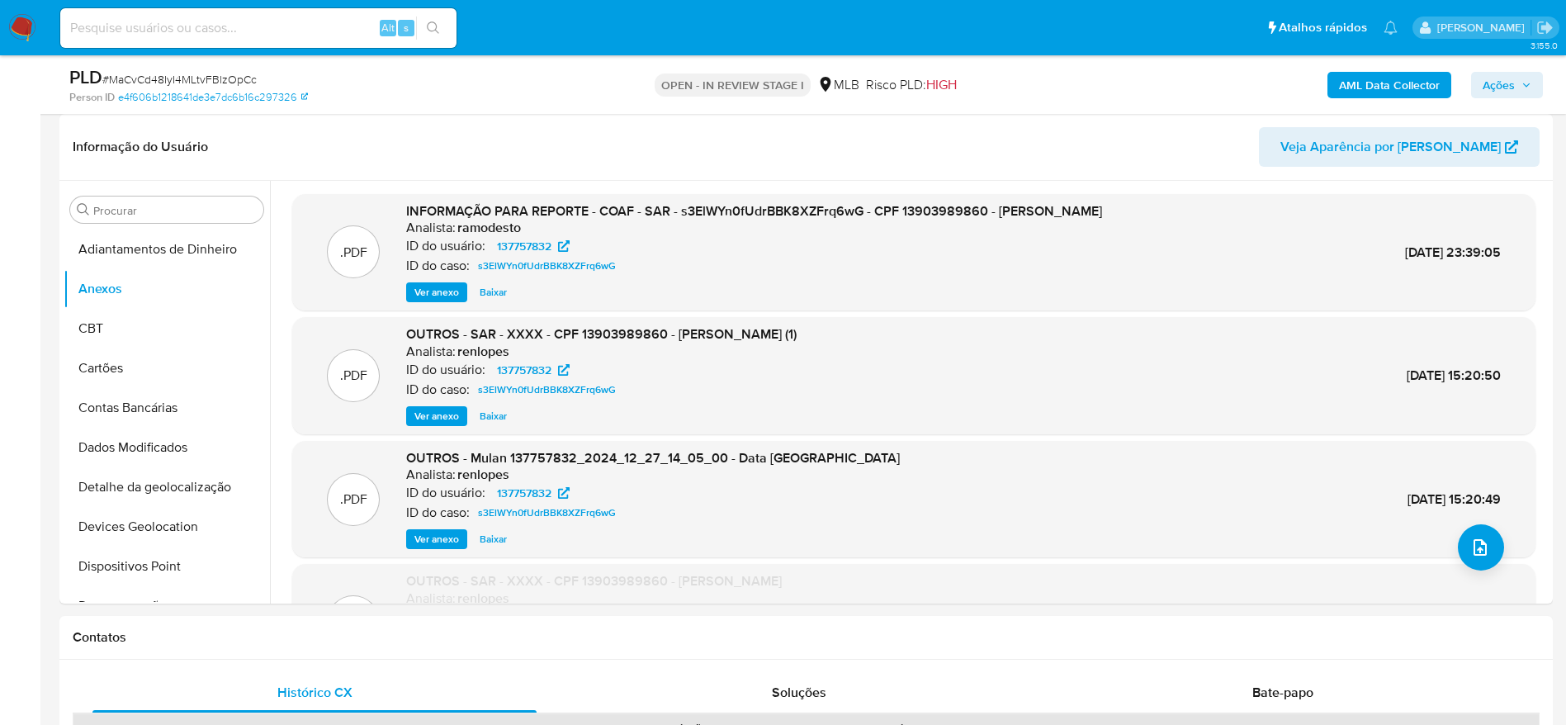
click at [1364, 83] on b "AML Data Collector" at bounding box center [1389, 85] width 101 height 26
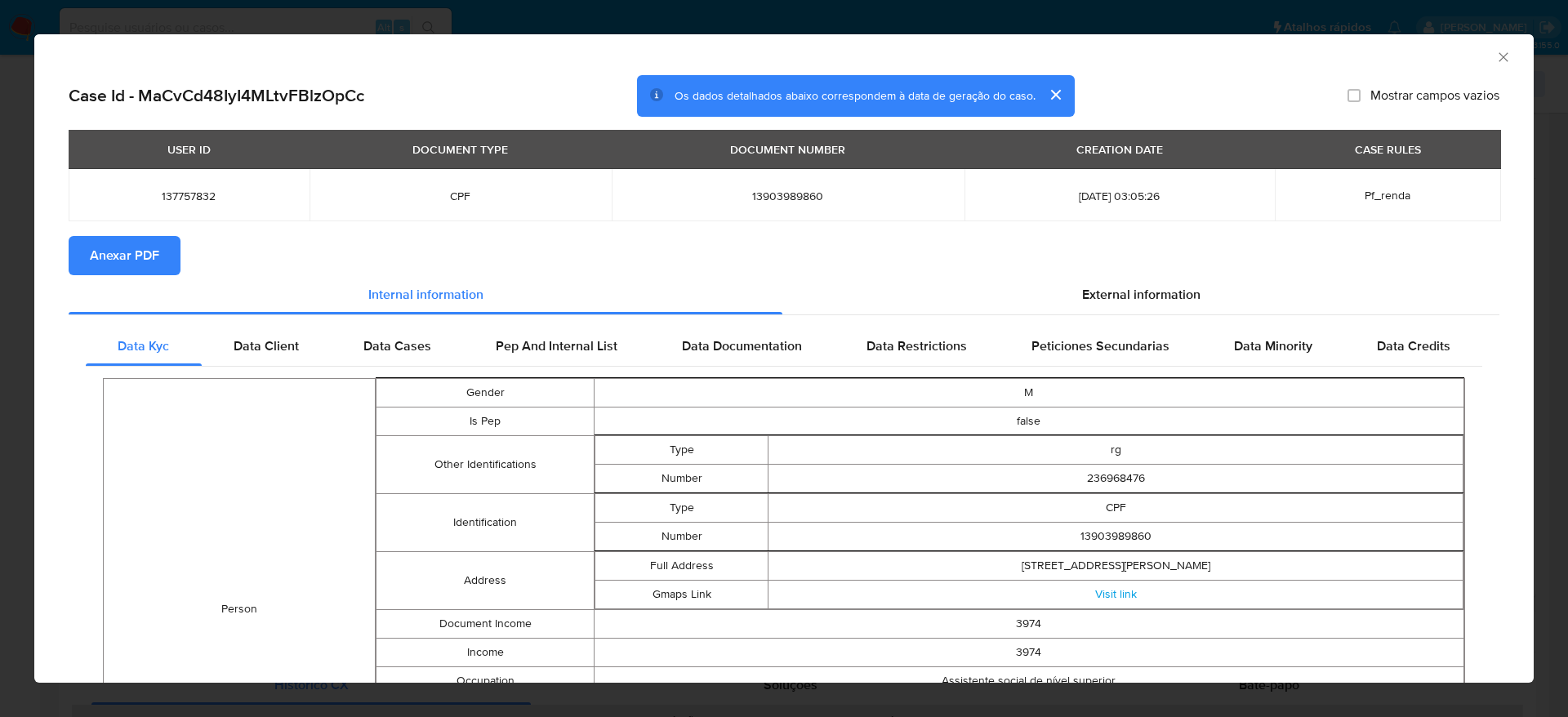
click at [125, 242] on span "Anexar PDF" at bounding box center [125, 255] width 69 height 36
click at [1495, 57] on icon "Fechar a janela" at bounding box center [1503, 57] width 17 height 17
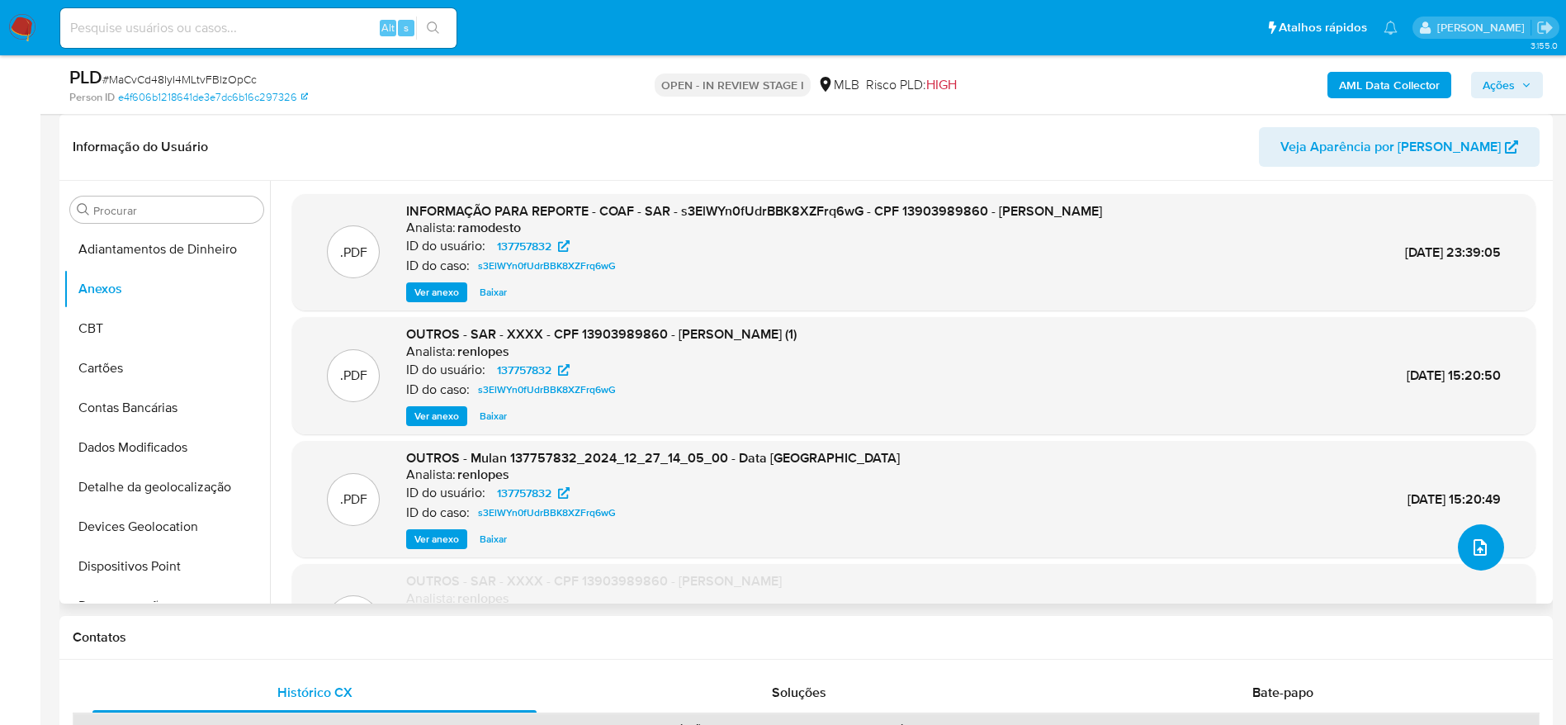
click at [1494, 536] on button "upload-file" at bounding box center [1481, 547] width 46 height 46
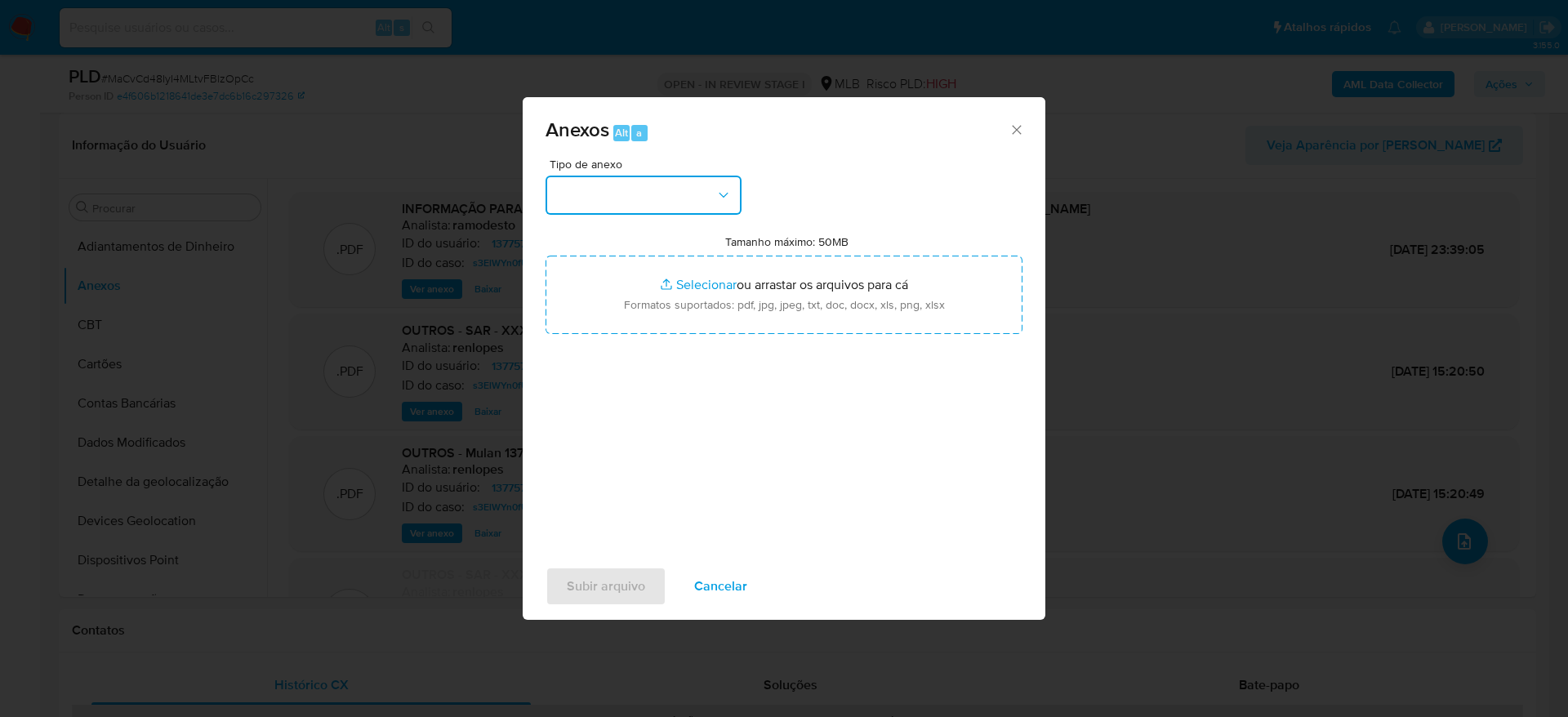
click at [648, 195] on button "button" at bounding box center [643, 195] width 196 height 40
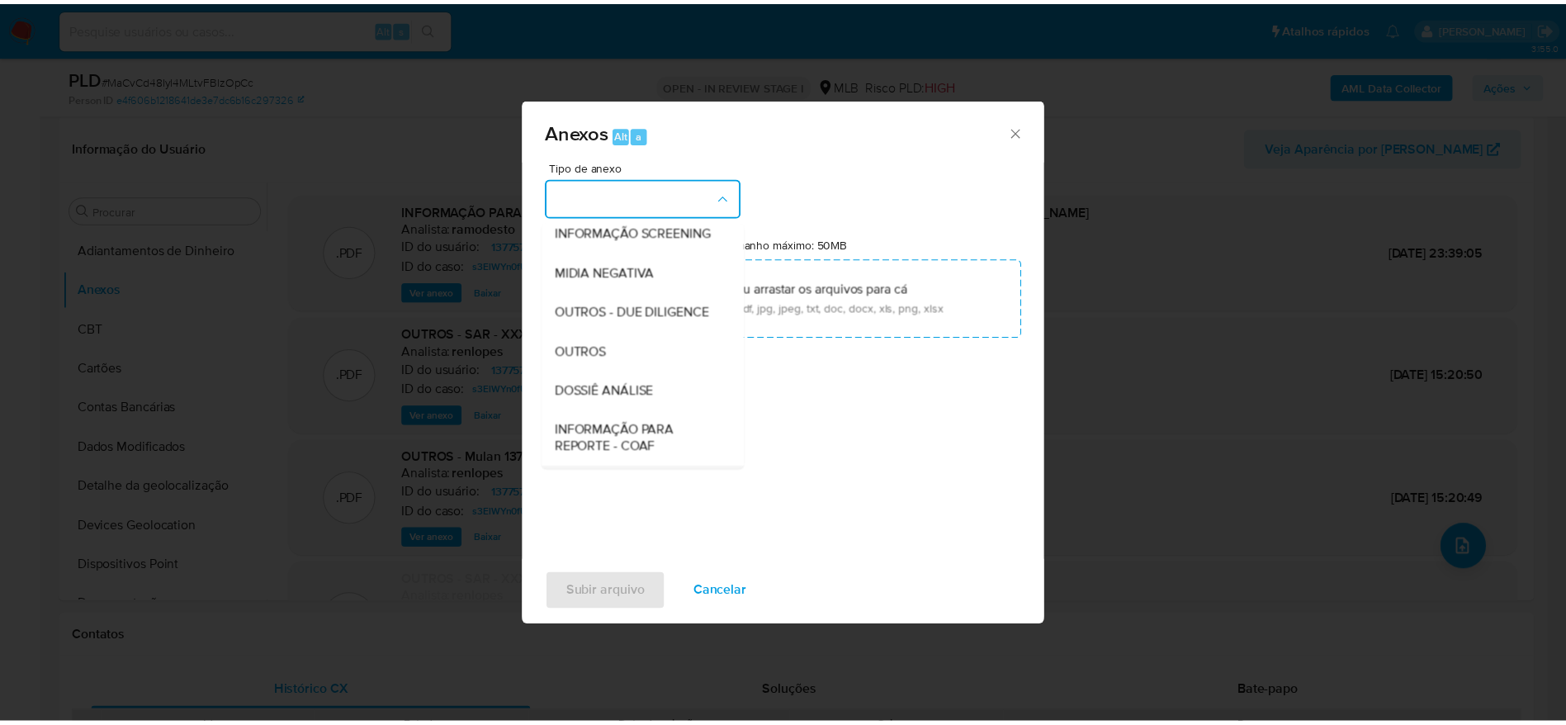
scroll to position [254, 0]
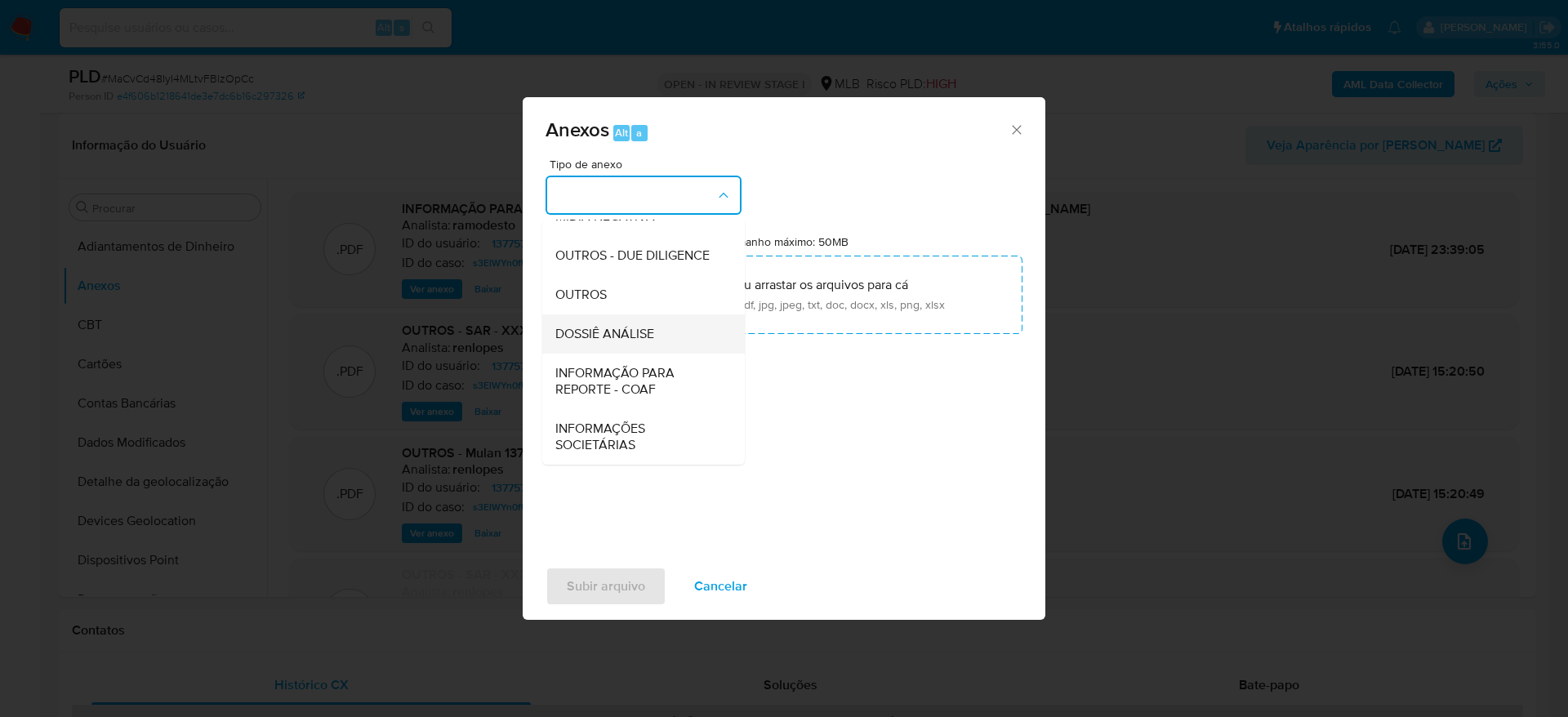
click at [631, 339] on span "DOSSIÊ ANÁLISE" at bounding box center [604, 333] width 99 height 17
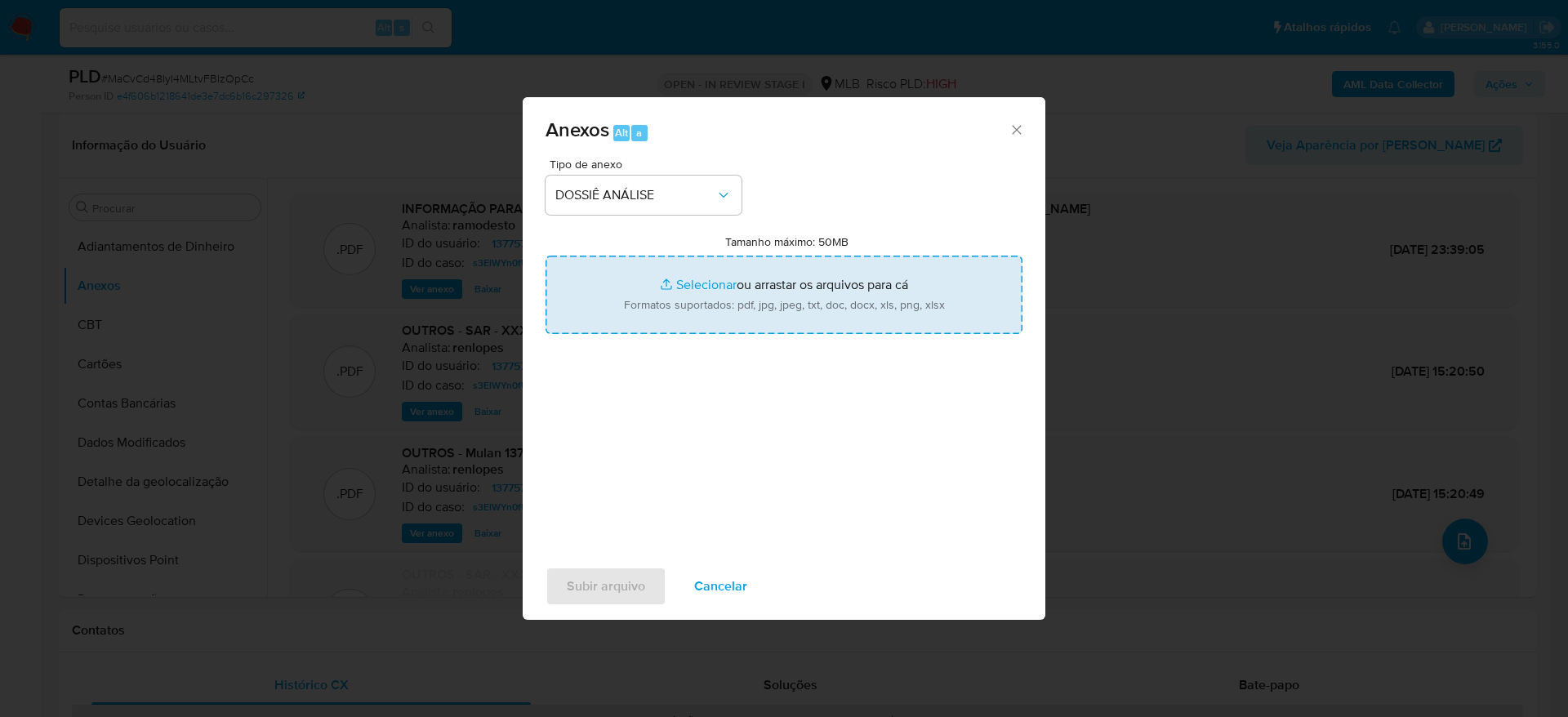
type input "C:\fakepath\2° SAR - XXXXXX - CPF 13903989860 - FABIO DOMINGUES.pdf"
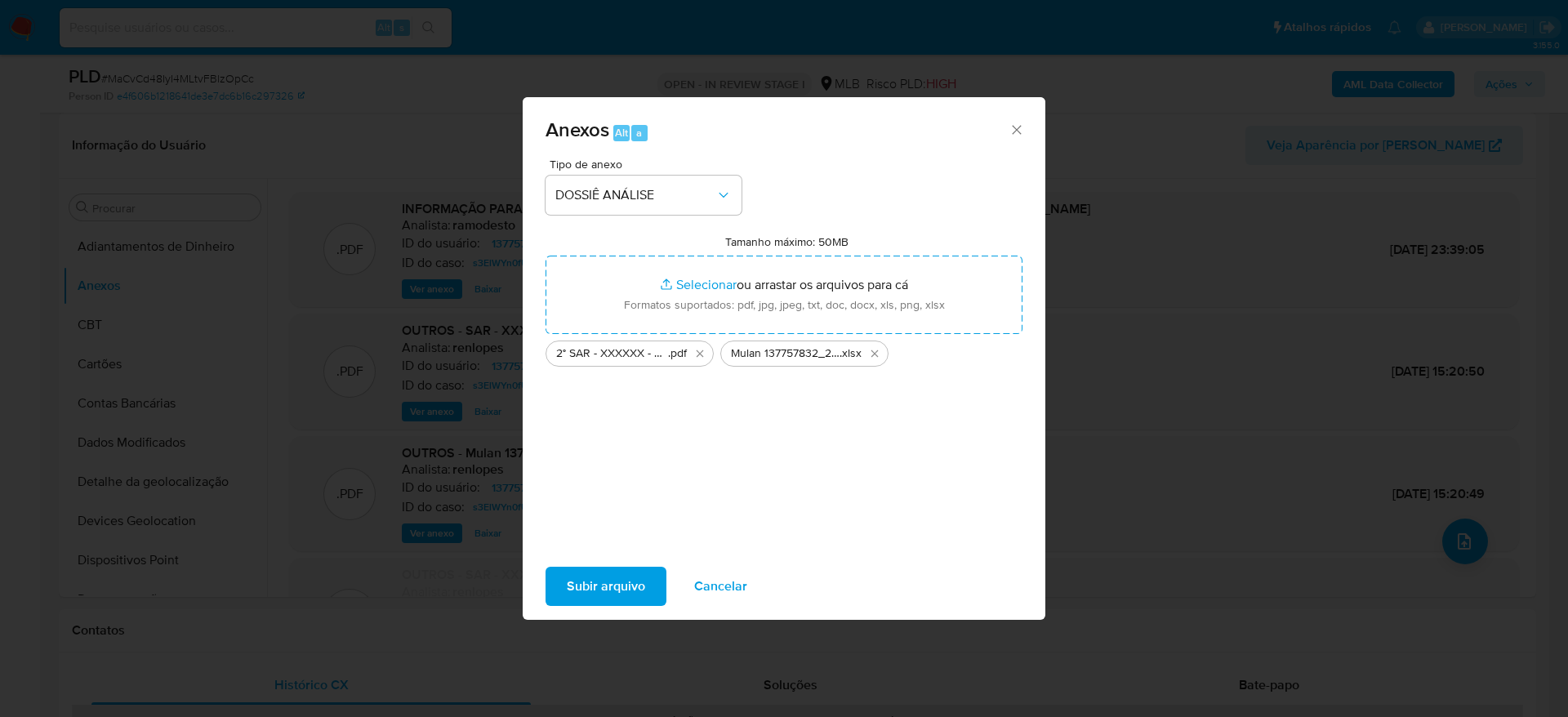
click at [596, 580] on span "Subir arquivo" at bounding box center [605, 585] width 78 height 36
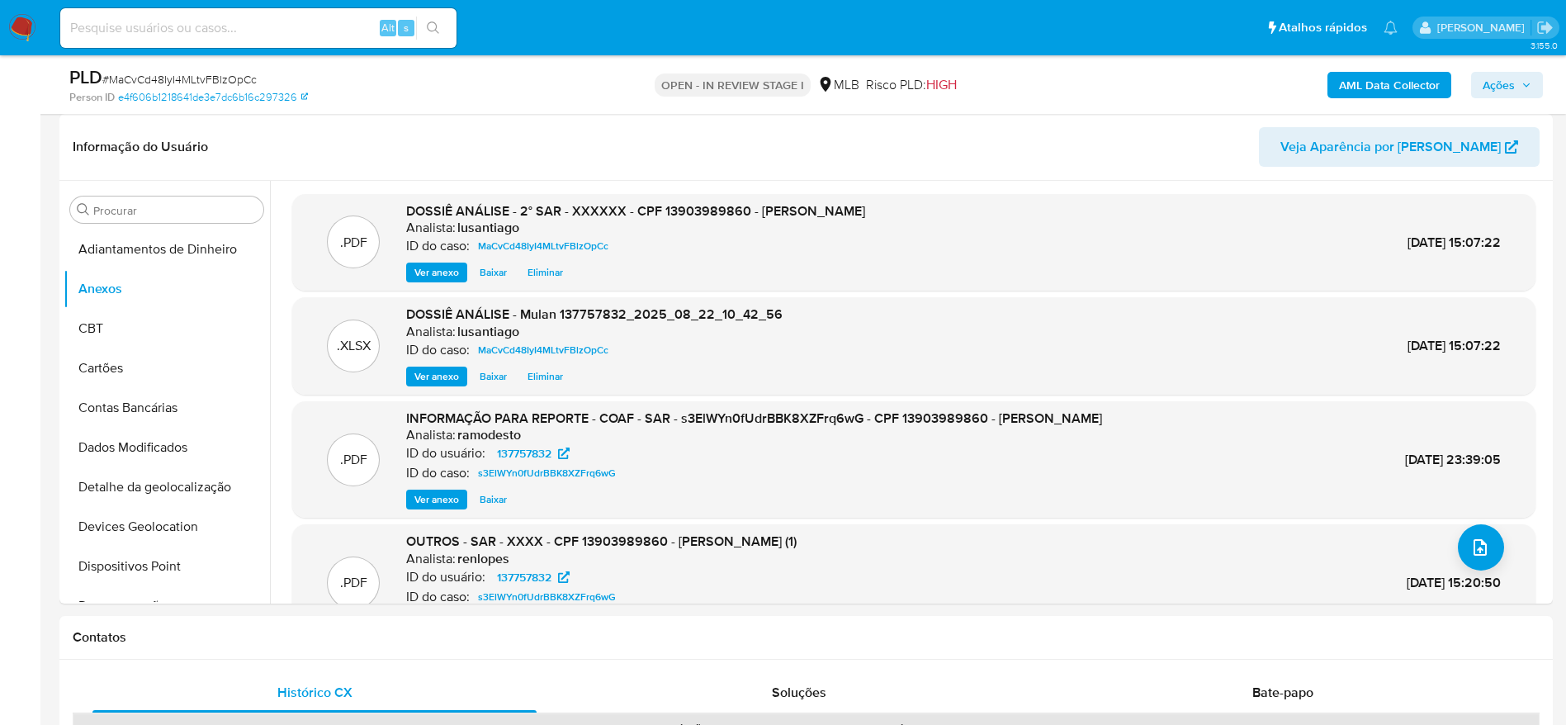
click at [1518, 93] on span "Ações" at bounding box center [1506, 84] width 49 height 23
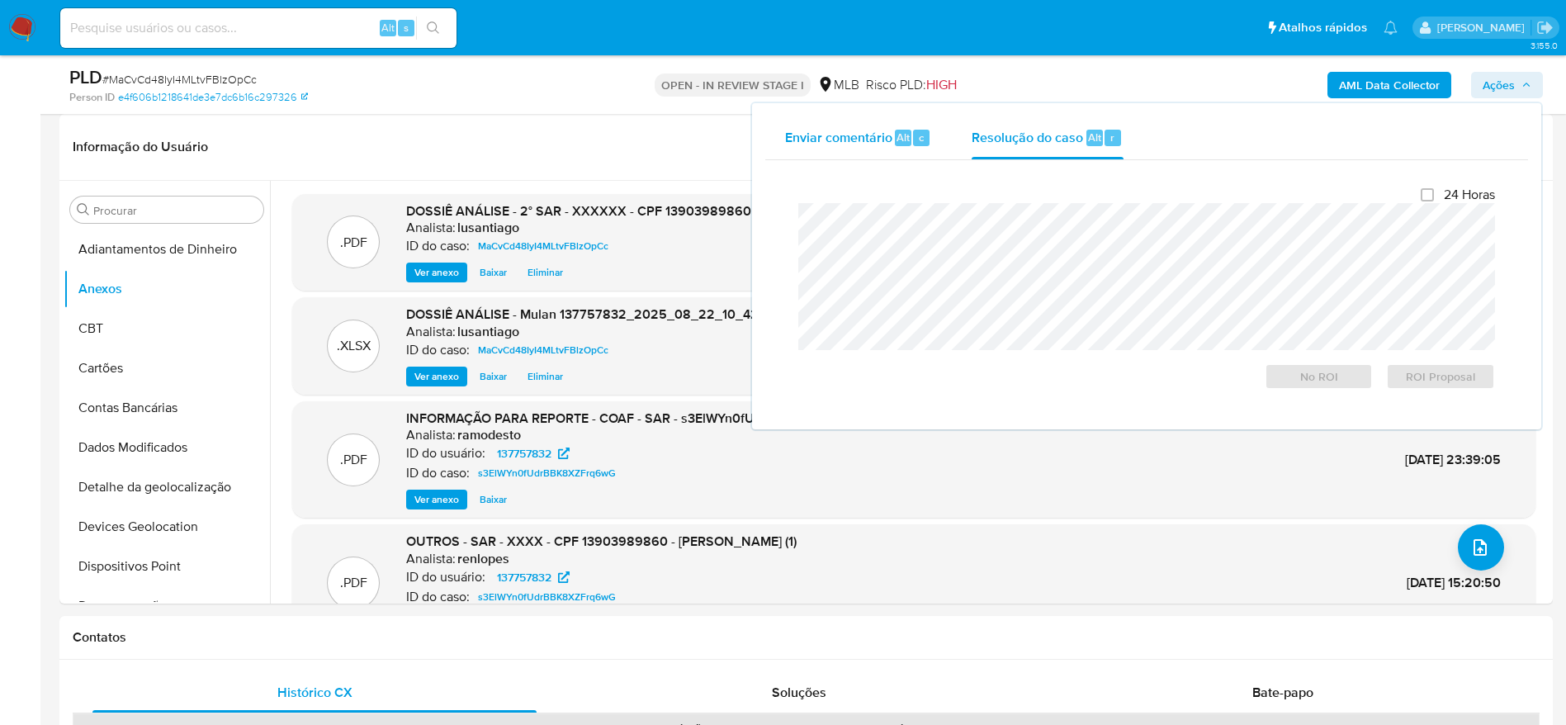
click at [890, 143] on span "Enviar comentário" at bounding box center [838, 136] width 107 height 19
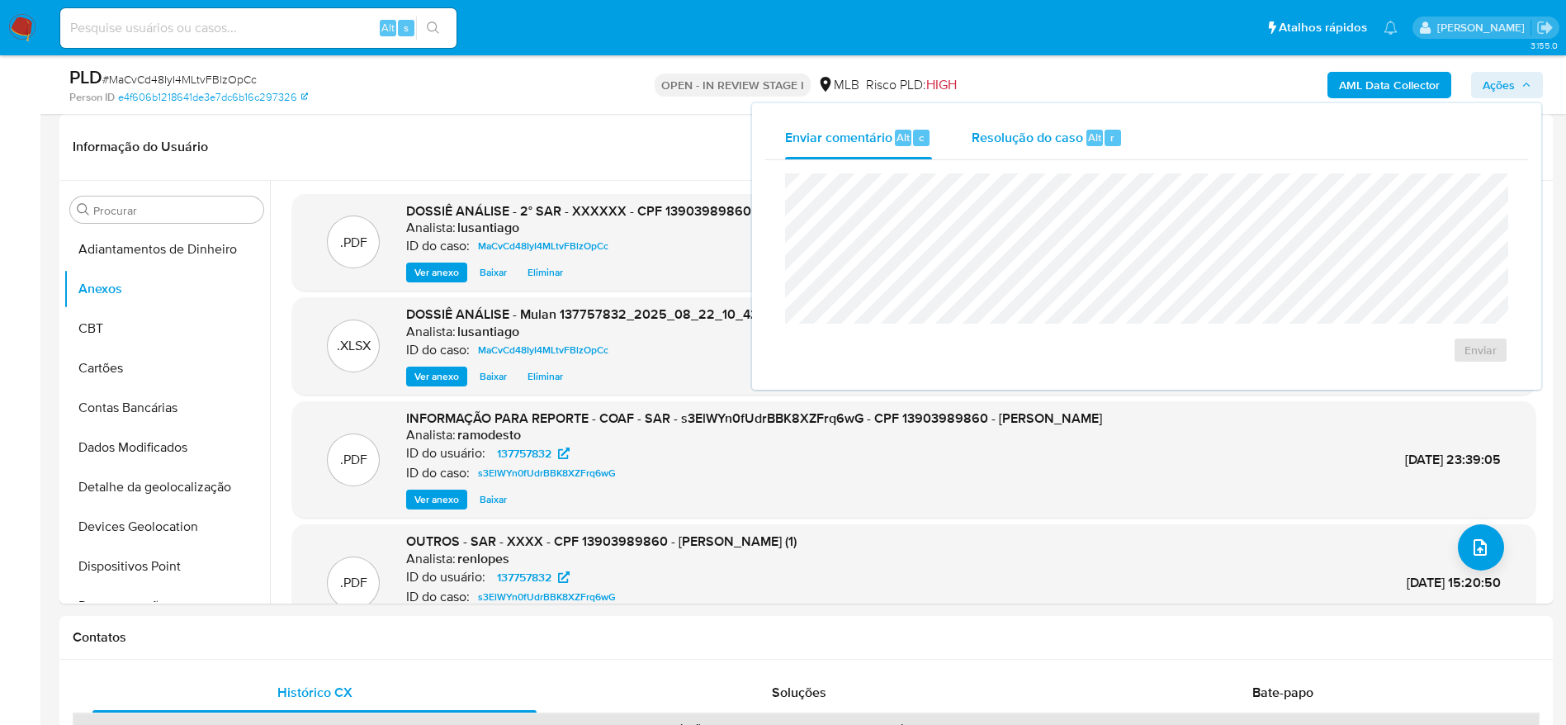
click at [1026, 142] on span "Resolução do caso" at bounding box center [1027, 136] width 111 height 19
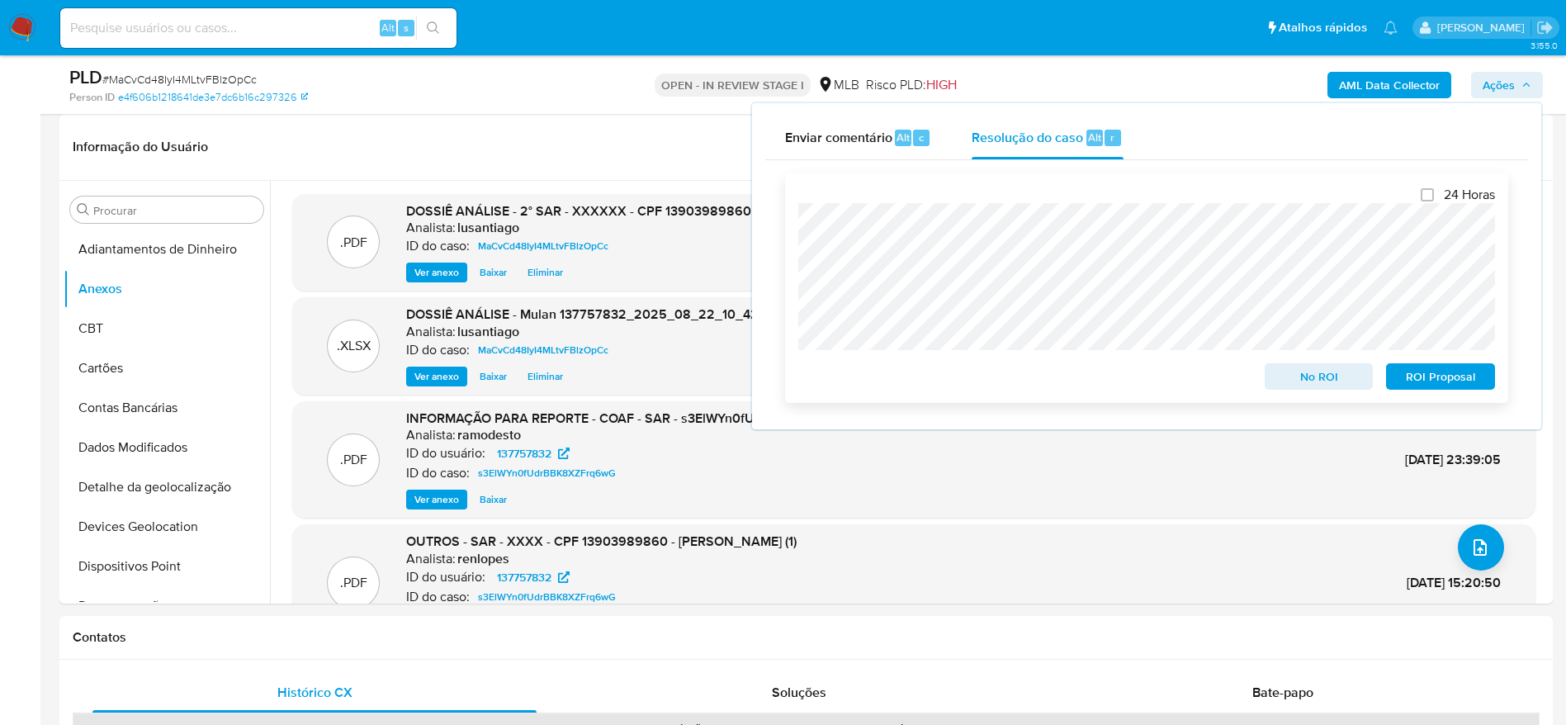
scroll to position [124, 0]
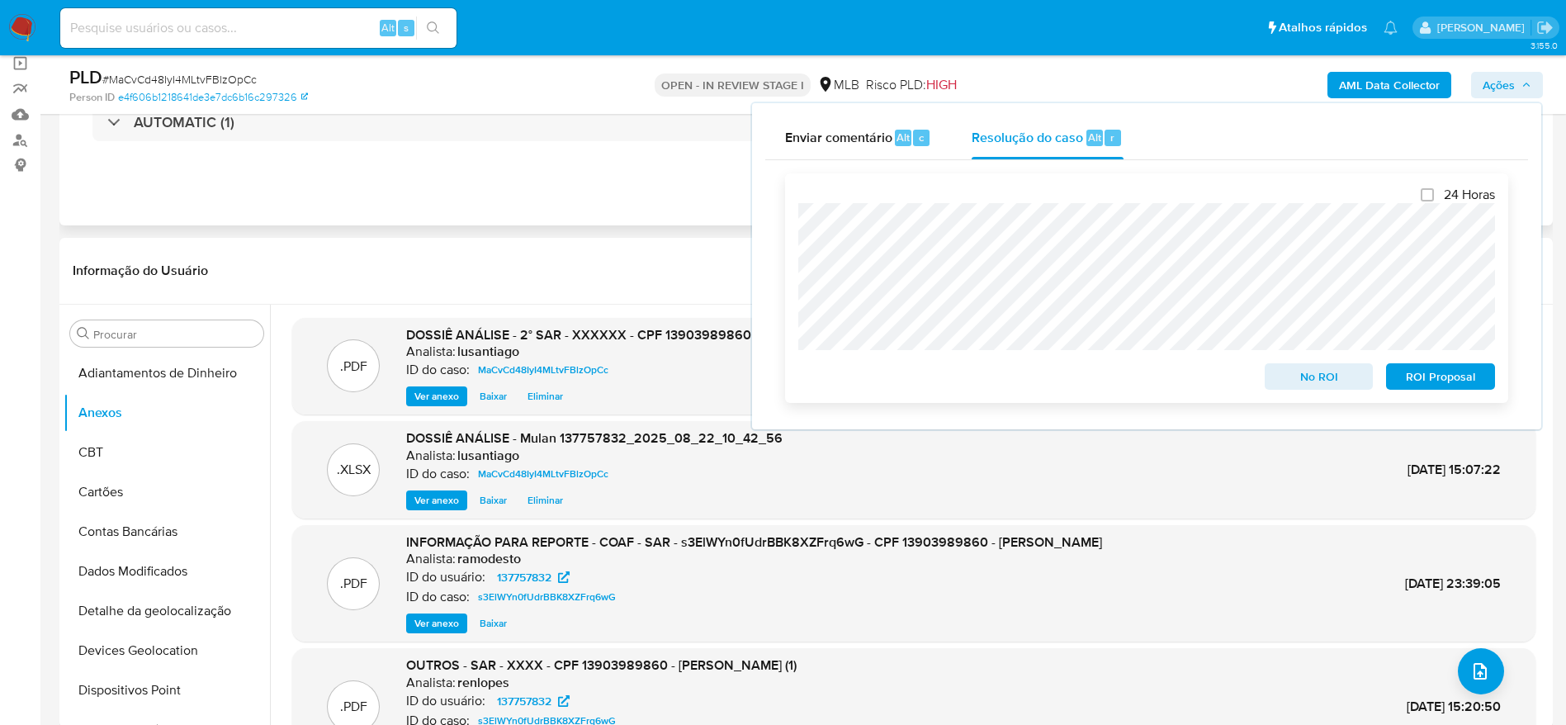
click at [1422, 376] on span "ROI Proposal" at bounding box center [1440, 376] width 86 height 23
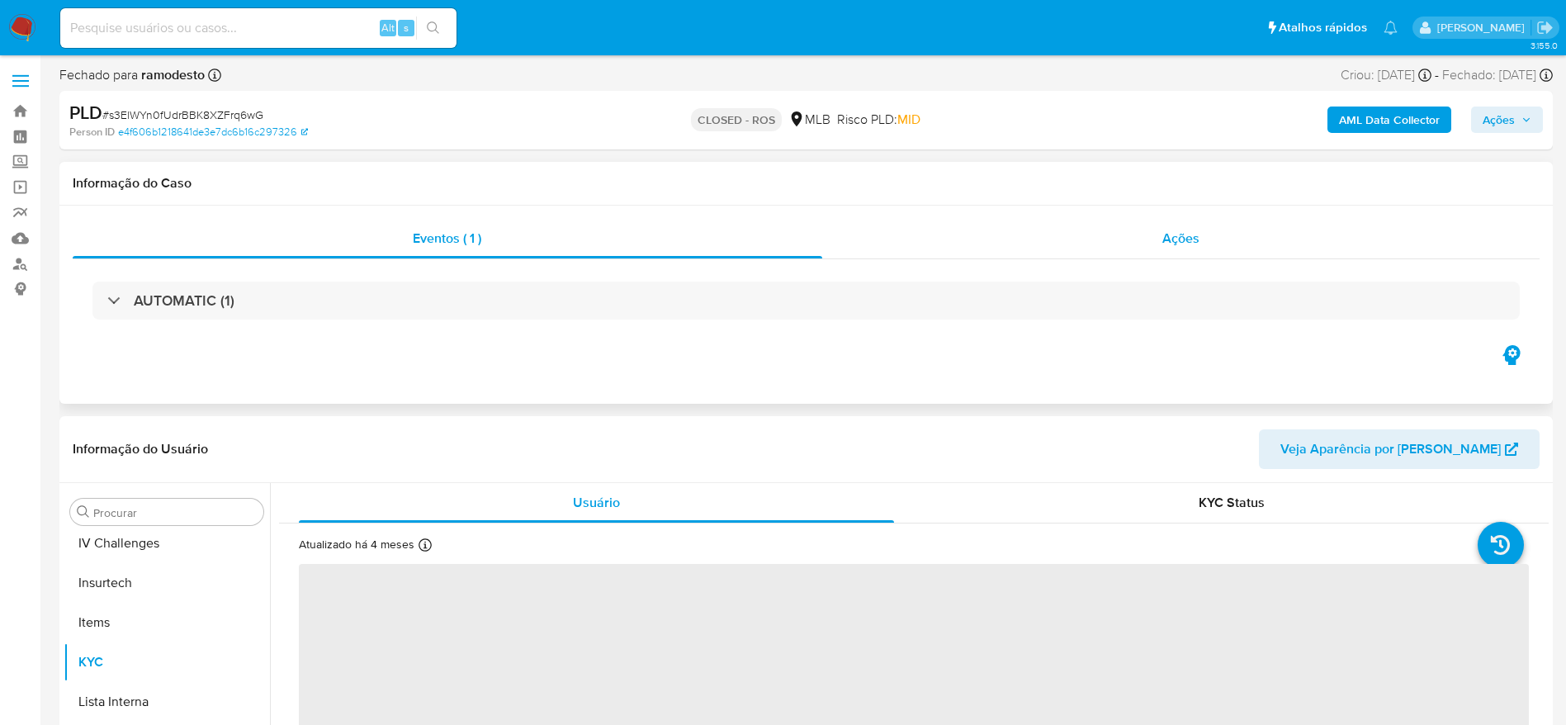
scroll to position [737, 0]
click at [991, 248] on div "Ações" at bounding box center [1181, 239] width 718 height 40
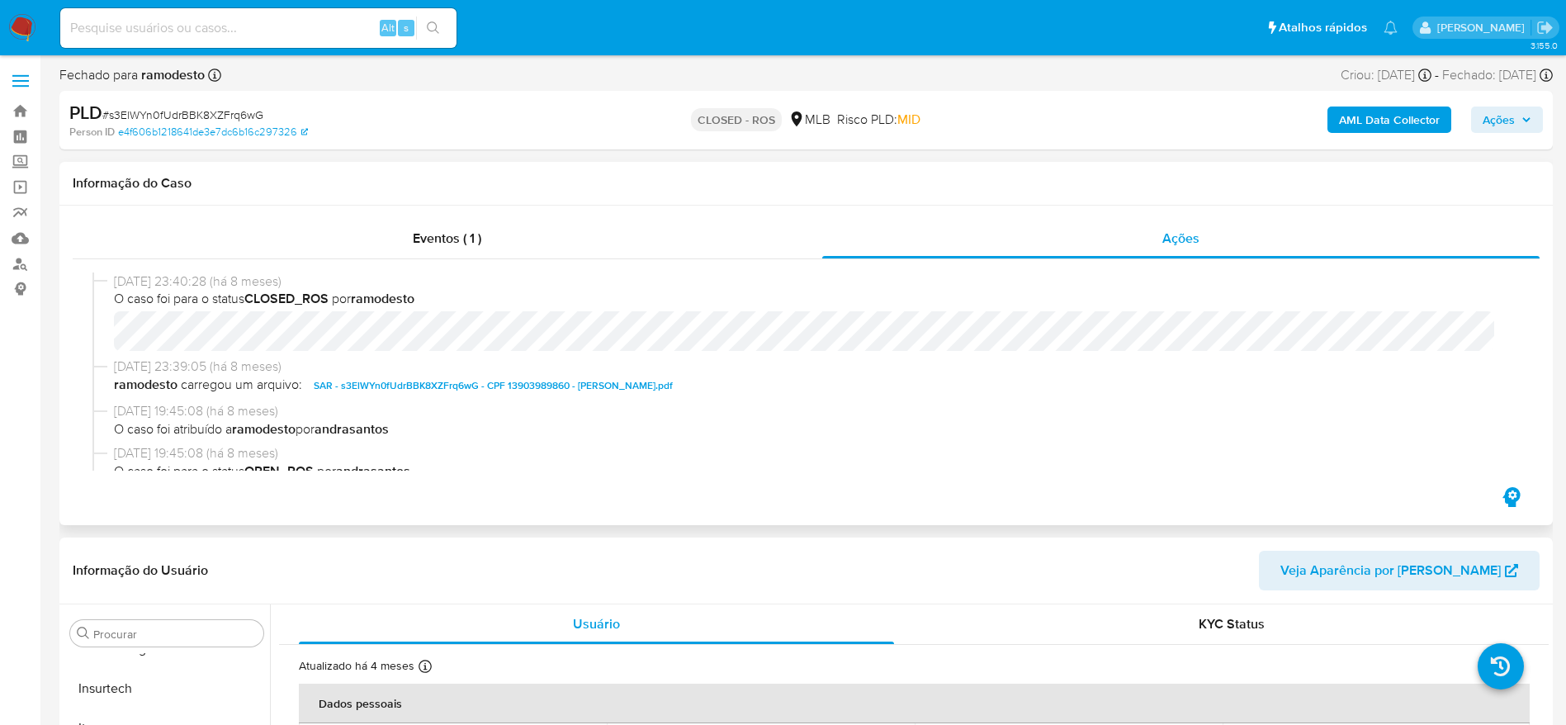
select select "10"
drag, startPoint x: 118, startPoint y: 282, endPoint x: 178, endPoint y: 279, distance: 60.3
click at [178, 279] on div "30/12/2024 23:40:28 (há 8 meses) O caso foi para o status CLOSED_ROS por ramode…" at bounding box center [805, 315] width 1427 height 86
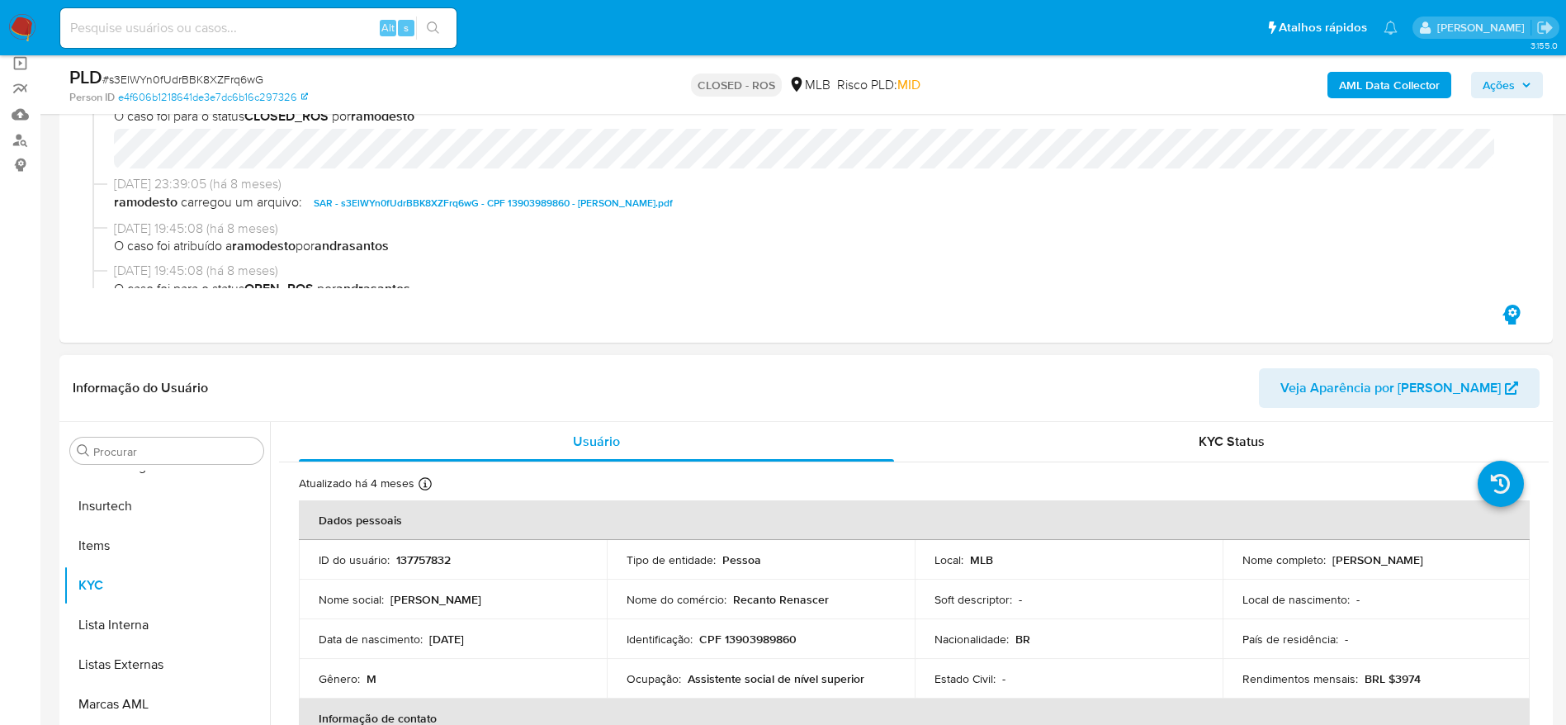
scroll to position [0, 0]
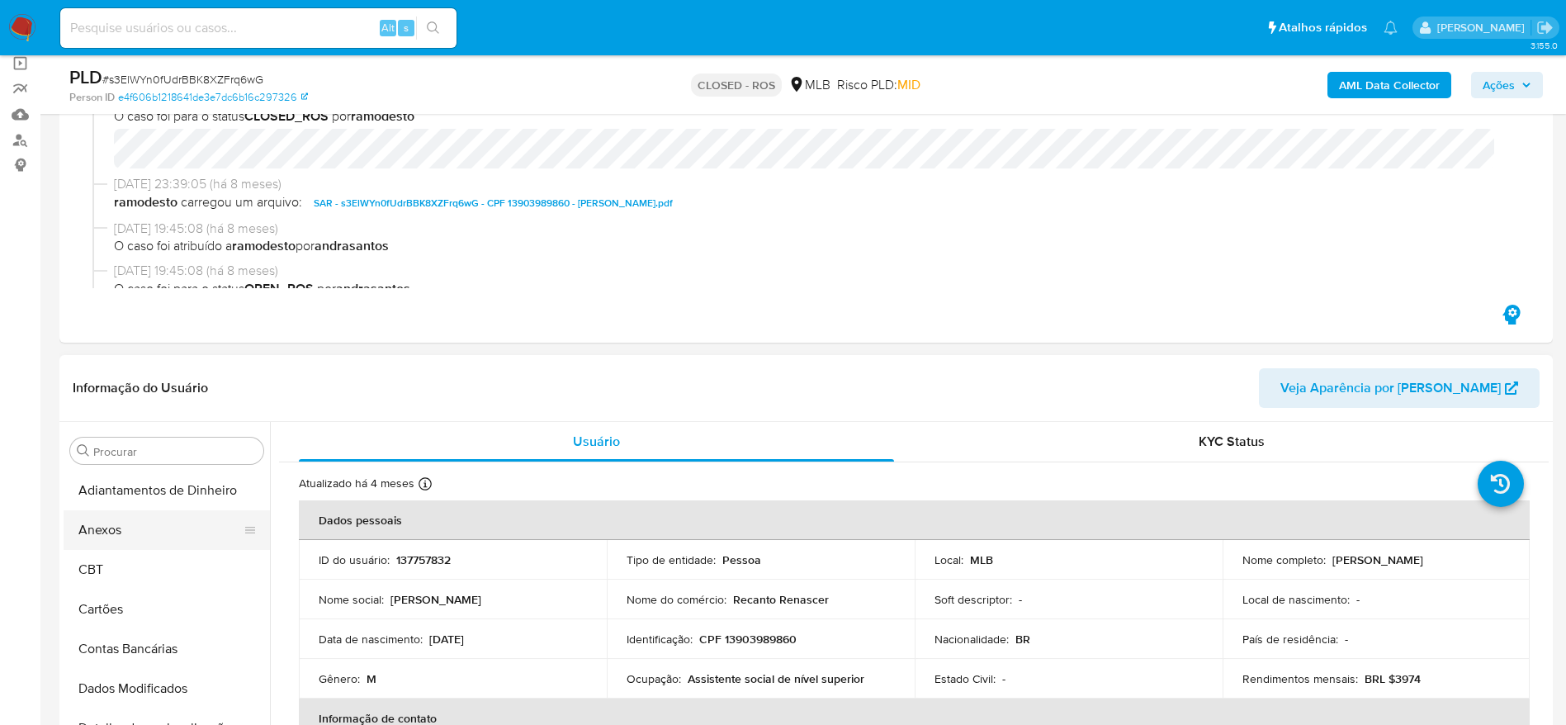
drag, startPoint x: 139, startPoint y: 529, endPoint x: 173, endPoint y: 518, distance: 36.3
click at [139, 527] on button "Anexos" at bounding box center [160, 530] width 193 height 40
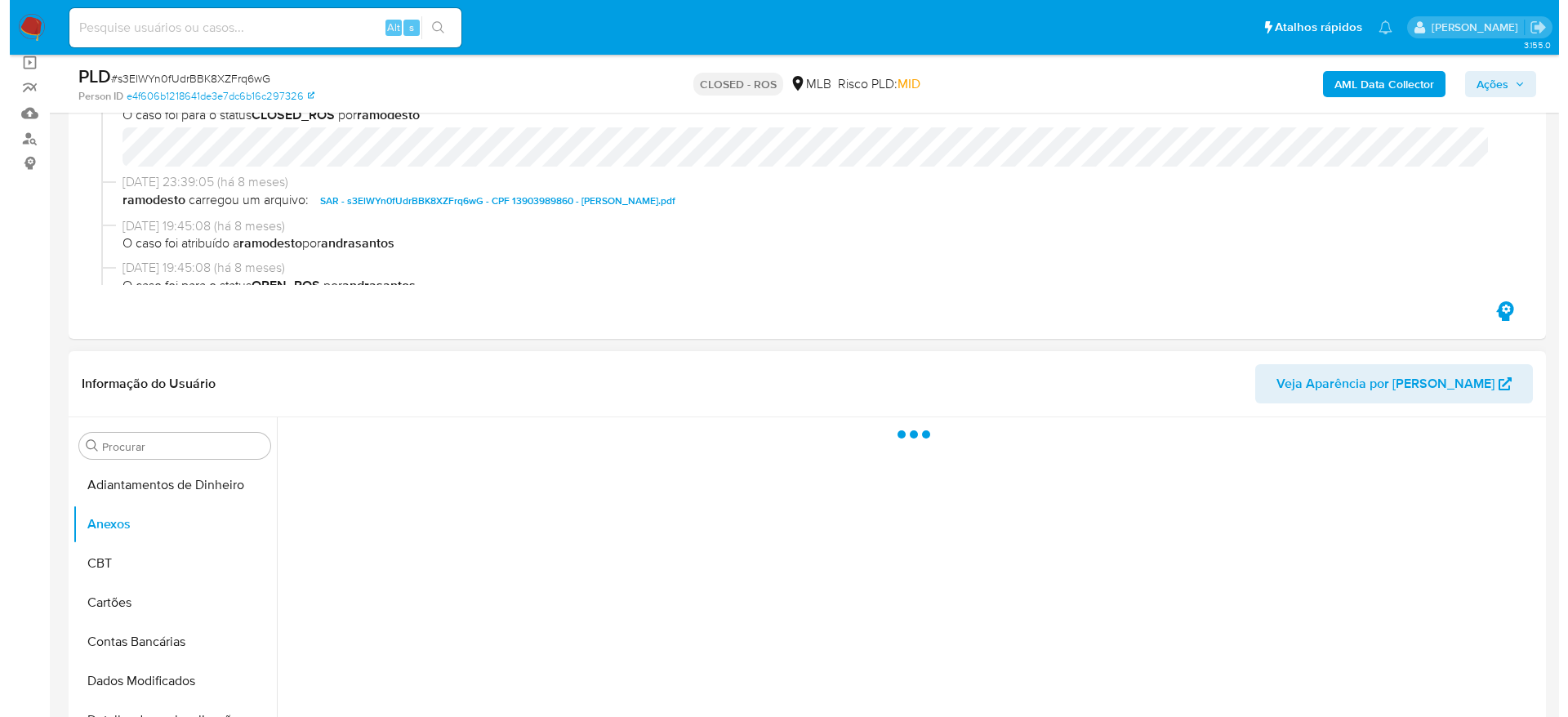
scroll to position [367, 0]
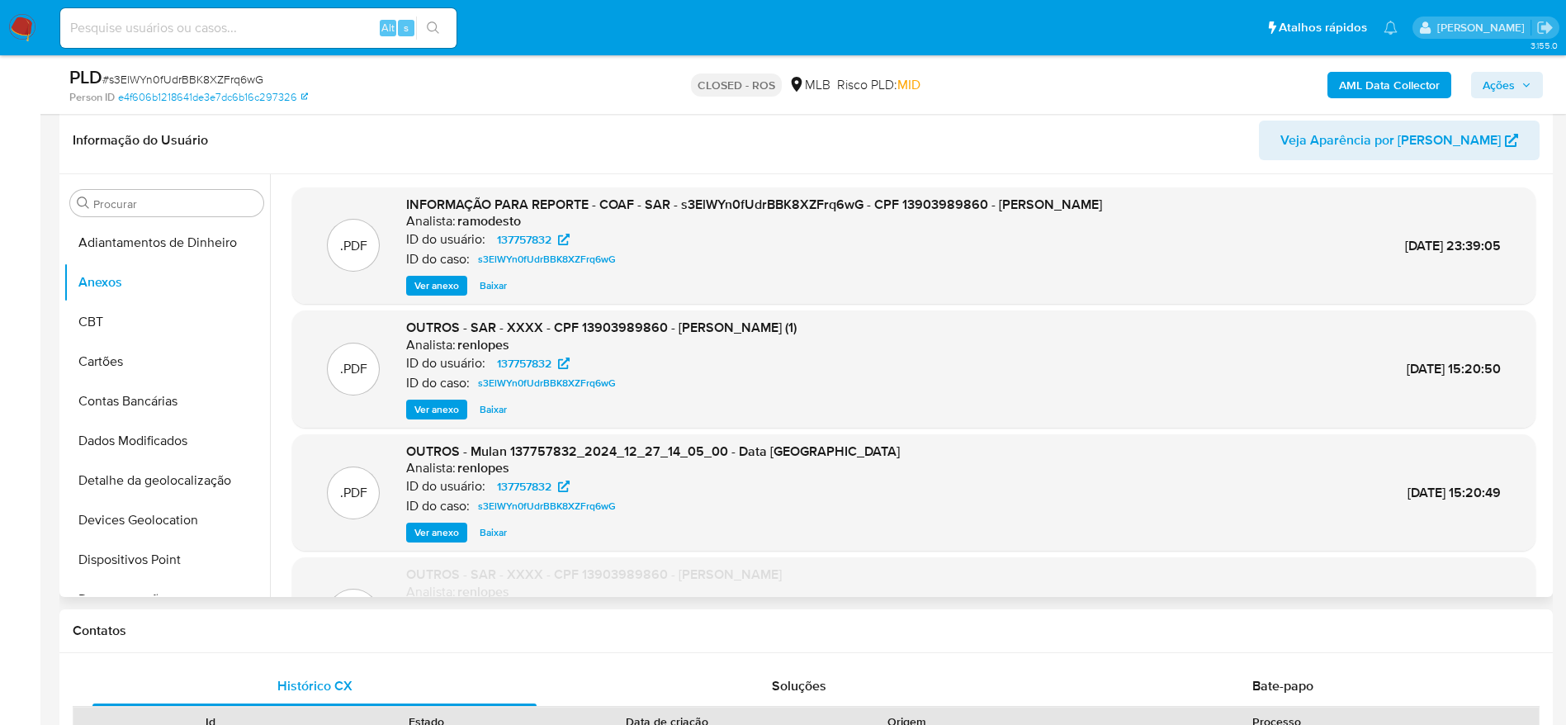
click at [430, 284] on span "Ver anexo" at bounding box center [436, 285] width 45 height 17
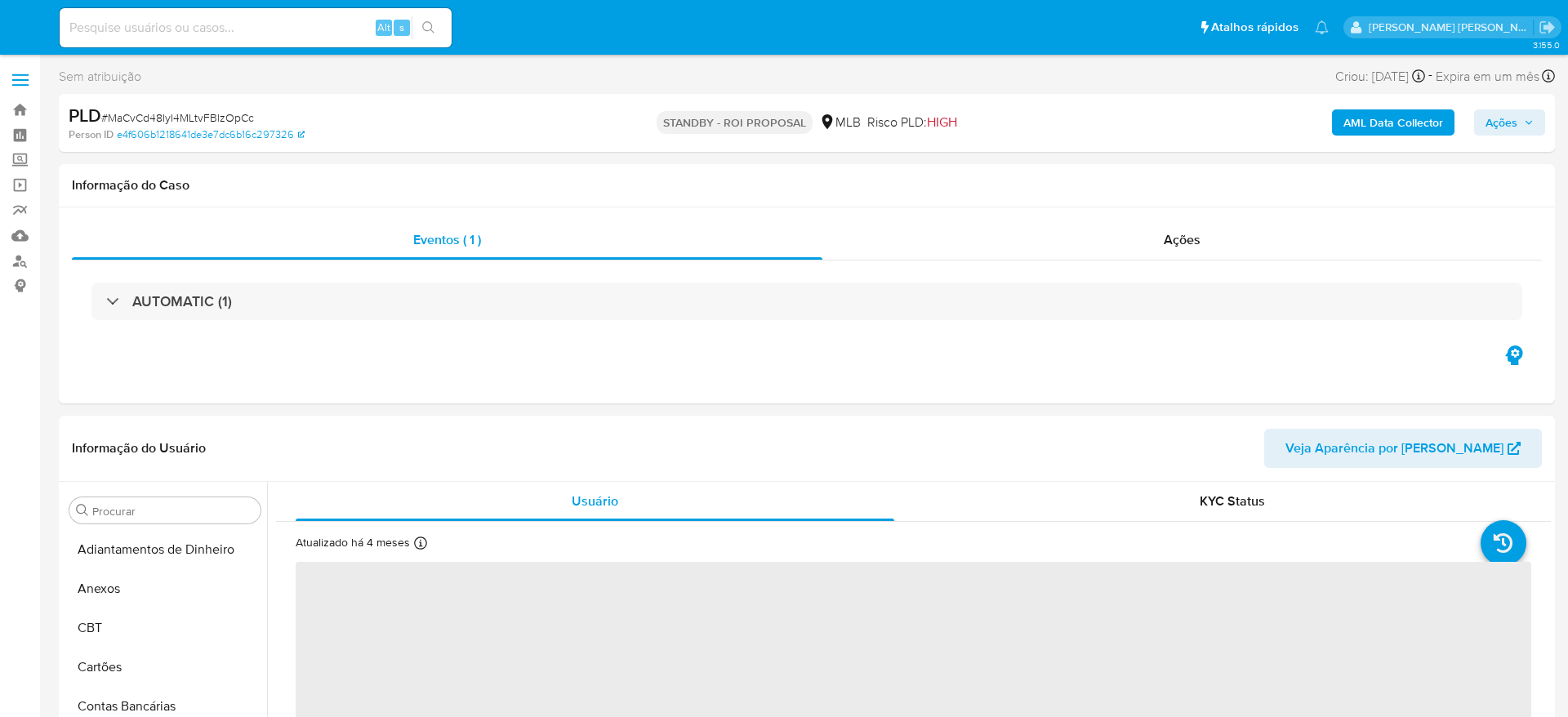
select select "10"
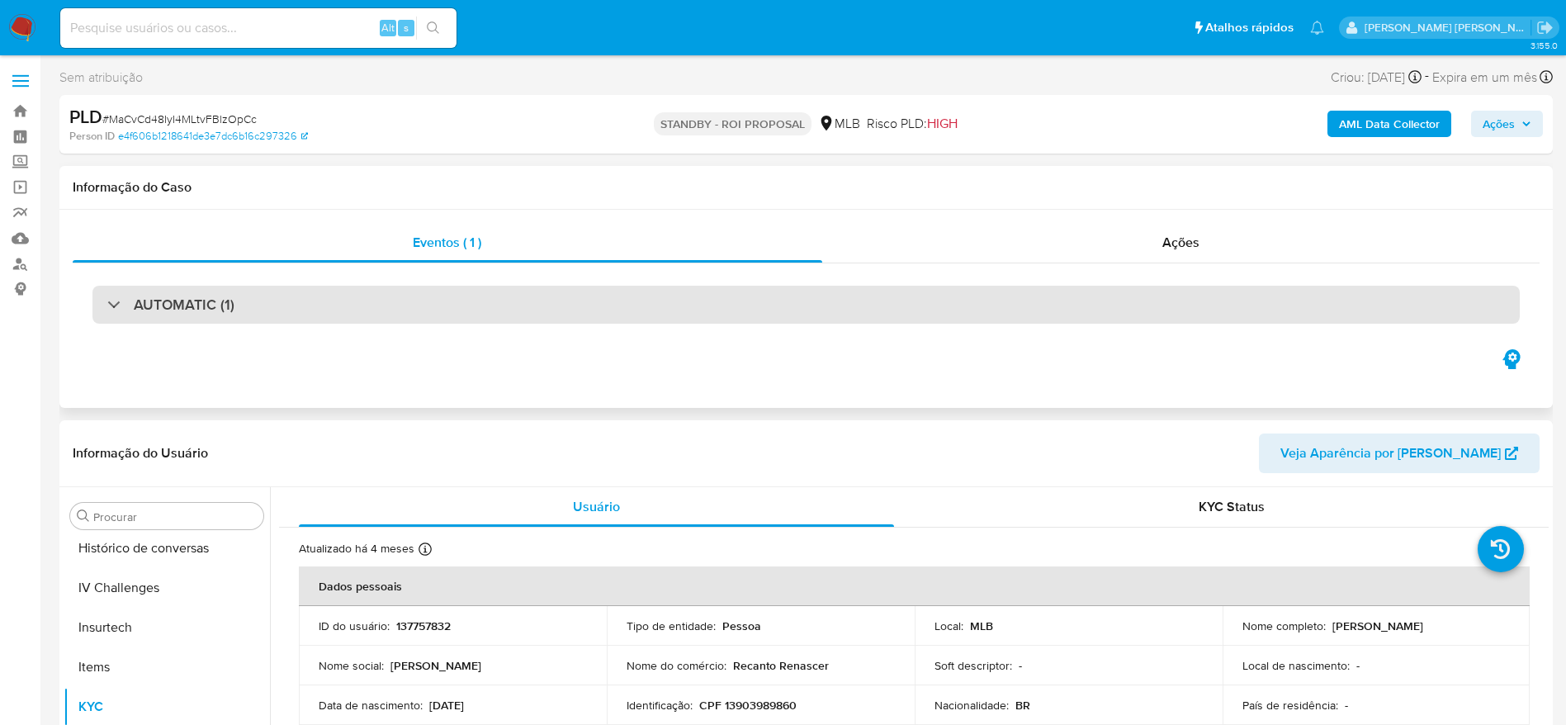
scroll to position [737, 0]
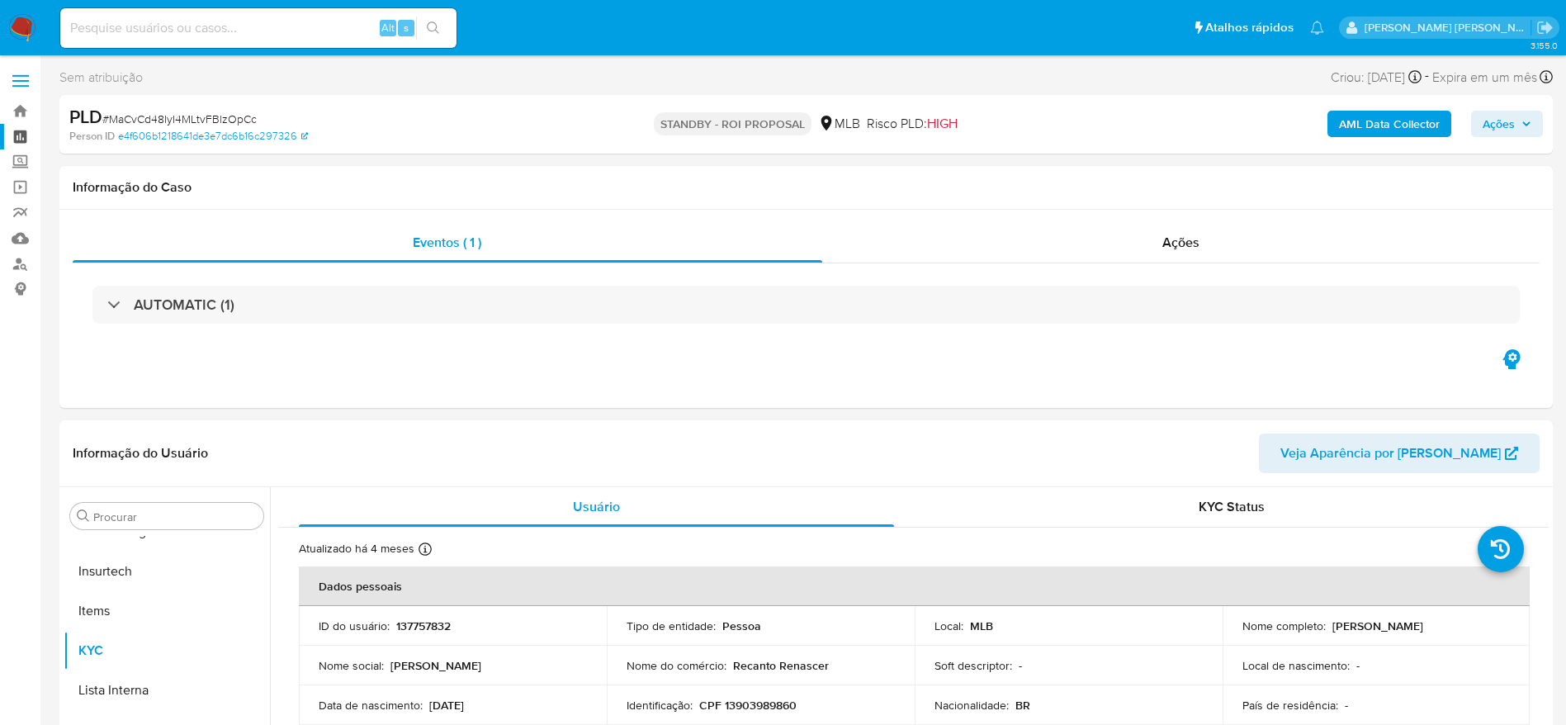
click at [31, 132] on link "Painel" at bounding box center [98, 137] width 196 height 26
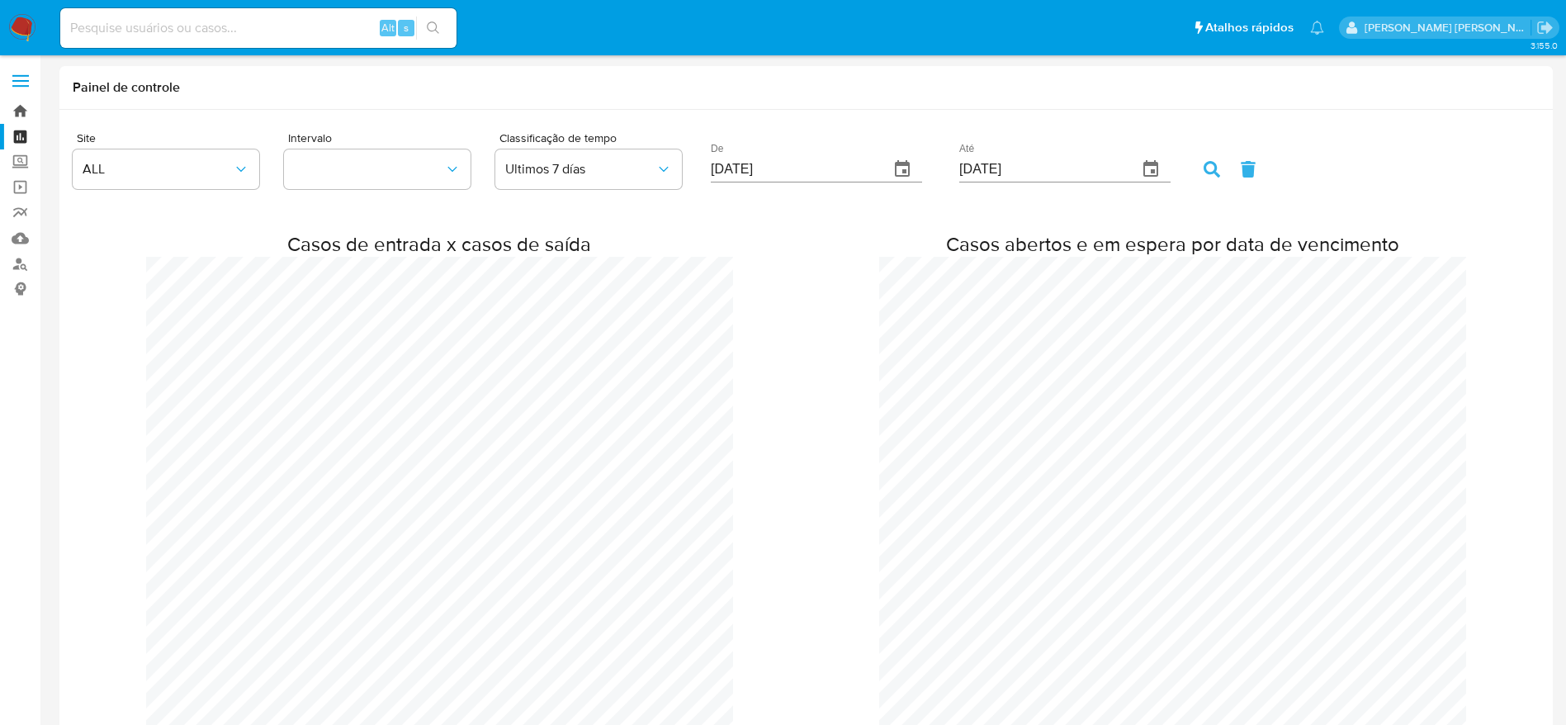
click at [11, 105] on link "Bandeja" at bounding box center [98, 111] width 196 height 26
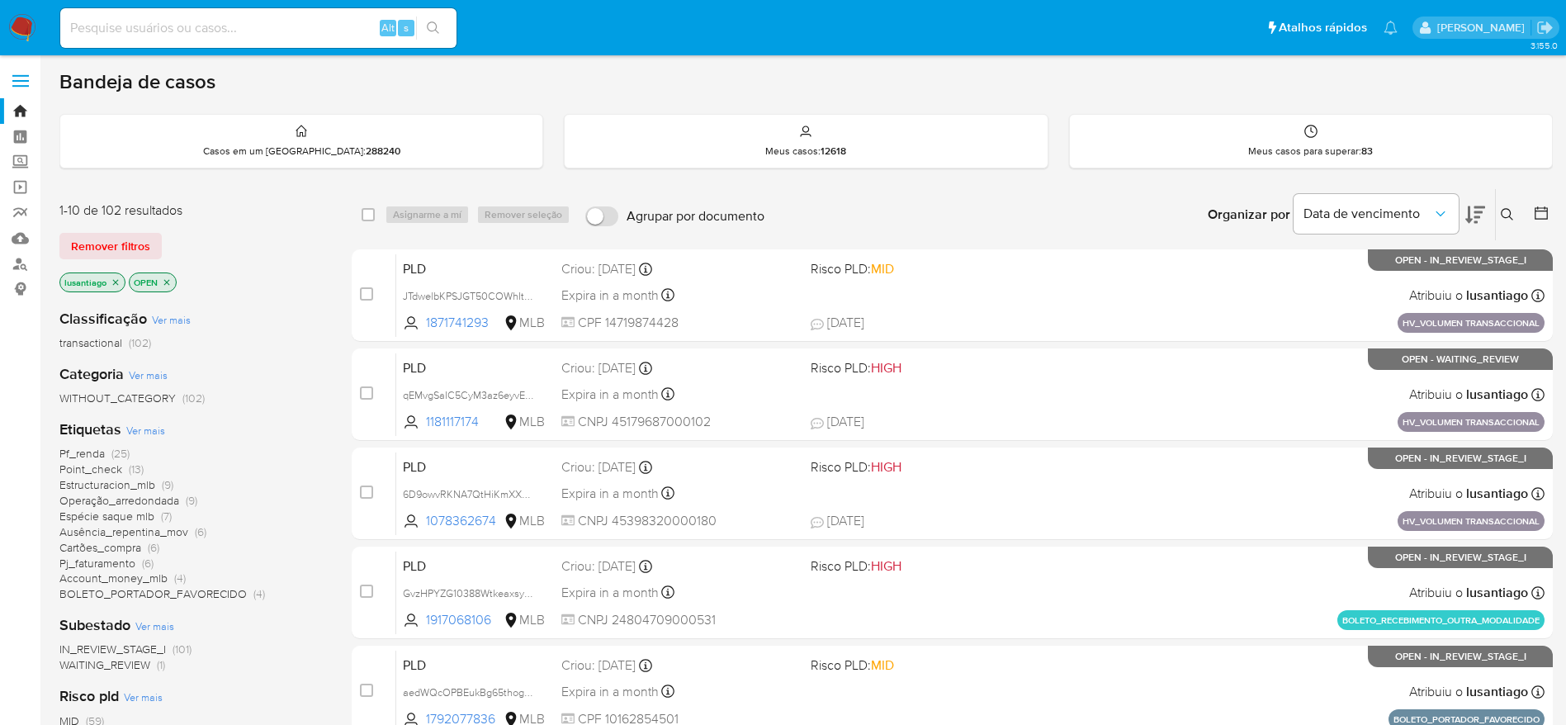
click at [88, 452] on span "Pf_renda" at bounding box center [81, 453] width 45 height 17
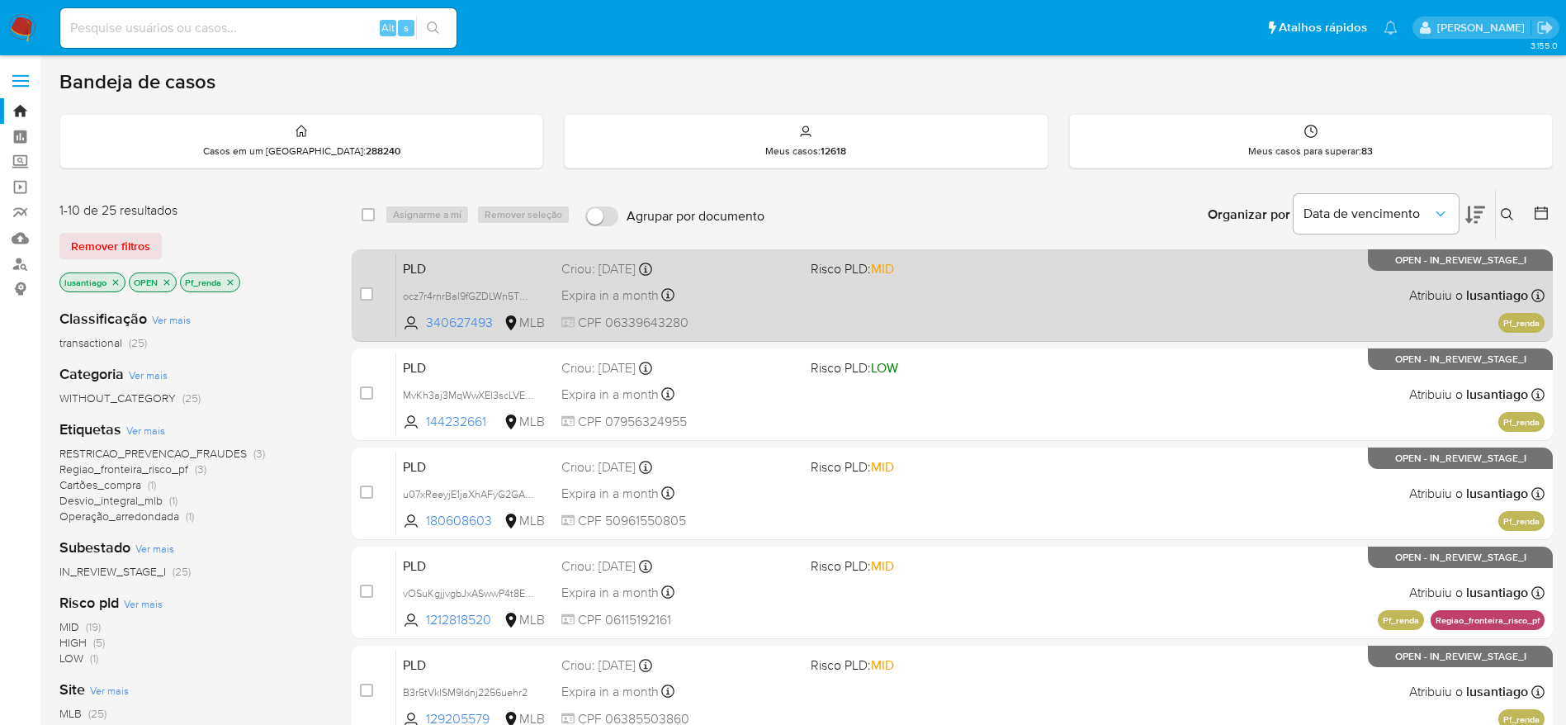
click at [947, 285] on div "PLD ocz7r4rnrBal9fGZDLWn5TMQ 340627493 MLB Risco PLD: MID Criou: [DATE] Criou: …" at bounding box center [970, 294] width 1148 height 83
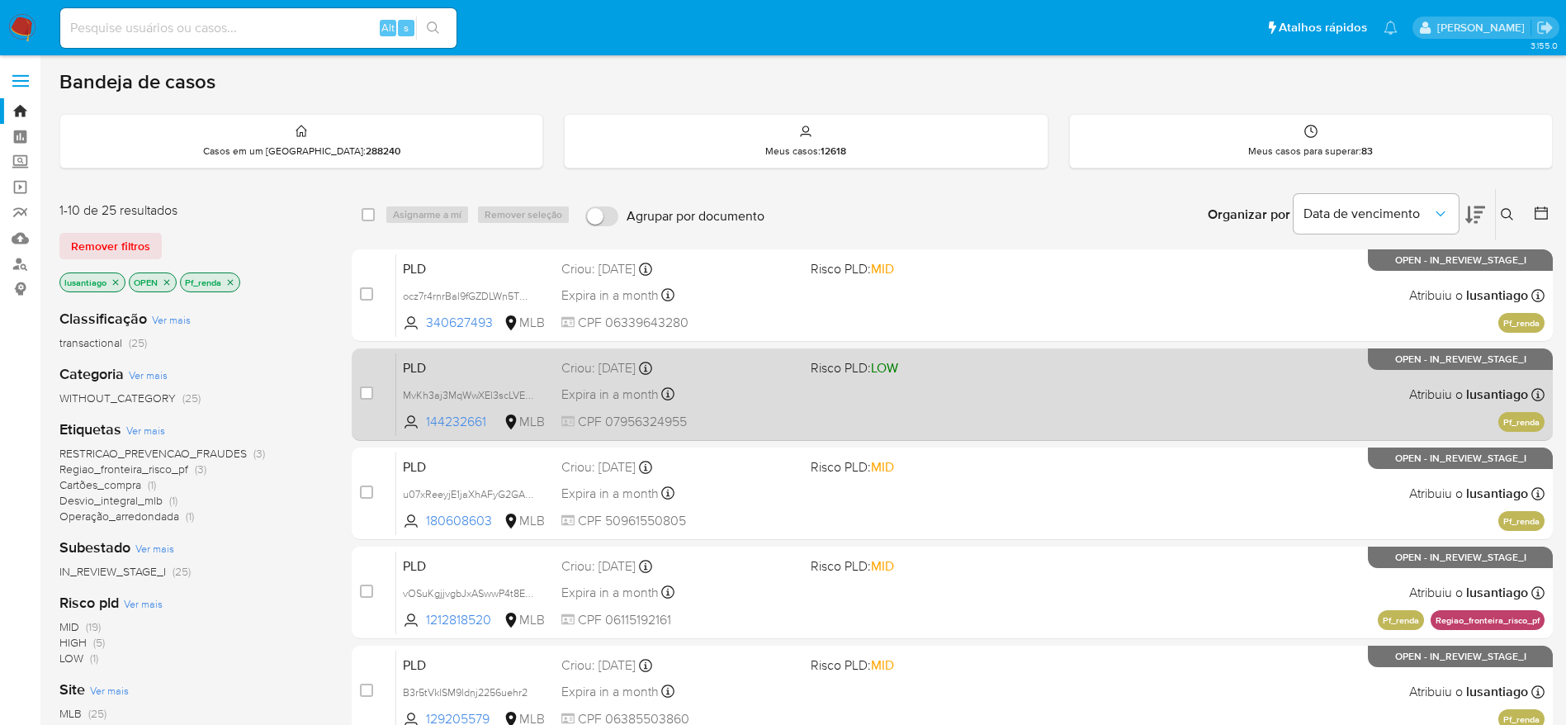
click at [928, 417] on div "PLD MvKh3aj3MqWwXEl3scLVEXd6 144232661 MLB Risco PLD: LOW Criou: [DATE] Criou: …" at bounding box center [970, 393] width 1148 height 83
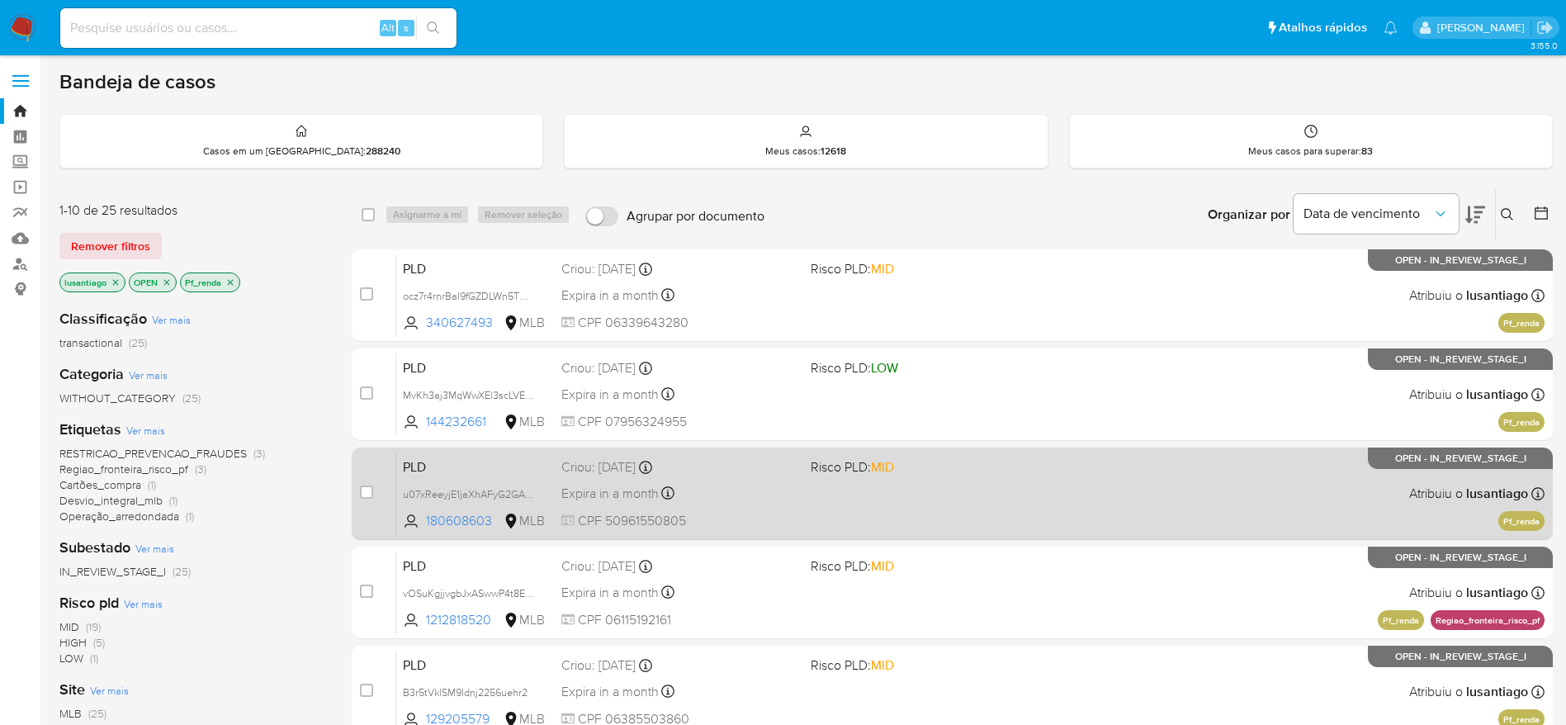
click at [816, 499] on div "PLD u07xReeyjE1jaXhAFyG2GAOR 180608603 MLB Risco PLD: MID Criou: [DATE] Criou: …" at bounding box center [970, 493] width 1148 height 83
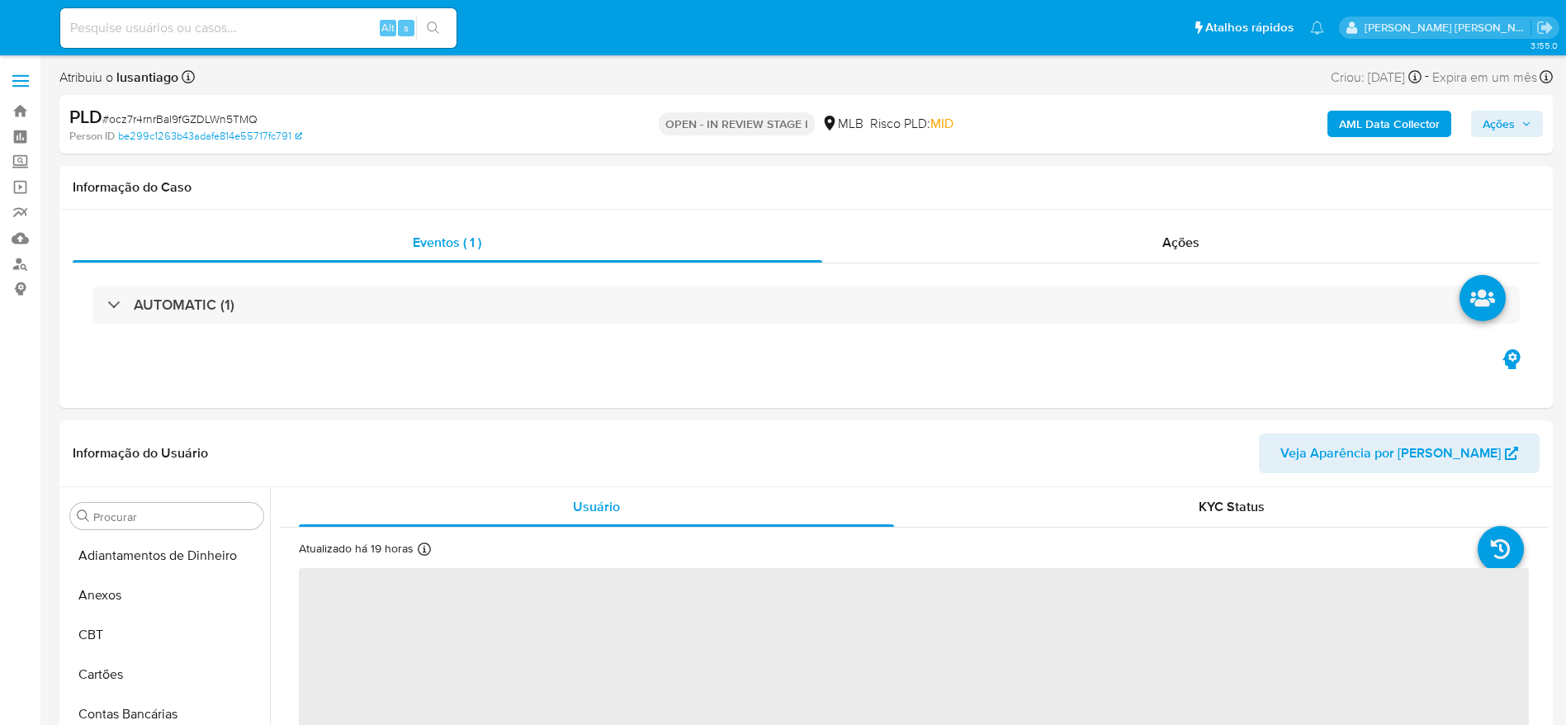
select select "10"
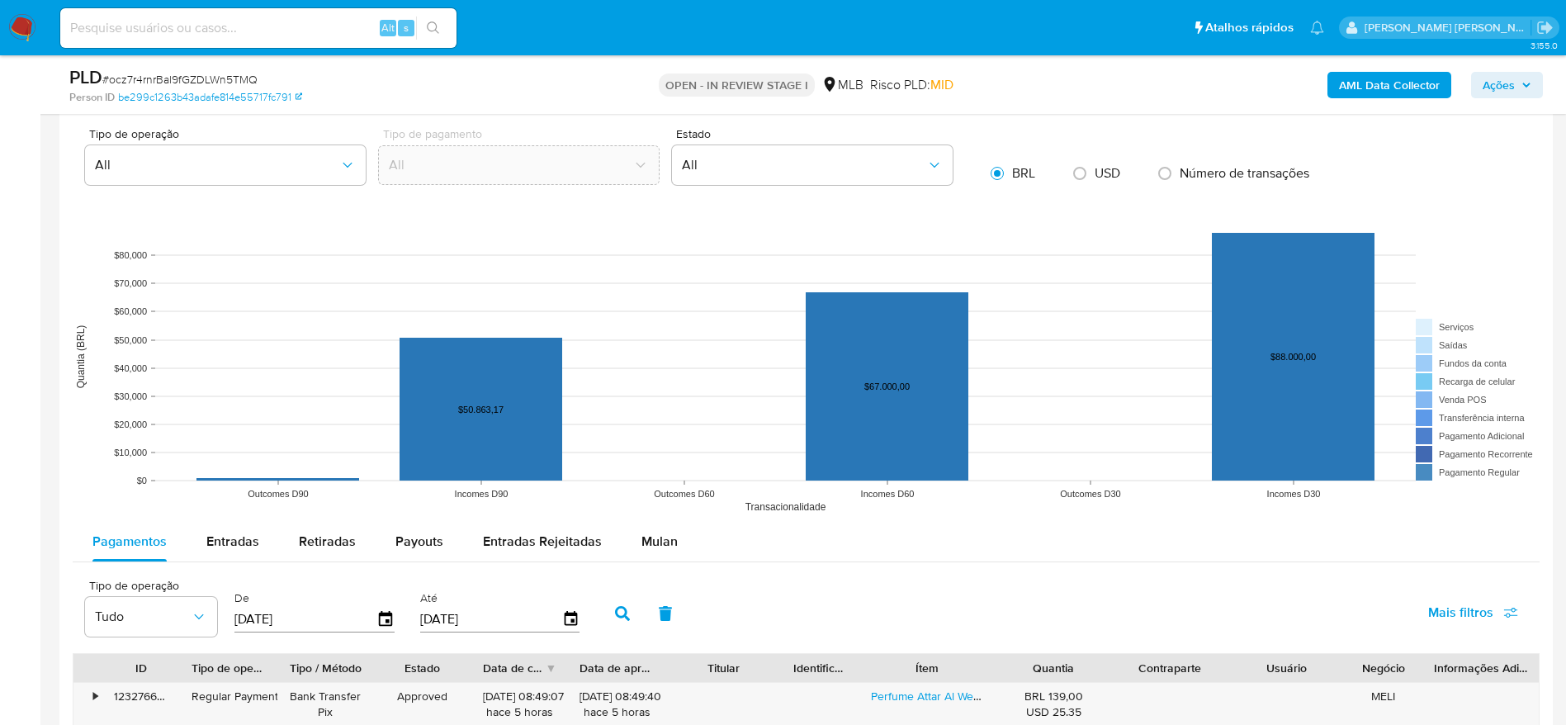
scroll to position [1733, 0]
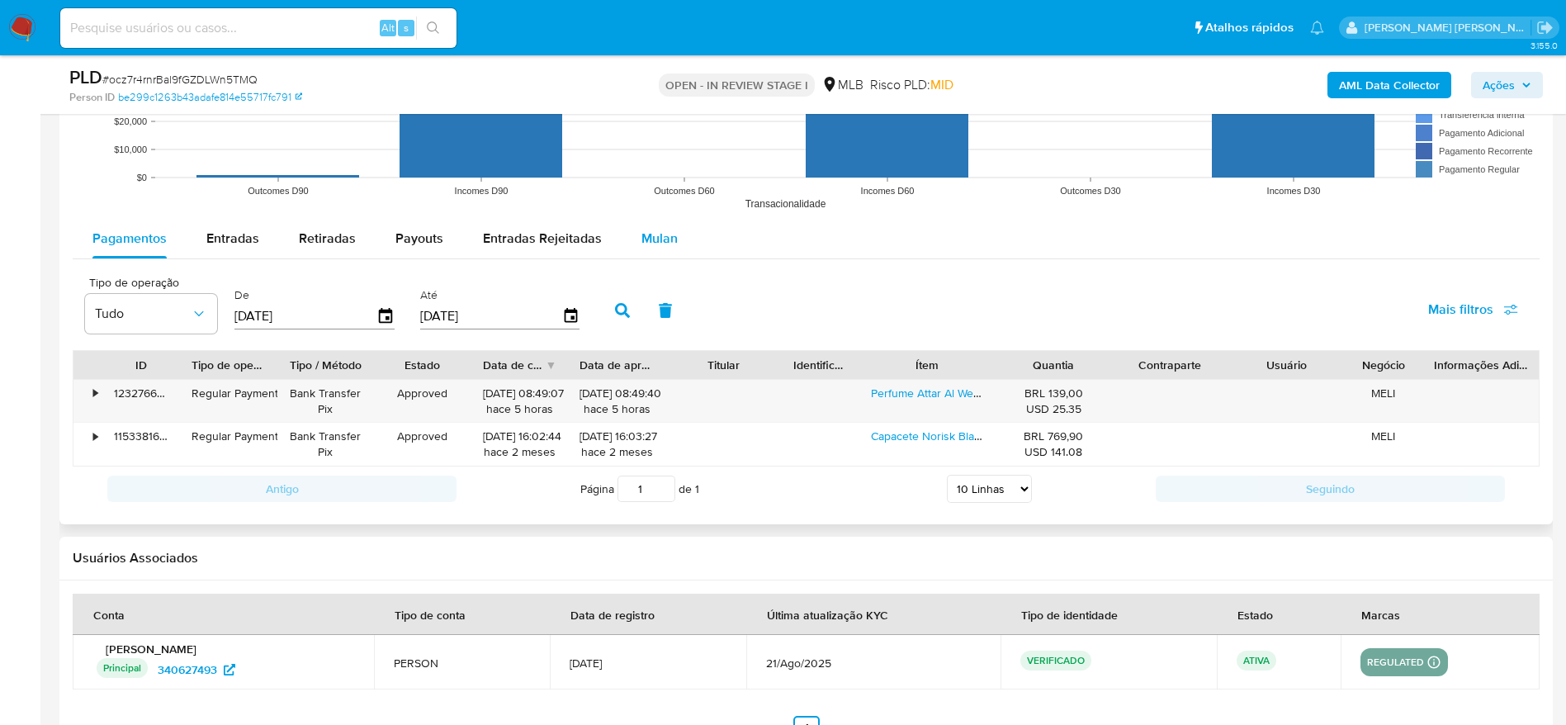
click at [656, 234] on span "Mulan" at bounding box center [659, 238] width 36 height 19
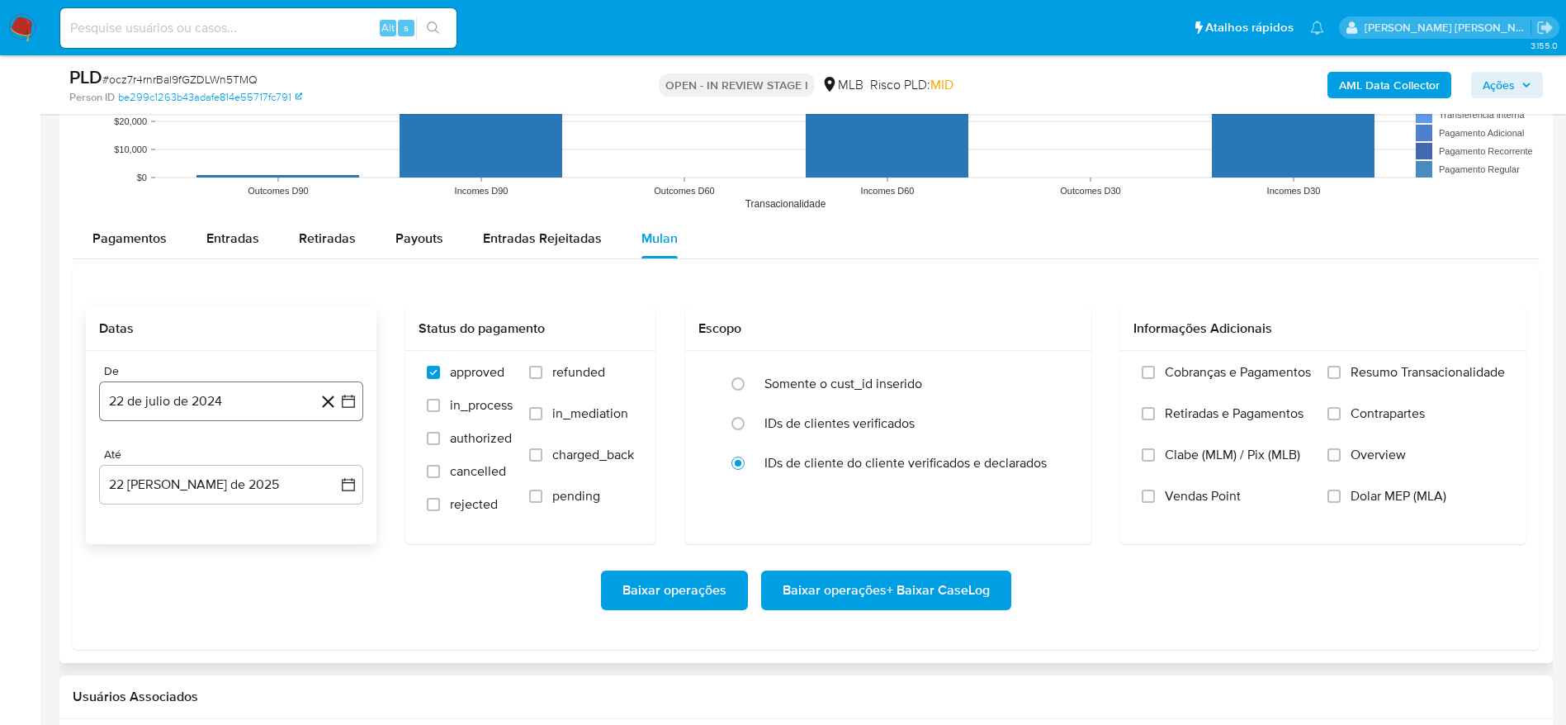
click at [243, 402] on button "22 de julio de 2024" at bounding box center [231, 401] width 264 height 40
click at [238, 456] on span "julio 2024" at bounding box center [223, 460] width 62 height 17
drag, startPoint x: 333, startPoint y: 453, endPoint x: 323, endPoint y: 462, distance: 13.4
click at [330, 457] on icon "Año siguiente" at bounding box center [330, 461] width 20 height 20
click at [158, 525] on span "ene" at bounding box center [159, 520] width 21 height 13
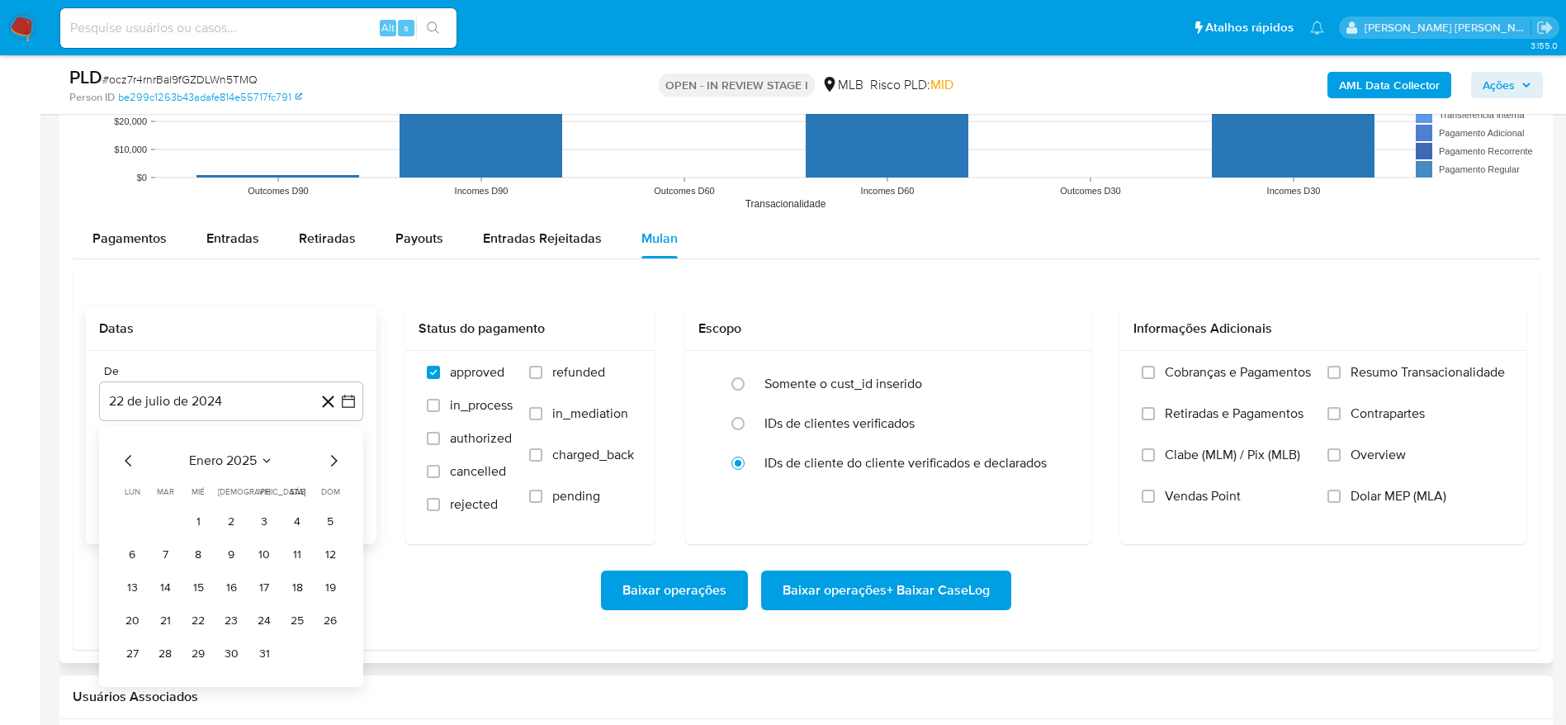
click at [250, 466] on span "enero 2025" at bounding box center [223, 460] width 68 height 17
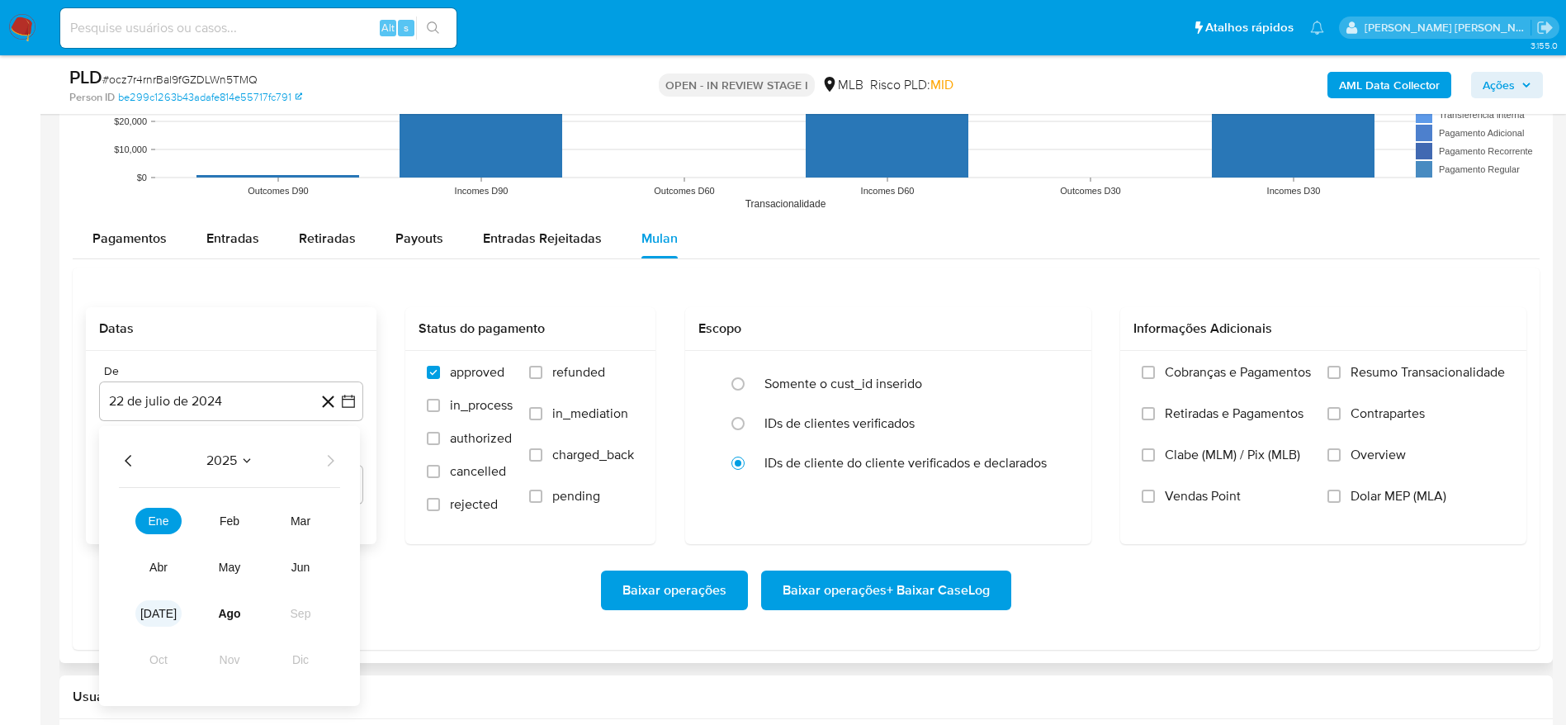
click at [164, 605] on button "[DATE]" at bounding box center [158, 613] width 46 height 26
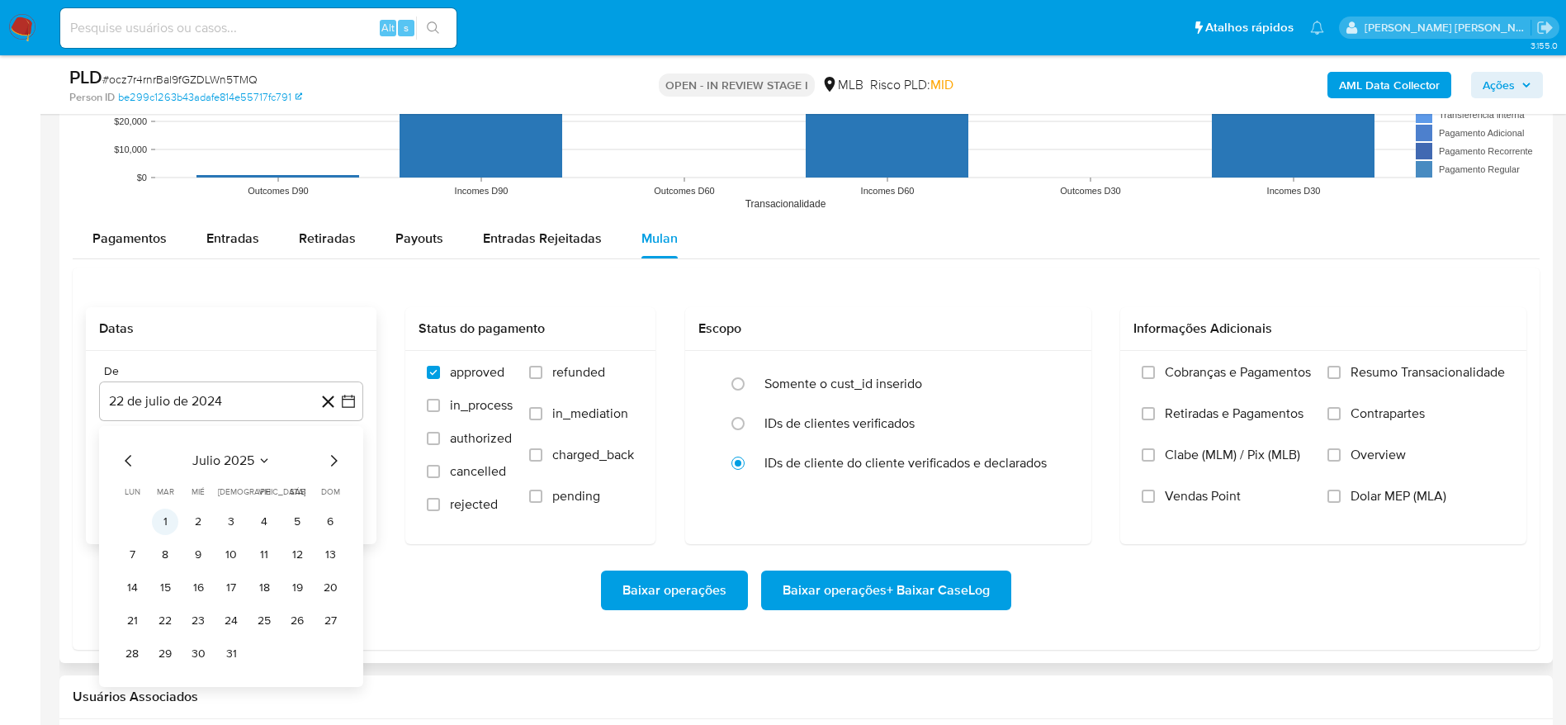
click at [167, 513] on button "1" at bounding box center [165, 521] width 26 height 26
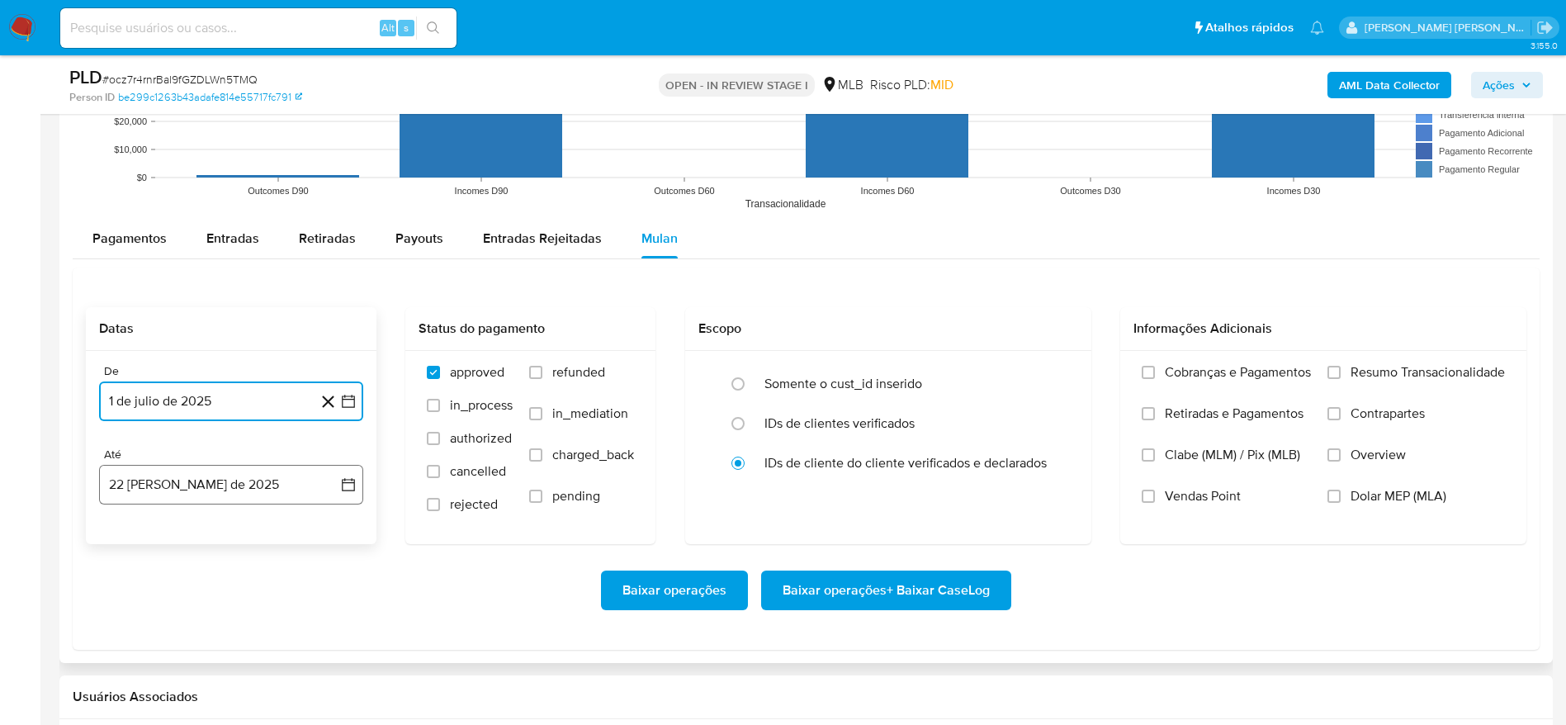
click at [250, 485] on button "22 [PERSON_NAME] de 2025" at bounding box center [231, 485] width 264 height 40
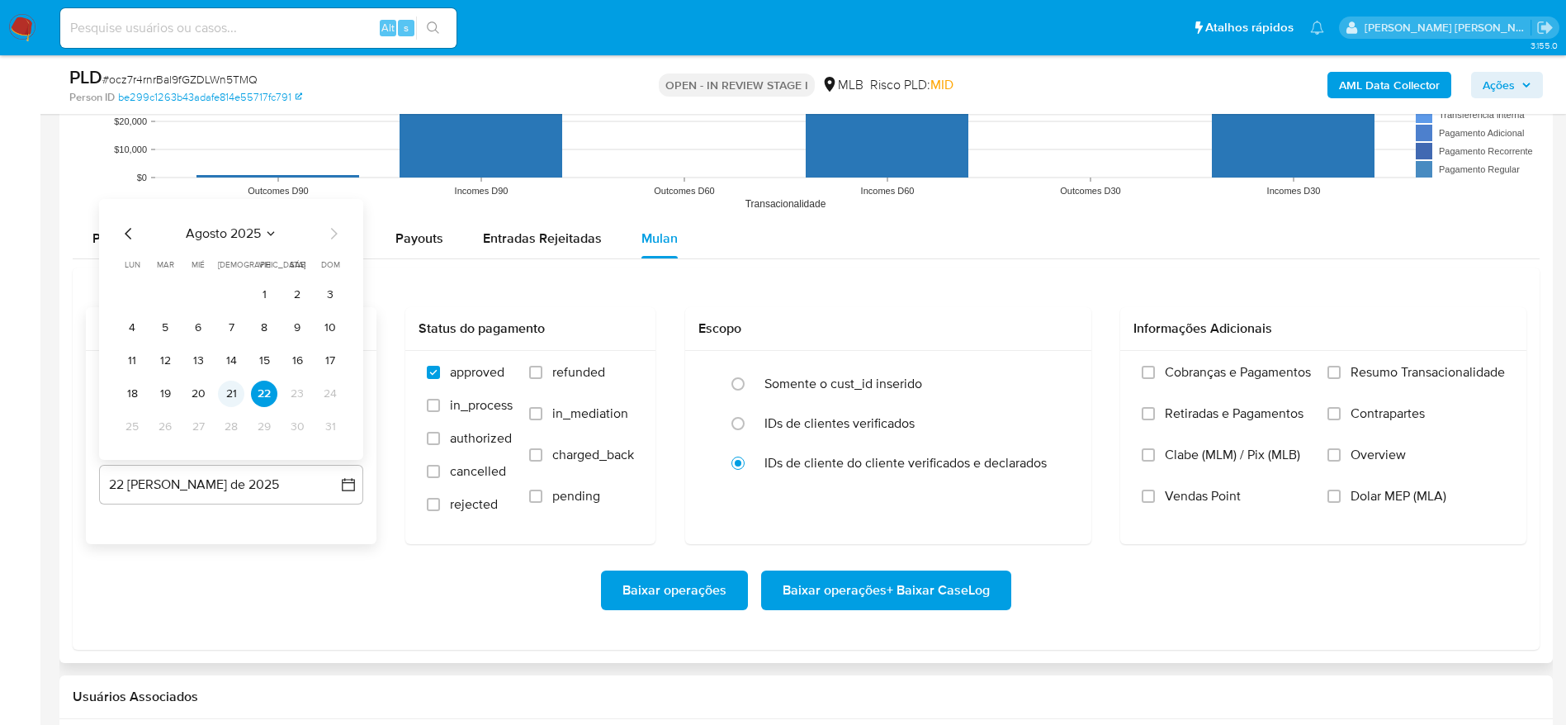
click at [231, 388] on button "21" at bounding box center [231, 394] width 26 height 26
click at [1363, 366] on span "Resumo Transacionalidade" at bounding box center [1427, 372] width 154 height 17
click at [1340, 366] on input "Resumo Transacionalidade" at bounding box center [1333, 372] width 13 height 13
click at [885, 591] on span "Baixar operações + Baixar CaseLog" at bounding box center [886, 590] width 207 height 36
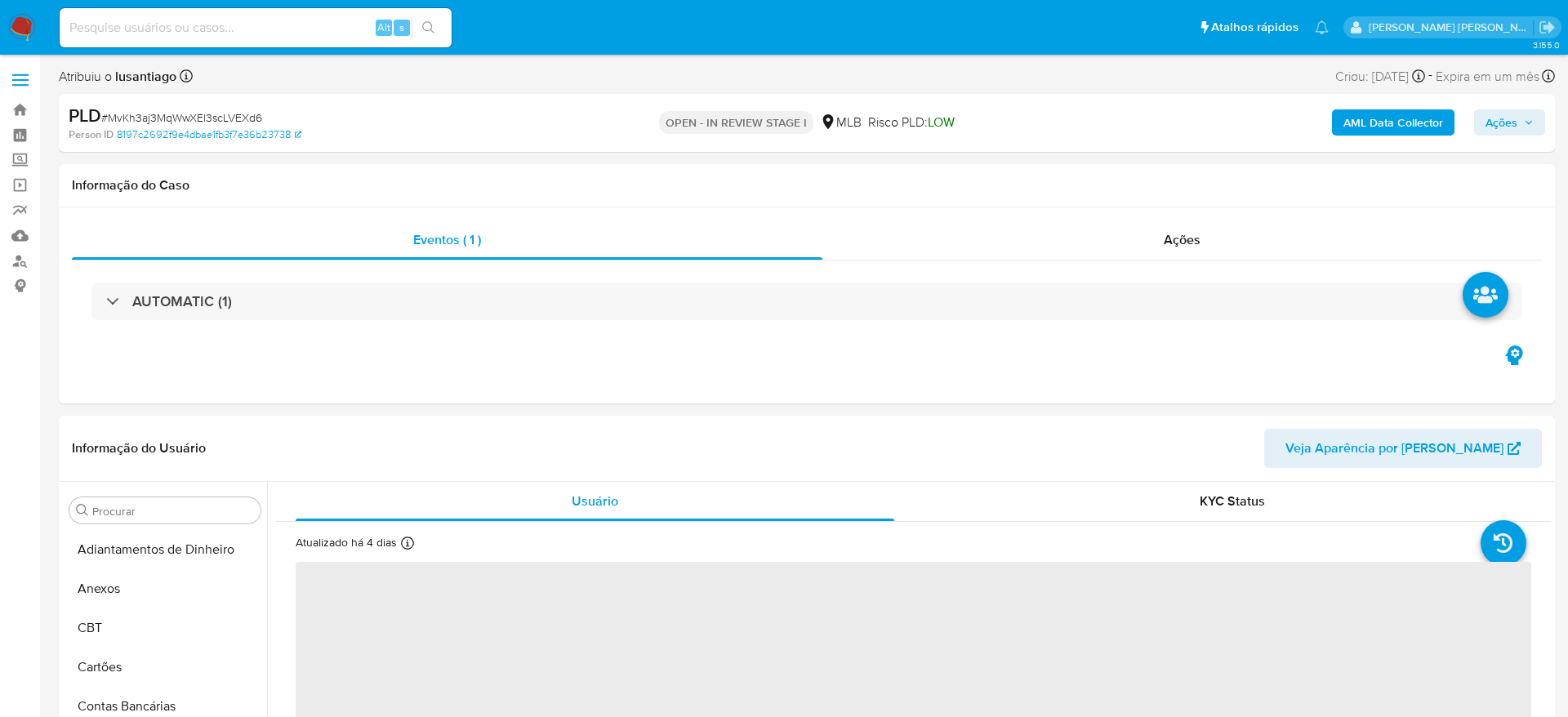
select select "10"
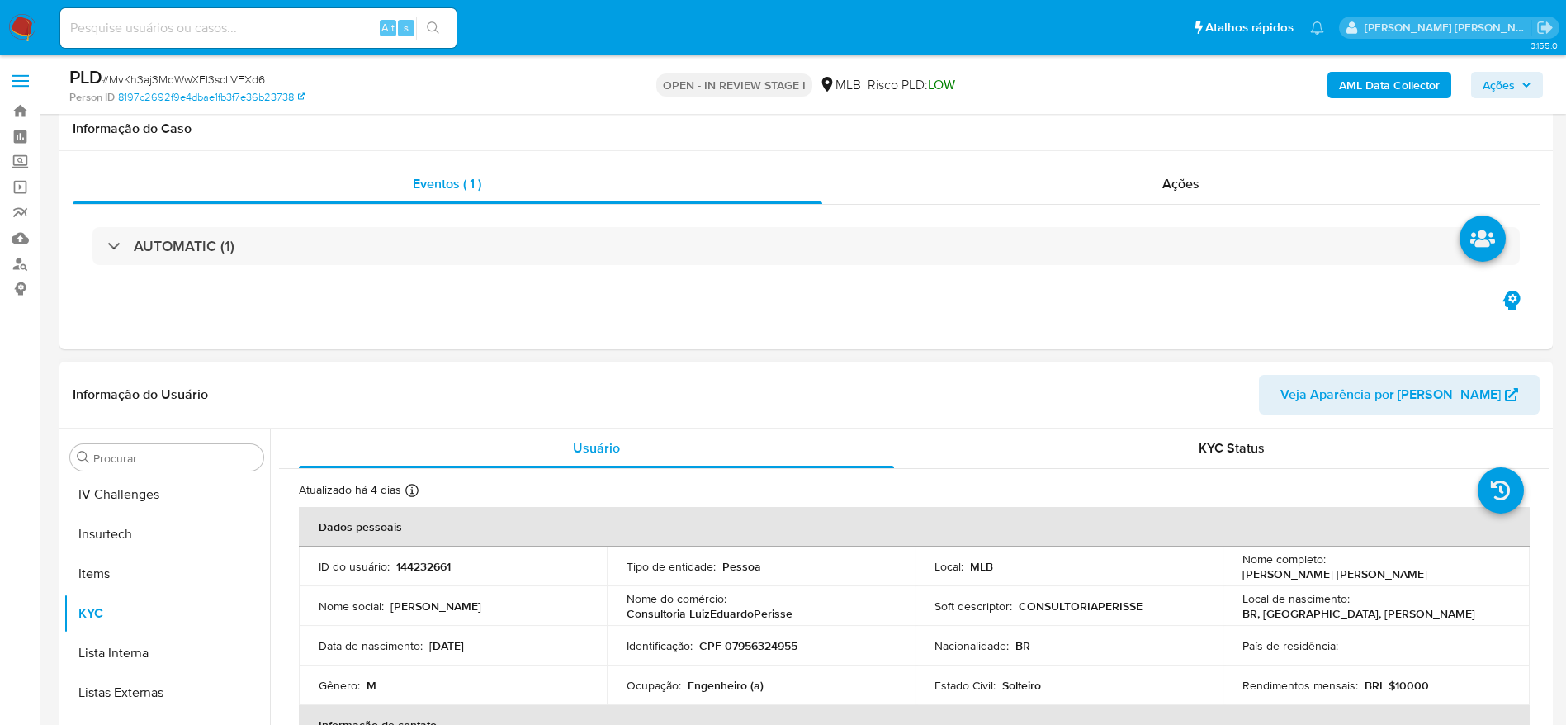
scroll to position [737, 0]
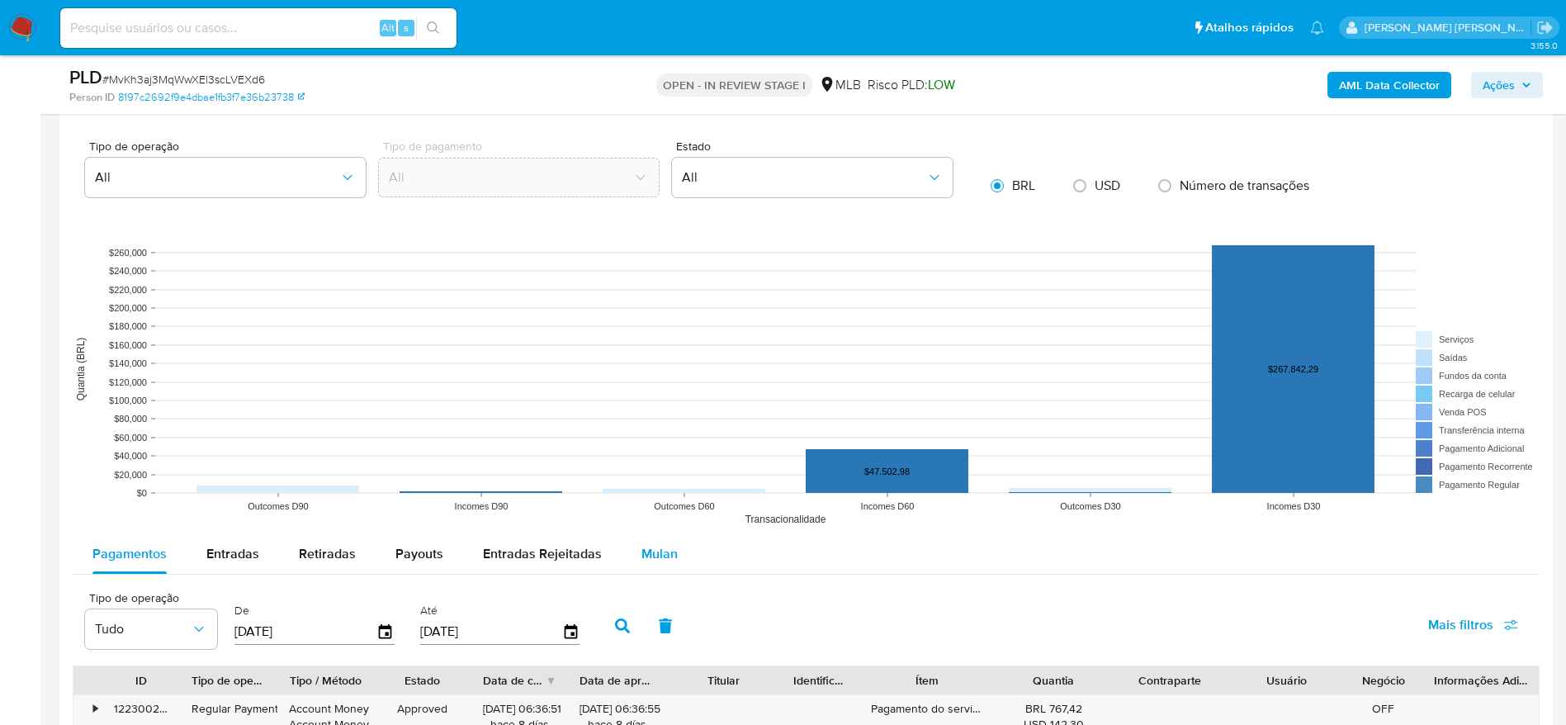
drag, startPoint x: 647, startPoint y: 556, endPoint x: 201, endPoint y: 457, distance: 457.2
click at [646, 556] on span "Mulan" at bounding box center [659, 553] width 36 height 19
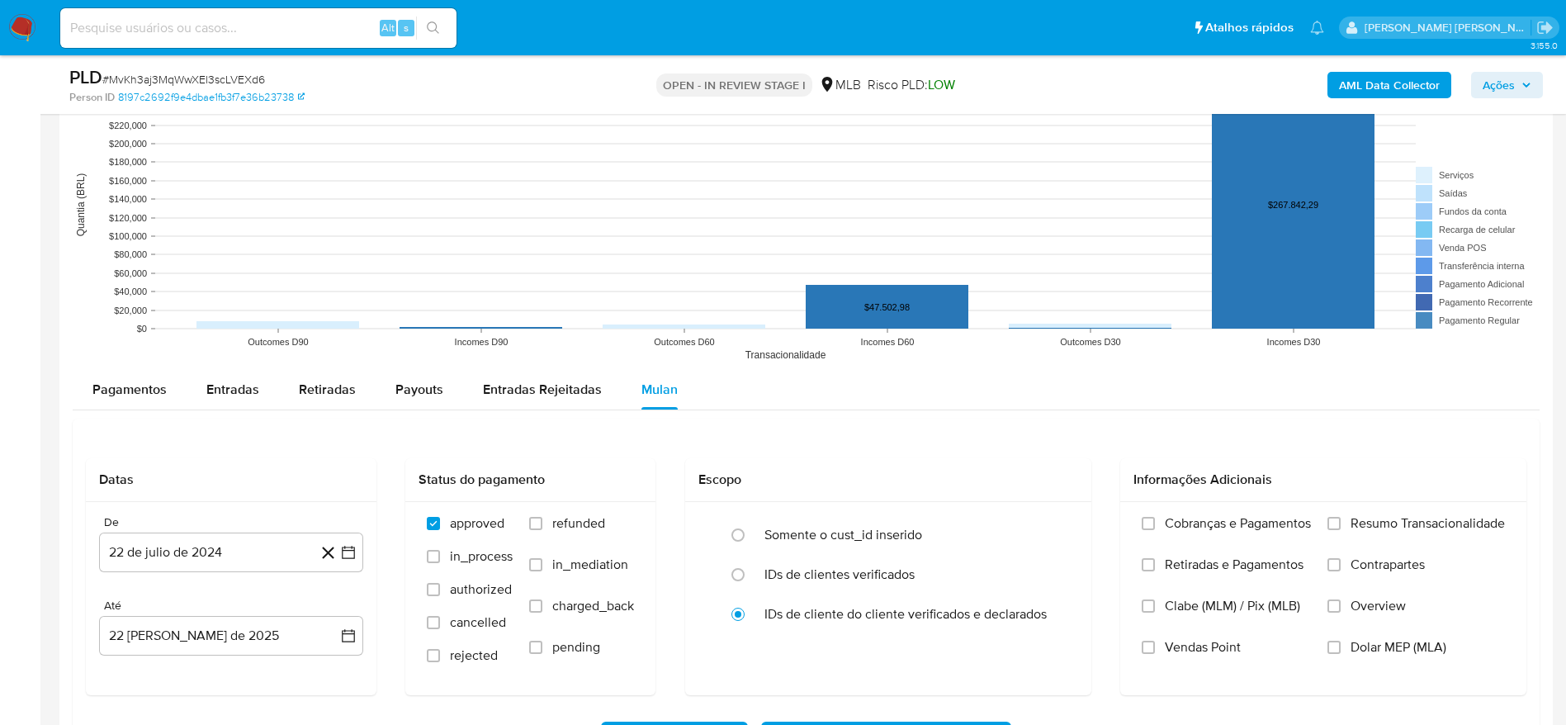
scroll to position [1733, 0]
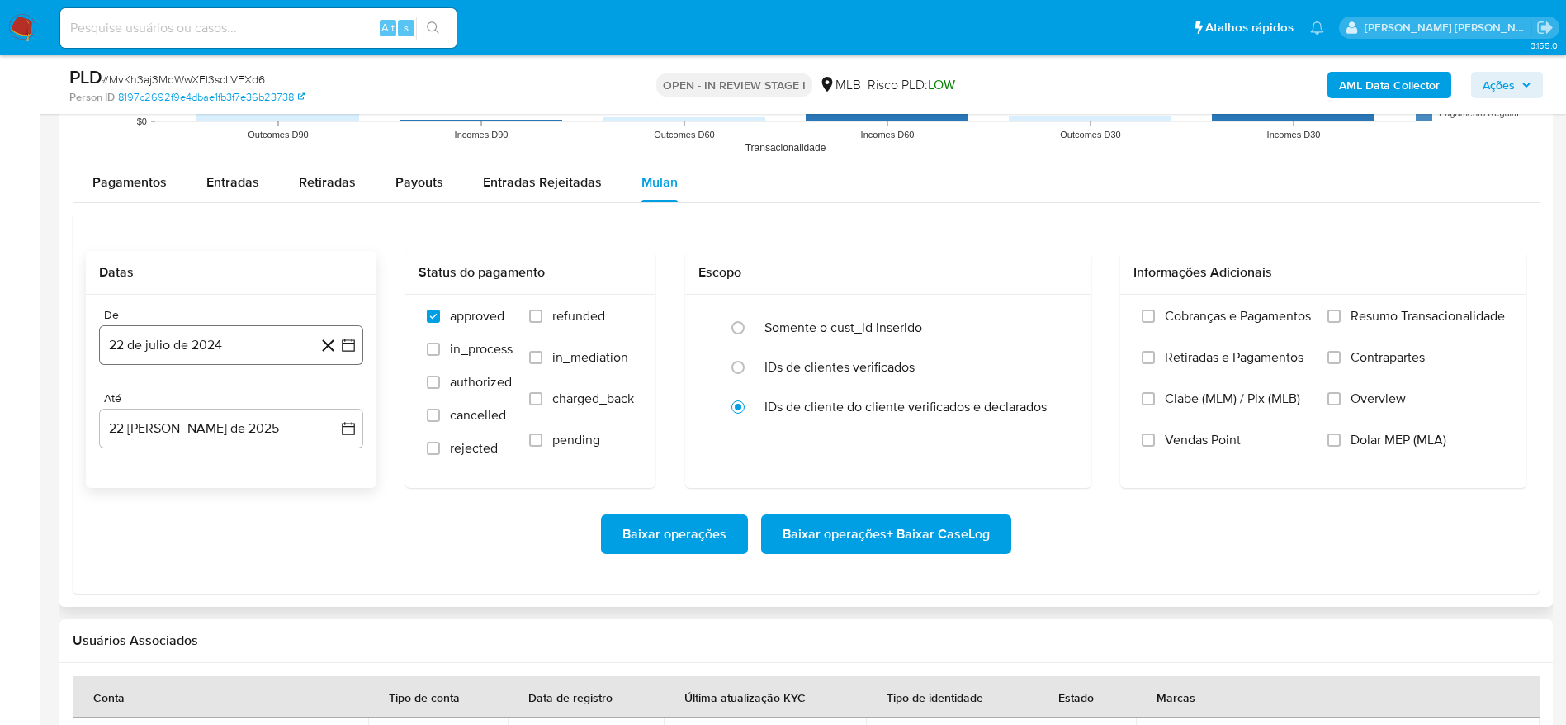
click at [180, 333] on button "22 de julio de 2024" at bounding box center [231, 345] width 264 height 40
click at [218, 409] on span "julio 2024" at bounding box center [223, 404] width 62 height 17
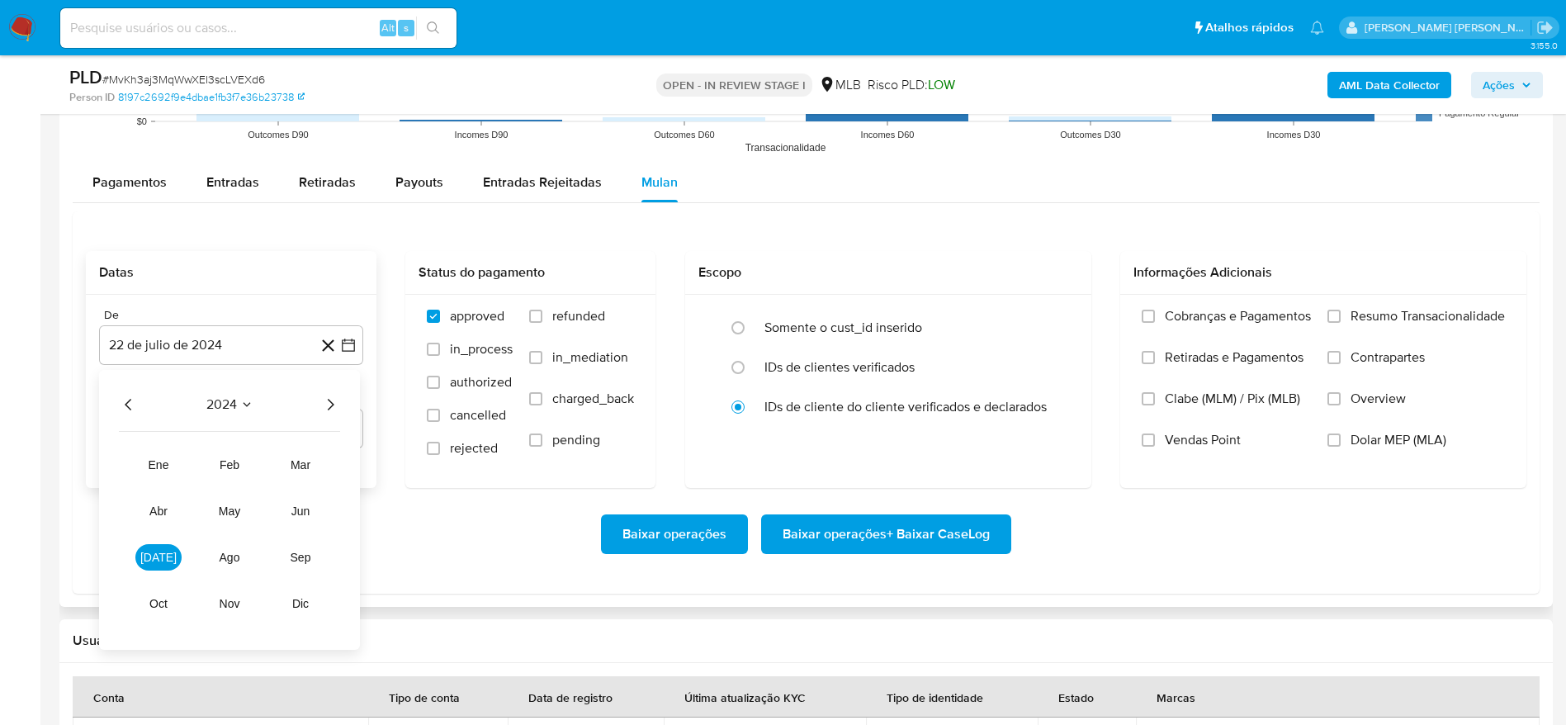
click at [332, 404] on icon "Año siguiente" at bounding box center [330, 405] width 20 height 20
click at [163, 546] on button "[DATE]" at bounding box center [158, 557] width 46 height 26
click at [177, 463] on button "1" at bounding box center [165, 465] width 26 height 26
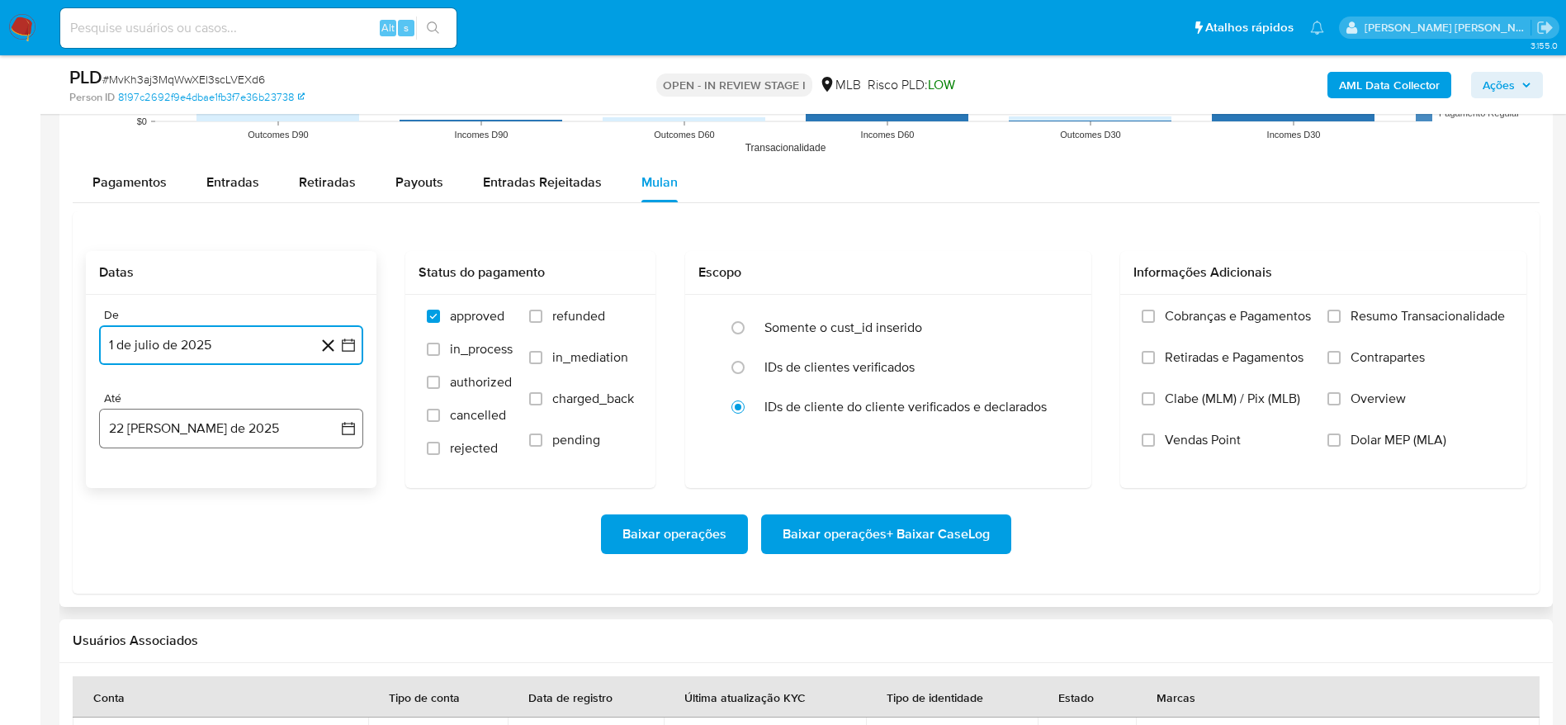
click at [193, 437] on button "22 [PERSON_NAME] de 2025" at bounding box center [231, 429] width 264 height 40
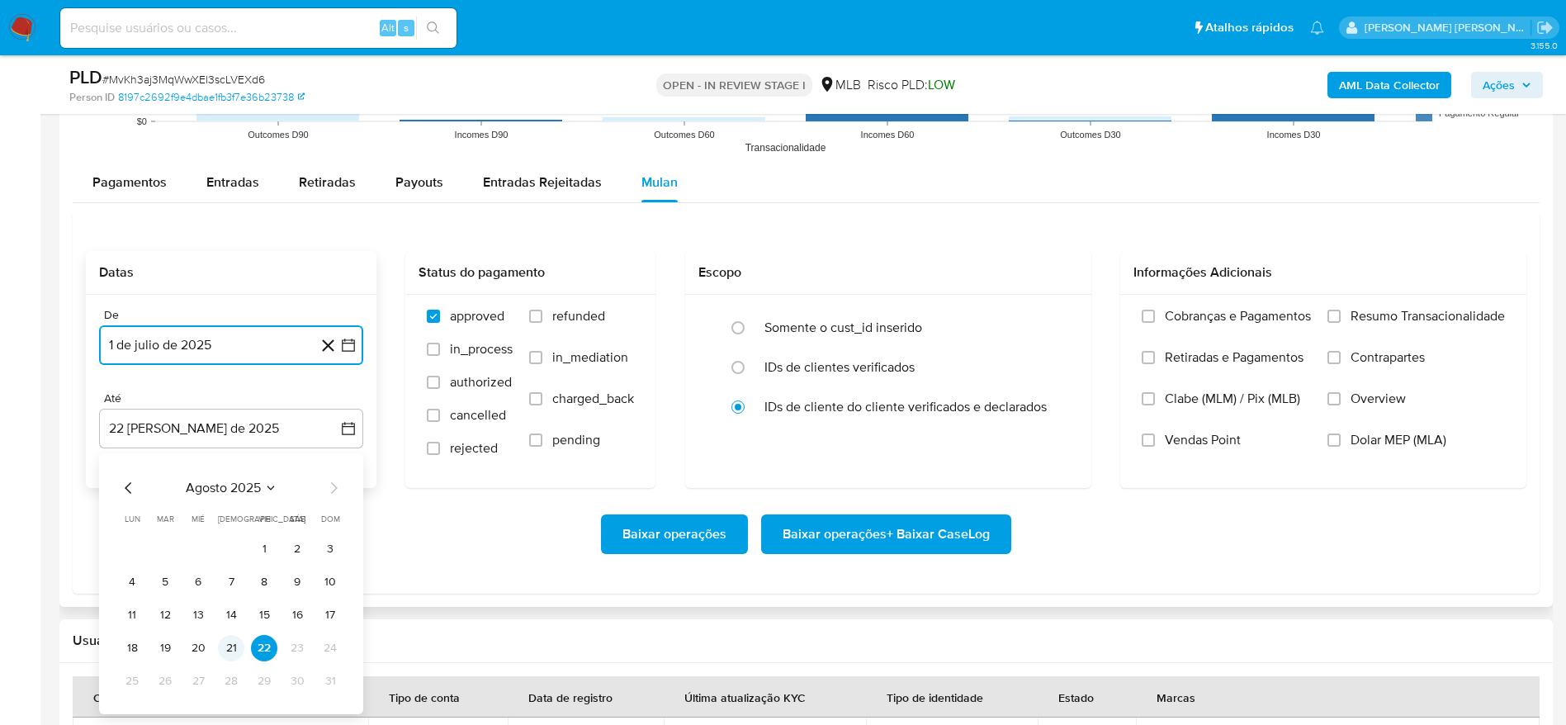
click at [224, 641] on button "21" at bounding box center [231, 648] width 26 height 26
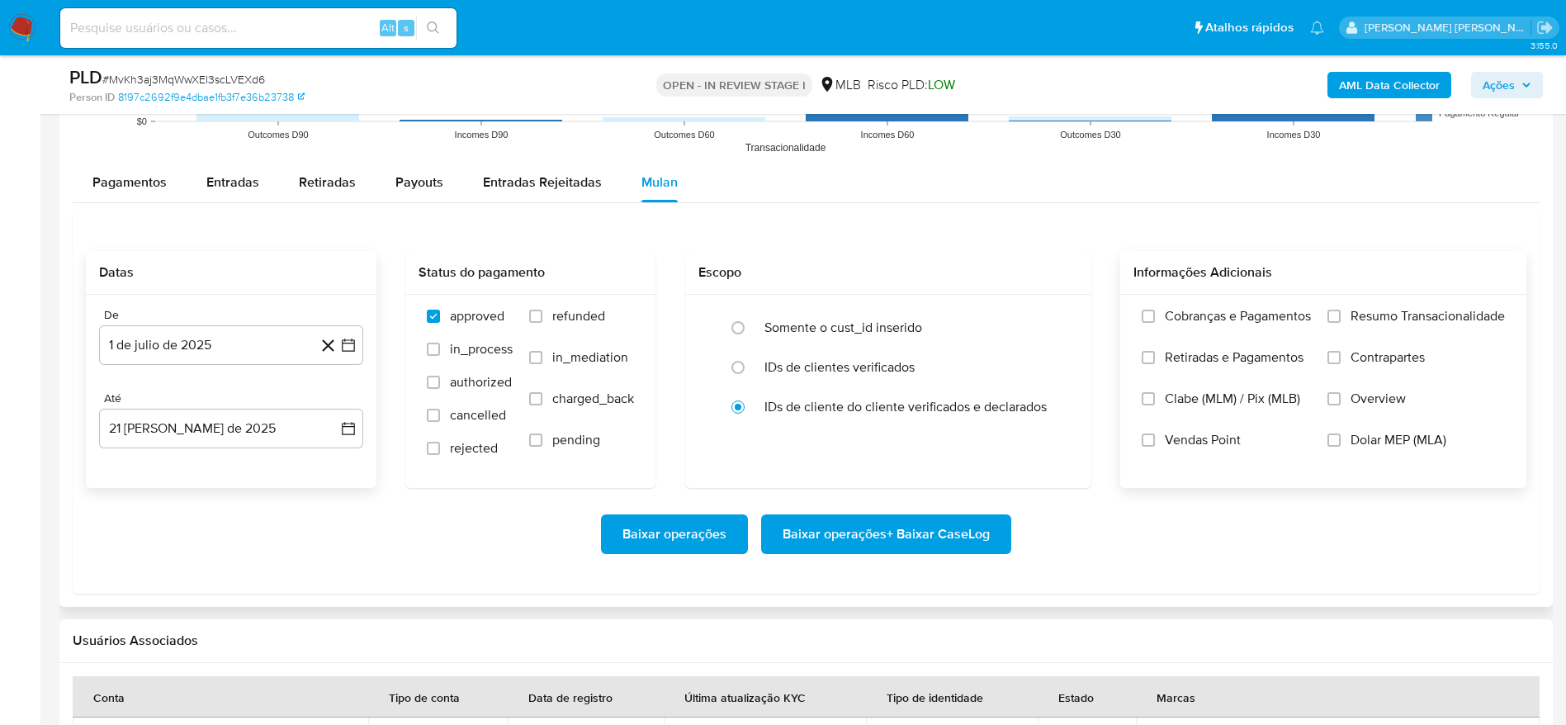
click at [1364, 308] on span "Resumo Transacionalidade" at bounding box center [1427, 316] width 154 height 17
click at [1340, 310] on input "Resumo Transacionalidade" at bounding box center [1333, 316] width 13 height 13
click at [934, 528] on span "Baixar operações + Baixar CaseLog" at bounding box center [886, 534] width 207 height 36
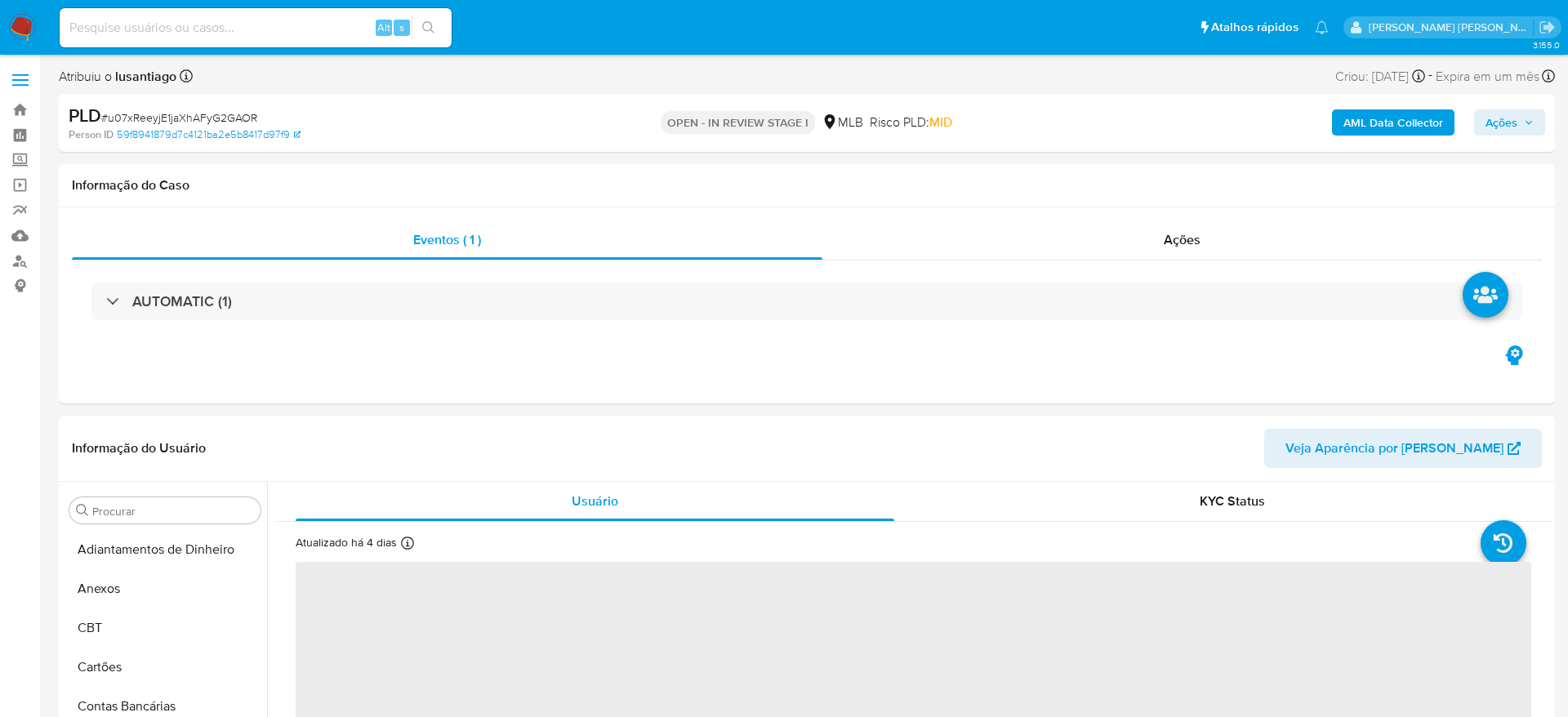
select select "10"
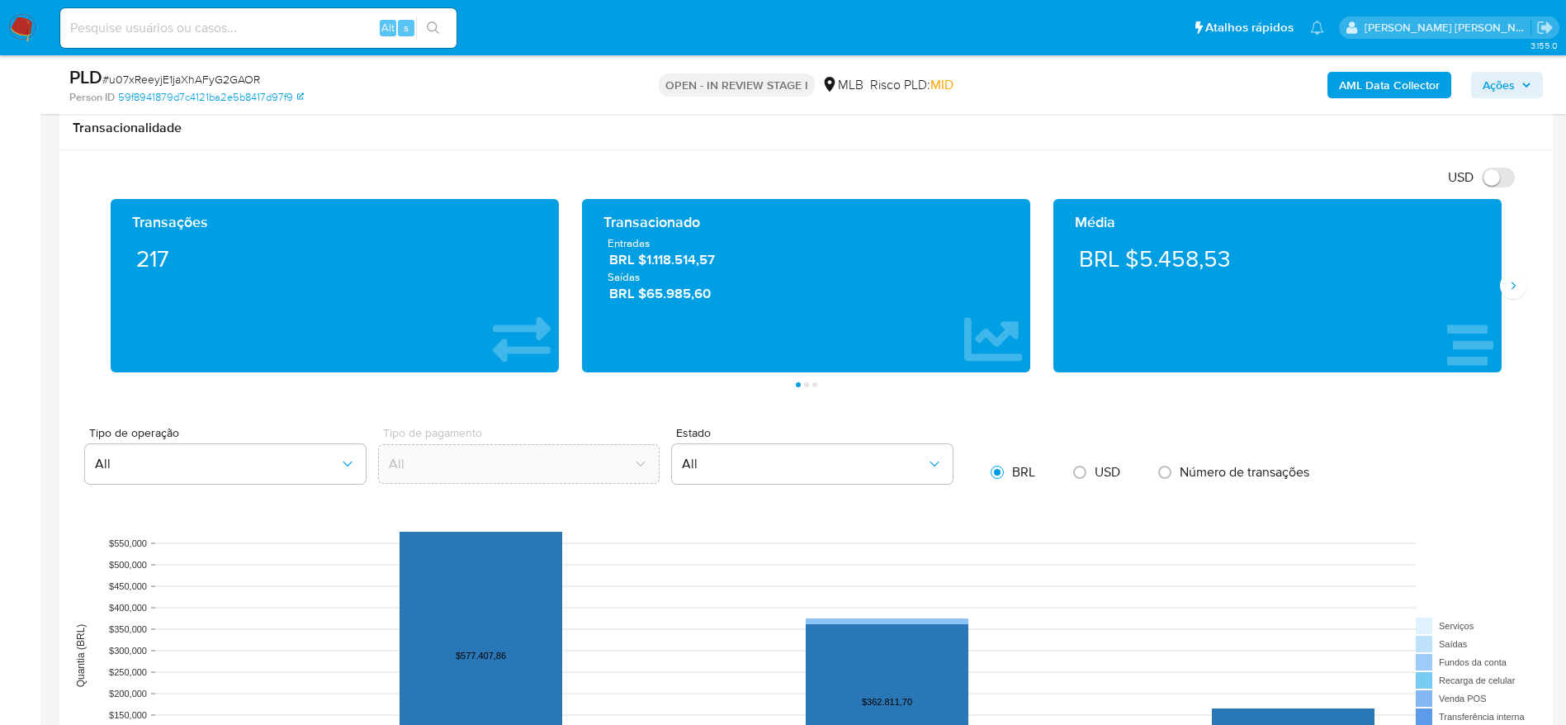
scroll to position [1362, 0]
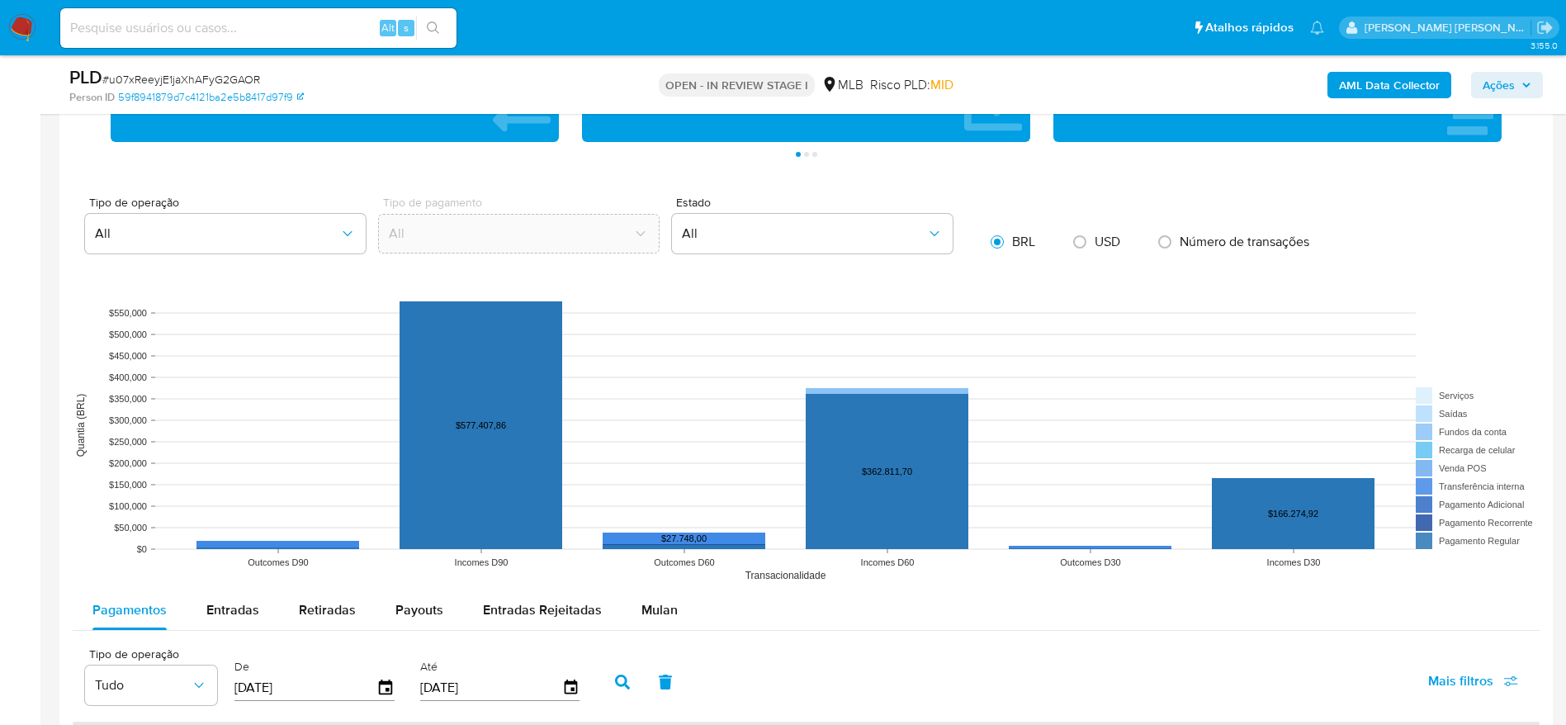
drag, startPoint x: 670, startPoint y: 609, endPoint x: 543, endPoint y: 566, distance: 134.2
click at [669, 609] on span "Mulan" at bounding box center [659, 609] width 36 height 19
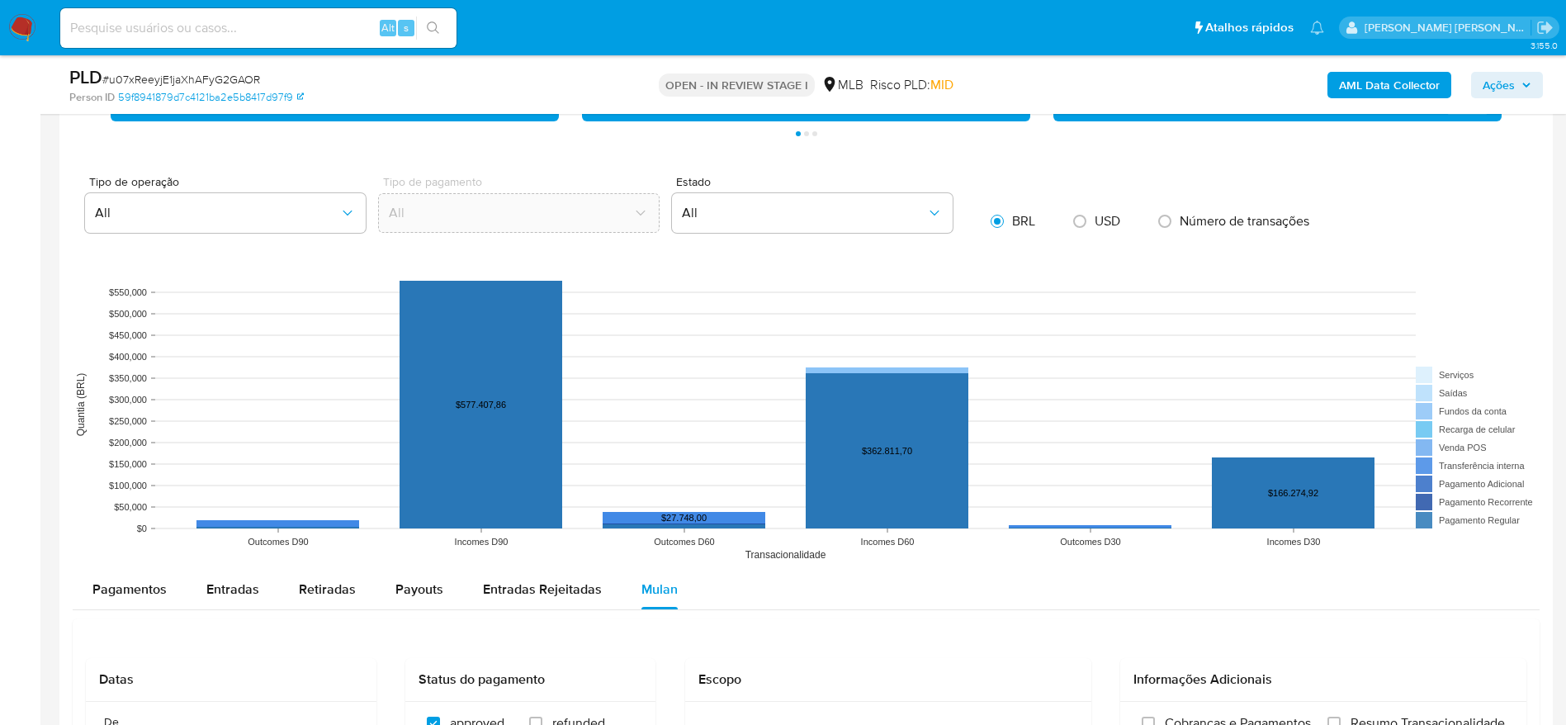
scroll to position [1857, 0]
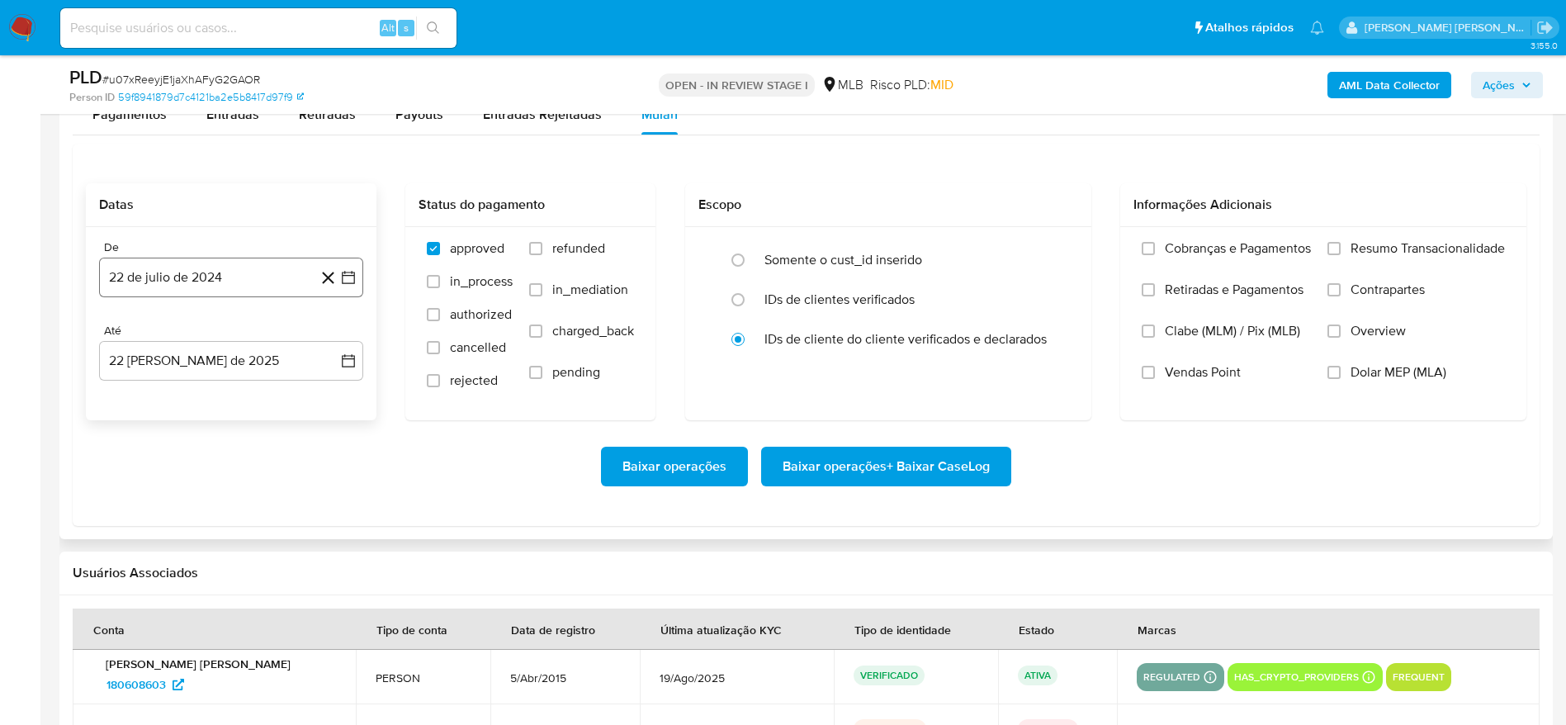
click at [222, 269] on button "22 de julio de 2024" at bounding box center [231, 278] width 264 height 40
click at [245, 343] on span "julio 2024" at bounding box center [223, 337] width 62 height 17
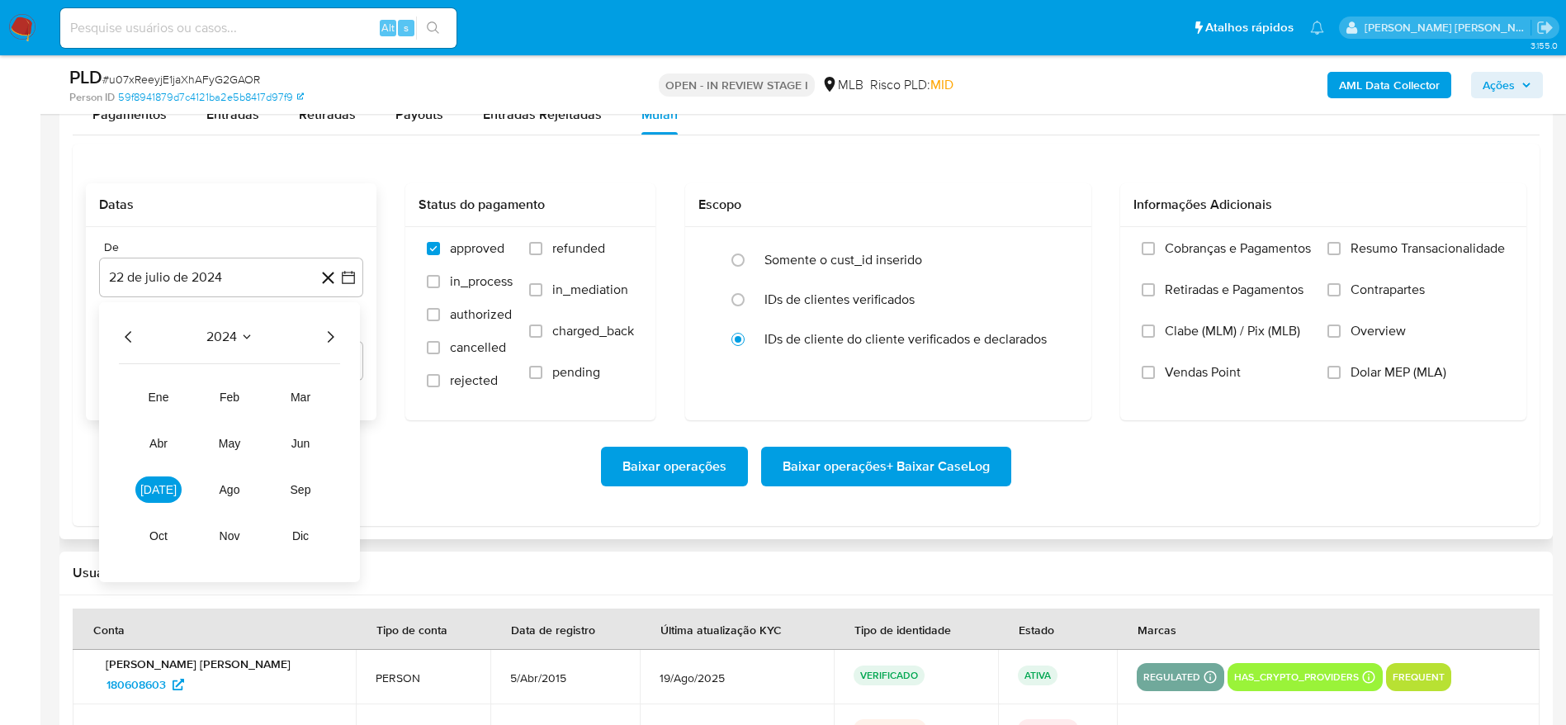
click at [338, 335] on icon "Año siguiente" at bounding box center [330, 337] width 20 height 20
click at [170, 502] on button "[DATE]" at bounding box center [158, 489] width 46 height 26
click at [170, 400] on button "1" at bounding box center [165, 398] width 26 height 26
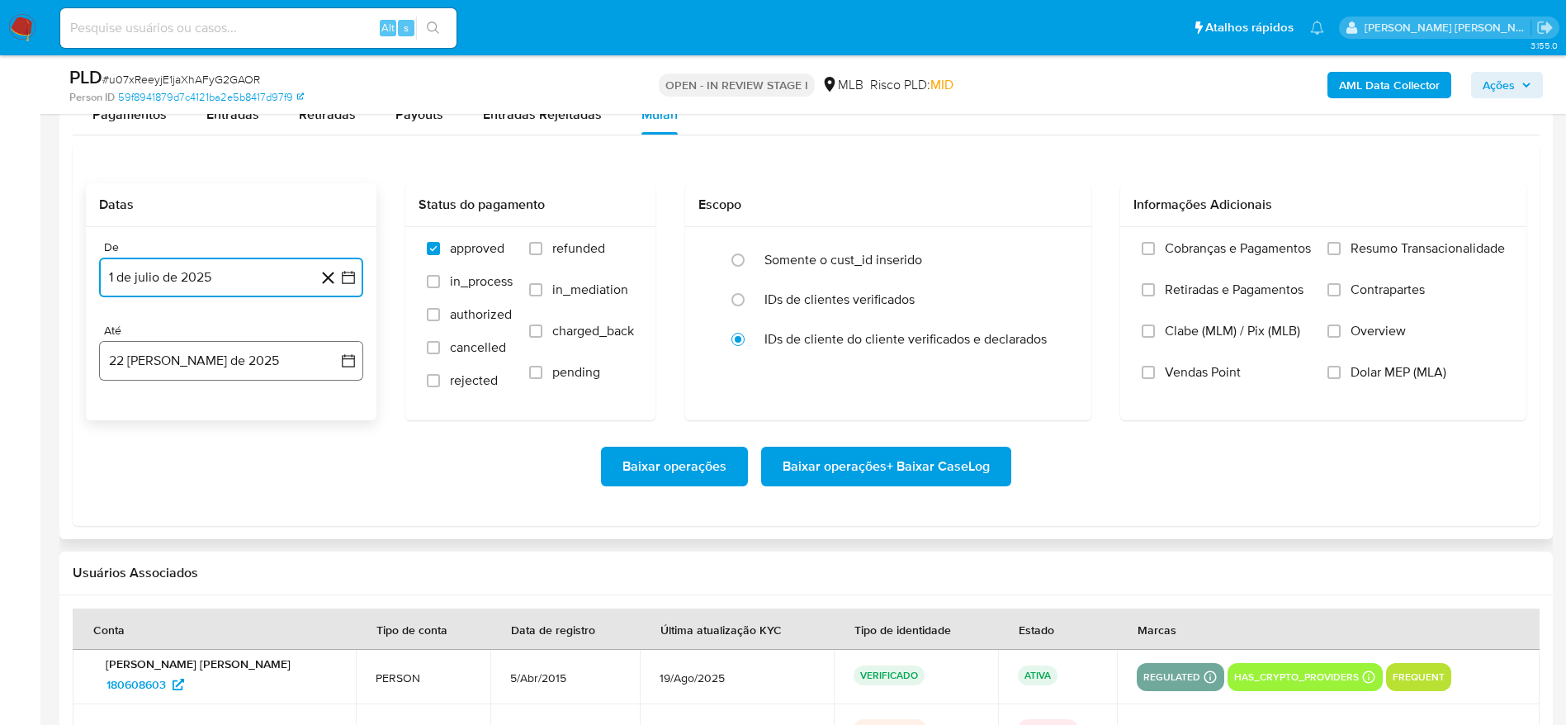
click at [185, 351] on button "22 [PERSON_NAME] de 2025" at bounding box center [231, 361] width 264 height 40
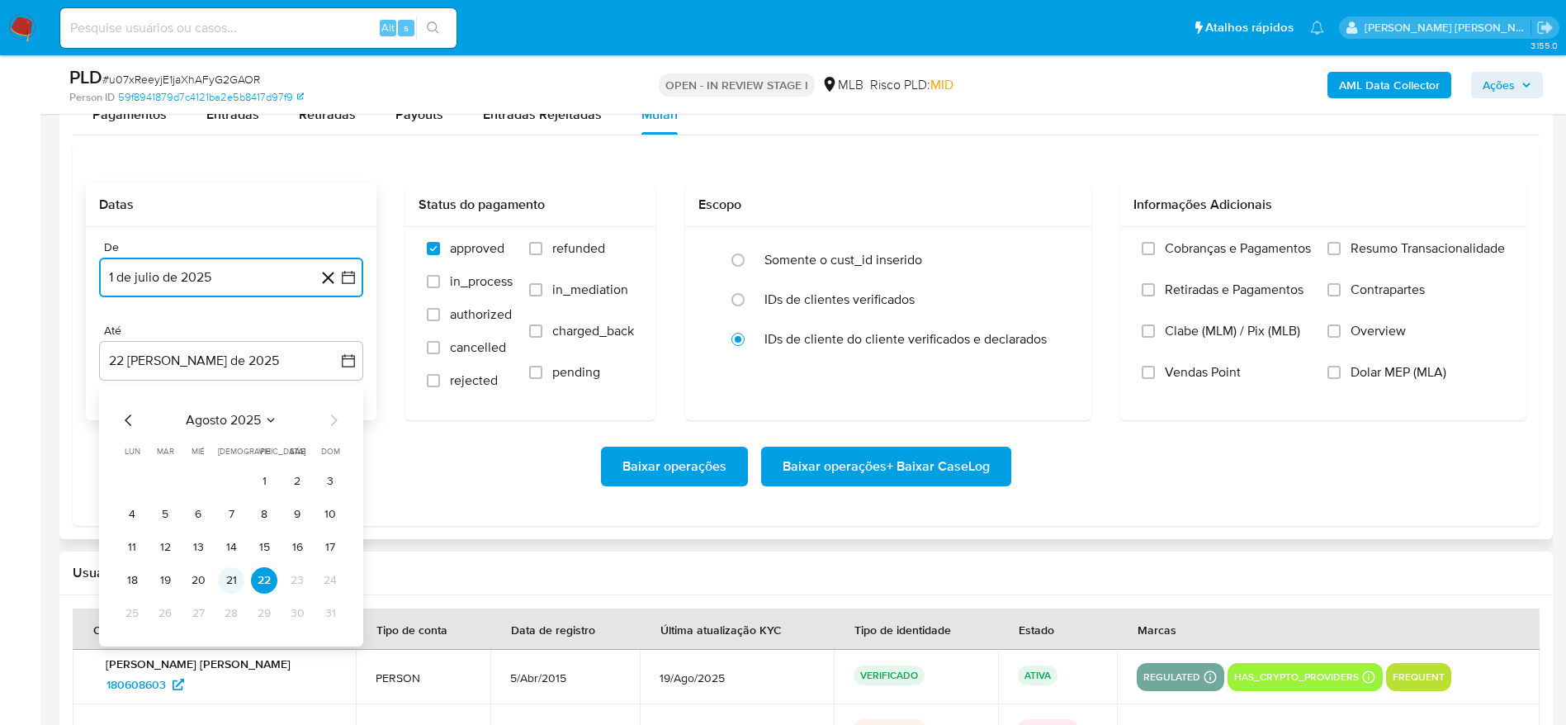
click at [238, 573] on button "21" at bounding box center [231, 580] width 26 height 26
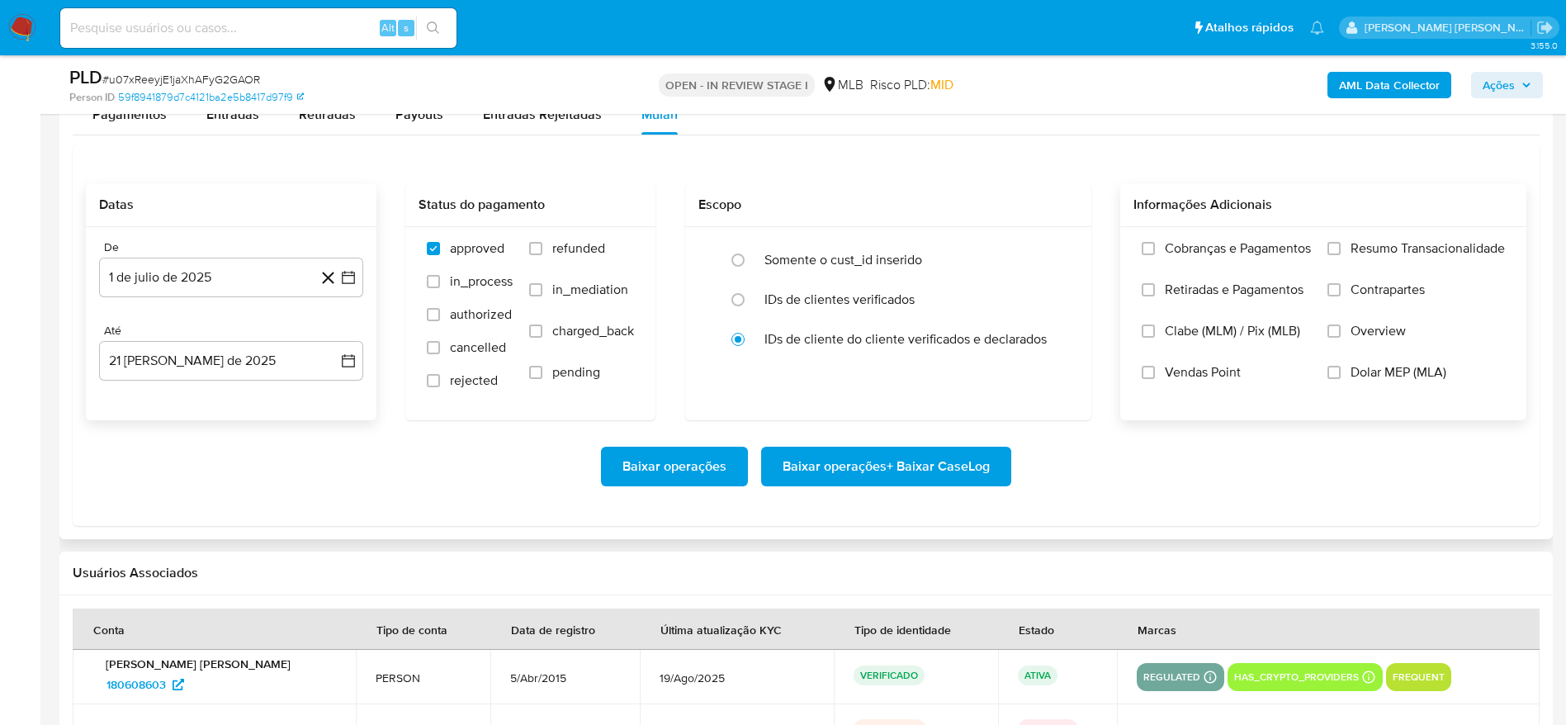
click at [1374, 251] on span "Resumo Transacionalidade" at bounding box center [1427, 248] width 154 height 17
click at [1340, 251] on input "Resumo Transacionalidade" at bounding box center [1333, 248] width 13 height 13
click at [964, 467] on span "Baixar operações + Baixar CaseLog" at bounding box center [886, 466] width 207 height 36
